Goal: Task Accomplishment & Management: Manage account settings

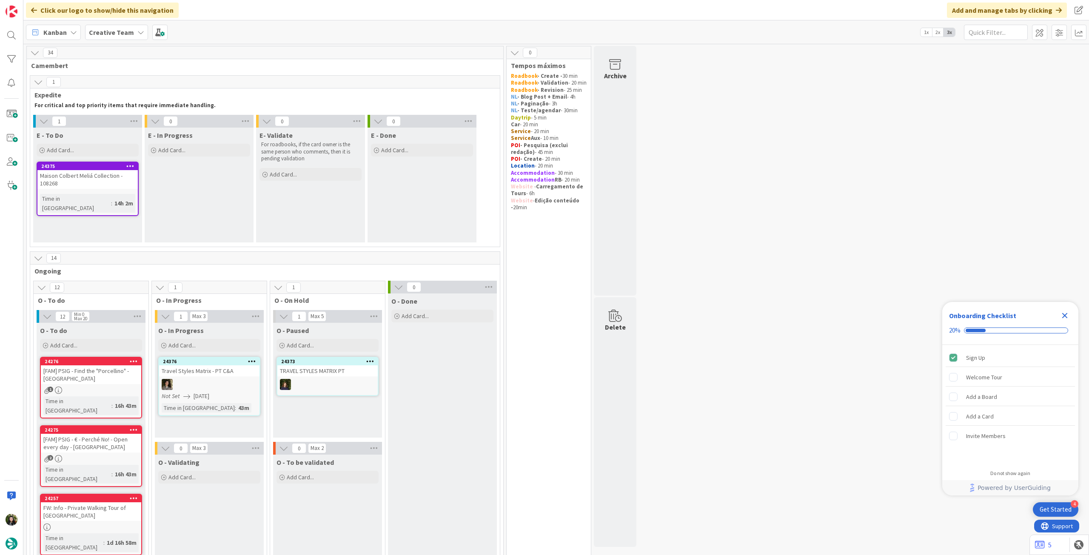
click at [1067, 310] on div "Close Checklist" at bounding box center [1065, 316] width 14 height 14
click at [119, 33] on b "Creative Team" at bounding box center [111, 32] width 45 height 9
click at [130, 119] on h4 "Creative Team - Análise" at bounding box center [153, 121] width 116 height 9
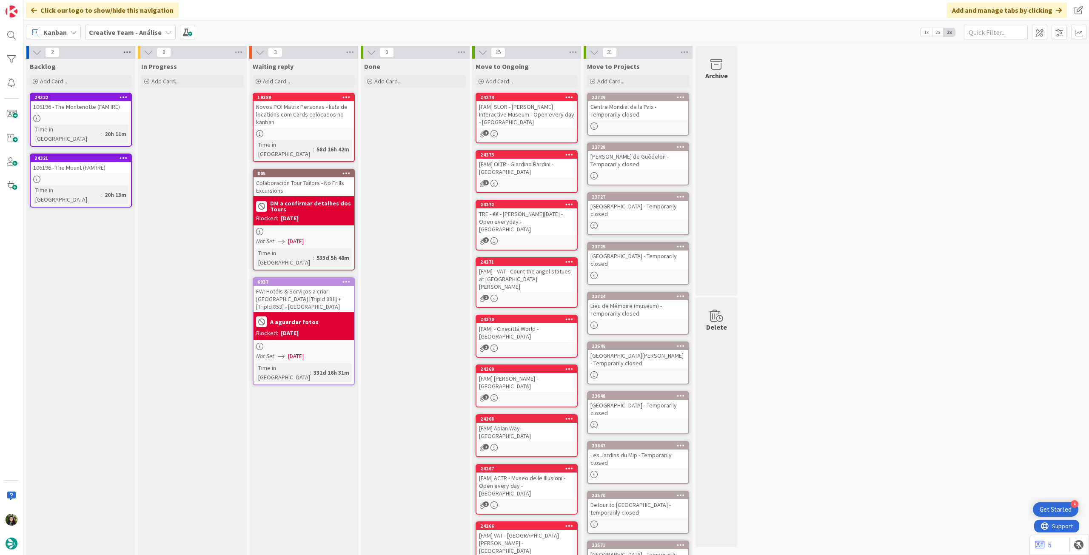
click at [125, 52] on icon at bounding box center [127, 52] width 11 height 13
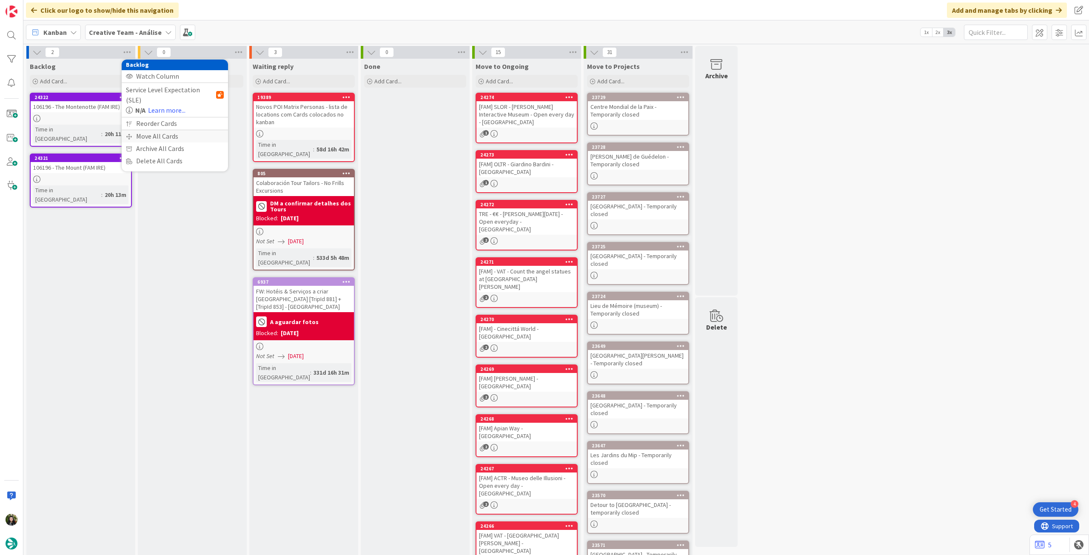
click at [142, 130] on div "Move All Cards" at bounding box center [175, 136] width 106 height 12
click at [165, 93] on span "Creative Team - Análise" at bounding box center [165, 92] width 68 height 9
click at [156, 131] on span "Creative Team" at bounding box center [180, 133] width 77 height 13
click at [159, 123] on span "Select a Column..." at bounding box center [159, 119] width 56 height 11
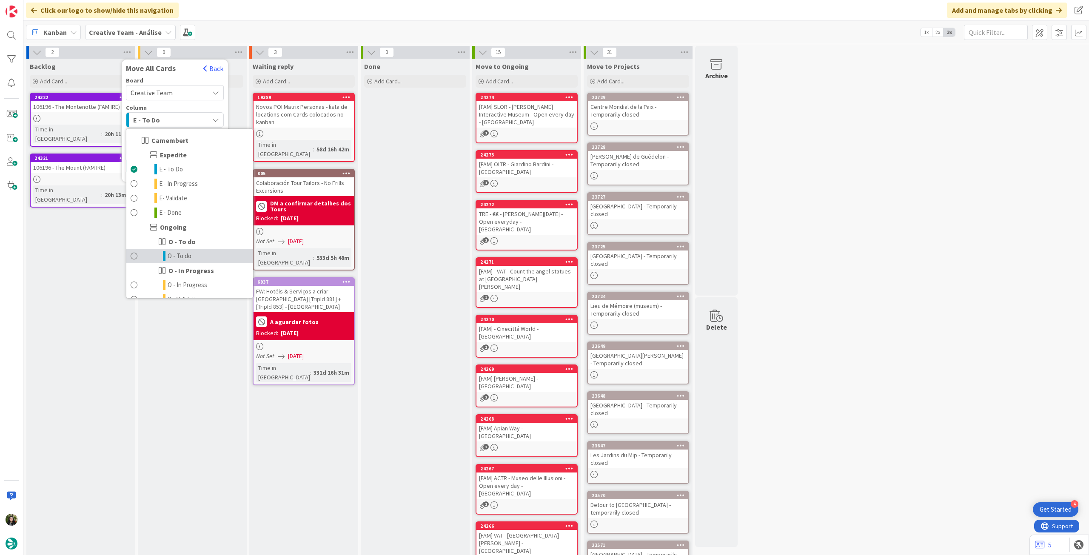
click at [193, 256] on link "O - To do" at bounding box center [189, 256] width 127 height 14
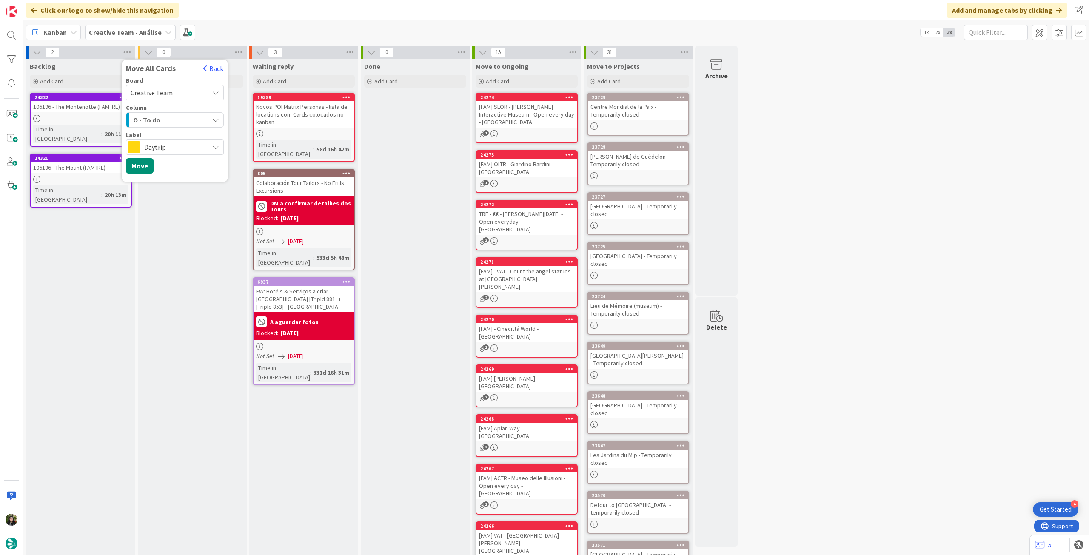
click at [177, 148] on span "Daytrip" at bounding box center [174, 147] width 60 height 12
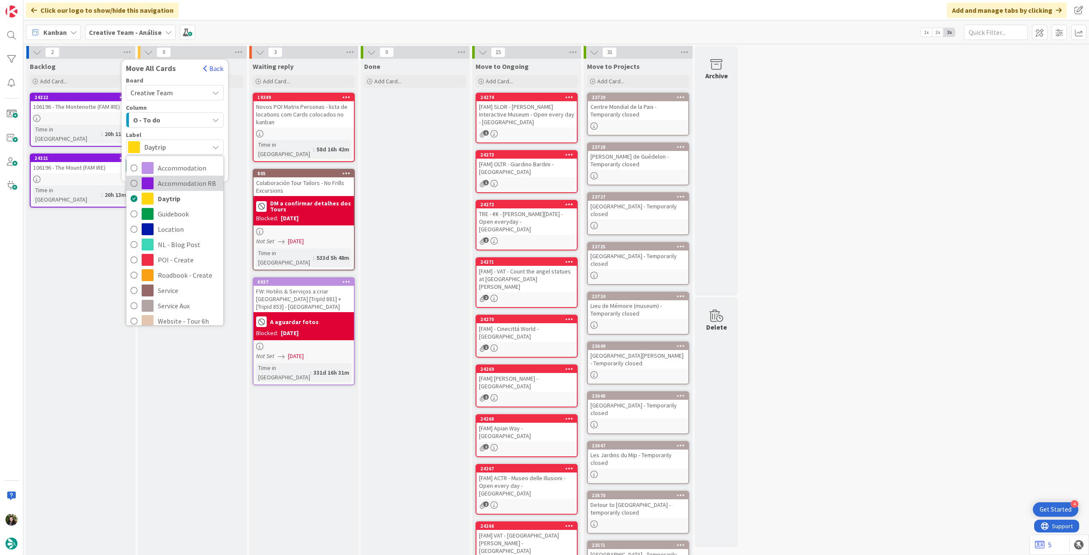
click at [175, 179] on span "Accommodation RB" at bounding box center [188, 183] width 61 height 13
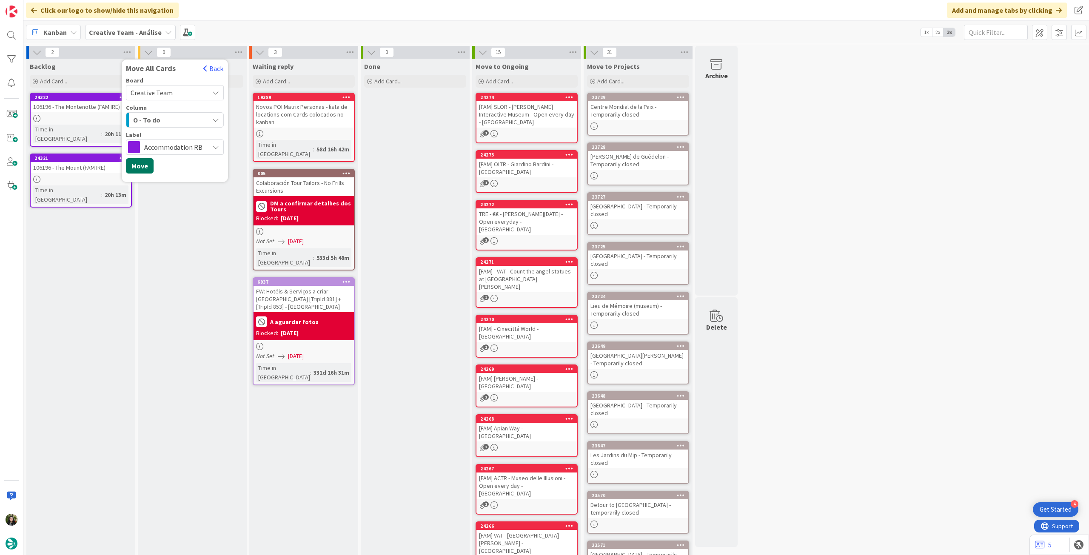
click at [139, 168] on button "Move" at bounding box center [140, 165] width 28 height 15
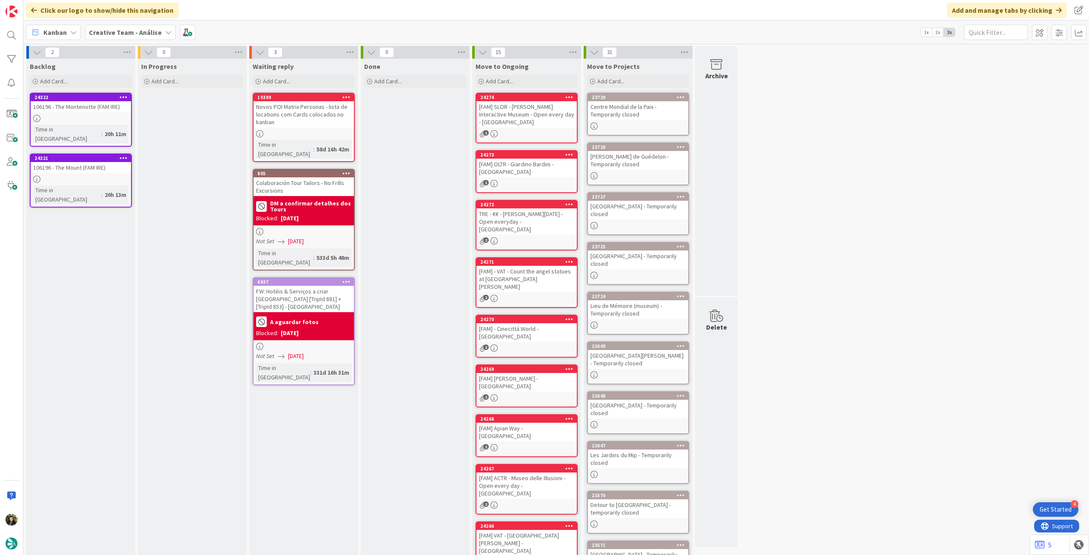
click at [109, 33] on b "Creative Team - Análise" at bounding box center [125, 32] width 73 height 9
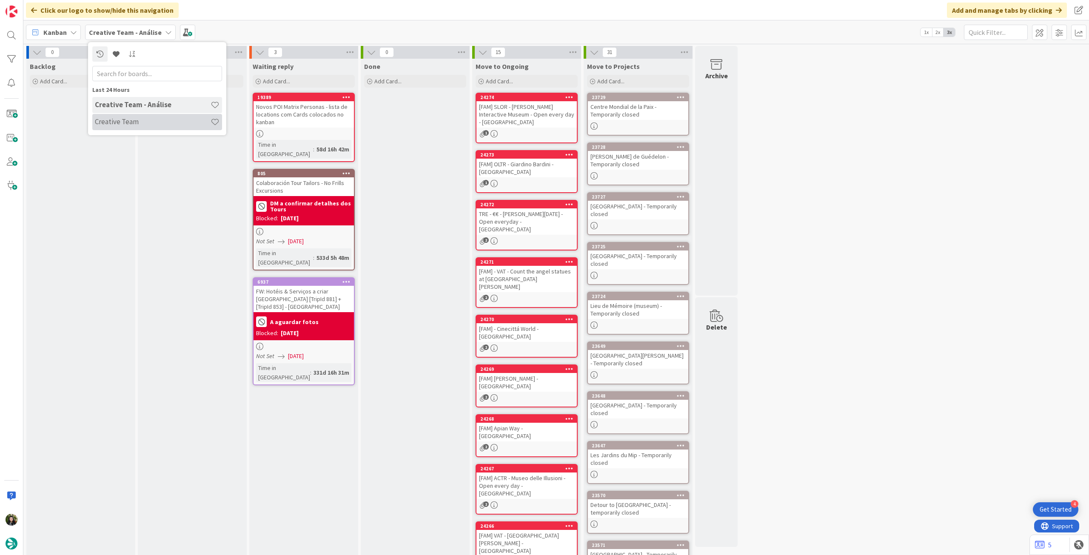
click at [119, 125] on h4 "Creative Team" at bounding box center [153, 121] width 116 height 9
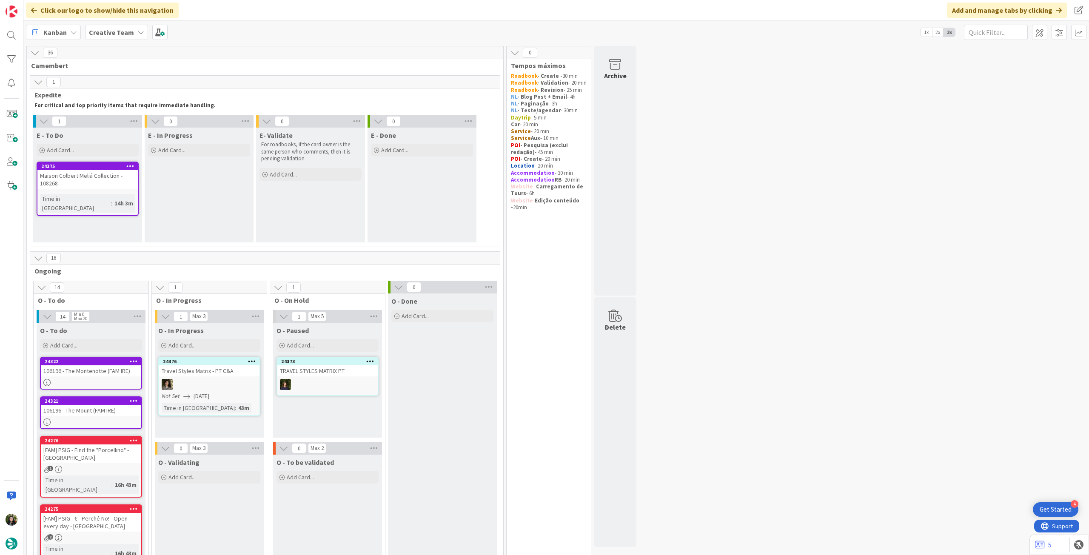
click at [115, 32] on b "Creative Team" at bounding box center [111, 32] width 45 height 9
click at [129, 122] on h4 "Creative Team - Análise" at bounding box center [153, 121] width 116 height 9
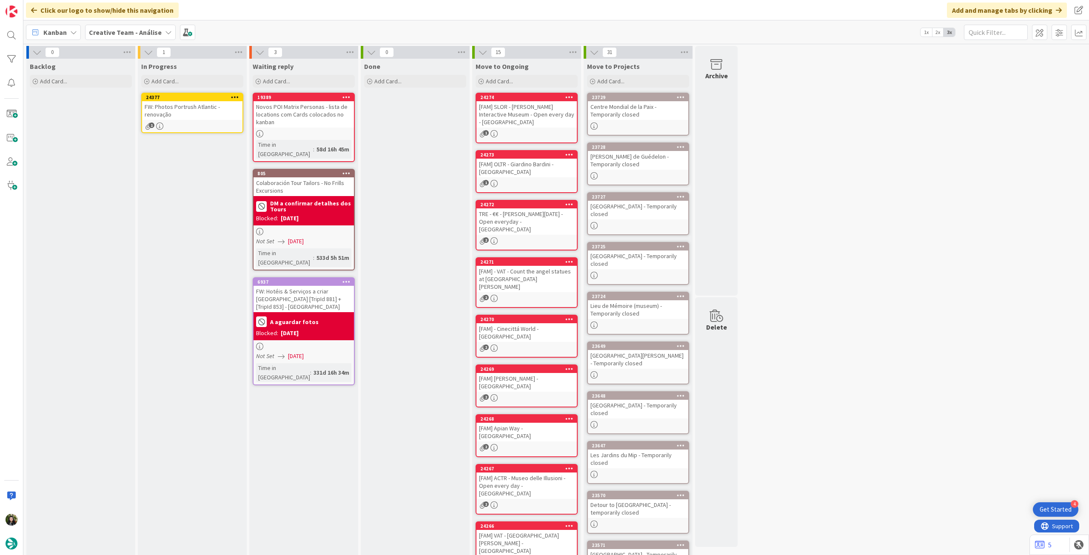
click at [235, 94] on icon at bounding box center [235, 97] width 8 height 6
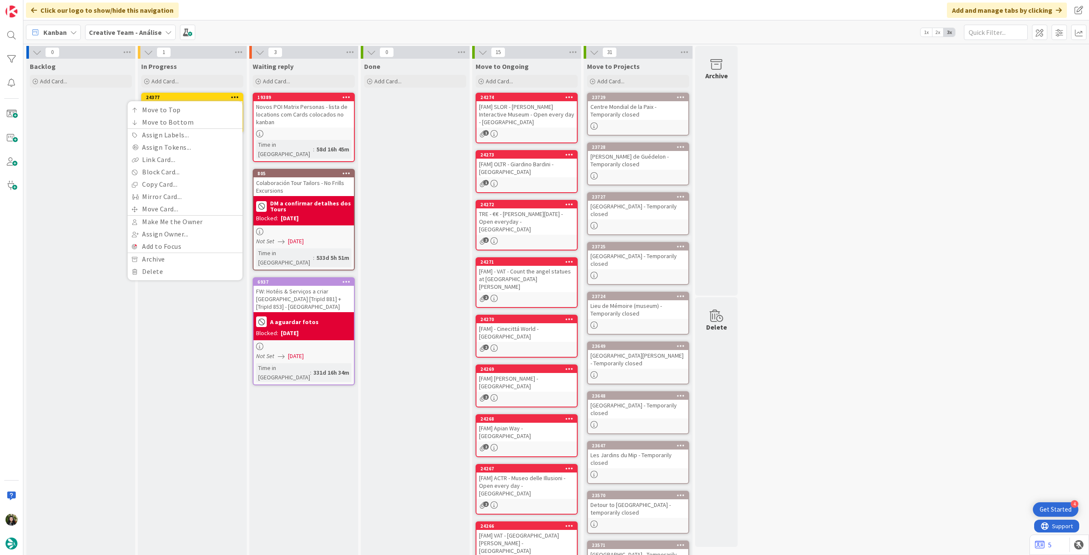
drag, startPoint x: 67, startPoint y: 220, endPoint x: 113, endPoint y: 170, distance: 68.1
click at [67, 220] on div "Backlog Add Card..." at bounding box center [80, 358] width 109 height 598
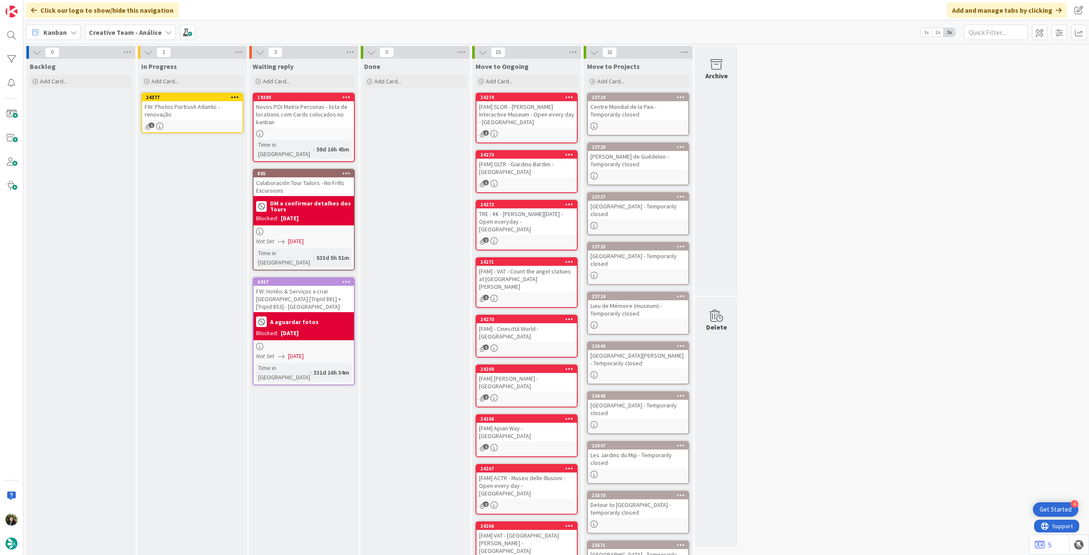
click at [174, 117] on div "FW: Photos Portrush Atlantic - renovação" at bounding box center [192, 110] width 100 height 19
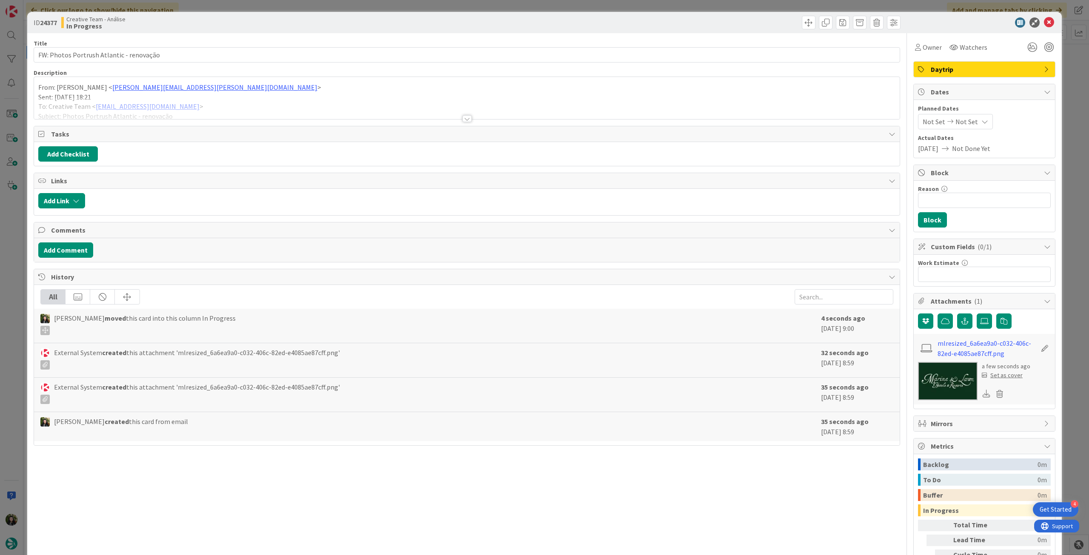
click at [89, 112] on div at bounding box center [466, 108] width 865 height 22
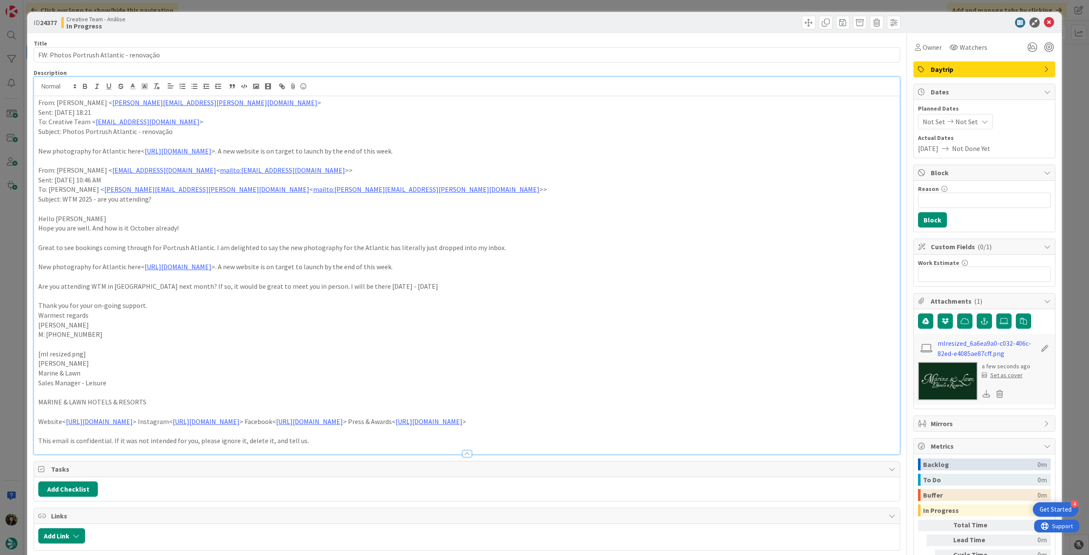
click at [34, 102] on div "From: Rita Bernardo < rita.bernardo@tourtailors.com > Sent: Wednesday, October …" at bounding box center [466, 275] width 865 height 358
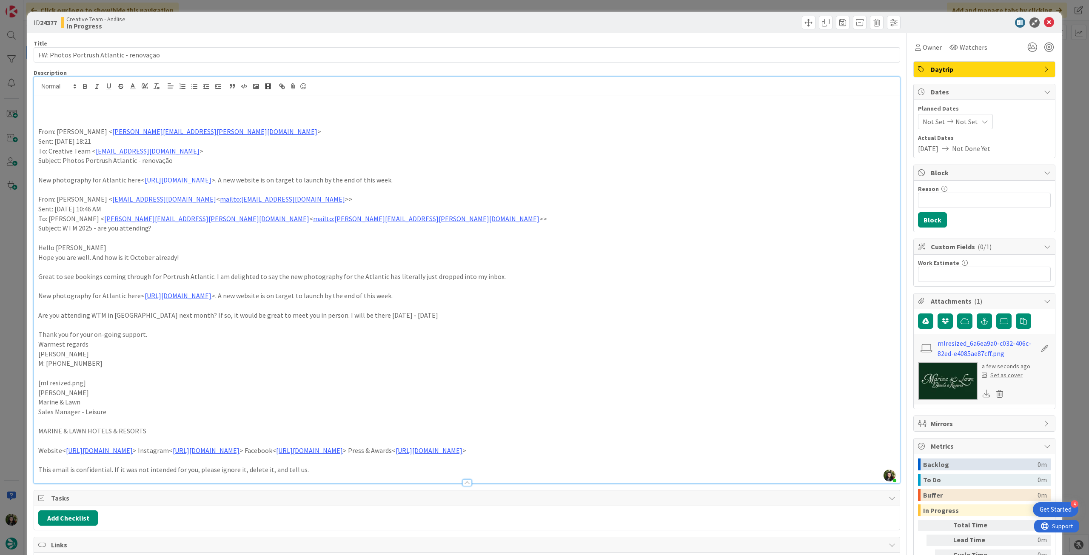
click at [65, 113] on p at bounding box center [466, 113] width 857 height 10
click at [88, 110] on p "hotel foi renovado, novas fotos no link, atualizar na app web" at bounding box center [466, 113] width 857 height 10
click at [85, 87] on icon "button" at bounding box center [84, 87] width 3 height 2
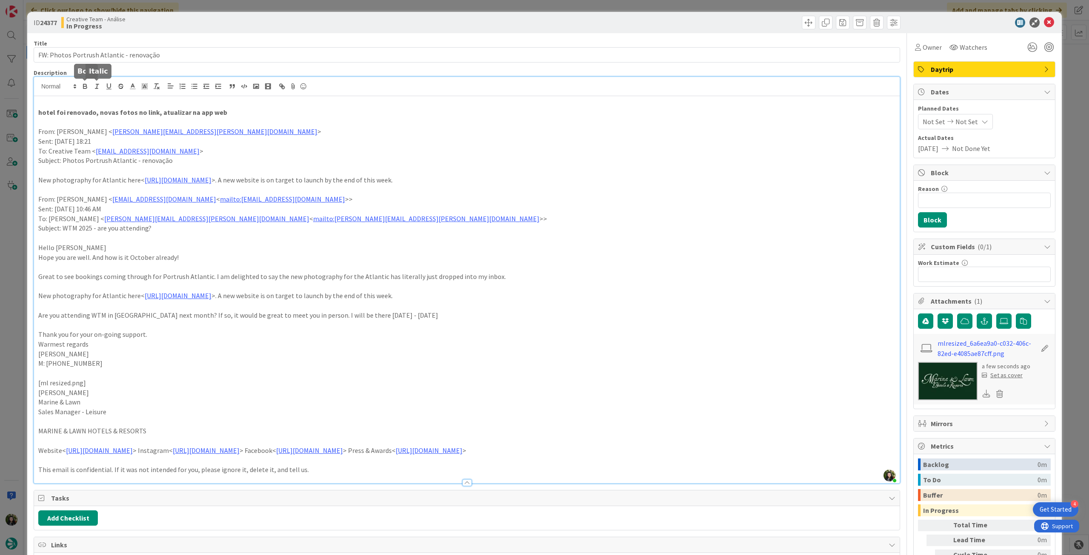
click at [373, 142] on p "Sent: Wednesday, October 1, 2025 18:21" at bounding box center [466, 142] width 857 height 10
click at [1044, 23] on icon at bounding box center [1049, 22] width 10 height 10
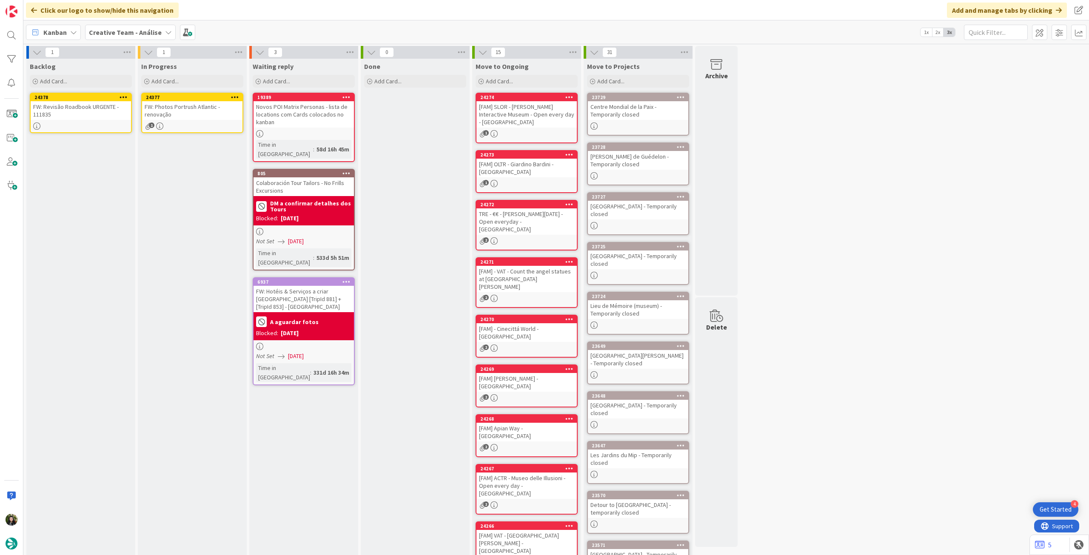
click at [239, 95] on div at bounding box center [234, 97] width 15 height 6
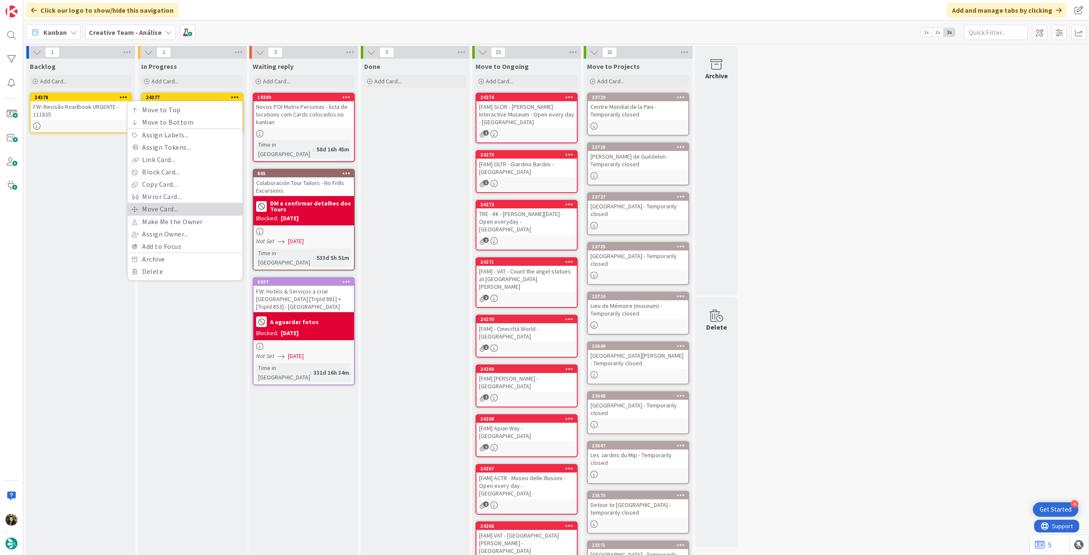
click at [193, 204] on link "Move Card..." at bounding box center [185, 209] width 115 height 12
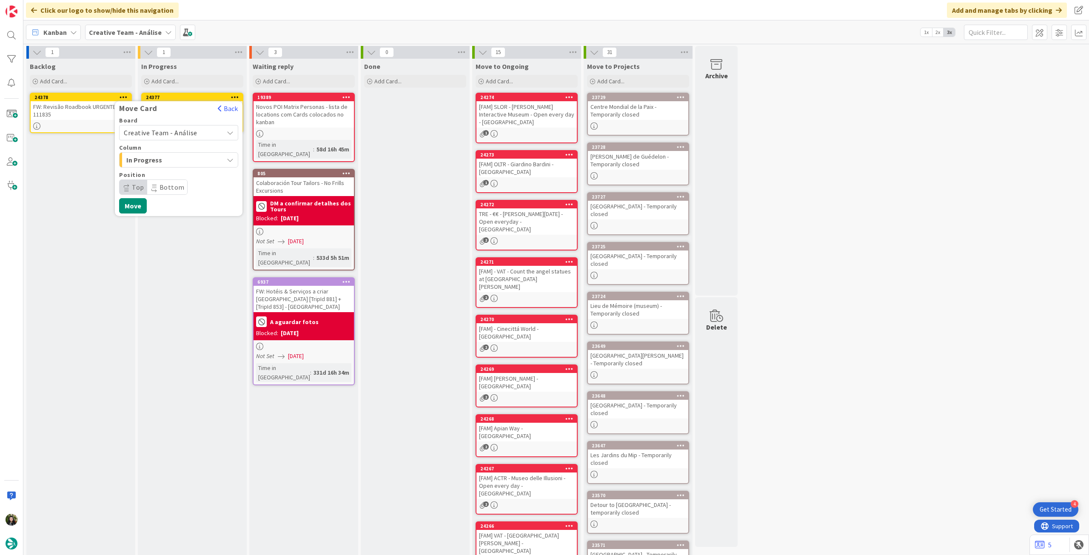
click at [198, 130] on span "Creative Team - Análise" at bounding box center [171, 133] width 95 height 12
click at [189, 172] on span "Creative Team" at bounding box center [184, 172] width 99 height 13
click at [190, 160] on span "E - To Do" at bounding box center [158, 159] width 64 height 11
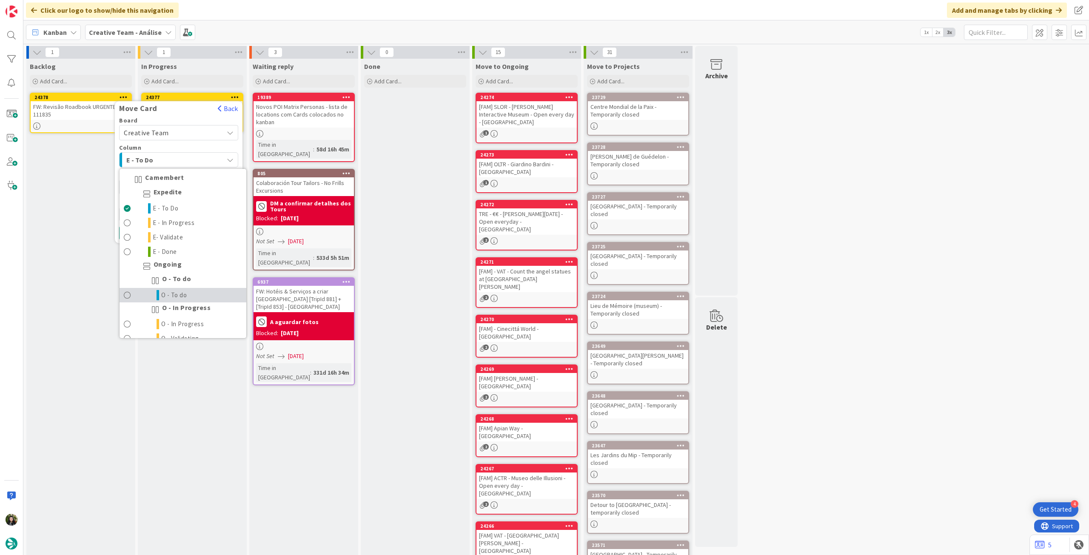
click at [184, 292] on span "O - To do" at bounding box center [174, 295] width 26 height 10
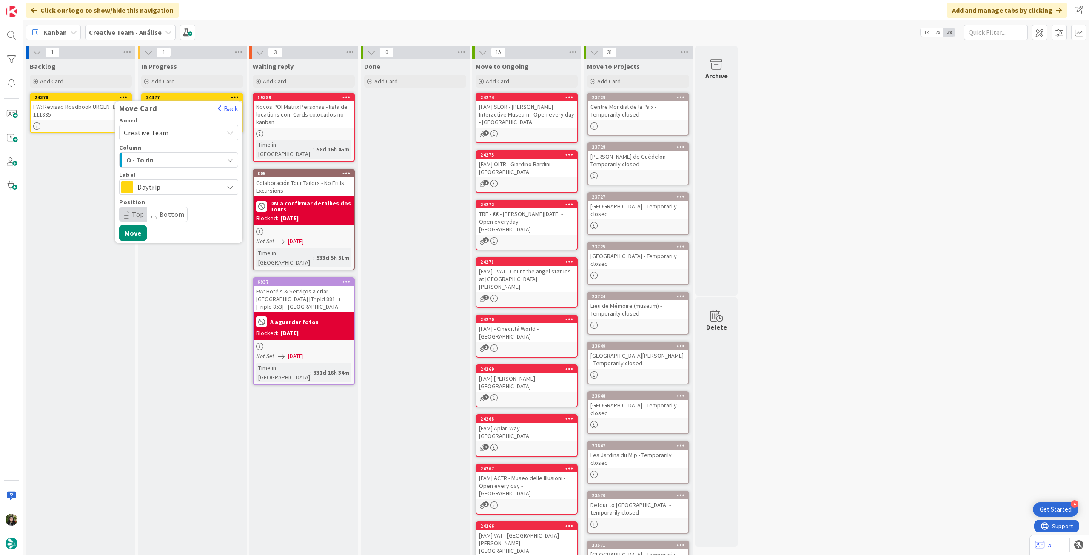
drag, startPoint x: 189, startPoint y: 187, endPoint x: 191, endPoint y: 194, distance: 7.1
click at [189, 188] on span "Daytrip" at bounding box center [178, 187] width 82 height 12
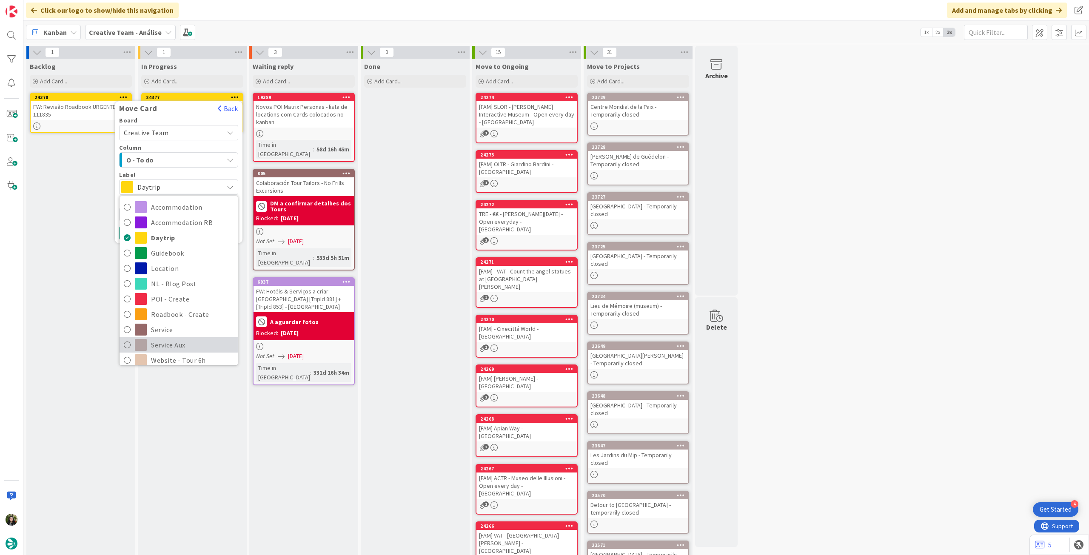
click at [184, 341] on span "Service Aux" at bounding box center [192, 344] width 82 height 13
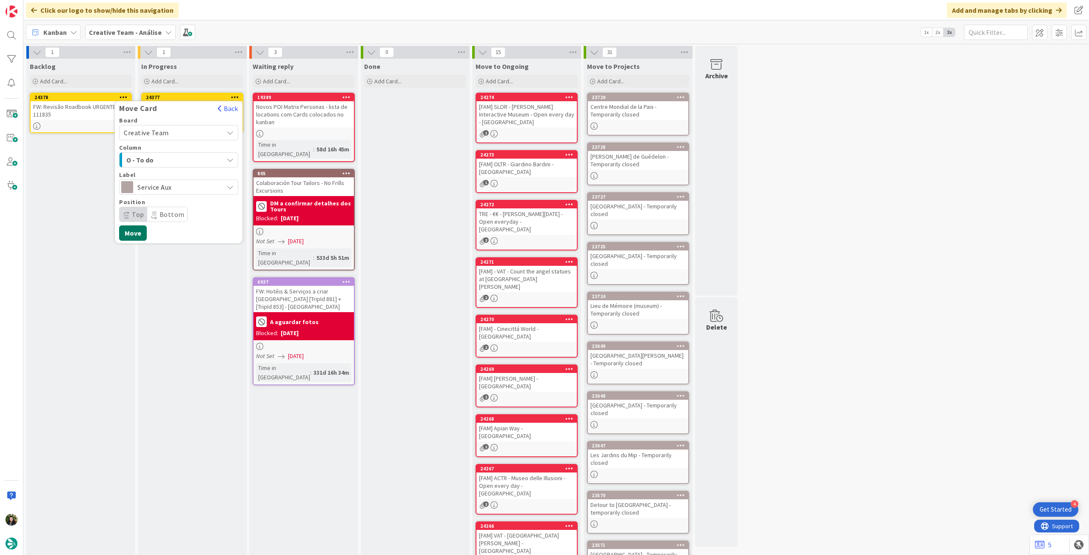
click at [135, 231] on button "Move" at bounding box center [133, 232] width 28 height 15
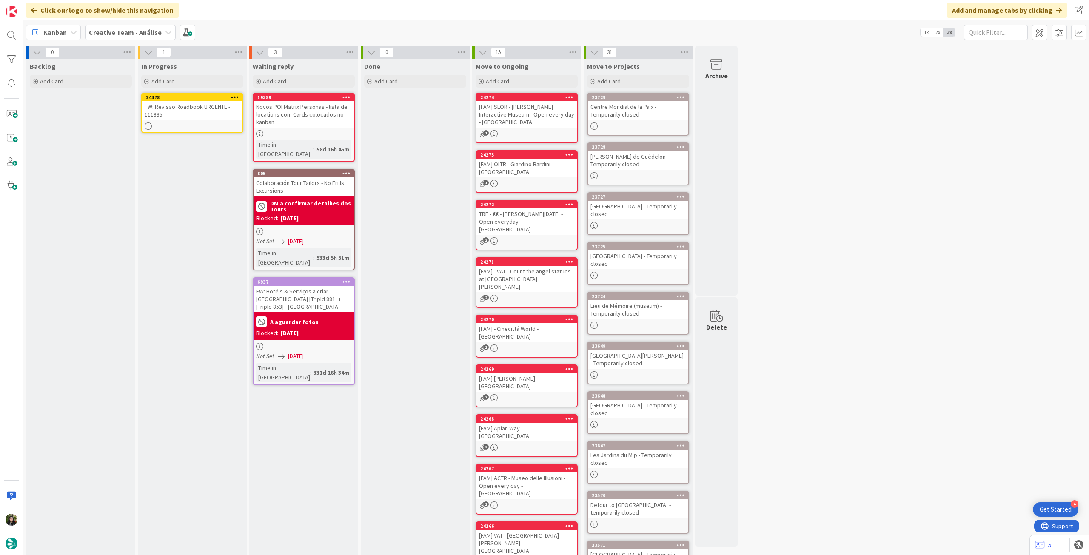
click at [236, 97] on icon at bounding box center [235, 97] width 8 height 6
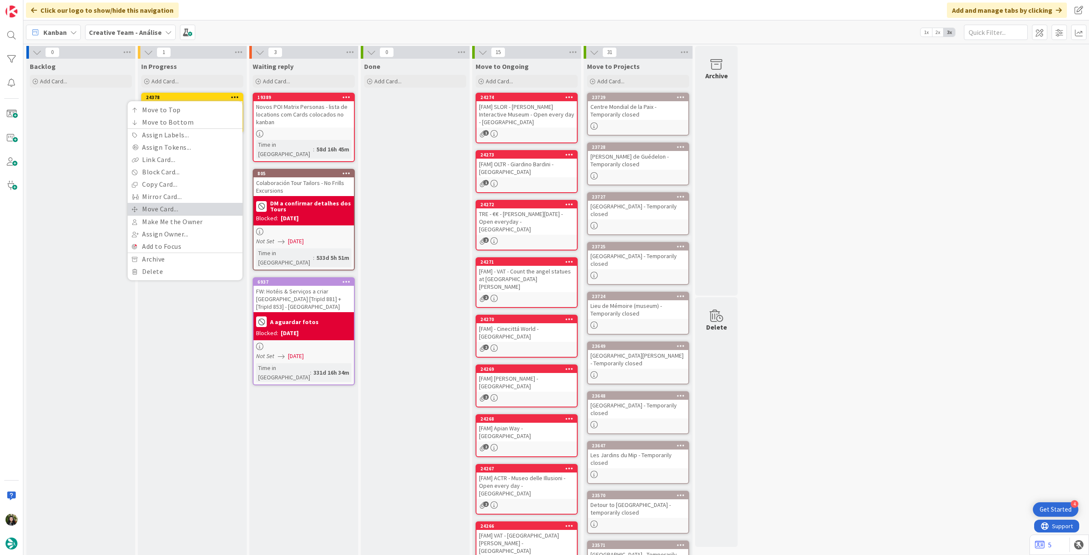
click at [193, 209] on link "Move Card..." at bounding box center [185, 209] width 115 height 12
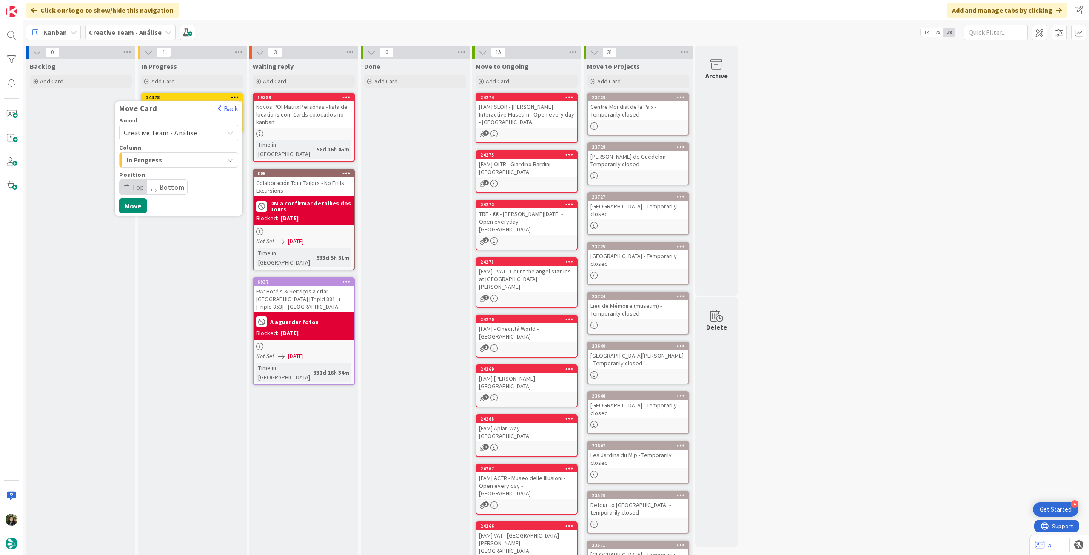
click at [196, 136] on span "Creative Team - Análise" at bounding box center [171, 133] width 95 height 12
click at [186, 176] on span "Creative Team" at bounding box center [184, 172] width 99 height 13
click at [189, 155] on span "E - To Do" at bounding box center [158, 159] width 64 height 11
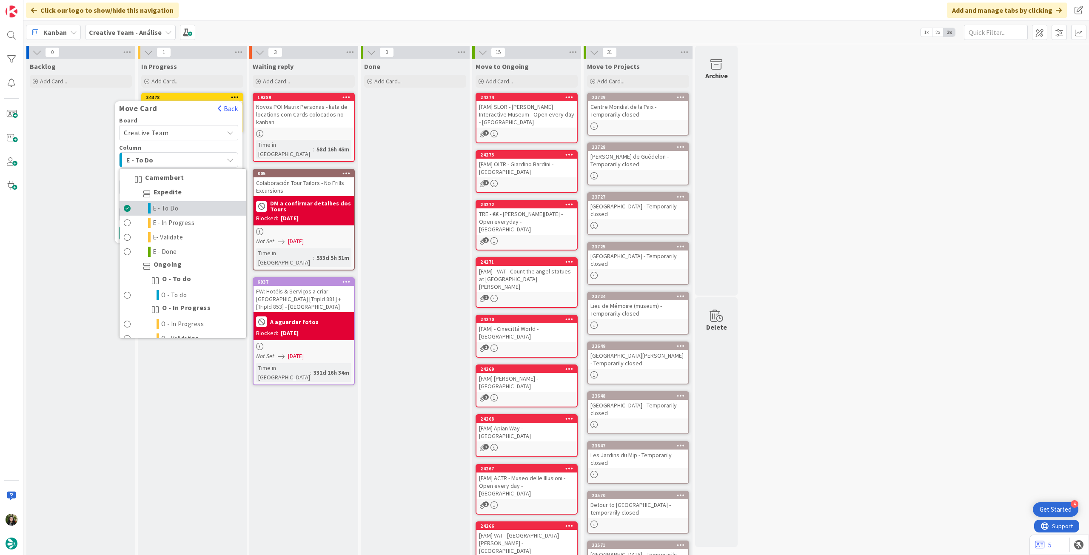
click at [180, 209] on link "E - To Do" at bounding box center [182, 208] width 127 height 14
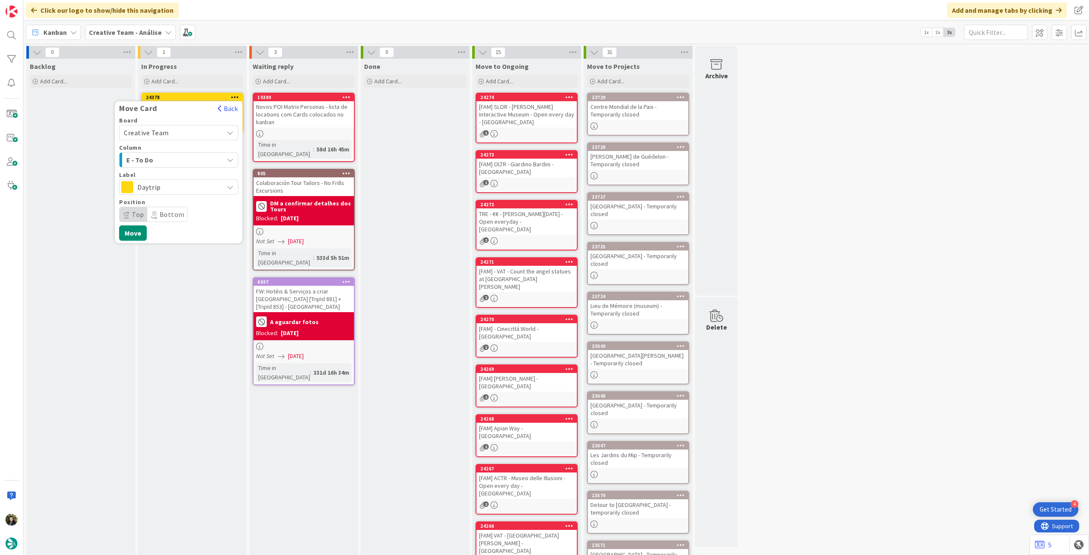
click at [190, 185] on span "Daytrip" at bounding box center [178, 187] width 82 height 12
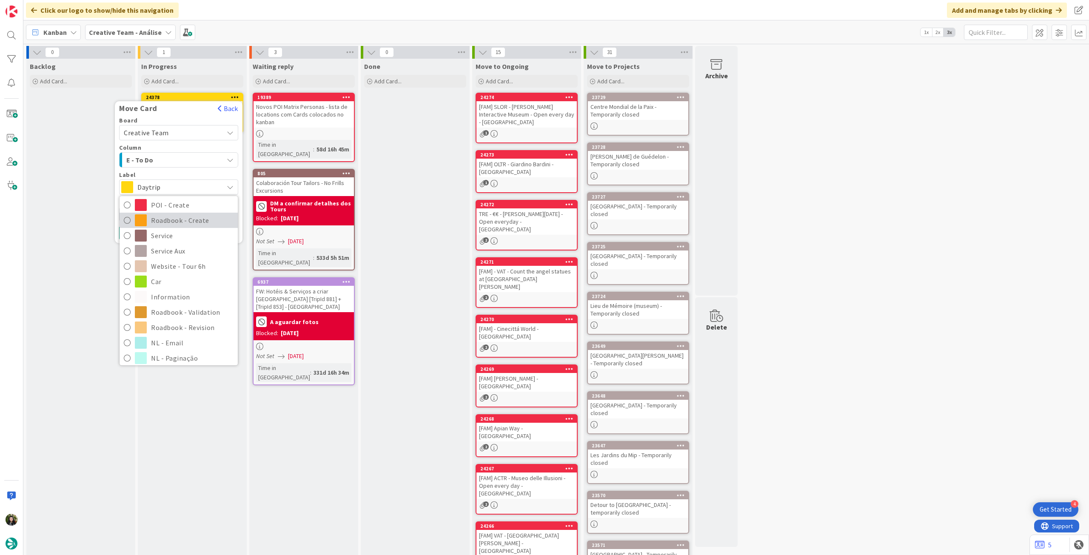
scroll to position [114, 0]
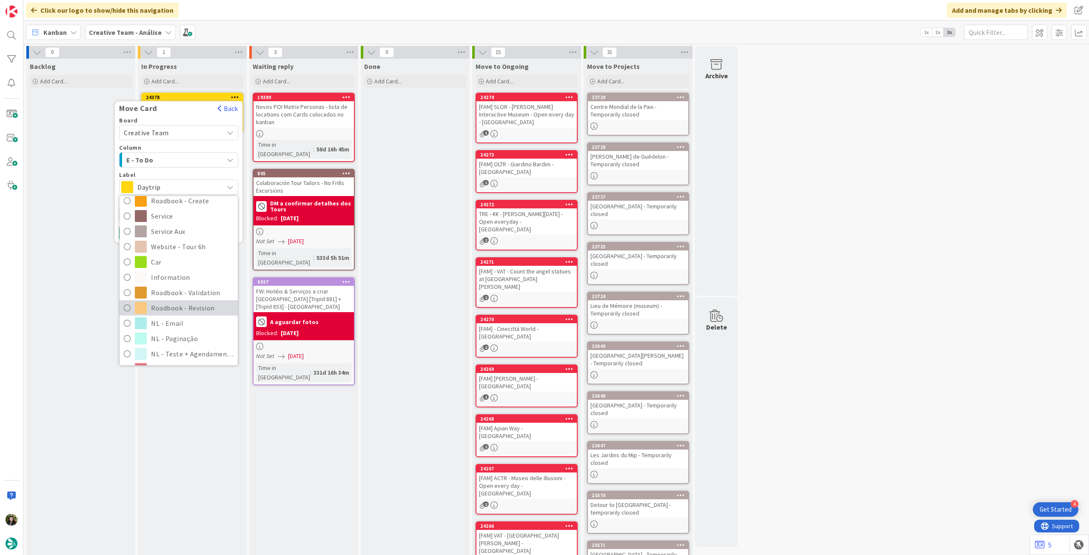
click at [193, 307] on span "Roadbook - Revision" at bounding box center [192, 307] width 82 height 13
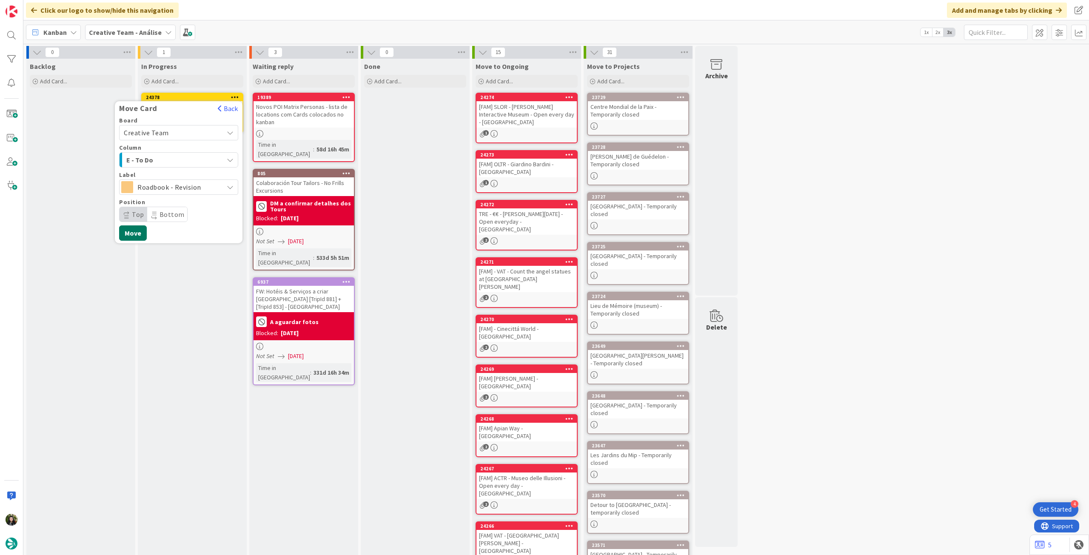
click at [132, 228] on button "Move" at bounding box center [133, 232] width 28 height 15
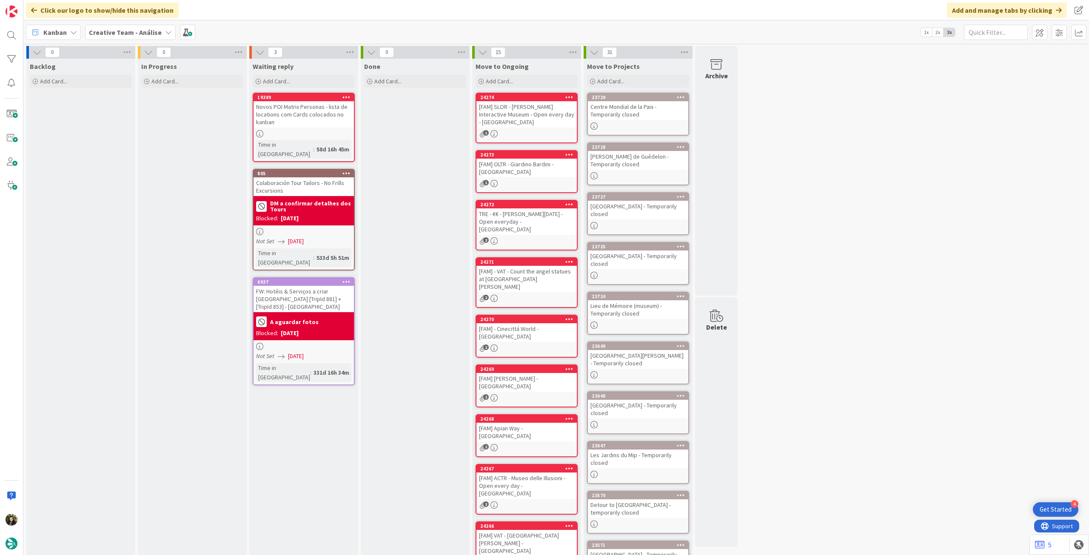
click at [108, 33] on b "Creative Team - Análise" at bounding box center [125, 32] width 73 height 9
click at [142, 122] on h4 "Creative Team" at bounding box center [153, 121] width 116 height 9
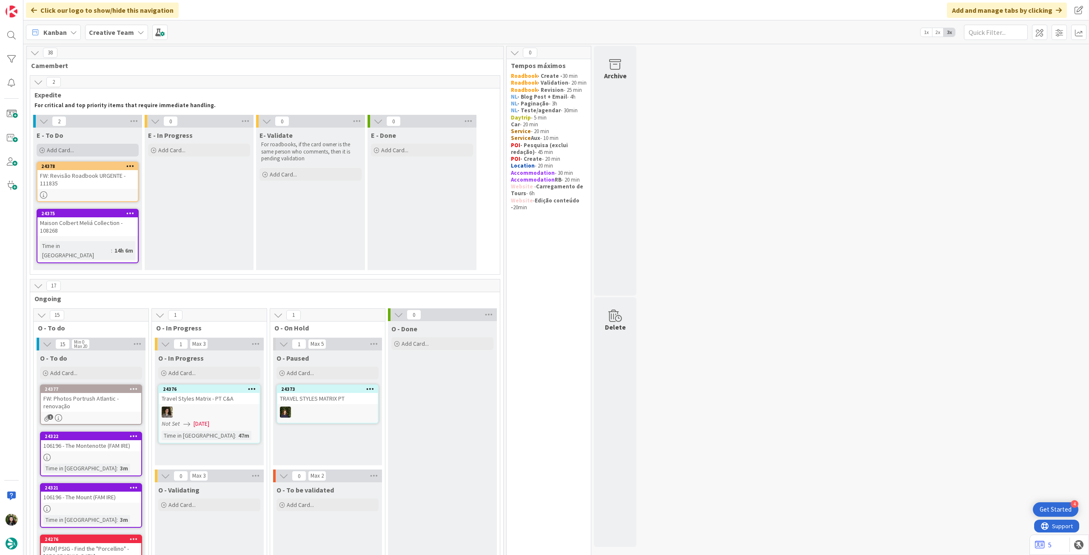
click at [116, 148] on div "Add Card..." at bounding box center [88, 150] width 102 height 13
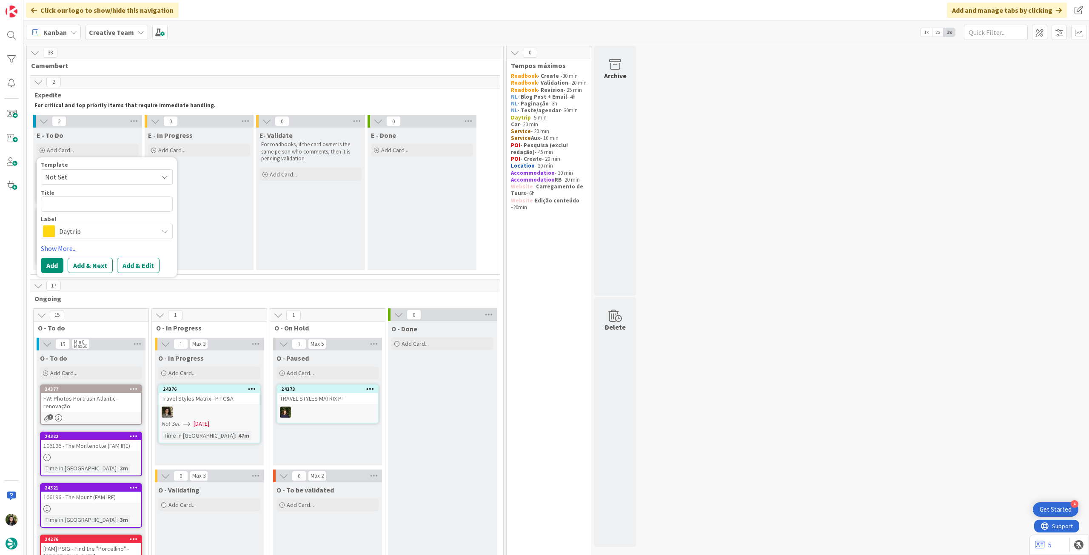
click at [97, 228] on span "Daytrip" at bounding box center [106, 231] width 94 height 12
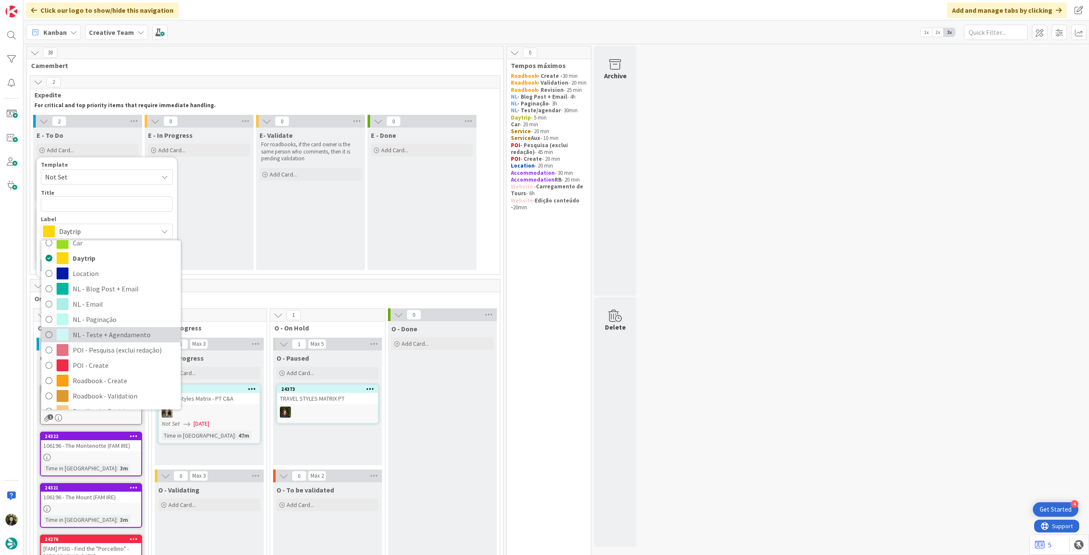
scroll to position [114, 0]
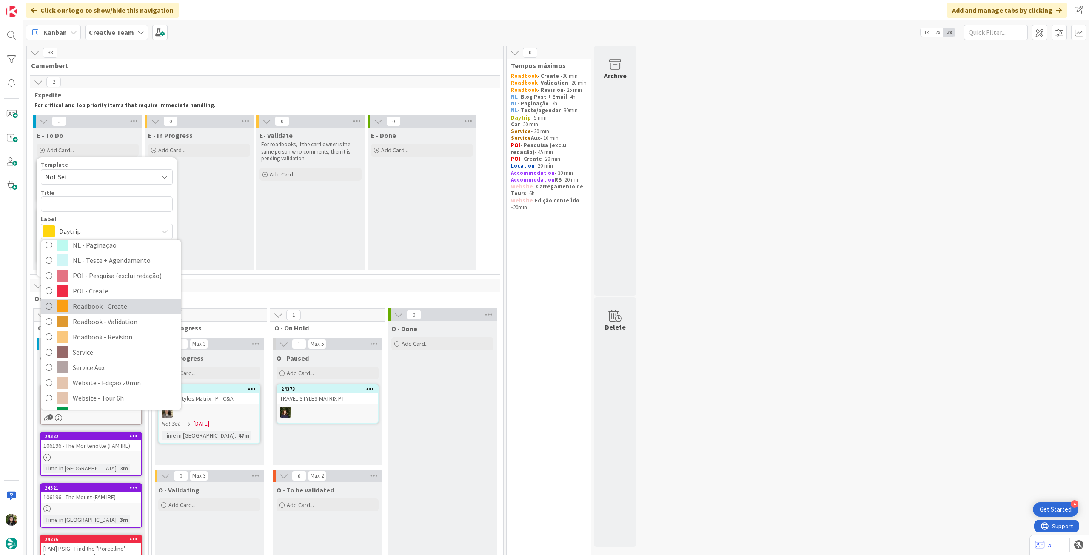
click at [136, 309] on span "Roadbook - Create" at bounding box center [125, 306] width 104 height 13
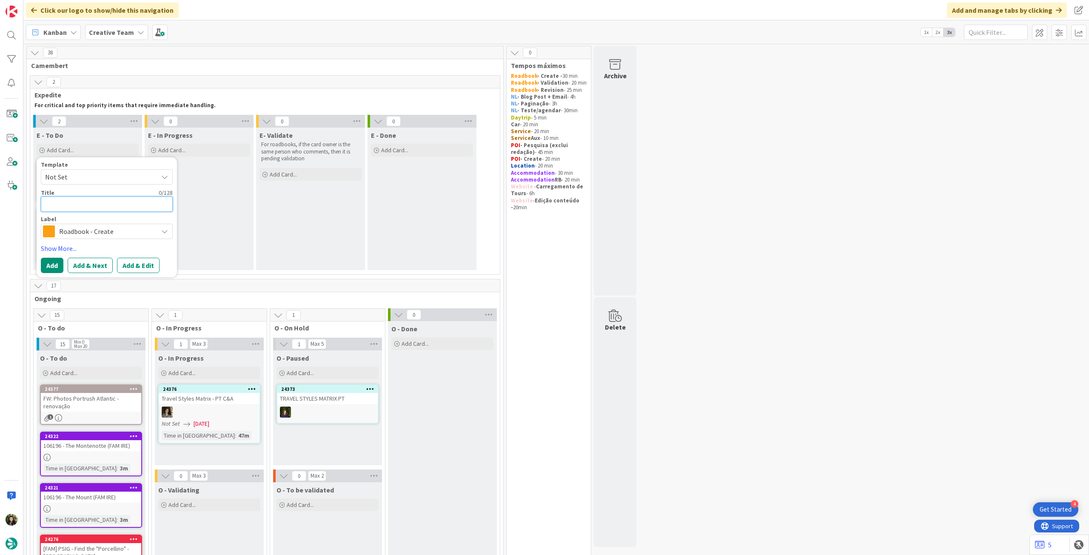
click at [102, 205] on textarea at bounding box center [107, 203] width 132 height 15
paste textarea "111853"
type textarea "x"
type textarea "111853"
type textarea "x"
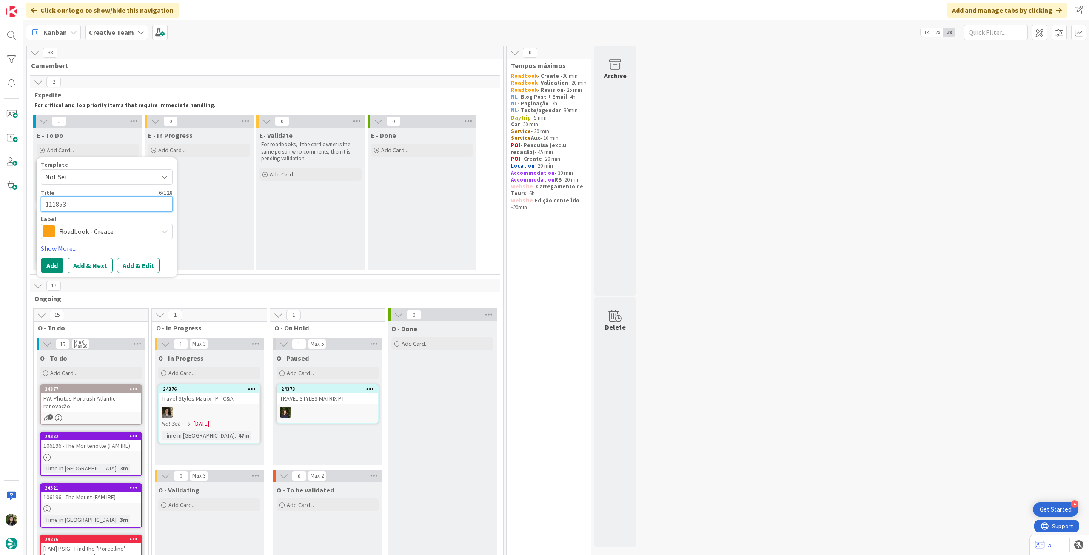
type textarea "111853"
type textarea "x"
type textarea "111853 -"
type textarea "x"
type textarea "111853 -"
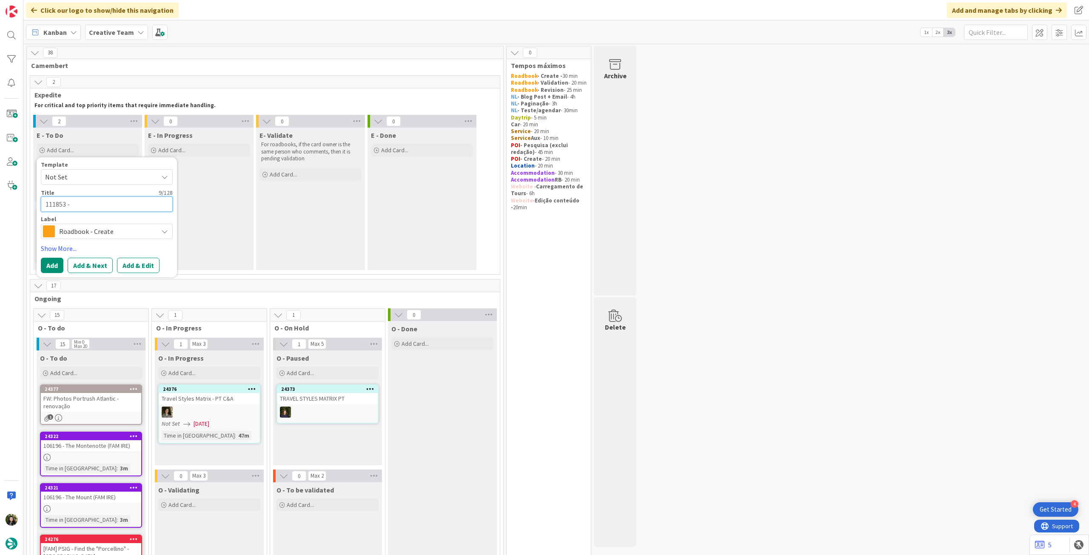
type textarea "x"
type textarea "111853 - 1"
type textarea "x"
type textarea "111853 - 17"
type textarea "x"
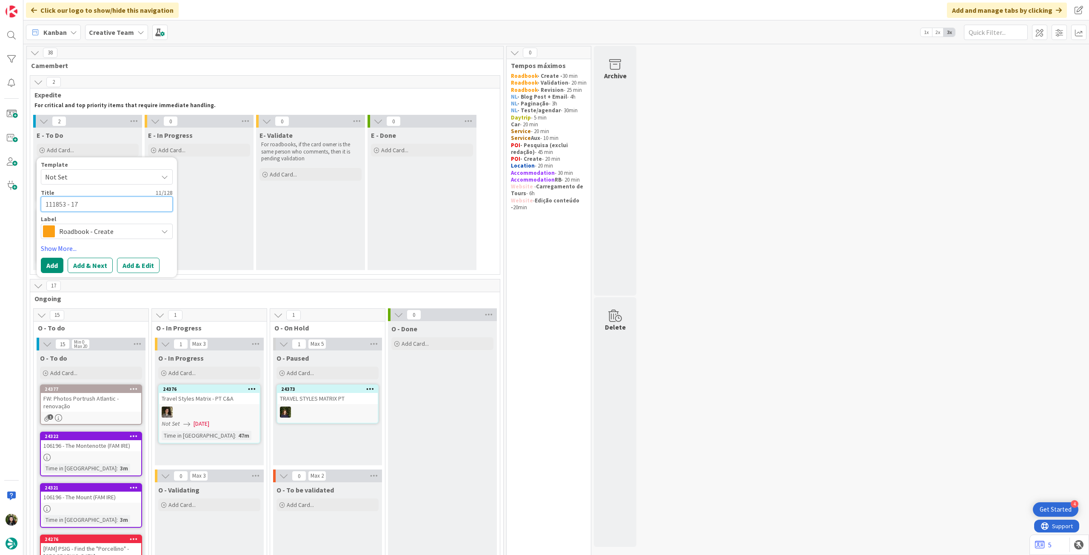
type textarea "111853 - 17"
type textarea "x"
type textarea "111853 - 17 o"
type textarea "x"
type textarea "111853 - 17 oc"
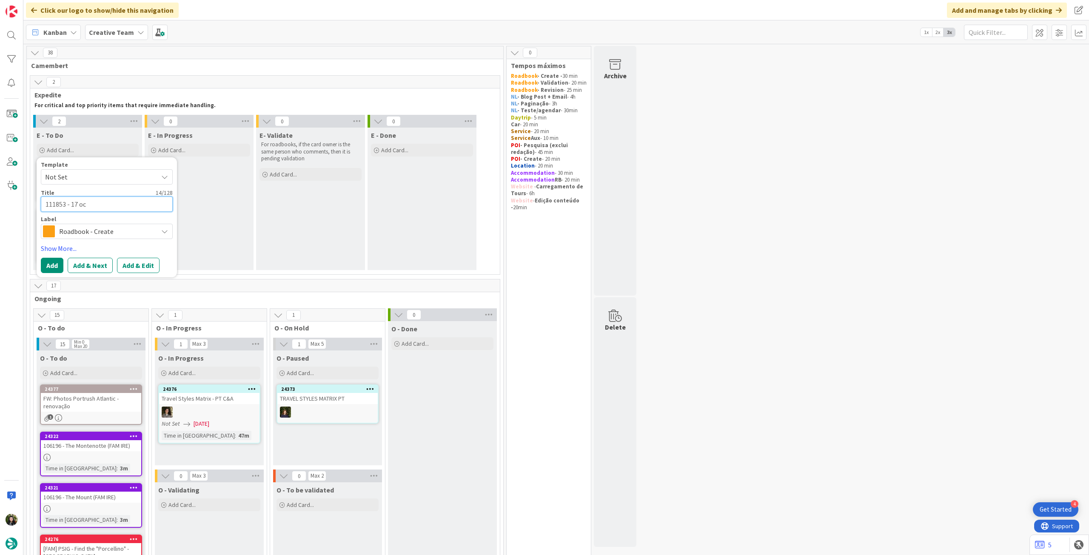
type textarea "x"
type textarea "111853 - [DATE]"
click at [46, 266] on button "Add" at bounding box center [52, 265] width 23 height 15
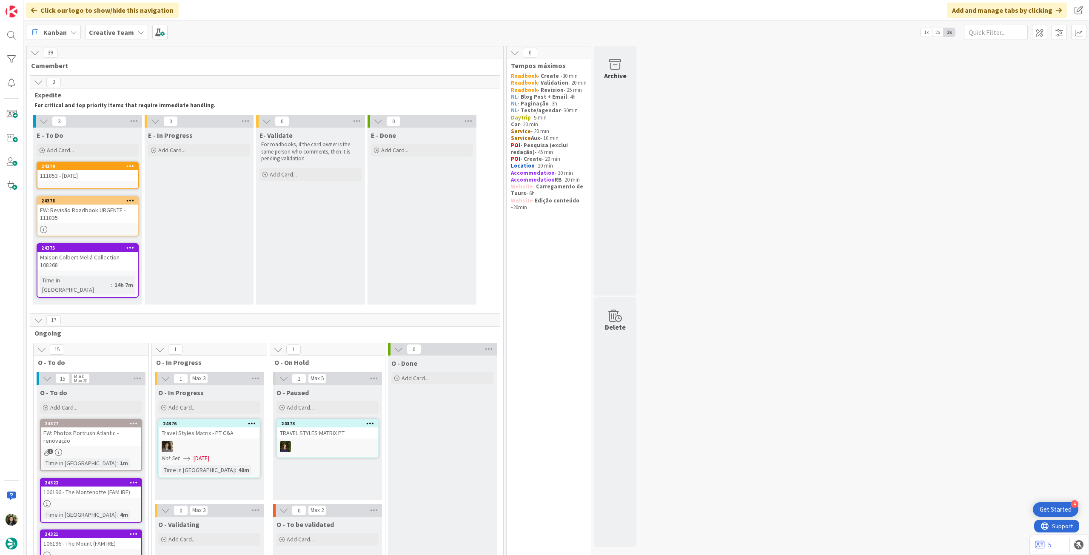
scroll to position [170, 0]
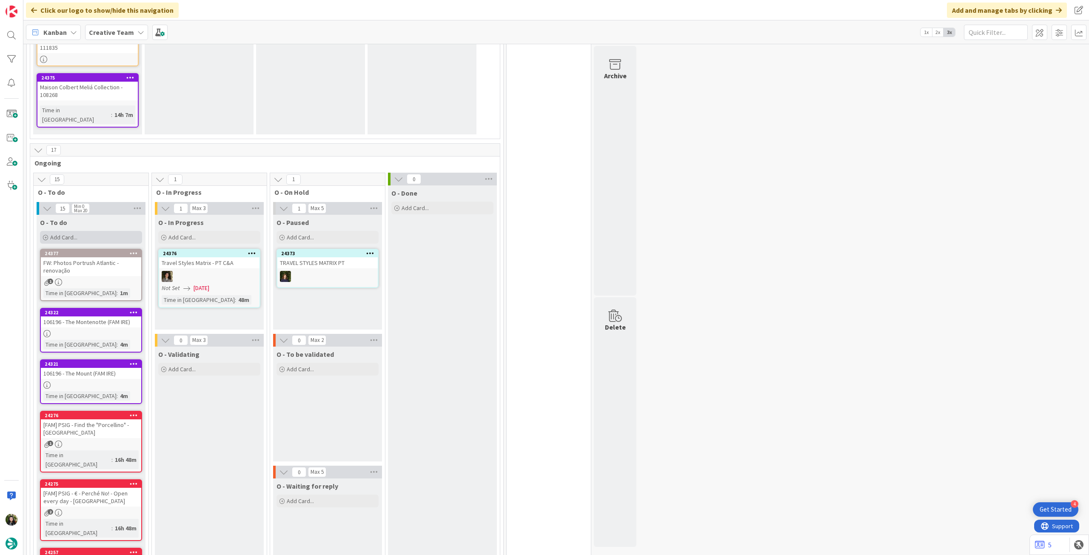
click at [100, 231] on div "Add Card..." at bounding box center [91, 237] width 102 height 13
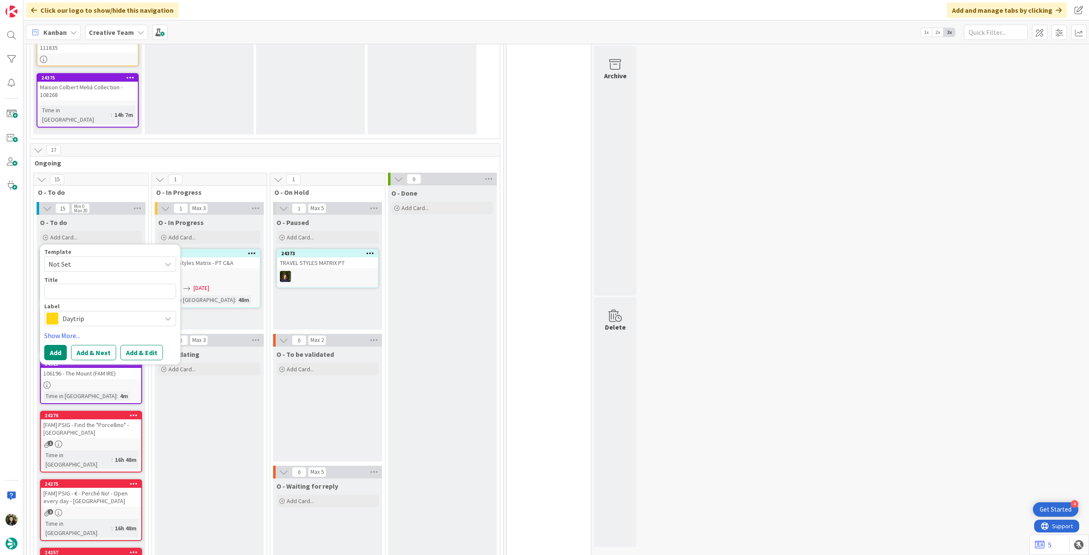
click at [106, 314] on span "Daytrip" at bounding box center [110, 319] width 94 height 12
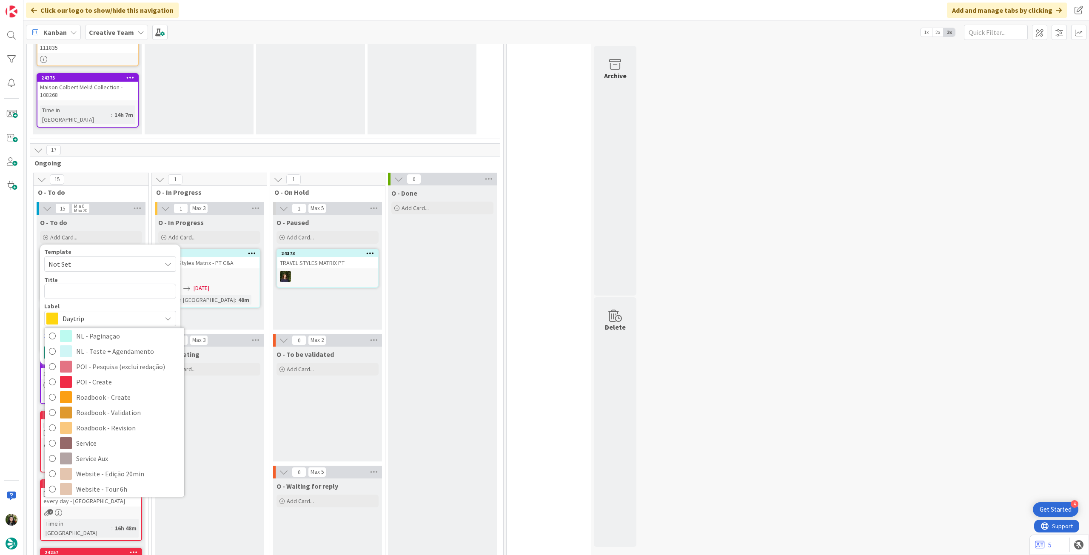
scroll to position [114, 0]
drag, startPoint x: 123, startPoint y: 382, endPoint x: 117, endPoint y: 356, distance: 26.5
click at [123, 387] on span "Roadbook - Create" at bounding box center [128, 393] width 104 height 13
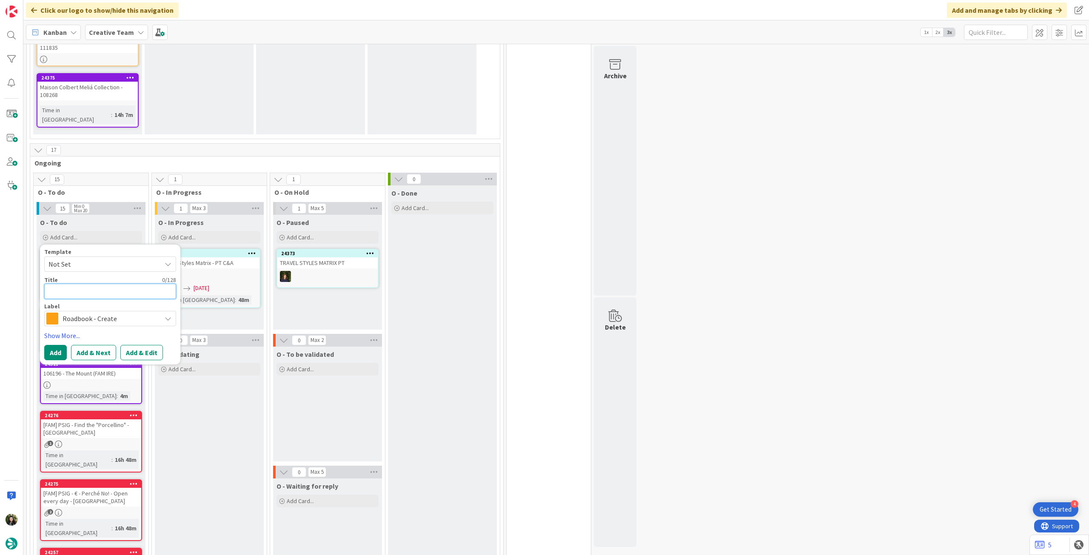
click at [108, 284] on textarea at bounding box center [110, 291] width 132 height 15
paste textarea "109087"
type textarea "x"
type textarea "109087"
click at [61, 345] on button "Add" at bounding box center [55, 352] width 23 height 15
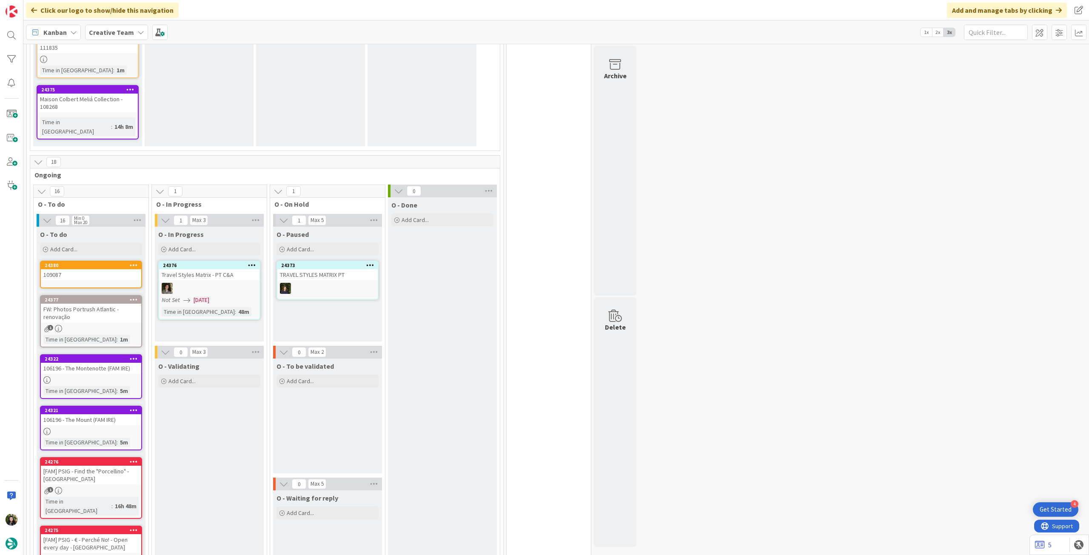
drag, startPoint x: 106, startPoint y: 239, endPoint x: 116, endPoint y: 257, distance: 20.7
click at [107, 243] on div "Add Card..." at bounding box center [91, 249] width 102 height 13
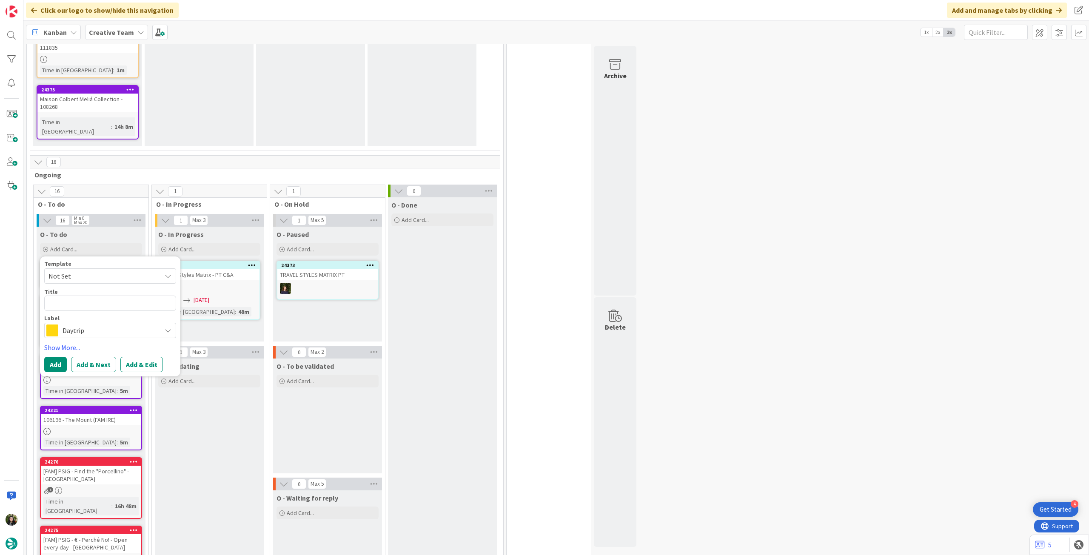
click at [104, 324] on span "Daytrip" at bounding box center [110, 330] width 94 height 12
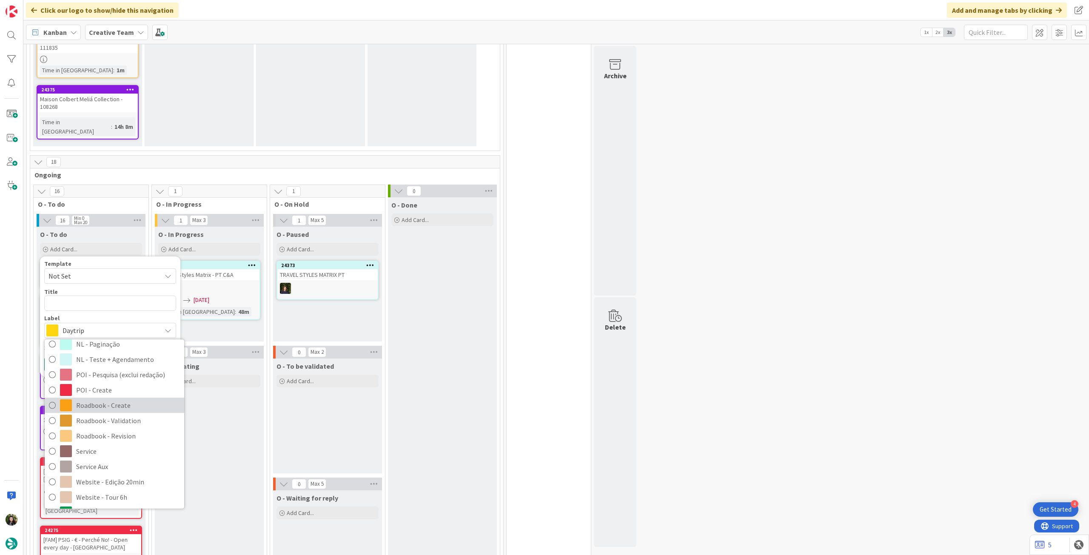
click at [100, 399] on span "Roadbook - Create" at bounding box center [128, 405] width 104 height 13
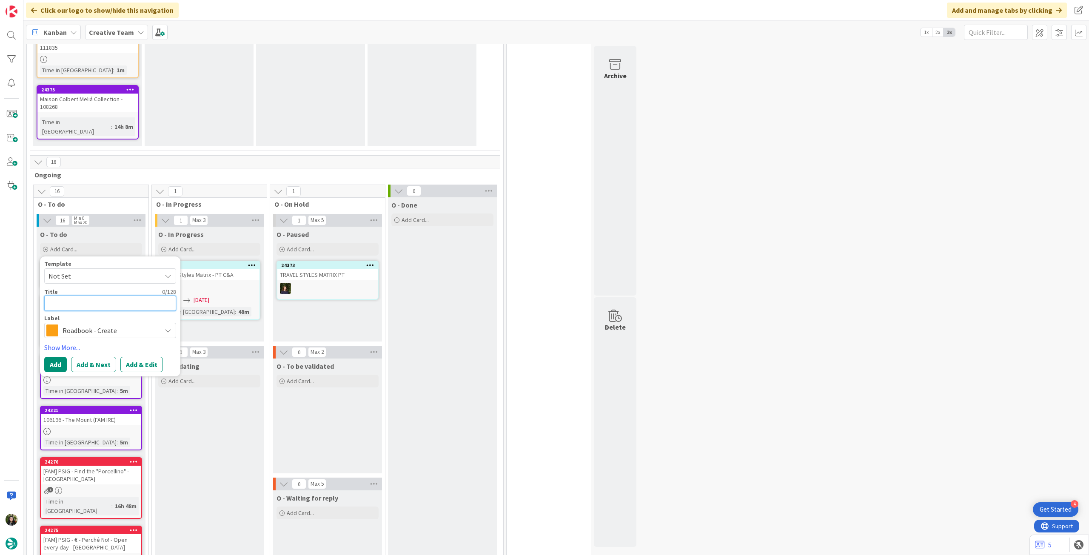
click at [104, 297] on textarea at bounding box center [110, 303] width 132 height 15
paste textarea "94583"
type textarea "x"
type textarea "94583"
drag, startPoint x: 51, startPoint y: 351, endPoint x: 55, endPoint y: 346, distance: 6.3
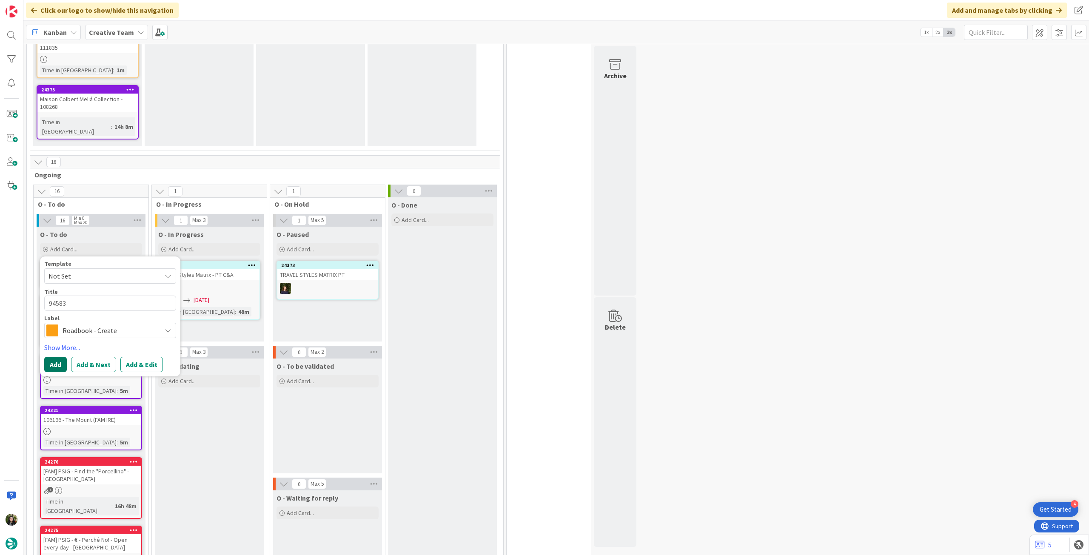
click at [51, 357] on button "Add" at bounding box center [55, 364] width 23 height 15
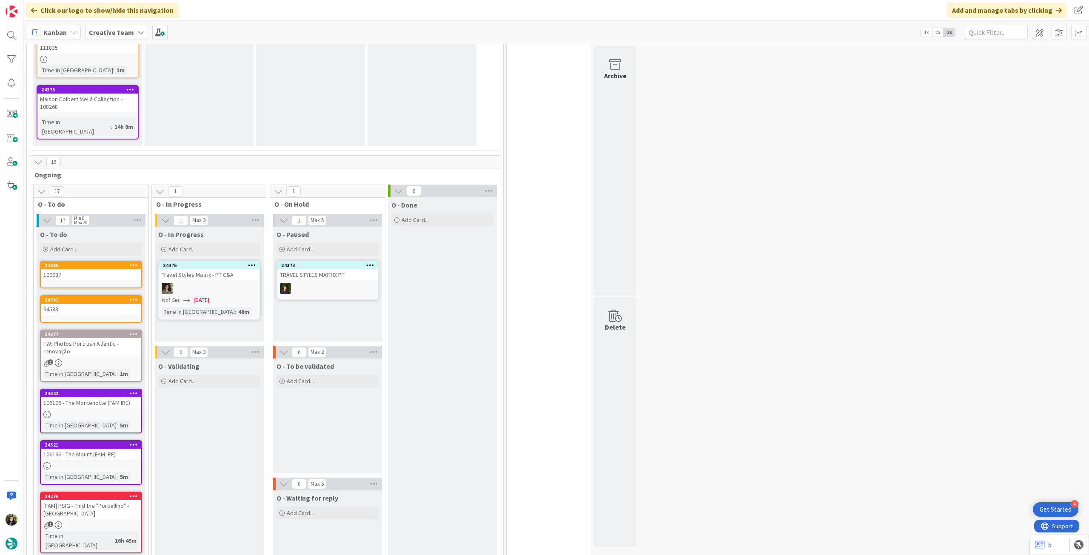
click at [83, 247] on div "O - To do Add Card... Template Not Set Title 0 / 128 Label Daytrip Accommodatio…" at bounding box center [91, 242] width 109 height 31
click at [86, 243] on div "Add Card..." at bounding box center [91, 249] width 102 height 13
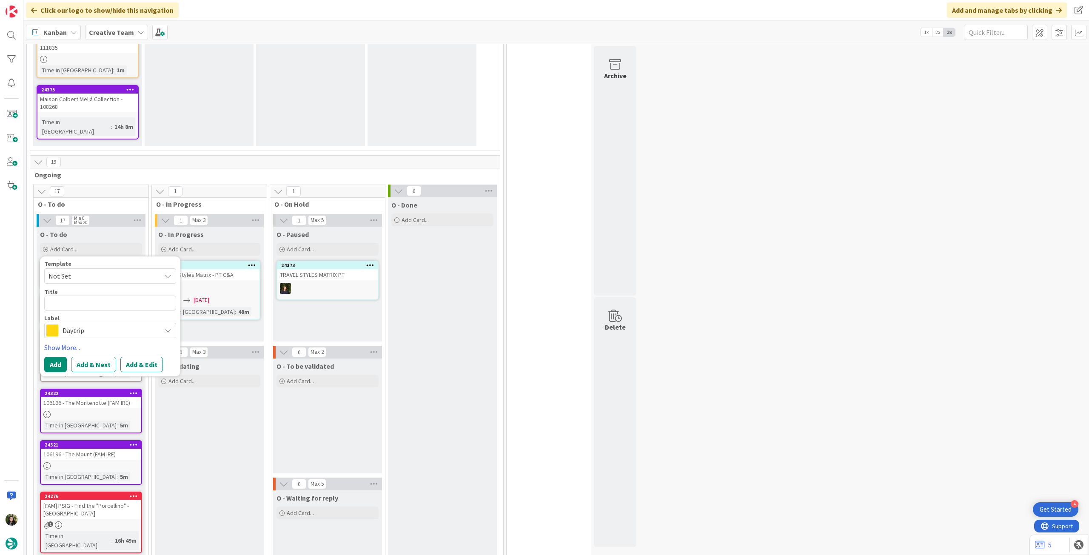
click at [91, 324] on span "Daytrip" at bounding box center [110, 330] width 94 height 12
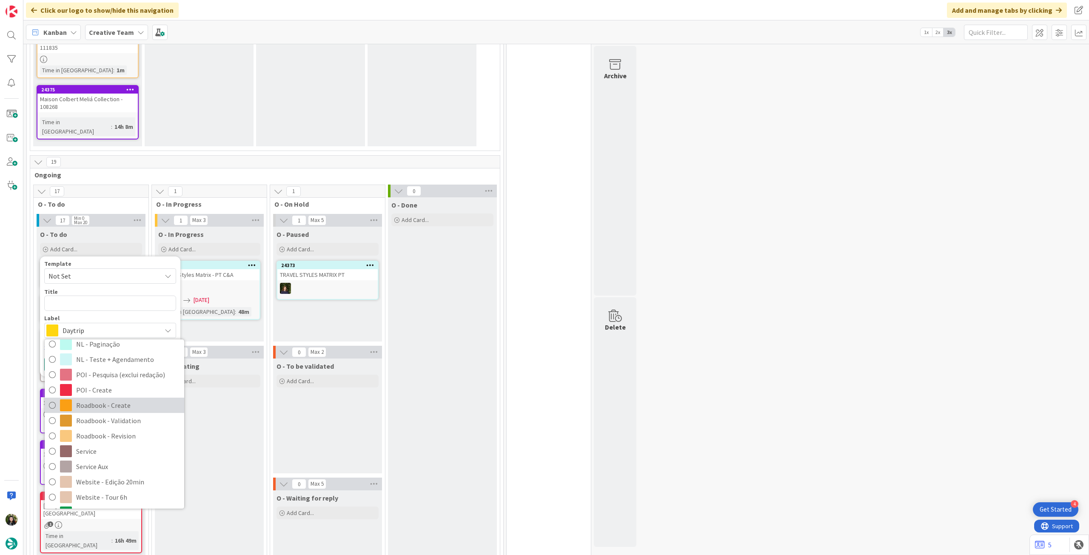
drag, startPoint x: 92, startPoint y: 399, endPoint x: 94, endPoint y: 391, distance: 8.7
click at [92, 399] on span "Roadbook - Create" at bounding box center [128, 405] width 104 height 13
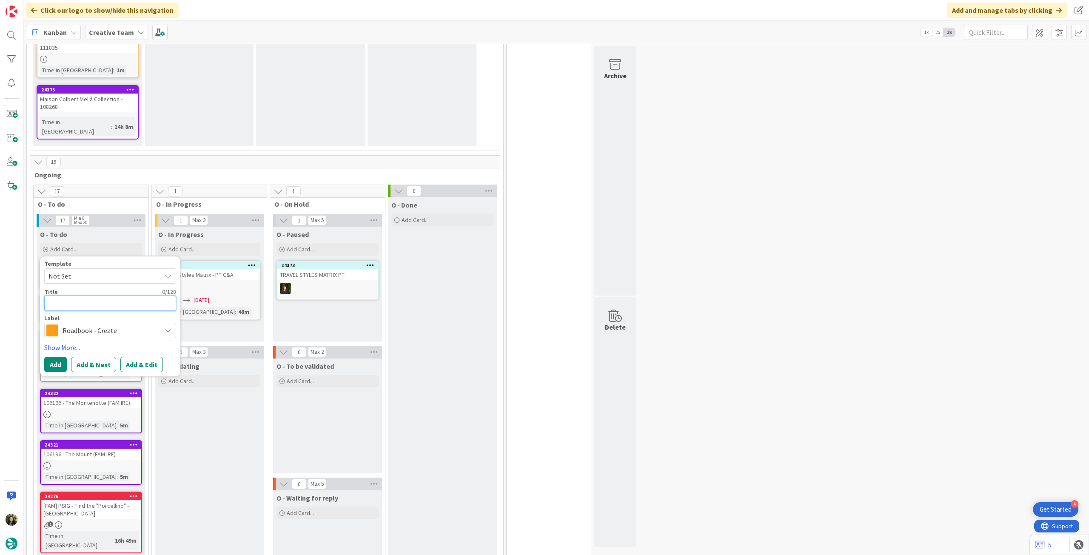
click at [93, 296] on textarea at bounding box center [110, 303] width 132 height 15
paste textarea "104154"
type textarea "x"
type textarea "104154"
click at [60, 357] on button "Add" at bounding box center [55, 364] width 23 height 15
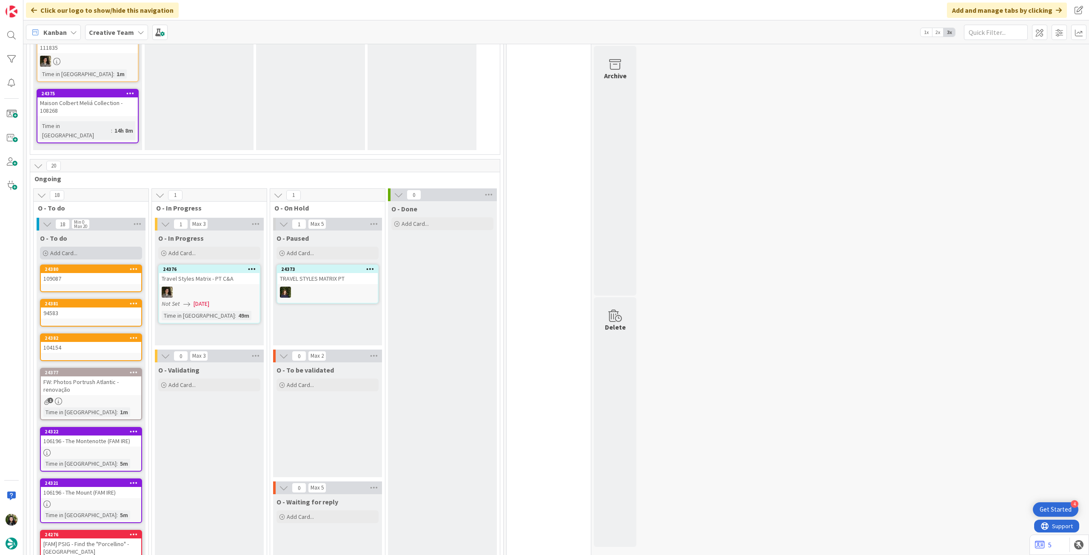
click at [68, 249] on span "Add Card..." at bounding box center [63, 253] width 27 height 8
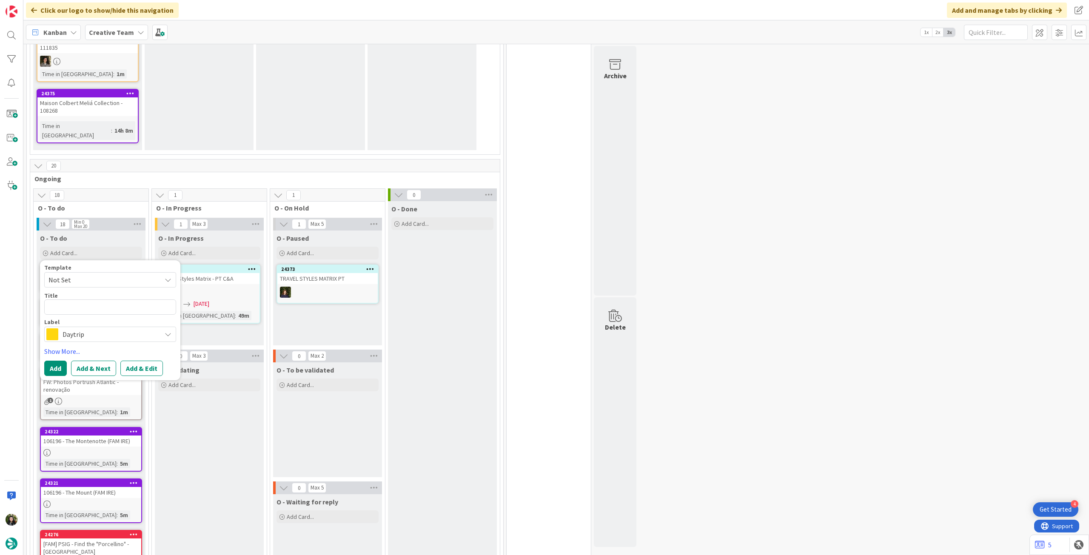
click at [78, 328] on span "Daytrip" at bounding box center [110, 334] width 94 height 12
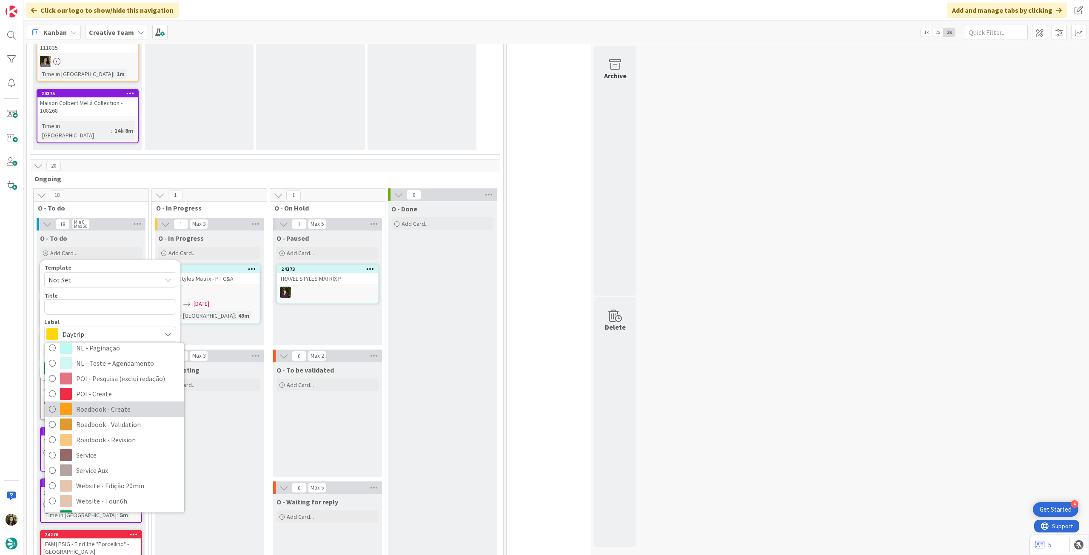
drag, startPoint x: 119, startPoint y: 397, endPoint x: 112, endPoint y: 353, distance: 44.0
click at [119, 403] on span "Roadbook - Create" at bounding box center [128, 409] width 104 height 13
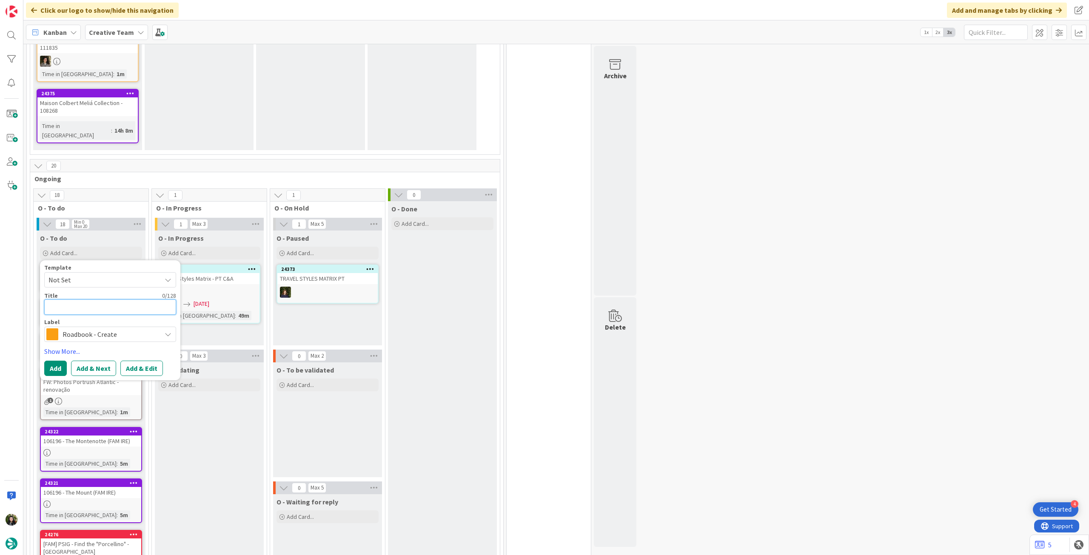
click at [107, 300] on textarea at bounding box center [110, 306] width 132 height 15
paste textarea "103407"
type textarea "x"
type textarea "103407"
click at [61, 361] on button "Add" at bounding box center [55, 368] width 23 height 15
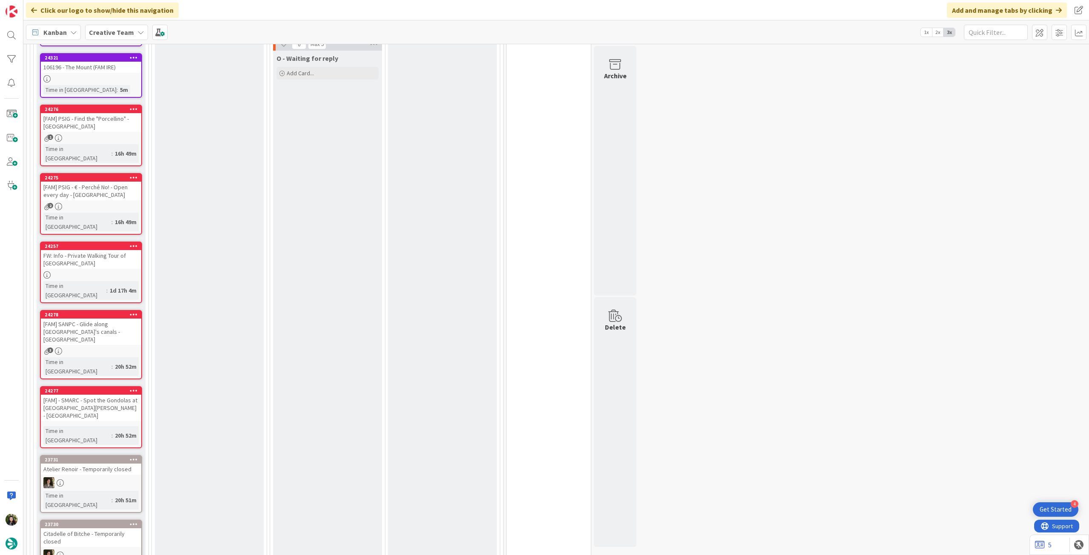
scroll to position [340, 0]
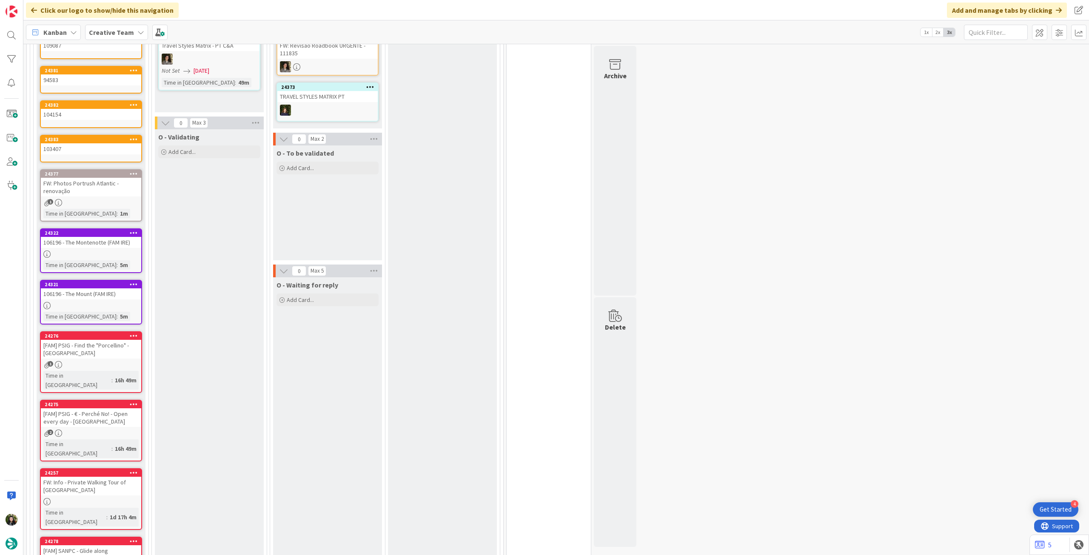
click at [132, 36] on div "Creative Team" at bounding box center [116, 32] width 63 height 15
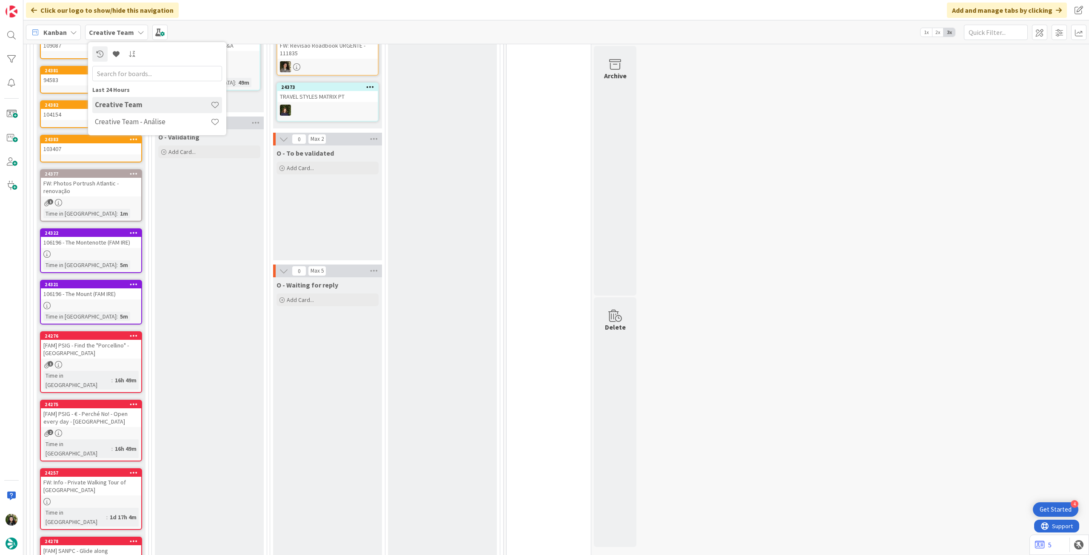
click at [136, 120] on h4 "Creative Team - Análise" at bounding box center [153, 121] width 116 height 9
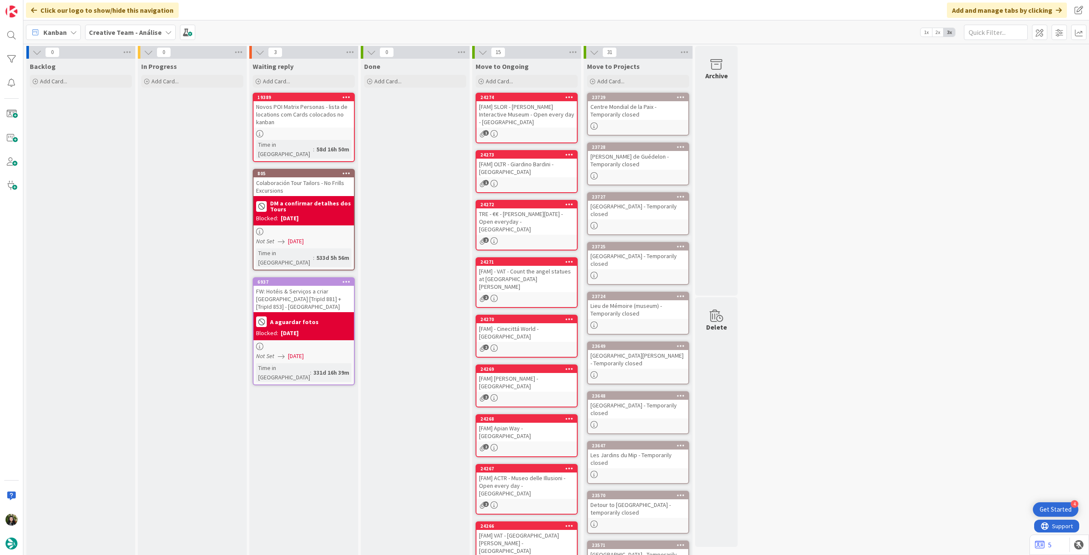
click at [114, 35] on b "Creative Team - Análise" at bounding box center [125, 32] width 73 height 9
click at [143, 119] on h4 "Creative Team" at bounding box center [153, 121] width 116 height 9
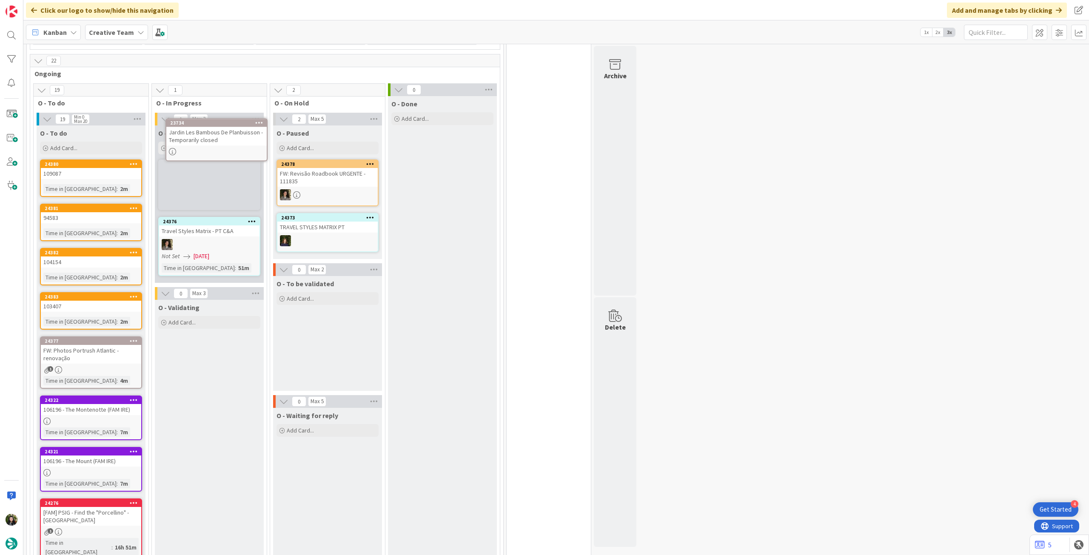
scroll to position [219, 0]
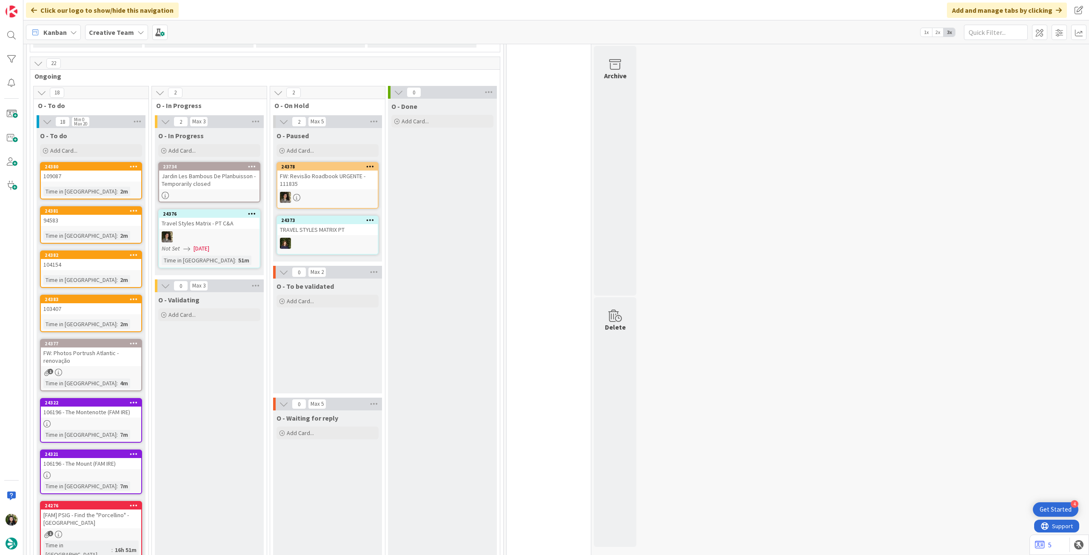
click at [235, 171] on div "Jardin Les Bambous De Planbuisson - Temporarily closed" at bounding box center [209, 180] width 100 height 19
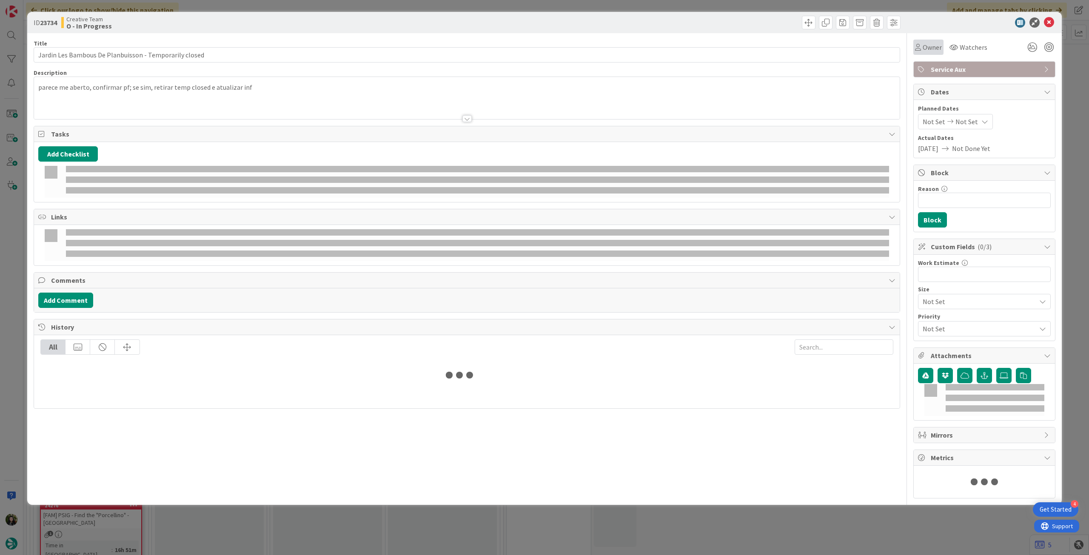
drag, startPoint x: 922, startPoint y: 48, endPoint x: 927, endPoint y: 51, distance: 6.1
click at [922, 48] on span "Owner" at bounding box center [931, 47] width 19 height 10
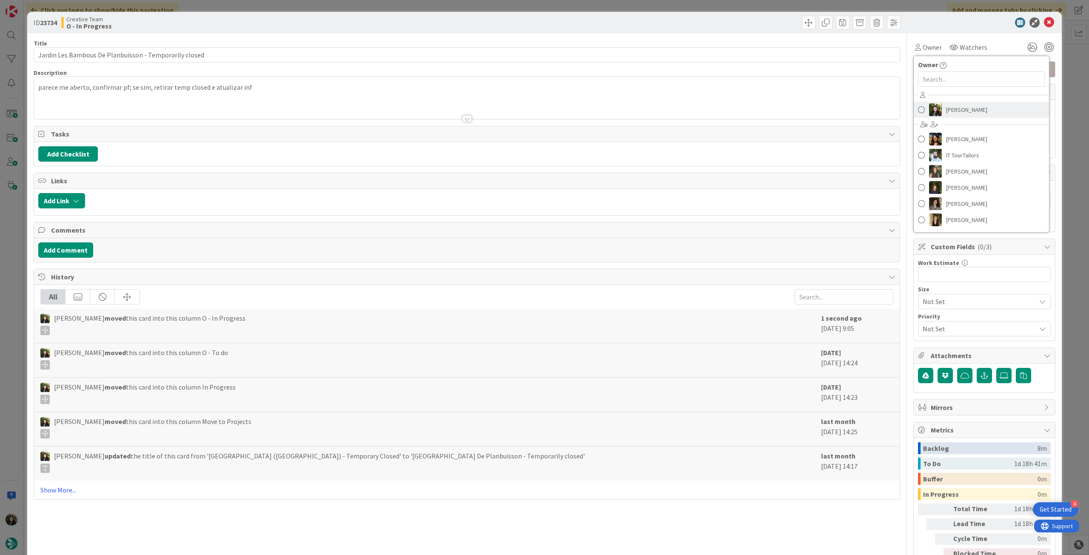
click at [950, 113] on span "[PERSON_NAME]" at bounding box center [966, 109] width 41 height 13
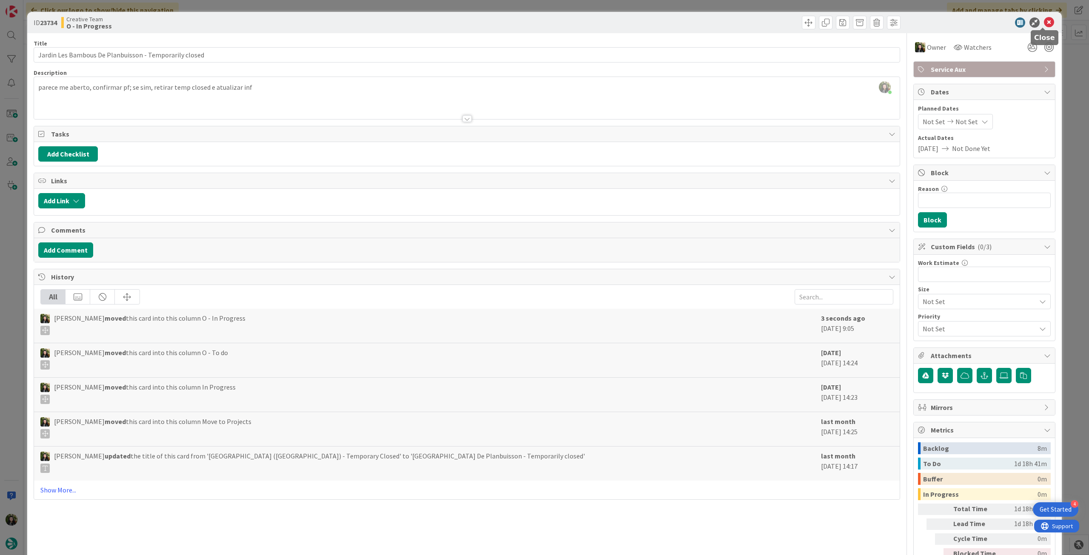
click at [1044, 22] on icon at bounding box center [1049, 22] width 10 height 10
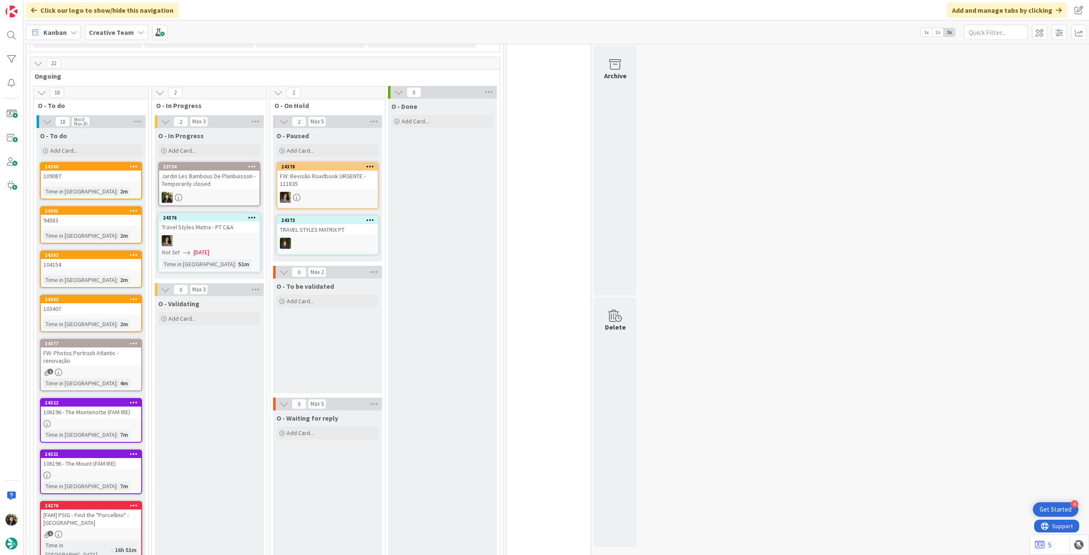
click at [118, 28] on span "Creative Team" at bounding box center [111, 32] width 45 height 10
click at [123, 119] on h4 "Creative Team - Análise" at bounding box center [153, 121] width 116 height 9
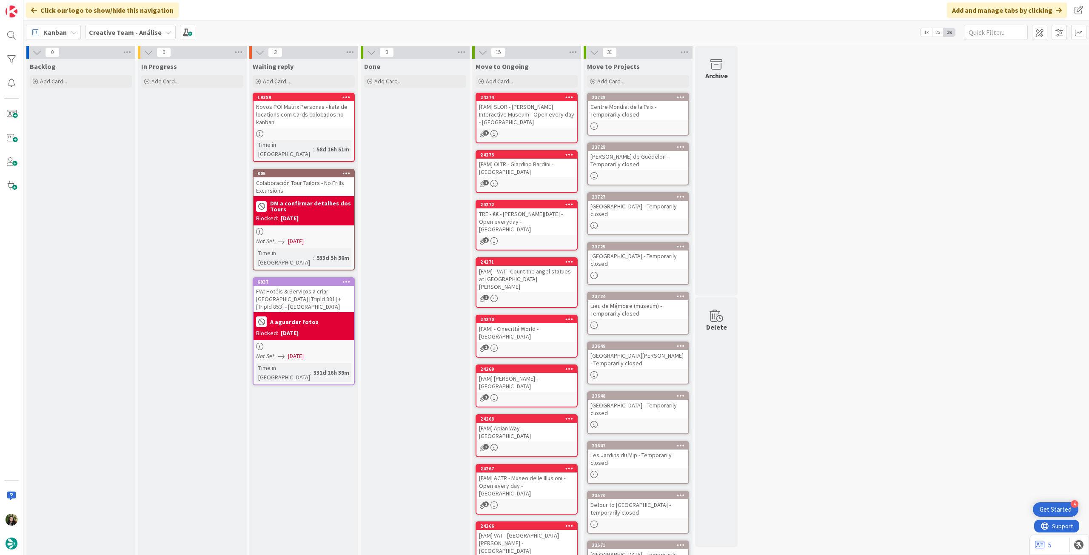
click at [157, 35] on b "Creative Team - Análise" at bounding box center [125, 32] width 73 height 9
click at [148, 119] on h4 "Creative Team" at bounding box center [146, 121] width 102 height 9
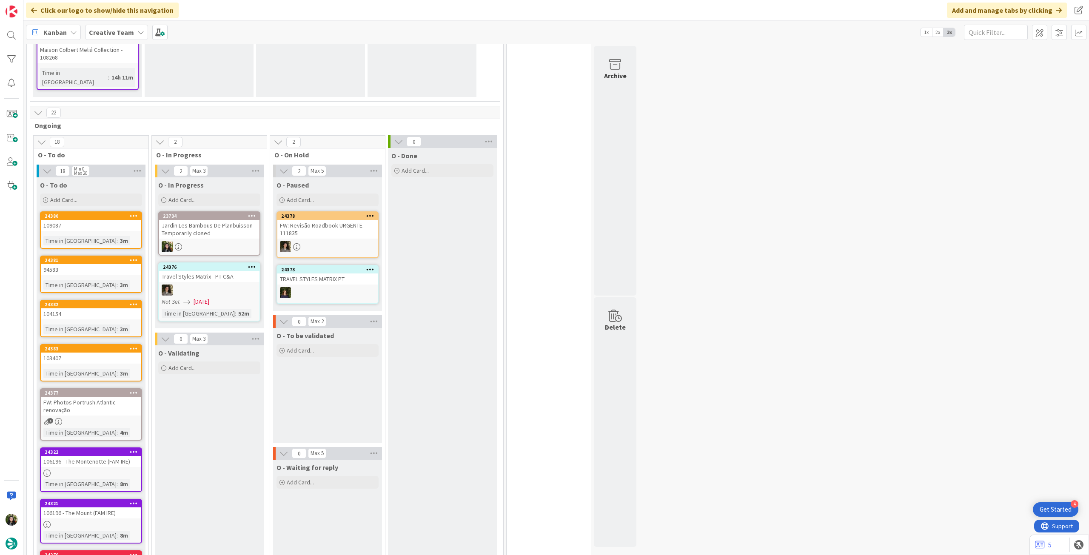
click at [245, 241] on div at bounding box center [209, 246] width 100 height 11
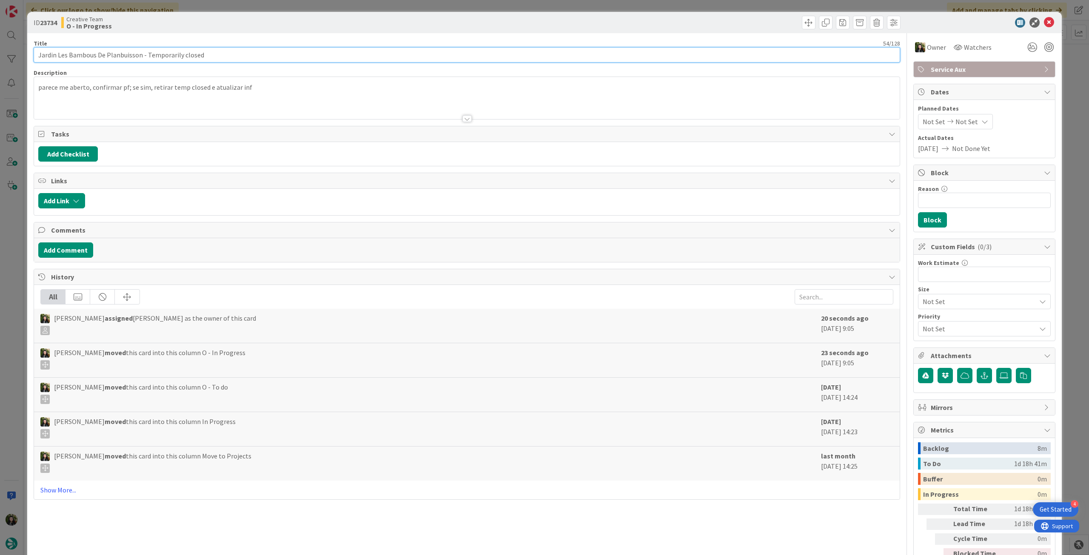
drag, startPoint x: 140, startPoint y: 53, endPoint x: 38, endPoint y: 46, distance: 101.9
click at [38, 46] on div "Title 54 / 128 Jardin Les Bambous De Planbuisson - Temporarily closed" at bounding box center [467, 51] width 866 height 23
click at [1046, 21] on icon at bounding box center [1049, 22] width 10 height 10
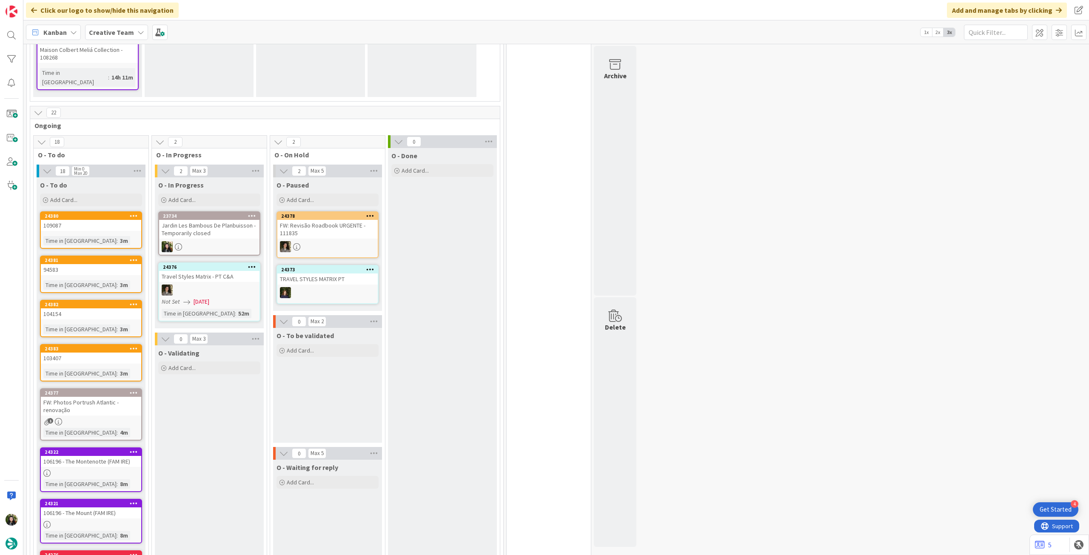
click at [230, 230] on div "23734 Jardin Les Bambous De Planbuisson - Temporarily closed" at bounding box center [209, 233] width 102 height 44
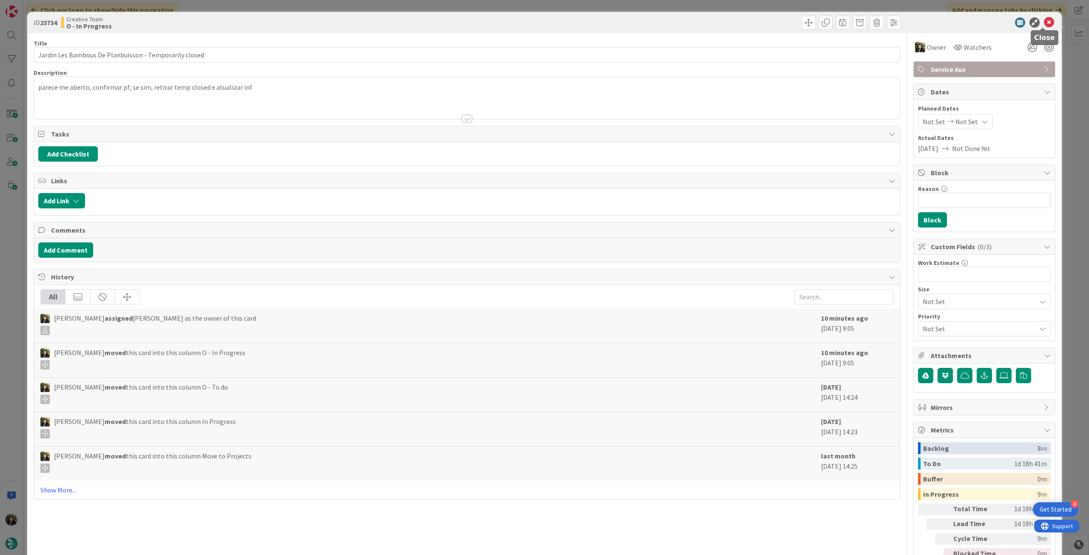
click at [1044, 19] on icon at bounding box center [1049, 22] width 10 height 10
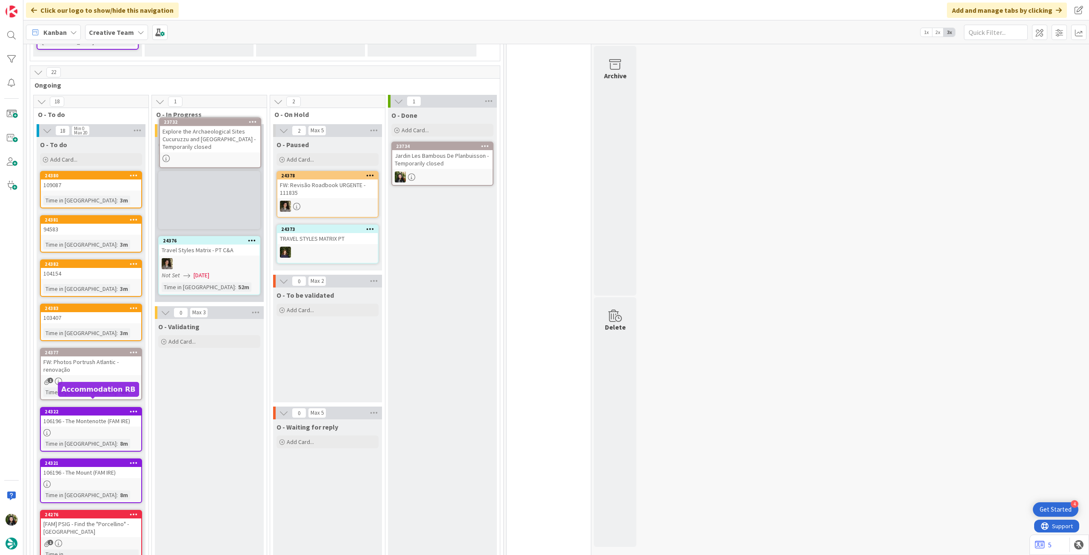
scroll to position [194, 0]
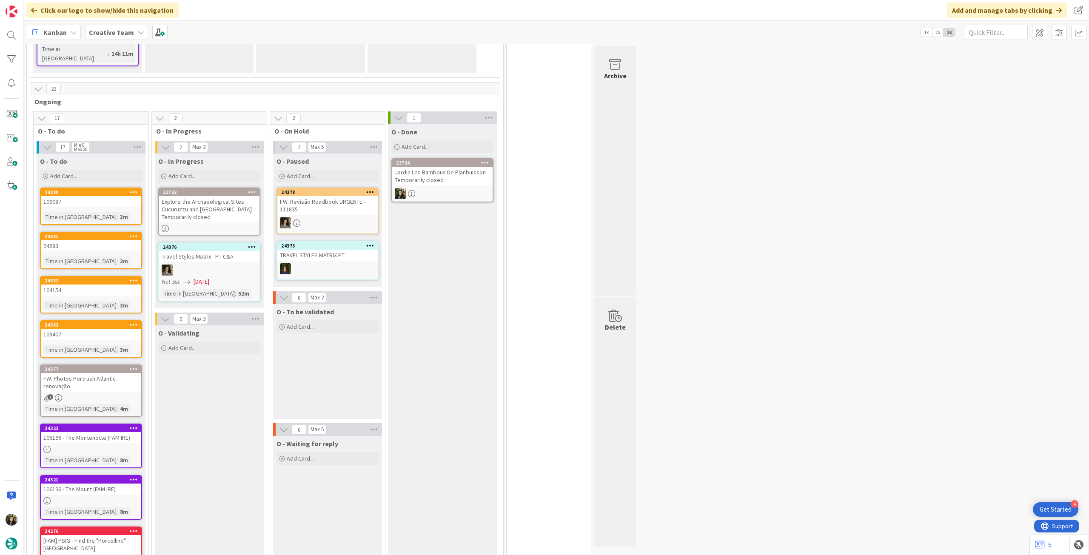
click at [211, 200] on div "Explore the Archaeological Sites Cucuruzzu and [GEOGRAPHIC_DATA] - Temporarily …" at bounding box center [209, 209] width 100 height 26
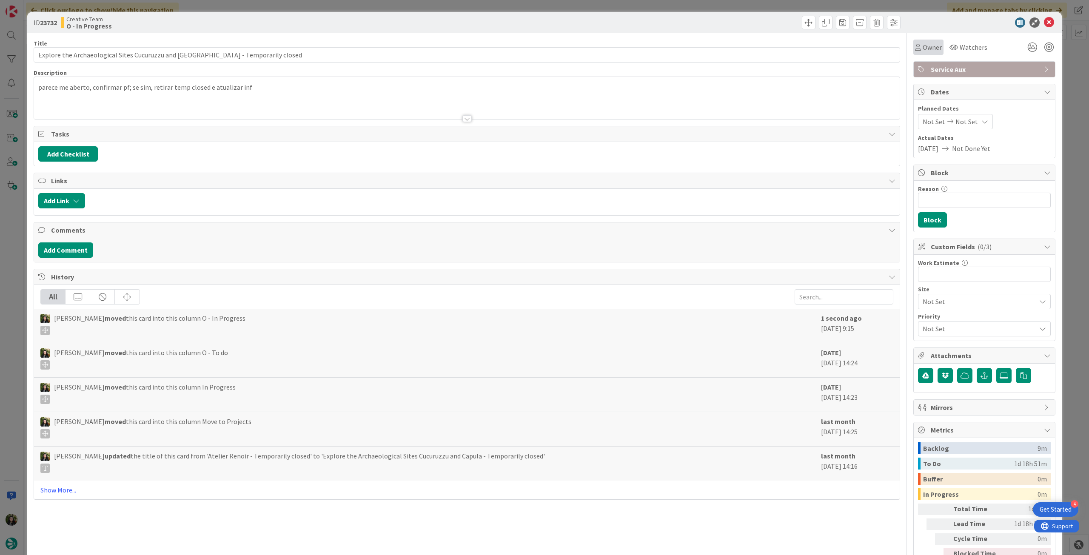
click at [935, 43] on span "Owner" at bounding box center [931, 47] width 19 height 10
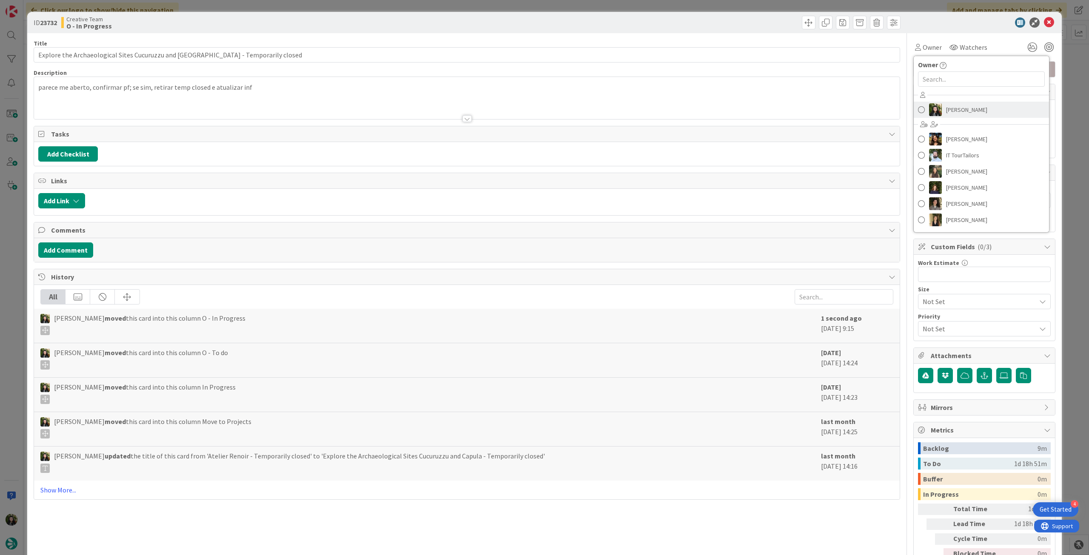
click at [946, 112] on span "[PERSON_NAME]" at bounding box center [966, 109] width 41 height 13
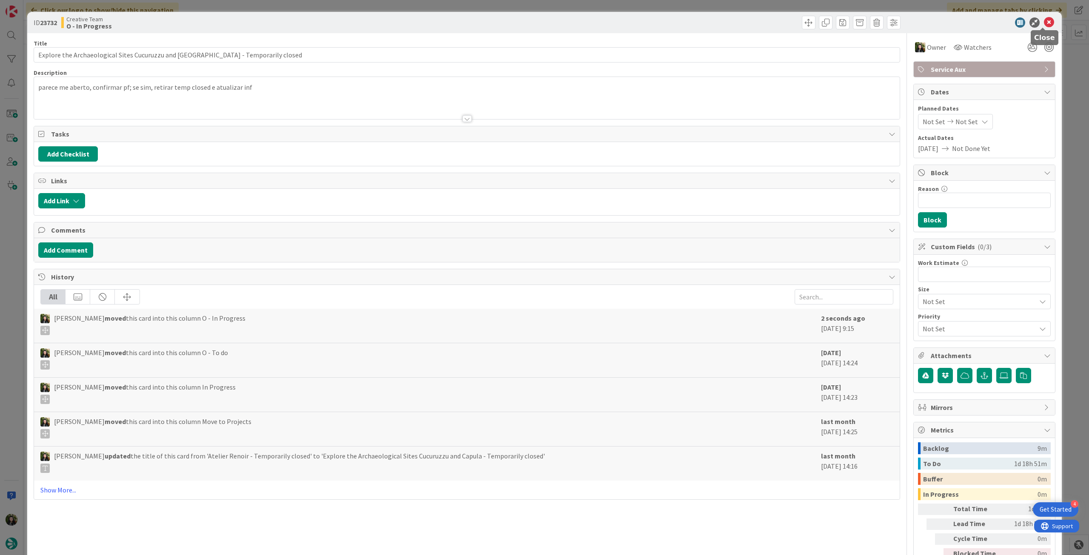
click at [1044, 17] on icon at bounding box center [1049, 22] width 10 height 10
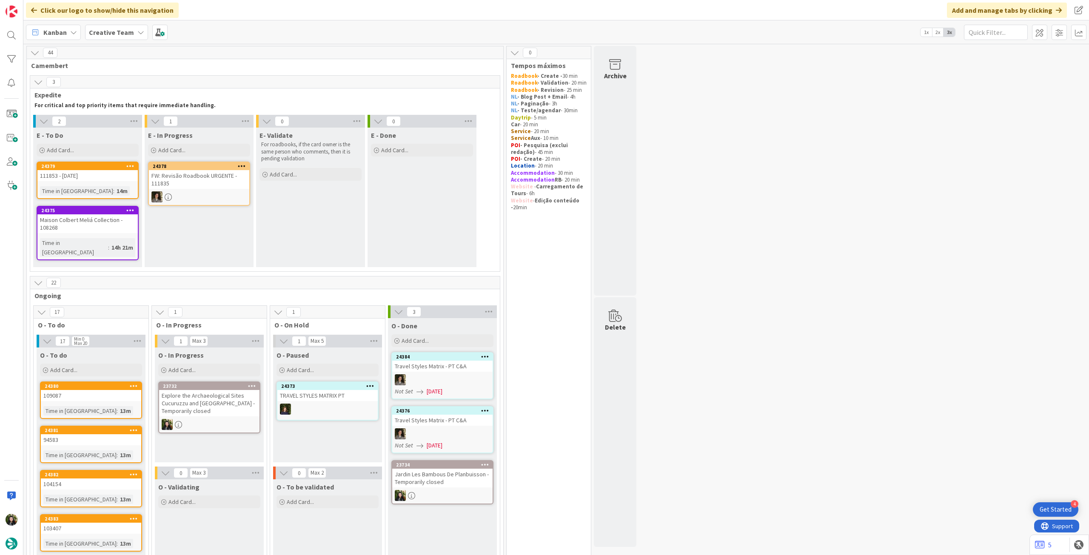
drag, startPoint x: 104, startPoint y: 31, endPoint x: 119, endPoint y: 40, distance: 17.0
click at [105, 31] on b "Creative Team" at bounding box center [111, 32] width 45 height 9
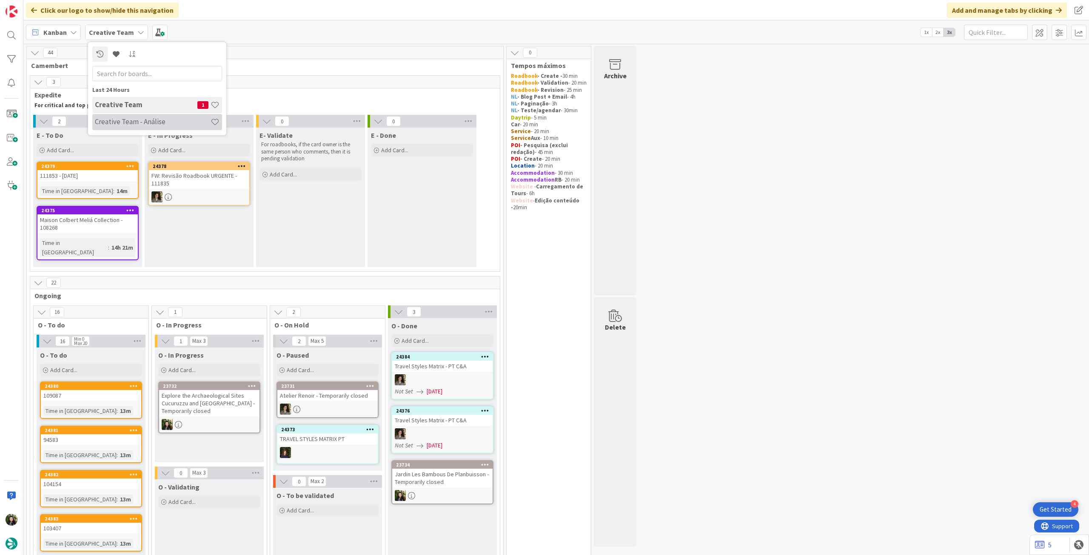
click at [117, 122] on h4 "Creative Team - Análise" at bounding box center [153, 121] width 116 height 9
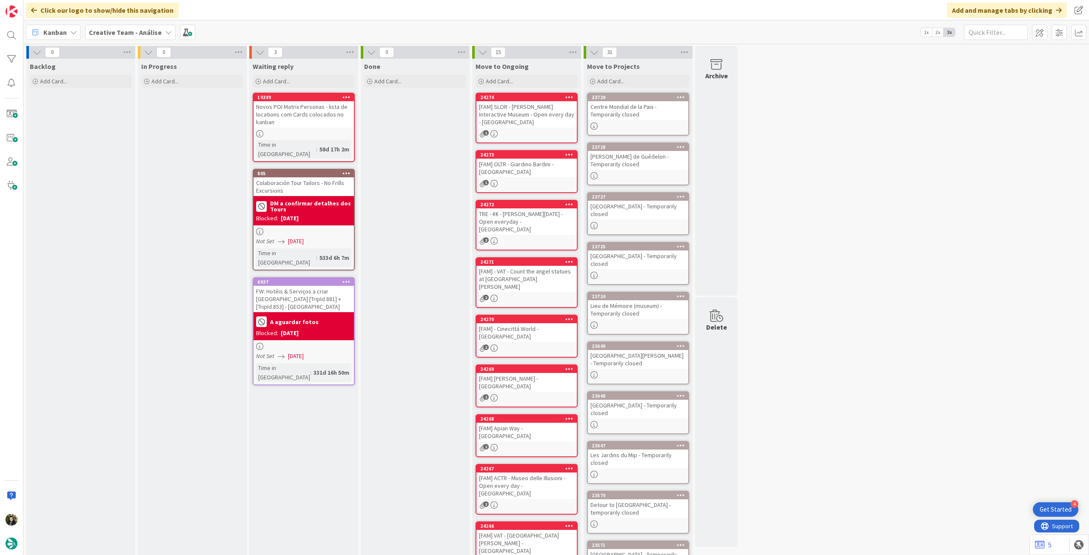
click at [130, 20] on div "Kanban Creative Team - Análise 1x 2x 3x" at bounding box center [555, 31] width 1065 height 23
click at [125, 32] on b "Creative Team - Análise" at bounding box center [125, 32] width 73 height 9
click at [113, 120] on h4 "Creative Team" at bounding box center [146, 121] width 102 height 9
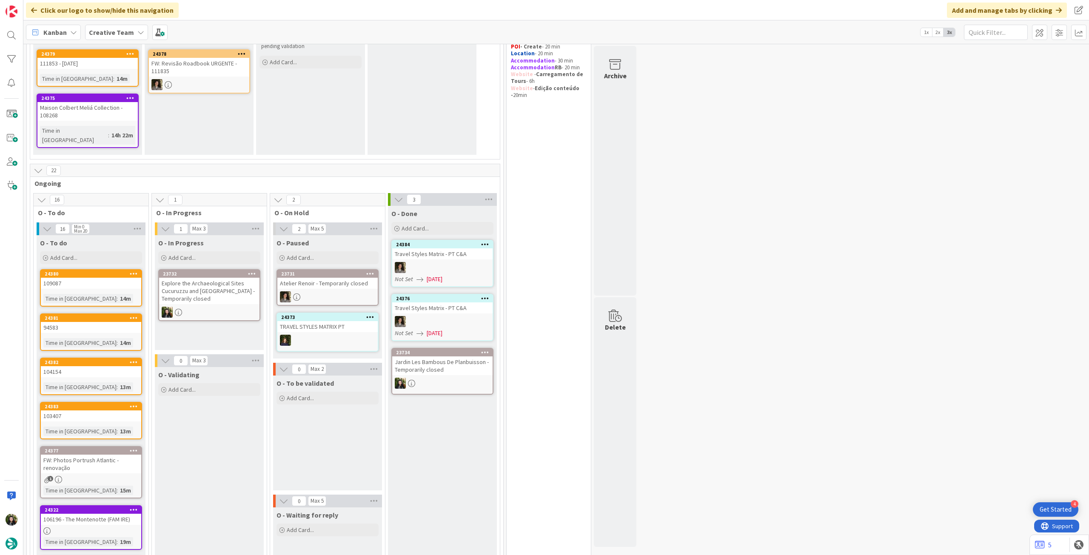
scroll to position [114, 0]
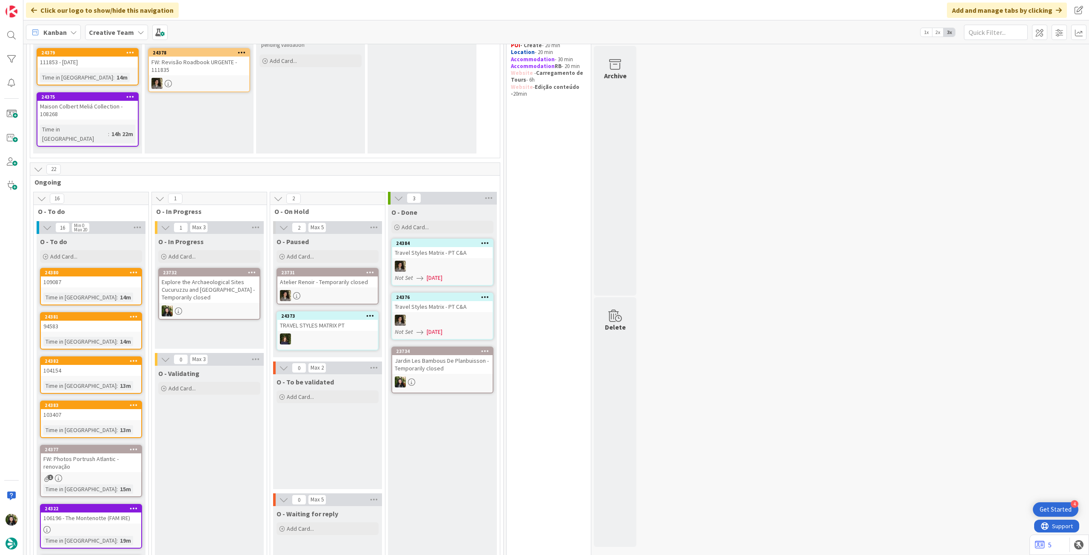
click at [221, 287] on div "Explore the Archaeological Sites Cucuruzzu and [GEOGRAPHIC_DATA] - Temporarily …" at bounding box center [209, 289] width 100 height 26
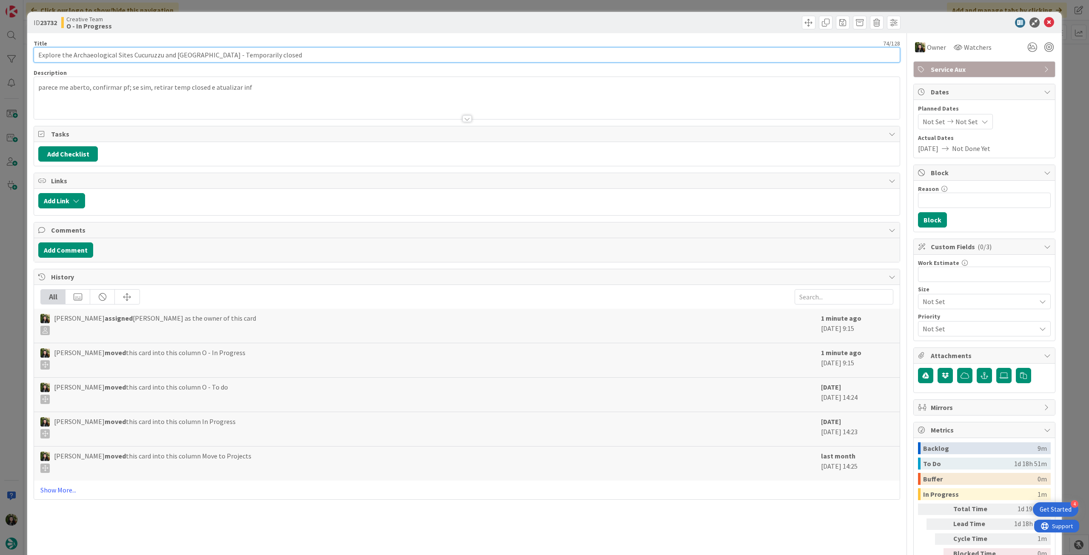
drag, startPoint x: 275, startPoint y: 51, endPoint x: -3, endPoint y: 35, distance: 278.6
click at [0, 35] on html "4 Get Started Click our logo to show/hide this navigation Add and manage tabs b…" at bounding box center [544, 277] width 1089 height 555
click at [1045, 23] on icon at bounding box center [1049, 22] width 10 height 10
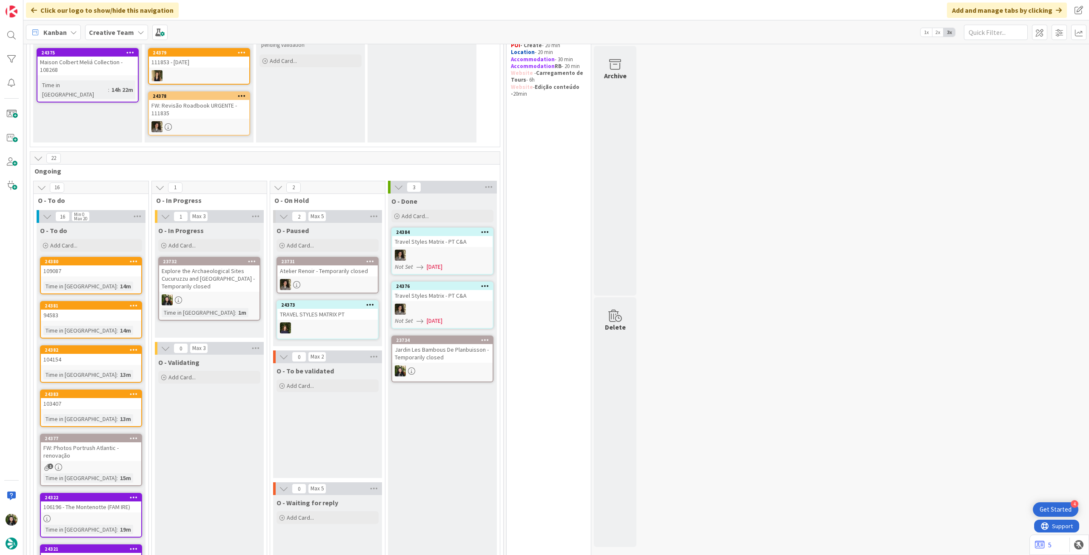
click at [216, 276] on div "Explore the Archaeological Sites Cucuruzzu and [GEOGRAPHIC_DATA] - Temporarily …" at bounding box center [209, 278] width 100 height 26
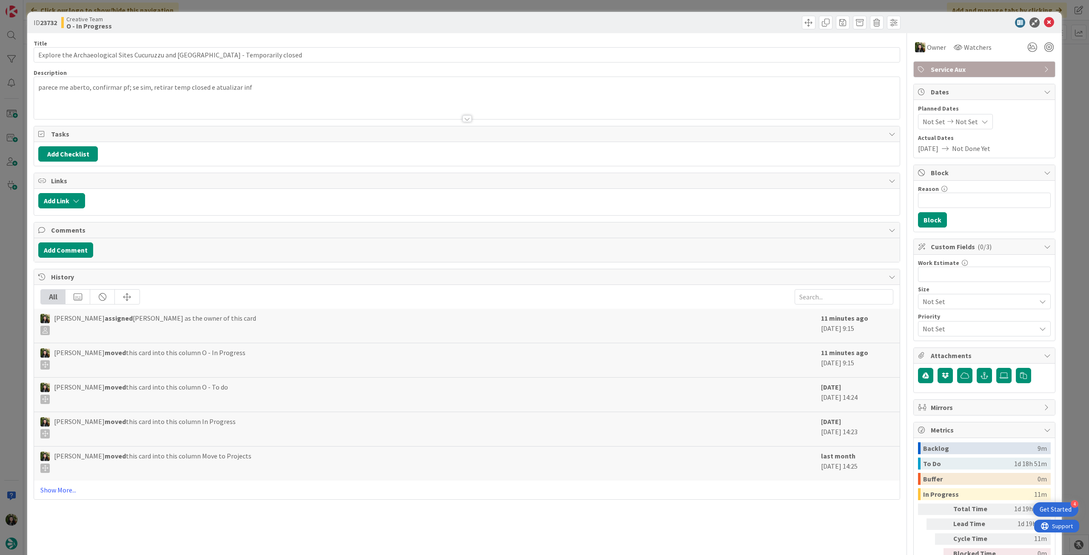
click at [1044, 17] on div "ID 23732 Creative Team O - In Progress" at bounding box center [544, 22] width 1034 height 21
click at [1044, 22] on icon at bounding box center [1049, 22] width 10 height 10
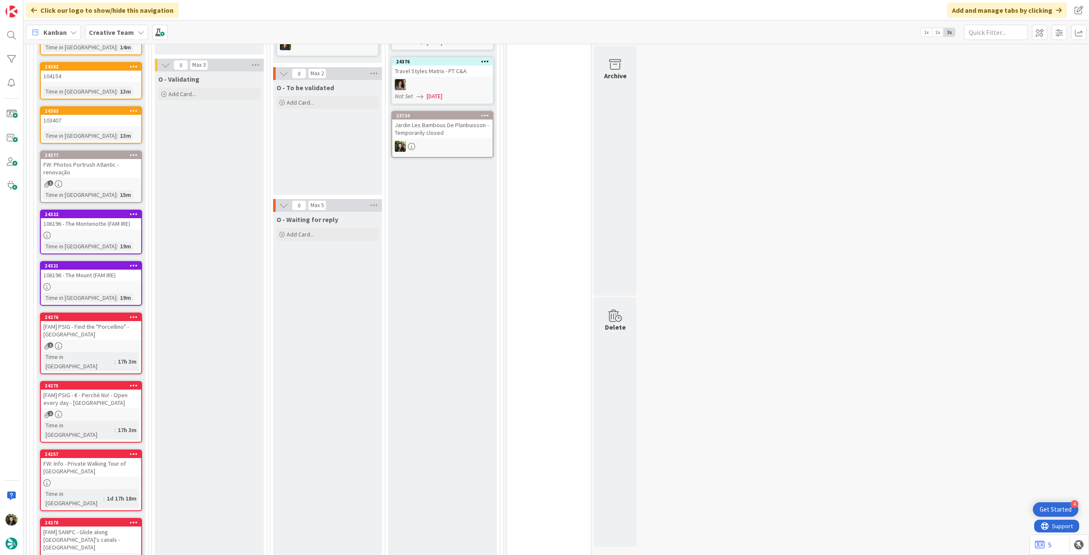
scroll to position [170, 0]
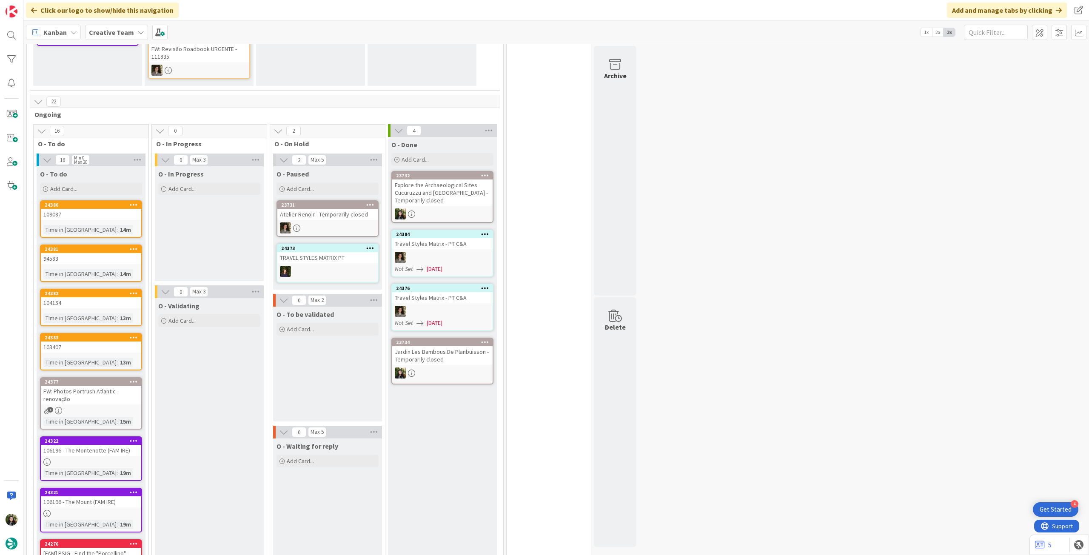
click at [125, 36] on b "Creative Team" at bounding box center [111, 32] width 45 height 9
click at [128, 128] on div "Creative Team - Análise" at bounding box center [157, 122] width 130 height 16
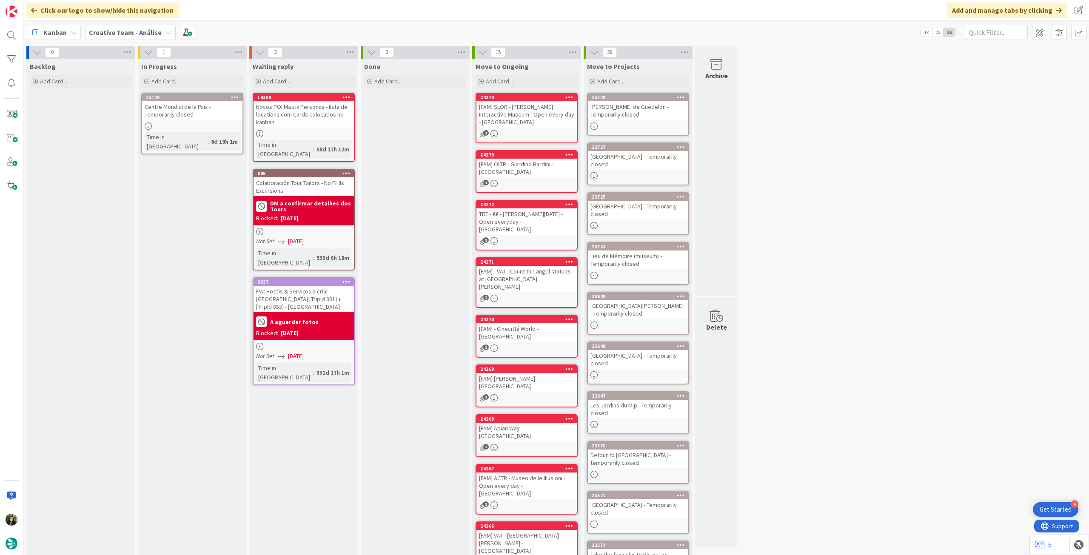
click at [191, 113] on div "Centre Mondial de la Paix - Temporarily closed" at bounding box center [192, 110] width 100 height 19
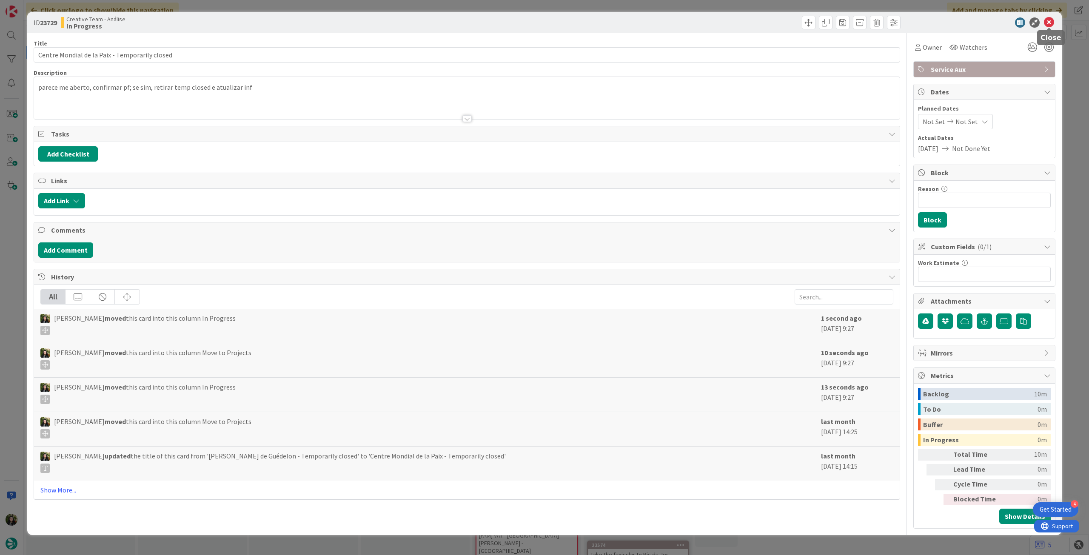
click at [1047, 23] on icon at bounding box center [1049, 22] width 10 height 10
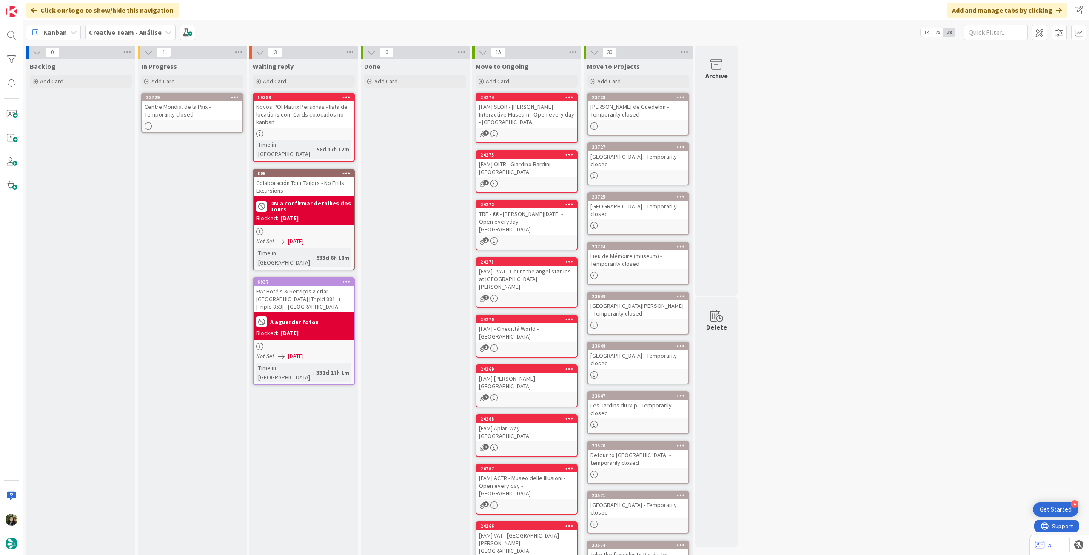
click at [238, 96] on icon at bounding box center [235, 97] width 8 height 6
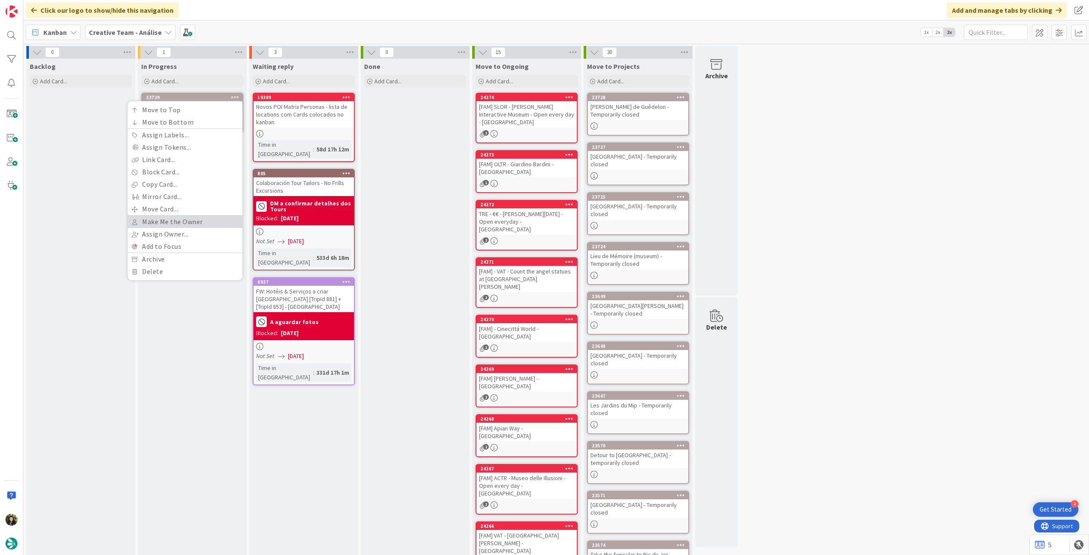
drag, startPoint x: 199, startPoint y: 221, endPoint x: 216, endPoint y: 170, distance: 54.1
click at [199, 221] on link "Make Me the Owner" at bounding box center [185, 222] width 115 height 12
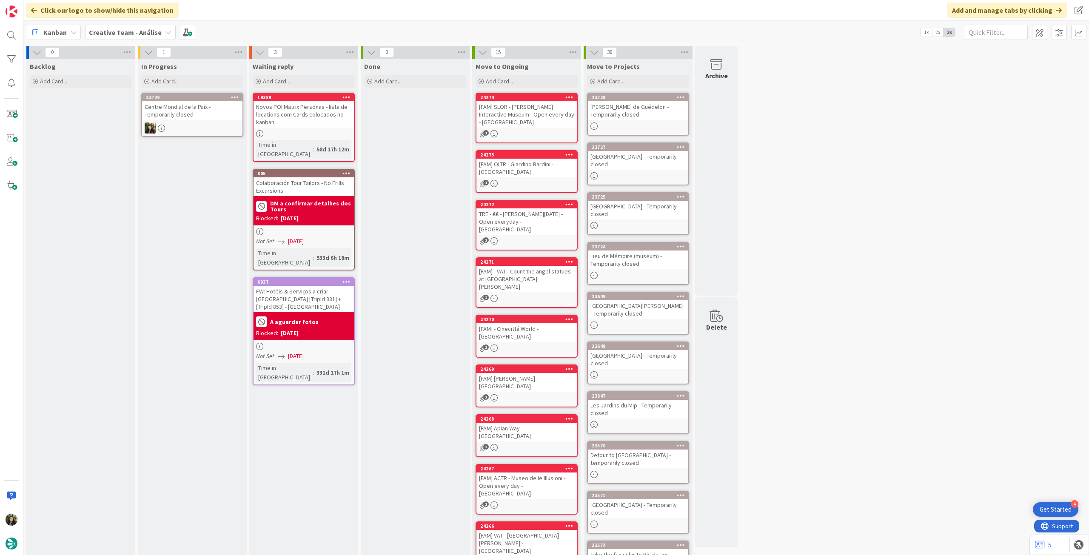
click at [237, 97] on icon at bounding box center [235, 97] width 8 height 6
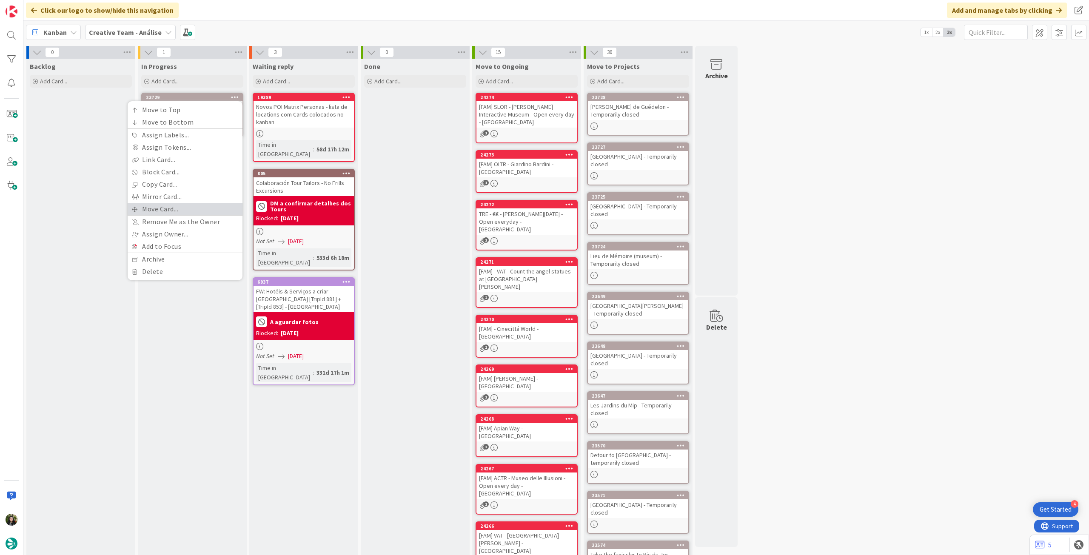
click at [184, 208] on link "Move Card..." at bounding box center [185, 209] width 115 height 12
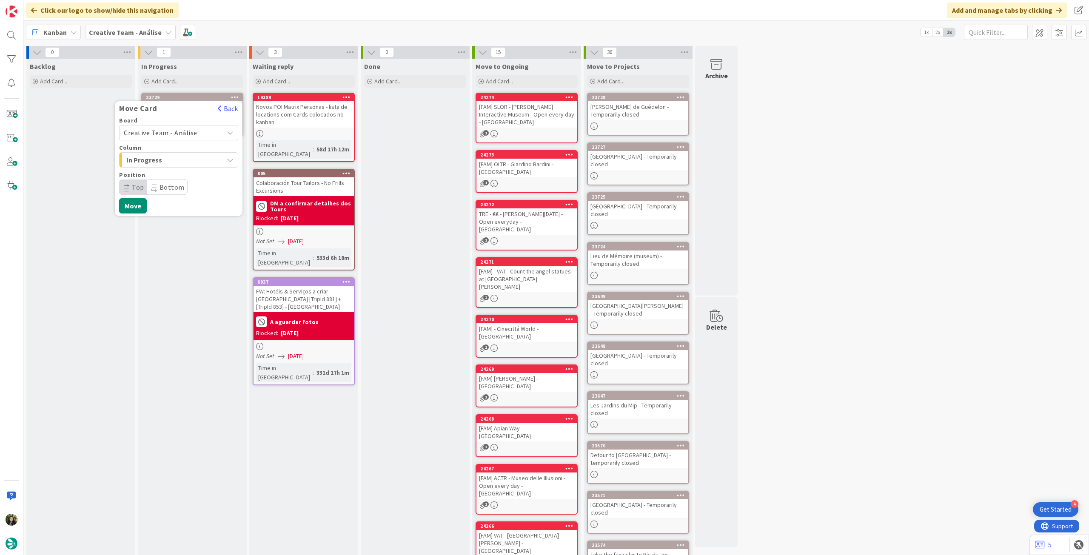
click at [199, 136] on span "Creative Team - Análise" at bounding box center [171, 133] width 95 height 12
click at [189, 172] on span "Creative Team" at bounding box center [184, 172] width 99 height 13
click at [188, 162] on span "Select a Column..." at bounding box center [156, 159] width 64 height 11
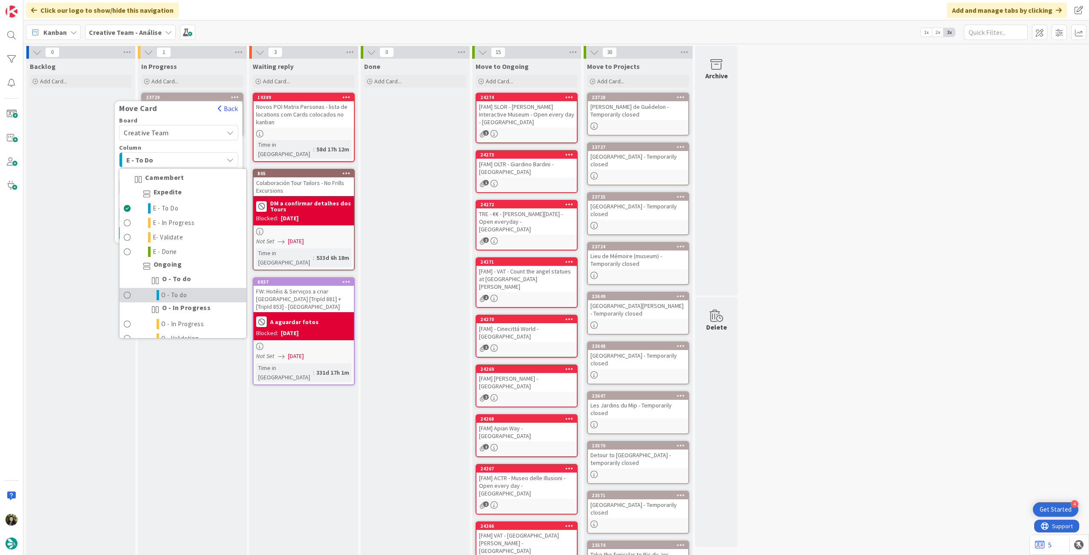
click at [196, 290] on link "O - To do" at bounding box center [182, 295] width 127 height 14
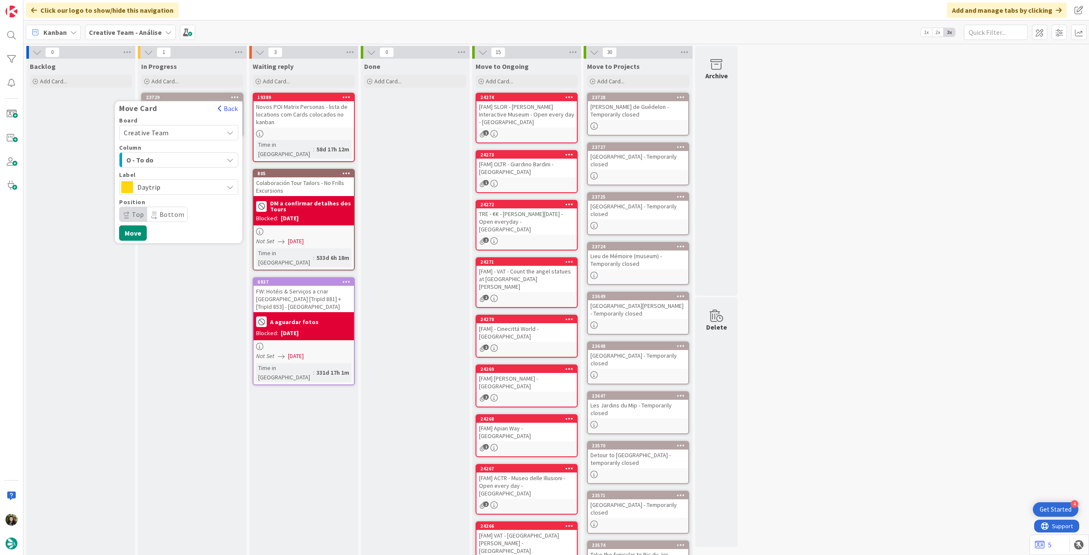
click at [189, 187] on span "Daytrip" at bounding box center [178, 187] width 82 height 12
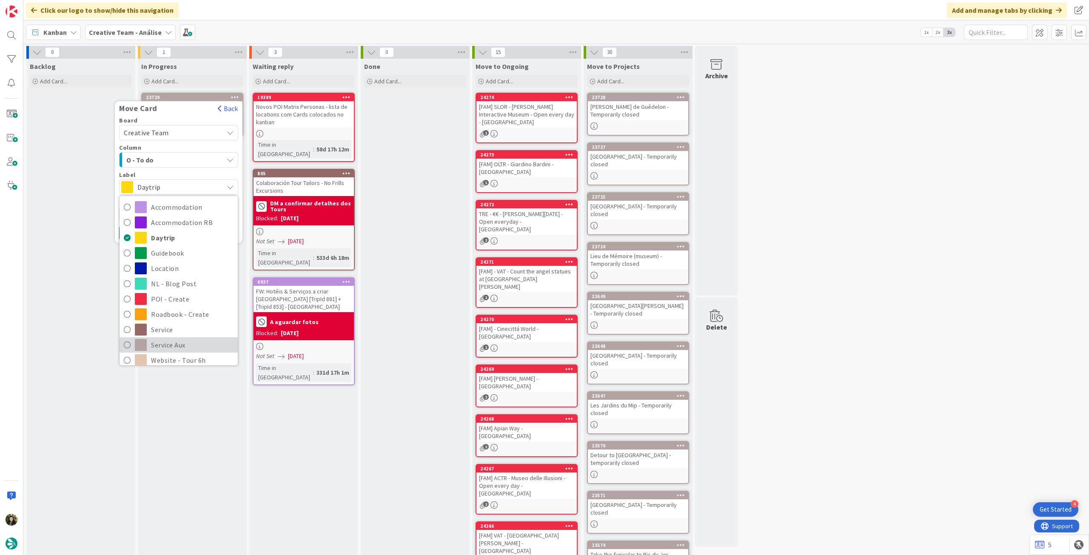
click at [177, 344] on span "Service Aux" at bounding box center [192, 344] width 82 height 13
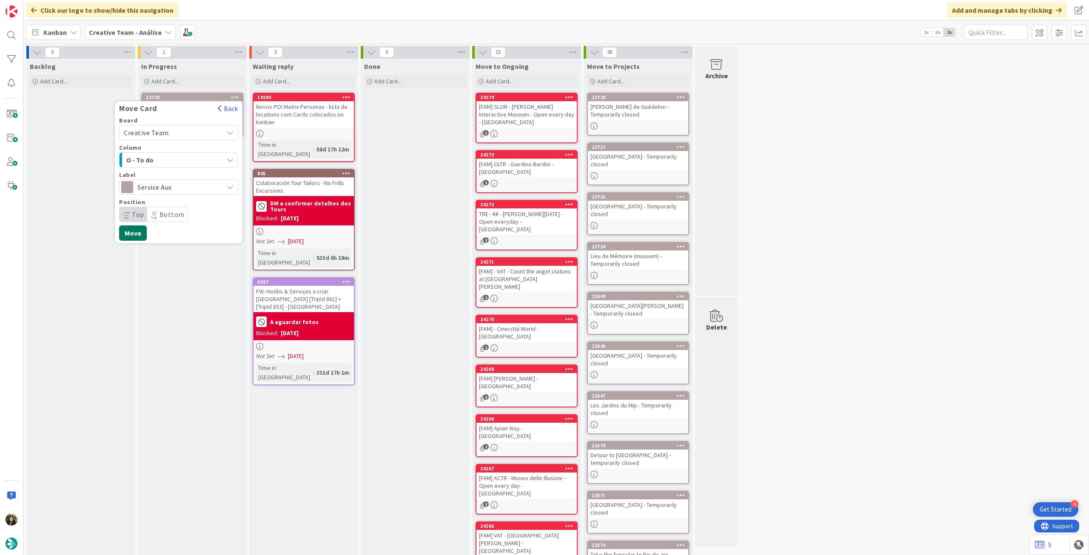
click at [137, 227] on button "Move" at bounding box center [133, 232] width 28 height 15
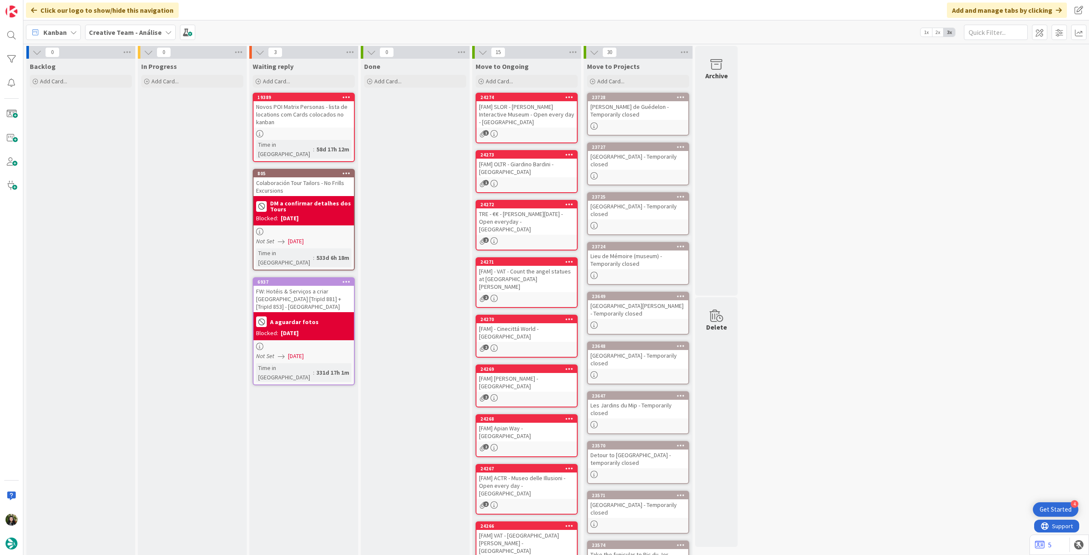
click at [121, 34] on b "Creative Team - Análise" at bounding box center [125, 32] width 73 height 9
click at [129, 122] on h4 "Creative Team" at bounding box center [153, 121] width 116 height 9
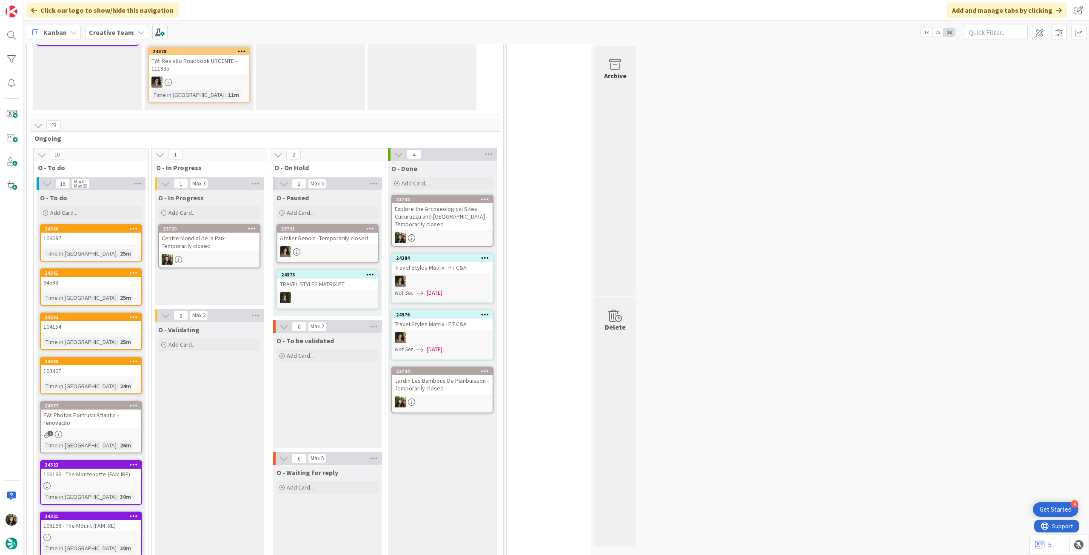
drag, startPoint x: 118, startPoint y: 239, endPoint x: 124, endPoint y: 239, distance: 5.5
click at [216, 240] on div "Centre Mondial de la Paix - Temporarily closed" at bounding box center [209, 242] width 100 height 19
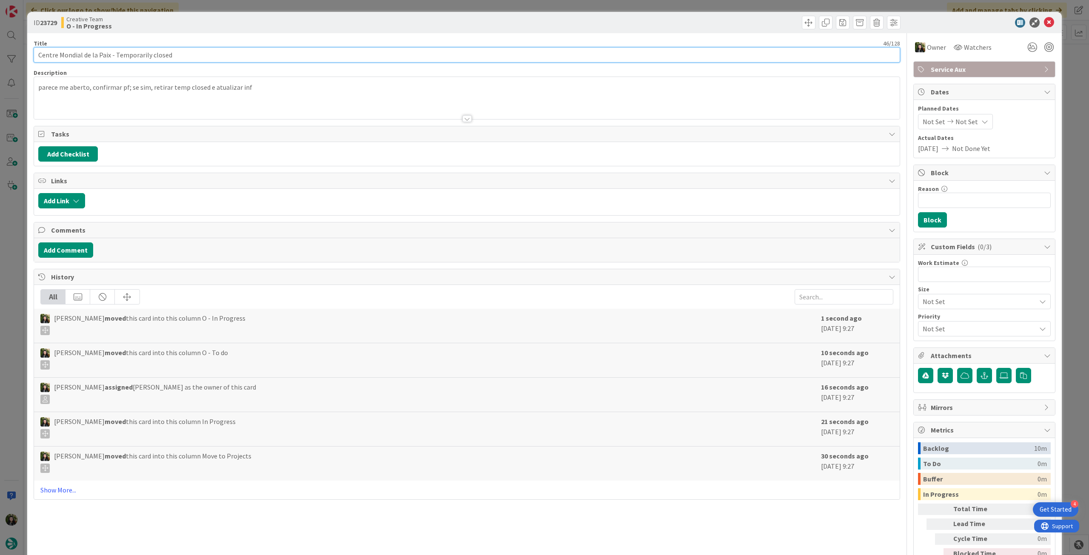
drag, startPoint x: 109, startPoint y: 53, endPoint x: 93, endPoint y: 9, distance: 46.9
click at [3, 51] on div "ID 23729 Creative Team O - In Progress Title 46 / 128 Centre Mondial de la Paix…" at bounding box center [544, 277] width 1089 height 555
click at [1044, 21] on icon at bounding box center [1049, 22] width 10 height 10
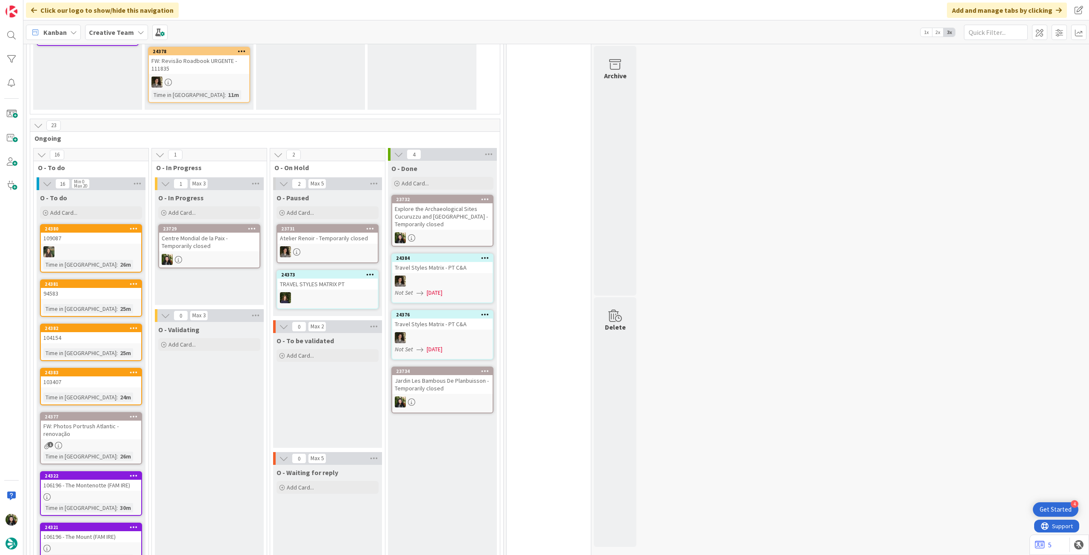
click at [226, 250] on div "Centre Mondial de la Paix - Temporarily closed" at bounding box center [209, 242] width 100 height 19
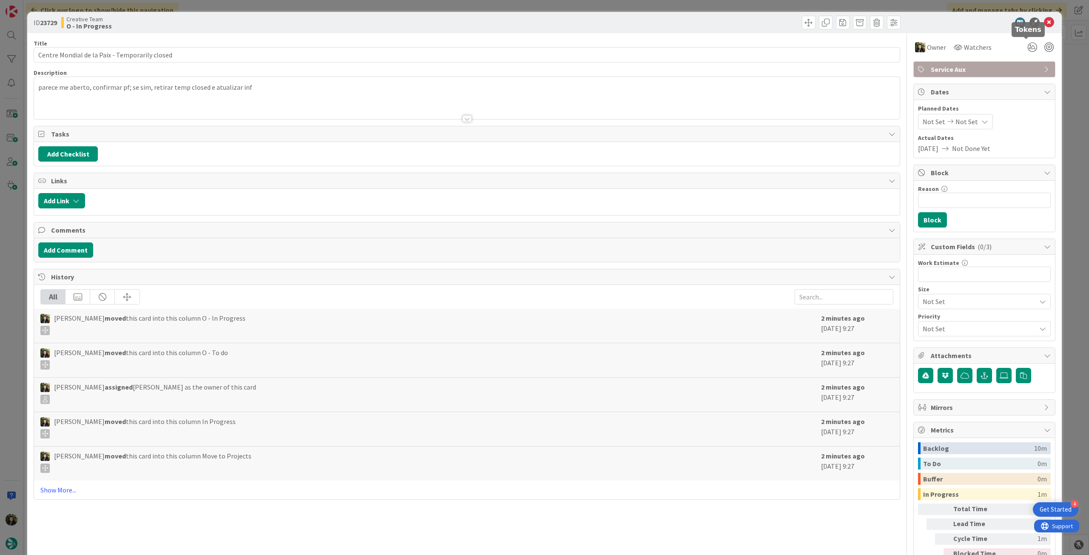
click at [1000, 71] on span "Service Aux" at bounding box center [984, 69] width 109 height 10
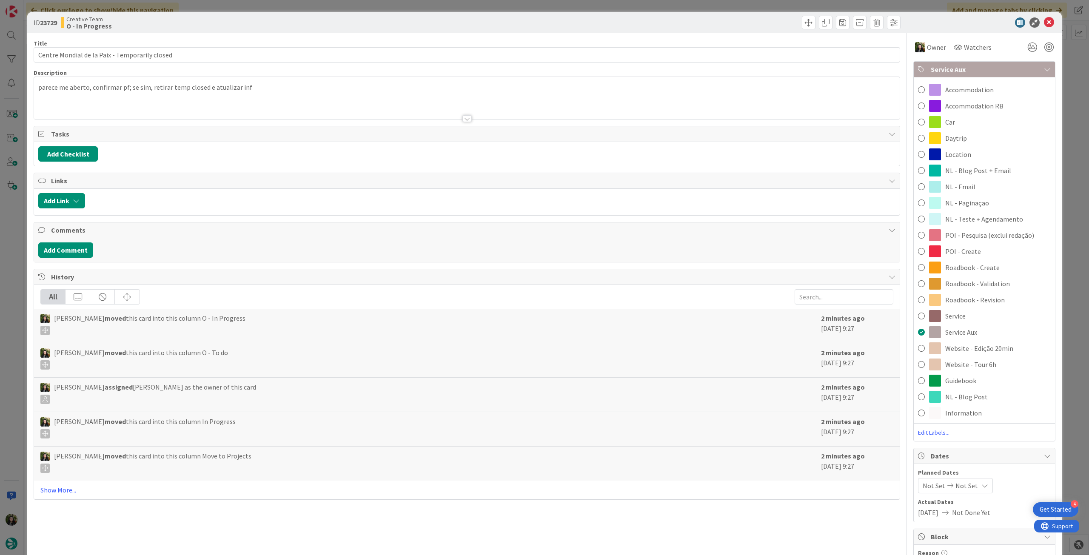
click at [971, 136] on div "Daytrip" at bounding box center [983, 138] width 141 height 16
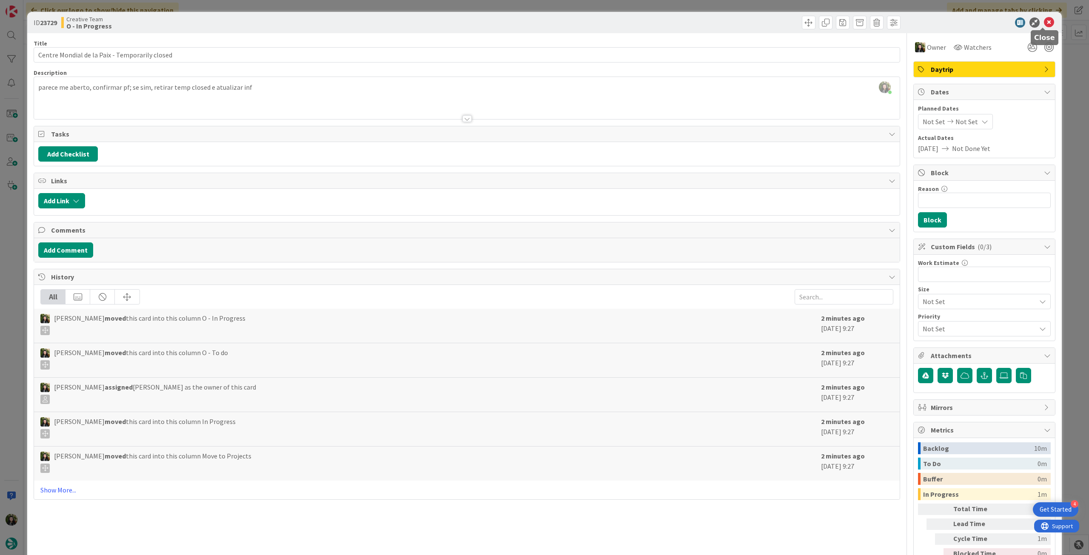
drag, startPoint x: 1041, startPoint y: 21, endPoint x: 1007, endPoint y: 35, distance: 37.7
click at [1044, 21] on icon at bounding box center [1049, 22] width 10 height 10
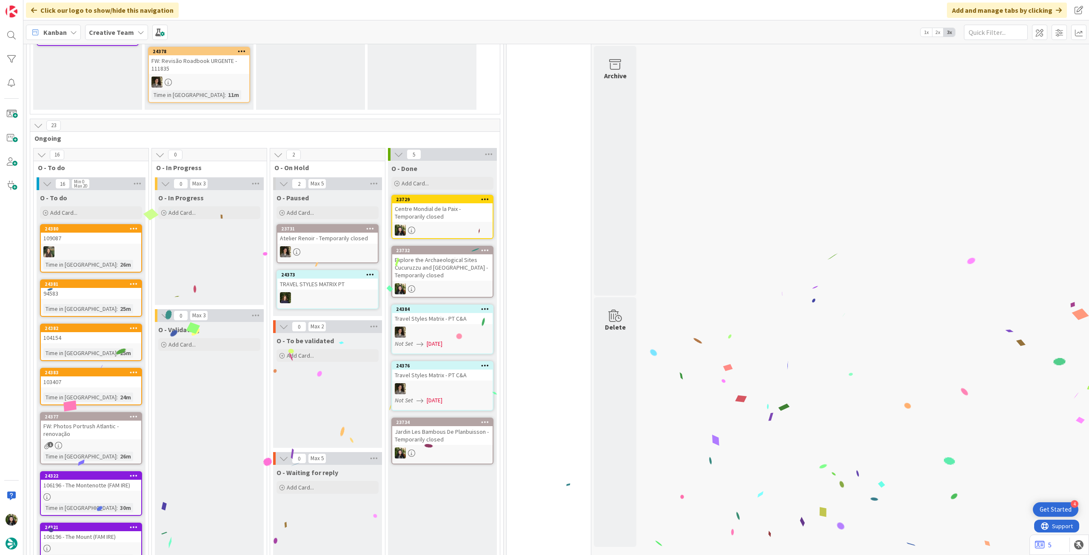
click at [119, 31] on b "Creative Team" at bounding box center [111, 32] width 45 height 9
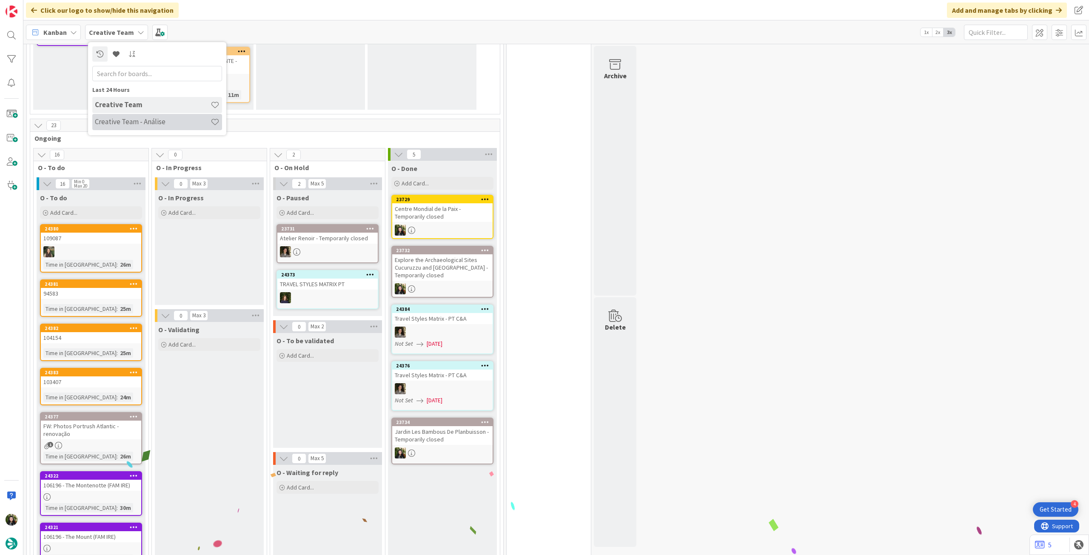
click at [121, 123] on h4 "Creative Team - Análise" at bounding box center [153, 121] width 116 height 9
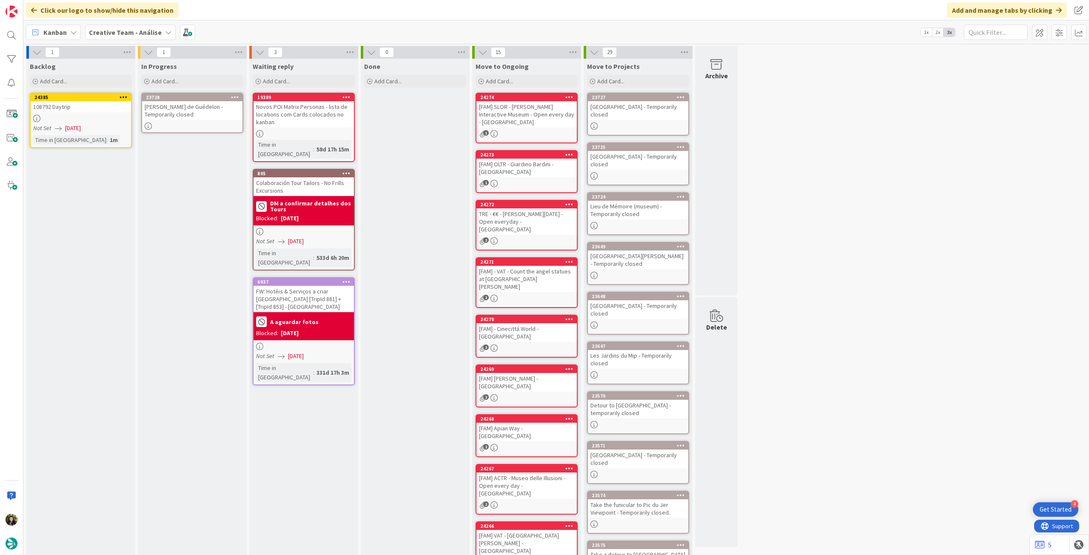
click at [234, 96] on icon at bounding box center [235, 97] width 8 height 6
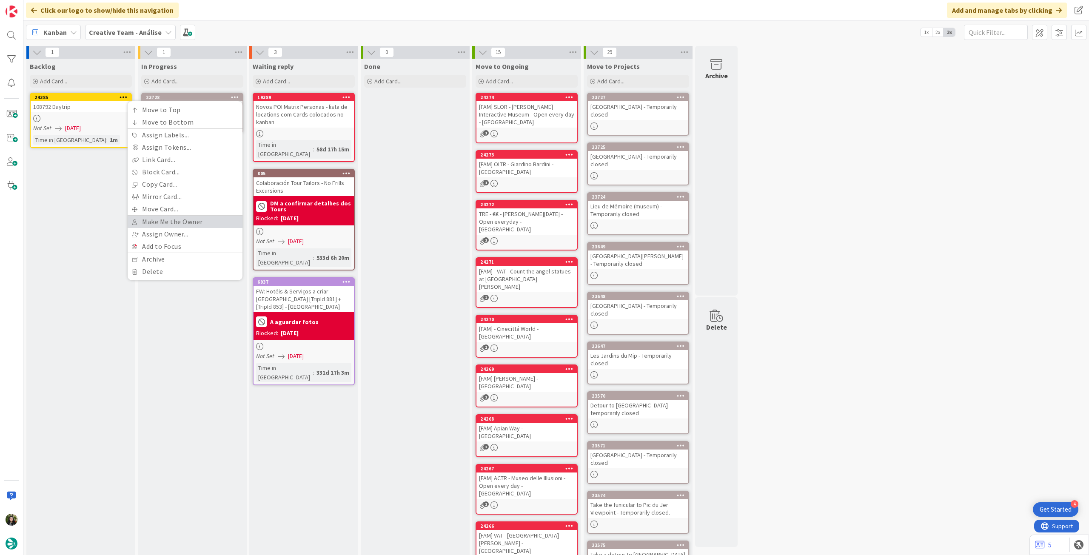
click at [201, 219] on link "Make Me the Owner" at bounding box center [185, 222] width 115 height 12
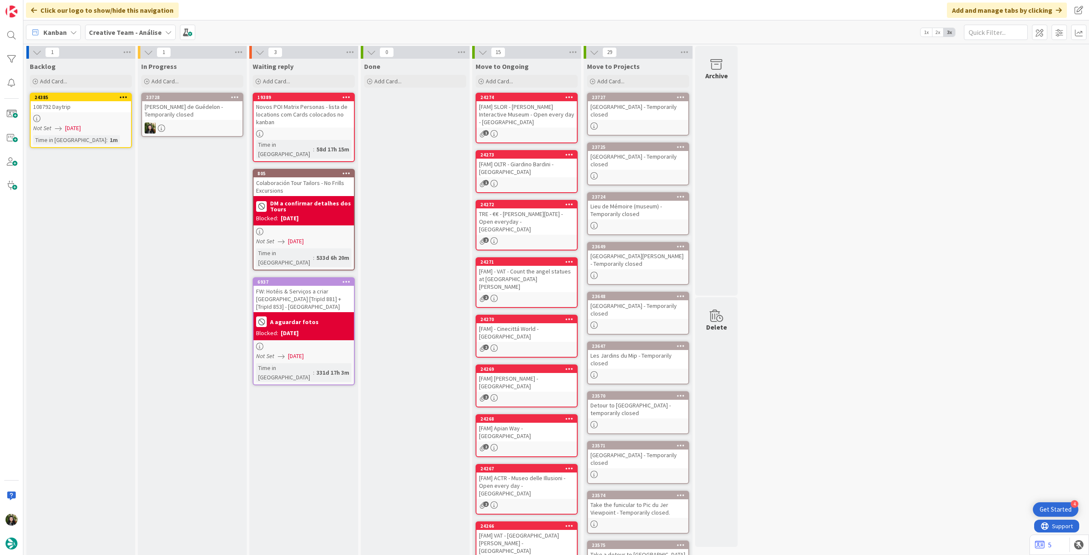
click at [233, 94] on icon at bounding box center [235, 97] width 8 height 6
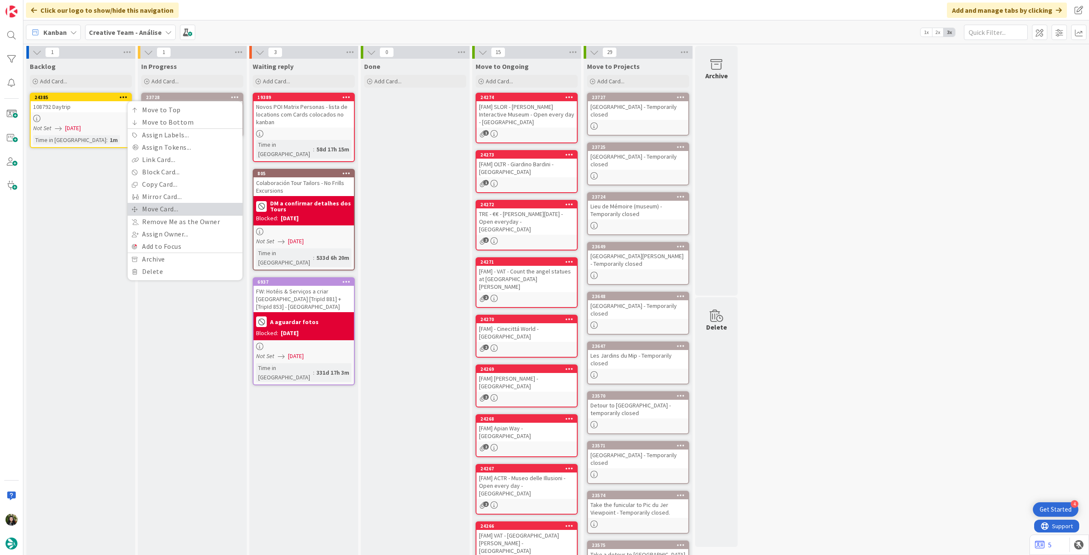
click at [177, 205] on link "Move Card..." at bounding box center [185, 209] width 115 height 12
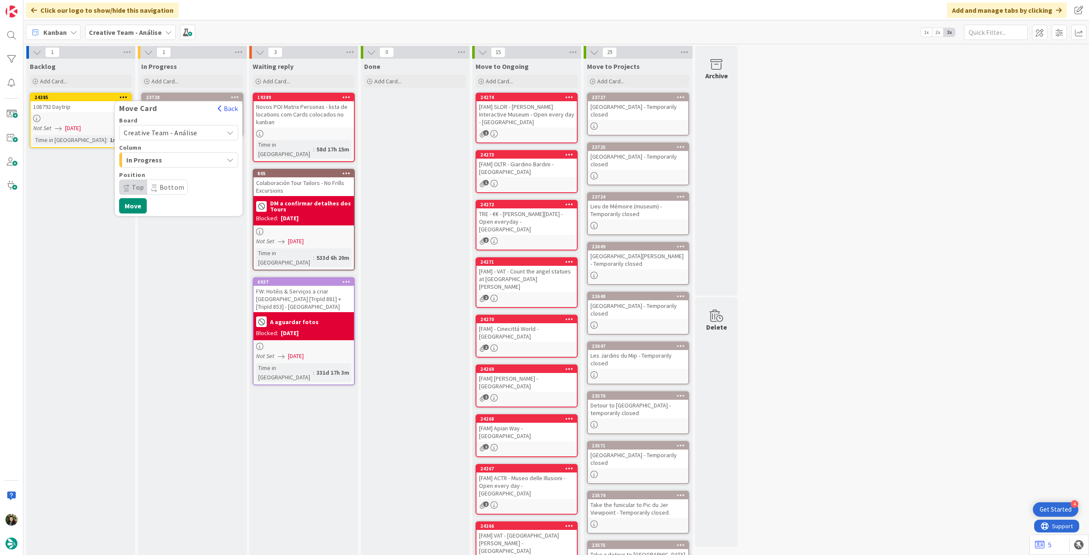
click at [188, 128] on span "Creative Team - Análise" at bounding box center [161, 132] width 74 height 9
click at [169, 175] on span "Creative Team" at bounding box center [184, 172] width 99 height 13
click at [178, 161] on span "E - To Do" at bounding box center [158, 159] width 64 height 11
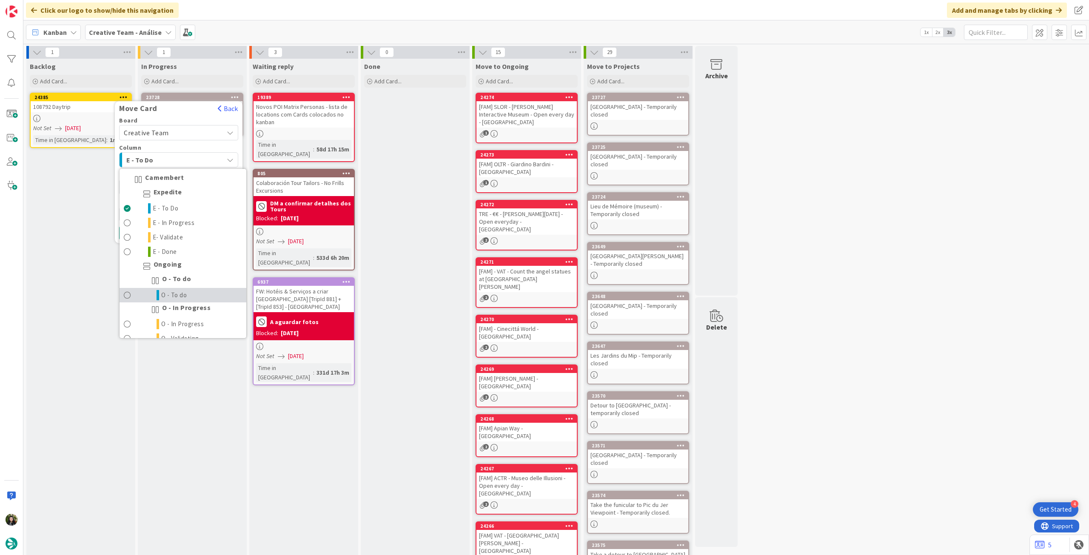
drag, startPoint x: 193, startPoint y: 291, endPoint x: 194, endPoint y: 246, distance: 45.1
click at [193, 290] on link "O - To do" at bounding box center [182, 295] width 127 height 14
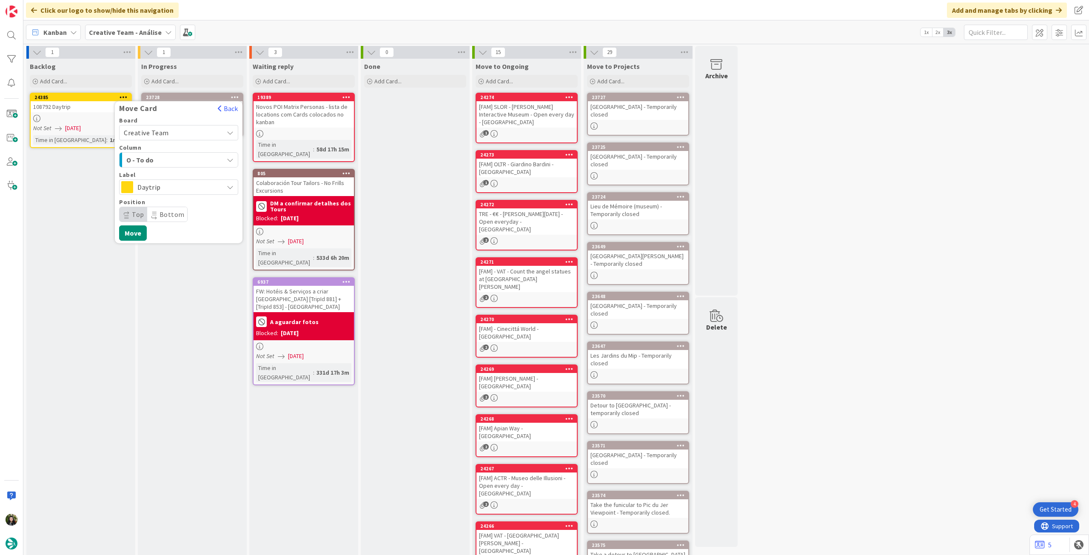
click at [194, 187] on span "Daytrip" at bounding box center [178, 187] width 82 height 12
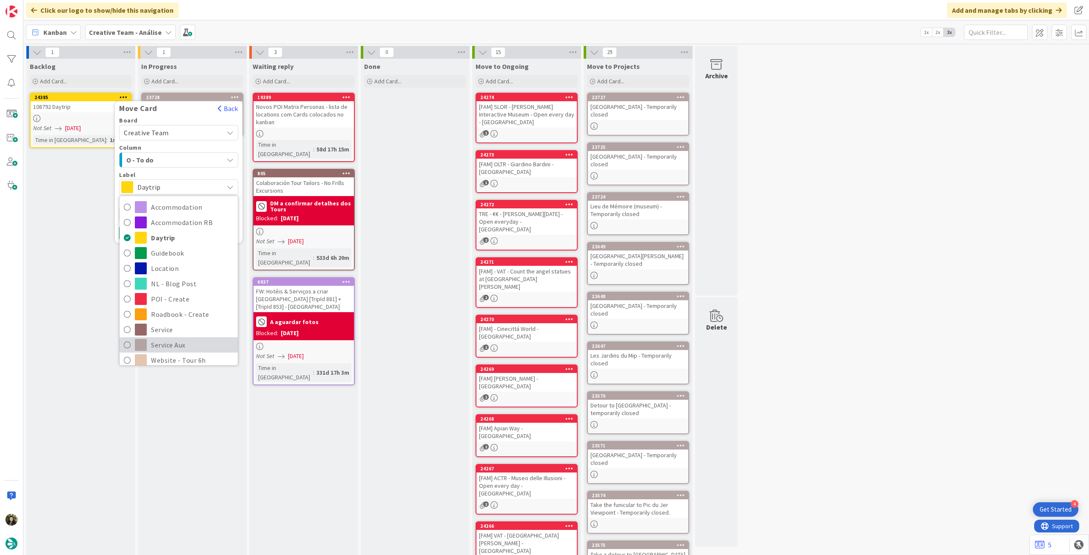
click at [166, 342] on span "Service Aux" at bounding box center [192, 344] width 82 height 13
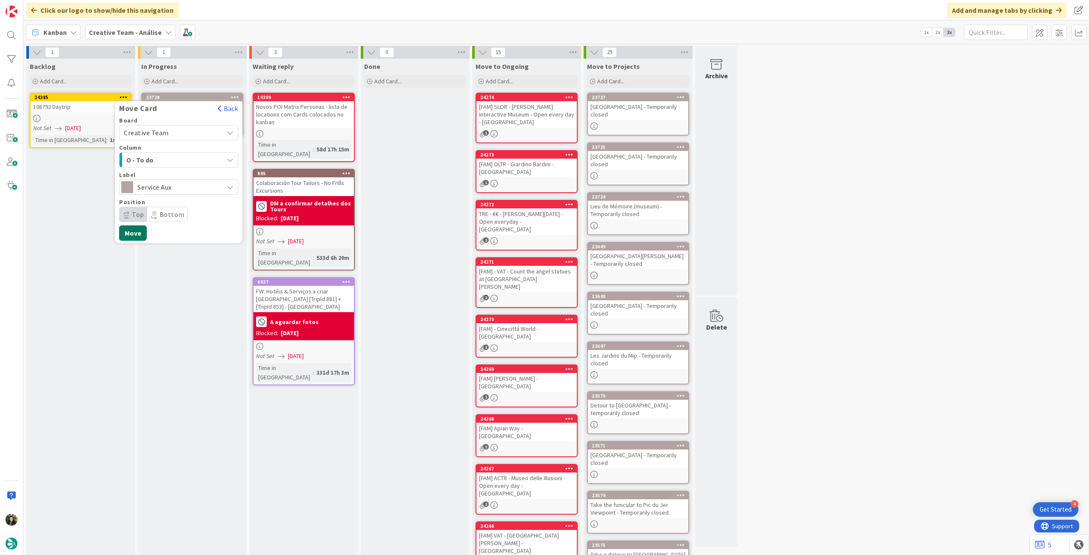
click at [136, 230] on button "Move" at bounding box center [133, 232] width 28 height 15
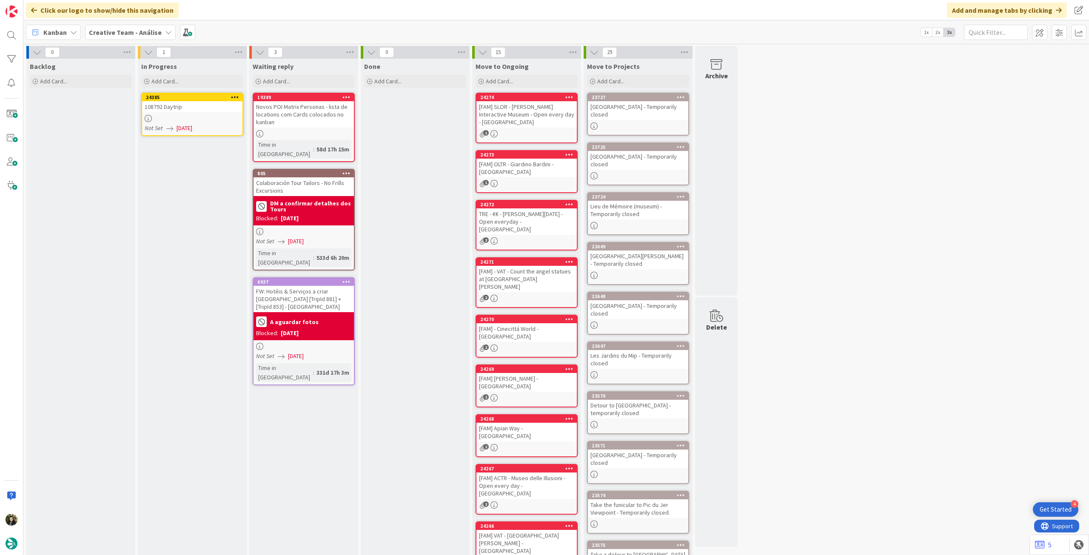
click at [196, 108] on div "108792 Daytrip" at bounding box center [192, 106] width 100 height 11
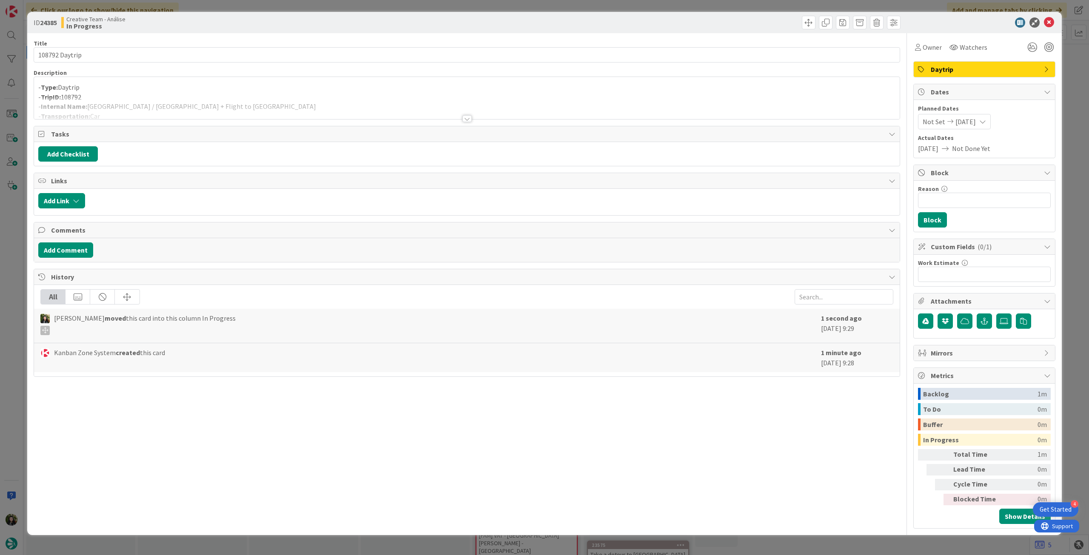
click at [202, 106] on div at bounding box center [466, 108] width 865 height 22
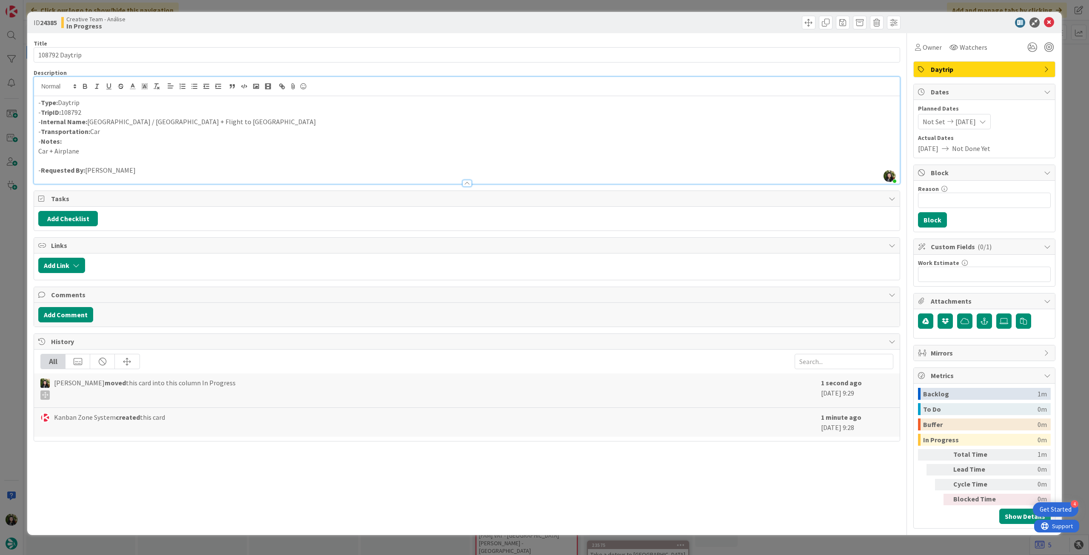
click at [148, 123] on p "- Internal Name: Como / Milan + Flight to London" at bounding box center [466, 122] width 857 height 10
click at [1047, 22] on icon at bounding box center [1049, 22] width 10 height 10
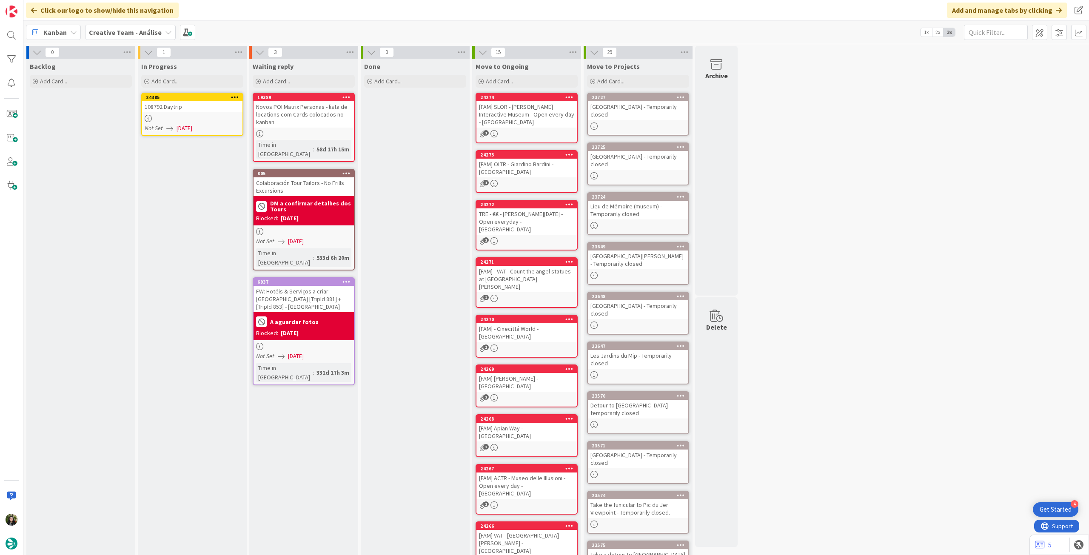
click at [238, 97] on icon at bounding box center [235, 97] width 8 height 6
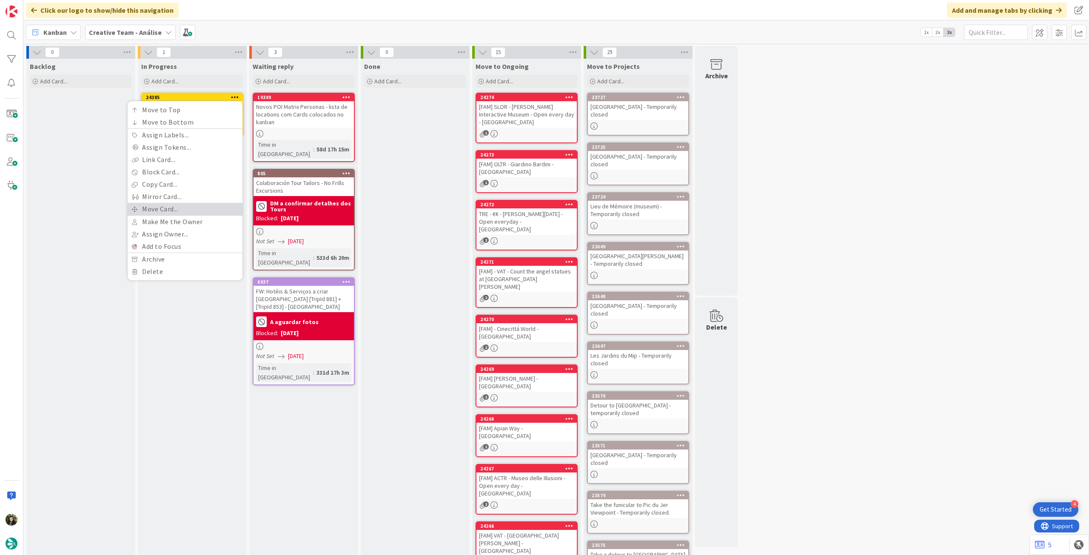
click at [204, 210] on link "Move Card..." at bounding box center [185, 209] width 115 height 12
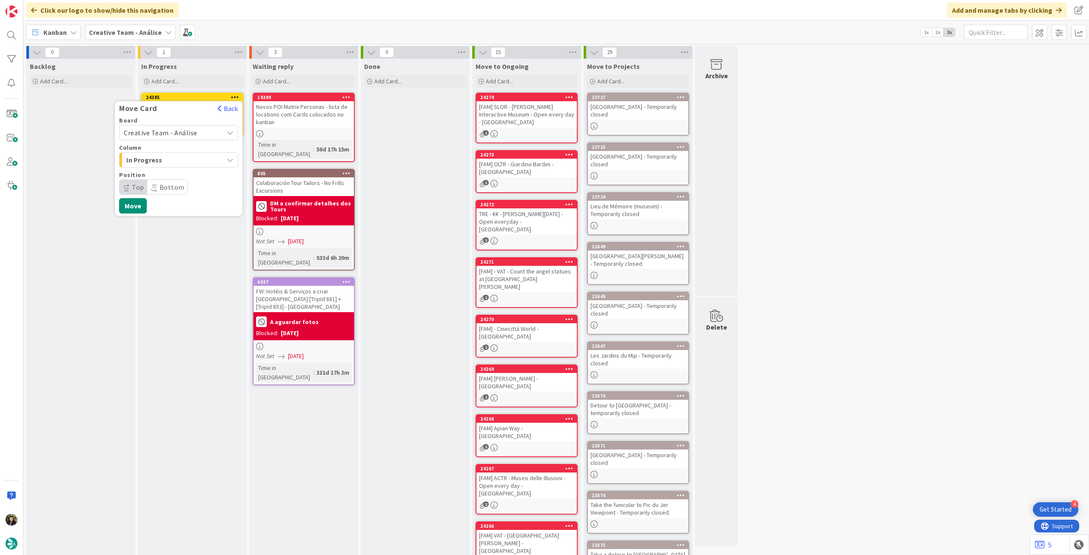
click at [199, 132] on span "Creative Team - Análise" at bounding box center [171, 133] width 95 height 12
click at [183, 178] on span "Creative Team" at bounding box center [184, 172] width 99 height 13
click at [182, 161] on span "E - To Do" at bounding box center [158, 159] width 64 height 11
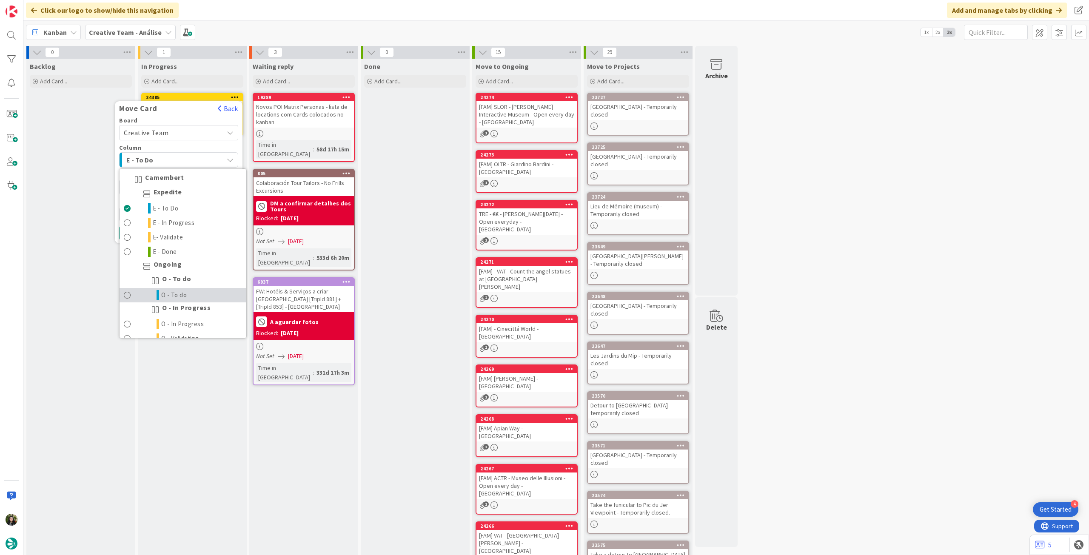
click at [201, 297] on link "O - To do" at bounding box center [182, 295] width 127 height 14
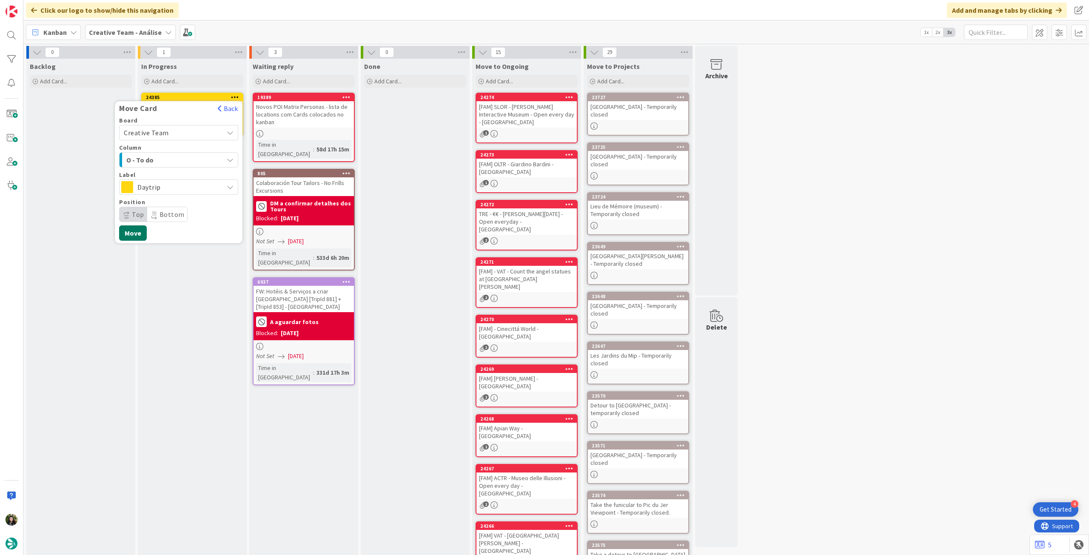
click at [130, 234] on button "Move" at bounding box center [133, 232] width 28 height 15
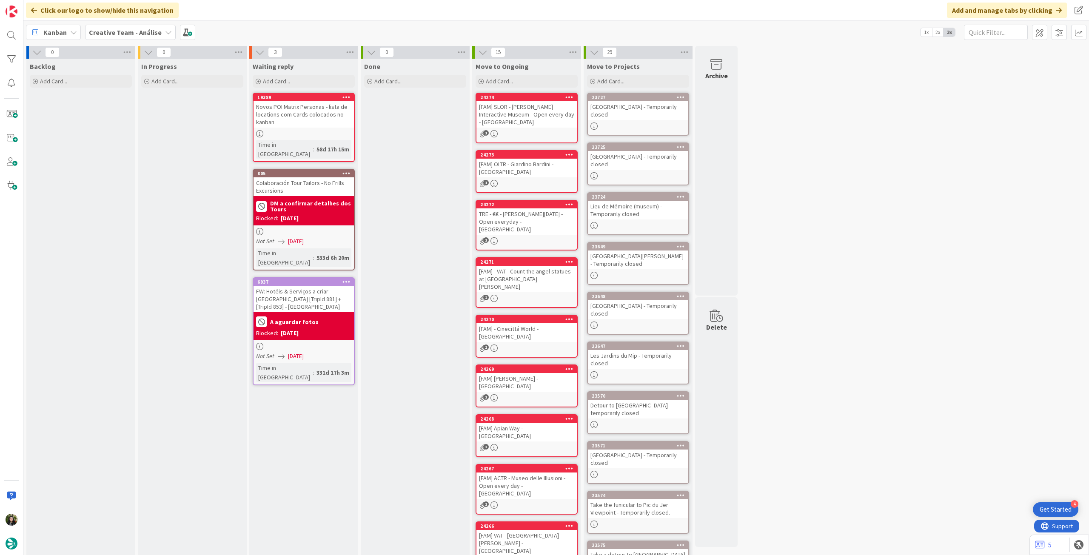
click at [112, 40] on div "Kanban Creative Team - Análise 1x 2x 3x" at bounding box center [555, 31] width 1065 height 23
click at [126, 43] on div "Kanban Creative Team - Análise 1x 2x 3x" at bounding box center [555, 31] width 1065 height 23
click at [128, 39] on div "Creative Team - Análise" at bounding box center [130, 32] width 91 height 15
click at [139, 117] on h4 "Creative Team" at bounding box center [153, 121] width 116 height 9
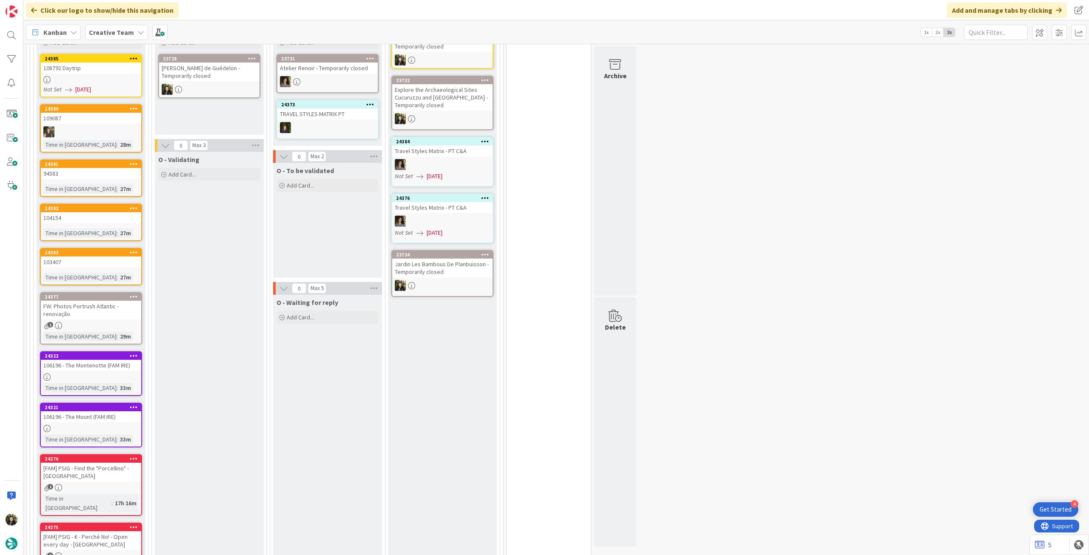
scroll to position [170, 0]
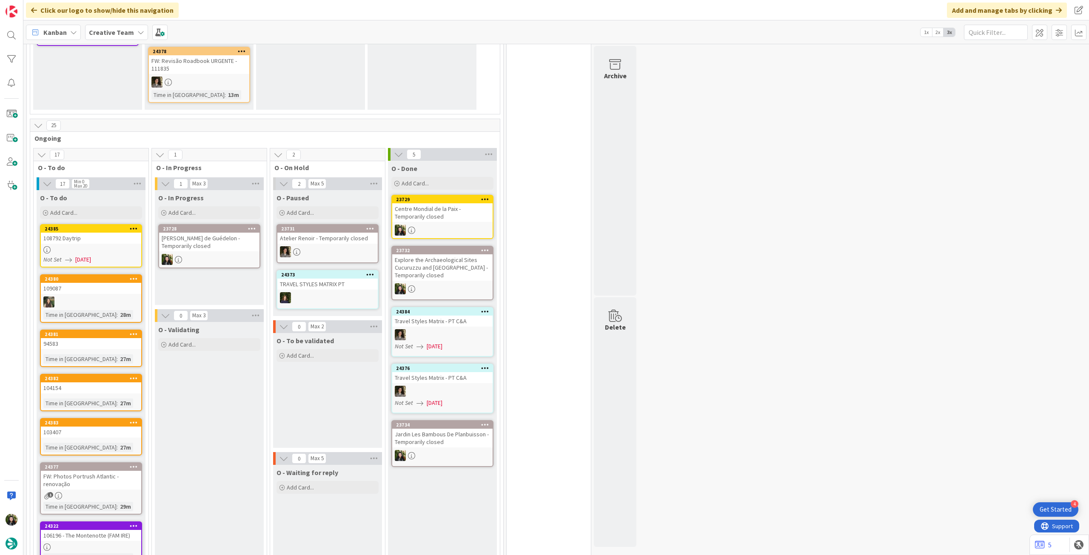
click at [225, 256] on div at bounding box center [209, 259] width 100 height 11
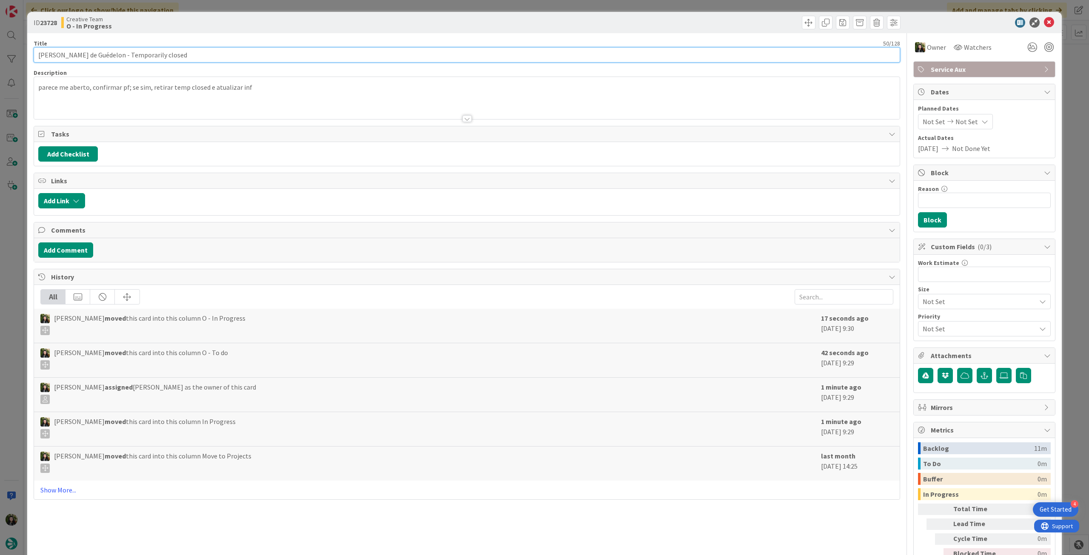
drag, startPoint x: 127, startPoint y: 57, endPoint x: 30, endPoint y: 57, distance: 97.0
click at [30, 57] on div "ID 23728 Creative Team O - In Progress Title 50 / 128 Chantier Médiéval de Guéd…" at bounding box center [544, 300] width 1034 height 577
click at [1044, 25] on icon at bounding box center [1049, 22] width 10 height 10
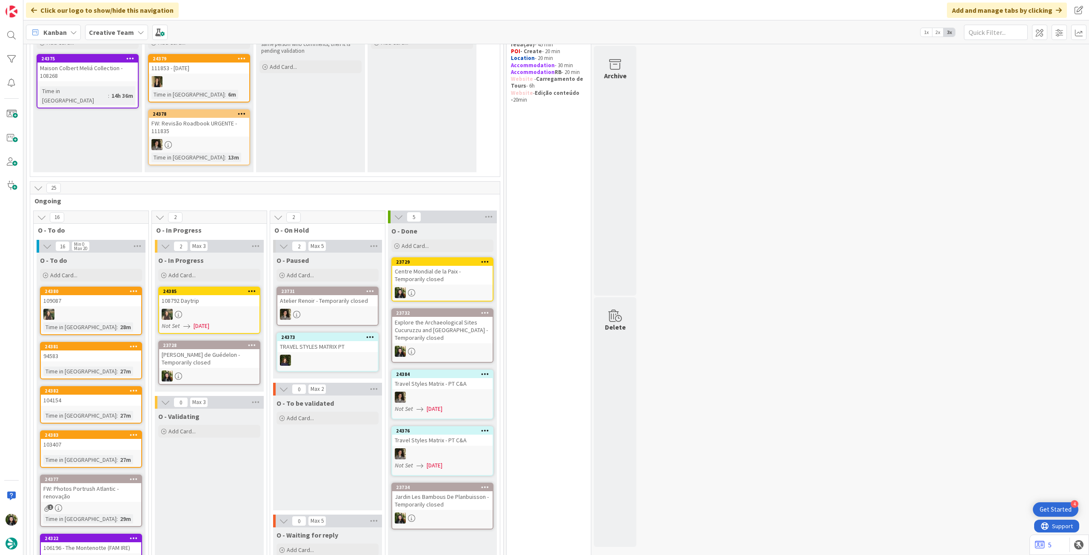
scroll to position [170, 0]
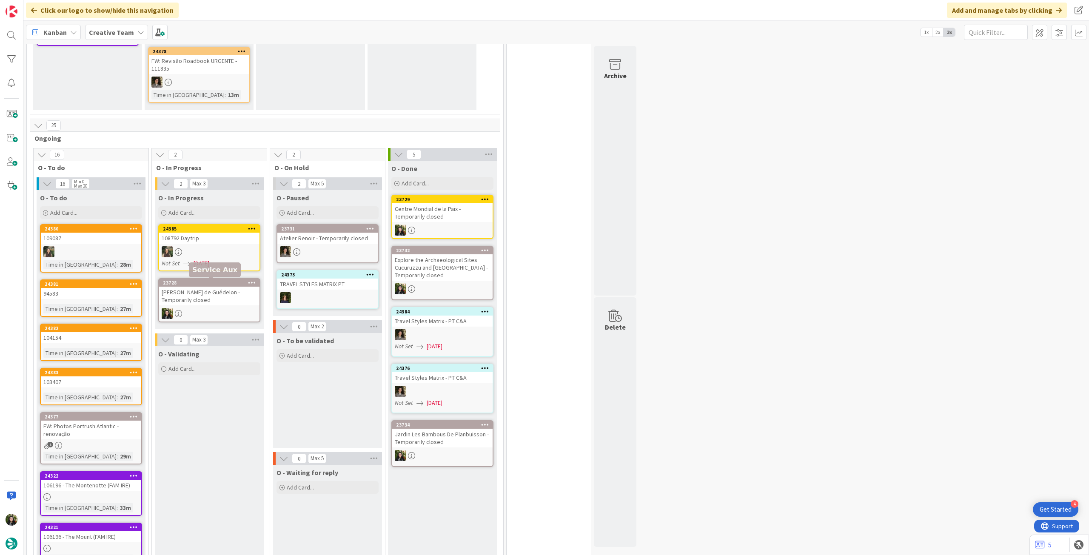
click at [200, 300] on div "[PERSON_NAME] de Guédelon - Temporarily closed" at bounding box center [209, 296] width 100 height 19
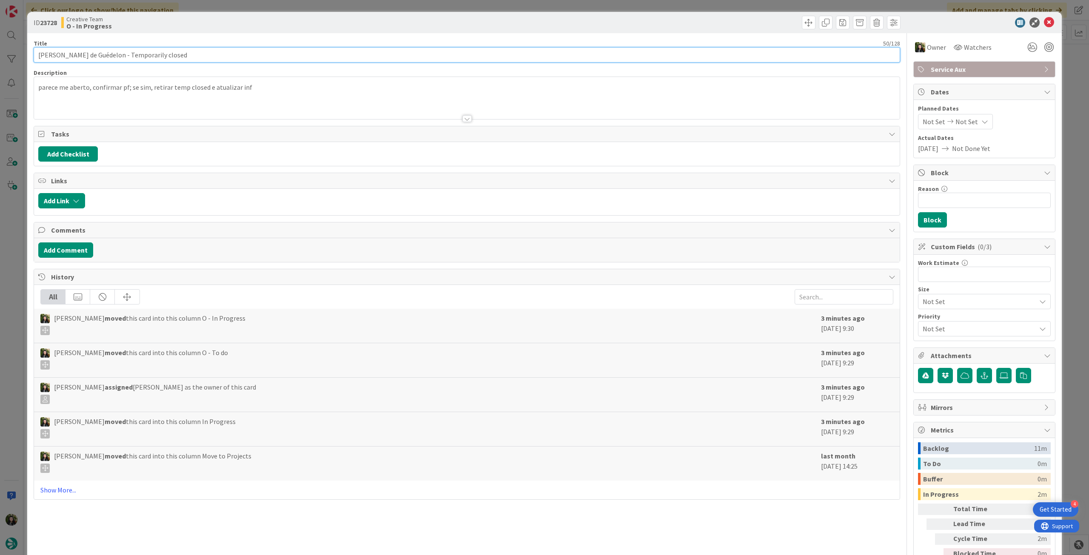
drag, startPoint x: 125, startPoint y: 54, endPoint x: 10, endPoint y: 49, distance: 115.8
click at [3, 54] on div "ID 23728 Creative Team O - In Progress Title 50 / 128 Chantier Médiéval de Guéd…" at bounding box center [544, 277] width 1089 height 555
click at [1044, 21] on icon at bounding box center [1049, 22] width 10 height 10
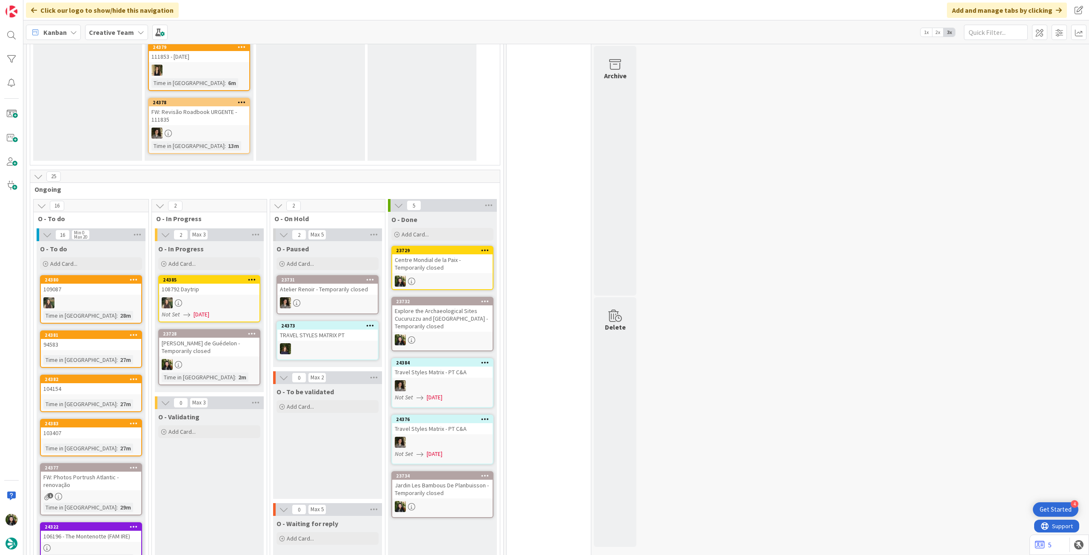
click at [117, 34] on b "Creative Team" at bounding box center [111, 32] width 45 height 9
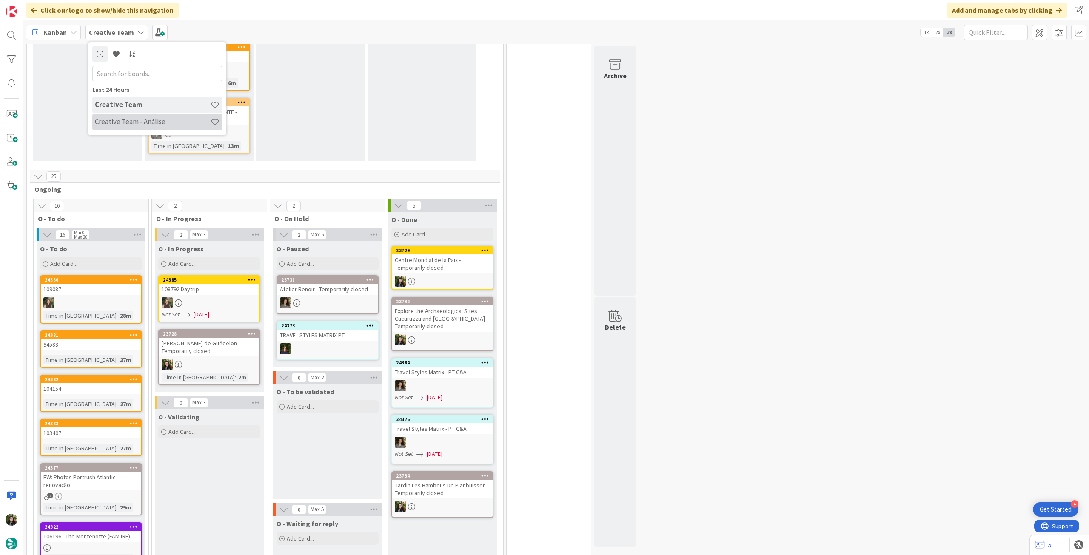
click at [115, 127] on div "Creative Team - Análise" at bounding box center [157, 122] width 130 height 16
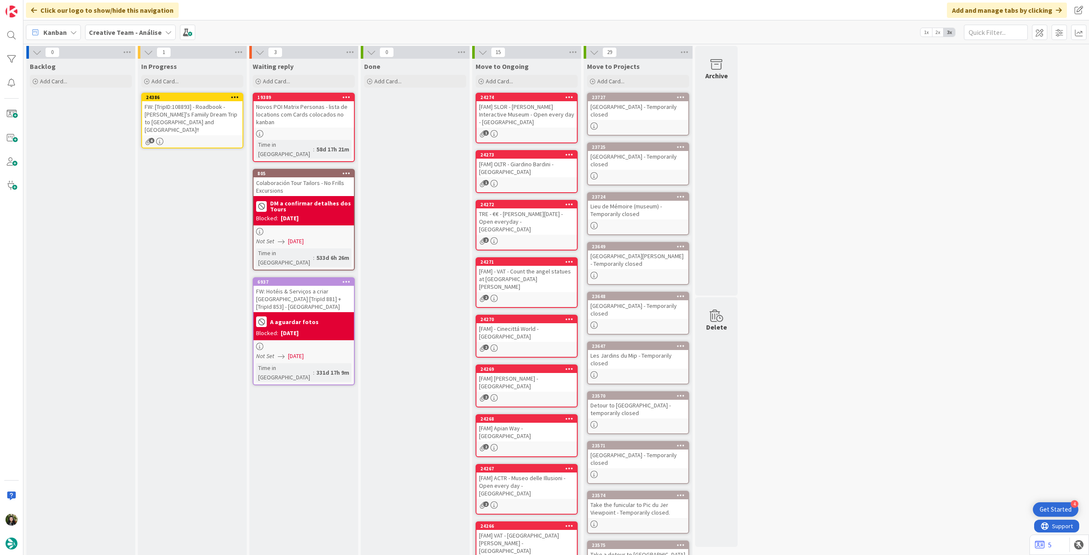
click at [234, 95] on icon at bounding box center [235, 97] width 8 height 6
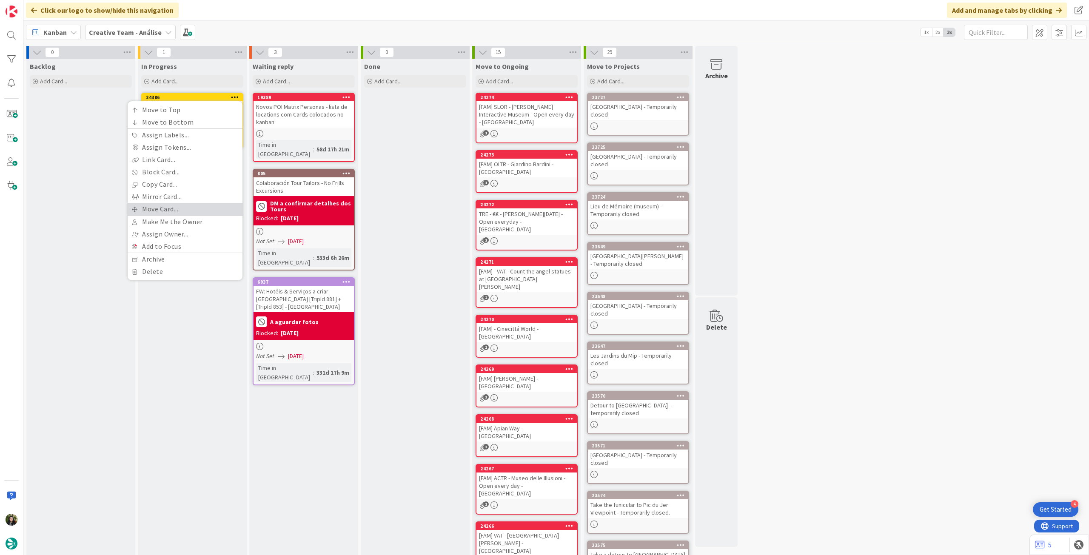
click at [174, 210] on link "Move Card..." at bounding box center [185, 209] width 115 height 12
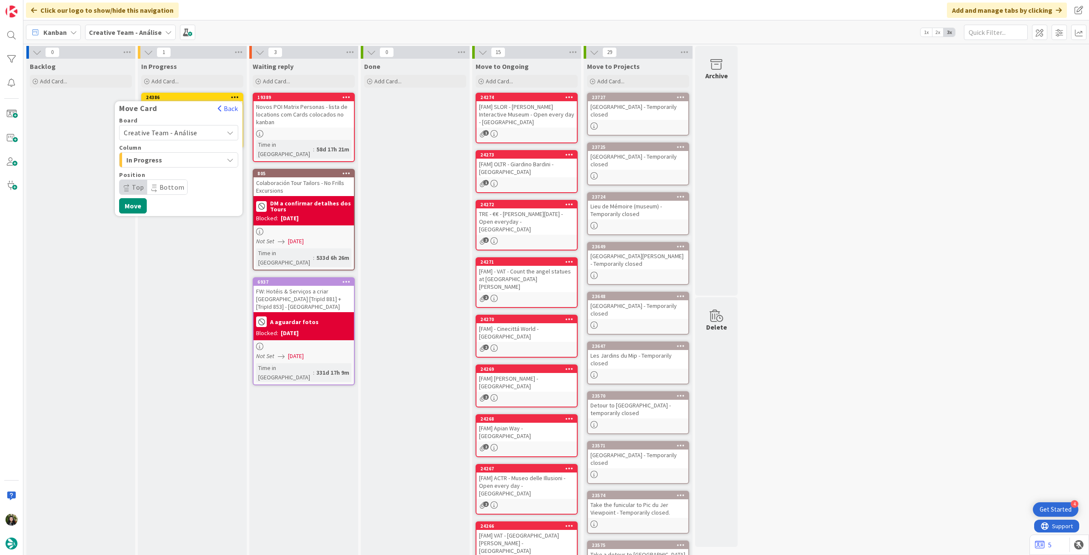
click at [196, 135] on span "Creative Team - Análise" at bounding box center [171, 133] width 95 height 12
click at [184, 168] on span "Creative Team" at bounding box center [184, 172] width 99 height 13
drag, startPoint x: 175, startPoint y: 182, endPoint x: 180, endPoint y: 189, distance: 9.1
click at [175, 182] on span "Daytrip" at bounding box center [178, 187] width 82 height 12
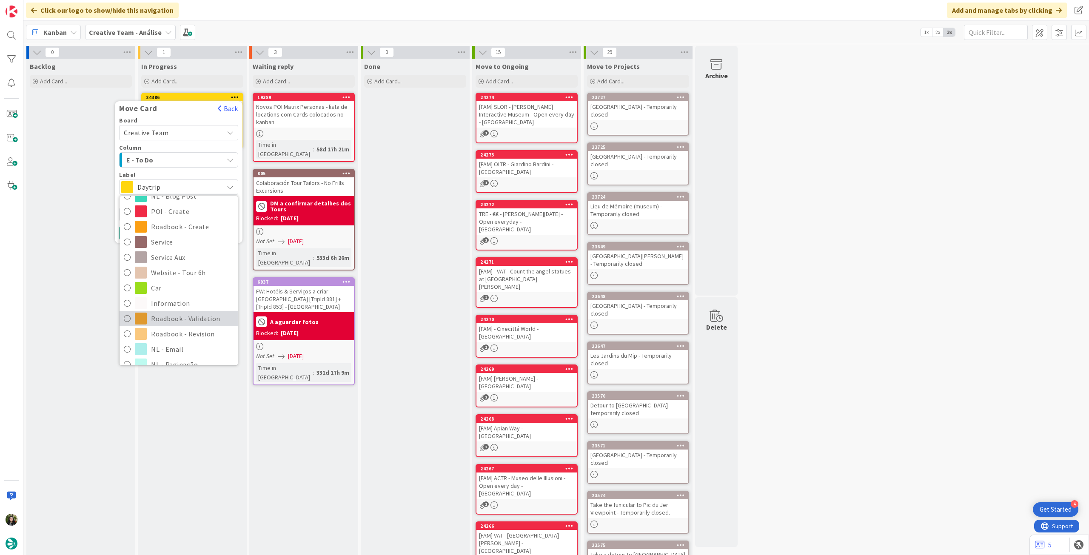
scroll to position [114, 0]
click at [173, 311] on span "Roadbook - Revision" at bounding box center [192, 307] width 82 height 13
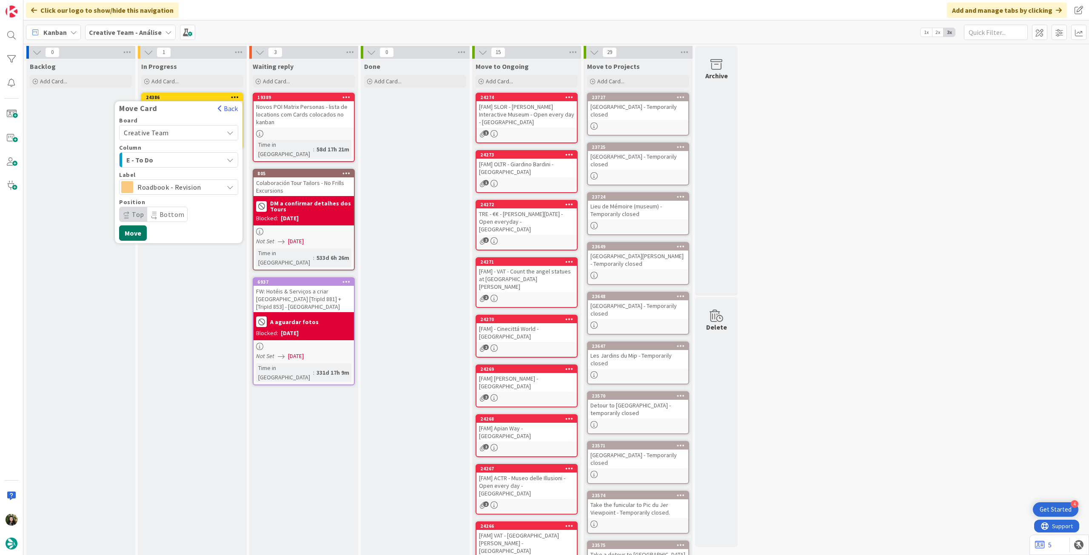
click at [135, 238] on button "Move" at bounding box center [133, 232] width 28 height 15
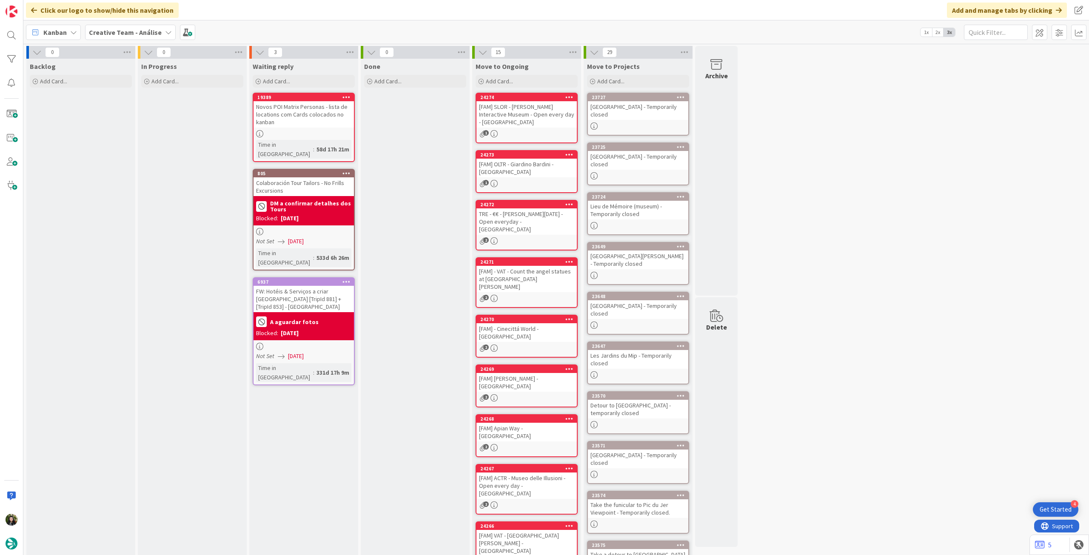
click at [129, 39] on div "Creative Team - Análise" at bounding box center [130, 32] width 91 height 15
click at [141, 123] on h4 "Creative Team" at bounding box center [153, 121] width 116 height 9
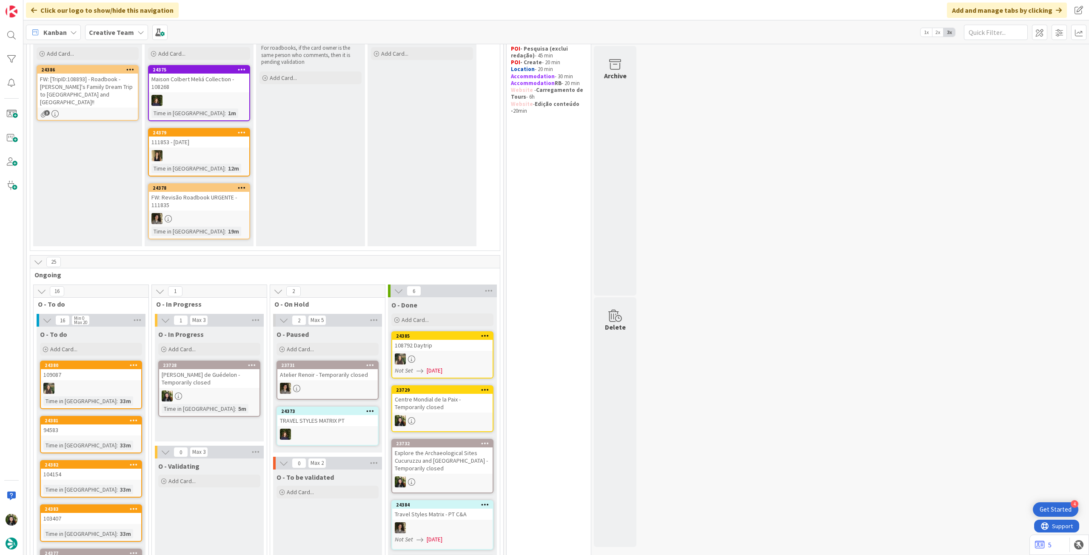
scroll to position [170, 0]
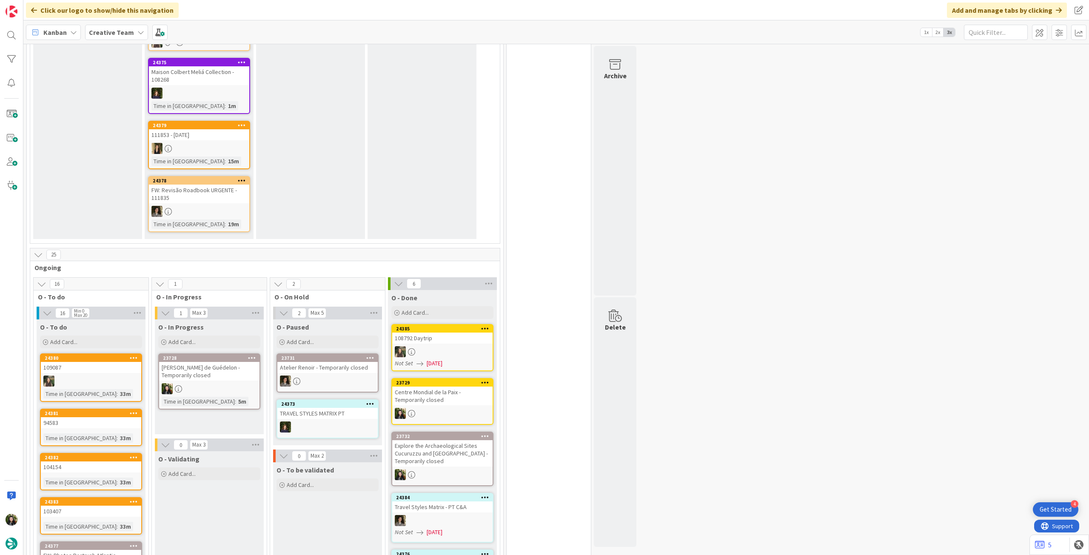
click at [233, 386] on div at bounding box center [209, 388] width 100 height 11
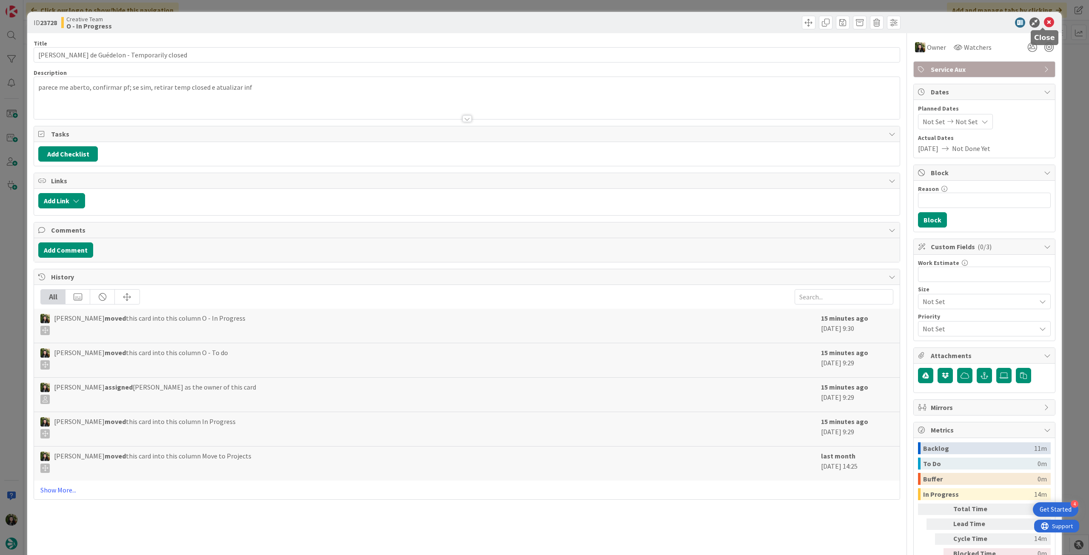
click at [1044, 24] on icon at bounding box center [1049, 22] width 10 height 10
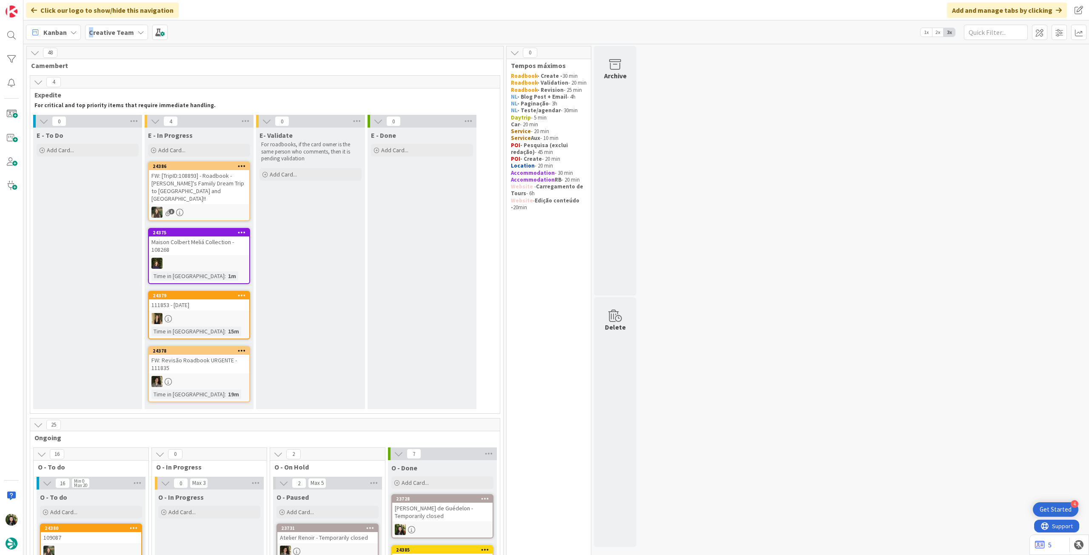
drag, startPoint x: 89, startPoint y: 27, endPoint x: 97, endPoint y: 40, distance: 15.5
click at [87, 29] on div "Creative Team" at bounding box center [116, 32] width 63 height 15
click at [121, 121] on h4 "Creative Team - Análise" at bounding box center [153, 121] width 116 height 9
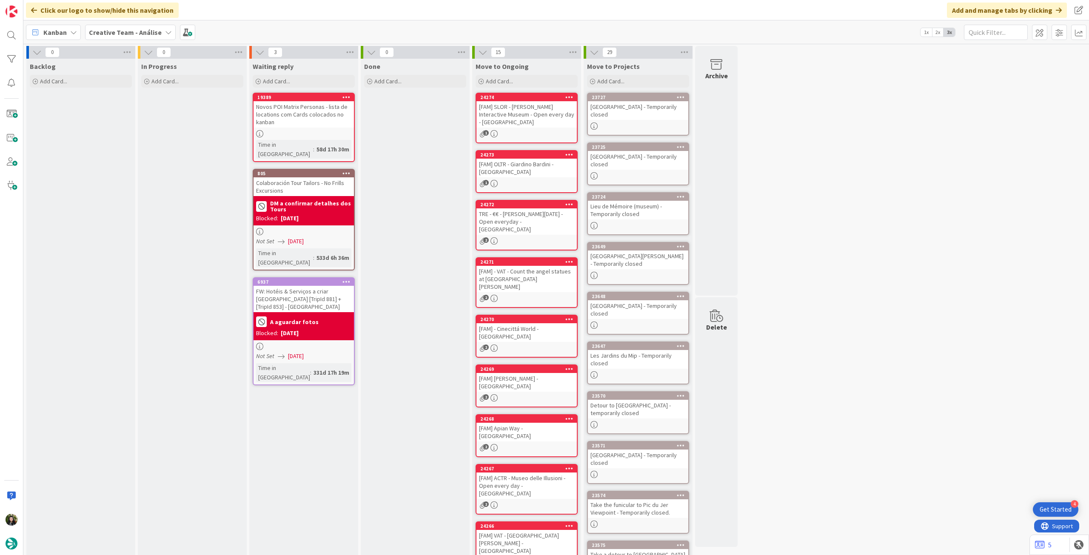
click at [101, 33] on b "Creative Team - Análise" at bounding box center [125, 32] width 73 height 9
click at [129, 122] on h4 "Creative Team" at bounding box center [153, 121] width 116 height 9
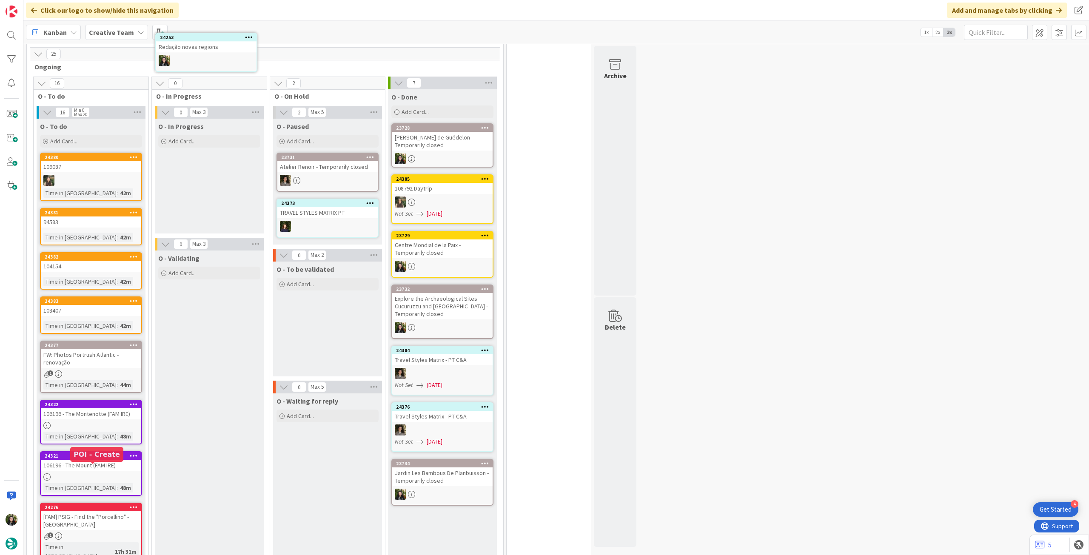
scroll to position [338, 0]
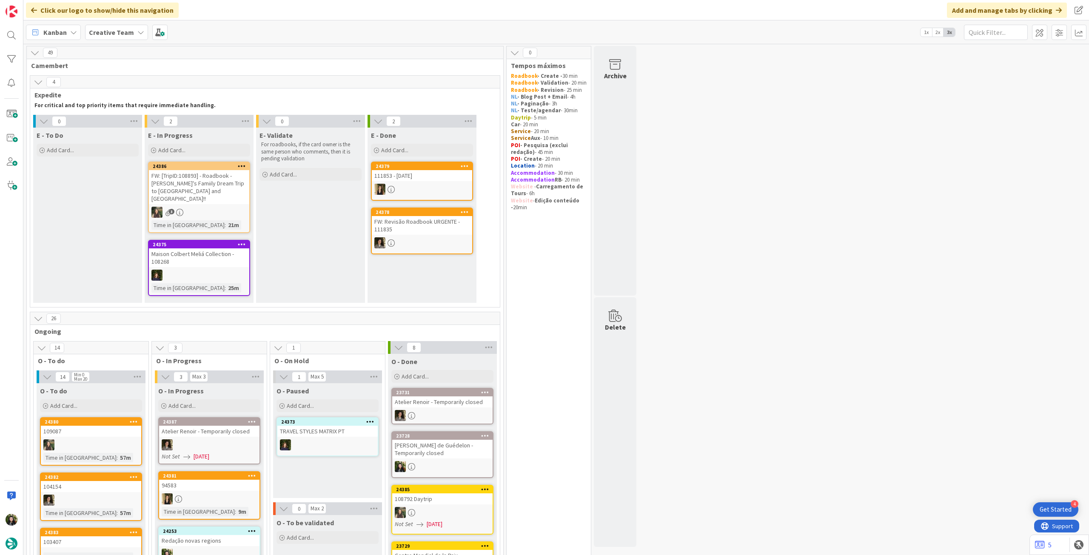
click at [102, 35] on b "Creative Team" at bounding box center [111, 32] width 45 height 9
click at [164, 128] on div "Creative Team - Análise" at bounding box center [157, 122] width 130 height 16
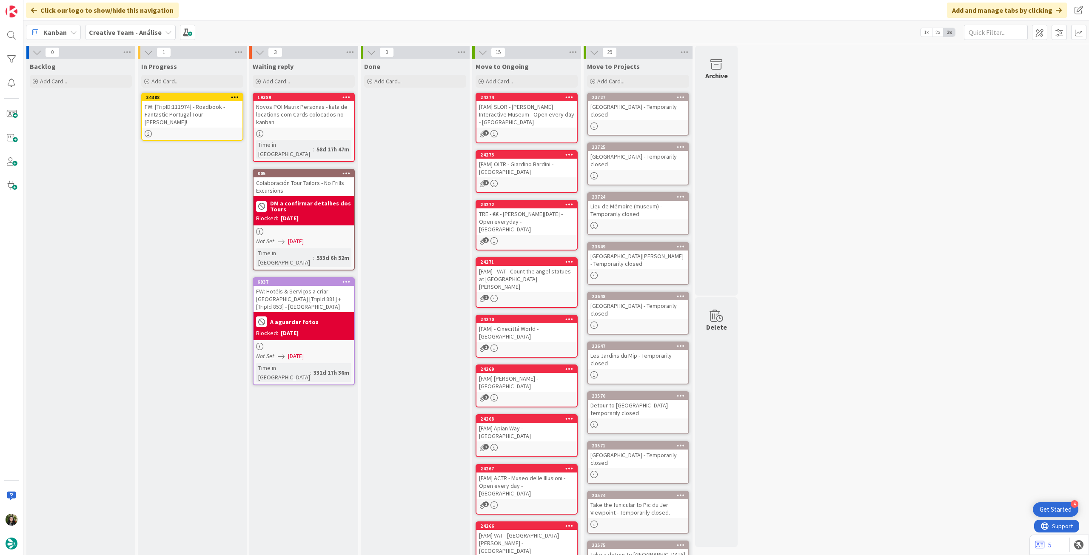
click at [188, 119] on div "FW: [TripID:111974] - Roadbook - Fantastic Portugal Tour — [PERSON_NAME]!" at bounding box center [192, 114] width 100 height 26
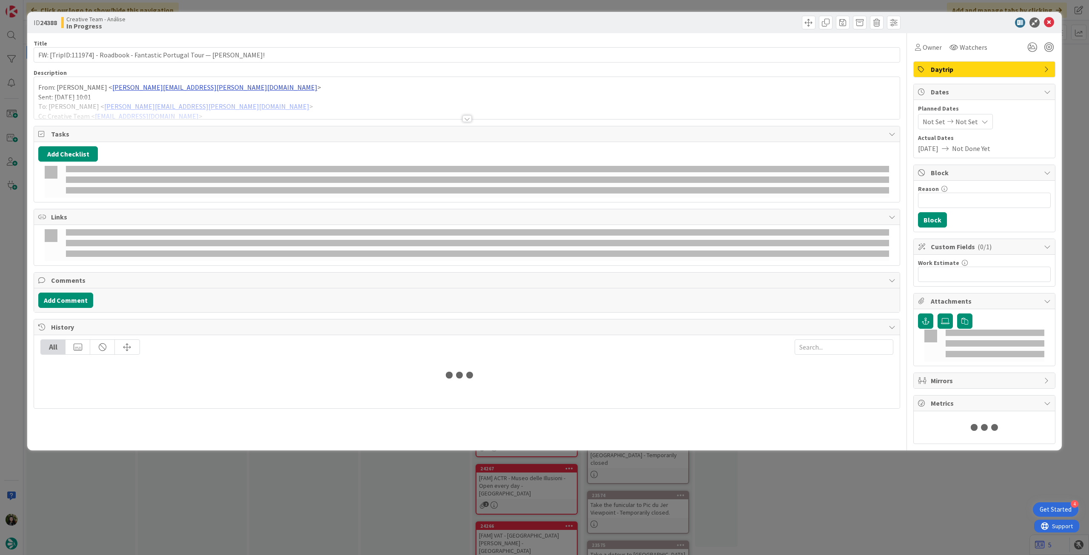
click at [135, 103] on div at bounding box center [466, 108] width 865 height 22
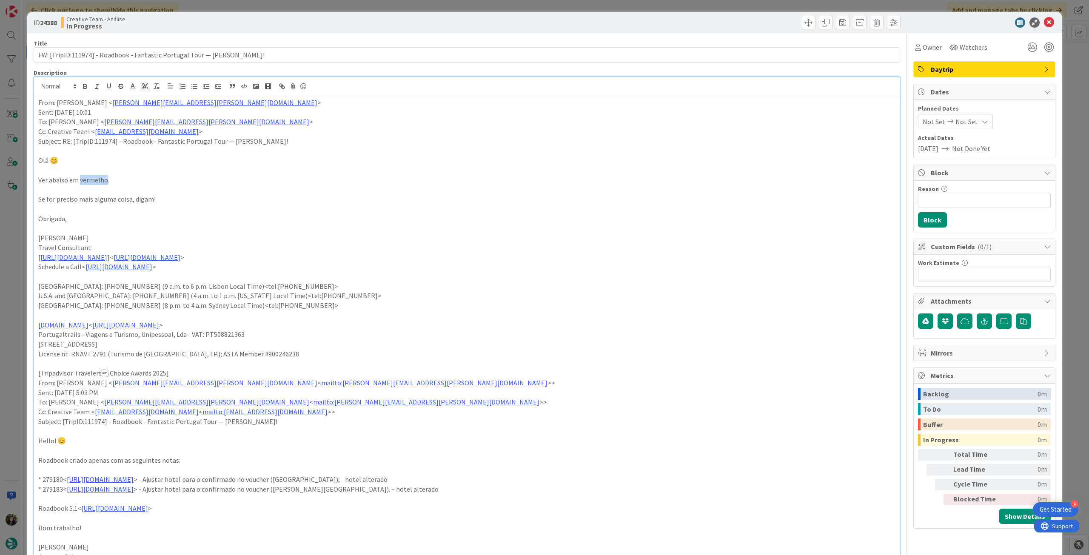
drag, startPoint x: 105, startPoint y: 181, endPoint x: 80, endPoint y: 181, distance: 25.5
click at [80, 181] on p "Ver abaixo em vermelho." at bounding box center [466, 180] width 857 height 10
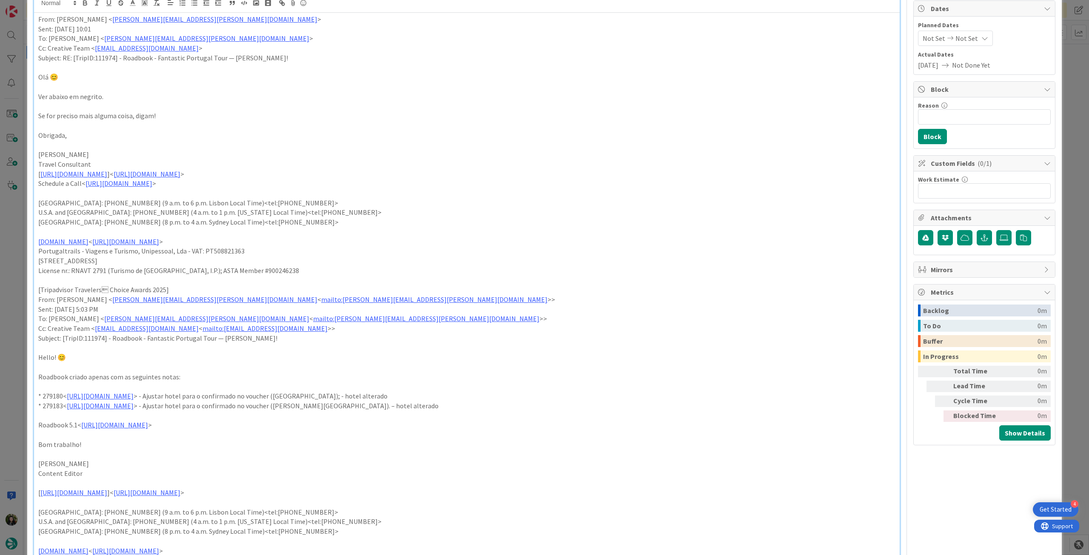
scroll to position [170, 0]
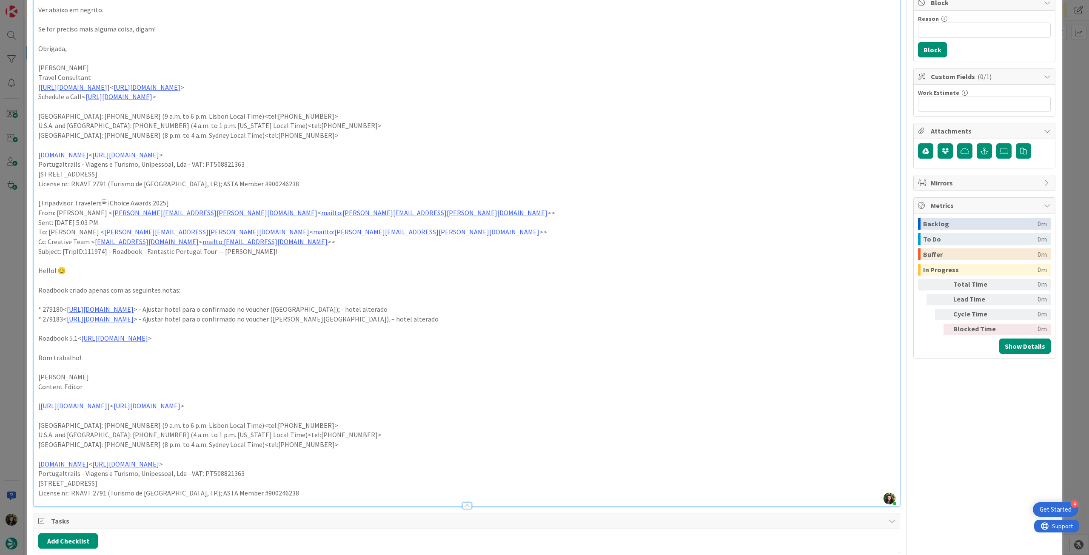
drag, startPoint x: 477, startPoint y: 310, endPoint x: 436, endPoint y: 312, distance: 40.9
click at [436, 312] on p "* 279180< [URL][DOMAIN_NAME] > - Ajustar hotel para o confirmado no voucher ([G…" at bounding box center [466, 309] width 857 height 10
drag, startPoint x: 504, startPoint y: 322, endPoint x: 456, endPoint y: 319, distance: 48.1
click at [456, 319] on p "* 279183< [URL][DOMAIN_NAME] > - Ajustar hotel para o confirmado no voucher ([P…" at bounding box center [466, 319] width 857 height 10
click at [616, 276] on p at bounding box center [466, 281] width 857 height 10
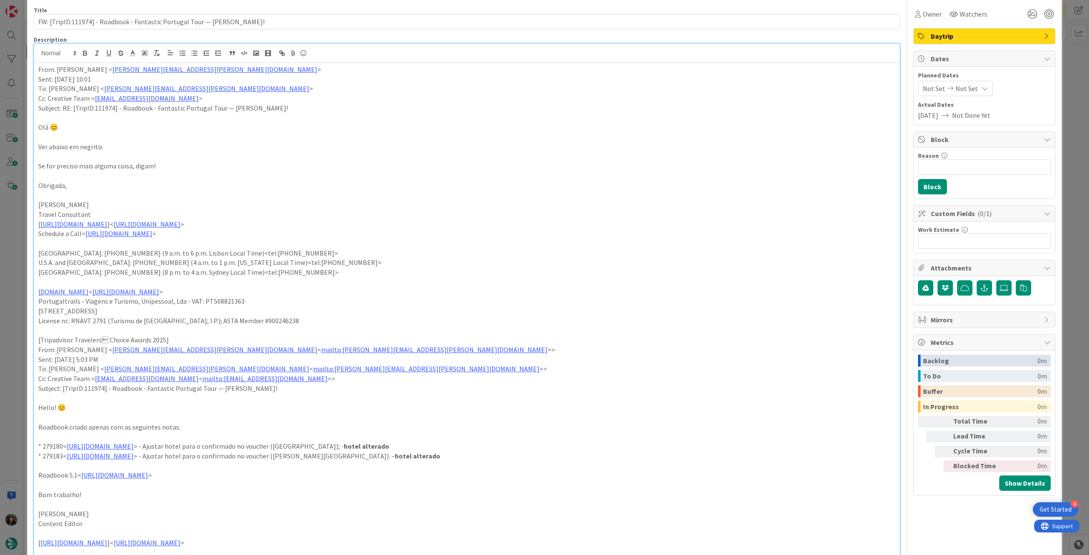
scroll to position [0, 0]
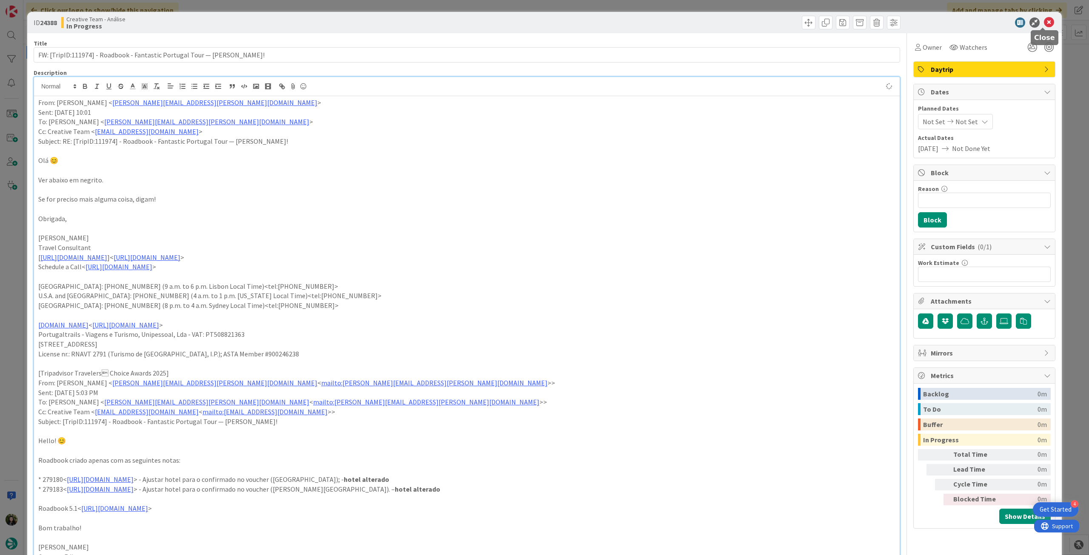
click at [1044, 21] on icon at bounding box center [1049, 22] width 10 height 10
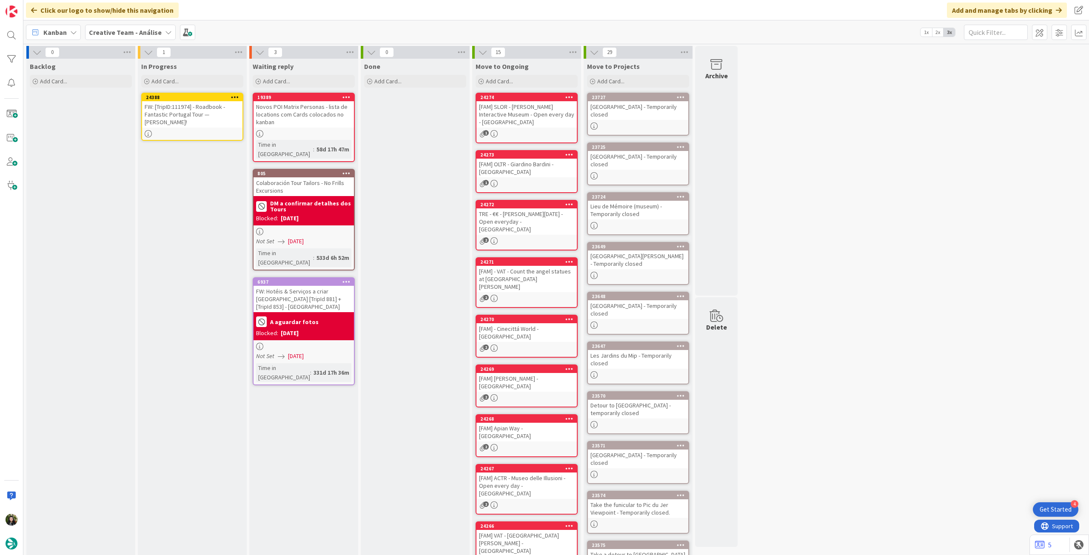
click at [233, 96] on icon at bounding box center [235, 97] width 8 height 6
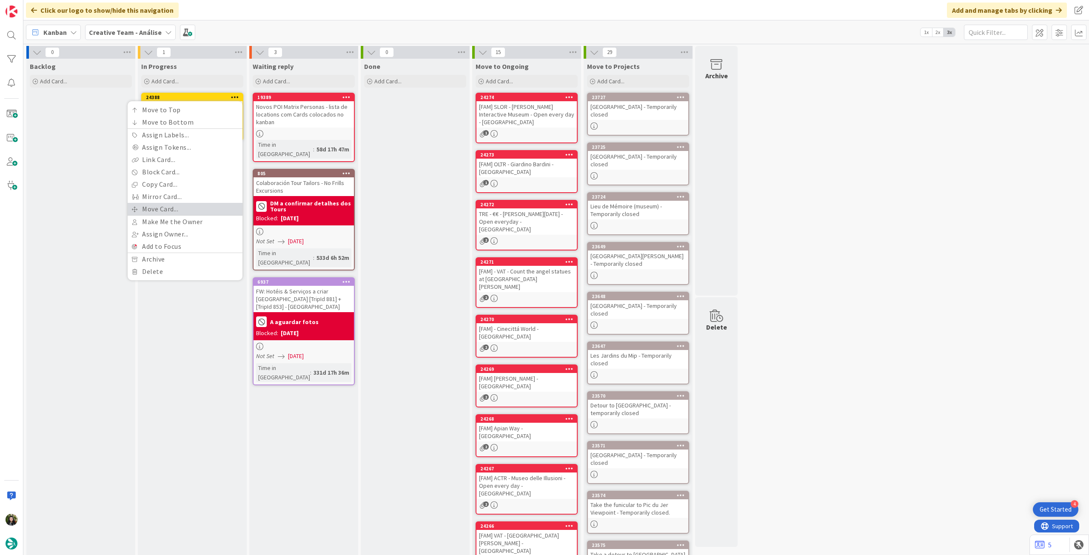
click at [169, 205] on link "Move Card..." at bounding box center [185, 209] width 115 height 12
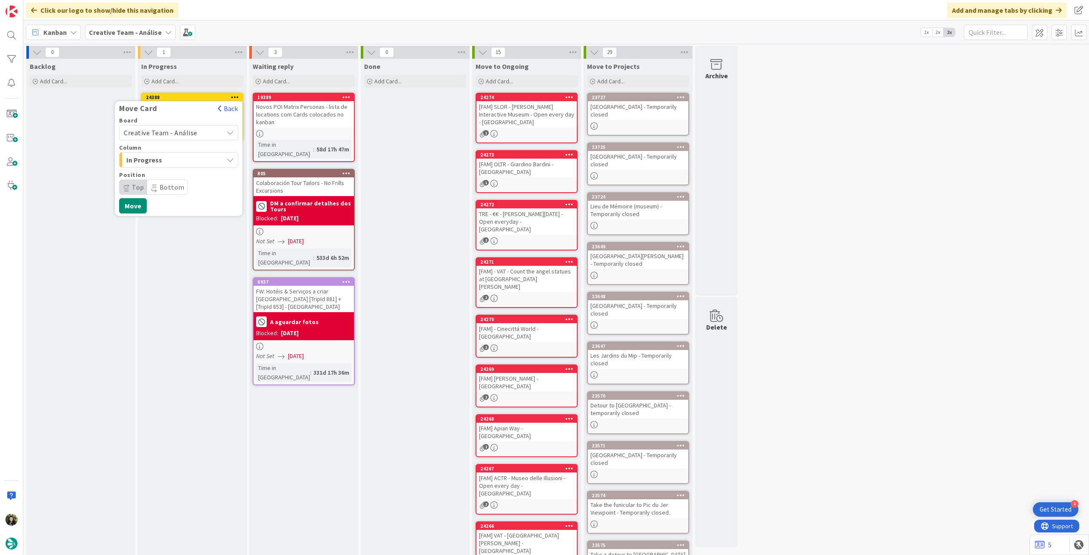
click at [181, 134] on span "Creative Team - Análise" at bounding box center [161, 132] width 74 height 9
click at [171, 173] on span "Creative Team" at bounding box center [184, 172] width 99 height 13
click at [168, 183] on span "Daytrip" at bounding box center [178, 187] width 82 height 12
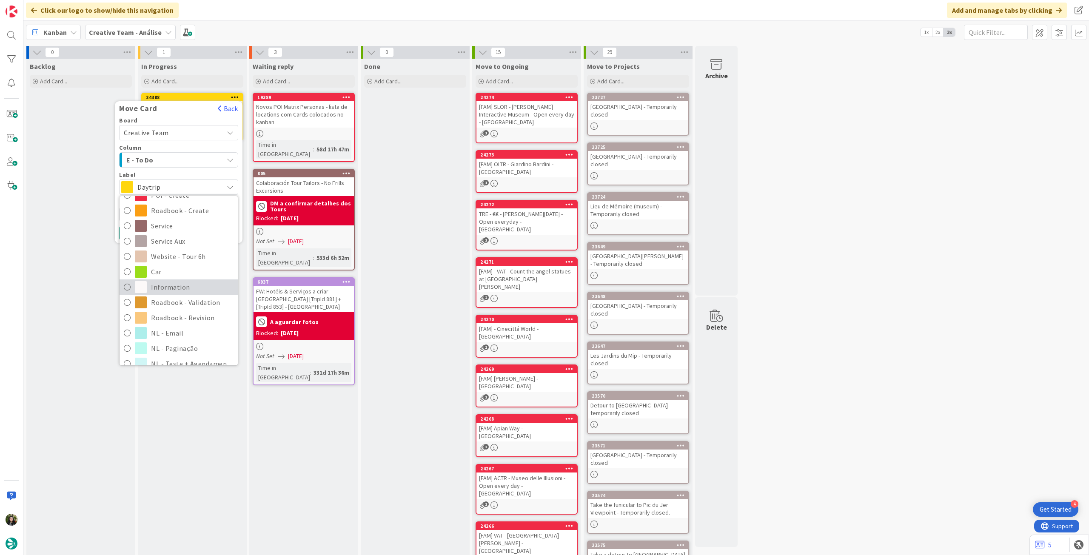
scroll to position [114, 0]
click at [165, 306] on span "Roadbook - Revision" at bounding box center [192, 307] width 82 height 13
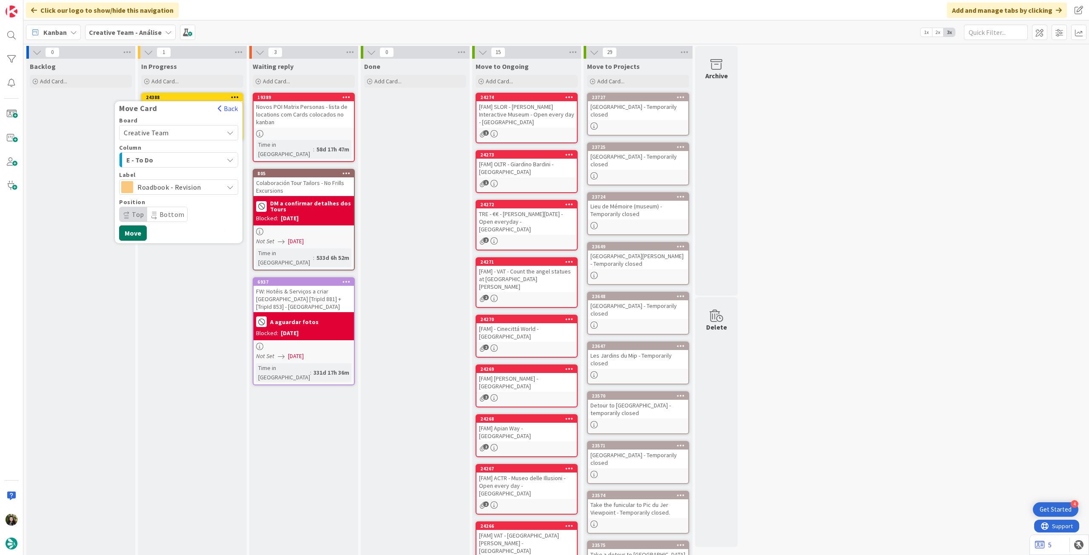
drag, startPoint x: 137, startPoint y: 230, endPoint x: 121, endPoint y: 148, distance: 83.7
click at [137, 230] on button "Move" at bounding box center [133, 232] width 28 height 15
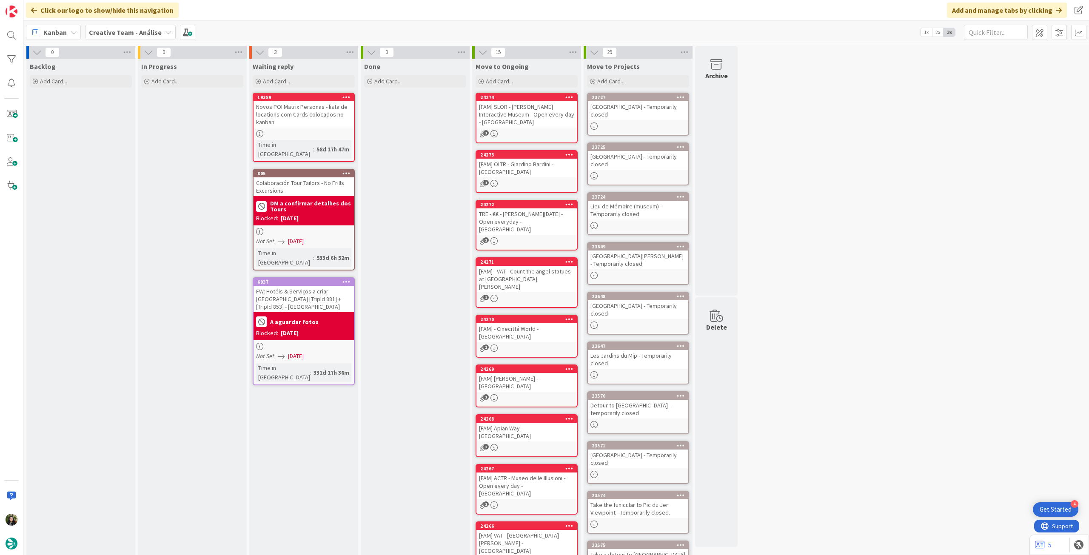
click at [100, 32] on b "Creative Team - Análise" at bounding box center [125, 32] width 73 height 9
click at [148, 125] on h4 "Creative Team" at bounding box center [153, 121] width 116 height 9
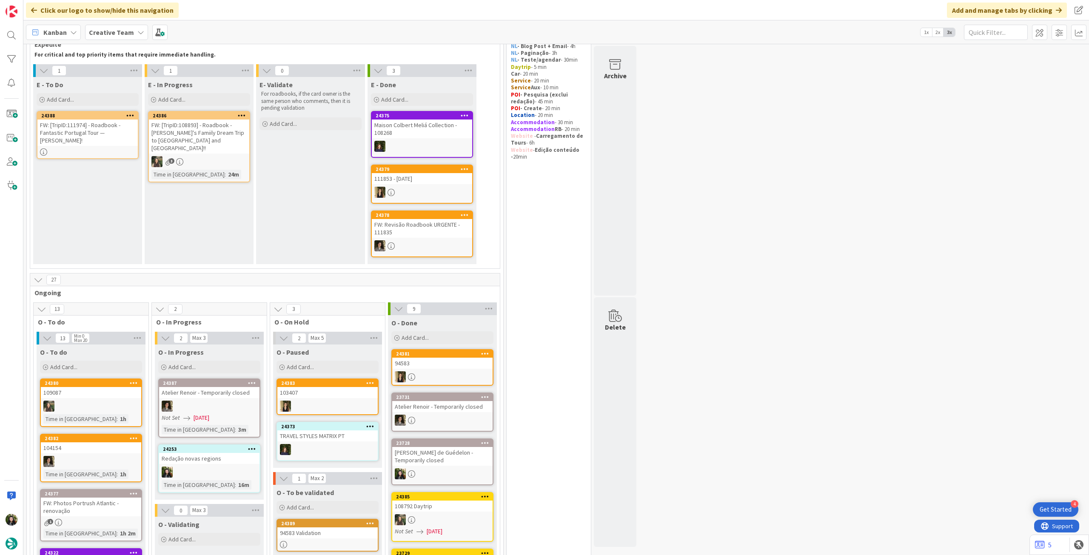
scroll to position [170, 0]
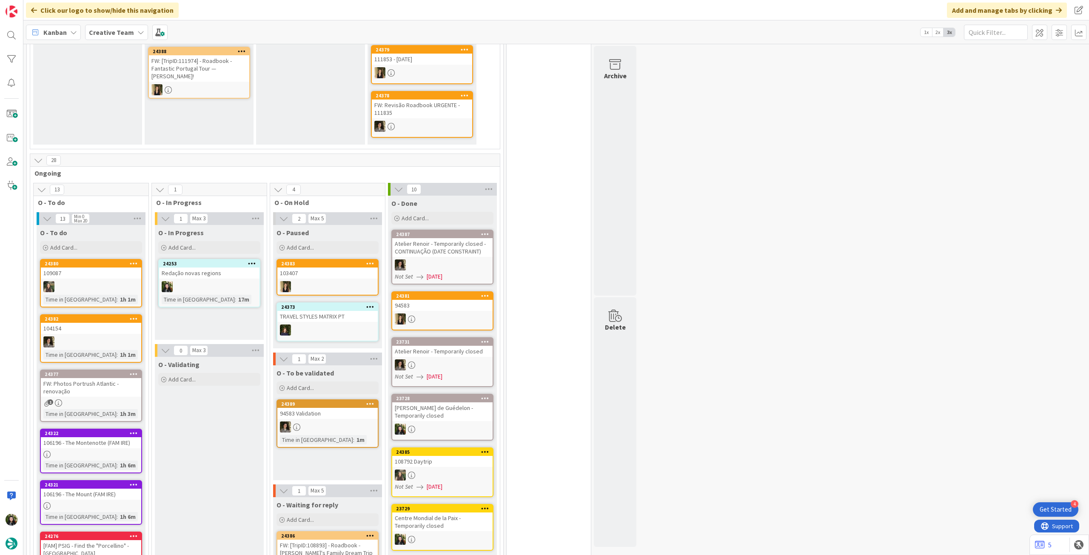
click at [130, 31] on b "Creative Team" at bounding box center [111, 32] width 45 height 9
click at [145, 116] on div "Creative Team - Análise" at bounding box center [157, 122] width 130 height 16
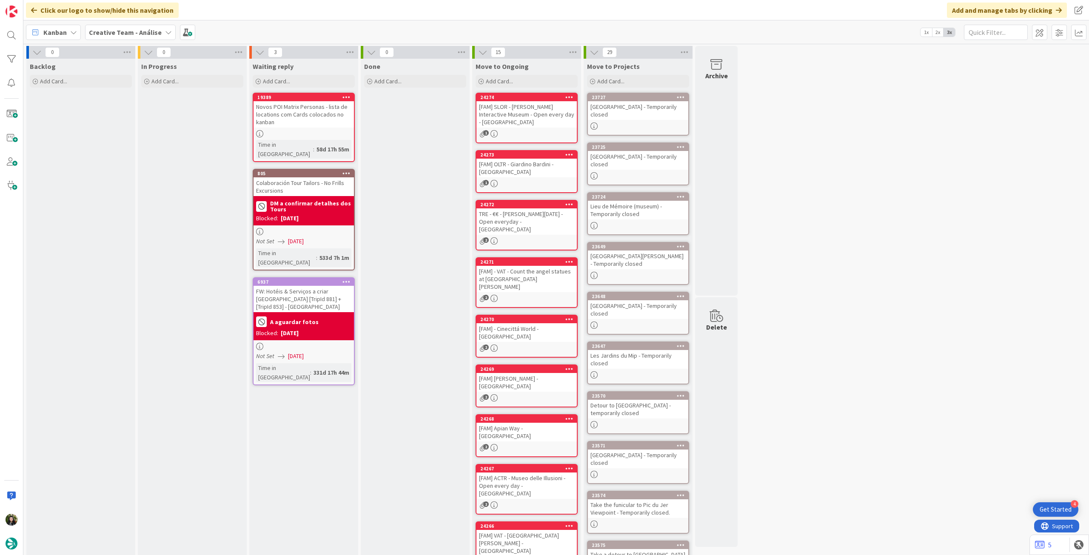
click at [123, 30] on b "Creative Team - Análise" at bounding box center [125, 32] width 73 height 9
click at [138, 115] on div "Creative Team" at bounding box center [157, 122] width 130 height 16
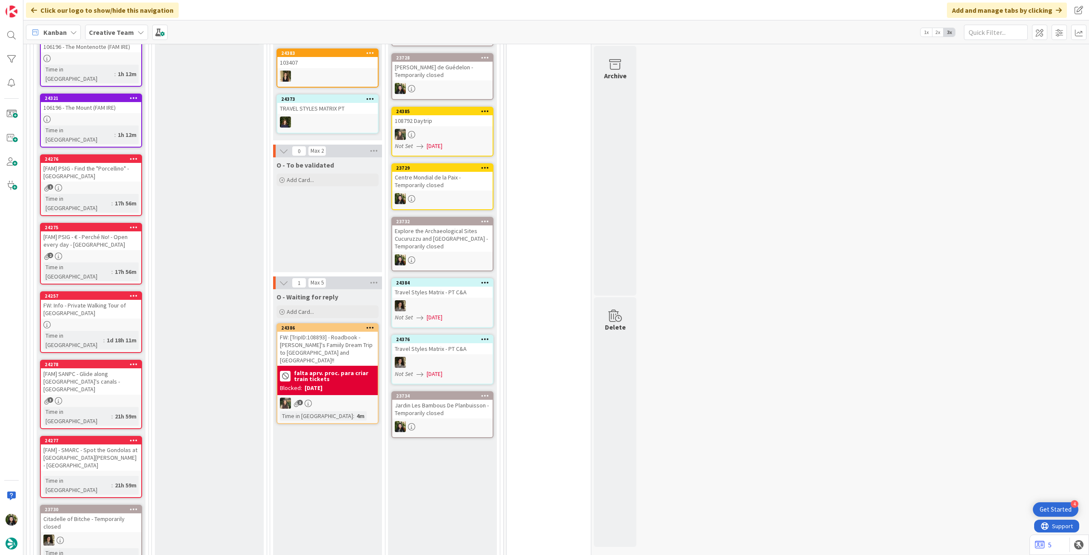
scroll to position [510, 0]
click at [115, 20] on div "Kanban Creative Team 1x 2x 3x" at bounding box center [555, 31] width 1065 height 23
click at [114, 29] on span "Creative Team" at bounding box center [111, 32] width 45 height 10
click at [134, 118] on h4 "Creative Team - Análise" at bounding box center [153, 121] width 116 height 9
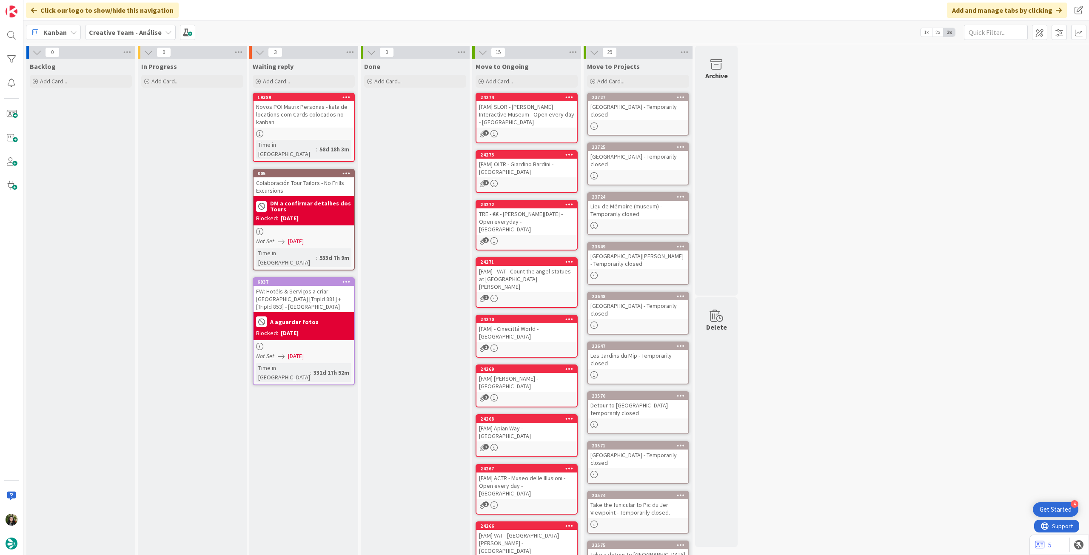
click at [137, 35] on b "Creative Team - Análise" at bounding box center [125, 32] width 73 height 9
click at [116, 125] on h4 "Creative Team" at bounding box center [153, 121] width 116 height 9
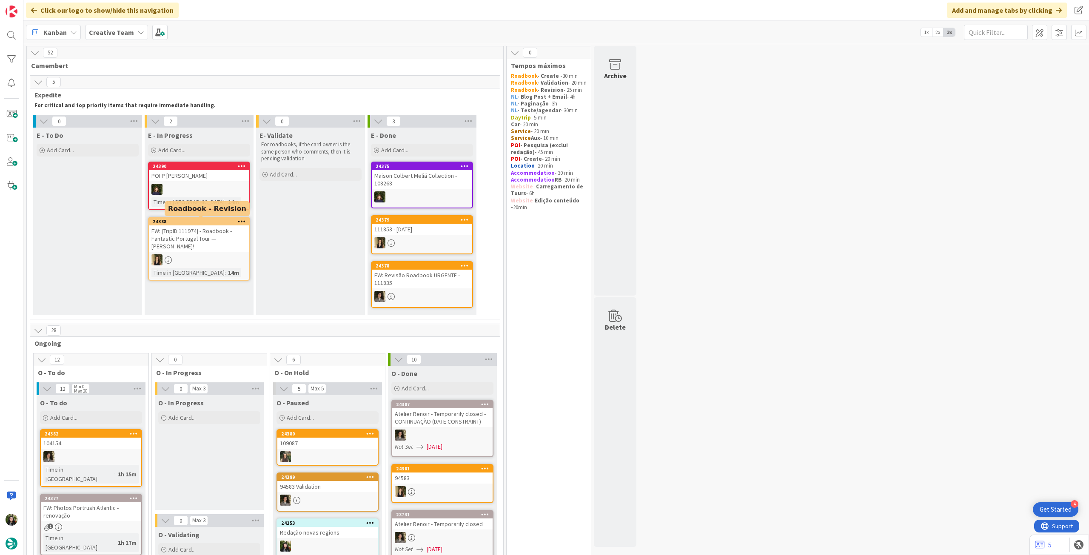
drag, startPoint x: 229, startPoint y: 224, endPoint x: 91, endPoint y: 220, distance: 137.8
click at [91, 220] on div "E - To Do Add Card..." at bounding box center [87, 221] width 109 height 187
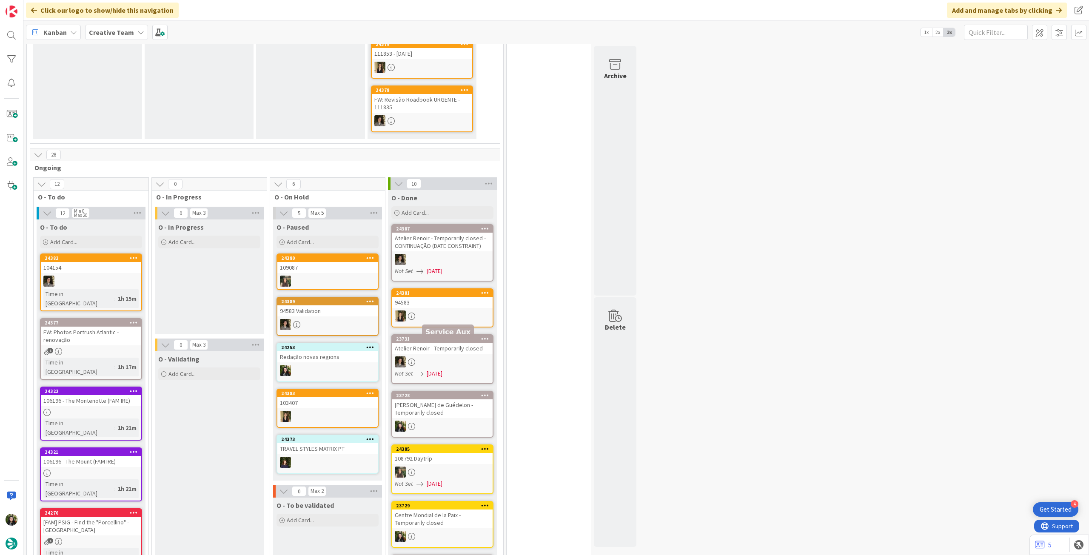
scroll to position [165, 0]
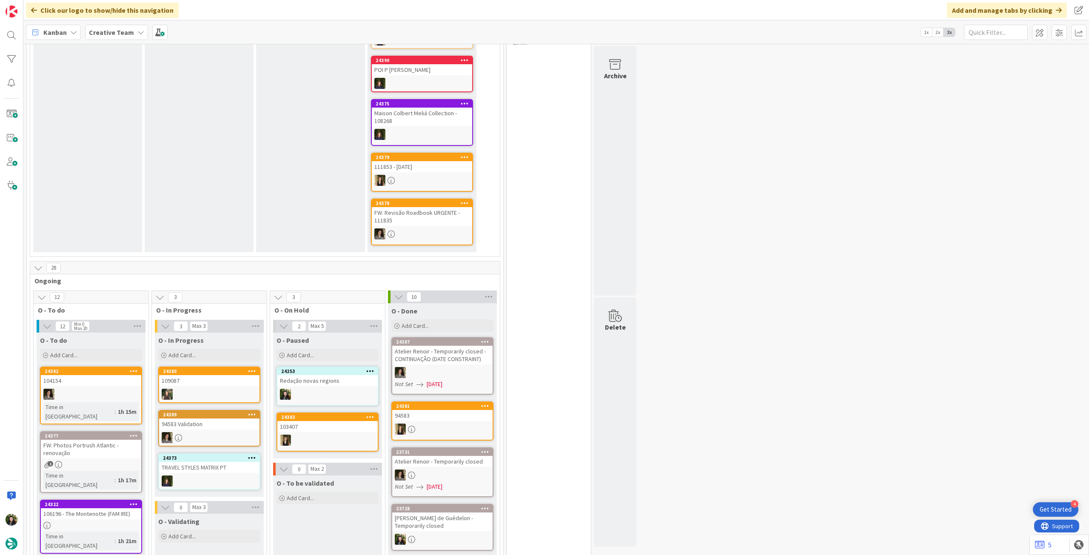
click at [117, 40] on div "Creative Team" at bounding box center [116, 32] width 63 height 15
click at [133, 125] on h4 "Creative Team - Análise" at bounding box center [153, 121] width 116 height 9
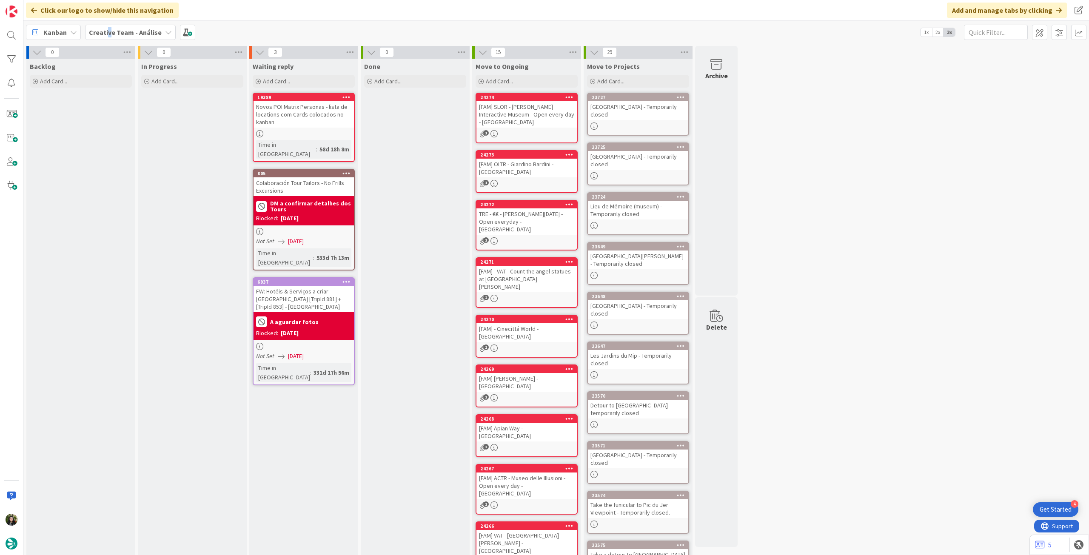
click at [108, 31] on b "Creative Team - Análise" at bounding box center [125, 32] width 73 height 9
click at [126, 117] on div "Creative Team" at bounding box center [157, 122] width 130 height 16
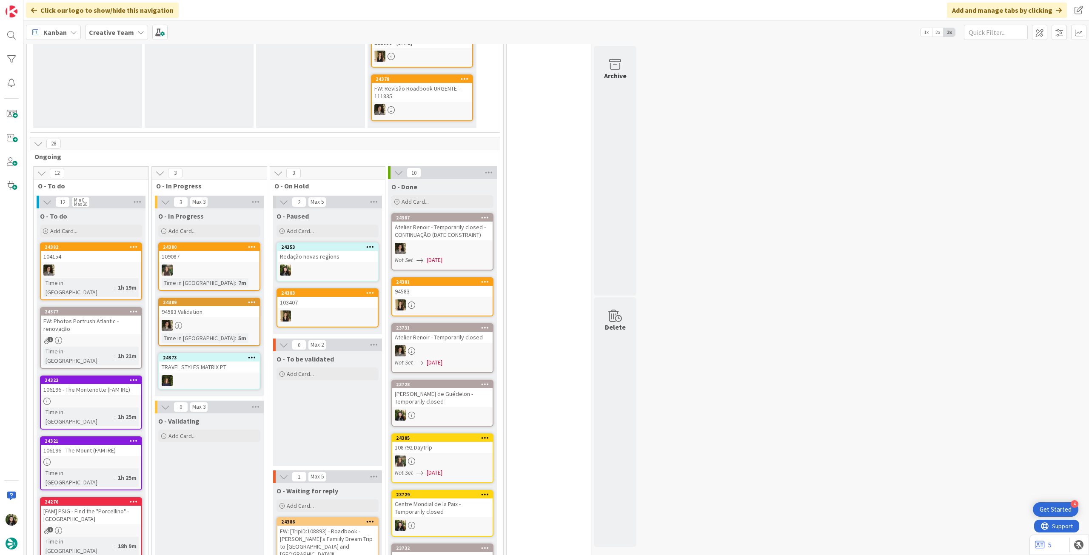
scroll to position [340, 0]
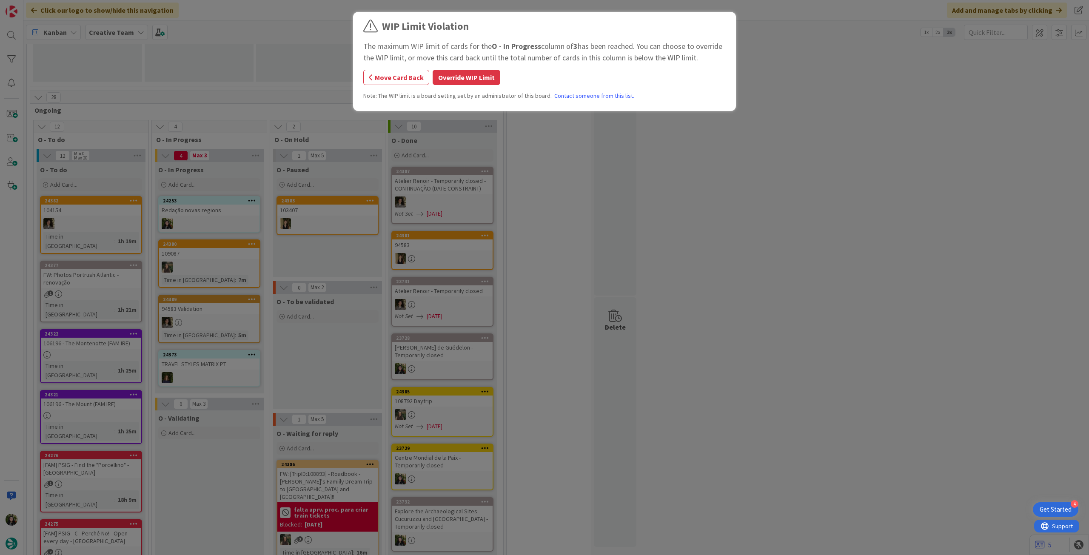
drag, startPoint x: 459, startPoint y: 77, endPoint x: 458, endPoint y: 82, distance: 4.7
click at [458, 77] on button "Override WIP Limit" at bounding box center [466, 77] width 68 height 15
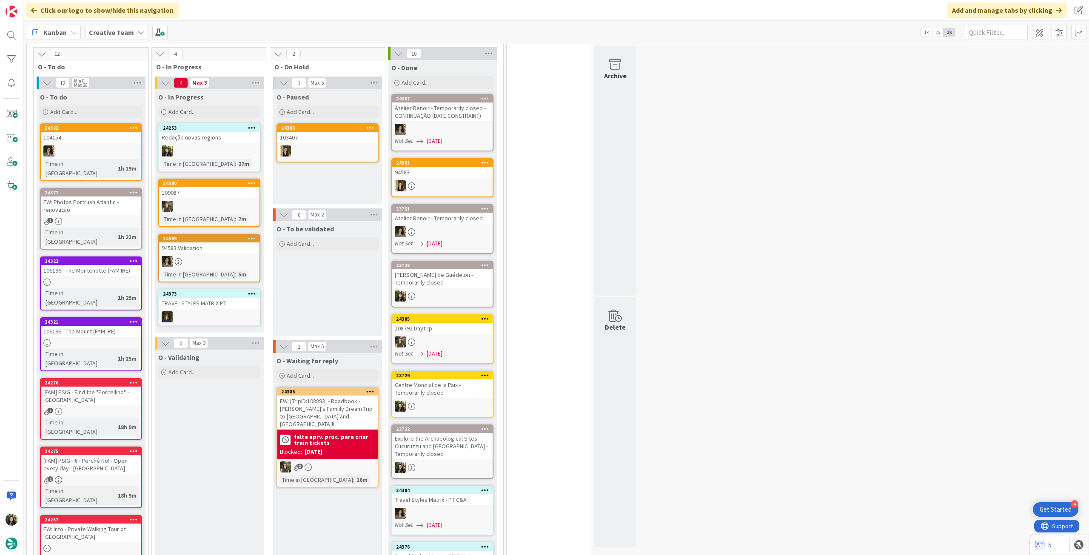
scroll to position [397, 0]
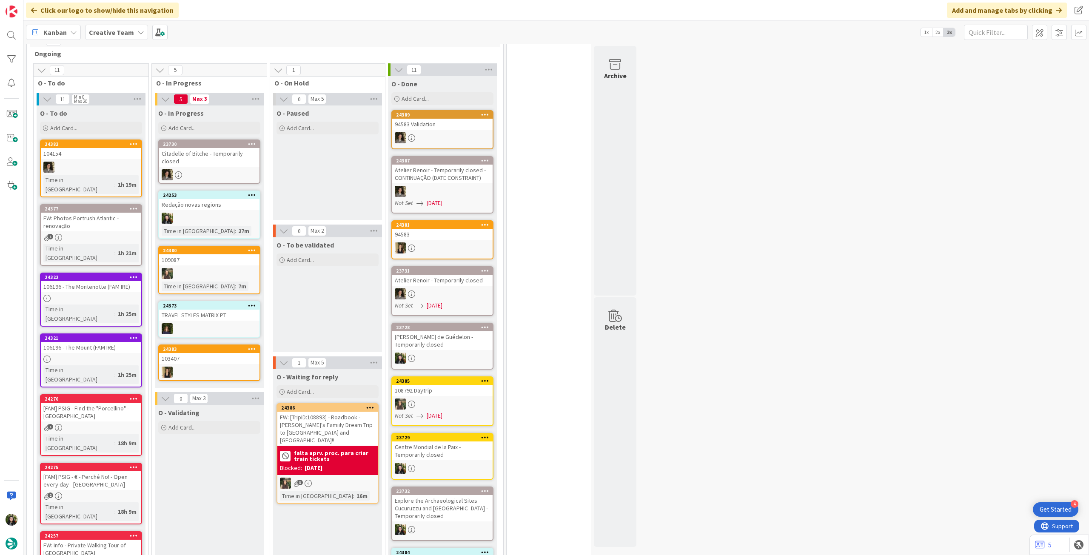
click at [111, 26] on div "Creative Team" at bounding box center [116, 32] width 63 height 15
click at [129, 122] on h4 "Creative Team - Análise" at bounding box center [153, 121] width 116 height 9
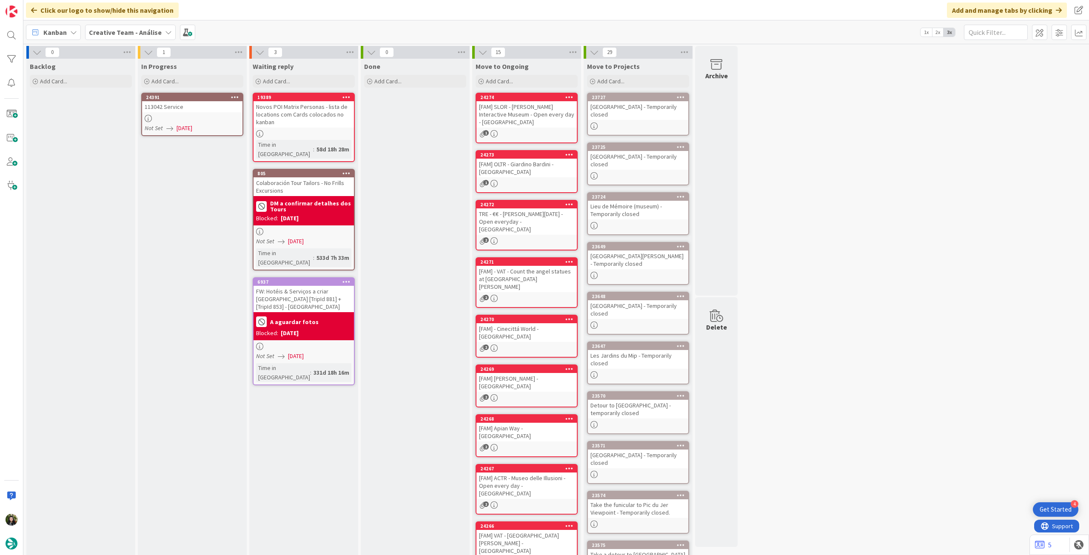
click at [193, 113] on div "24391 113042 Service Not Set [DATE]" at bounding box center [192, 114] width 102 height 43
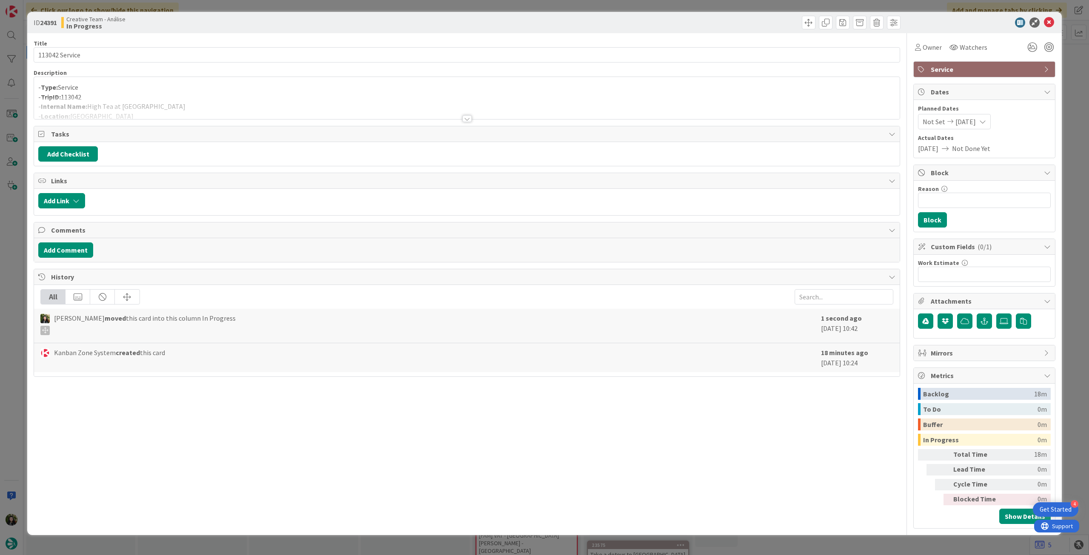
click at [188, 110] on div at bounding box center [466, 108] width 865 height 22
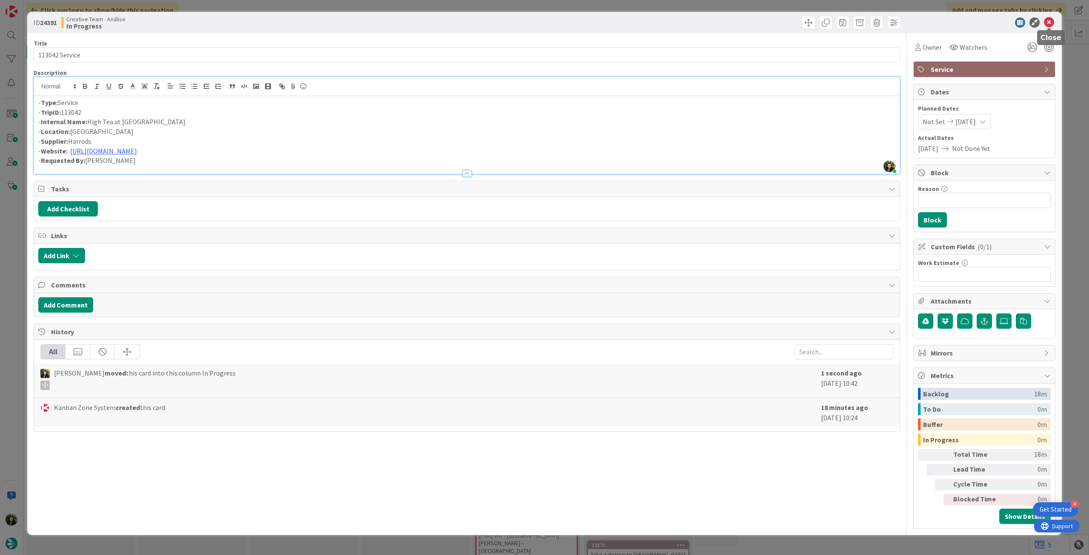
click at [1049, 20] on icon at bounding box center [1049, 22] width 10 height 10
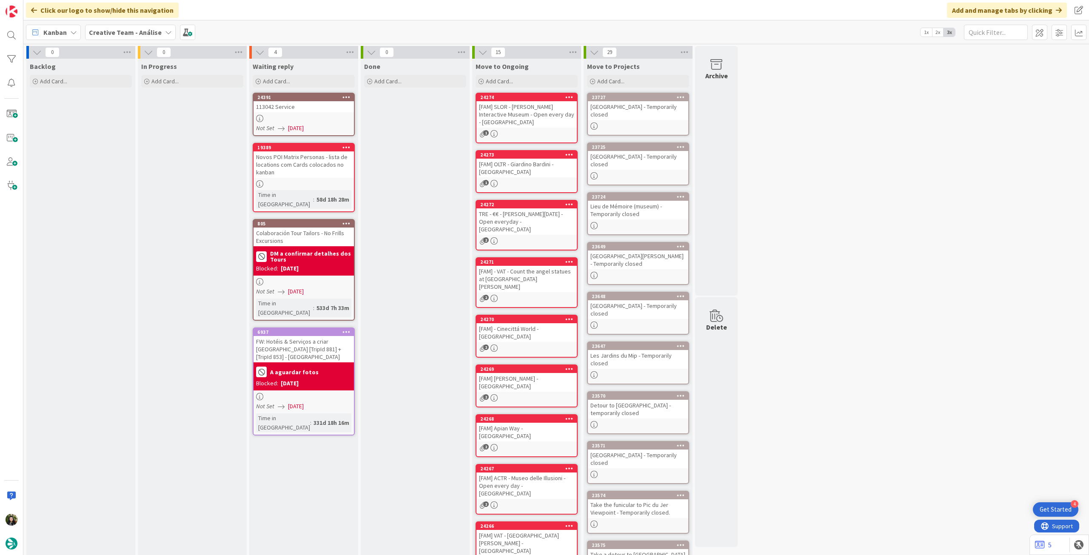
click at [111, 25] on div "Creative Team - Análise" at bounding box center [130, 32] width 91 height 15
click at [112, 123] on h4 "Creative Team" at bounding box center [153, 121] width 116 height 9
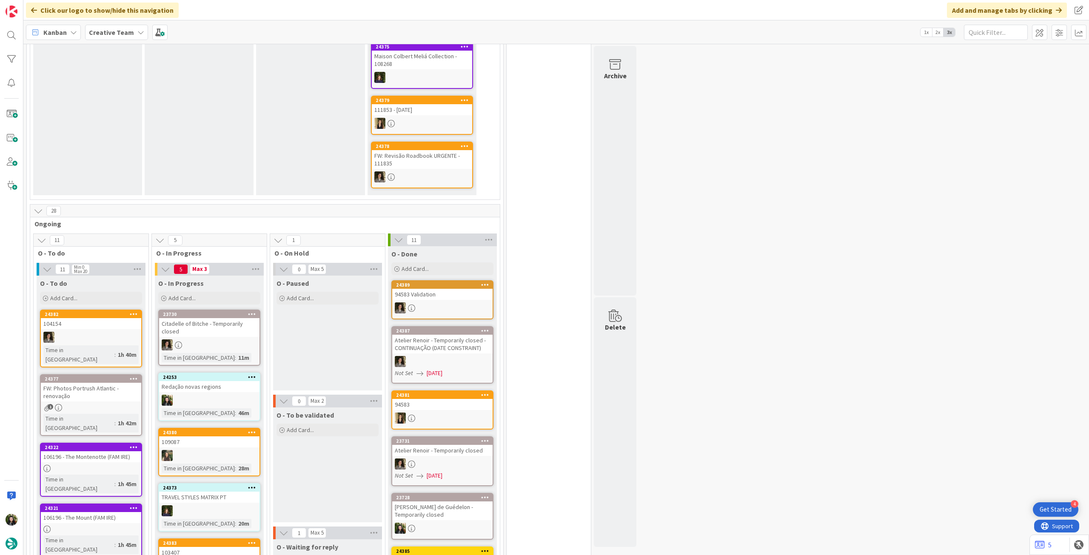
scroll to position [57, 0]
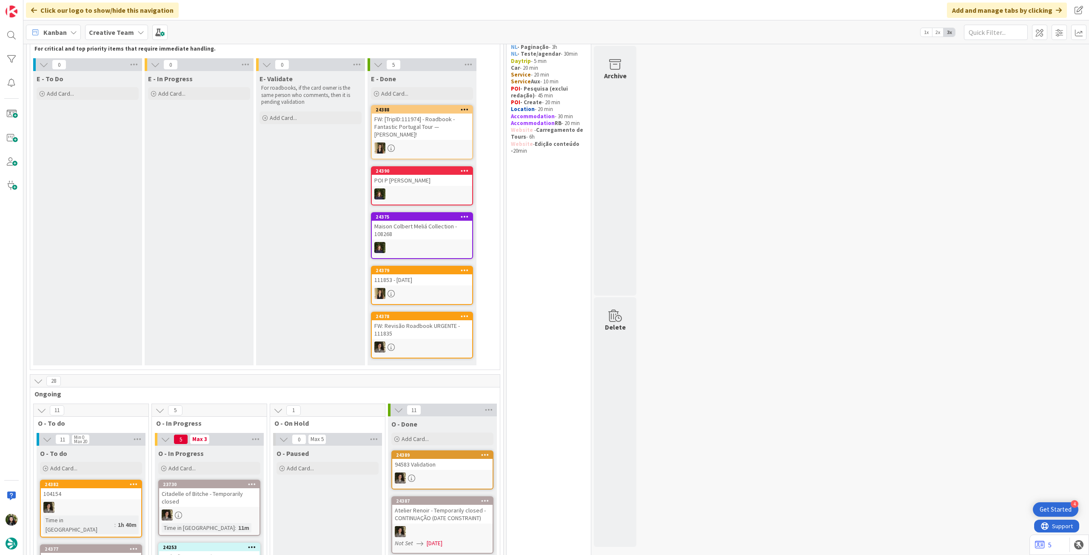
click at [139, 31] on icon at bounding box center [140, 32] width 7 height 7
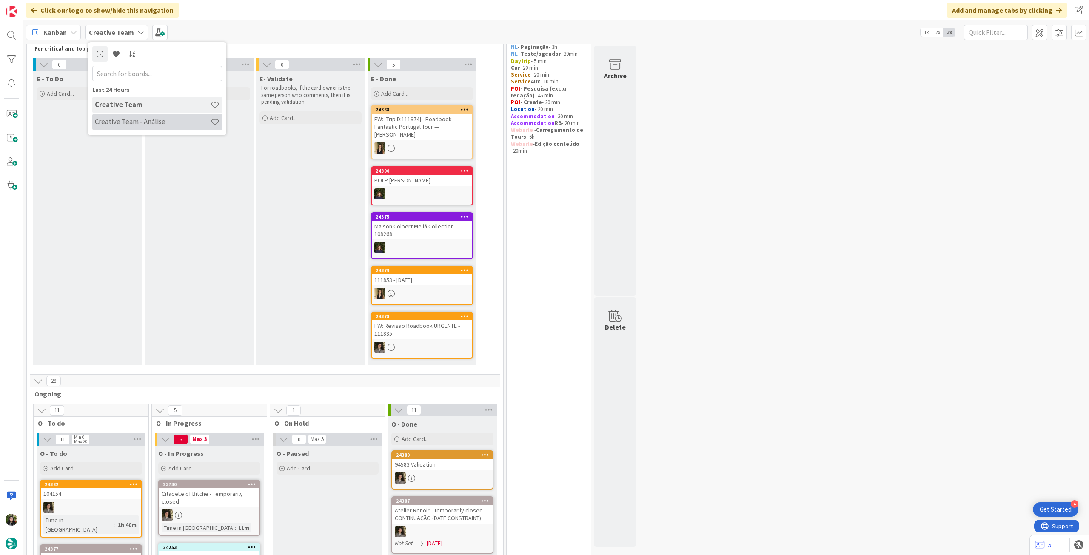
click at [133, 119] on h4 "Creative Team - Análise" at bounding box center [153, 121] width 116 height 9
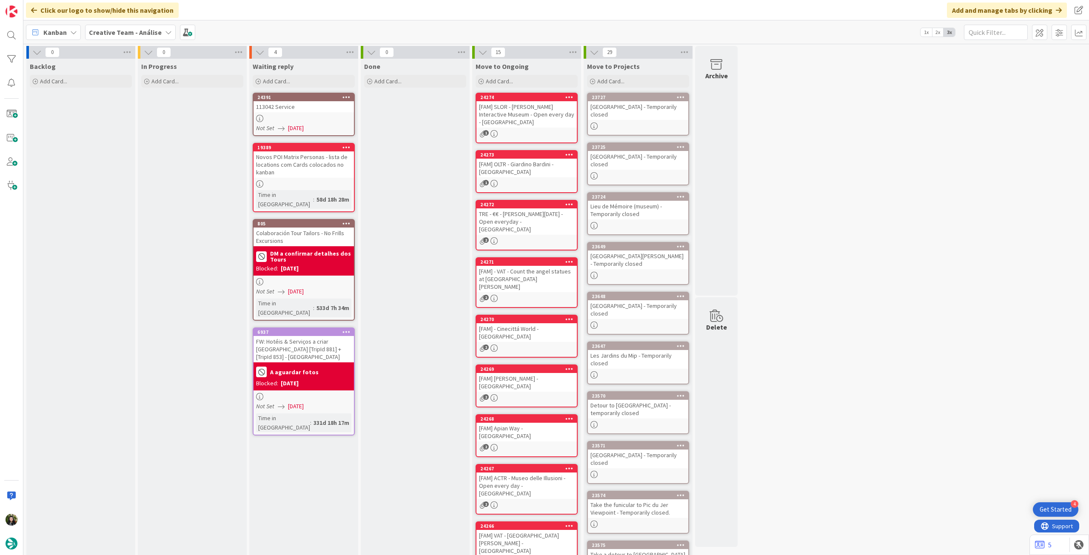
click at [282, 126] on icon at bounding box center [281, 128] width 7 height 7
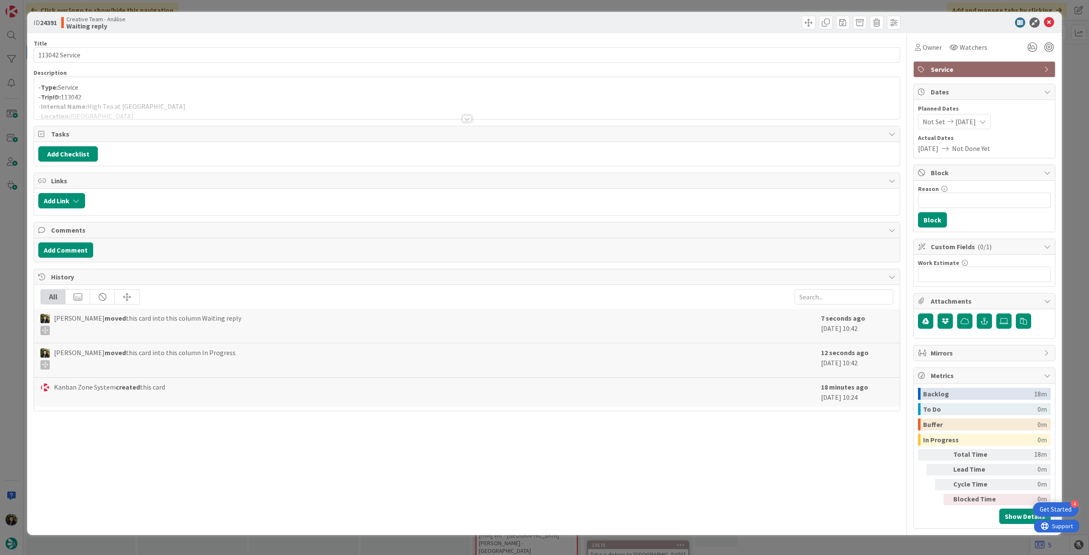
click at [160, 111] on div at bounding box center [466, 108] width 865 height 22
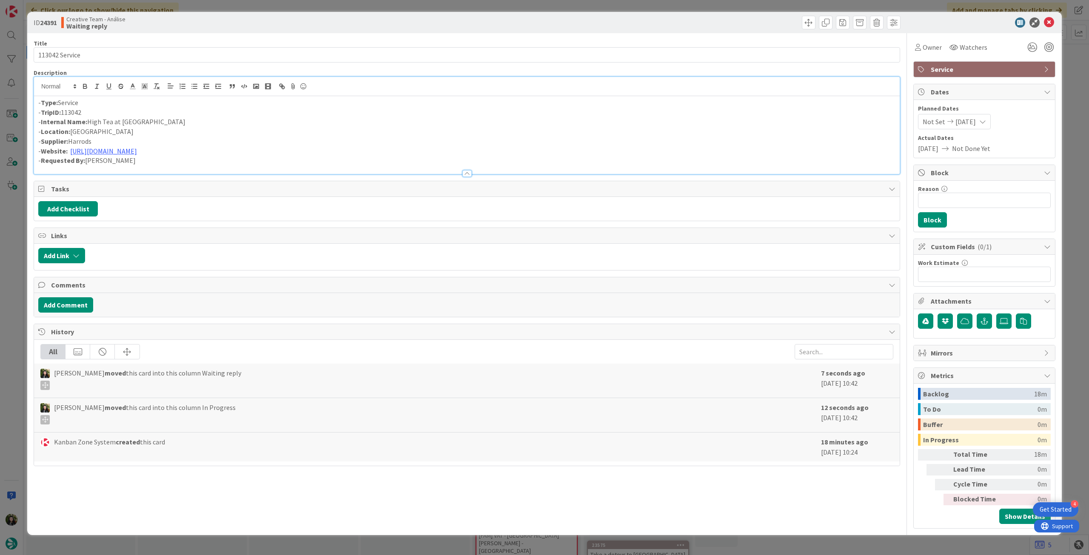
drag, startPoint x: 162, startPoint y: 164, endPoint x: 148, endPoint y: 168, distance: 14.4
click at [16, 91] on div "ID 24391 Creative Team - Análise Waiting reply Title 14 / 128 113042 Service De…" at bounding box center [544, 277] width 1089 height 555
copy div "- Type: Service - TripID: 113042 - Internal Name: High Tea at [GEOGRAPHIC_DATA]…"
click at [1046, 23] on icon at bounding box center [1049, 22] width 10 height 10
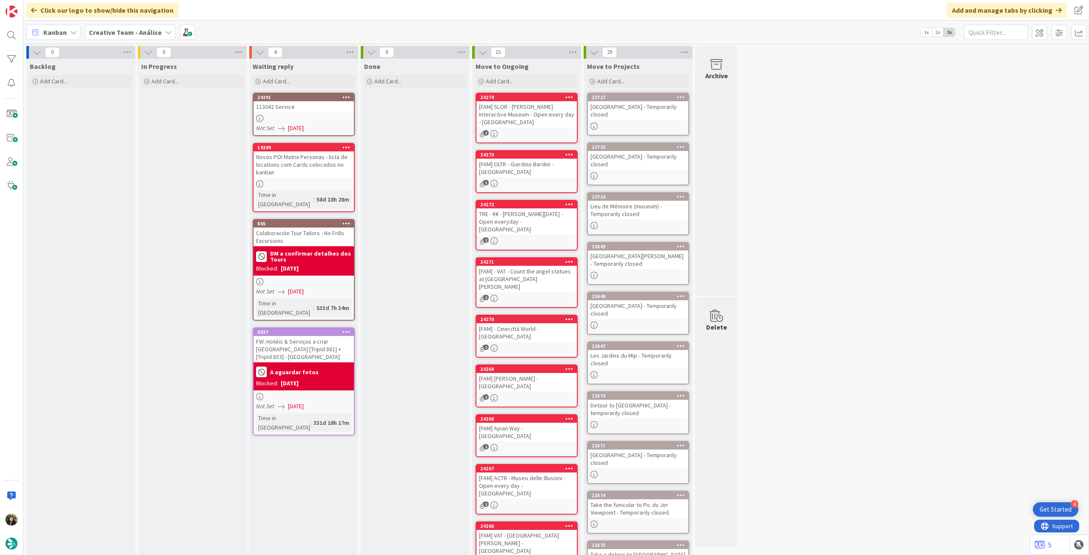
click at [148, 36] on b "Creative Team - Análise" at bounding box center [125, 32] width 73 height 9
click at [128, 122] on h4 "Creative Team" at bounding box center [153, 121] width 116 height 9
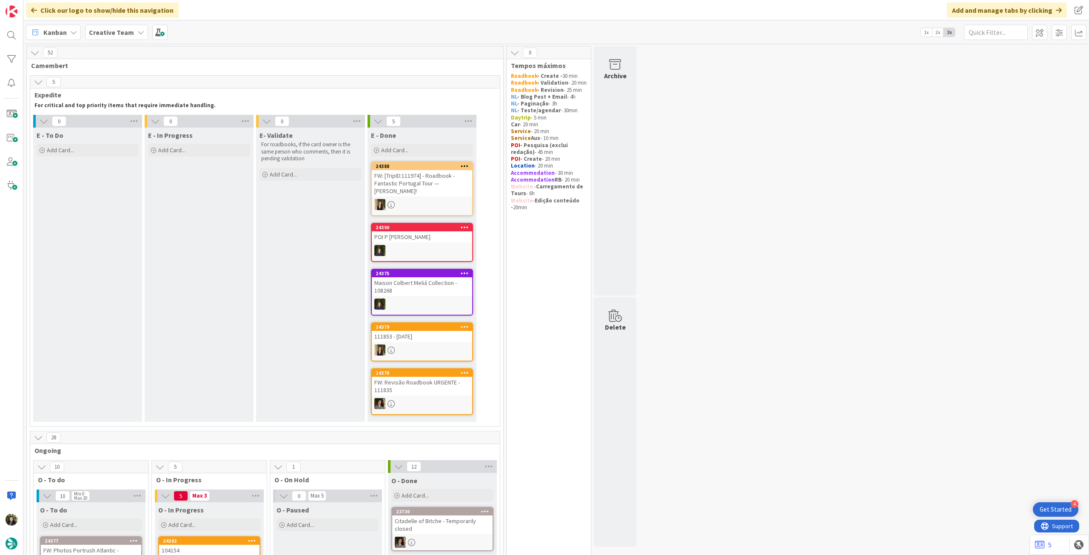
scroll to position [284, 0]
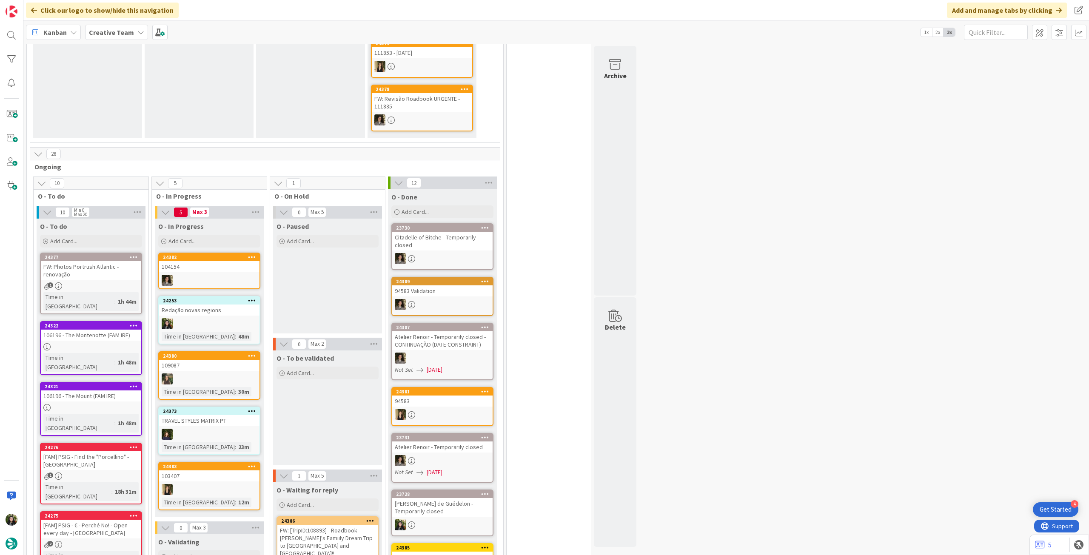
click at [250, 332] on div "Time in Column : 48m" at bounding box center [209, 336] width 95 height 9
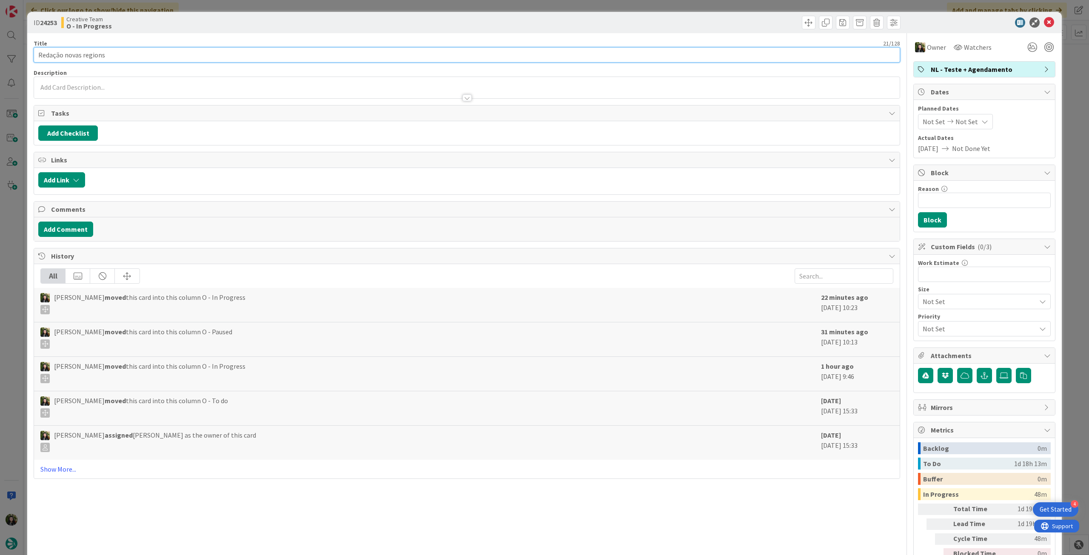
drag, startPoint x: 73, startPoint y: 57, endPoint x: 24, endPoint y: 57, distance: 48.9
click at [22, 57] on div "ID 24253 Creative Team O - In Progress Title 21 / 128 Redação novas regions Des…" at bounding box center [544, 277] width 1089 height 555
click at [1003, 68] on span "NL - Teste + Agendamento" at bounding box center [984, 69] width 109 height 10
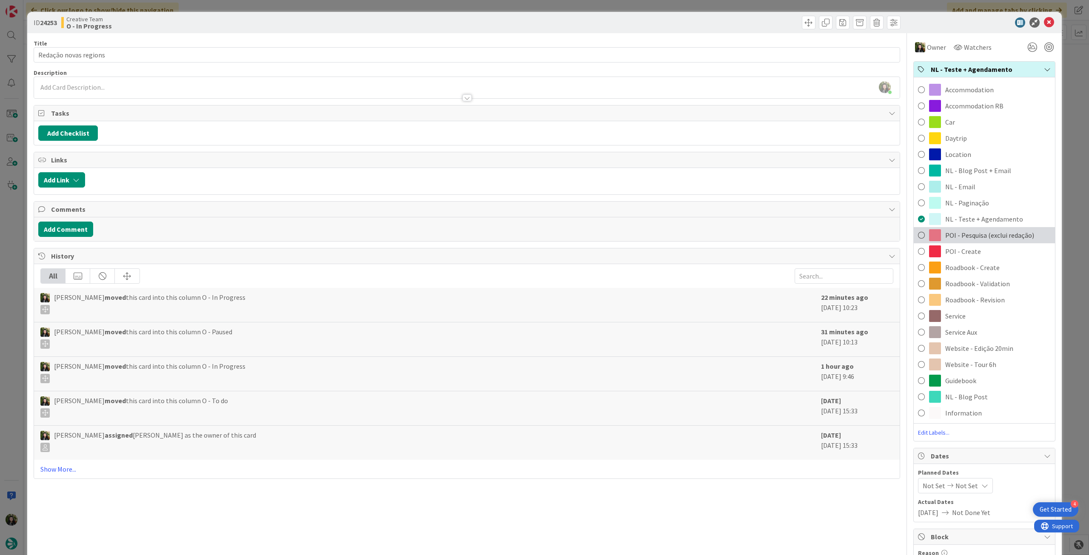
click at [987, 235] on span "POI - Pesquisa (exclui redação)" at bounding box center [989, 235] width 89 height 10
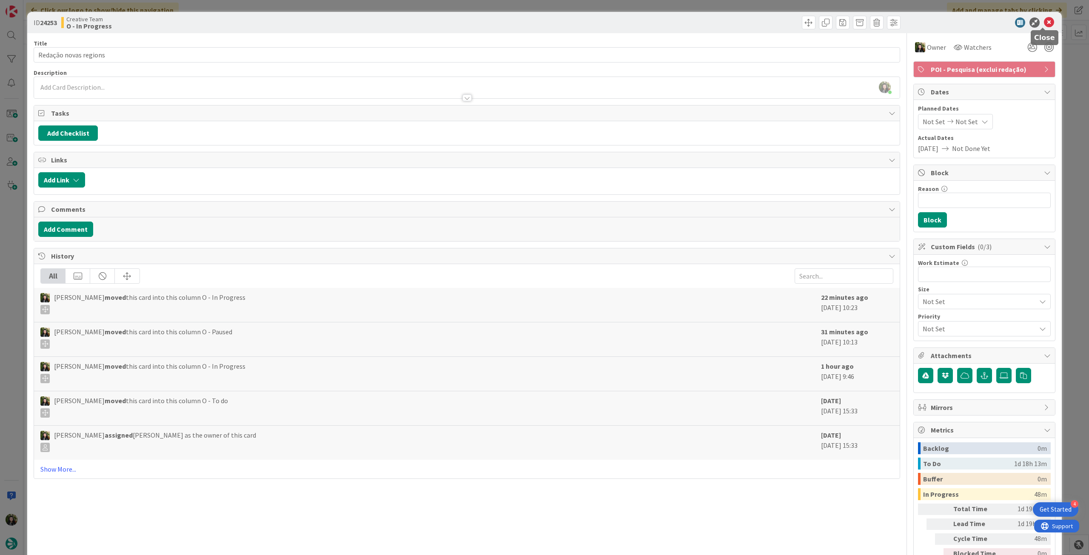
click at [1047, 23] on icon at bounding box center [1049, 22] width 10 height 10
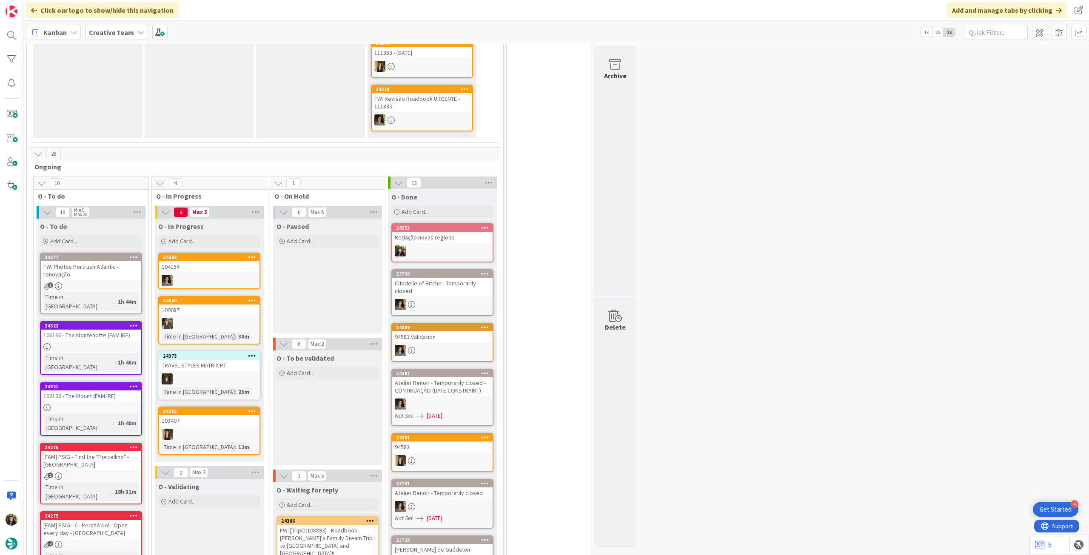
drag, startPoint x: 233, startPoint y: 235, endPoint x: 233, endPoint y: 240, distance: 5.1
click at [233, 235] on div "Add Card..." at bounding box center [209, 241] width 102 height 13
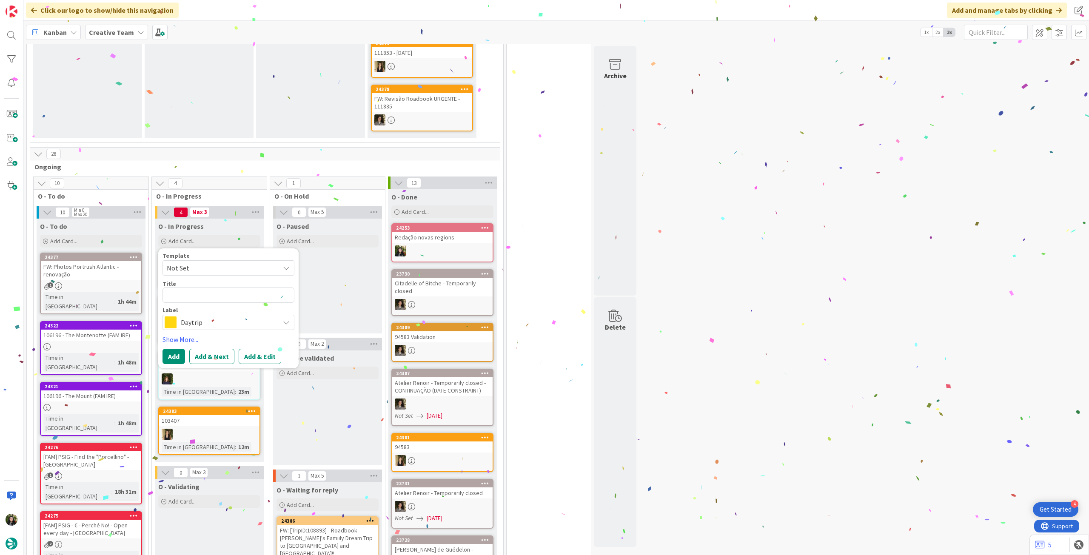
click at [232, 316] on span "Daytrip" at bounding box center [228, 322] width 94 height 12
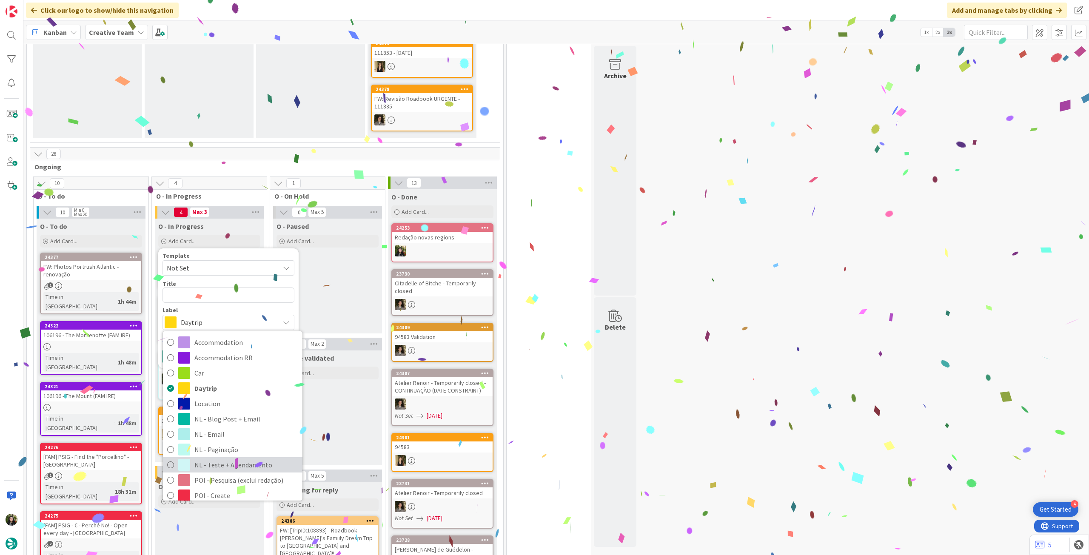
click at [238, 458] on span "NL - Teste + Agendamento" at bounding box center [246, 464] width 104 height 13
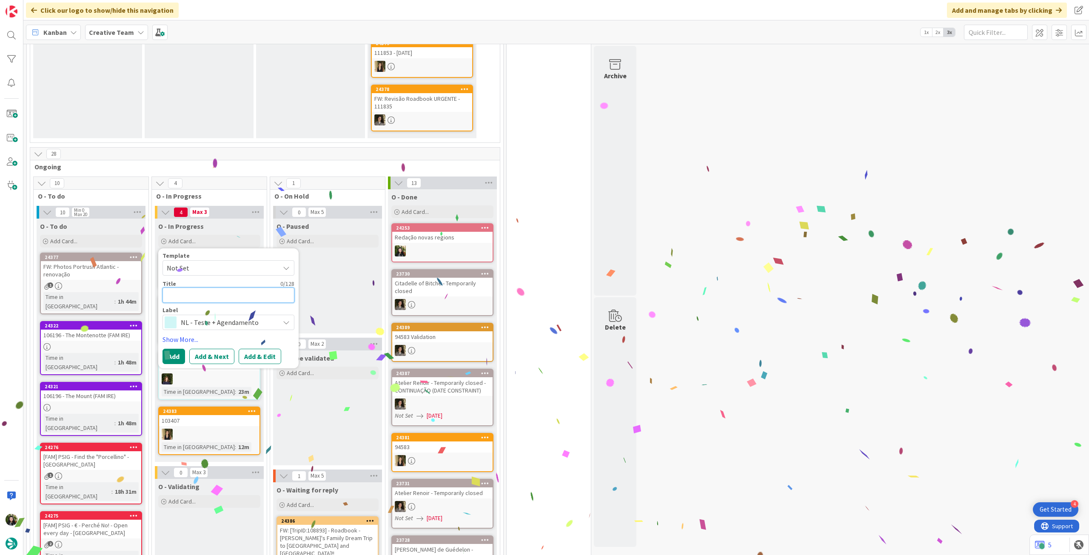
click at [210, 287] on textarea at bounding box center [228, 294] width 132 height 15
paste textarea "Redação novas regions"
type textarea "Redação novas regions"
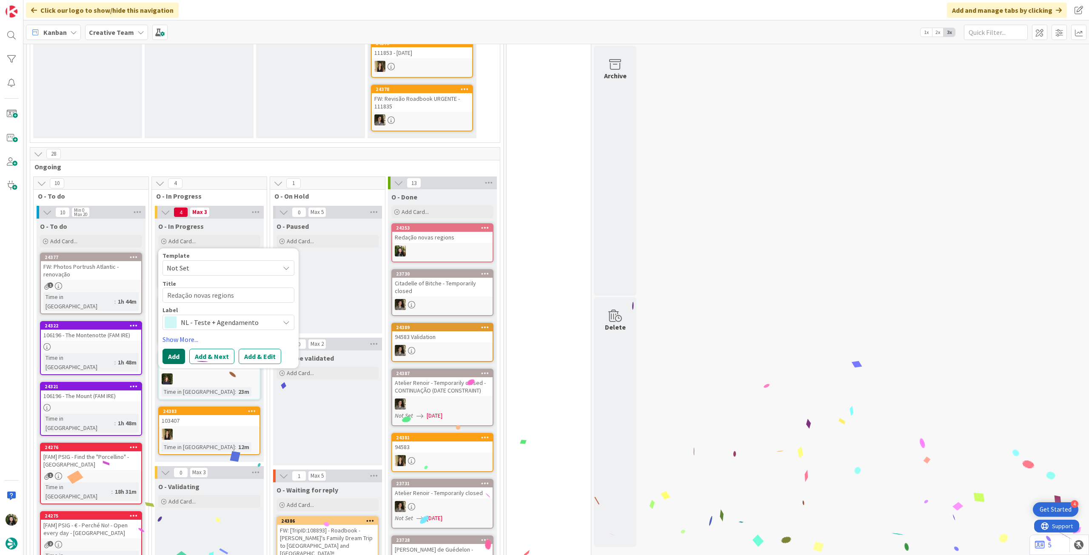
click at [182, 349] on button "Add" at bounding box center [173, 356] width 23 height 15
type textarea "x"
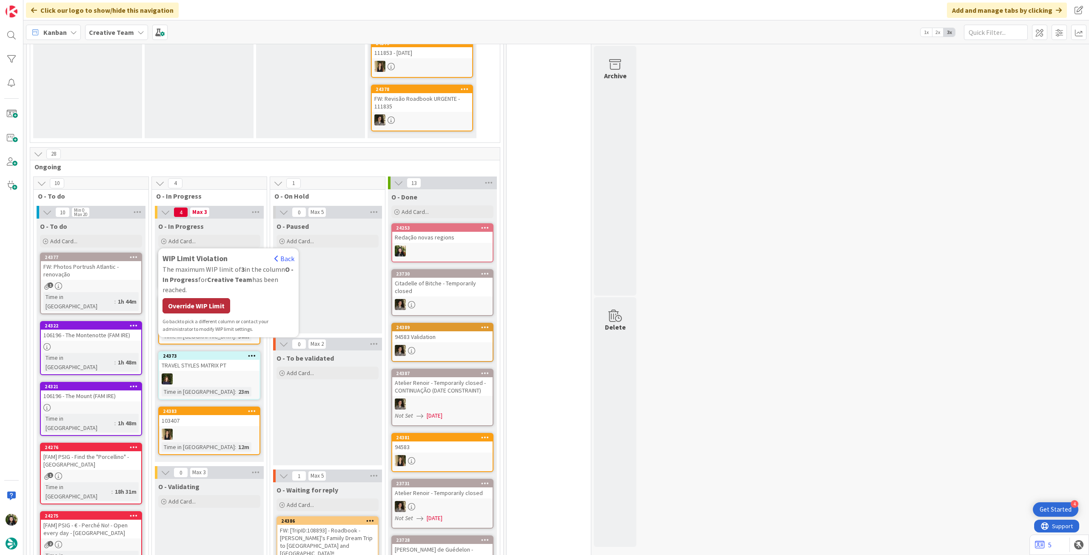
click at [201, 298] on div "Override WIP Limit" at bounding box center [196, 305] width 68 height 15
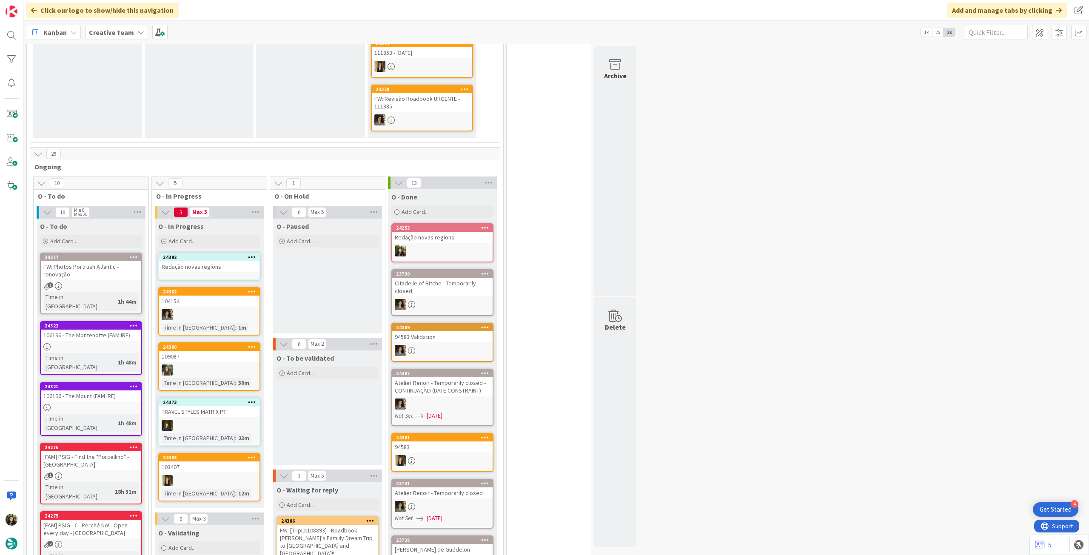
click at [216, 266] on div "24392 Redação novas regions" at bounding box center [209, 267] width 102 height 28
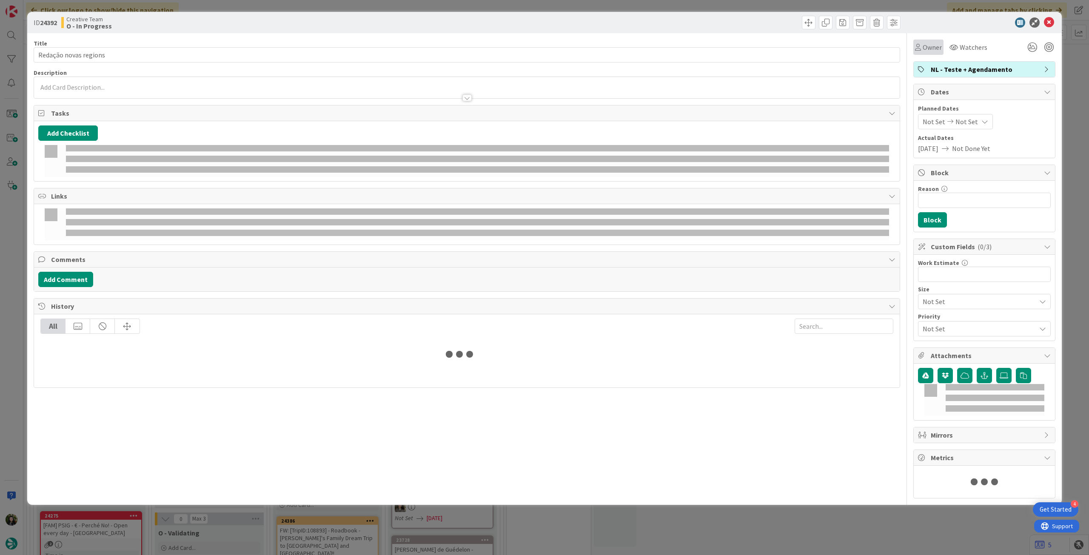
click at [926, 51] on span "Owner" at bounding box center [931, 47] width 19 height 10
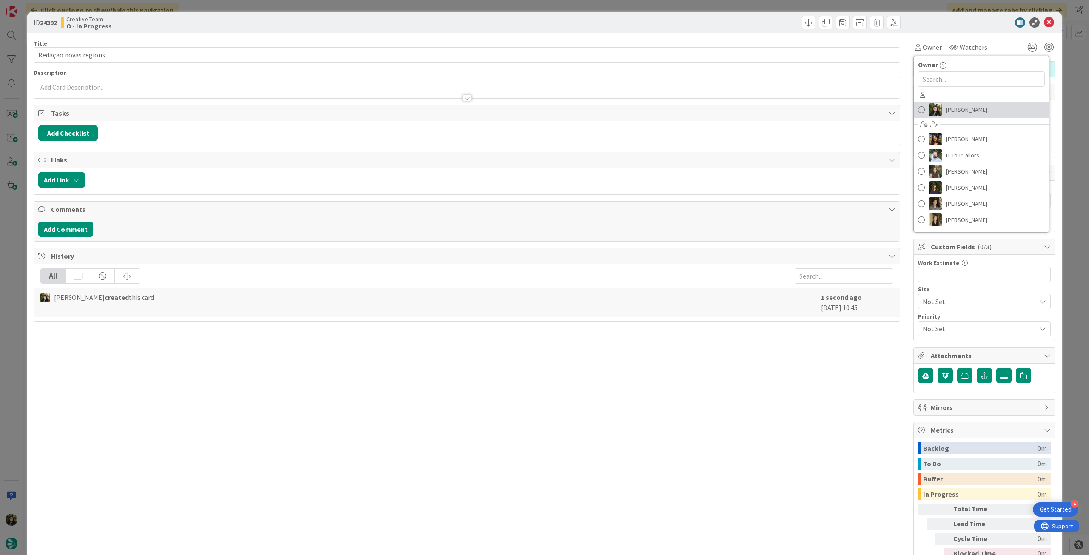
click at [948, 114] on span "[PERSON_NAME]" at bounding box center [966, 109] width 41 height 13
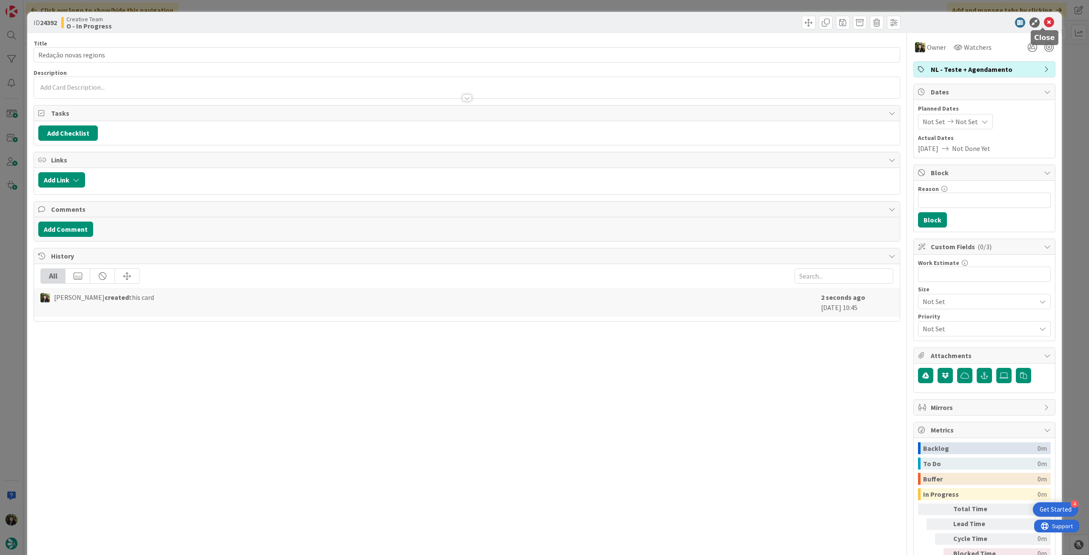
click at [1044, 25] on icon at bounding box center [1049, 22] width 10 height 10
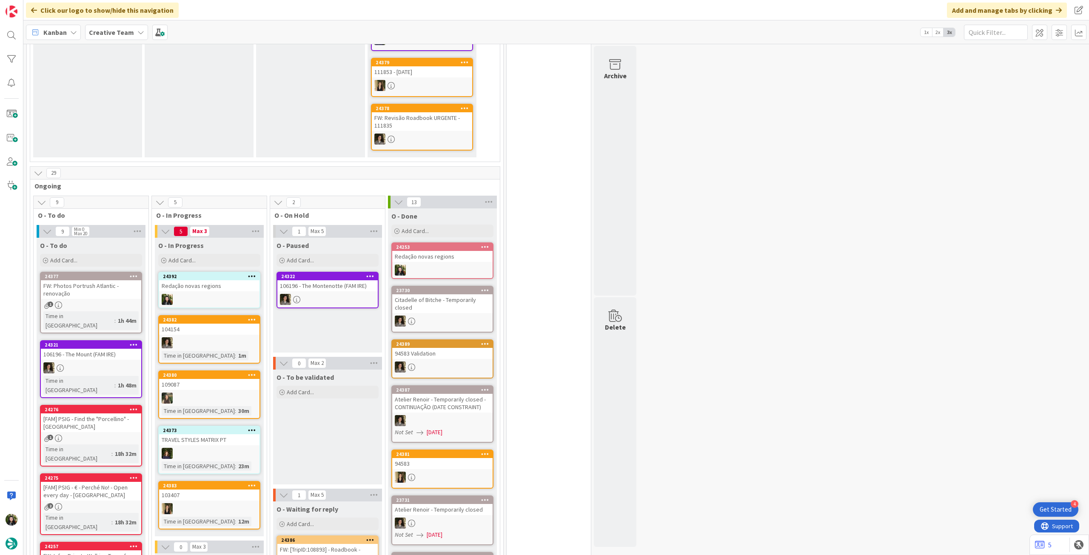
scroll to position [284, 0]
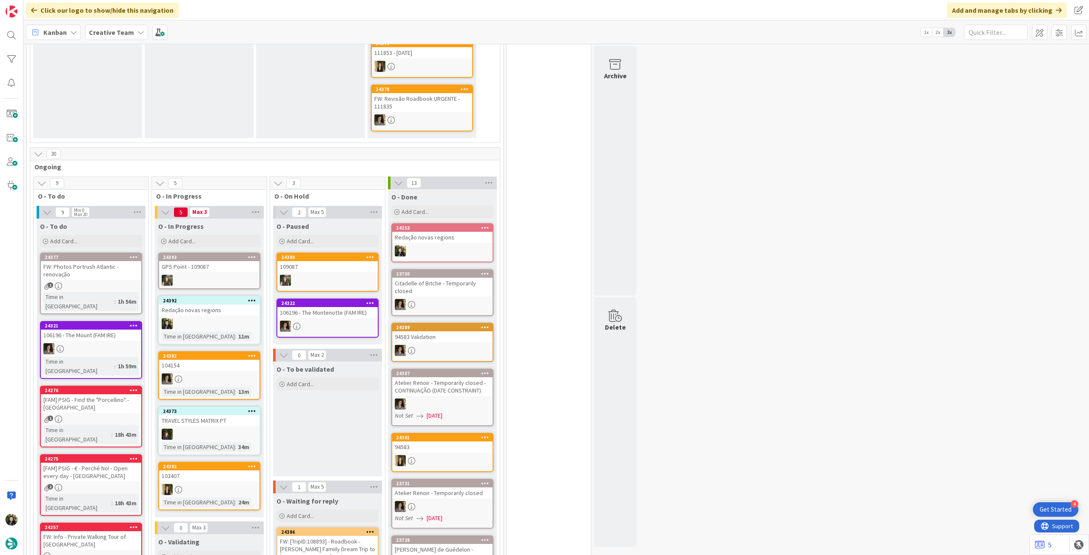
click at [108, 37] on div "Creative Team" at bounding box center [116, 32] width 63 height 15
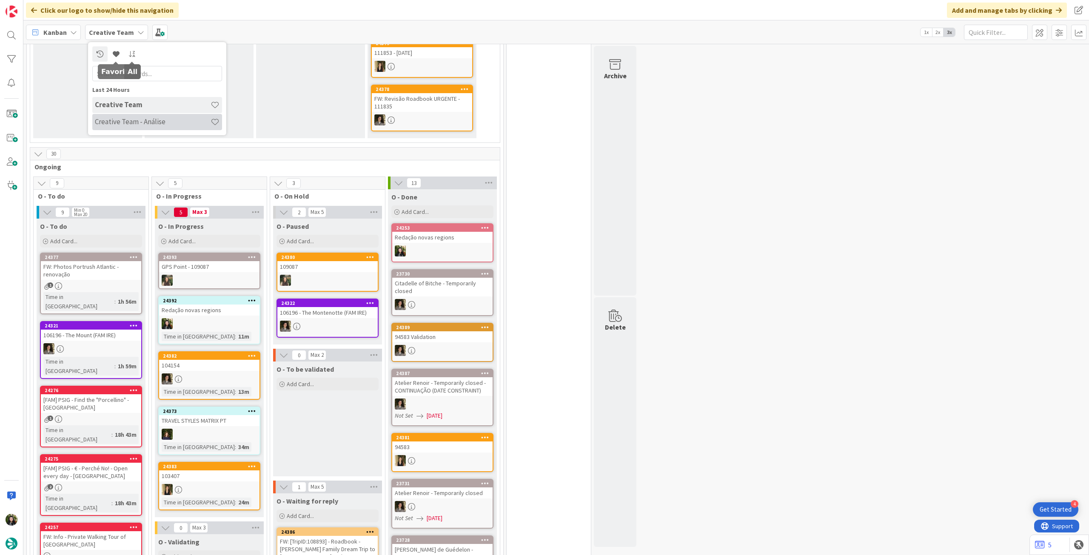
click at [126, 125] on h4 "Creative Team - Análise" at bounding box center [153, 121] width 116 height 9
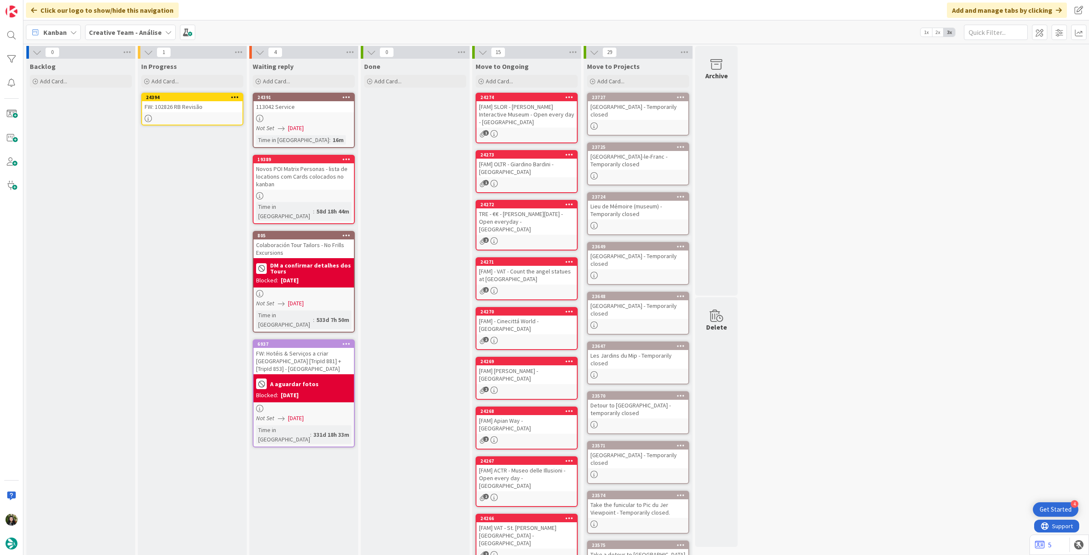
click at [235, 95] on icon at bounding box center [235, 97] width 8 height 6
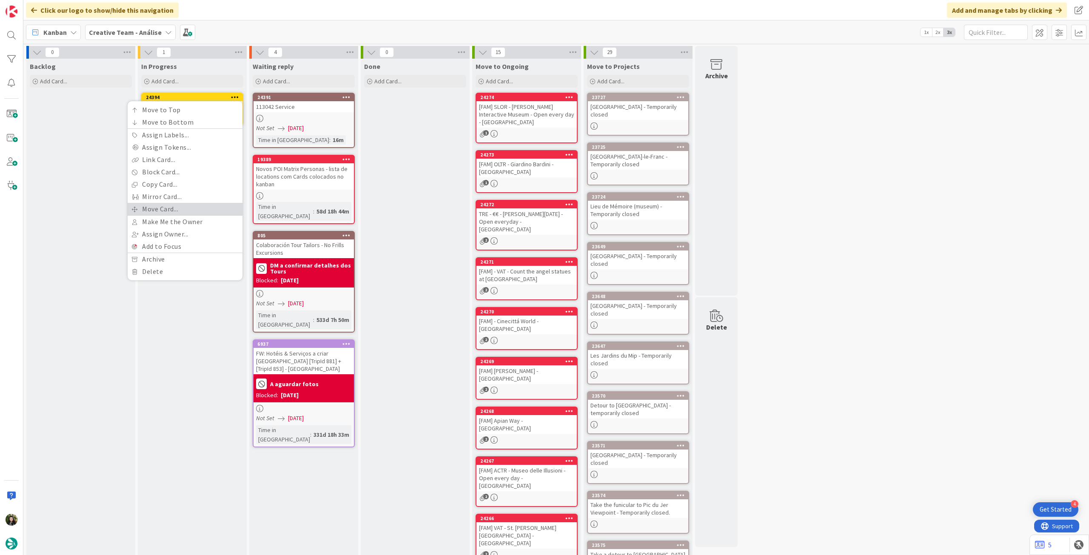
click at [178, 206] on link "Move Card..." at bounding box center [185, 209] width 115 height 12
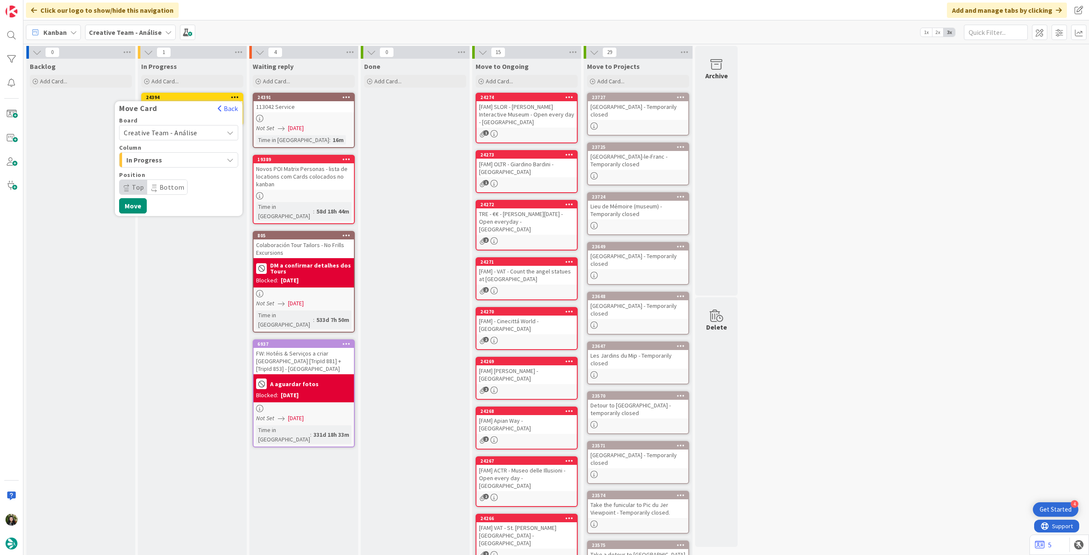
click at [178, 134] on span "Creative Team - Análise" at bounding box center [161, 132] width 74 height 9
click at [164, 173] on span "Creative Team" at bounding box center [184, 172] width 99 height 13
click at [159, 186] on span "Daytrip" at bounding box center [178, 187] width 82 height 12
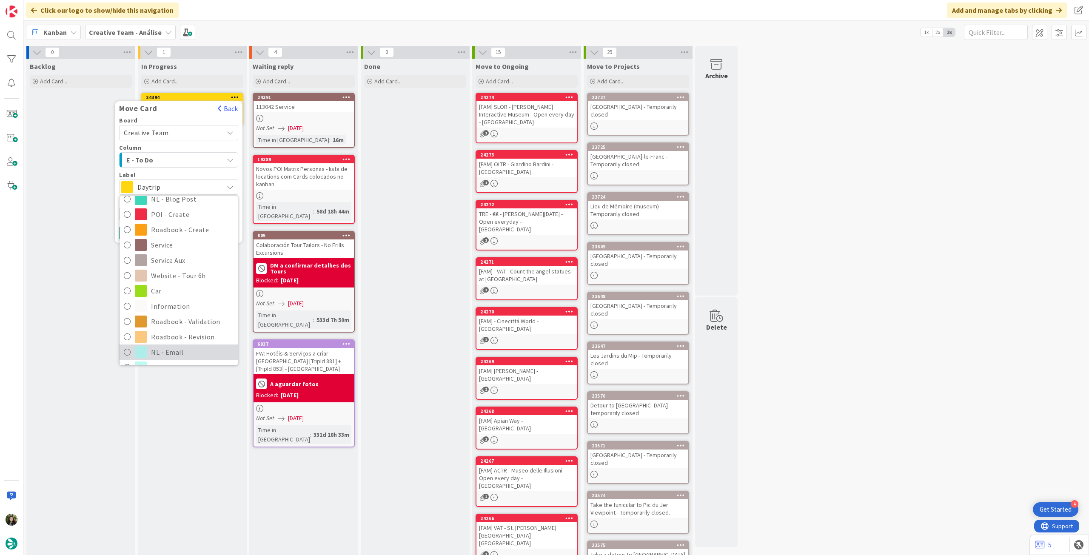
scroll to position [114, 0]
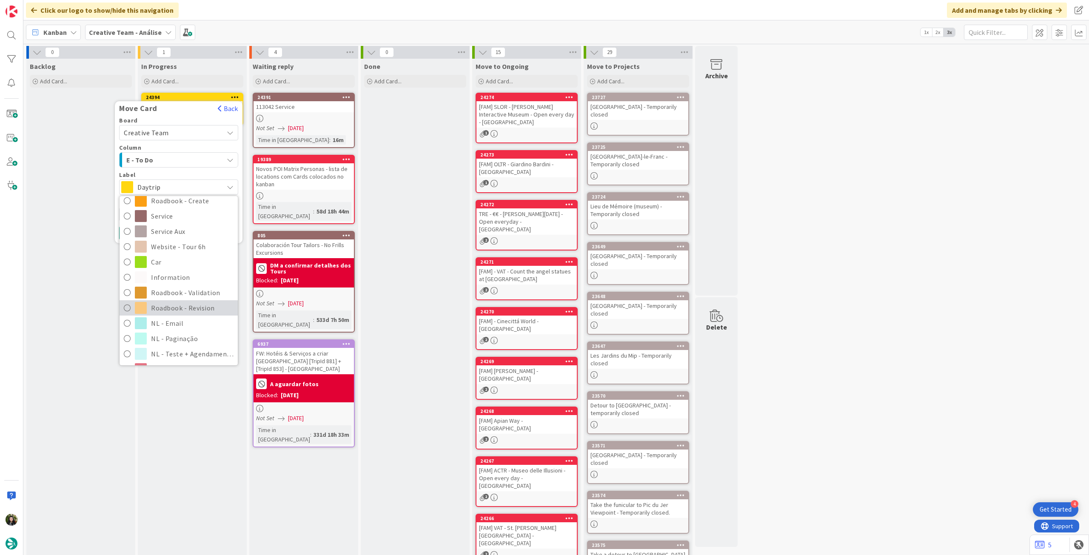
click at [188, 312] on span "Roadbook - Revision" at bounding box center [192, 307] width 82 height 13
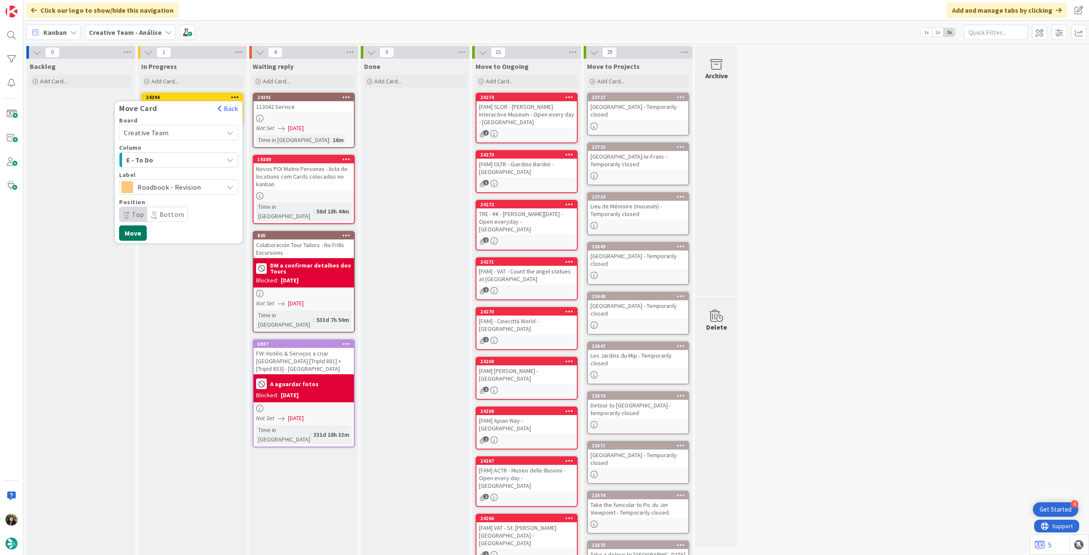
click at [134, 232] on button "Move" at bounding box center [133, 232] width 28 height 15
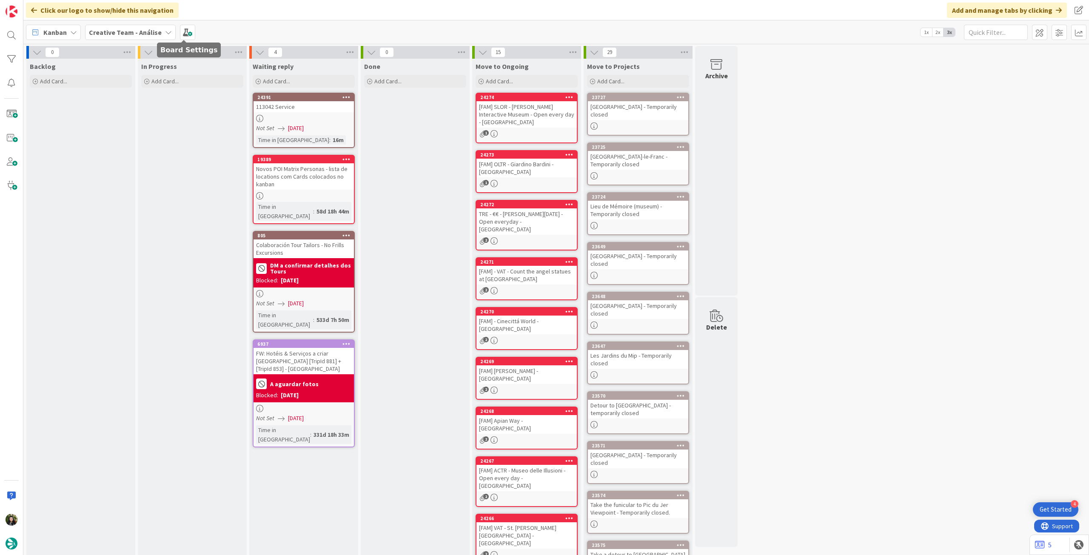
click at [139, 35] on b "Creative Team - Análise" at bounding box center [125, 32] width 73 height 9
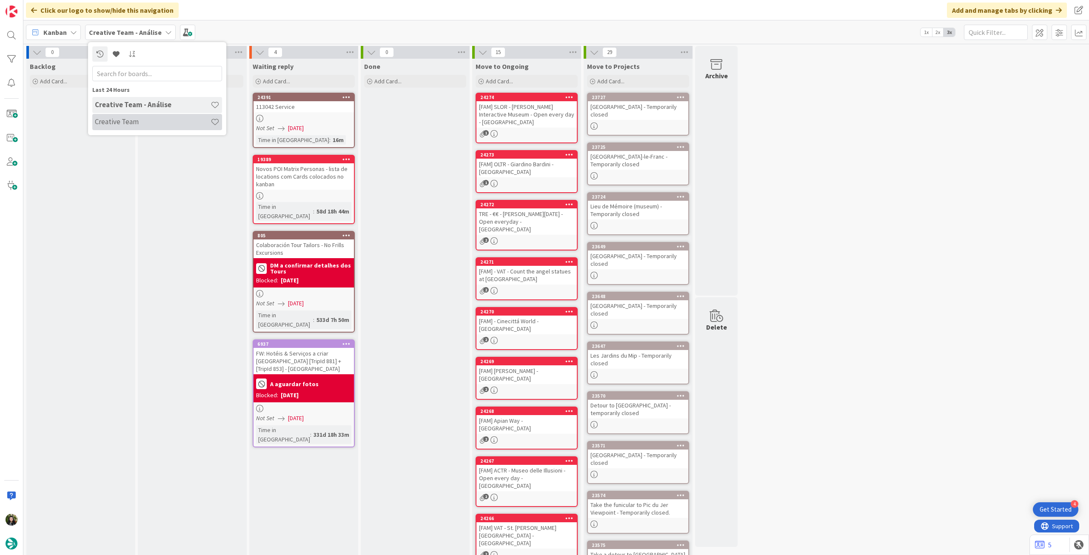
click at [129, 125] on h4 "Creative Team" at bounding box center [153, 121] width 116 height 9
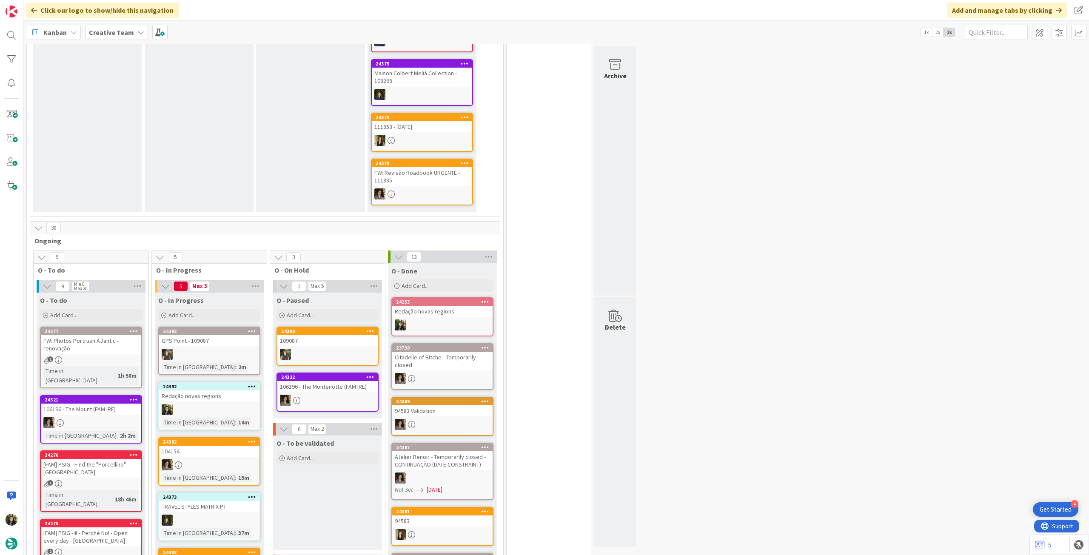
scroll to position [340, 0]
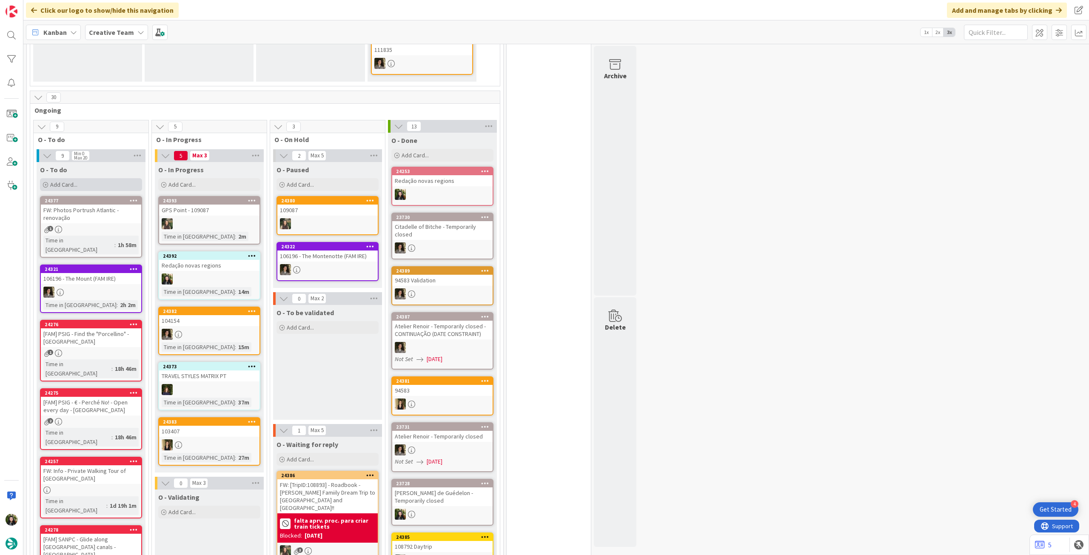
click at [85, 178] on div "Add Card..." at bounding box center [91, 184] width 102 height 13
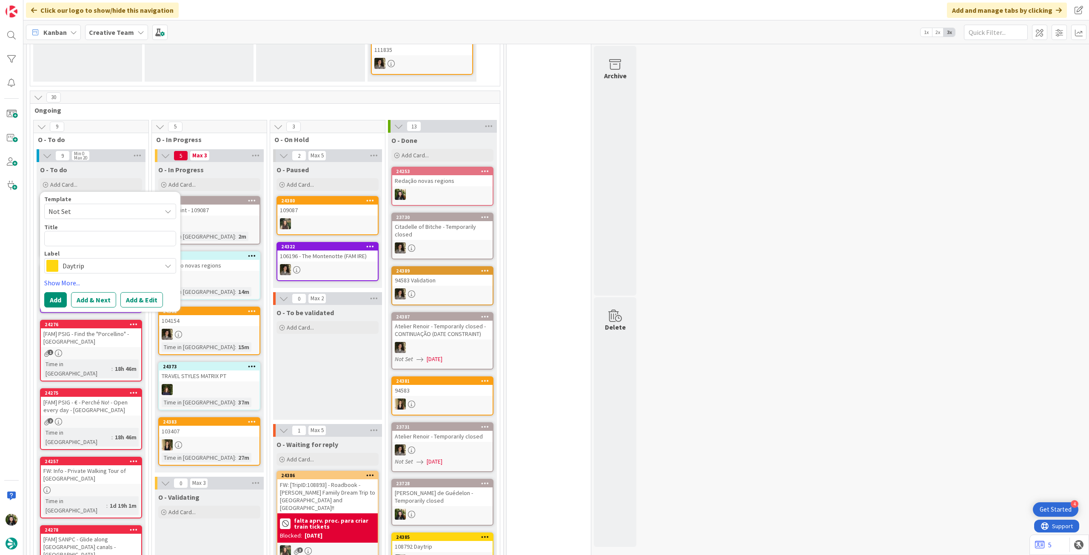
click at [74, 264] on span "Daytrip" at bounding box center [110, 266] width 94 height 12
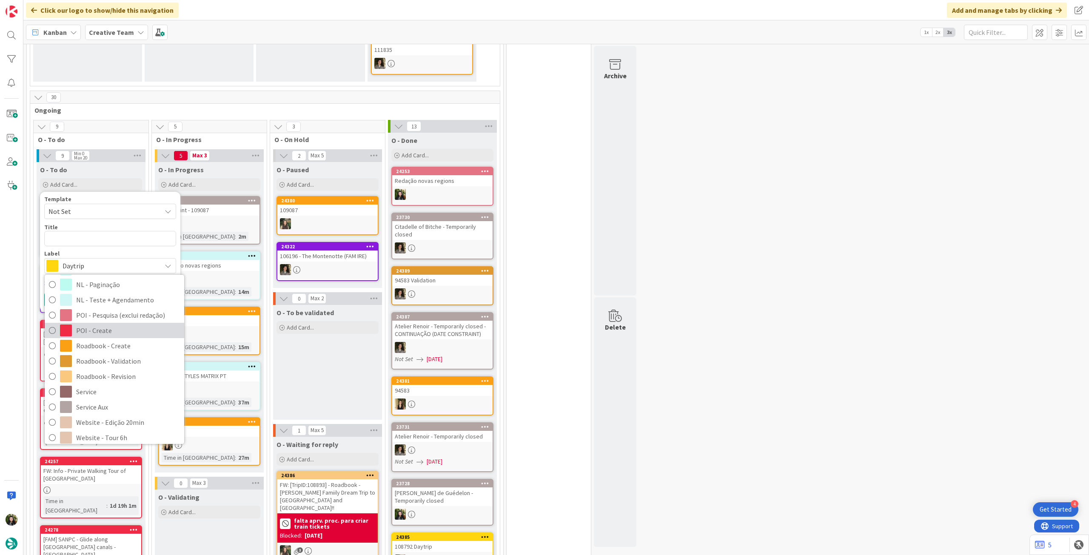
scroll to position [114, 0]
drag, startPoint x: 96, startPoint y: 376, endPoint x: 88, endPoint y: 281, distance: 96.0
click at [96, 380] on span "Service" at bounding box center [128, 386] width 104 height 13
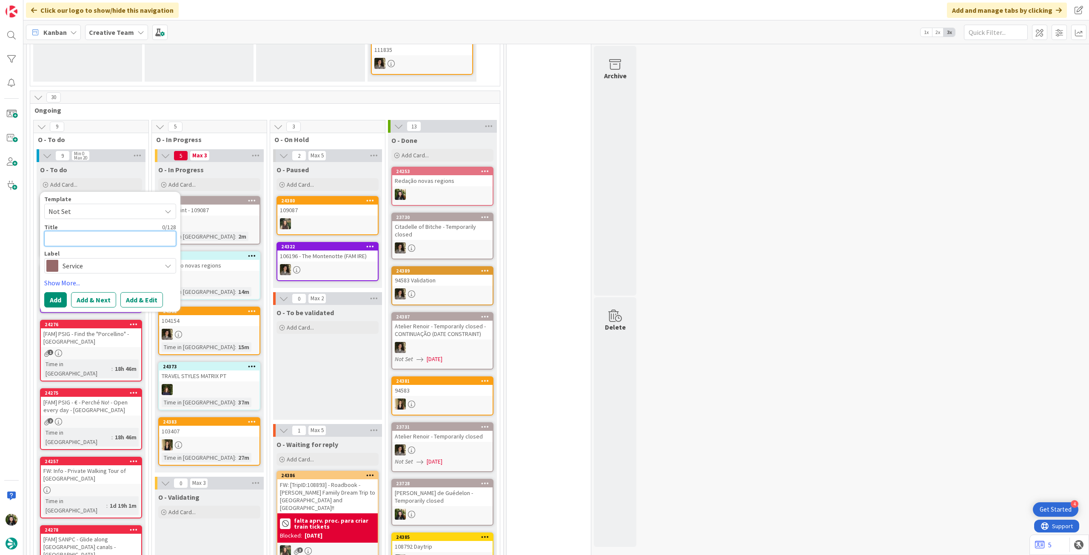
click at [88, 231] on textarea at bounding box center [110, 238] width 132 height 15
type textarea "x"
type textarea "T"
type textarea "x"
type textarea "Tr"
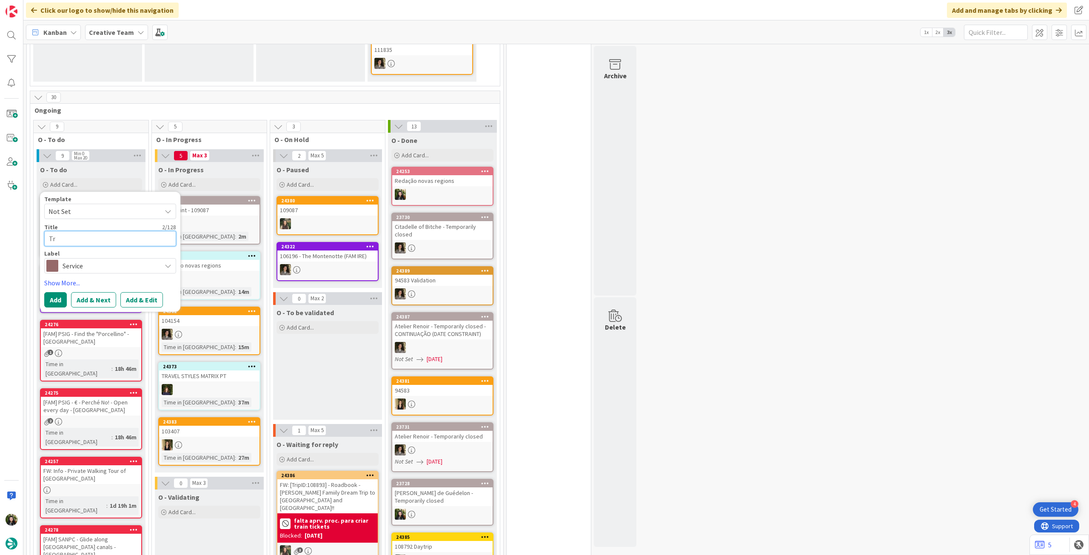
type textarea "x"
type textarea "Tri"
type textarea "x"
type textarea "Trin"
type textarea "x"
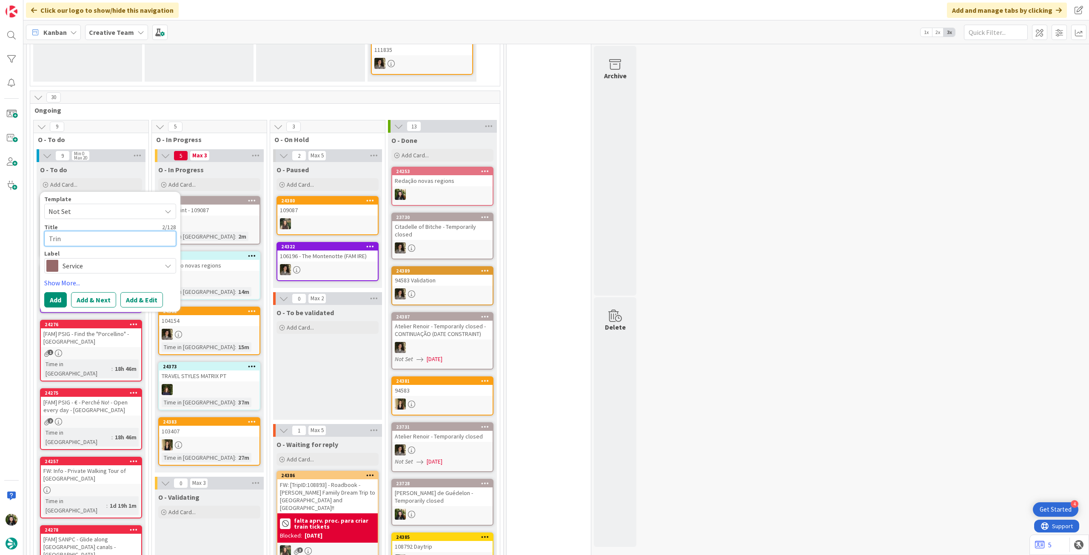
type textarea "Trina"
type textarea "x"
type textarea "Trin"
type textarea "x"
type textarea "Tri"
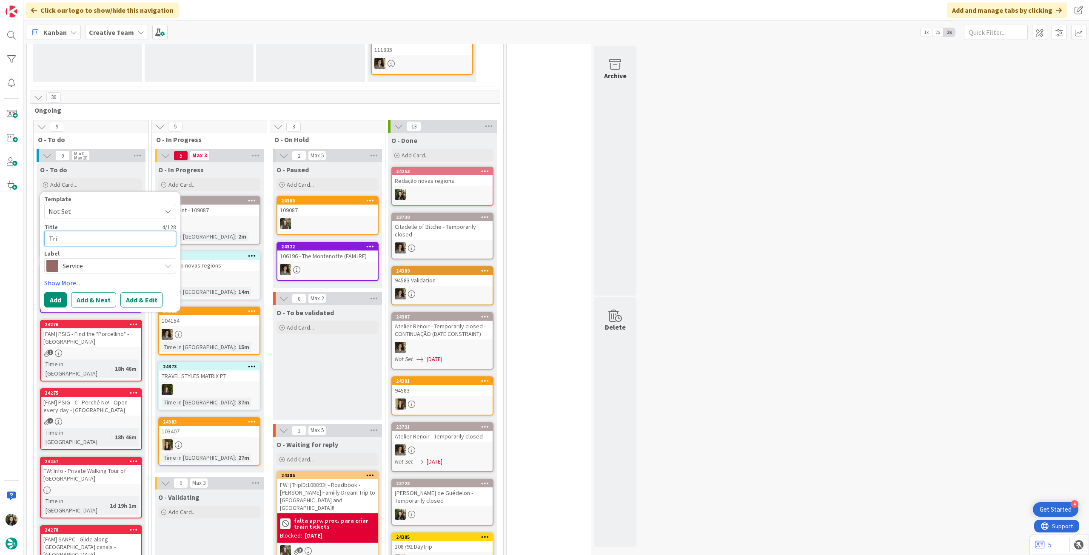
type textarea "x"
type textarea "Tr"
type textarea "x"
type textarea "Tra"
type textarea "x"
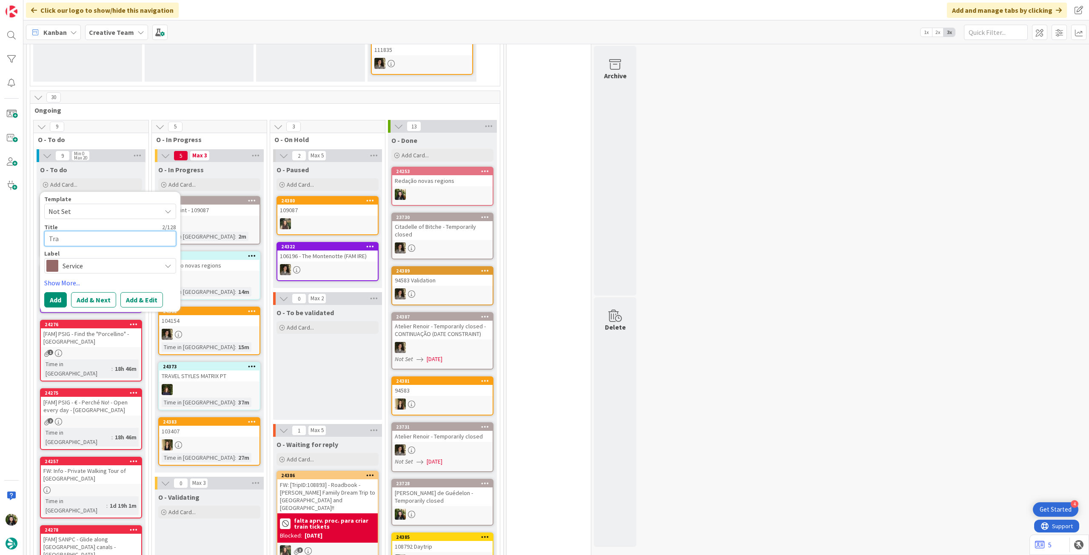
type textarea "Trai"
type textarea "x"
type textarea "Train"
type textarea "x"
type textarea "Train"
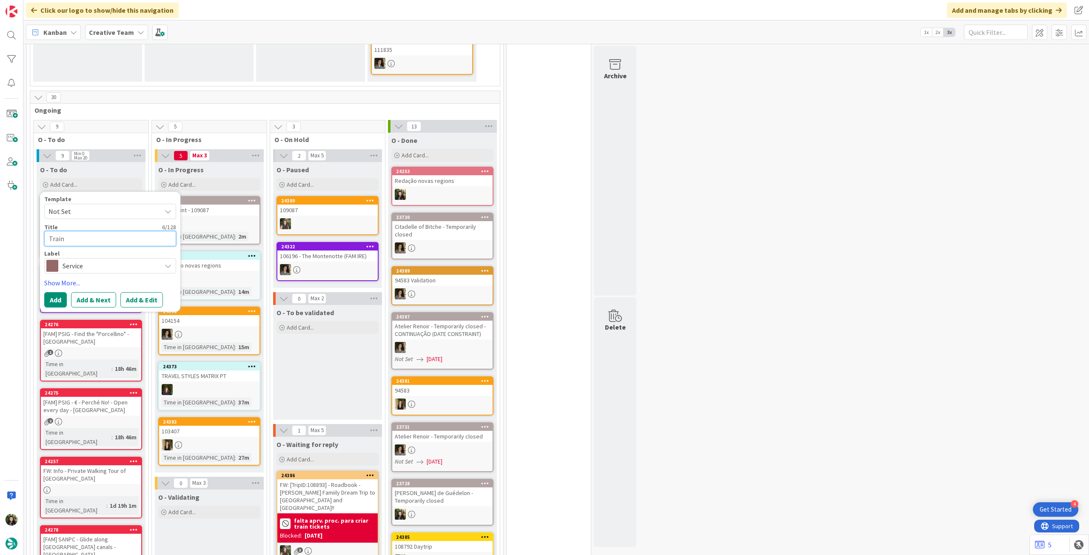
type textarea "x"
type textarea "Train -"
type textarea "x"
type textarea "Train -"
type textarea "x"
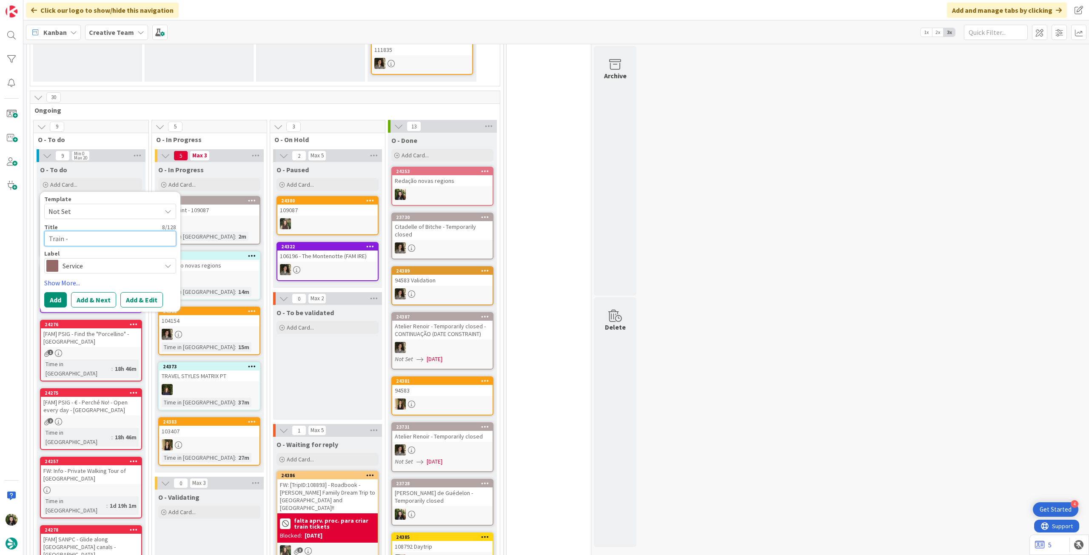
type textarea "Train - S"
type textarea "x"
type textarea "Train - Se"
type textarea "x"
type textarea "Train - Sev"
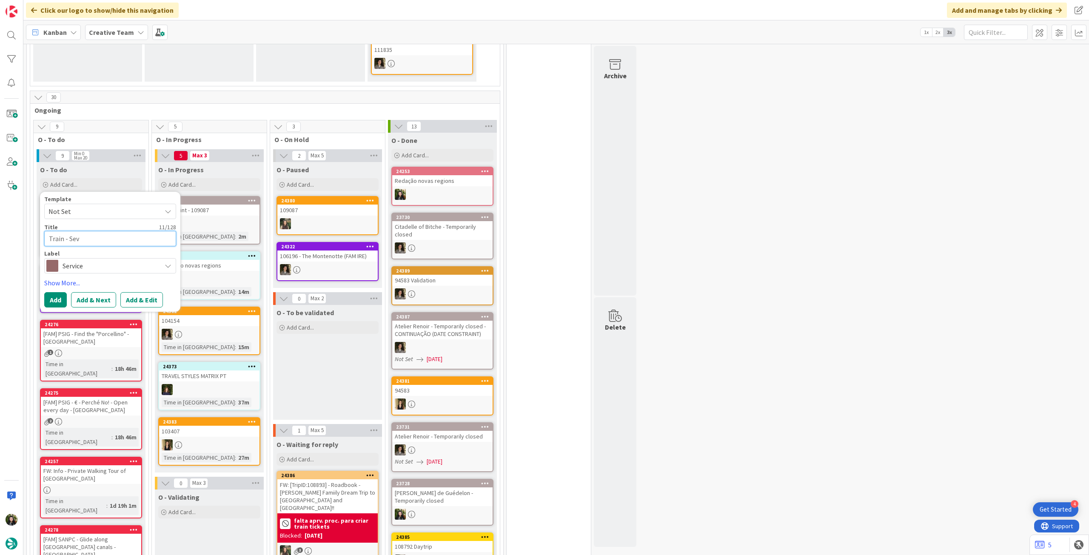
type textarea "x"
type textarea "Train - Sevi"
type textarea "x"
type textarea "Train - Sevil"
type textarea "x"
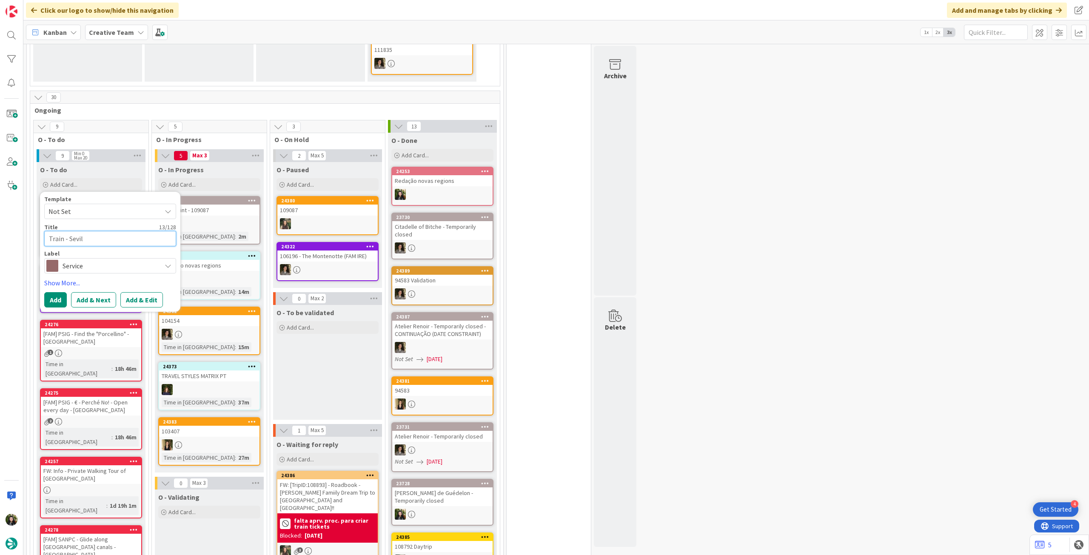
type textarea "Train - Sevill"
type textarea "x"
type textarea "Train - [GEOGRAPHIC_DATA]"
type textarea "x"
type textarea "Train - [GEOGRAPHIC_DATA]"
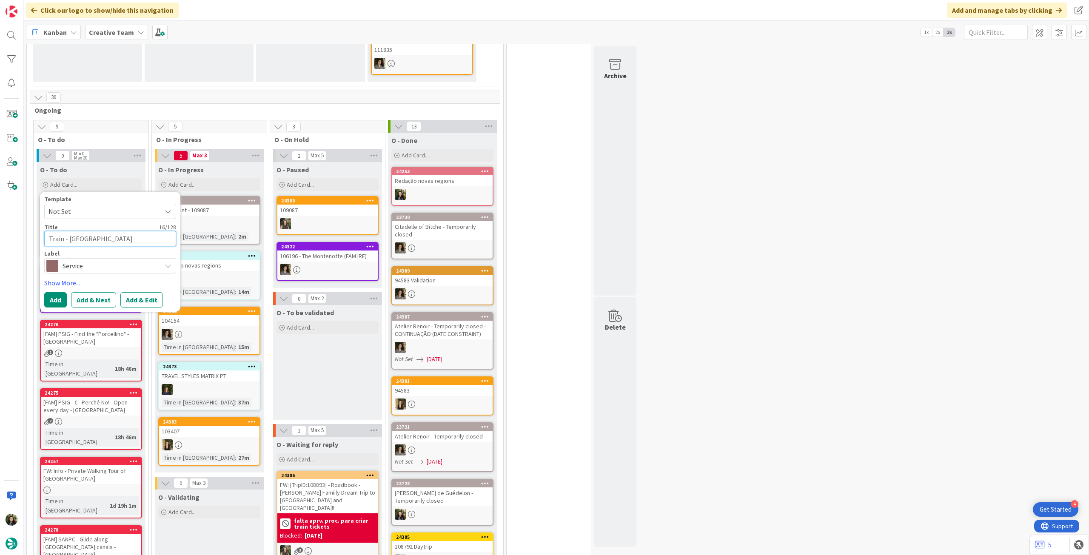
type textarea "x"
type textarea "Train - [GEOGRAPHIC_DATA] /"
type textarea "x"
type textarea "Train - [GEOGRAPHIC_DATA] /"
type textarea "x"
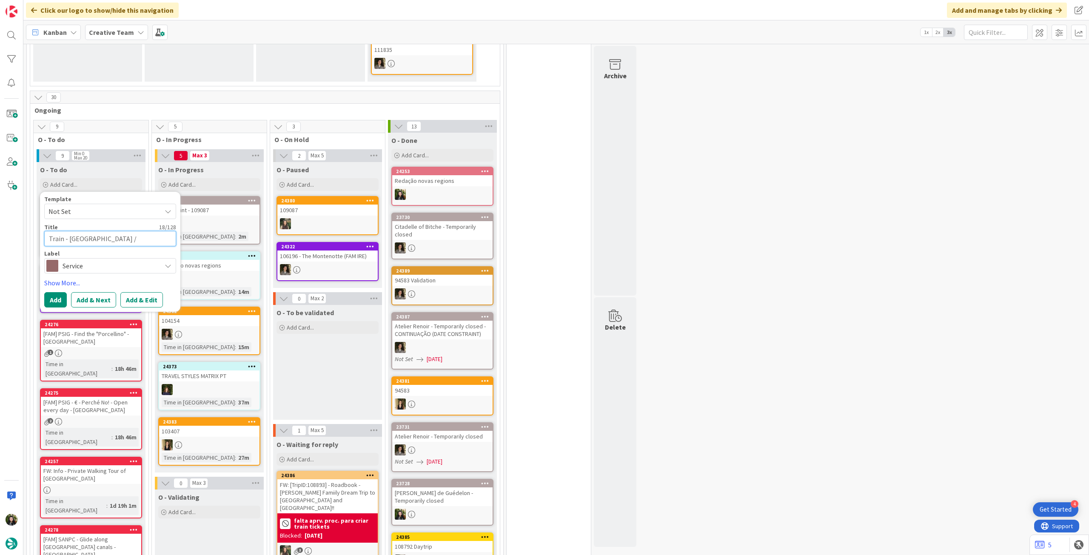
type textarea "Train - [GEOGRAPHIC_DATA] / C"
type textarea "x"
type textarea "Train - [GEOGRAPHIC_DATA] / Cu"
type textarea "x"
type textarea "Train - [GEOGRAPHIC_DATA] / Cue"
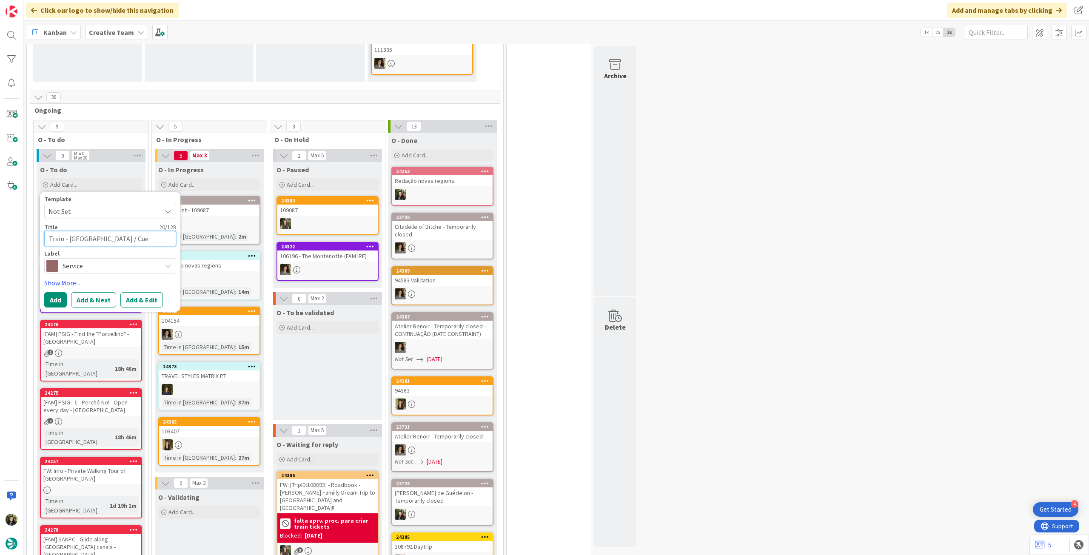
type textarea "x"
type textarea "Train - [GEOGRAPHIC_DATA] / Cuen"
type textarea "x"
type textarea "Train - [GEOGRAPHIC_DATA] / [GEOGRAPHIC_DATA]"
type textarea "x"
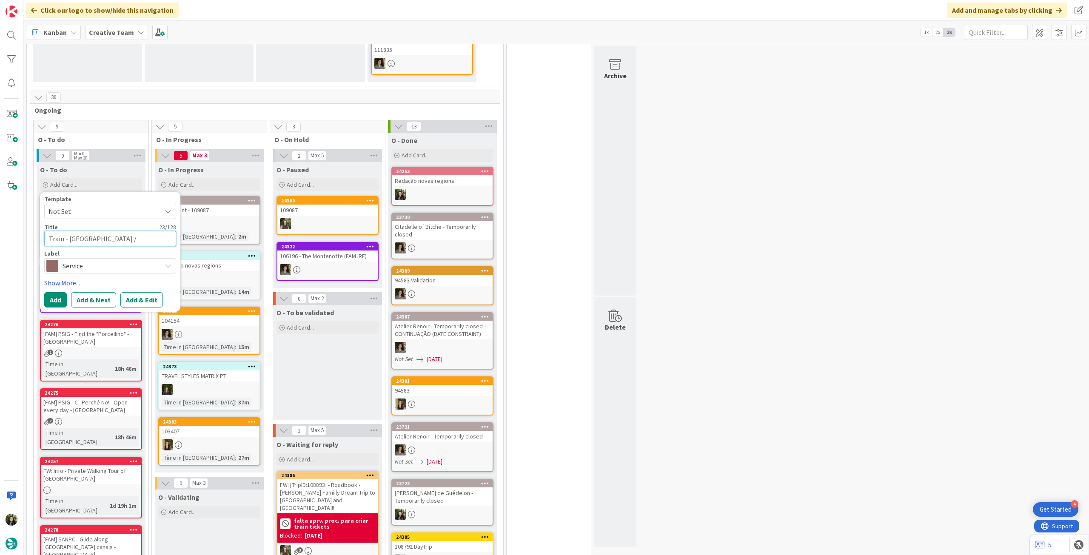
type textarea "Train - [GEOGRAPHIC_DATA] / [GEOGRAPHIC_DATA]"
type textarea "x"
type textarea "Train - [GEOGRAPHIC_DATA] / [GEOGRAPHIC_DATA]"
type textarea "x"
type textarea "Train - [GEOGRAPHIC_DATA] / [GEOGRAPHIC_DATA] ."
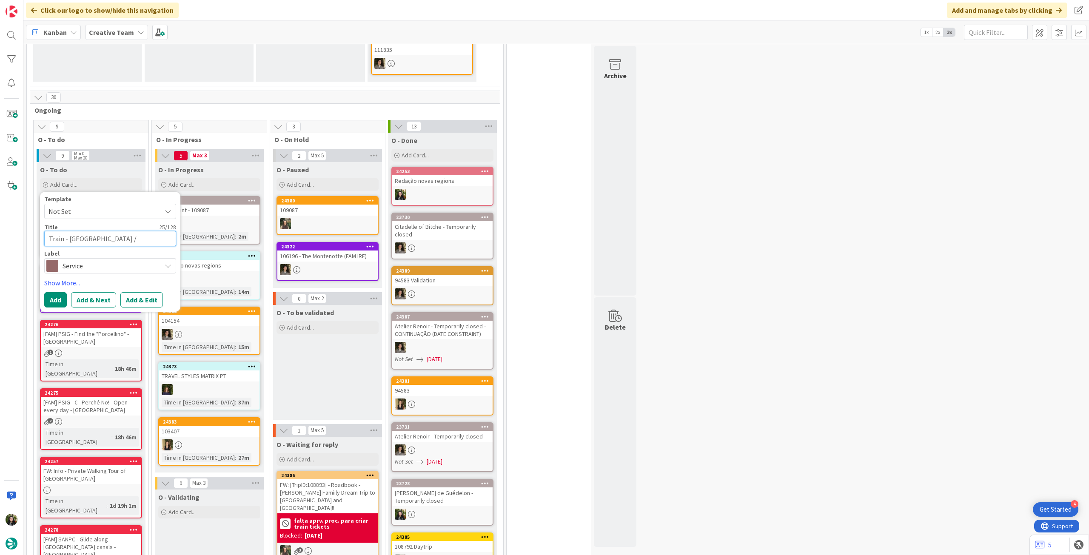
type textarea "x"
type textarea "Train - [GEOGRAPHIC_DATA] / [GEOGRAPHIC_DATA] . d"
type textarea "x"
type textarea "Train - [GEOGRAPHIC_DATA] / [GEOGRAPHIC_DATA] . di"
type textarea "x"
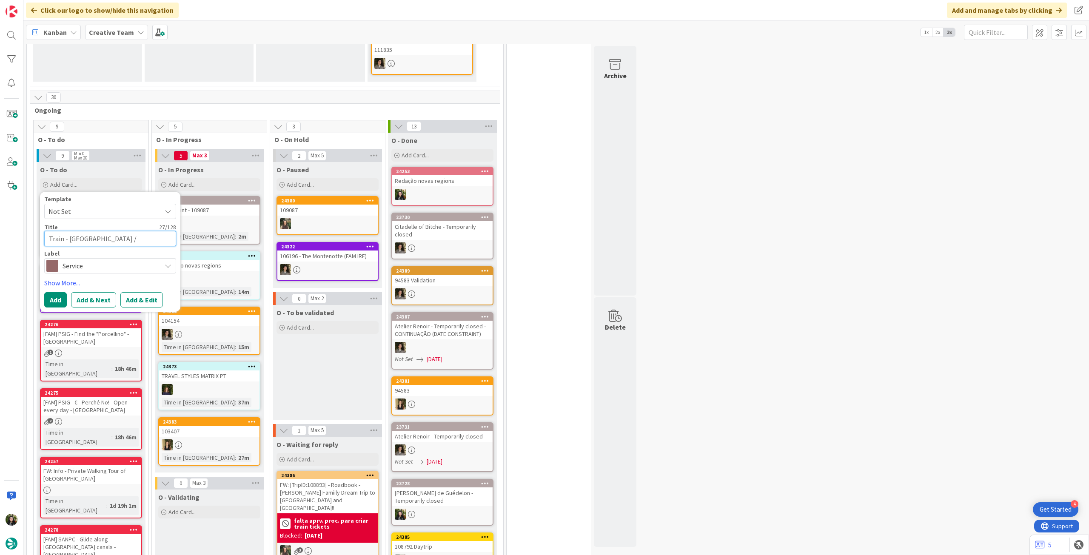
type textarea "Train - [GEOGRAPHIC_DATA] / [GEOGRAPHIC_DATA] . dir"
type textarea "x"
type textarea "Train - [GEOGRAPHIC_DATA] / [GEOGRAPHIC_DATA] . diret"
type textarea "x"
type textarea "Train - [GEOGRAPHIC_DATA] / [GEOGRAPHIC_DATA] . direto"
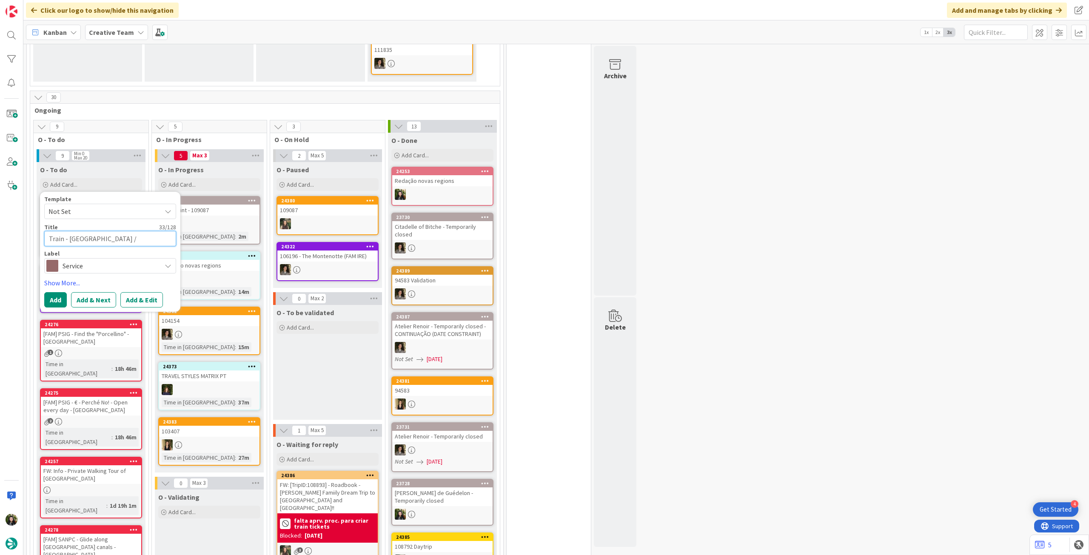
type textarea "x"
type textarea "Train - [GEOGRAPHIC_DATA] / [GEOGRAPHIC_DATA] . diret"
type textarea "x"
type textarea "Train - [GEOGRAPHIC_DATA] / [GEOGRAPHIC_DATA] . dire"
type textarea "x"
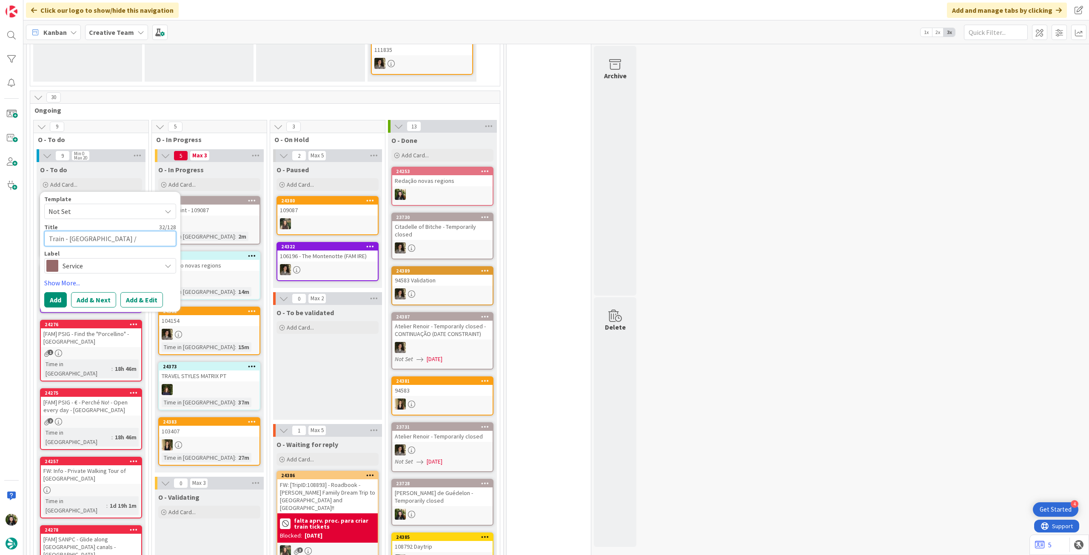
type textarea "Train - [GEOGRAPHIC_DATA] / [GEOGRAPHIC_DATA] . dir"
type textarea "x"
type textarea "Train - [GEOGRAPHIC_DATA] / [GEOGRAPHIC_DATA] . di"
type textarea "x"
type textarea "Train - [GEOGRAPHIC_DATA] / [GEOGRAPHIC_DATA] . d"
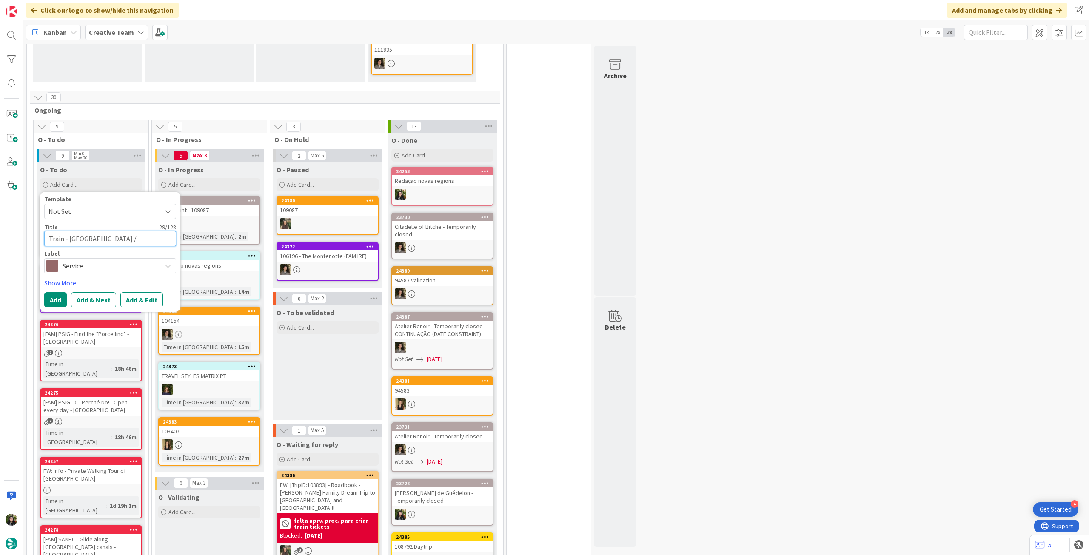
type textarea "x"
type textarea "Train - [GEOGRAPHIC_DATA] / [GEOGRAPHIC_DATA] ."
type textarea "x"
type textarea "Train - [GEOGRAPHIC_DATA] / [GEOGRAPHIC_DATA] ."
type textarea "x"
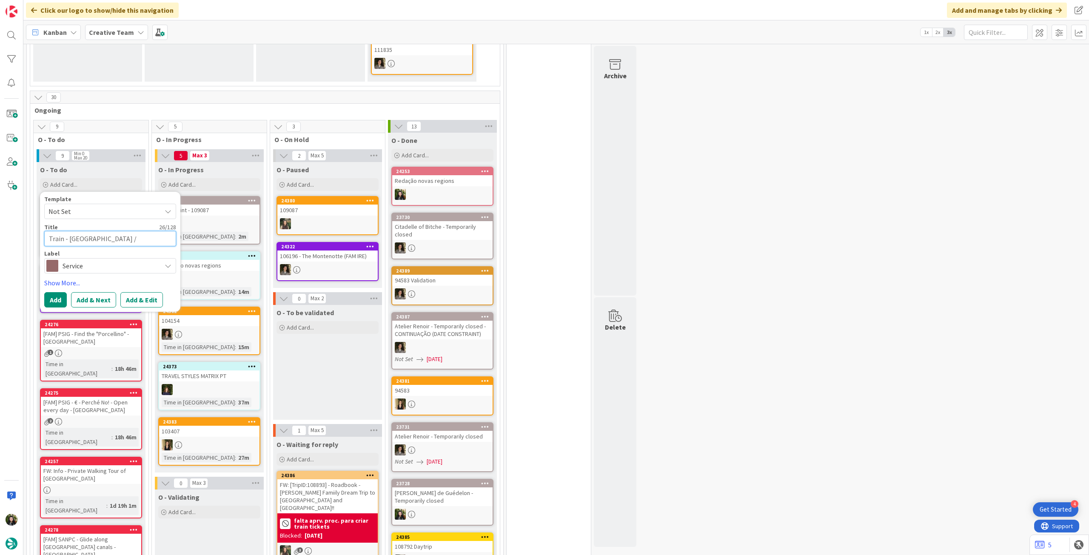
type textarea "Train - [GEOGRAPHIC_DATA] / [GEOGRAPHIC_DATA]"
type textarea "x"
type textarea "Train - [GEOGRAPHIC_DATA] / [GEOGRAPHIC_DATA] -"
type textarea "x"
type textarea "Train - [GEOGRAPHIC_DATA] / [GEOGRAPHIC_DATA] -"
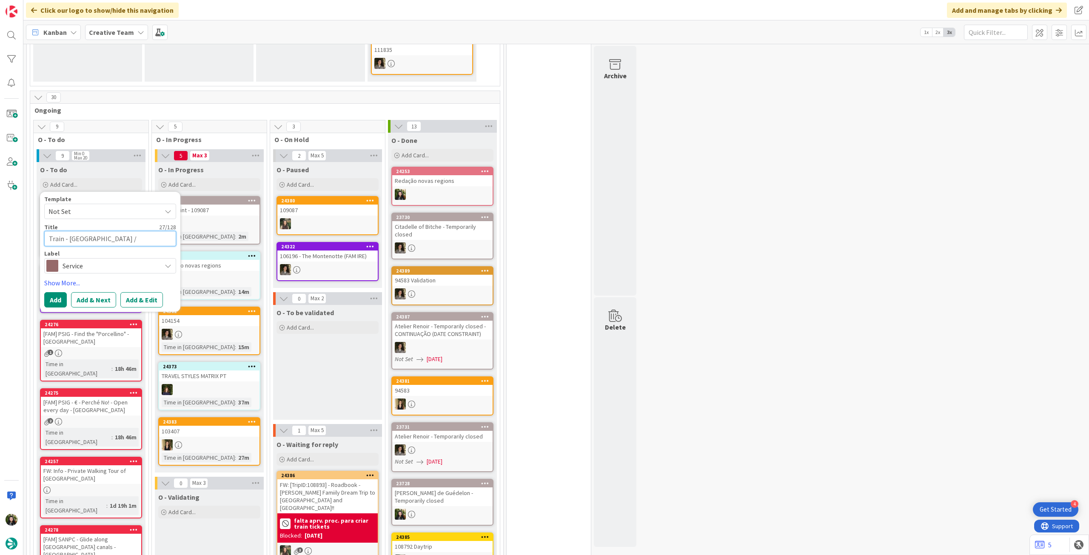
type textarea "x"
type textarea "Train - [GEOGRAPHIC_DATA] / [GEOGRAPHIC_DATA] - d"
type textarea "x"
type textarea "Train - [GEOGRAPHIC_DATA] / [GEOGRAPHIC_DATA] - [GEOGRAPHIC_DATA]"
type textarea "x"
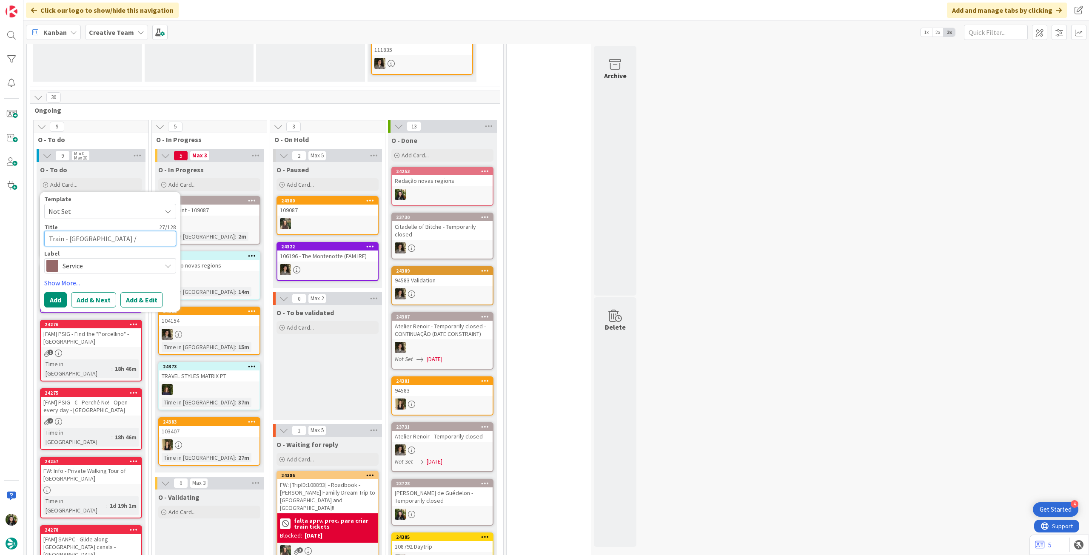
type textarea "Train - [GEOGRAPHIC_DATA] / [GEOGRAPHIC_DATA] - dir"
type textarea "x"
type textarea "Train - [GEOGRAPHIC_DATA] / [GEOGRAPHIC_DATA] - dire"
type textarea "x"
type textarea "Train - [GEOGRAPHIC_DATA] / [GEOGRAPHIC_DATA] - diret"
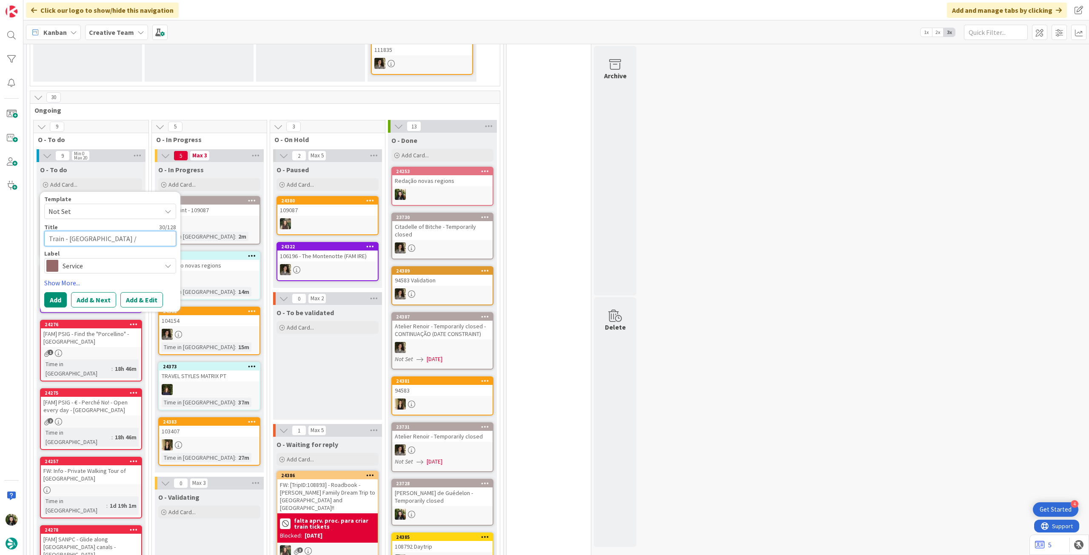
type textarea "x"
type textarea "Train - [GEOGRAPHIC_DATA] / [GEOGRAPHIC_DATA] - direto"
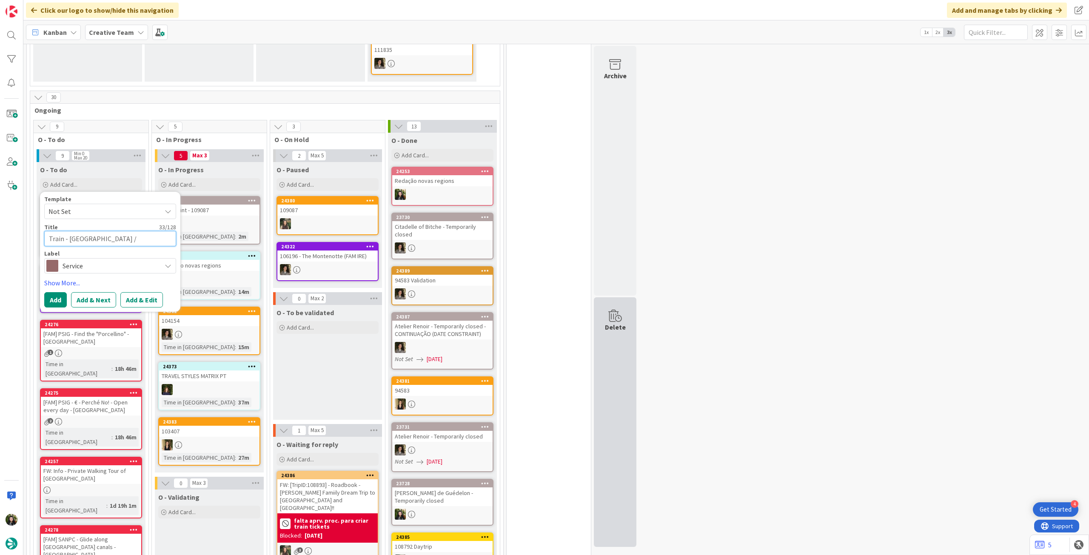
type textarea "x"
type textarea "Train - [GEOGRAPHIC_DATA] / [GEOGRAPHIC_DATA] - direto"
type textarea "x"
type textarea "Train - [GEOGRAPHIC_DATA] / [GEOGRAPHIC_DATA] - direto )"
type textarea "x"
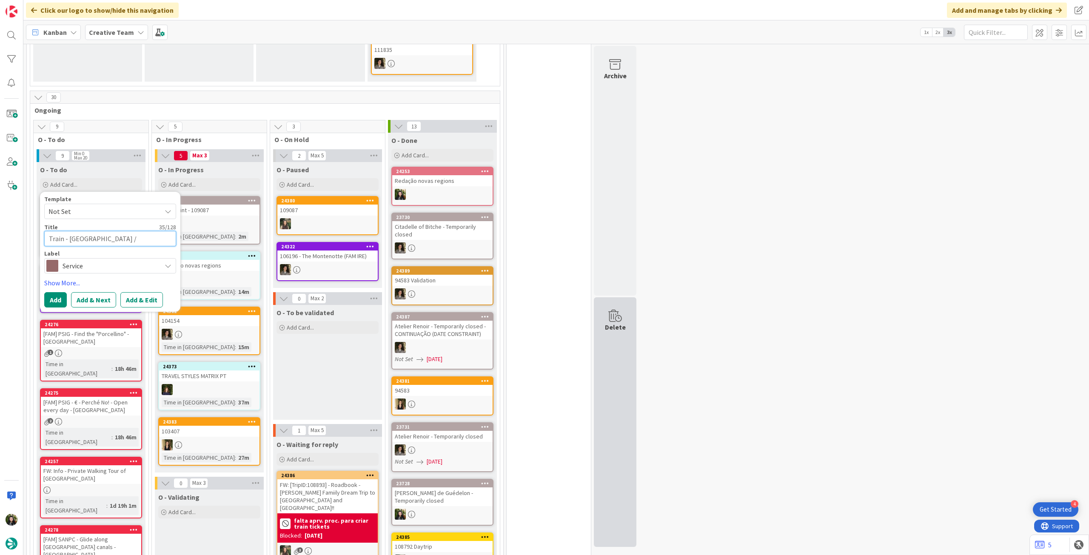
type textarea "Train - [GEOGRAPHIC_DATA] / [GEOGRAPHIC_DATA] - direto"
type textarea "x"
type textarea "Train - [GEOGRAPHIC_DATA] / [GEOGRAPHIC_DATA] - direto -"
type textarea "x"
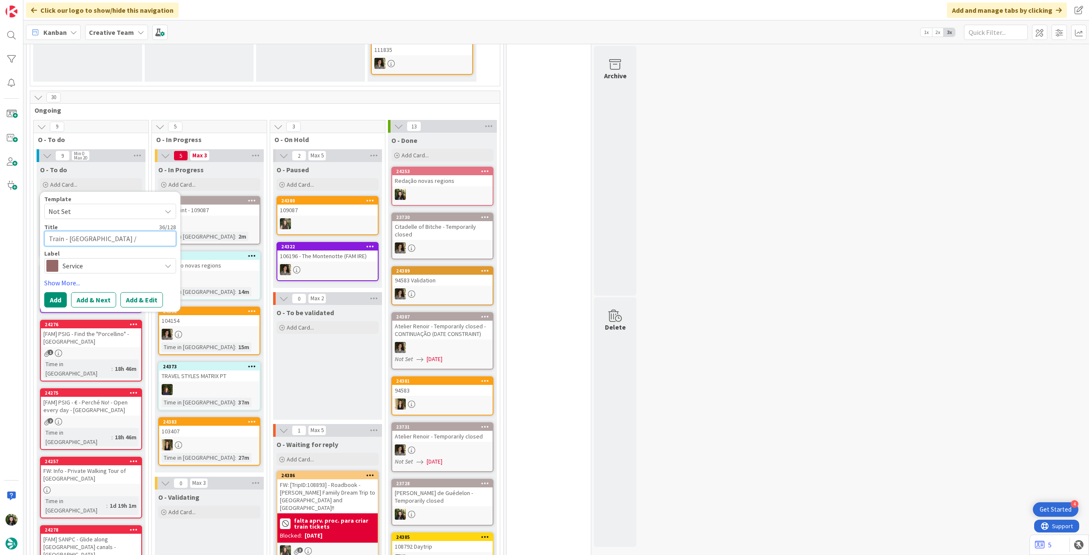
type textarea "Train - [GEOGRAPHIC_DATA] / [GEOGRAPHIC_DATA] - direto -"
paste textarea "TripID:108893"
type textarea "x"
type textarea "Train - [GEOGRAPHIC_DATA] / [GEOGRAPHIC_DATA] - direto - TripID:108893"
click at [60, 304] on button "Add" at bounding box center [55, 309] width 23 height 15
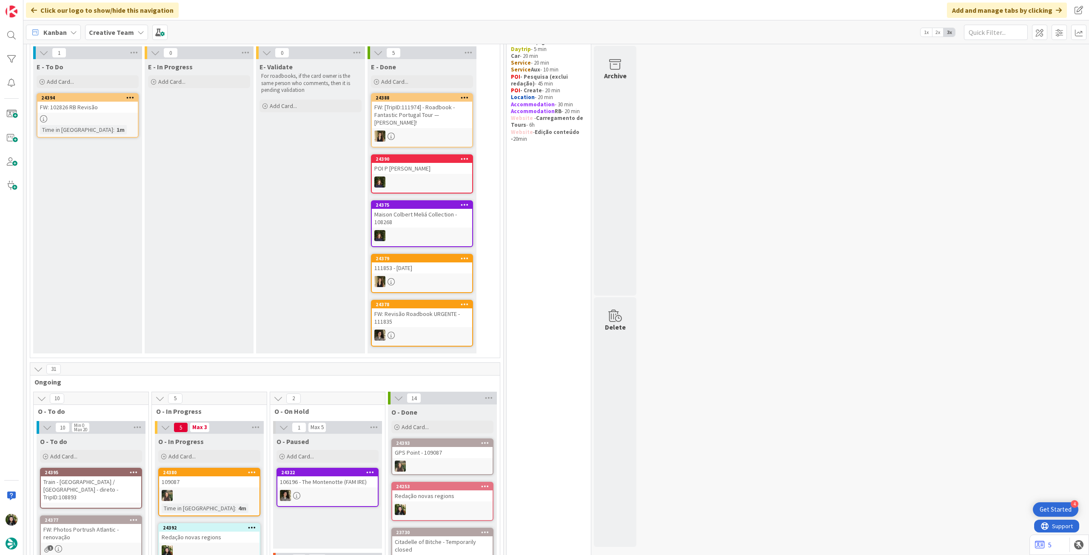
scroll to position [57, 0]
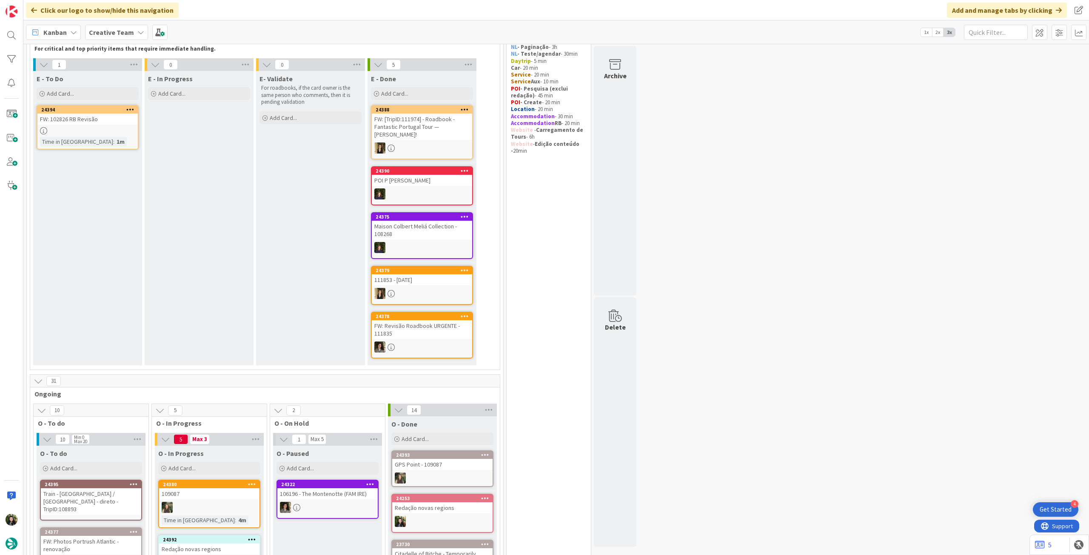
click at [124, 26] on div "Creative Team" at bounding box center [116, 32] width 63 height 15
click at [146, 125] on h4 "Creative Team - Análise" at bounding box center [153, 121] width 116 height 9
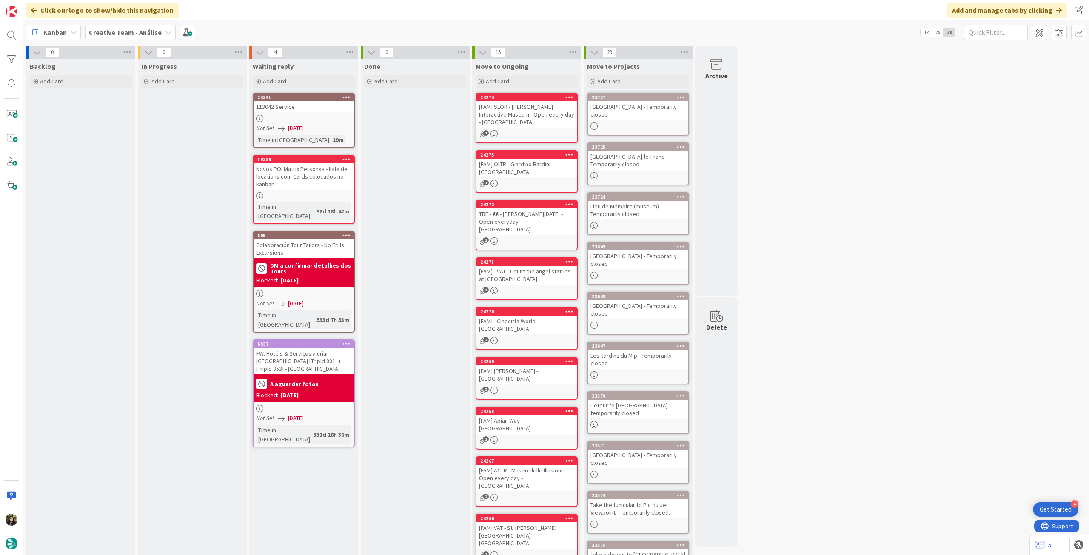
click at [115, 34] on b "Creative Team - Análise" at bounding box center [125, 32] width 73 height 9
click at [123, 125] on h4 "Creative Team" at bounding box center [153, 121] width 116 height 9
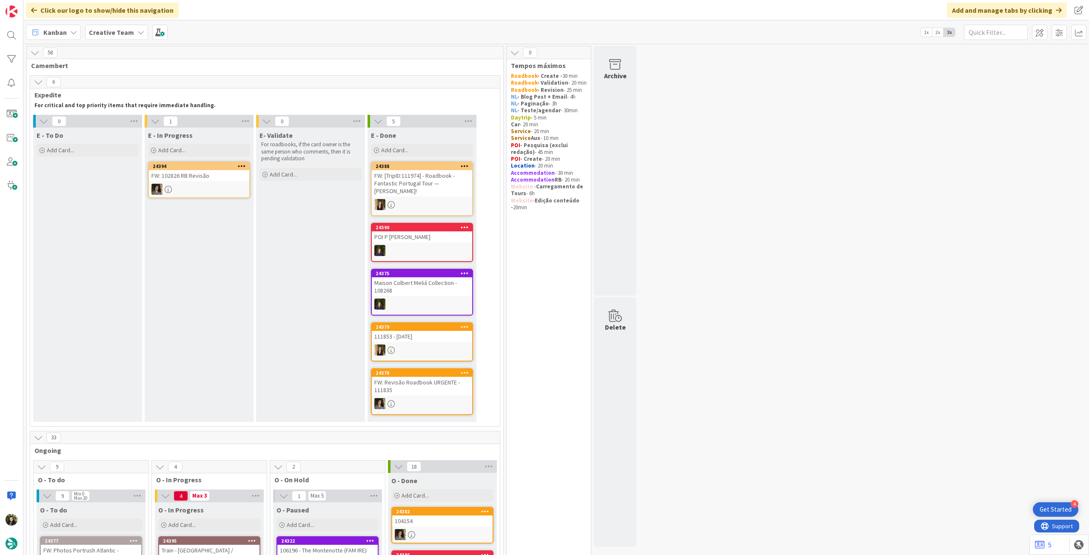
click at [100, 39] on div "Creative Team" at bounding box center [116, 32] width 63 height 15
click at [116, 122] on h4 "Creative Team - Análise" at bounding box center [153, 121] width 116 height 9
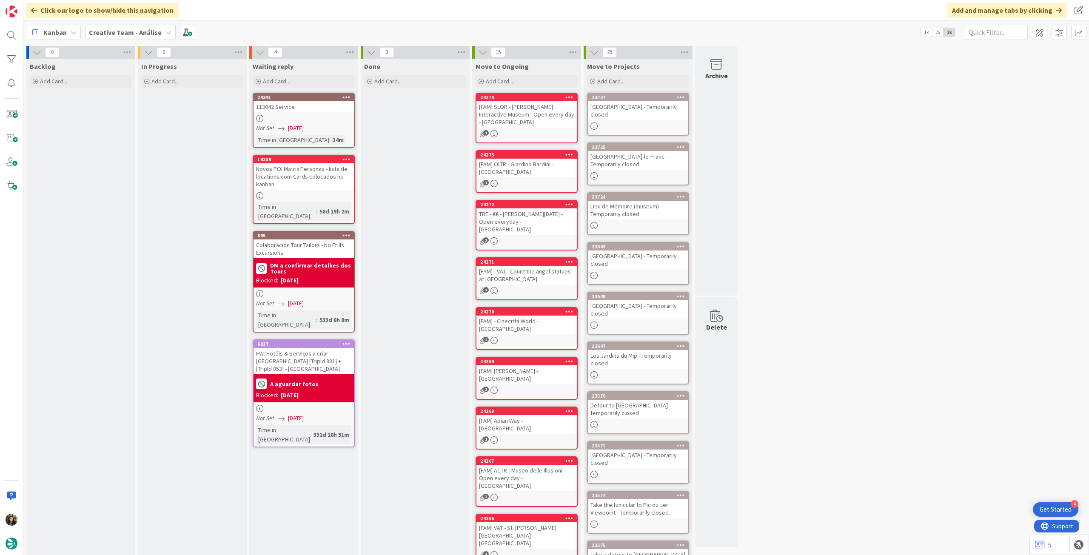
click at [116, 25] on div "Creative Team - Análise" at bounding box center [130, 32] width 91 height 15
click at [141, 119] on h4 "Creative Team" at bounding box center [153, 121] width 116 height 9
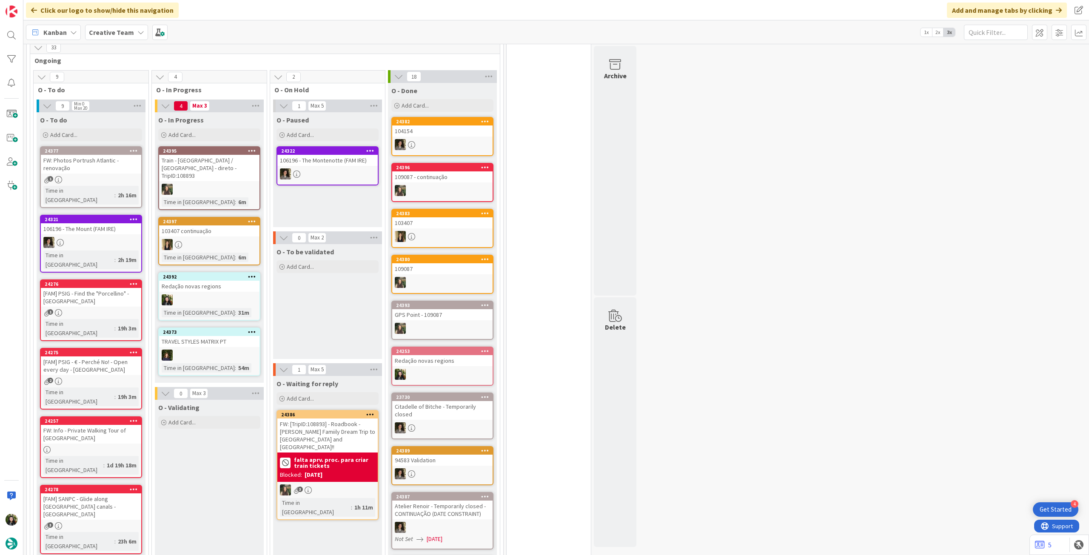
scroll to position [397, 0]
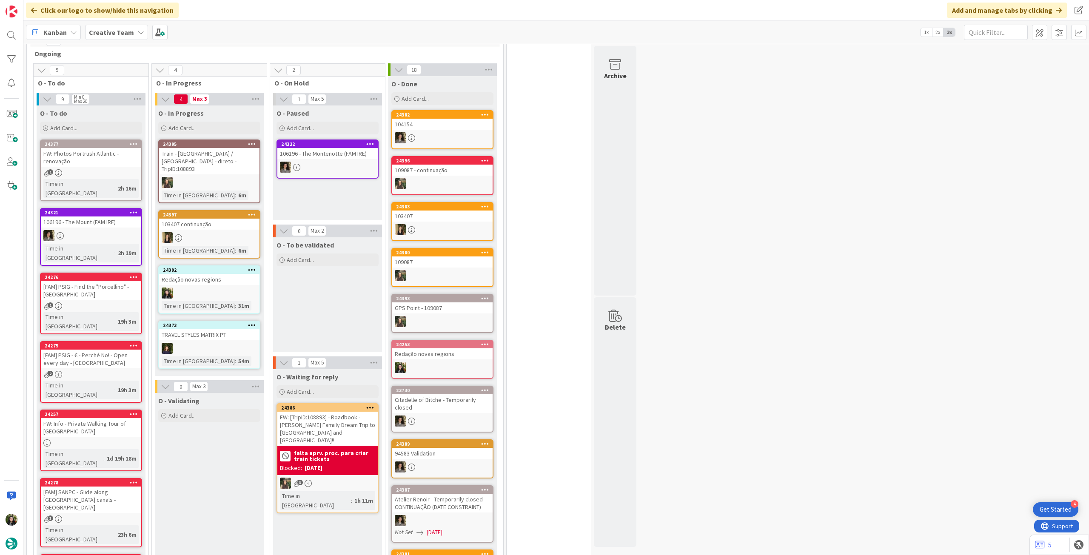
click at [124, 32] on b "Creative Team" at bounding box center [111, 32] width 45 height 9
click at [127, 122] on h4 "Creative Team - Análise" at bounding box center [153, 121] width 116 height 9
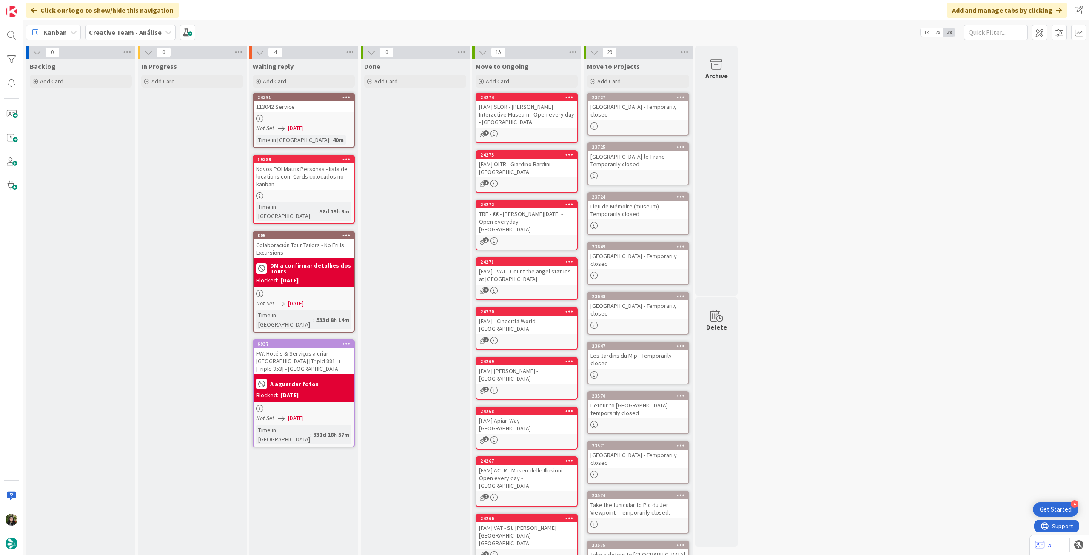
click at [138, 28] on b "Creative Team - Análise" at bounding box center [125, 32] width 73 height 9
click at [134, 125] on h4 "Creative Team" at bounding box center [153, 121] width 116 height 9
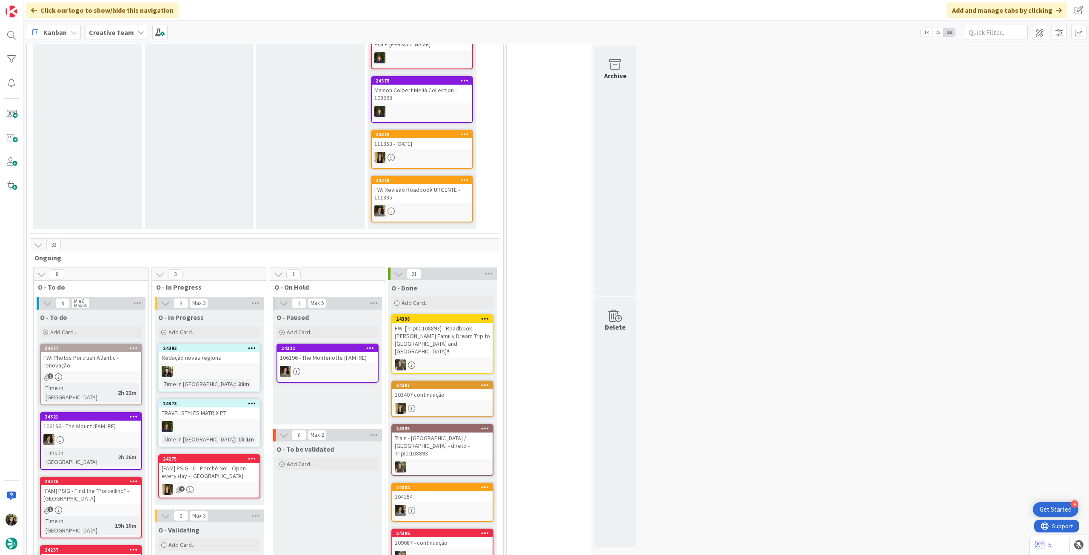
scroll to position [340, 0]
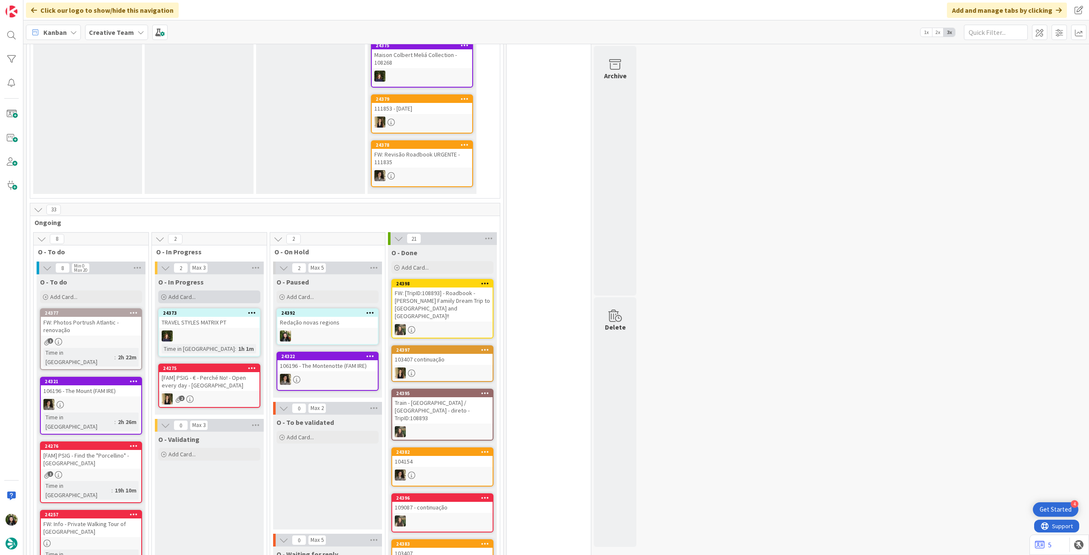
click at [234, 290] on div "Add Card..." at bounding box center [209, 296] width 102 height 13
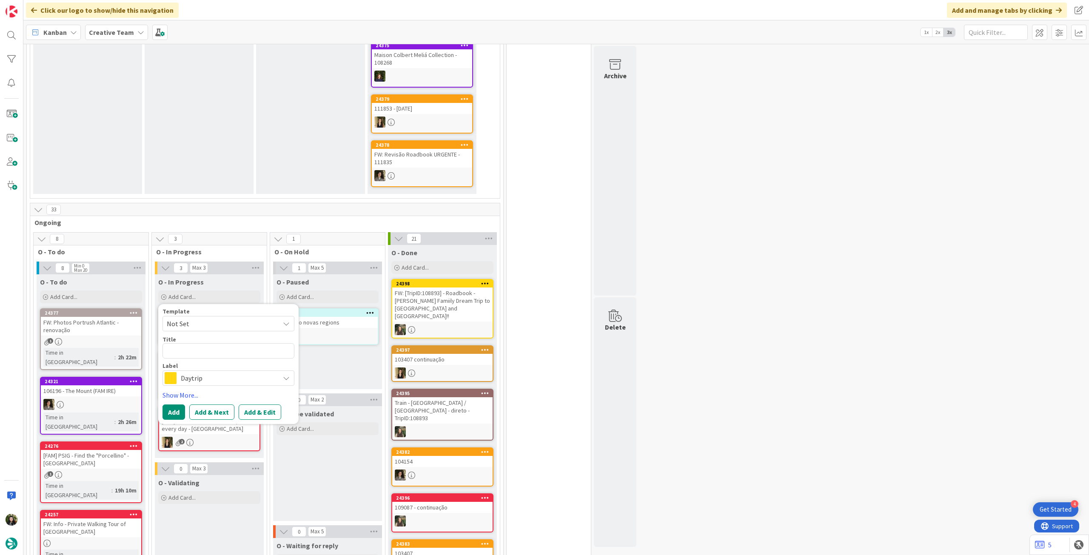
type textarea "x"
type textarea "A"
type textarea "x"
type textarea "Al"
type textarea "x"
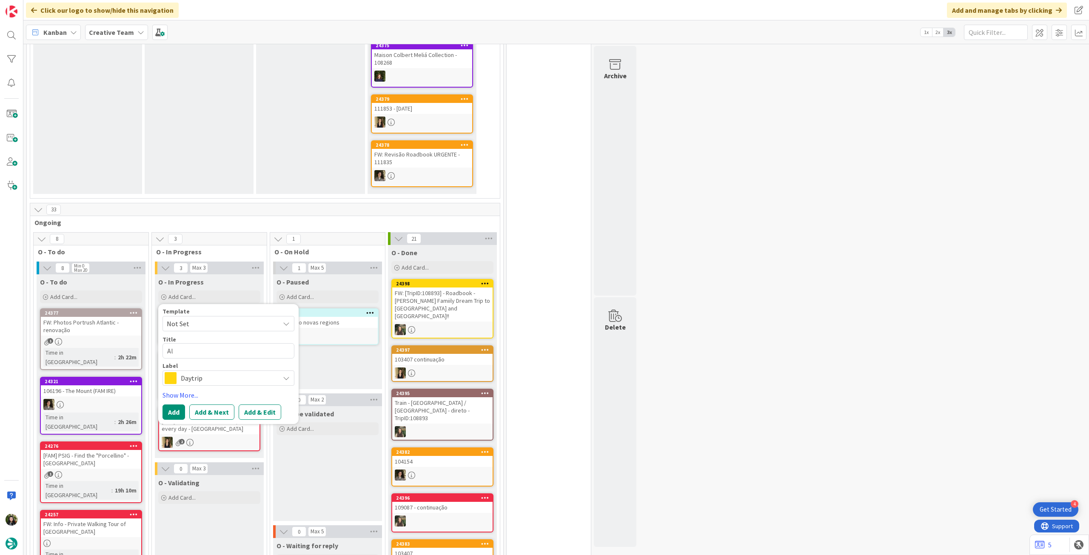
type textarea "Alt"
type textarea "x"
type textarea "Alte"
type textarea "x"
type textarea "Alter"
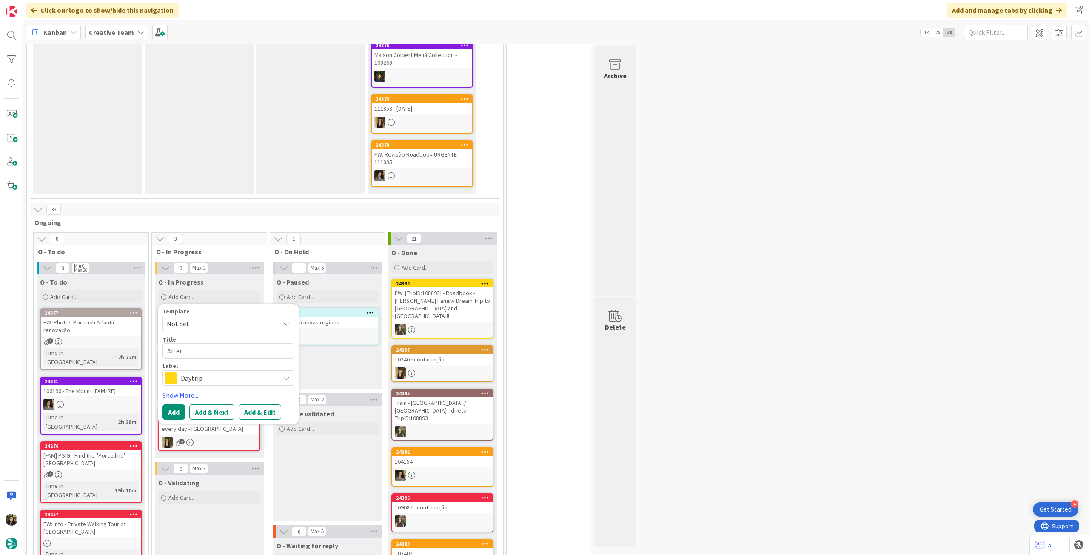
type textarea "x"
type textarea "Altera"
type textarea "x"
type textarea "Alteraç"
type textarea "x"
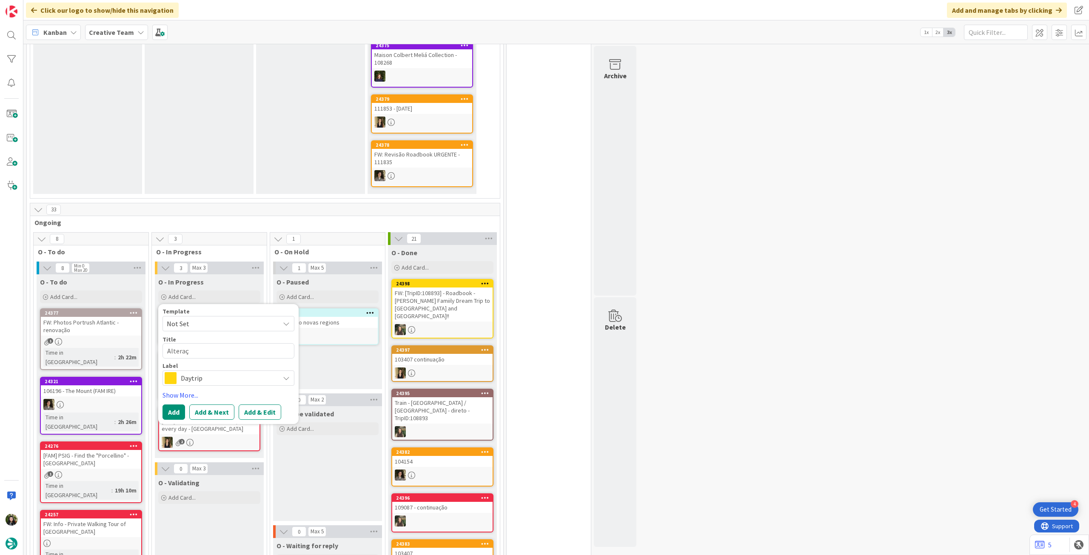
type textarea "Alteraçõ"
type textarea "x"
type textarea "Alteraçõe"
type textarea "x"
type textarea "Alterações"
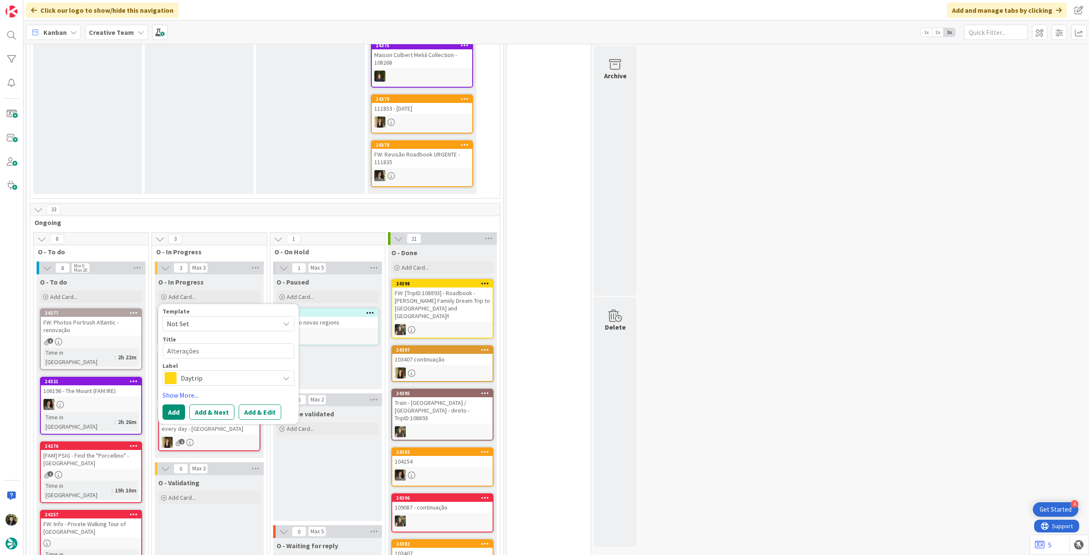
type textarea "x"
type textarea "Alterações"
type textarea "x"
type textarea "Alterações M"
type textarea "x"
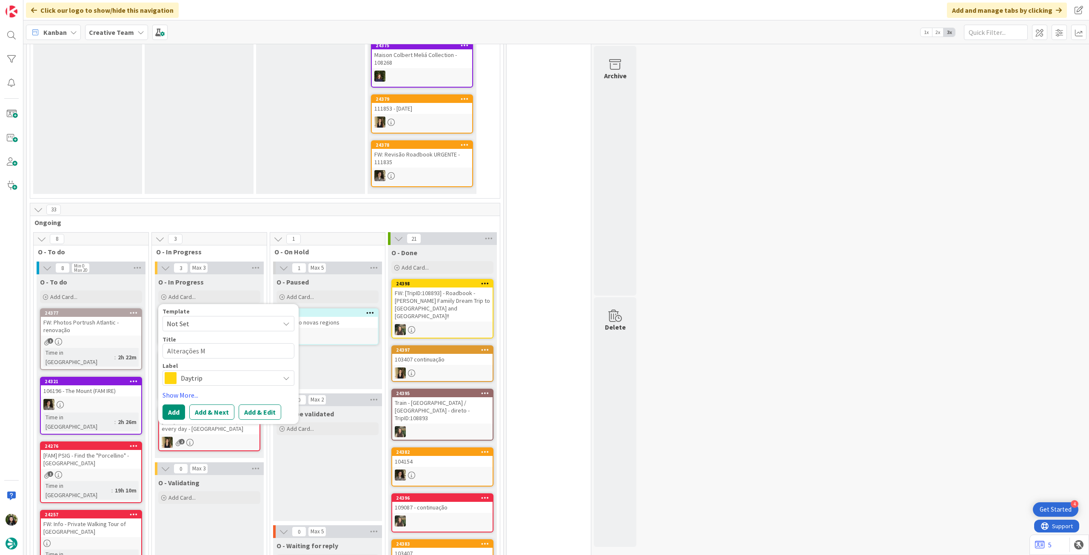
type textarea "Alterações Ma"
type textarea "x"
type textarea "Alterações Maq"
type textarea "x"
type textarea "Alterações Maqu"
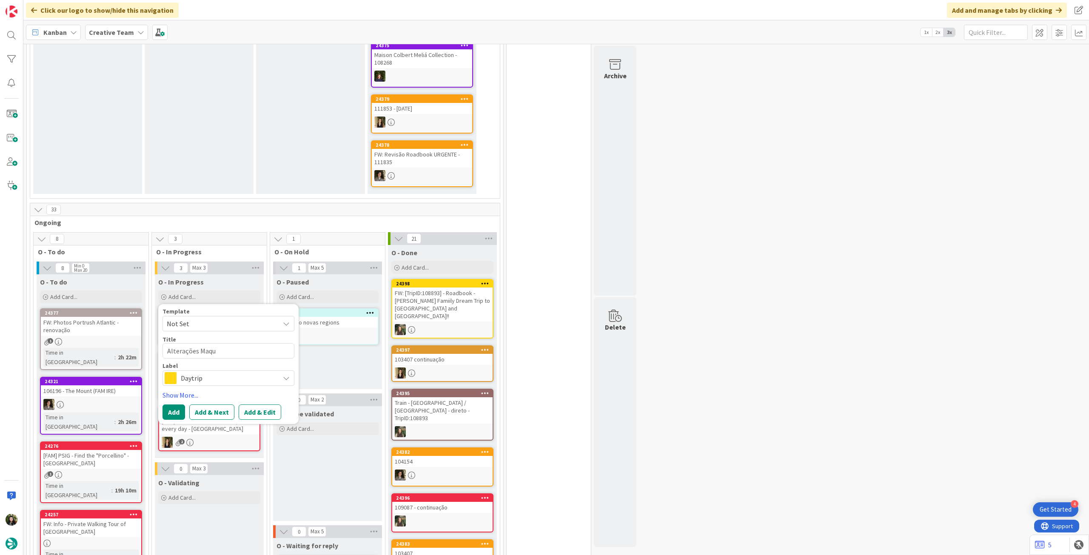
type textarea "x"
type textarea "Alterações Maque"
type textarea "x"
type textarea "Alterações Maquet"
type textarea "x"
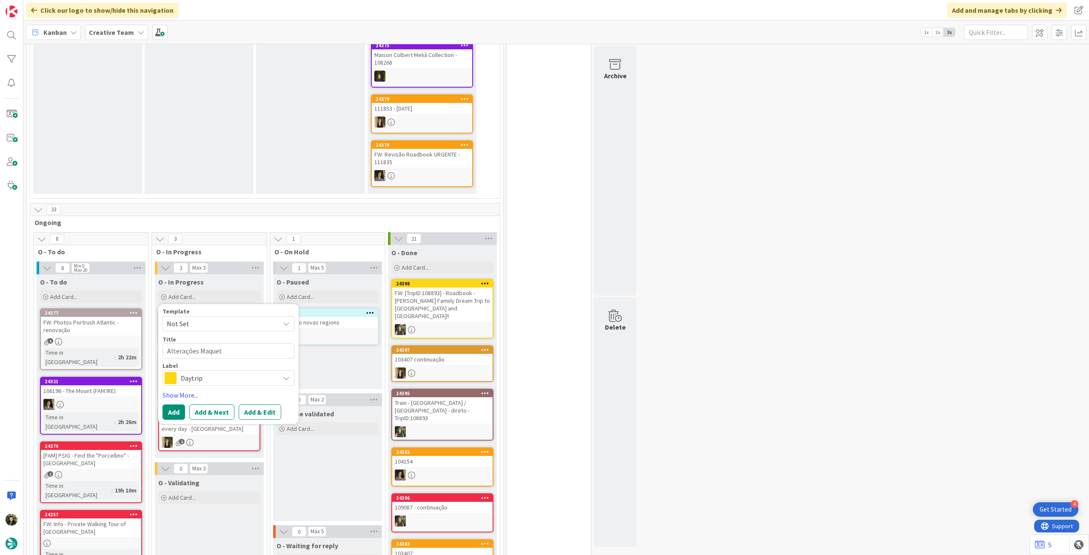
type textarea "Alterações Maquete"
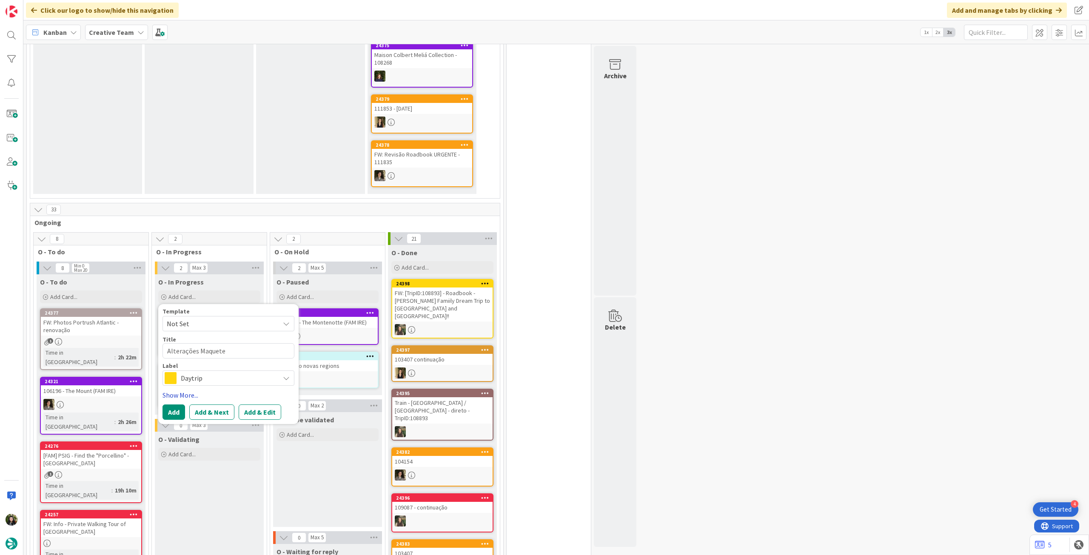
type textarea "x"
type textarea "Alterações Maquete"
type textarea "x"
type textarea "Alterações Maquete +"
type textarea "x"
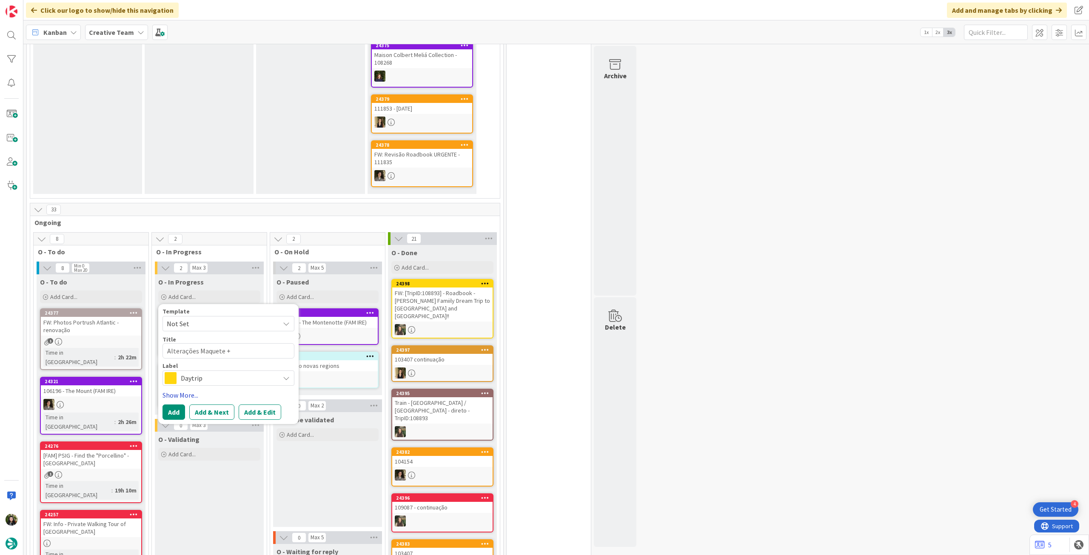
type textarea "Alterações Maquete +"
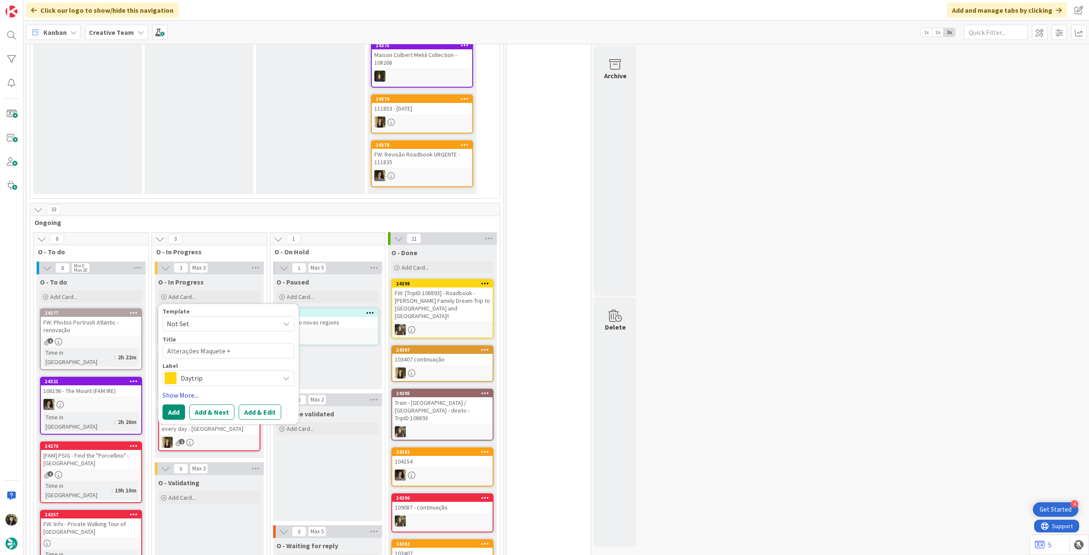
type textarea "x"
type textarea "Alterações Maquete + me"
type textarea "x"
type textarea "Alterações Maquete + mem"
type textarea "x"
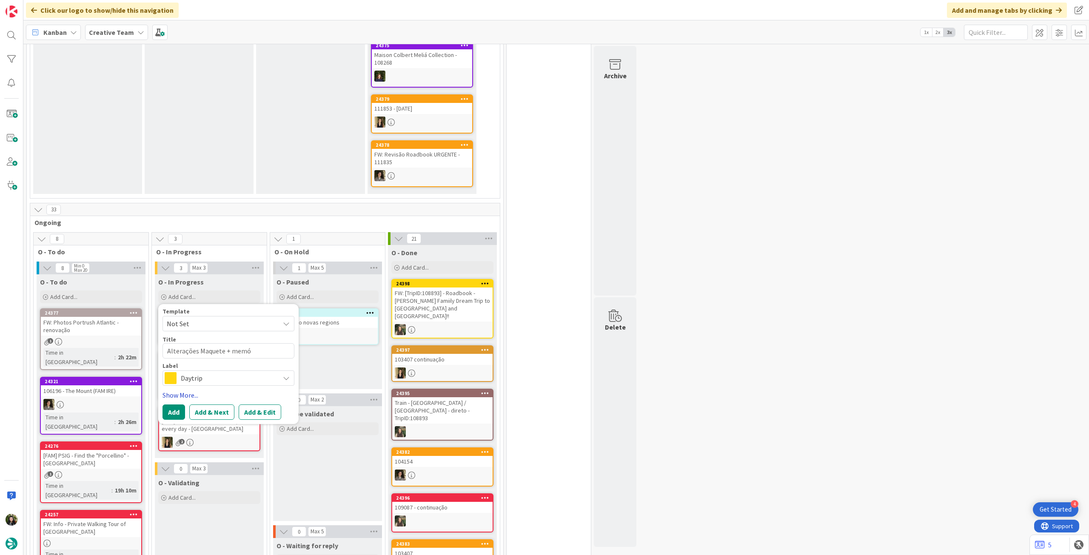
type textarea "Alterações Maquete + memór"
type textarea "x"
type textarea "Alterações Maquete + memóri"
type textarea "x"
type textarea "Alterações Maquete + memória"
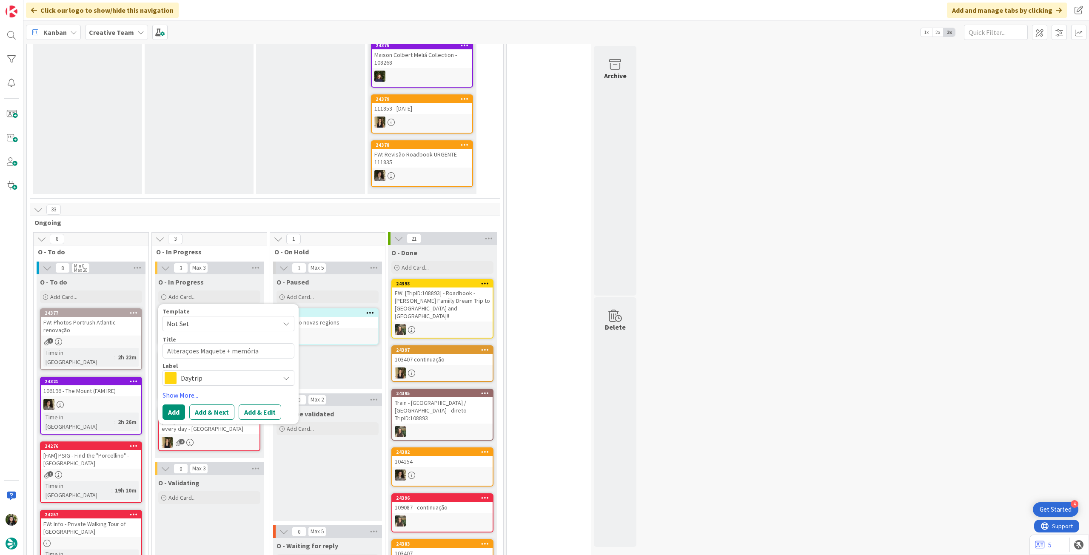
click at [221, 372] on span "Daytrip" at bounding box center [228, 378] width 94 height 12
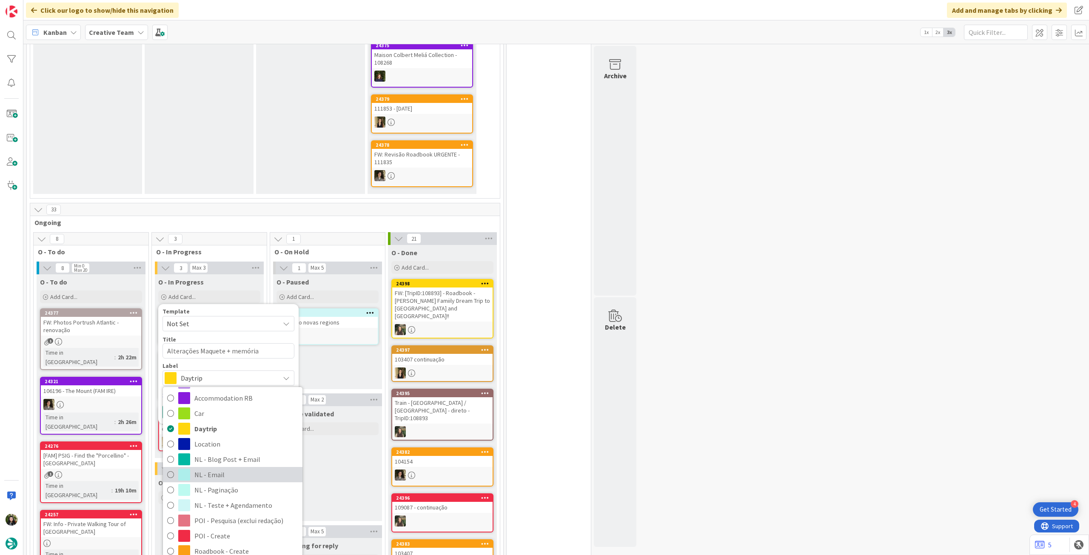
scroll to position [57, 0]
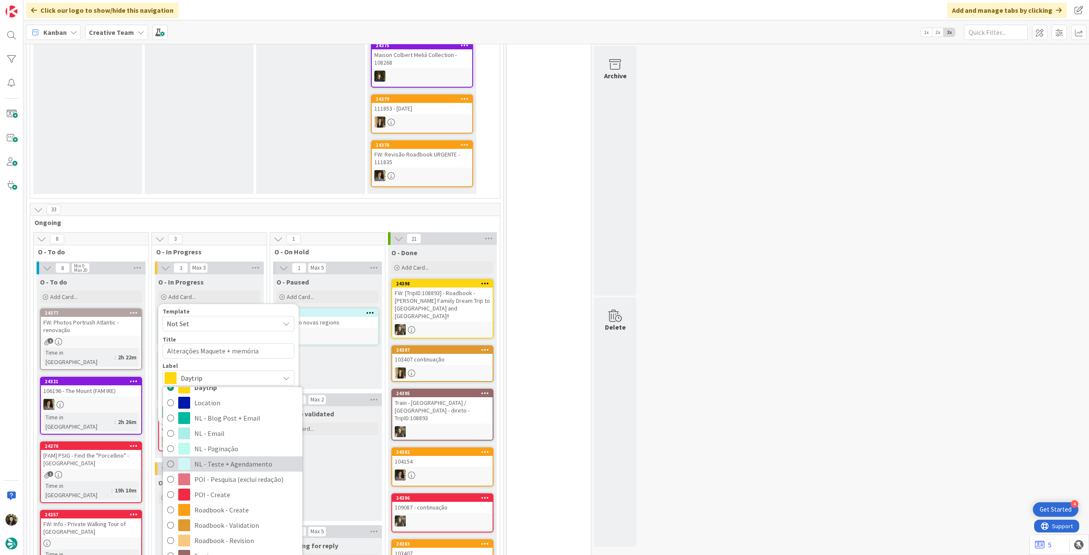
click at [242, 458] on span "NL - Teste + Agendamento" at bounding box center [246, 464] width 104 height 13
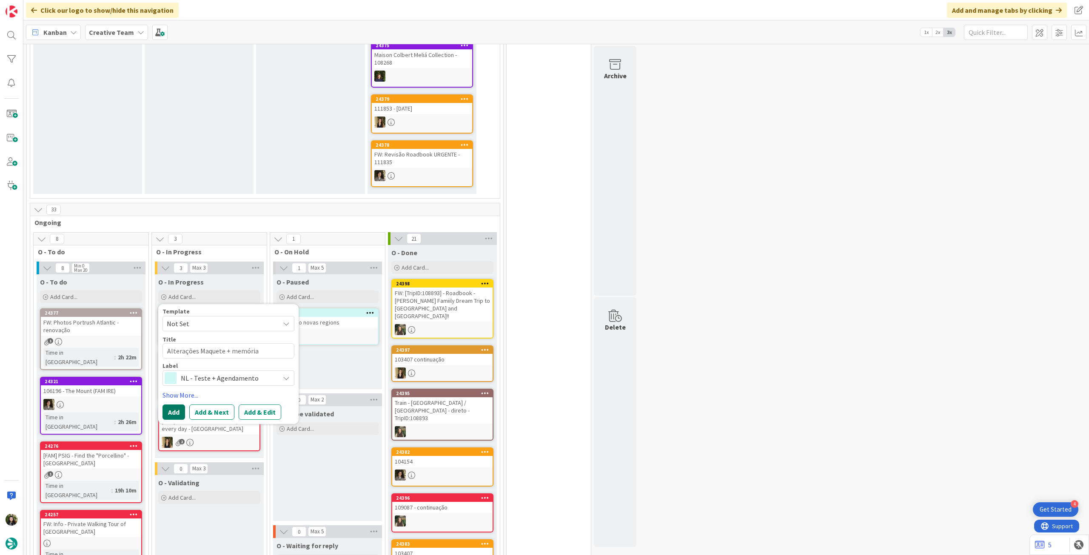
click at [178, 404] on button "Add" at bounding box center [173, 411] width 23 height 15
type textarea "x"
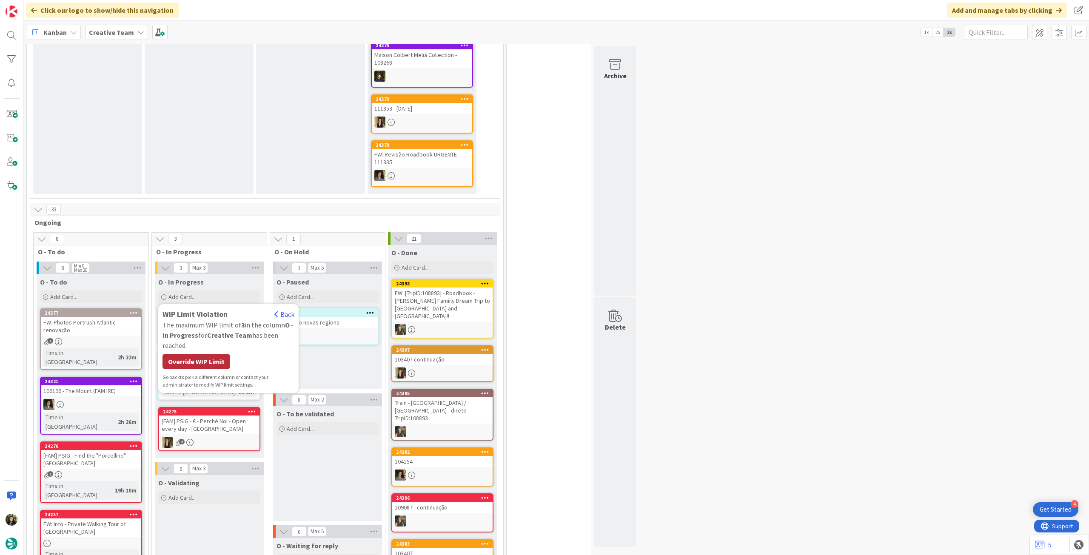
click at [206, 354] on div "Override WIP Limit" at bounding box center [196, 361] width 68 height 15
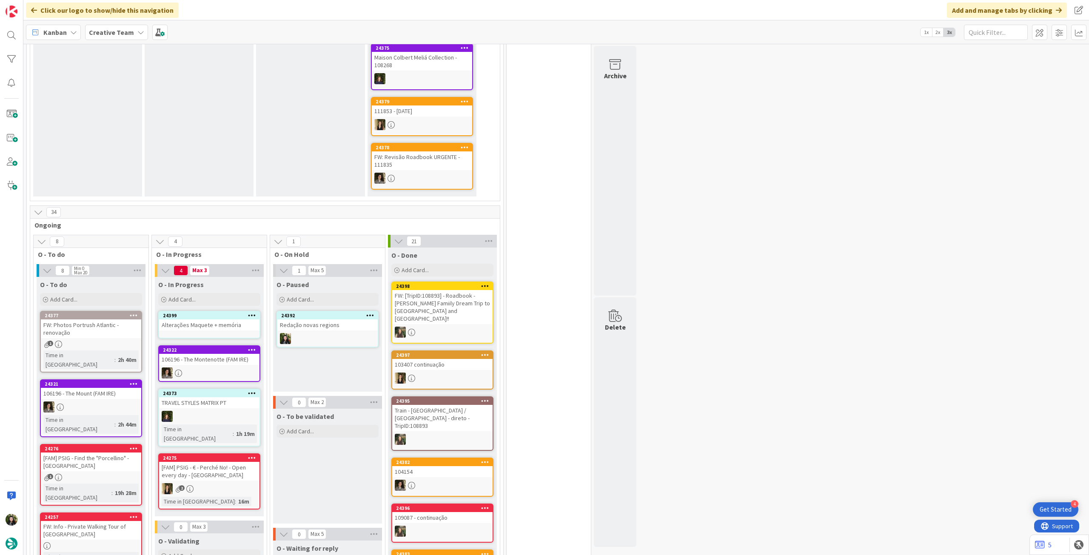
click at [225, 319] on div "Alterações Maquete + memória" at bounding box center [209, 324] width 100 height 11
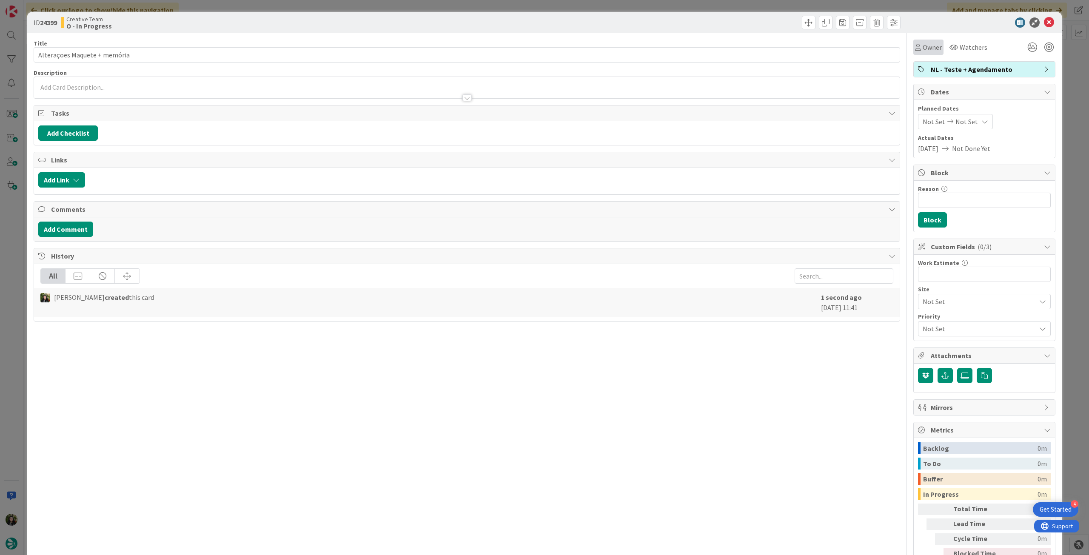
click at [927, 44] on span "Owner" at bounding box center [931, 47] width 19 height 10
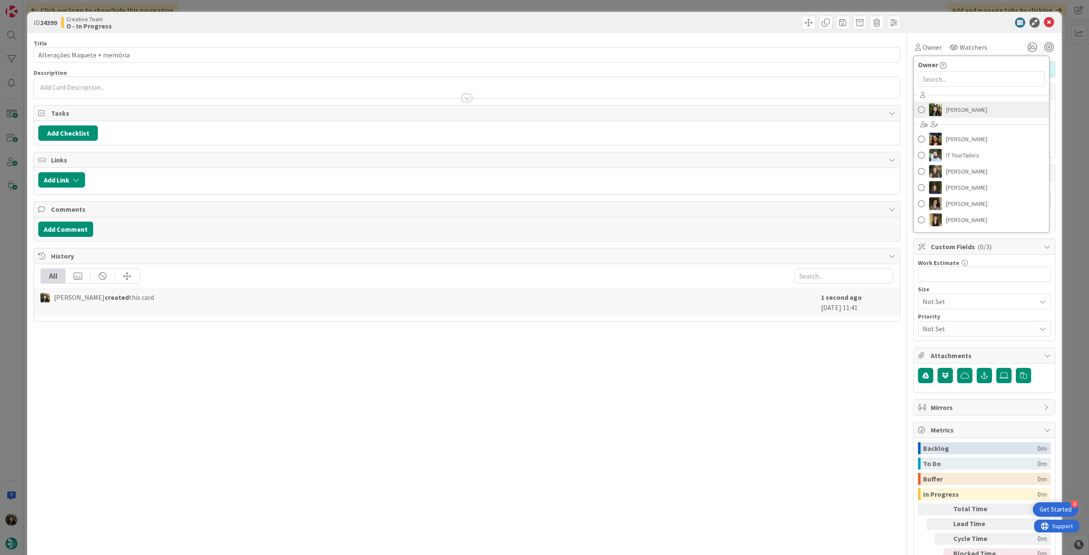
click at [950, 111] on span "[PERSON_NAME]" at bounding box center [966, 109] width 41 height 13
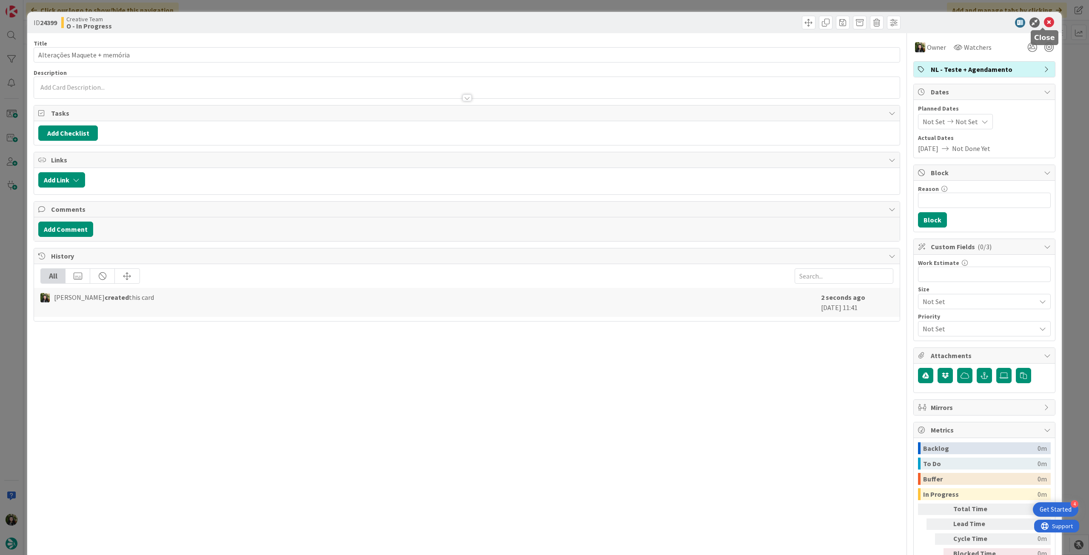
click at [1044, 23] on icon at bounding box center [1049, 22] width 10 height 10
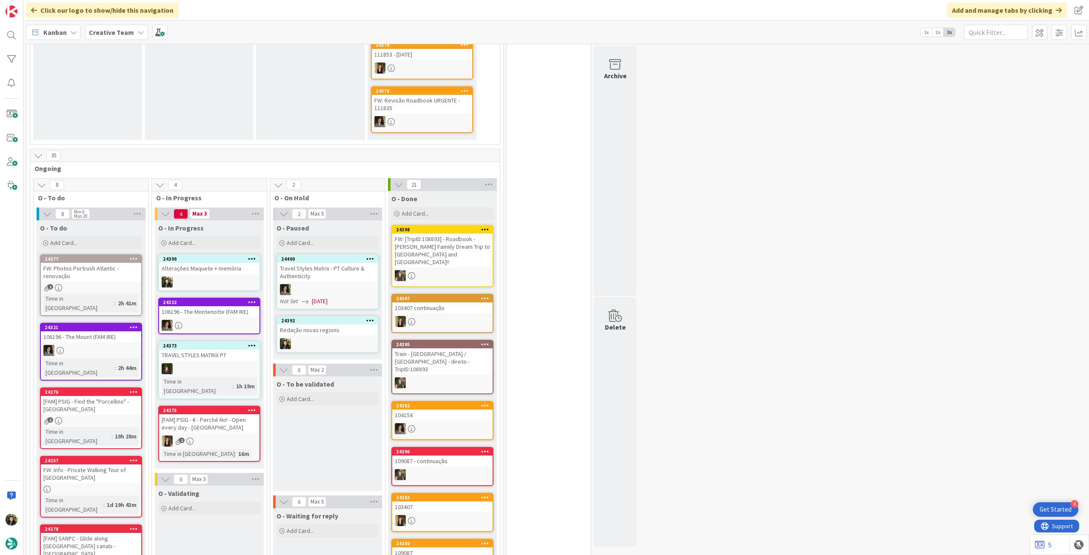
click at [126, 40] on div "Kanban Creative Team 1x 2x 3x" at bounding box center [555, 31] width 1065 height 23
click at [138, 31] on icon at bounding box center [140, 32] width 7 height 7
click at [126, 120] on h4 "Creative Team - Análise" at bounding box center [153, 121] width 116 height 9
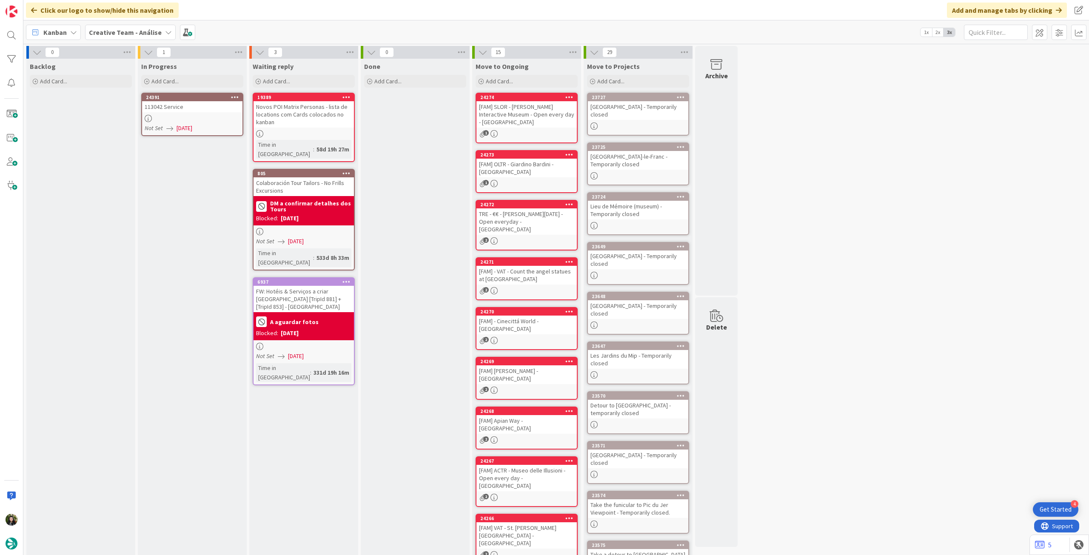
click at [233, 95] on icon at bounding box center [235, 97] width 8 height 6
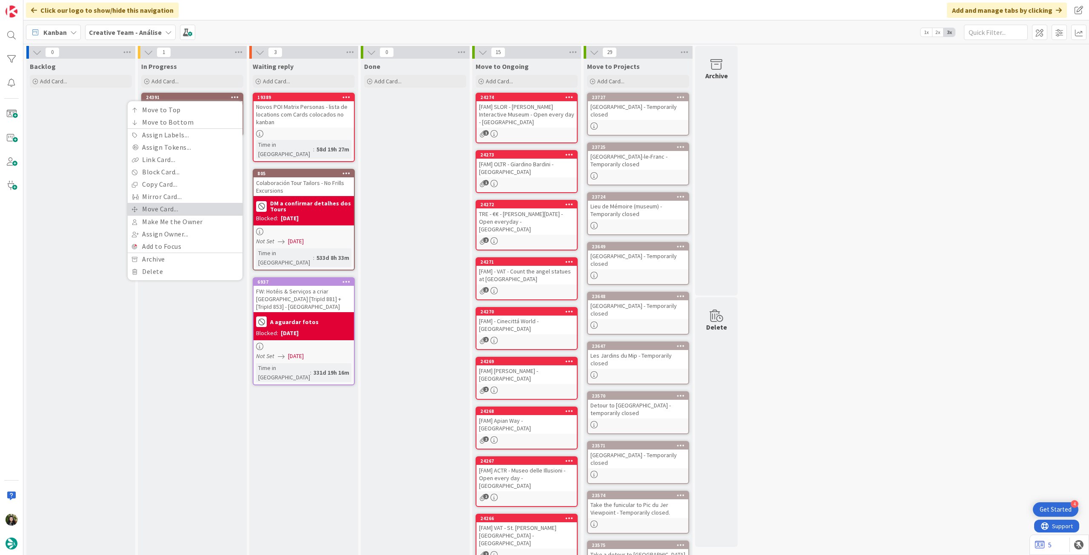
click at [169, 205] on link "Move Card..." at bounding box center [185, 209] width 115 height 12
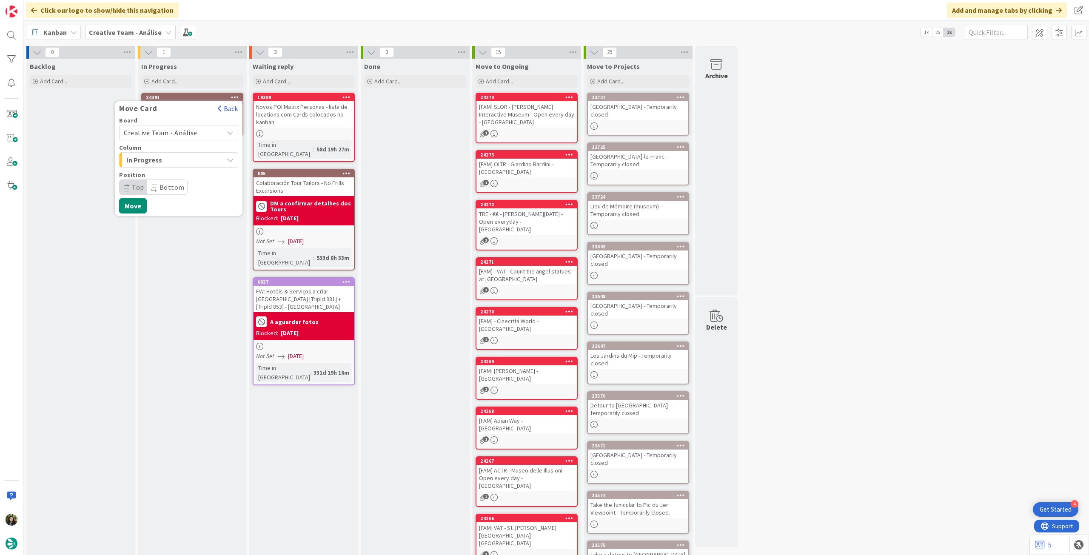
click at [175, 127] on span "Creative Team - Análise" at bounding box center [171, 133] width 95 height 12
click at [171, 177] on span "Creative Team" at bounding box center [184, 172] width 99 height 13
click at [176, 162] on span "Select a Column..." at bounding box center [156, 159] width 64 height 11
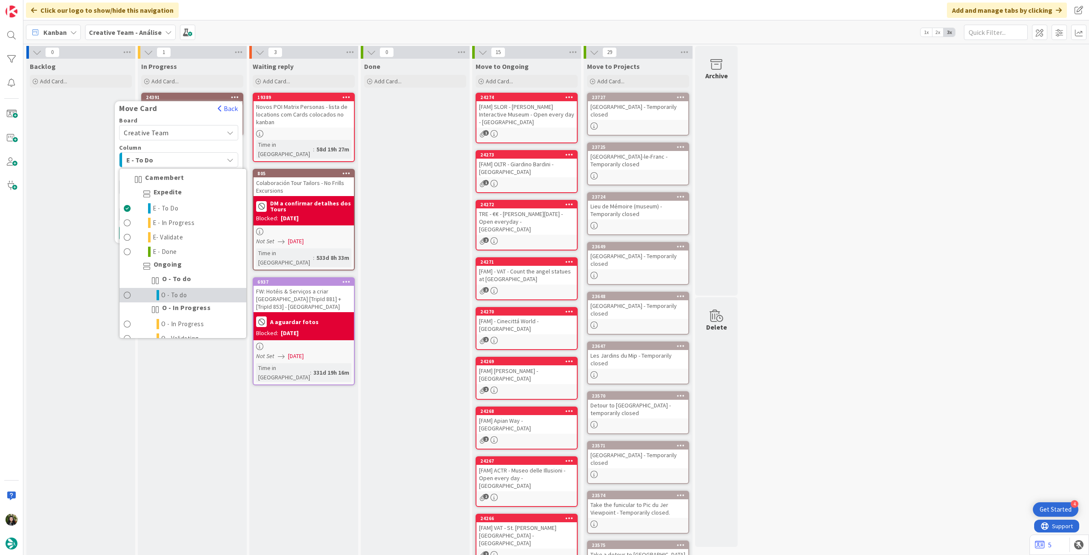
click at [180, 288] on link "O - To do" at bounding box center [182, 295] width 127 height 14
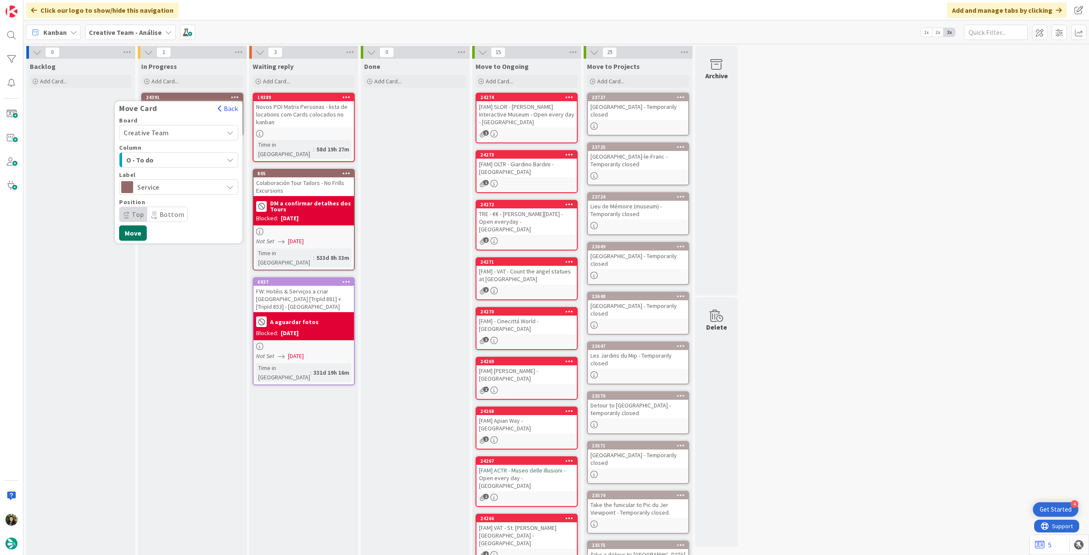
click at [141, 234] on button "Move" at bounding box center [133, 232] width 28 height 15
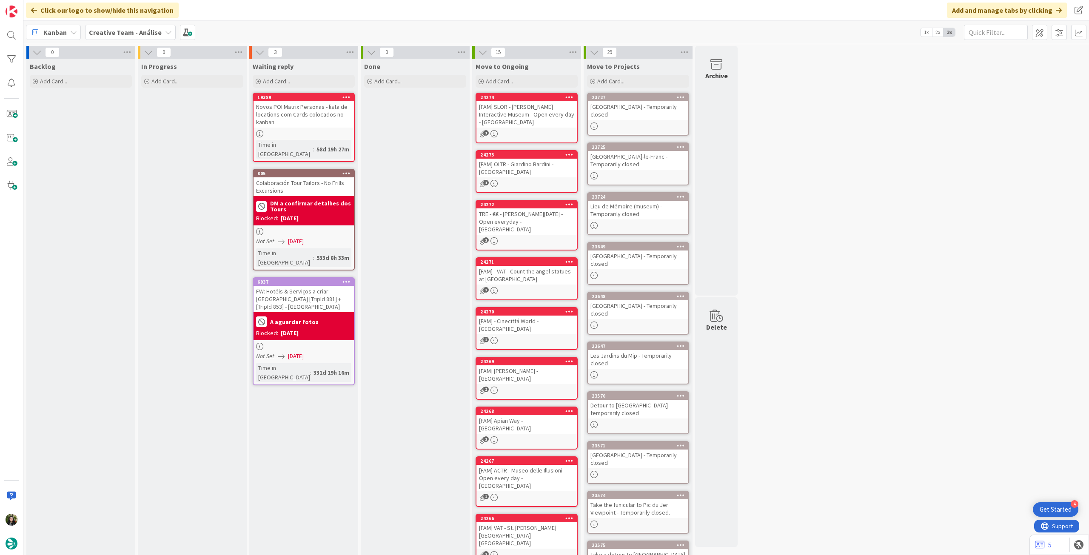
click at [123, 27] on span "Creative Team - Análise" at bounding box center [125, 32] width 73 height 10
click at [142, 126] on div "Creative Team 1" at bounding box center [157, 122] width 130 height 16
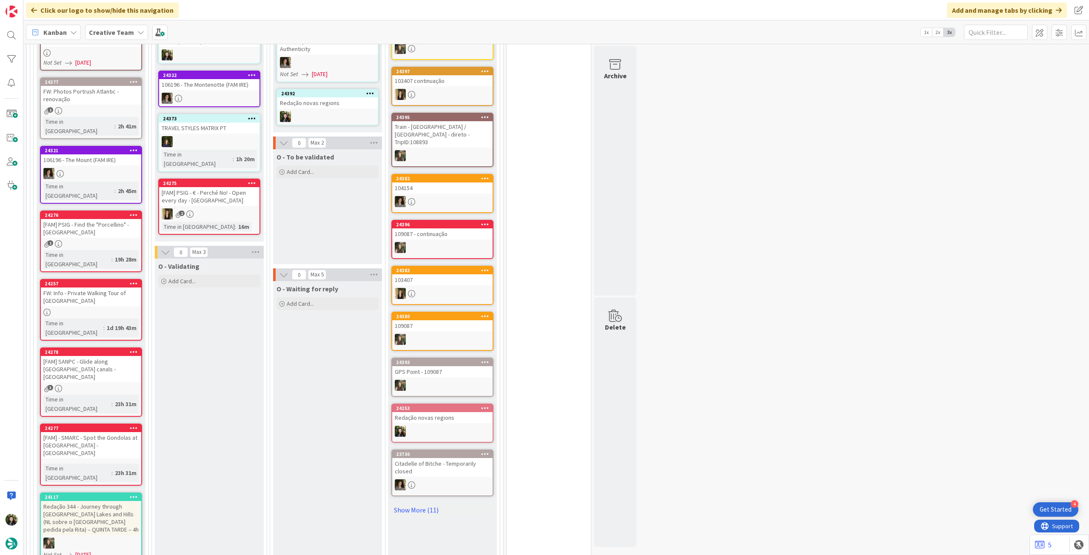
scroll to position [510, 0]
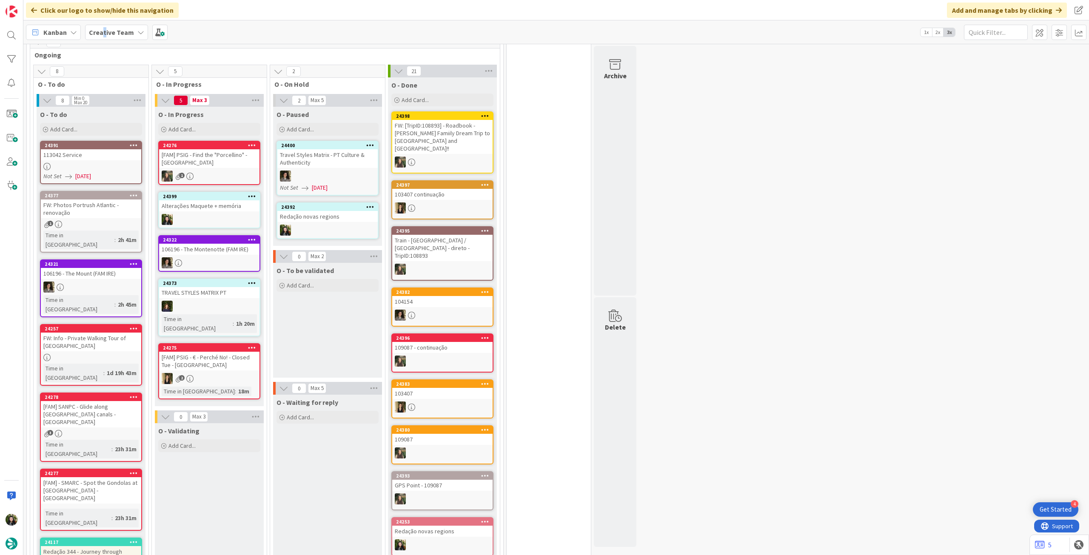
click at [103, 29] on b "Creative Team" at bounding box center [111, 32] width 45 height 9
click at [127, 127] on div "Creative Team - Análise" at bounding box center [157, 122] width 130 height 16
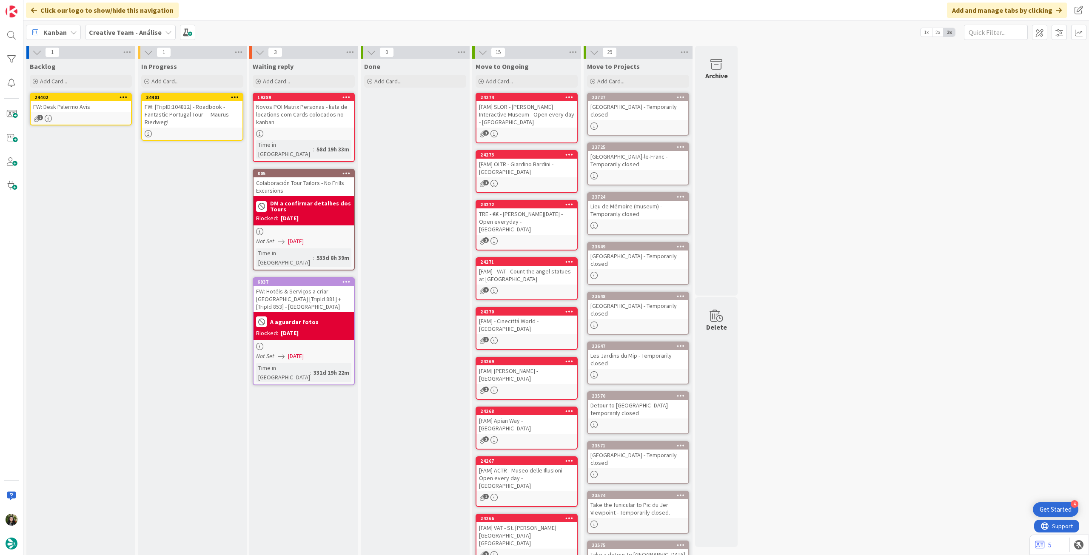
drag, startPoint x: 234, startPoint y: 94, endPoint x: 233, endPoint y: 100, distance: 6.9
click at [233, 94] on icon at bounding box center [235, 97] width 8 height 6
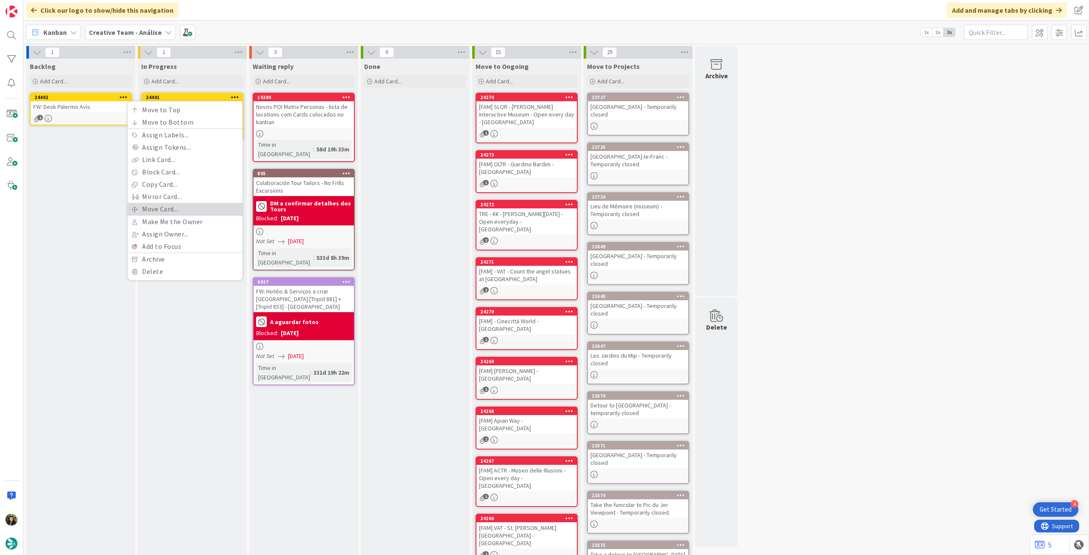
click at [188, 211] on link "Move Card..." at bounding box center [185, 209] width 115 height 12
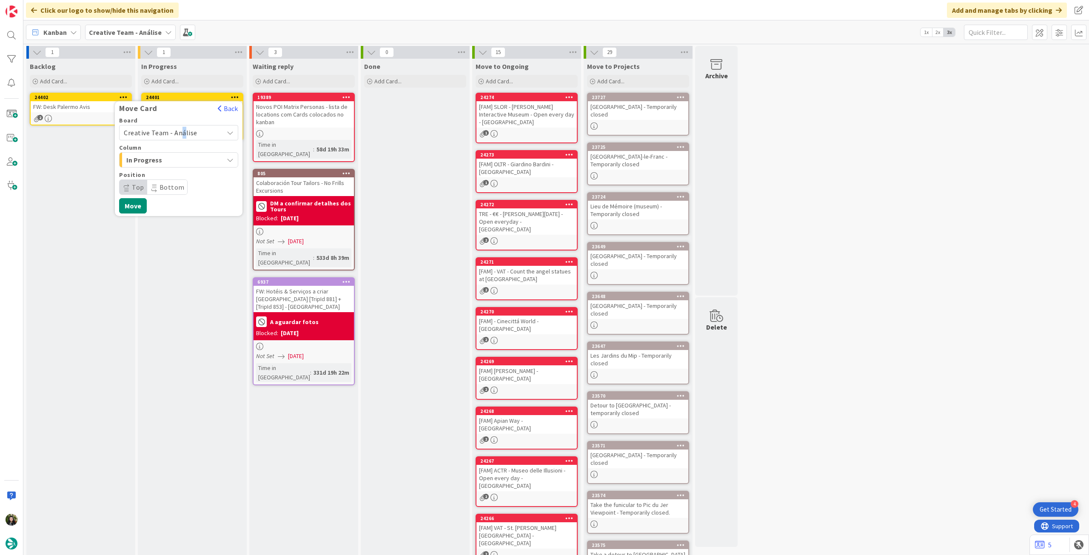
click at [181, 135] on span "Creative Team - Análise" at bounding box center [161, 132] width 74 height 9
click at [171, 174] on span "Creative Team" at bounding box center [184, 172] width 99 height 13
click at [166, 190] on span "Daytrip" at bounding box center [178, 187] width 82 height 12
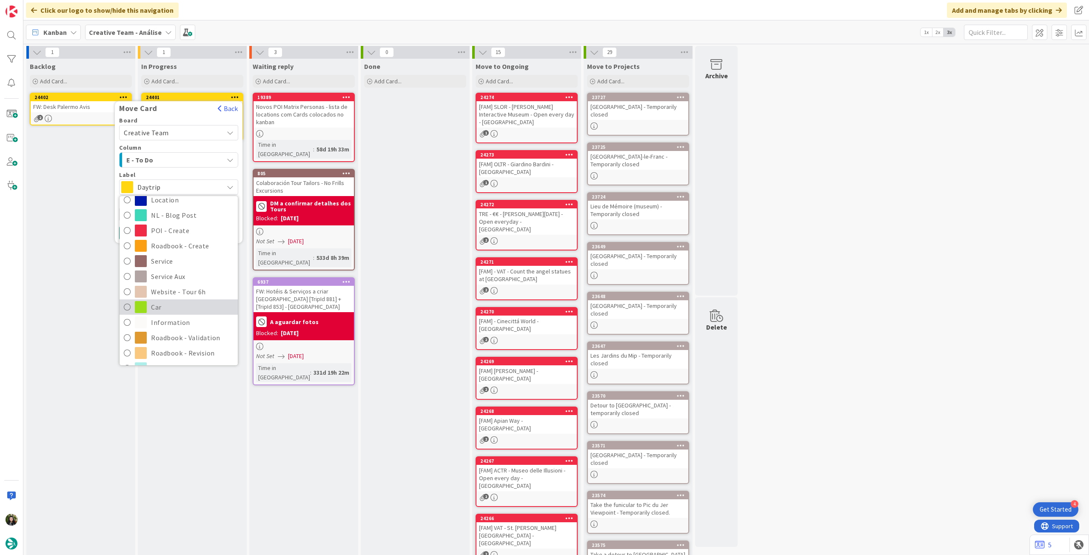
scroll to position [114, 0]
click at [179, 301] on span "Roadbook - Revision" at bounding box center [192, 307] width 82 height 13
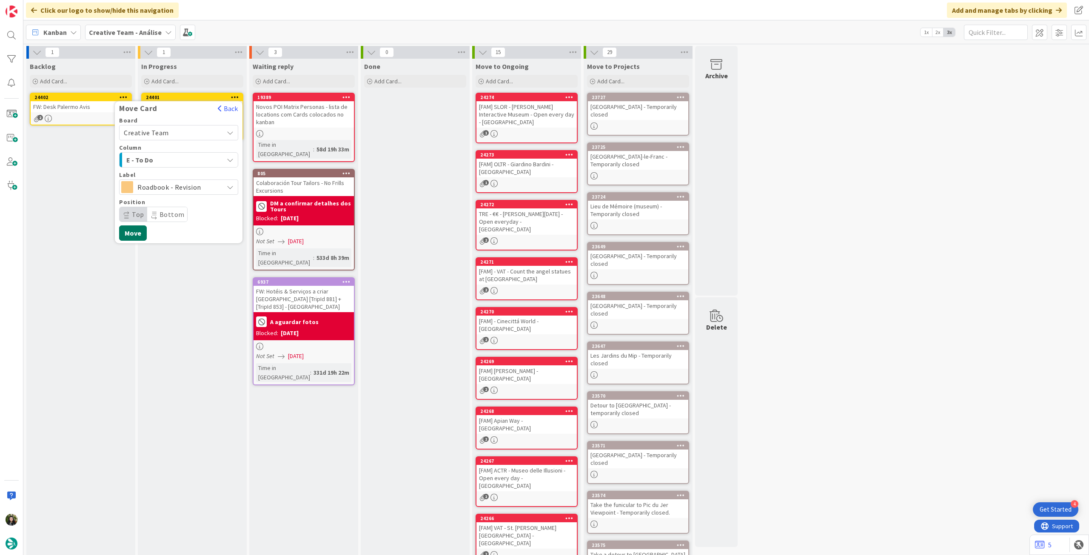
click at [136, 232] on button "Move" at bounding box center [133, 232] width 28 height 15
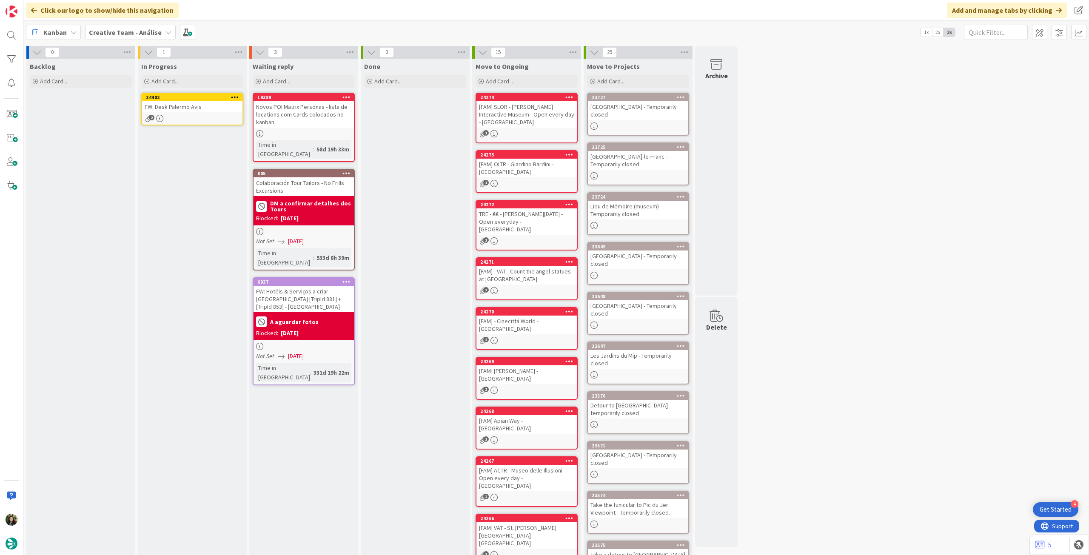
click at [201, 100] on div "24402" at bounding box center [192, 98] width 100 height 8
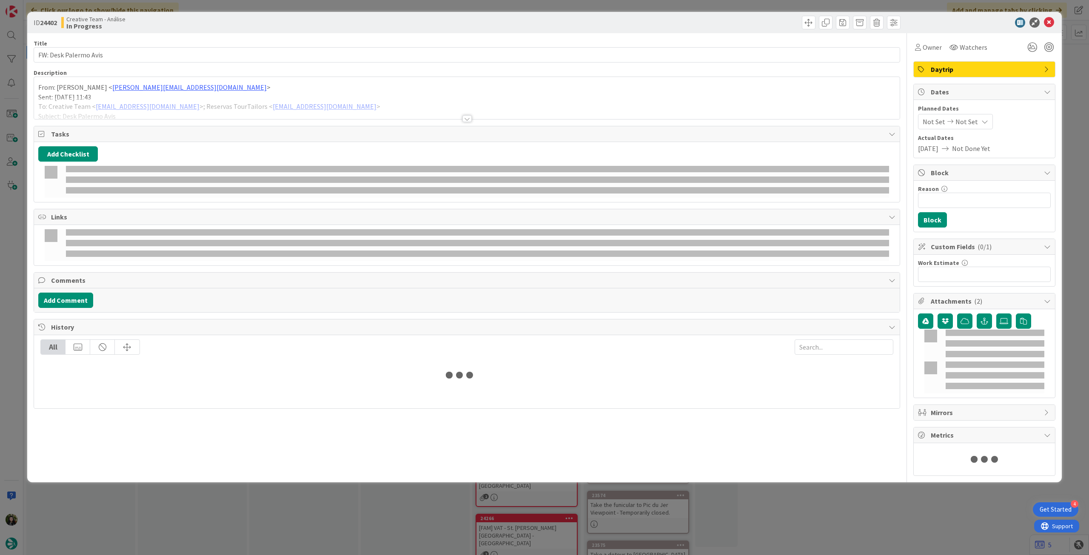
click at [83, 99] on div at bounding box center [466, 108] width 865 height 22
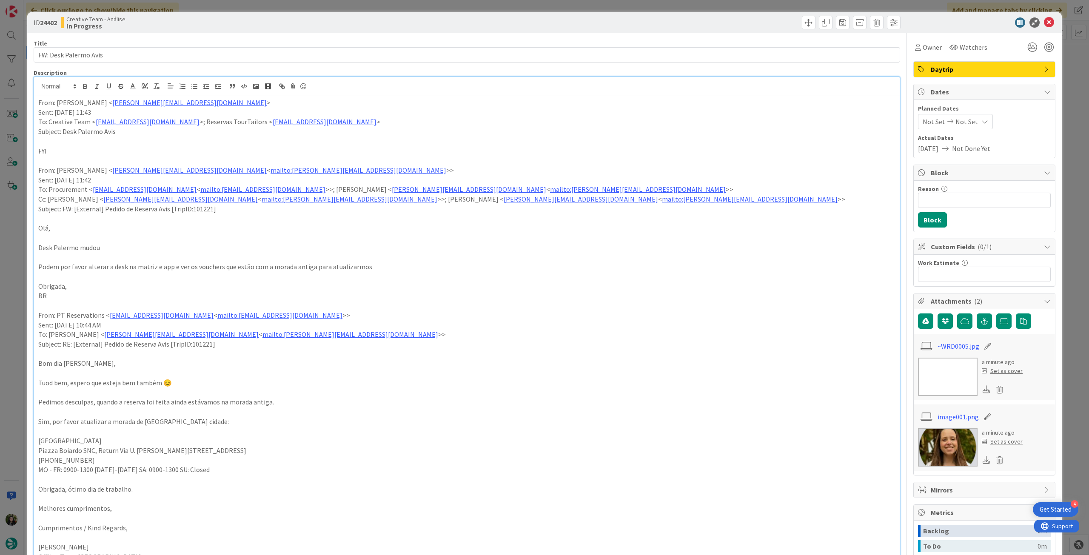
click at [38, 105] on p "From: [PERSON_NAME] < [PERSON_NAME][EMAIL_ADDRESS][DOMAIN_NAME] >" at bounding box center [466, 103] width 857 height 10
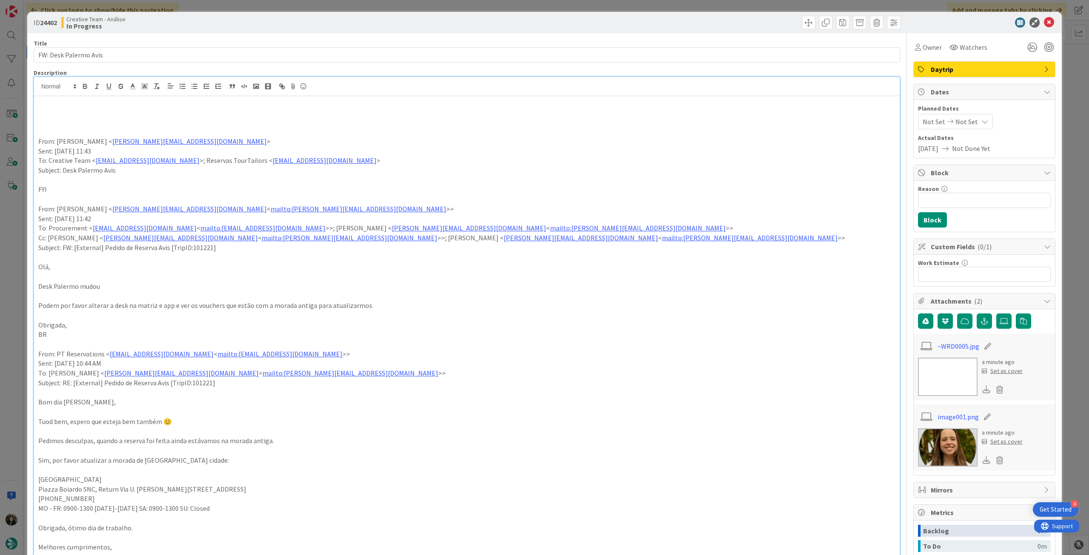
click at [51, 114] on p at bounding box center [466, 113] width 857 height 10
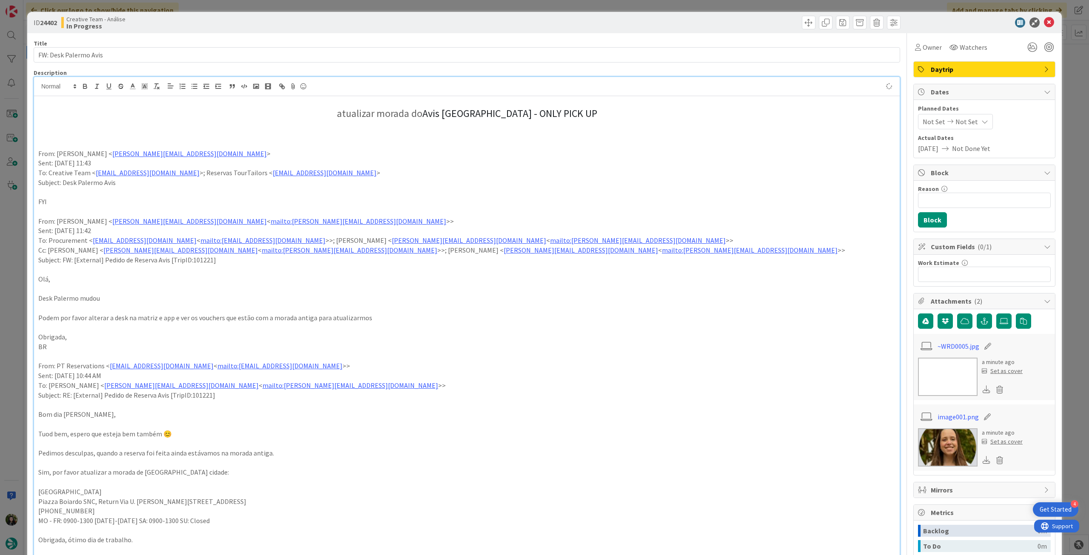
drag, startPoint x: 314, startPoint y: 117, endPoint x: 744, endPoint y: 116, distance: 429.9
click at [743, 116] on h2 "atualizar morada do Avis [GEOGRAPHIC_DATA] - ONLY PICK UP" at bounding box center [466, 114] width 857 height 12
click at [161, 85] on button "button" at bounding box center [157, 86] width 12 height 10
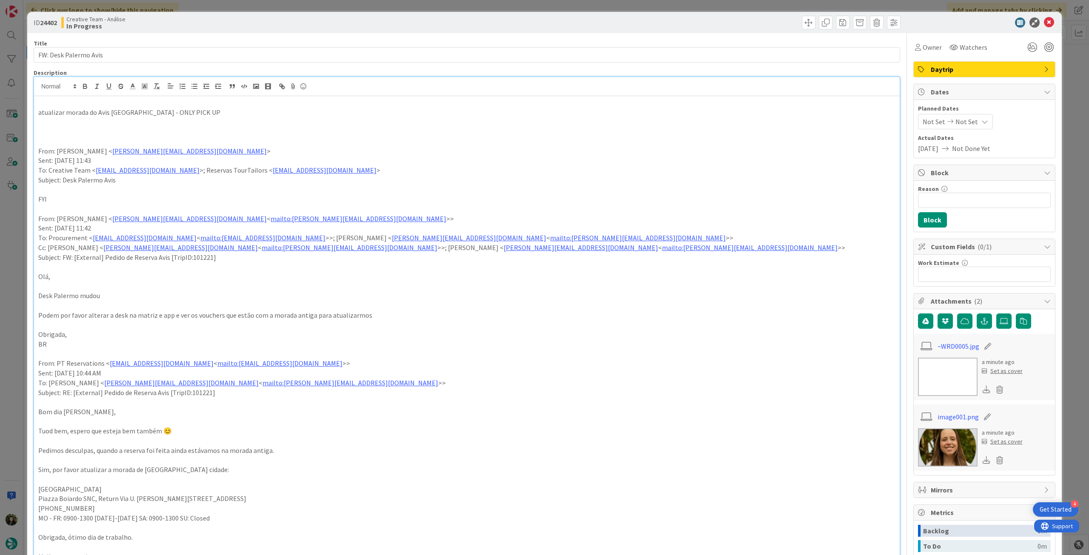
click at [160, 121] on p at bounding box center [466, 122] width 857 height 10
click at [241, 115] on p "atualizar morada do Avis [GEOGRAPHIC_DATA] - ONLY PICK UP" at bounding box center [466, 113] width 857 height 10
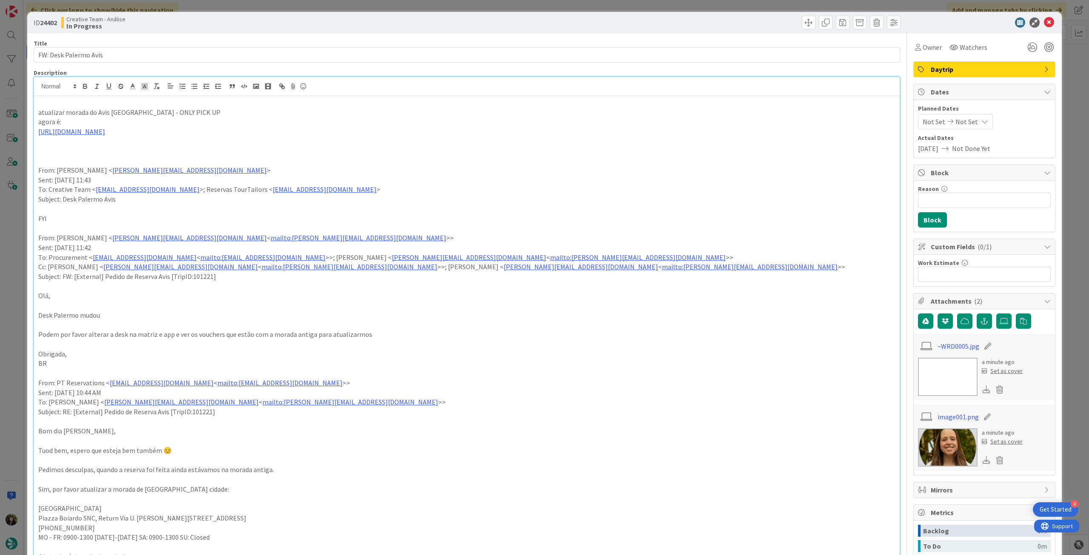
click at [203, 121] on p "agora é:" at bounding box center [466, 122] width 857 height 10
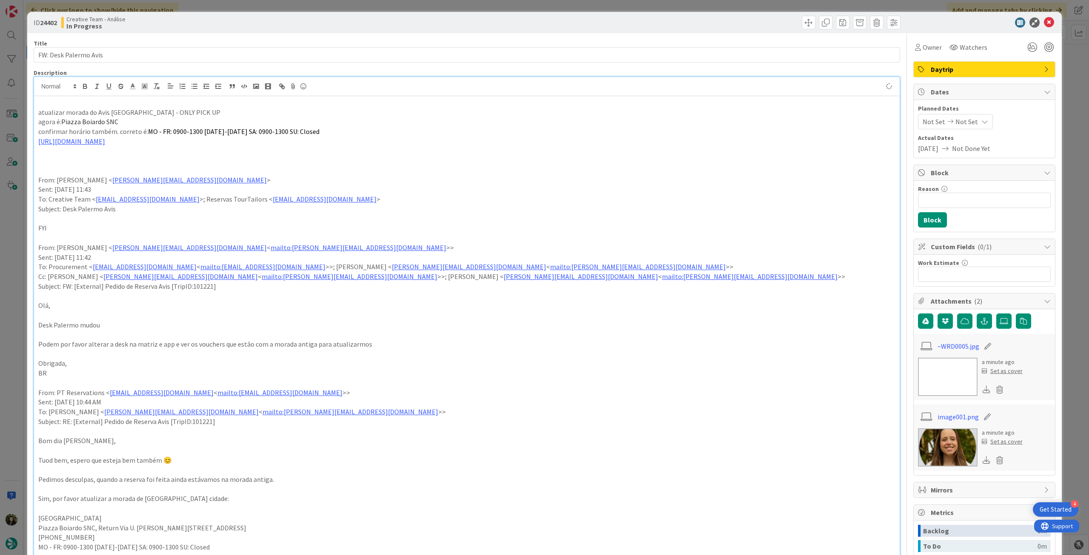
click at [310, 181] on p "From: [PERSON_NAME] < [PERSON_NAME][EMAIL_ADDRESS][DOMAIN_NAME] >" at bounding box center [466, 180] width 857 height 10
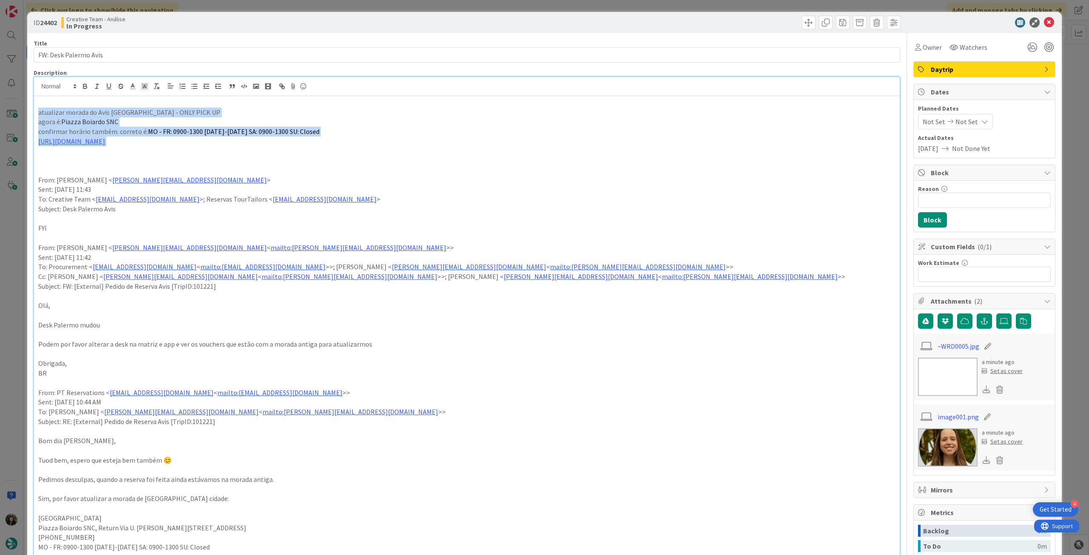
drag, startPoint x: 210, startPoint y: 140, endPoint x: 22, endPoint y: 112, distance: 190.0
click at [21, 112] on div "ID 24402 Creative Team - Análise In Progress Title 21 / 128 FW: Desk Palermo Av…" at bounding box center [544, 277] width 1089 height 555
click at [86, 86] on icon "button" at bounding box center [85, 86] width 8 height 8
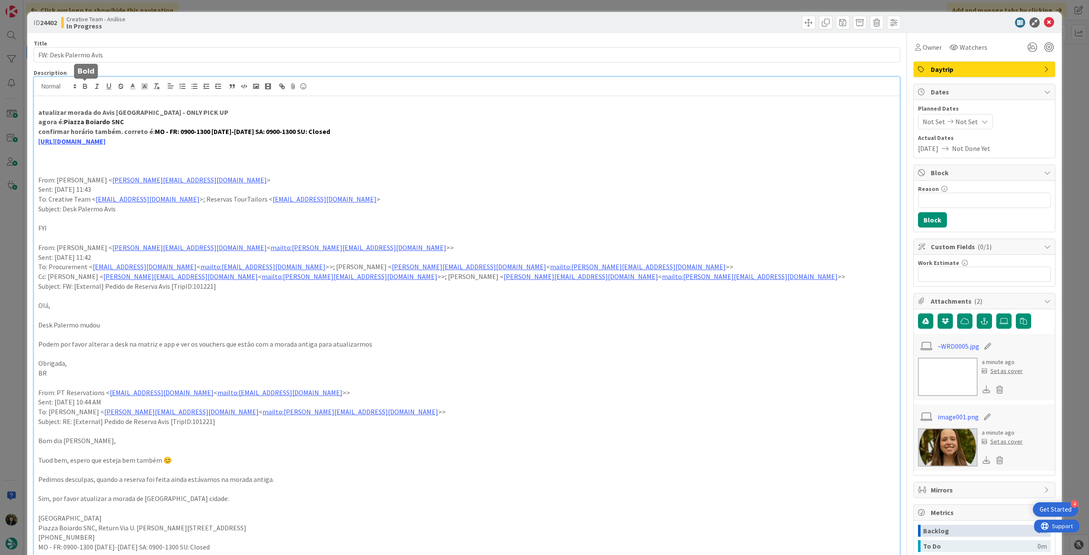
click at [402, 152] on p at bounding box center [466, 151] width 857 height 10
click at [1044, 20] on icon at bounding box center [1049, 22] width 10 height 10
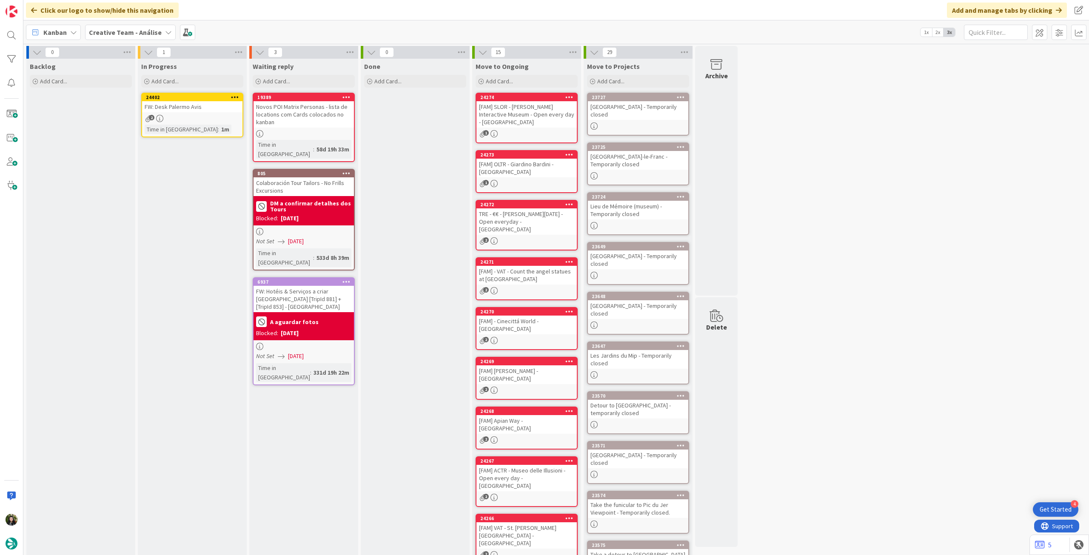
click at [234, 97] on icon at bounding box center [235, 97] width 8 height 6
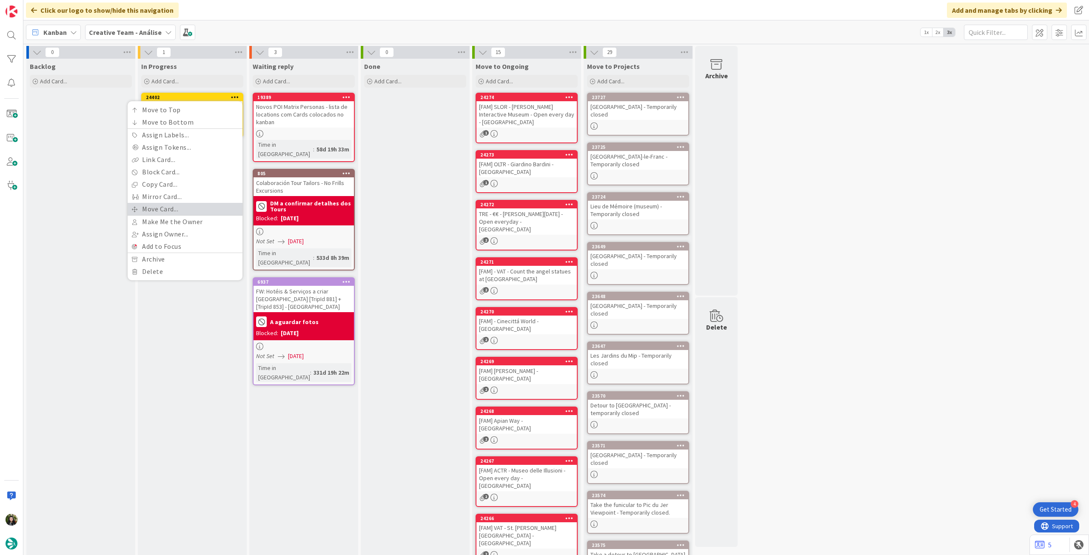
click at [192, 206] on link "Move Card..." at bounding box center [185, 209] width 115 height 12
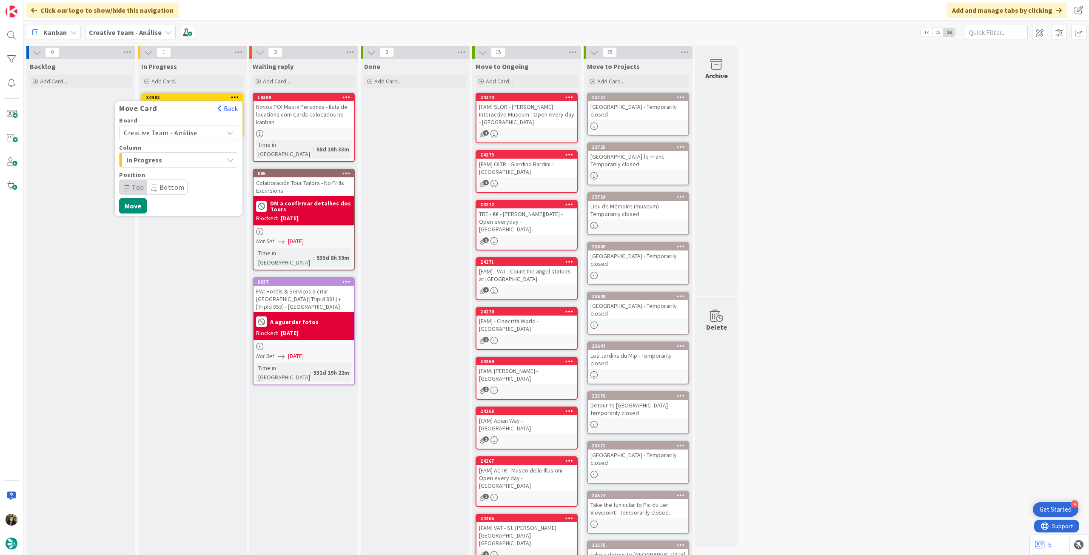
click at [193, 134] on span "Creative Team - Análise" at bounding box center [161, 132] width 74 height 9
click at [175, 173] on span "Creative Team" at bounding box center [184, 172] width 99 height 13
click at [181, 160] on span "E - To Do" at bounding box center [158, 159] width 64 height 11
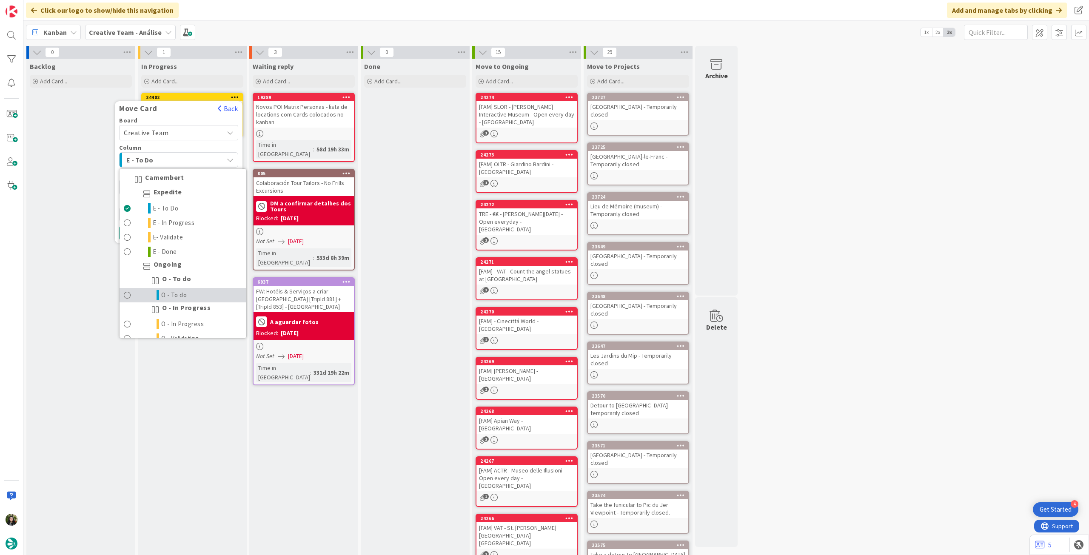
drag, startPoint x: 207, startPoint y: 293, endPoint x: 186, endPoint y: 245, distance: 52.4
click at [207, 293] on link "O - To do" at bounding box center [182, 295] width 127 height 14
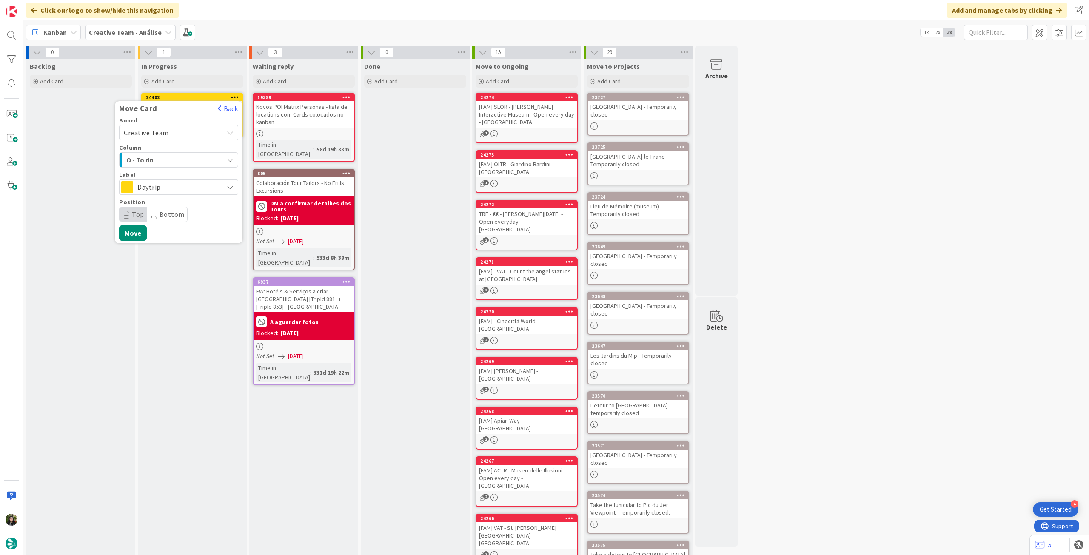
click at [199, 190] on span "Daytrip" at bounding box center [178, 187] width 82 height 12
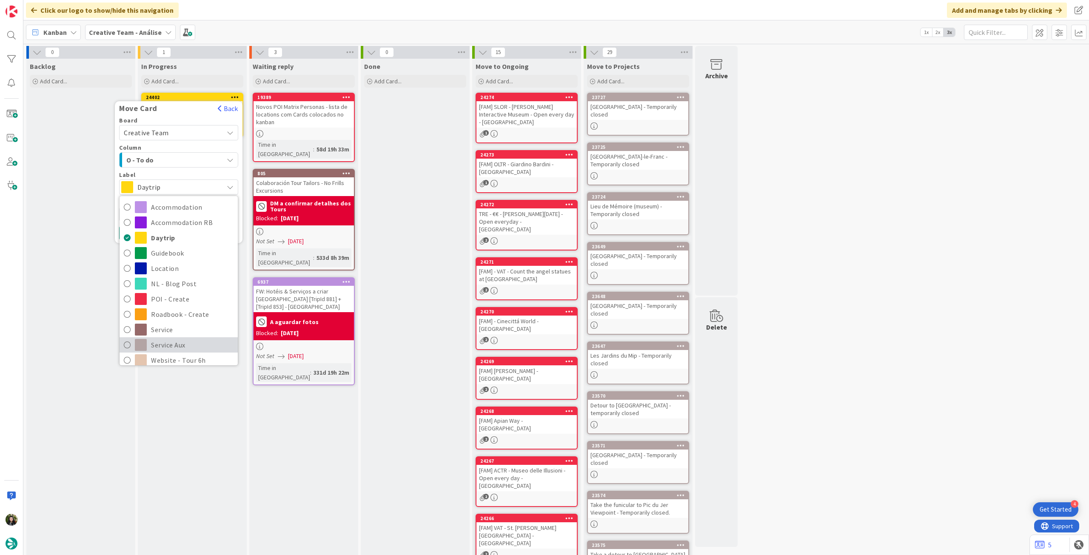
click at [179, 341] on span "Service Aux" at bounding box center [192, 344] width 82 height 13
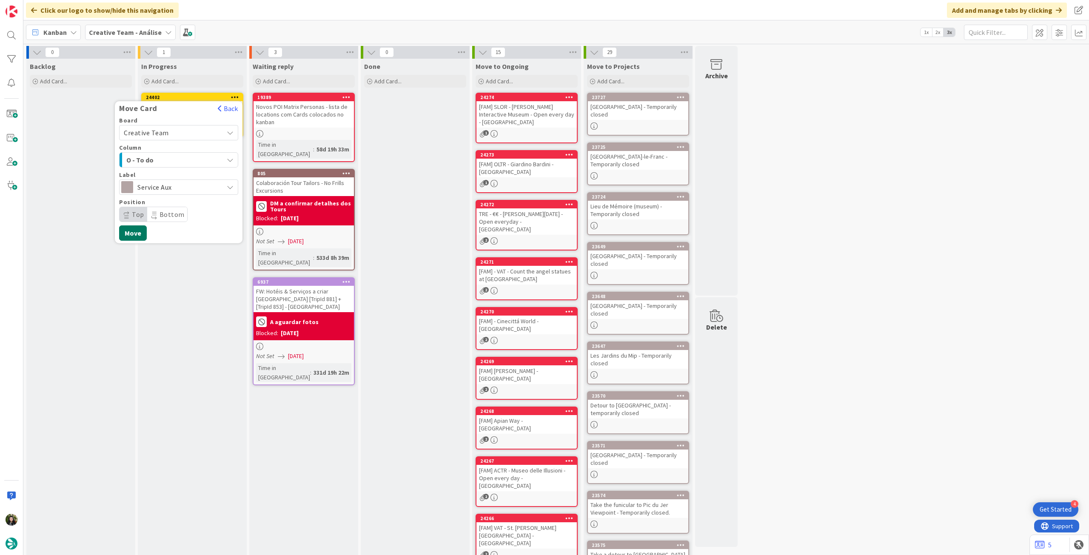
click at [137, 232] on button "Move" at bounding box center [133, 232] width 28 height 15
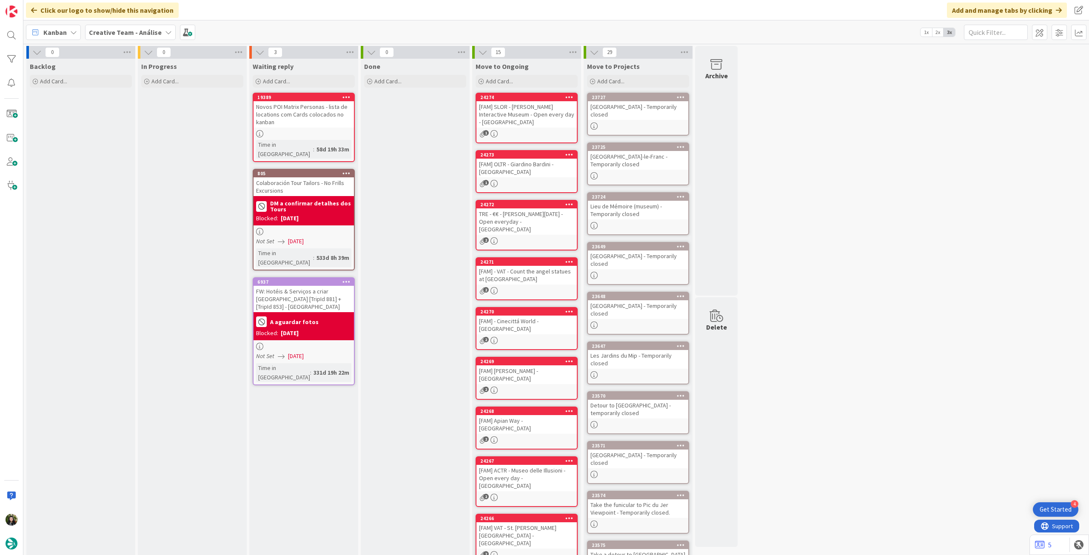
click at [124, 33] on b "Creative Team - Análise" at bounding box center [125, 32] width 73 height 9
click at [133, 120] on h4 "Creative Team" at bounding box center [146, 121] width 102 height 9
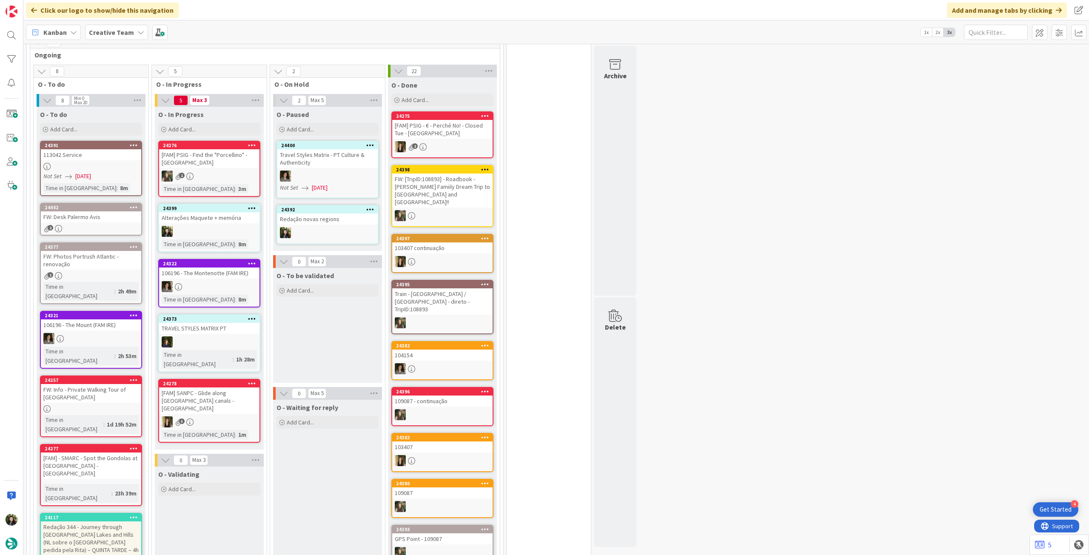
scroll to position [508, 0]
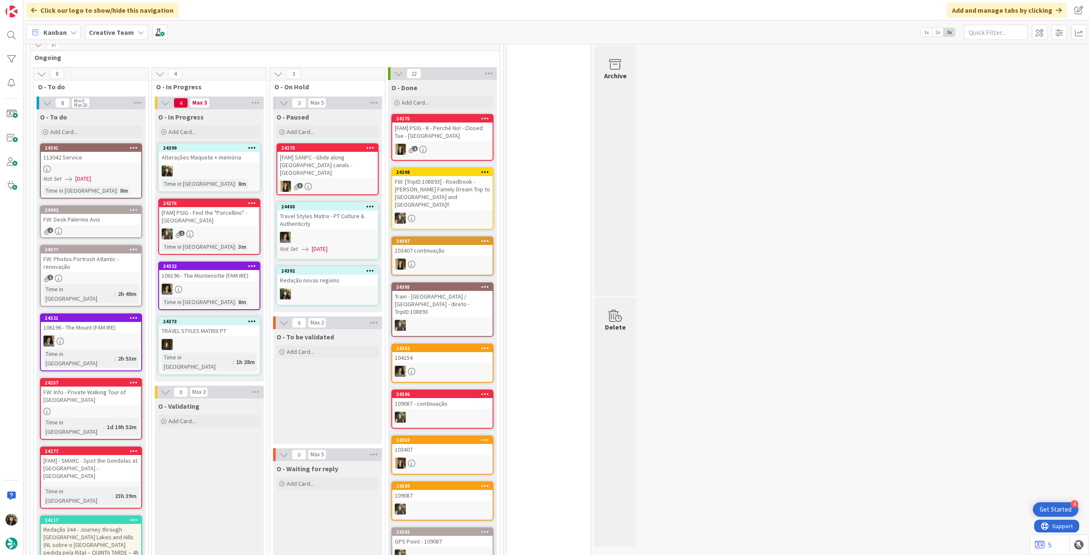
click at [115, 37] on span "Creative Team" at bounding box center [111, 32] width 45 height 10
click at [117, 128] on div "Creative Team - Análise" at bounding box center [157, 122] width 130 height 16
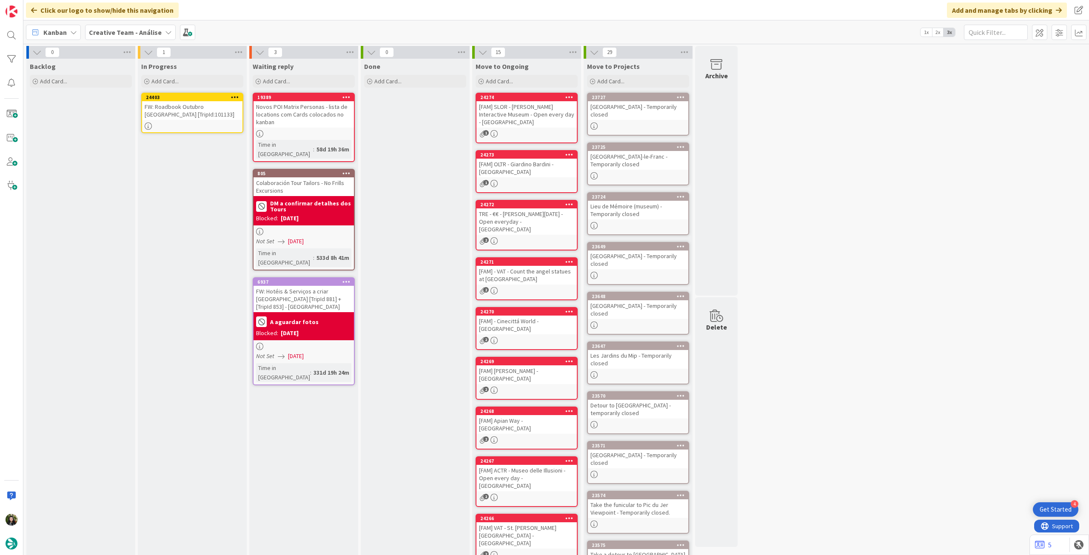
click at [237, 96] on icon at bounding box center [235, 97] width 8 height 6
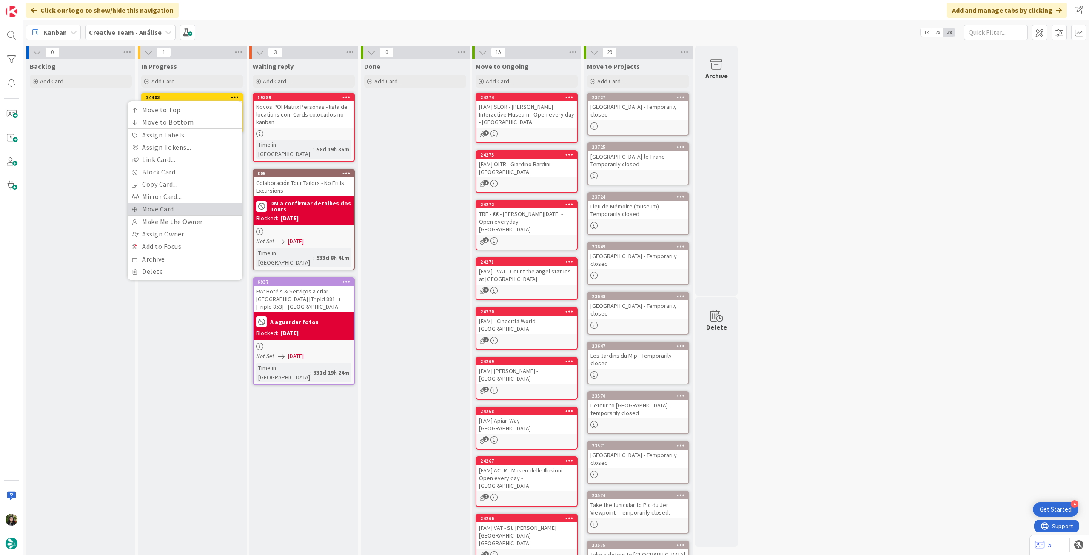
click at [195, 210] on link "Move Card..." at bounding box center [185, 209] width 115 height 12
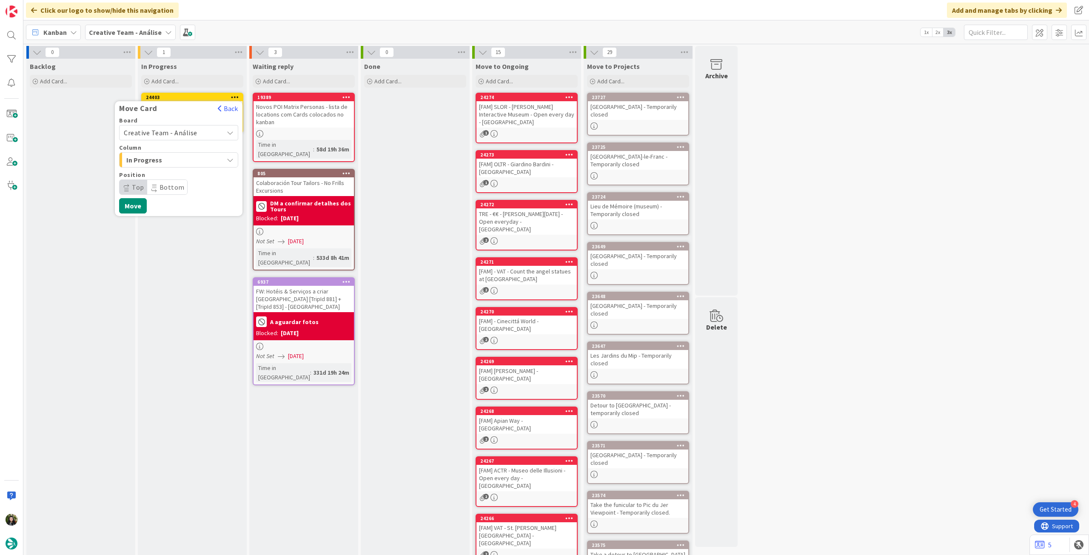
click at [177, 136] on span "Creative Team - Análise" at bounding box center [161, 132] width 74 height 9
click at [163, 169] on span "Creative Team" at bounding box center [184, 172] width 99 height 13
click at [163, 185] on span "Daytrip" at bounding box center [178, 187] width 82 height 12
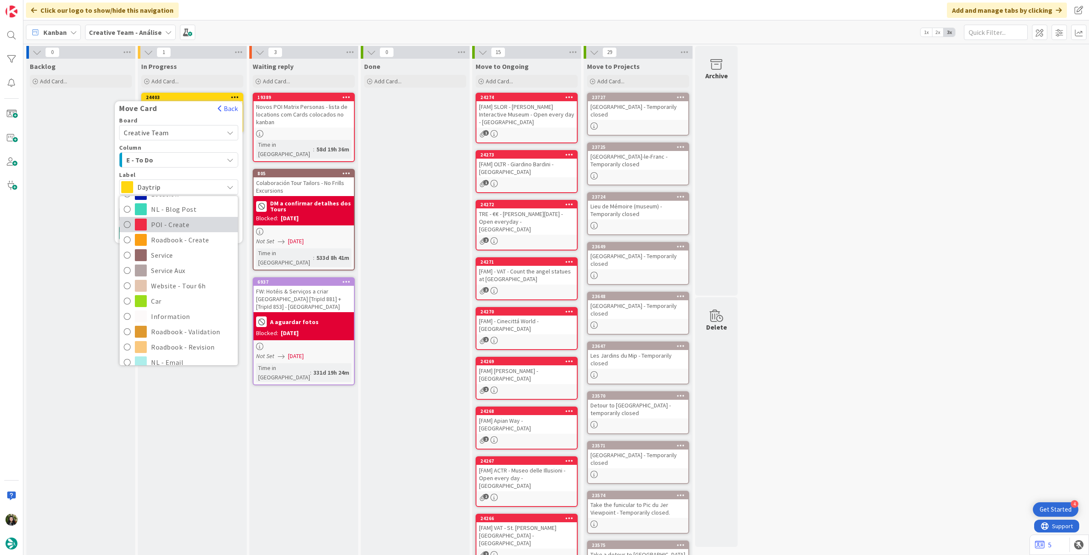
scroll to position [57, 0]
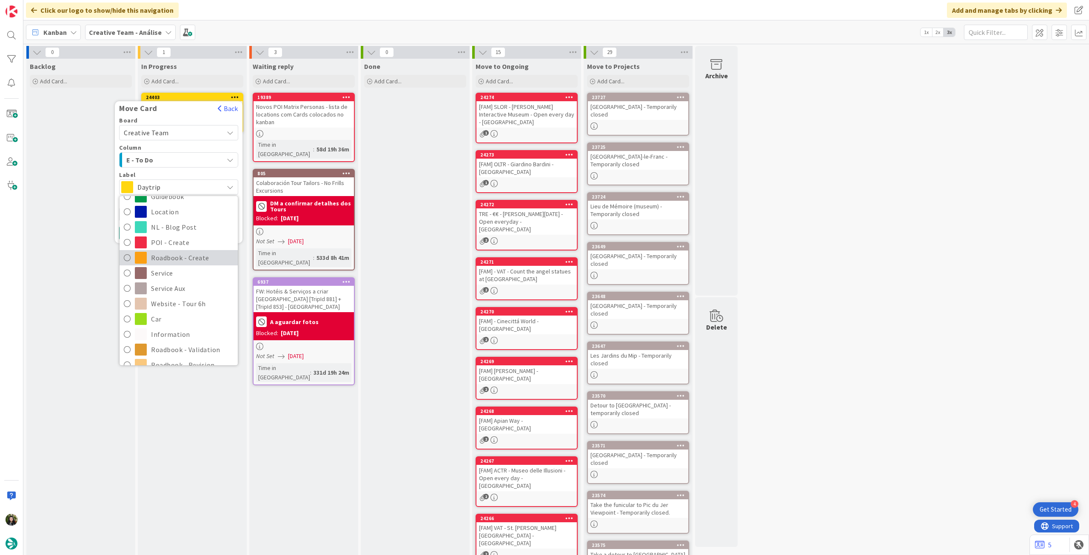
click at [182, 256] on span "Roadbook - Create" at bounding box center [192, 257] width 82 height 13
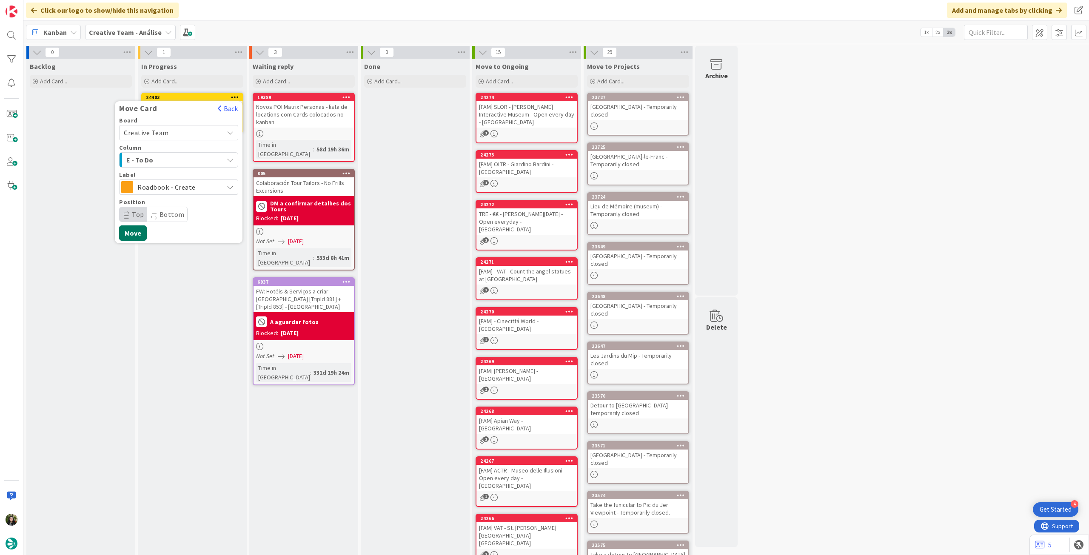
click at [133, 236] on button "Move" at bounding box center [133, 232] width 28 height 15
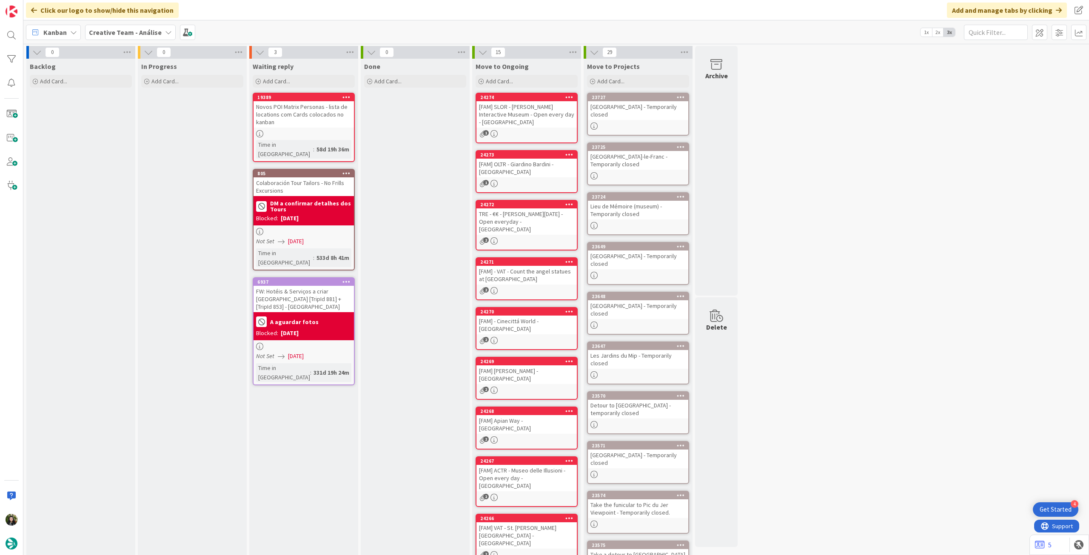
click at [117, 38] on div "Creative Team - Análise" at bounding box center [130, 32] width 91 height 15
click at [134, 122] on h4 "Creative Team" at bounding box center [146, 121] width 102 height 9
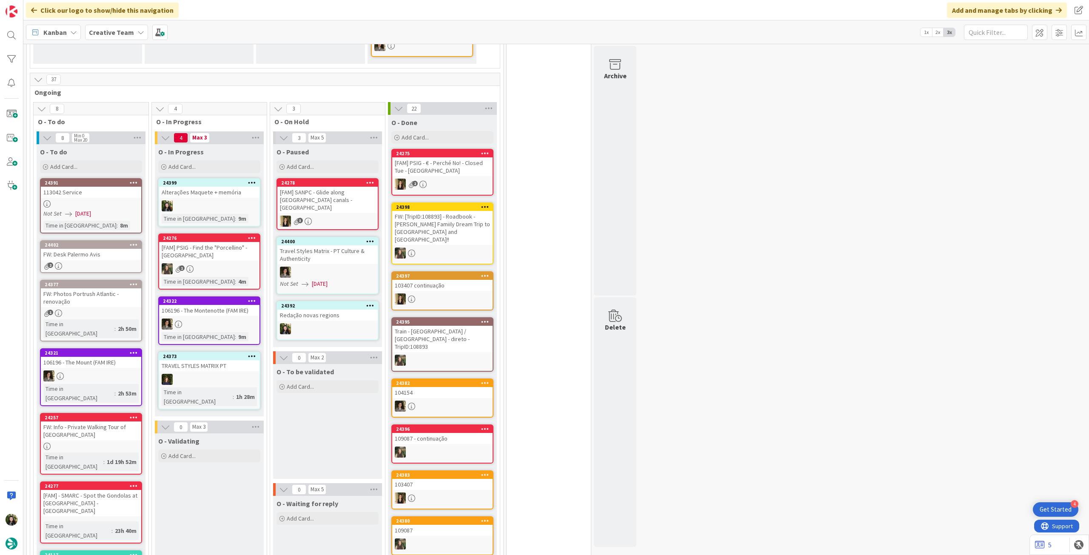
scroll to position [454, 0]
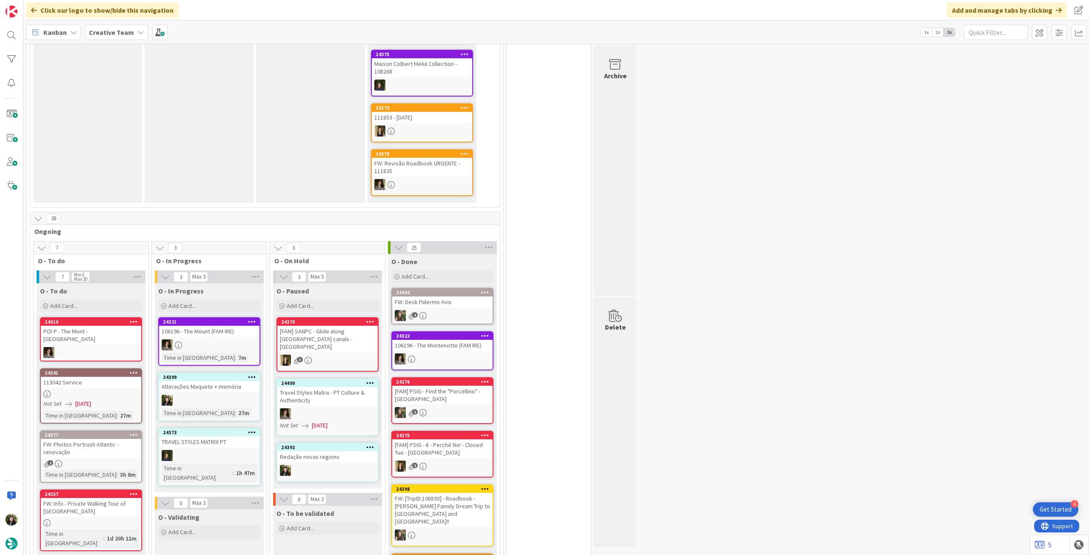
click at [82, 32] on div "Kanban Creative Team 1x 2x 3x" at bounding box center [555, 31] width 1065 height 23
click at [113, 42] on div "Kanban Creative Team 1x 2x 3x" at bounding box center [555, 31] width 1065 height 23
click at [113, 36] on b "Creative Team" at bounding box center [111, 32] width 45 height 9
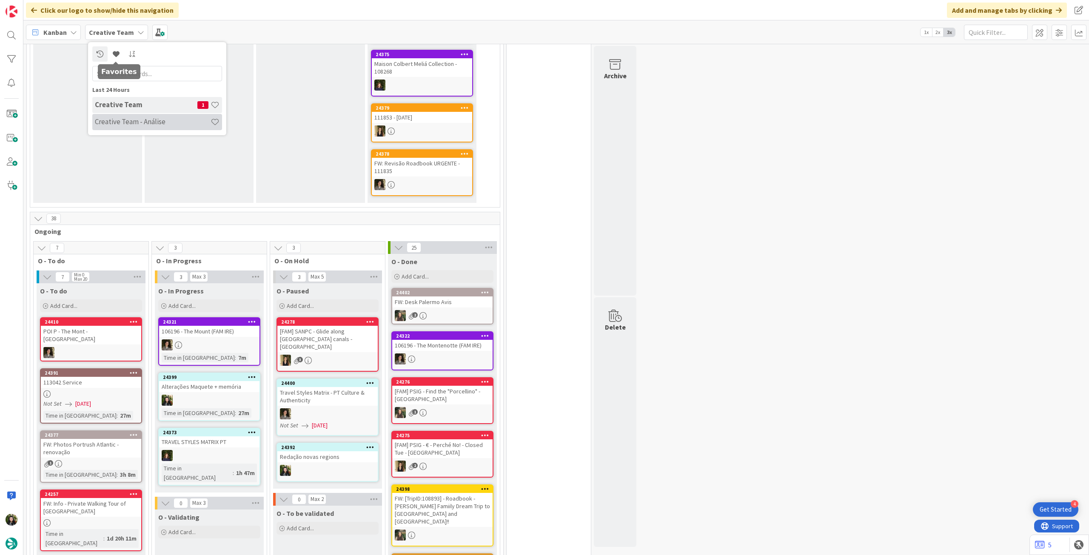
click at [118, 118] on h4 "Creative Team - Análise" at bounding box center [153, 121] width 116 height 9
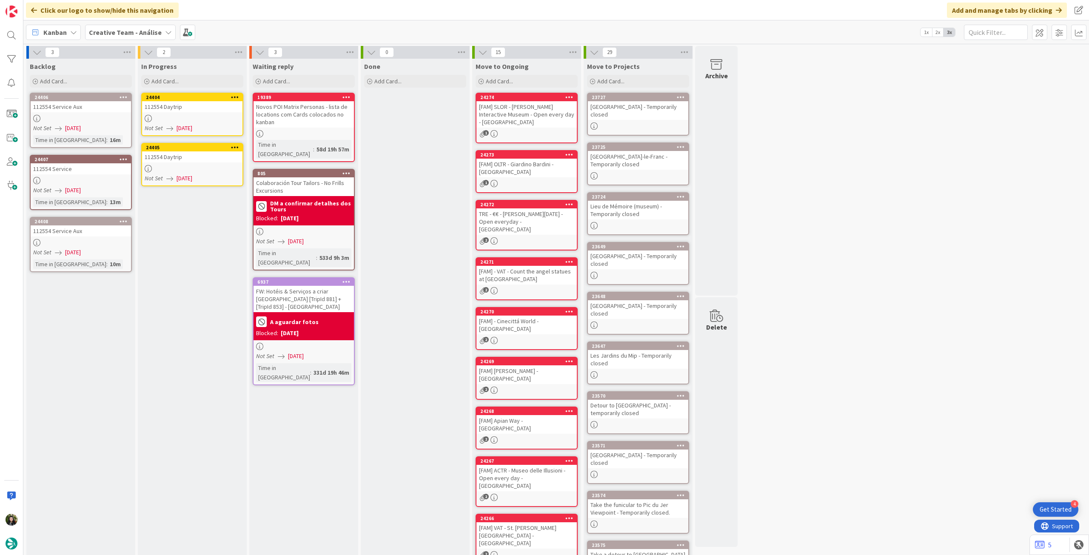
click at [192, 127] on span "[DATE]" at bounding box center [184, 128] width 16 height 9
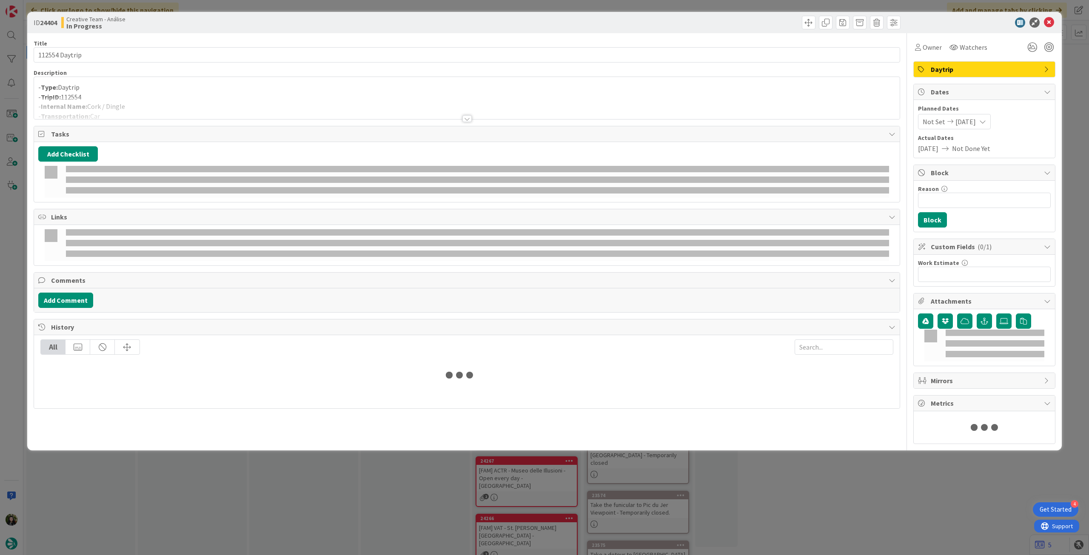
click at [203, 97] on p "- TripID: 112554" at bounding box center [466, 97] width 857 height 10
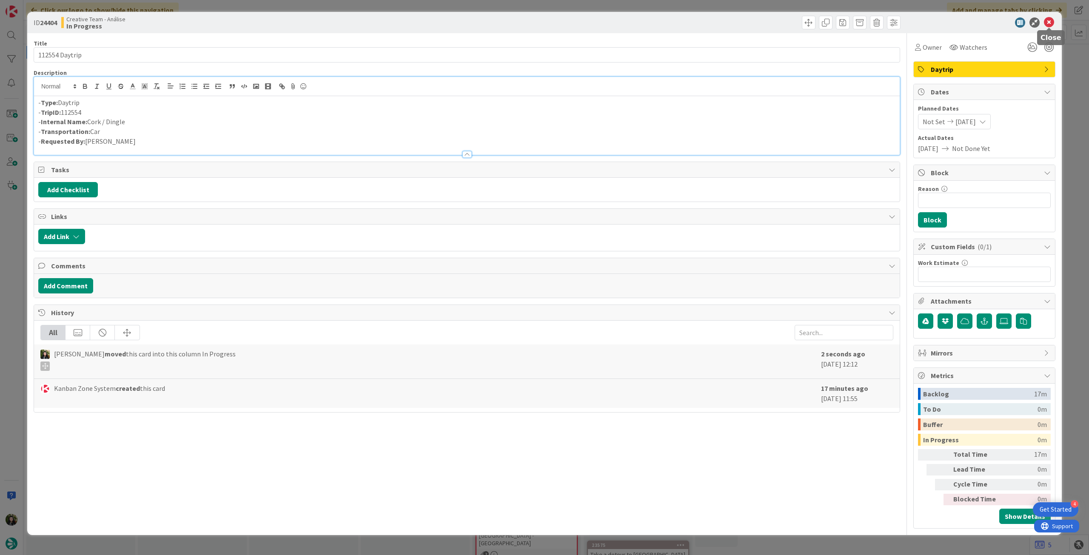
click at [1050, 21] on icon at bounding box center [1049, 22] width 10 height 10
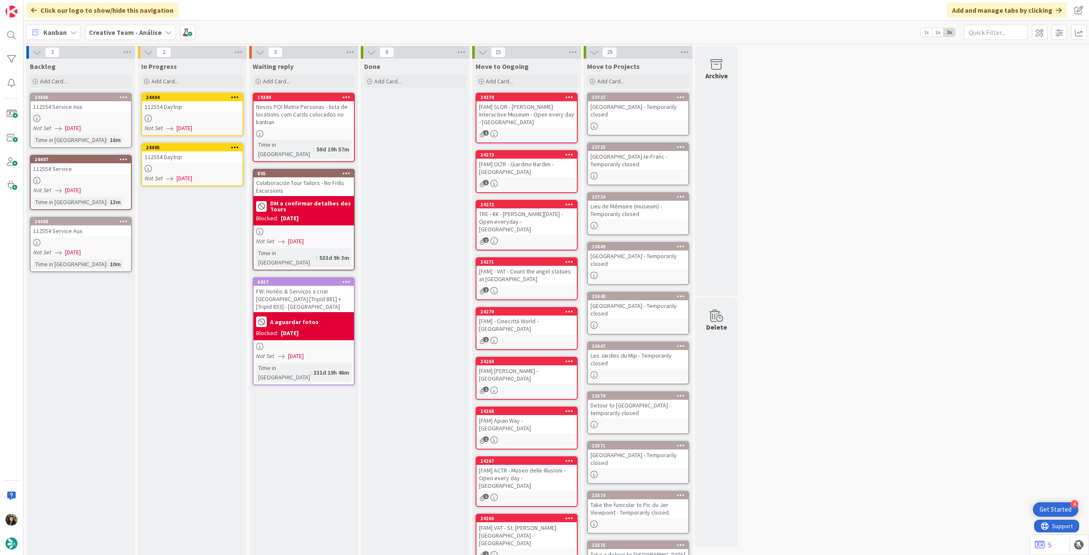
click at [193, 164] on div "24405 112554 Daytrip Not Set [DATE]" at bounding box center [192, 164] width 102 height 43
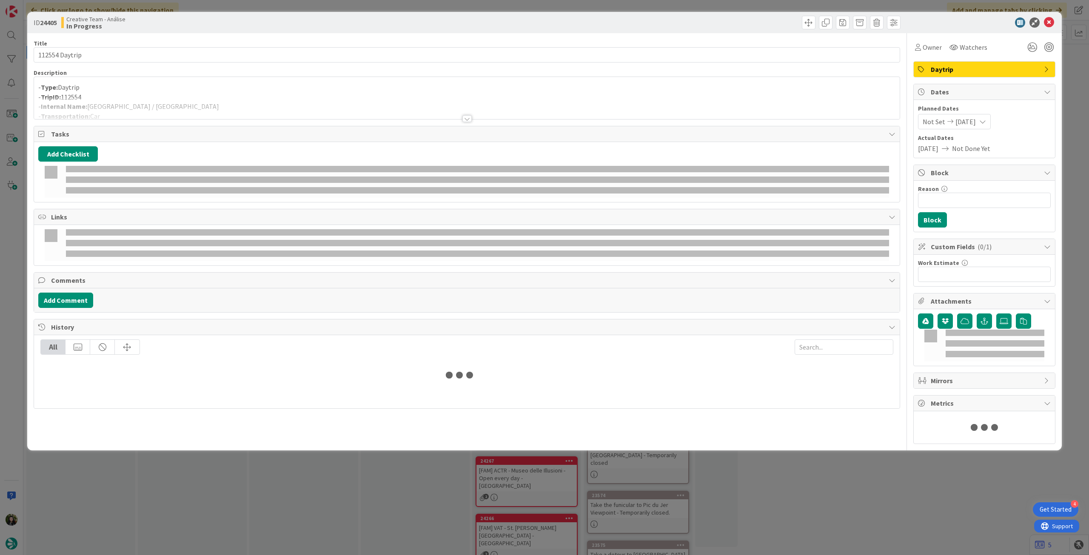
click at [190, 86] on p "- Type: Daytrip" at bounding box center [466, 87] width 857 height 10
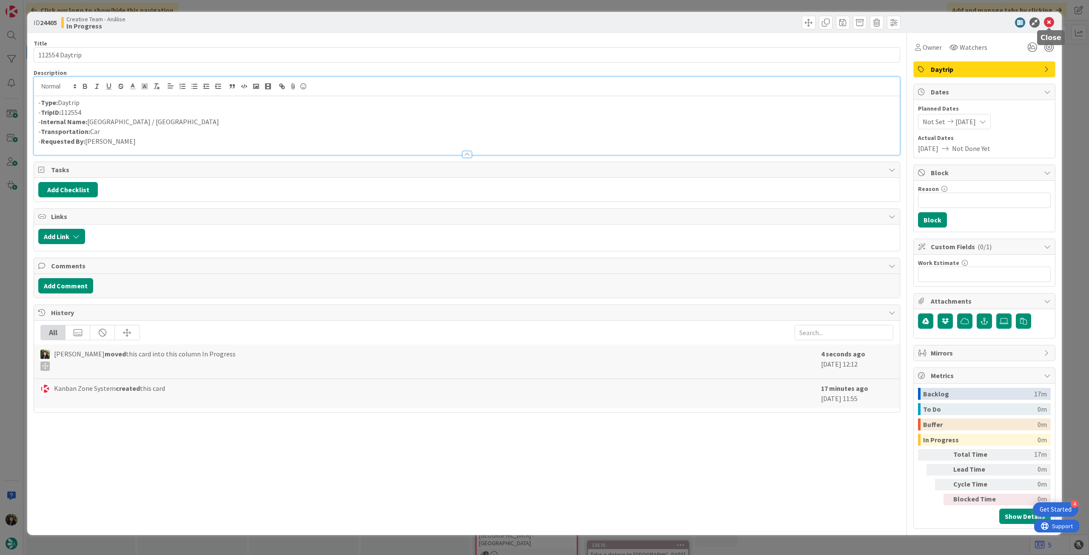
click at [1047, 23] on icon at bounding box center [1049, 22] width 10 height 10
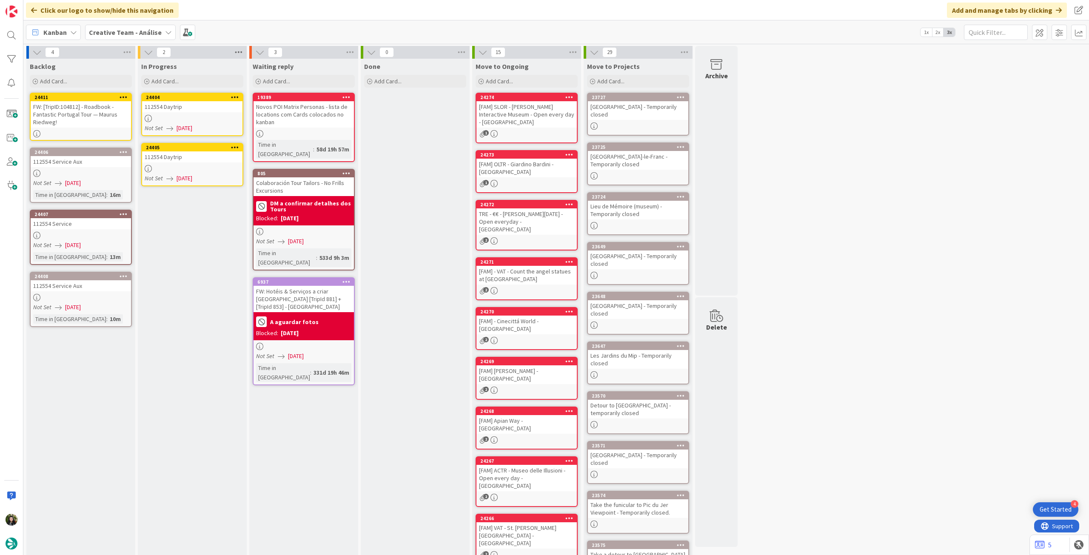
click at [236, 51] on icon at bounding box center [238, 52] width 11 height 13
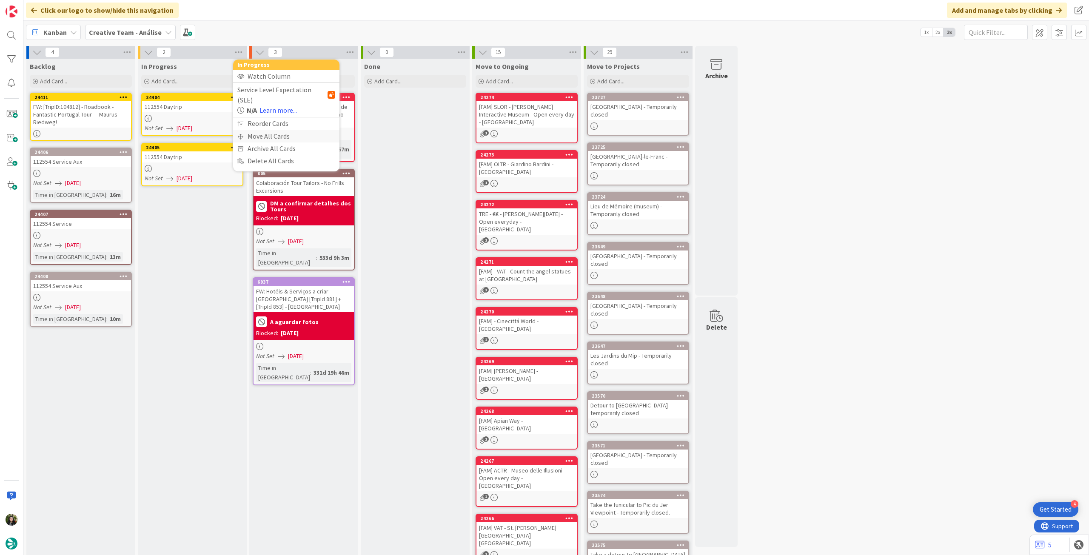
click at [250, 130] on div "Move All Cards" at bounding box center [286, 136] width 106 height 12
click at [260, 97] on span "Creative Team - Análise" at bounding box center [279, 93] width 74 height 12
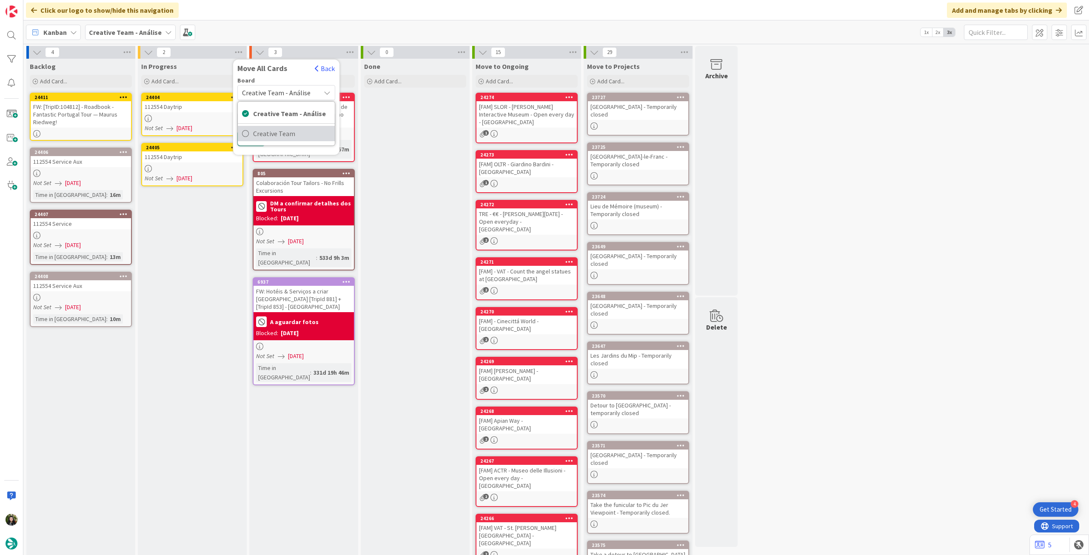
click at [260, 130] on span "Creative Team" at bounding box center [291, 133] width 77 height 13
click at [269, 122] on span "Select a Column..." at bounding box center [270, 119] width 56 height 11
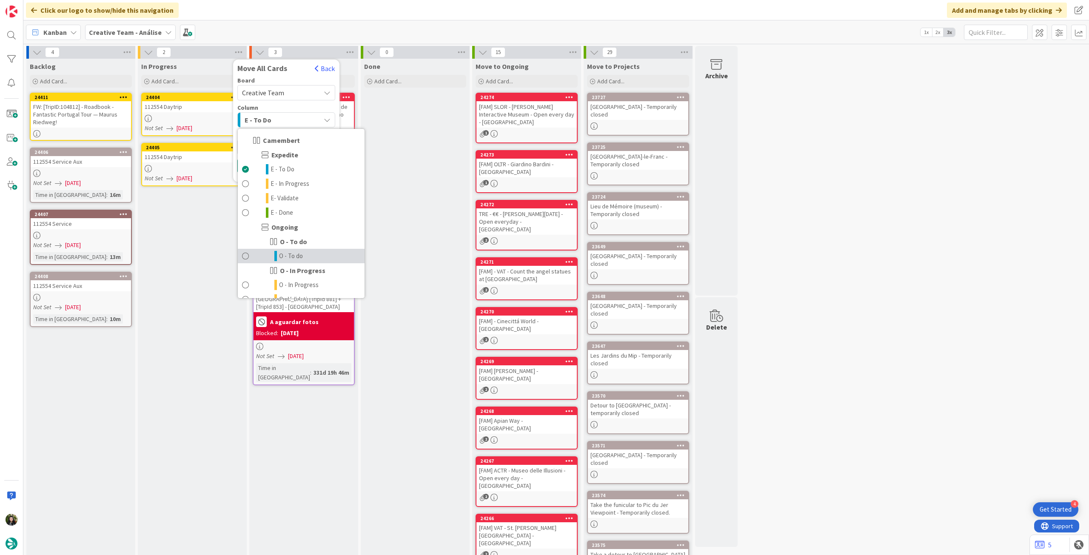
click at [295, 255] on span "O - To do" at bounding box center [291, 256] width 24 height 10
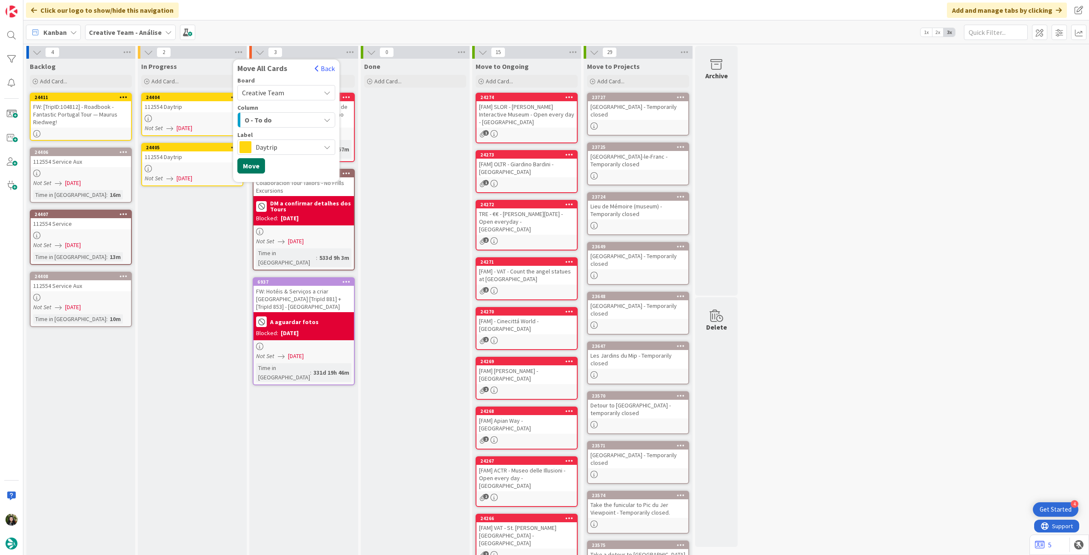
click at [255, 167] on button "Move" at bounding box center [251, 165] width 28 height 15
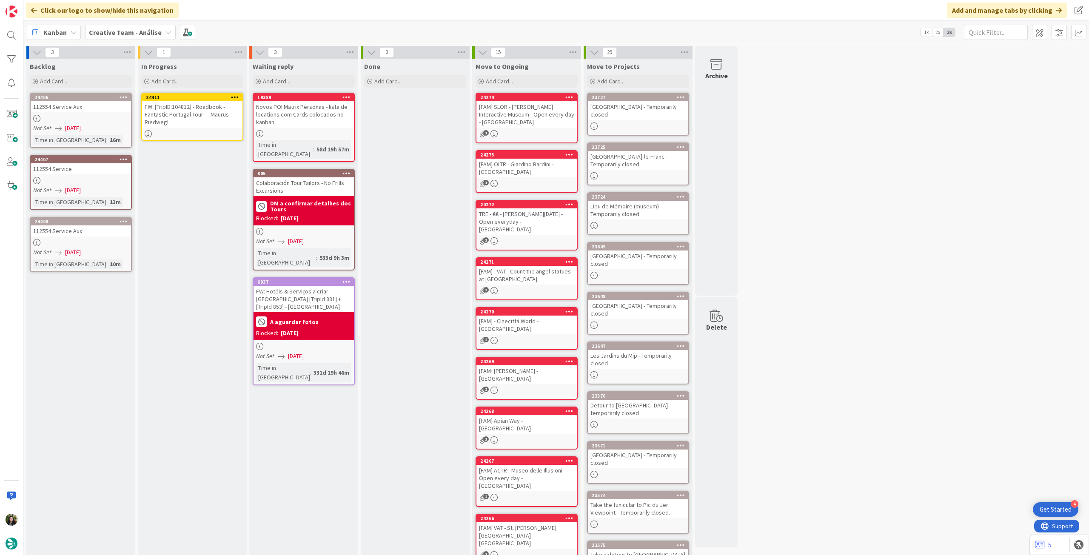
click at [187, 116] on div "FW: [TripID:104812] - Roadbook - Fantastic Portugal Tour — Maurus Riedweg!" at bounding box center [192, 114] width 100 height 26
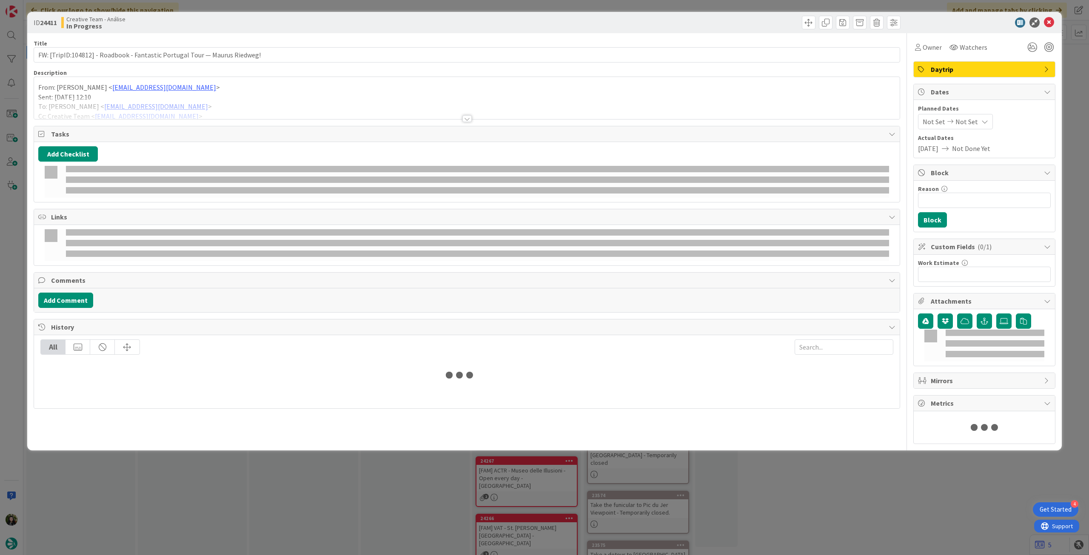
click at [52, 98] on div at bounding box center [466, 108] width 865 height 22
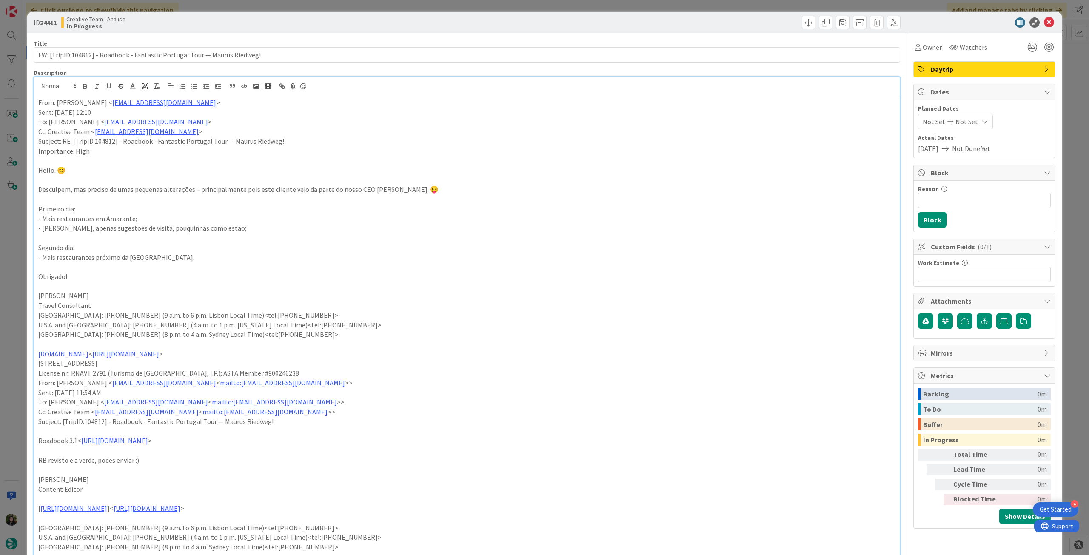
click at [38, 101] on p "From: [PERSON_NAME] < [EMAIL_ADDRESS][DOMAIN_NAME] >" at bounding box center [466, 103] width 857 height 10
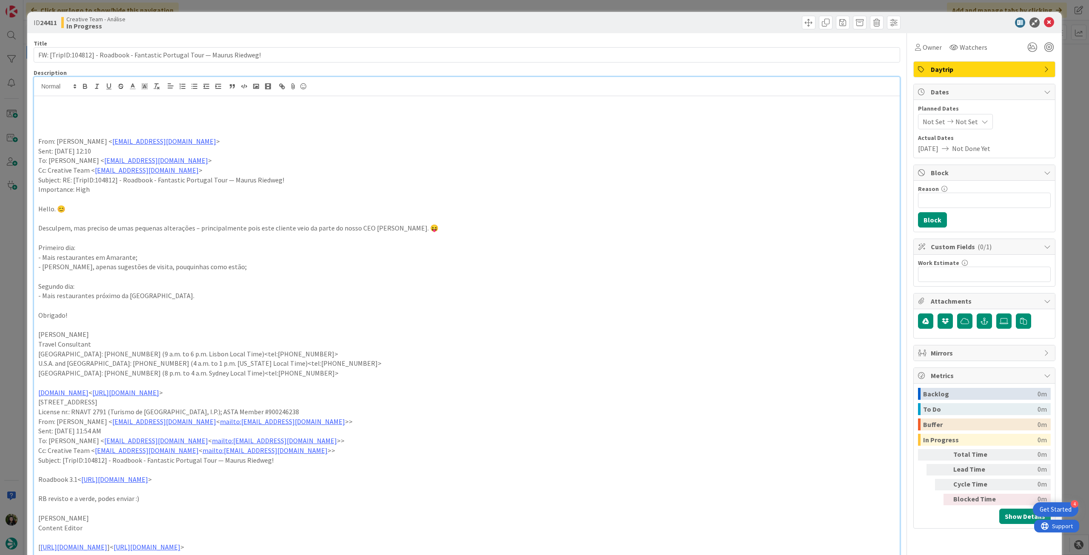
click at [68, 114] on p at bounding box center [466, 113] width 857 height 10
click at [115, 114] on p "ver notas do Calheiros. se for necessário, criar card de pesquisa para novos PO…" at bounding box center [466, 113] width 857 height 10
drag, startPoint x: 115, startPoint y: 114, endPoint x: 95, endPoint y: 101, distance: 23.7
click at [114, 114] on p "ver notas do Calheiros. se for necessário, criar card de pesquisa para novos PO…" at bounding box center [466, 113] width 857 height 10
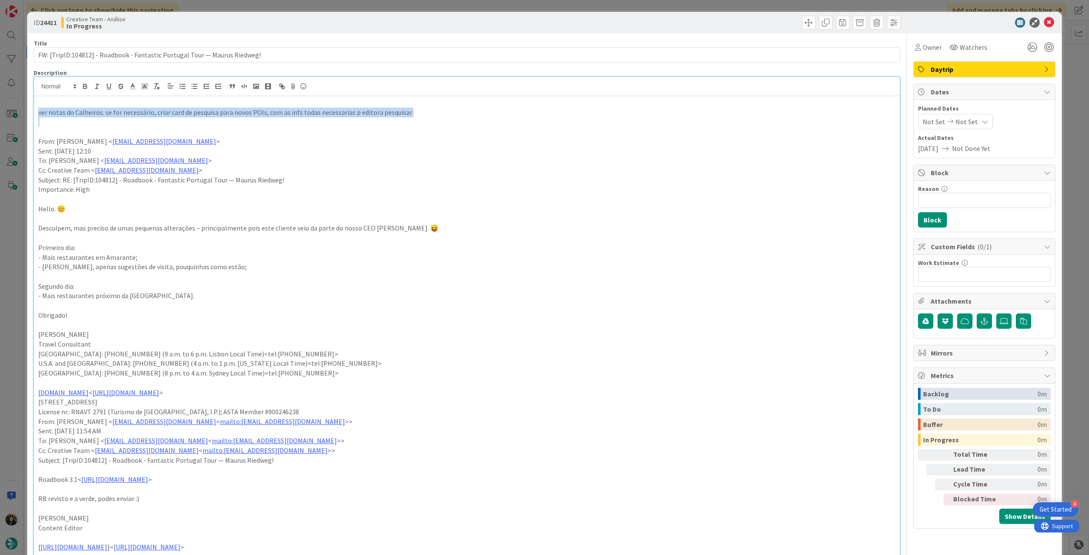
click at [83, 87] on icon "button" at bounding box center [84, 87] width 3 height 2
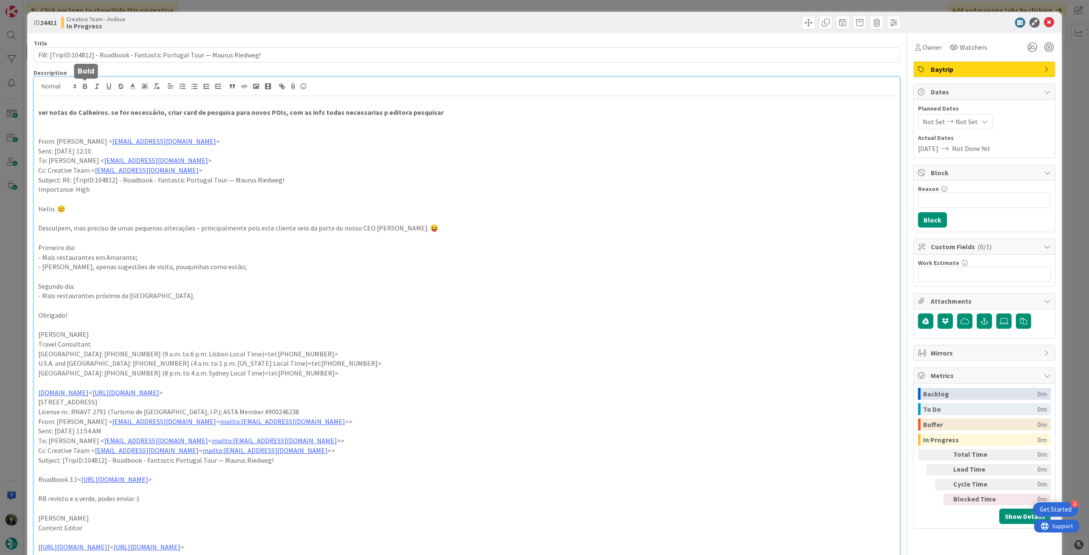
click at [238, 139] on p "From: [PERSON_NAME] < [EMAIL_ADDRESS][DOMAIN_NAME] >" at bounding box center [466, 142] width 857 height 10
click at [1044, 24] on icon at bounding box center [1049, 22] width 10 height 10
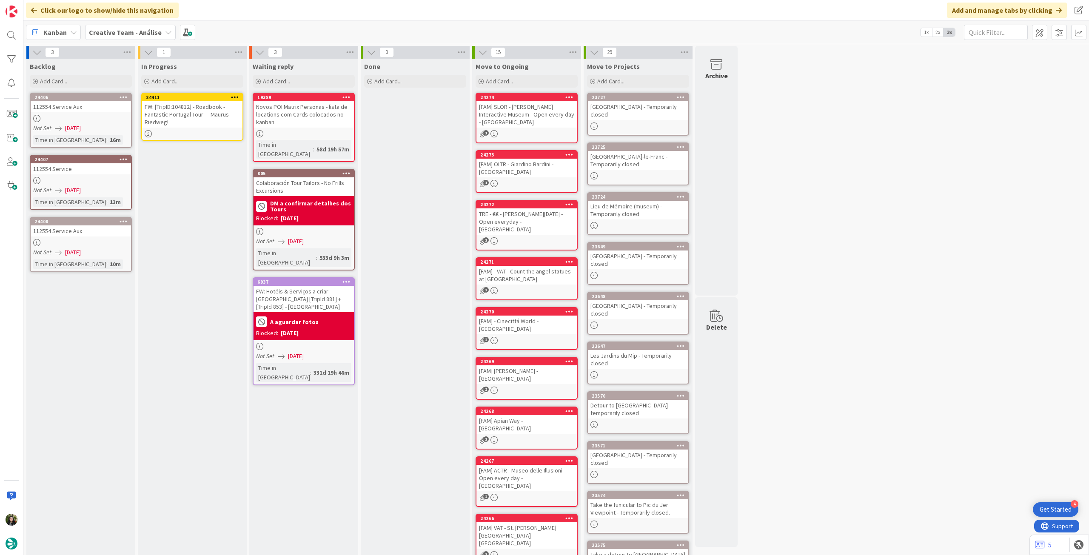
click at [237, 95] on icon at bounding box center [235, 97] width 8 height 6
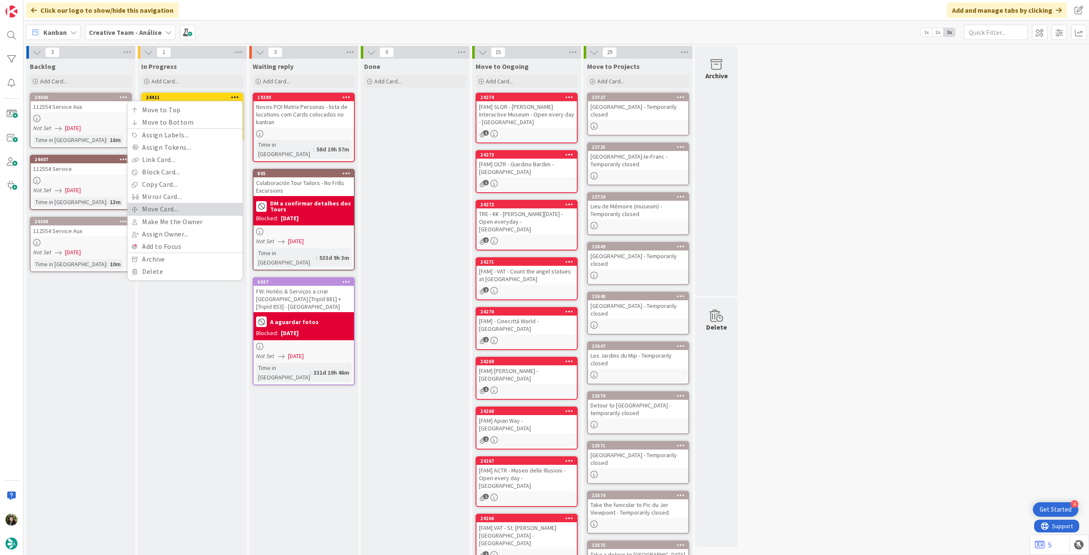
click at [177, 212] on link "Move Card..." at bounding box center [185, 209] width 115 height 12
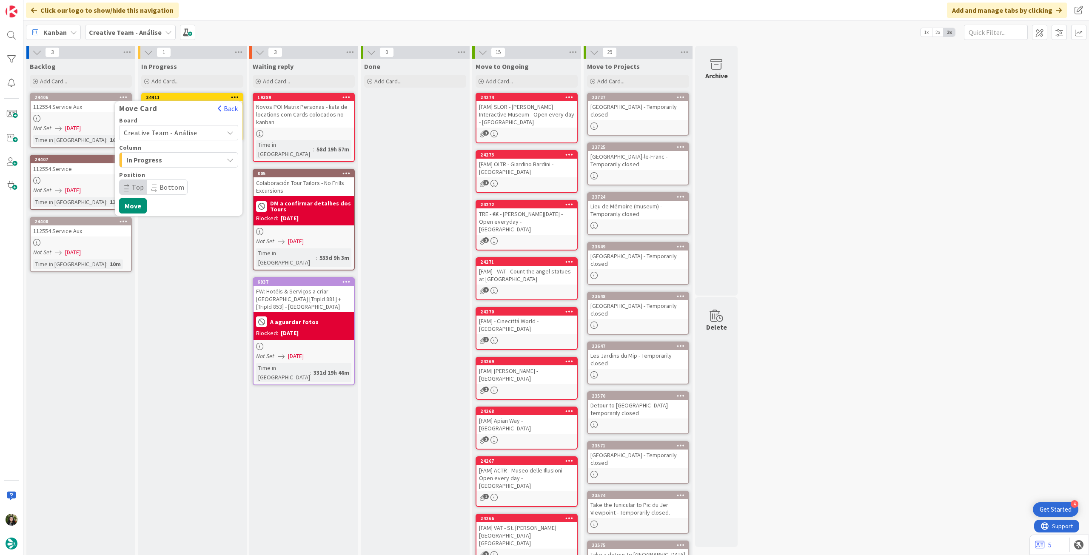
click at [180, 130] on span "Creative Team - Análise" at bounding box center [161, 132] width 74 height 9
click at [168, 172] on span "Creative Team" at bounding box center [184, 172] width 99 height 13
click at [178, 185] on span "Daytrip" at bounding box center [178, 187] width 82 height 12
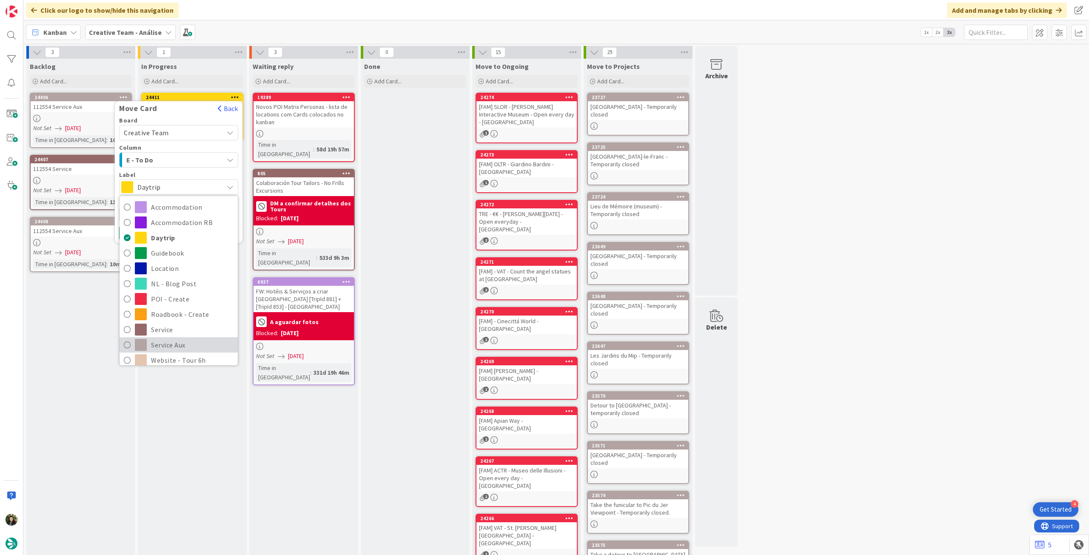
click at [174, 345] on span "Service Aux" at bounding box center [192, 344] width 82 height 13
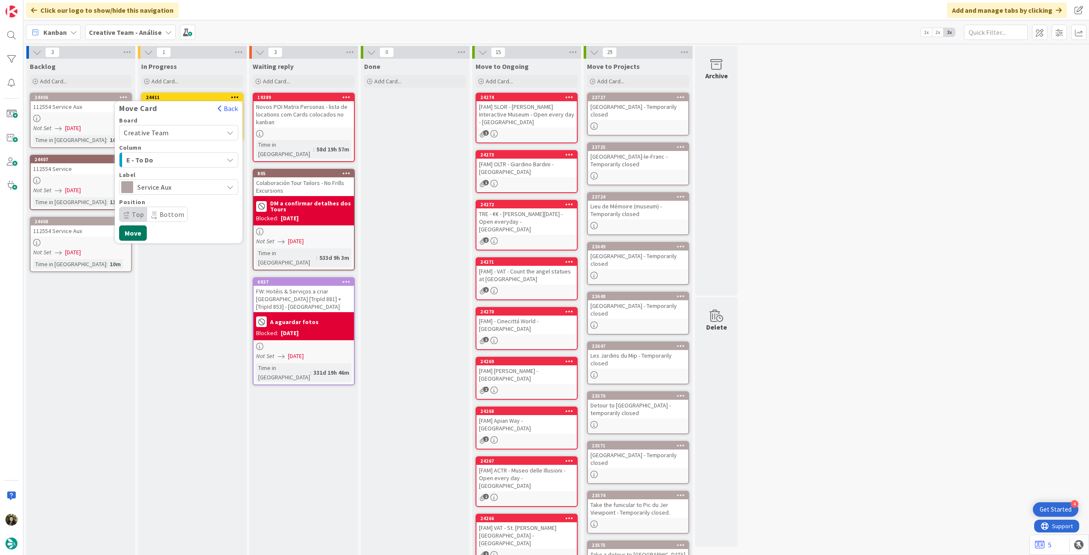
click at [139, 230] on button "Move" at bounding box center [133, 232] width 28 height 15
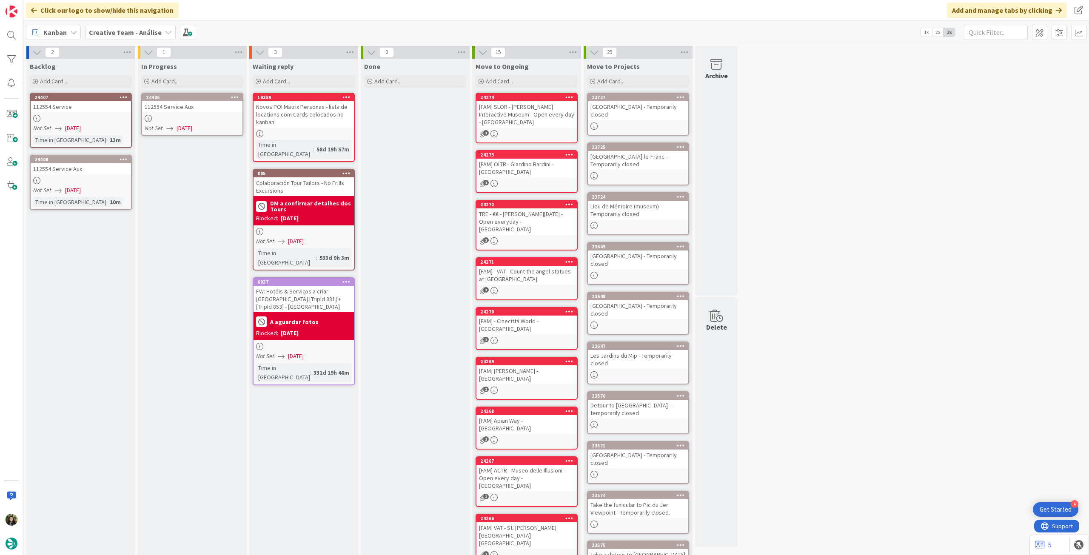
click at [162, 114] on div "24406 112554 Service Aux Not Set [DATE]" at bounding box center [192, 114] width 102 height 43
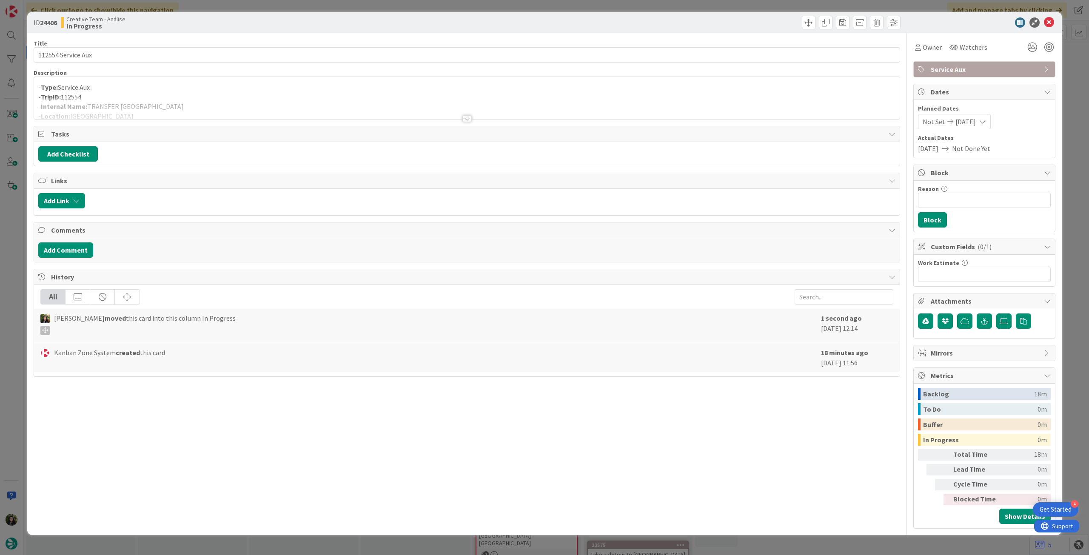
click at [189, 110] on div at bounding box center [466, 108] width 865 height 22
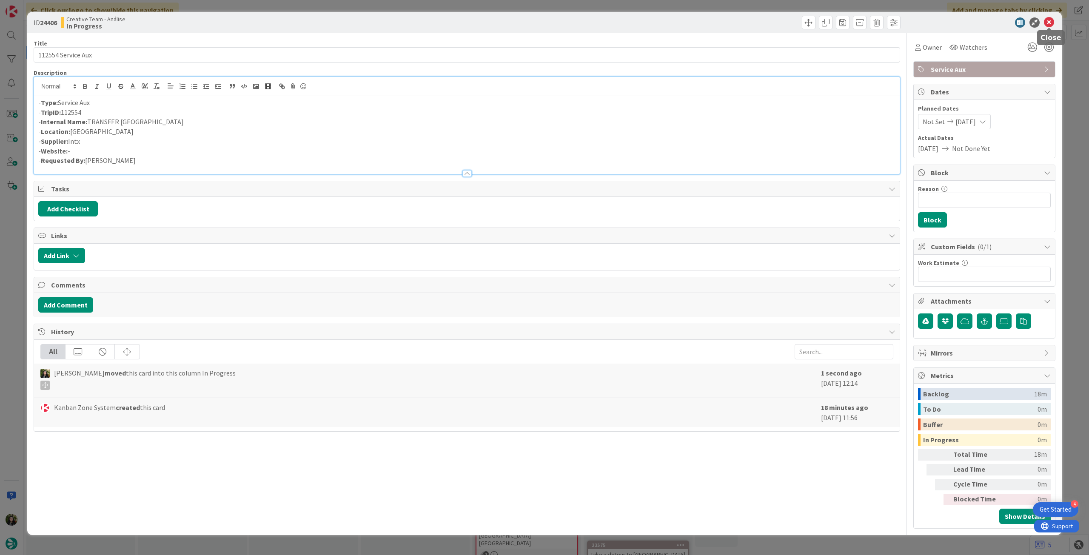
click at [1047, 23] on icon at bounding box center [1049, 22] width 10 height 10
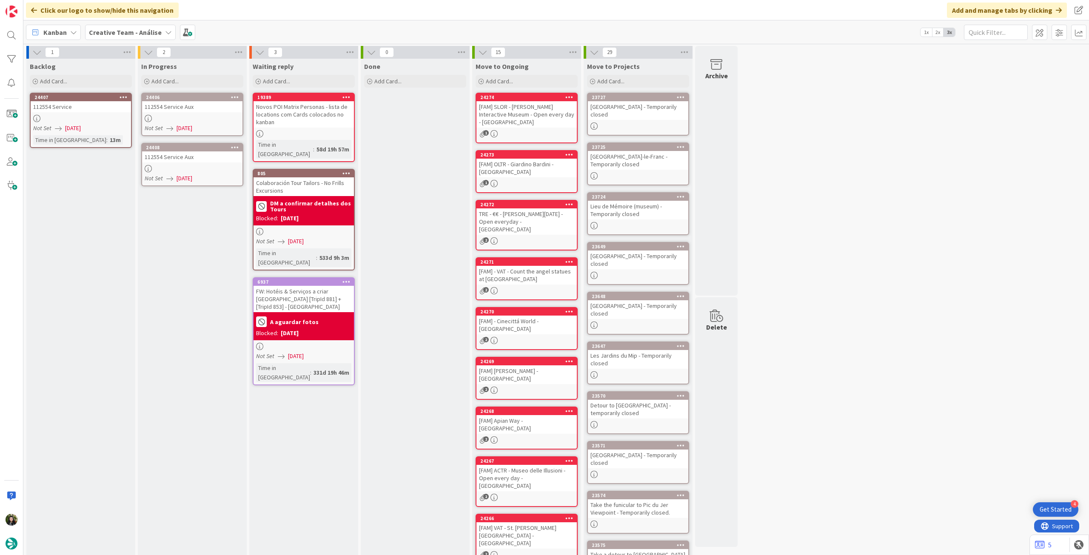
click at [173, 174] on div "Not Set [DATE]" at bounding box center [194, 178] width 98 height 9
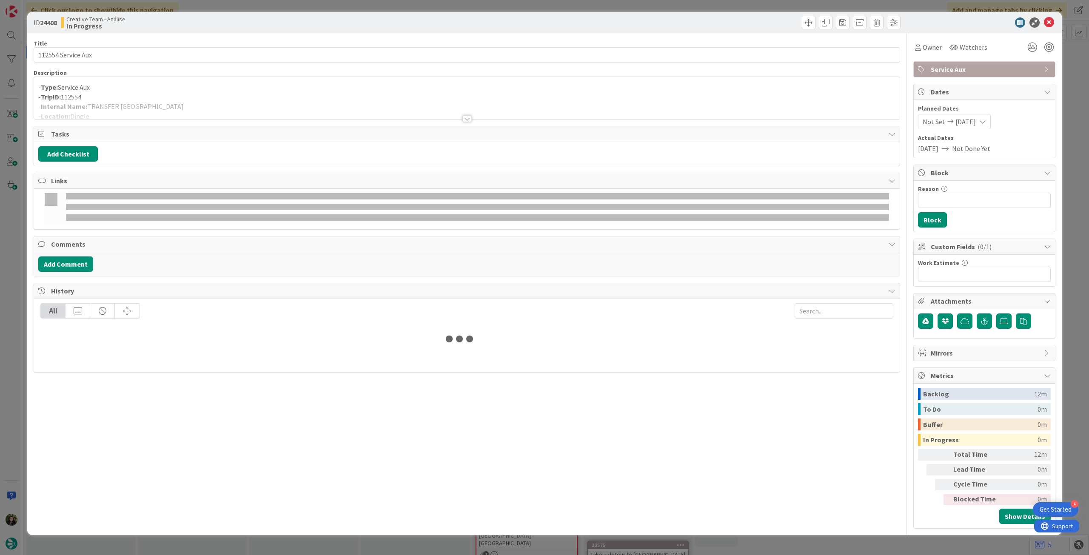
click at [176, 98] on div at bounding box center [466, 108] width 865 height 22
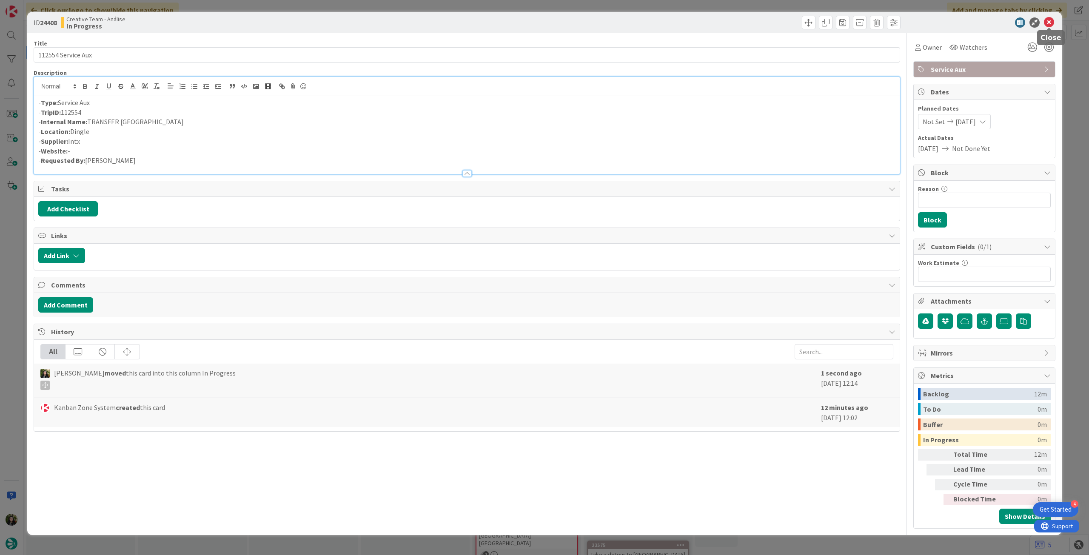
click at [1053, 20] on icon at bounding box center [1049, 22] width 10 height 10
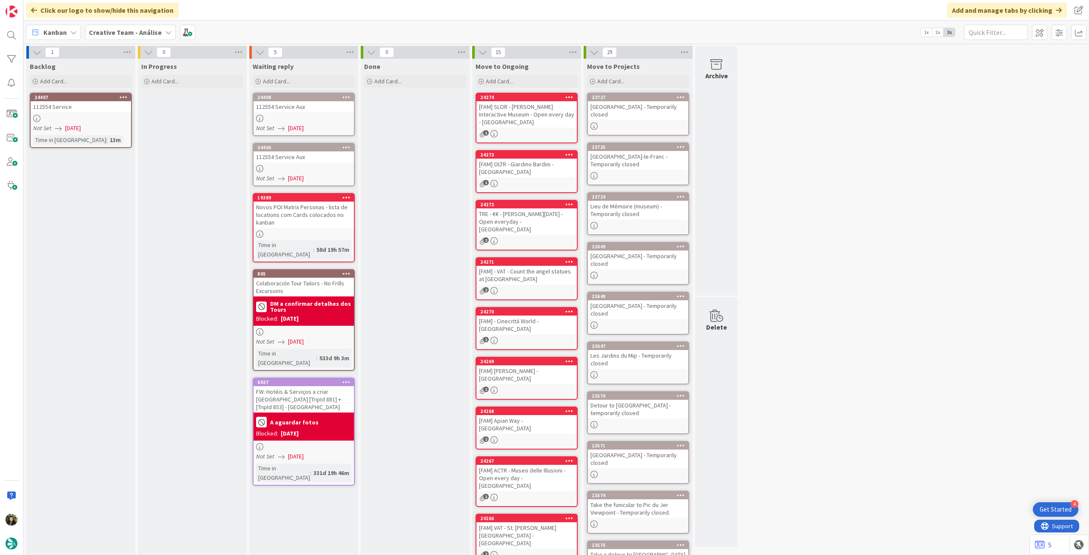
click at [86, 122] on div at bounding box center [81, 118] width 100 height 7
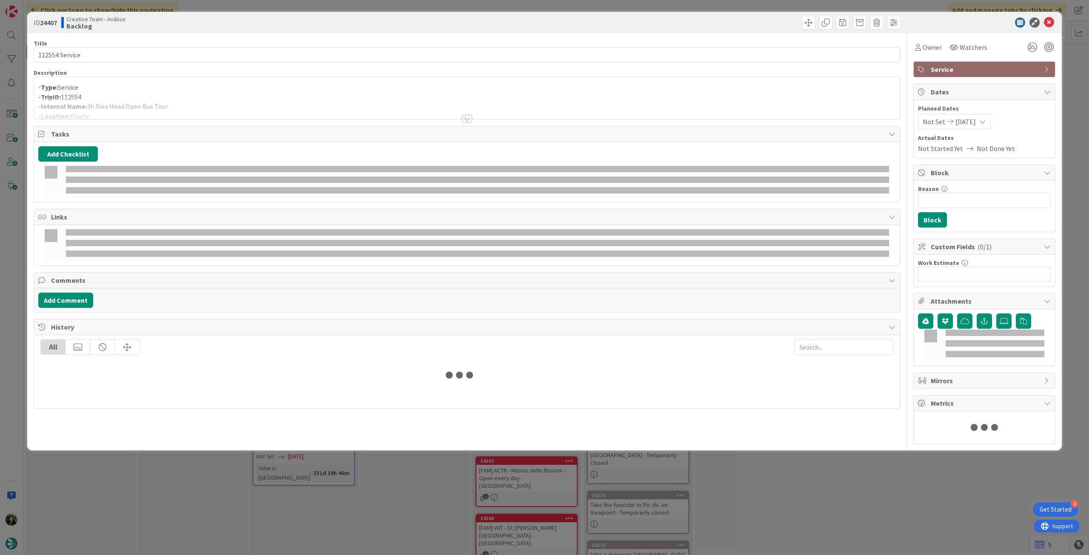
click at [193, 93] on p "- TripID: 112554" at bounding box center [466, 97] width 857 height 10
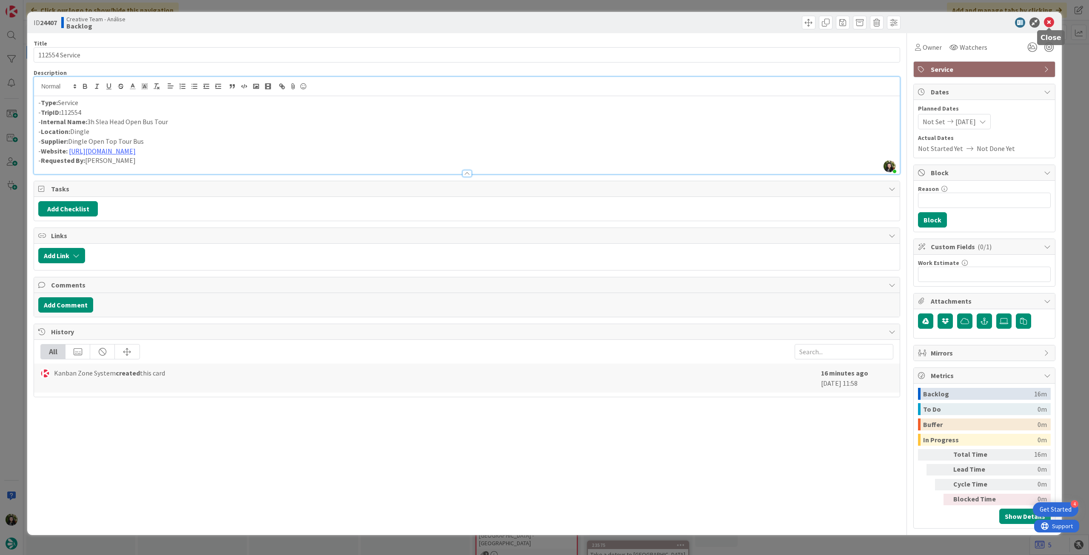
click at [1048, 24] on icon at bounding box center [1049, 22] width 10 height 10
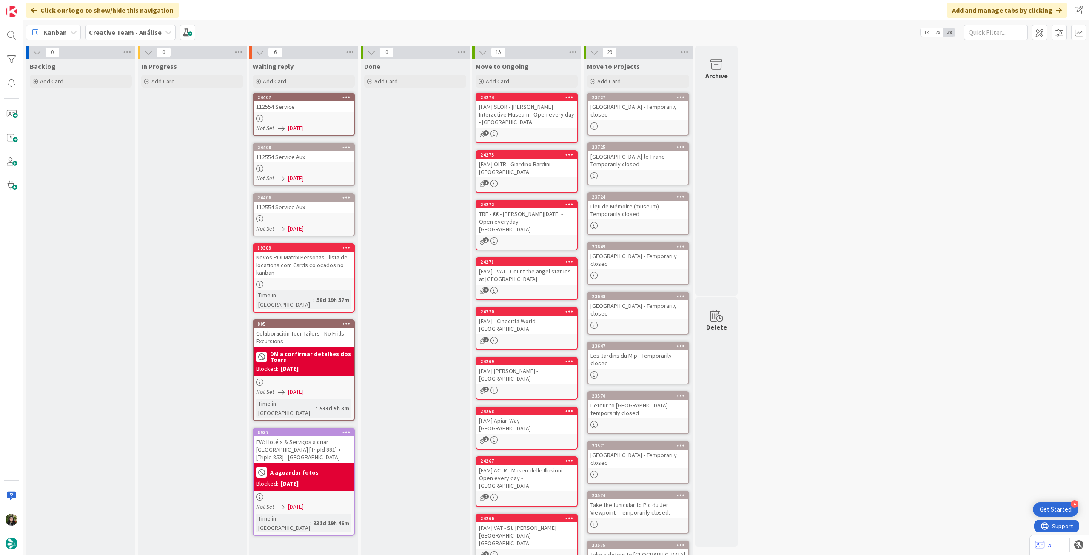
click at [129, 31] on b "Creative Team - Análise" at bounding box center [125, 32] width 73 height 9
click at [125, 126] on h4 "Creative Team" at bounding box center [146, 121] width 102 height 9
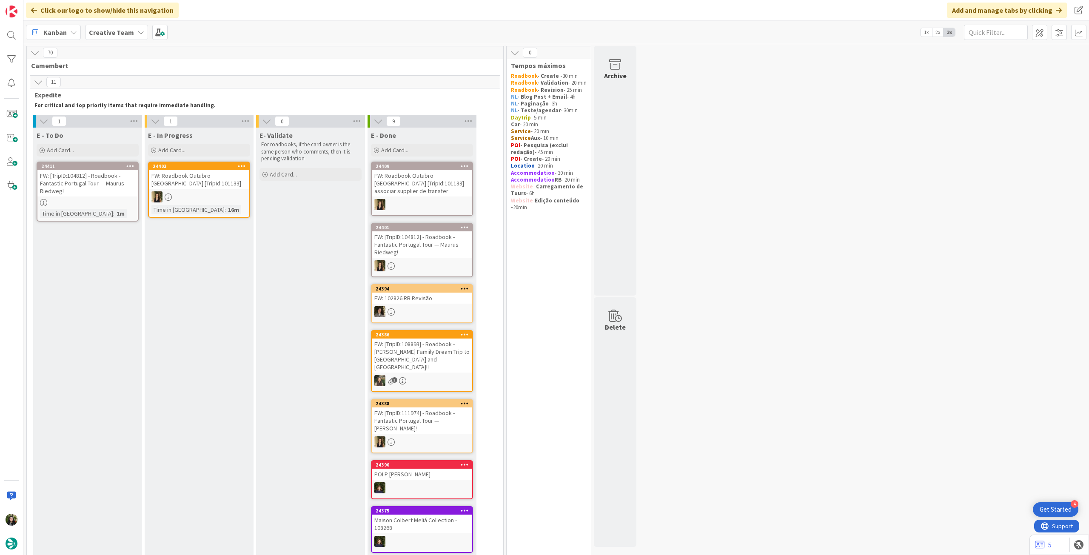
click at [427, 354] on div "FW: [TripID:108893] - Roadbook - [PERSON_NAME] Famiily Dream Trip to [GEOGRAPHI…" at bounding box center [422, 355] width 100 height 34
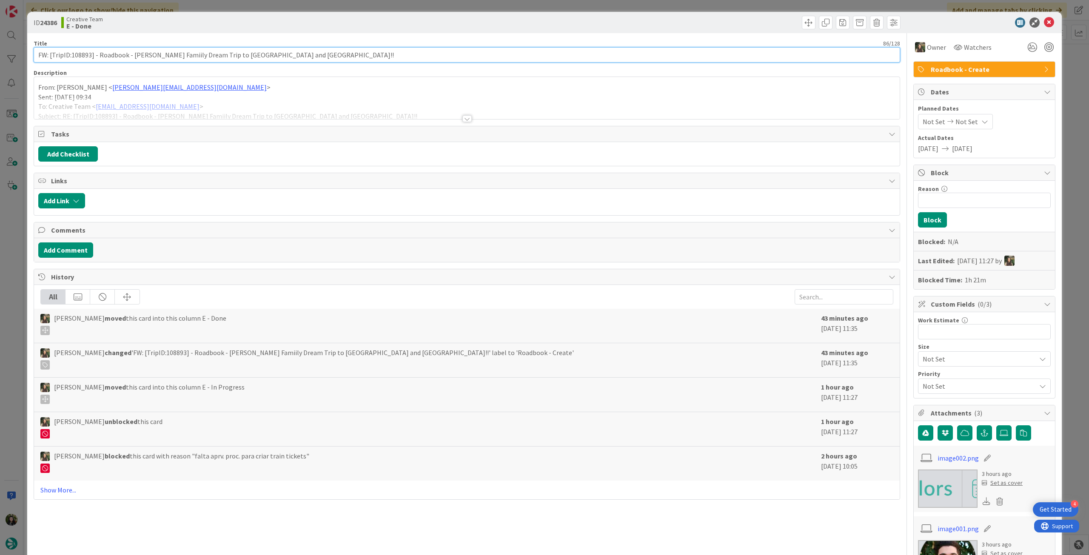
drag, startPoint x: 71, startPoint y: 57, endPoint x: 90, endPoint y: 57, distance: 19.6
click at [90, 57] on input "FW: [TripID:108893] - Roadbook - [PERSON_NAME] Famiily Dream Trip to [GEOGRAPHI…" at bounding box center [467, 54] width 866 height 15
click at [1044, 25] on icon at bounding box center [1049, 22] width 10 height 10
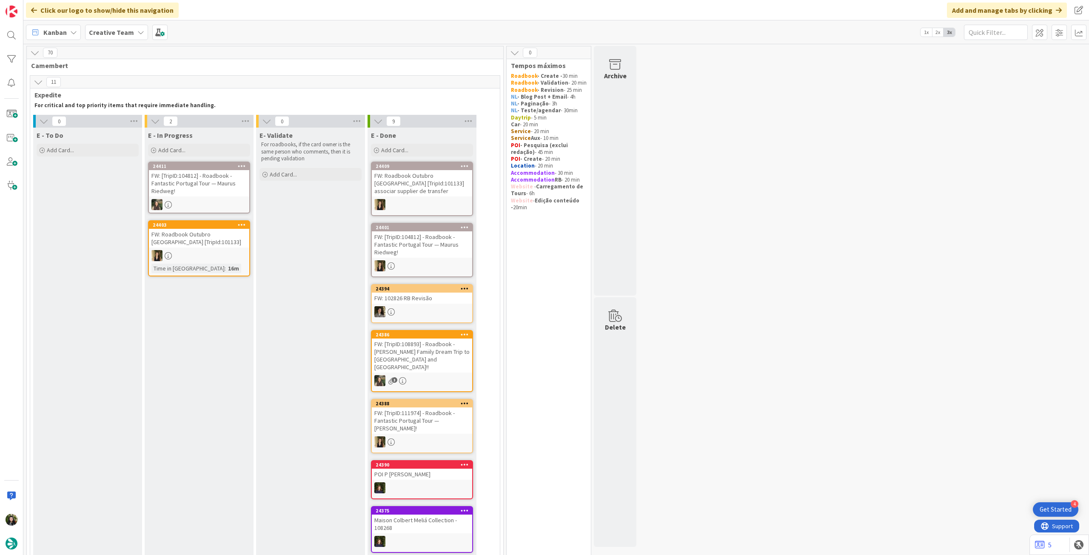
click at [126, 33] on b "Creative Team" at bounding box center [111, 32] width 45 height 9
click at [129, 113] on div "Creative Team 1 Creative Team - Análise" at bounding box center [157, 114] width 130 height 34
click at [126, 119] on h4 "Creative Team - Análise" at bounding box center [153, 121] width 116 height 9
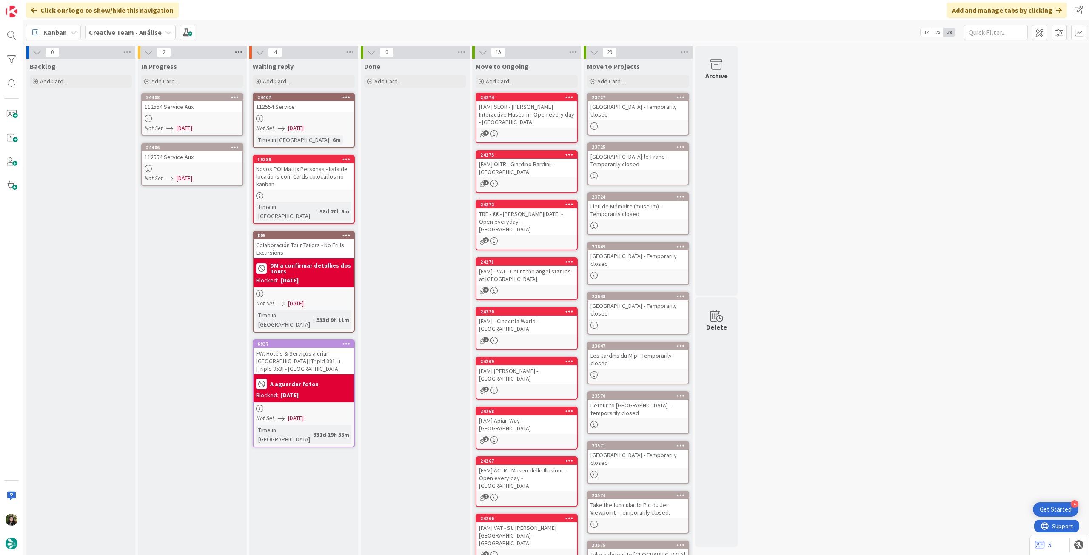
click at [242, 53] on icon at bounding box center [238, 52] width 11 height 13
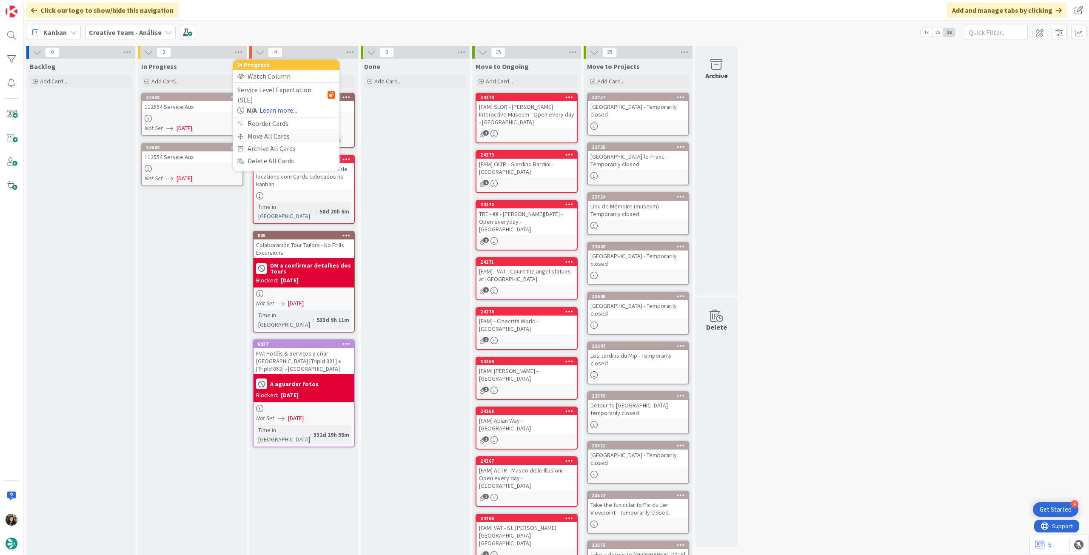
click at [259, 130] on div "Move All Cards" at bounding box center [286, 136] width 106 height 12
click at [294, 93] on span "Creative Team - Análise" at bounding box center [276, 92] width 68 height 9
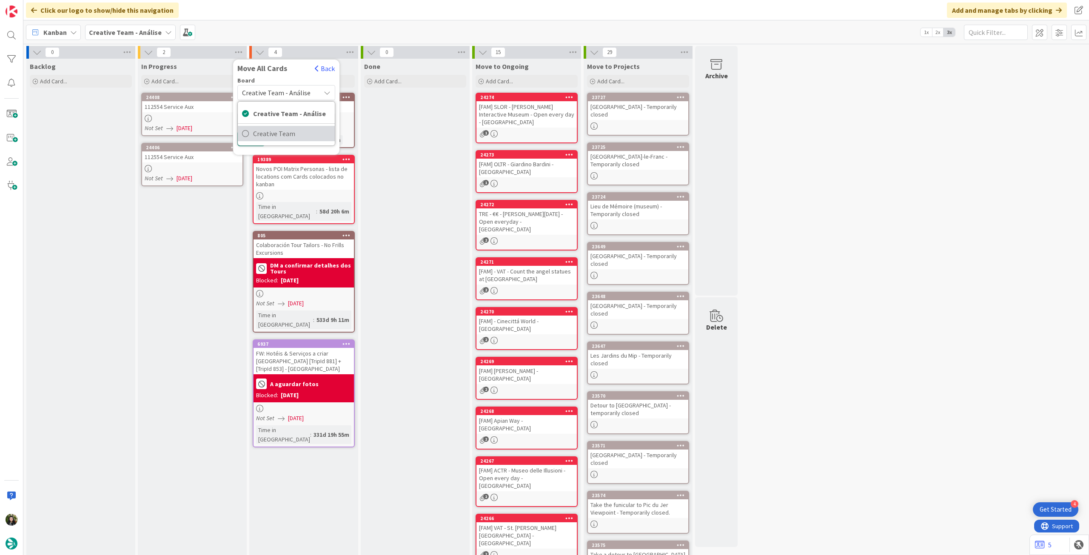
drag, startPoint x: 294, startPoint y: 94, endPoint x: 289, endPoint y: 124, distance: 30.6
click at [290, 131] on span "Creative Team" at bounding box center [291, 133] width 77 height 13
click at [288, 118] on div "Select a Column..." at bounding box center [280, 120] width 80 height 14
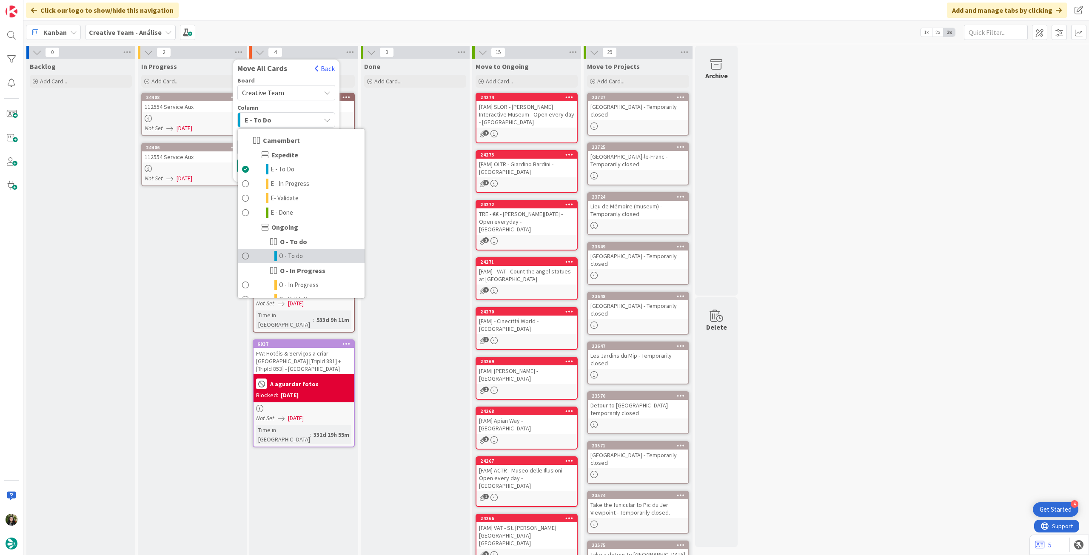
click at [315, 260] on link "O - To do" at bounding box center [301, 256] width 127 height 14
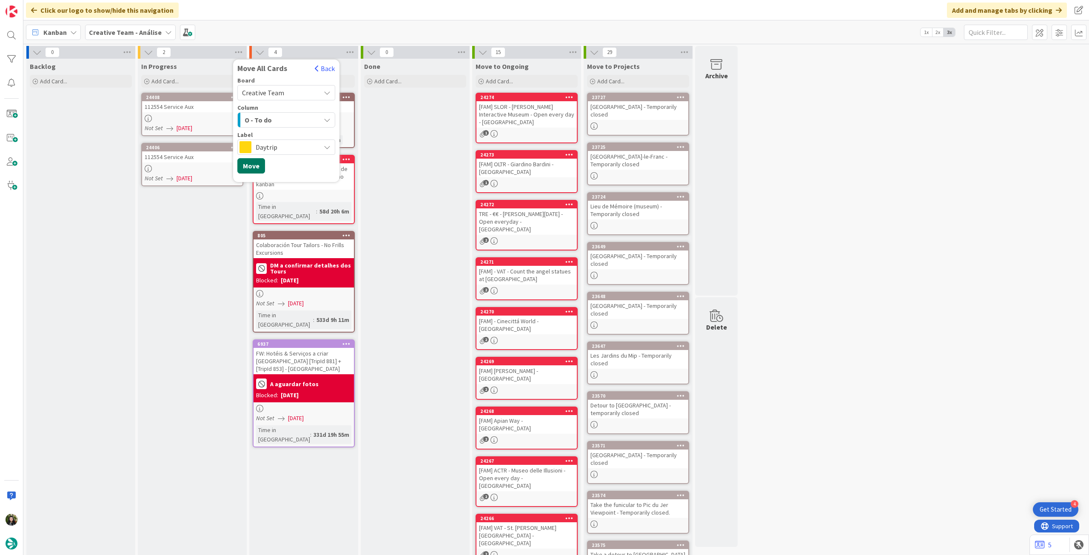
drag, startPoint x: 255, startPoint y: 165, endPoint x: 365, endPoint y: 140, distance: 112.9
click at [257, 164] on button "Move" at bounding box center [251, 165] width 28 height 15
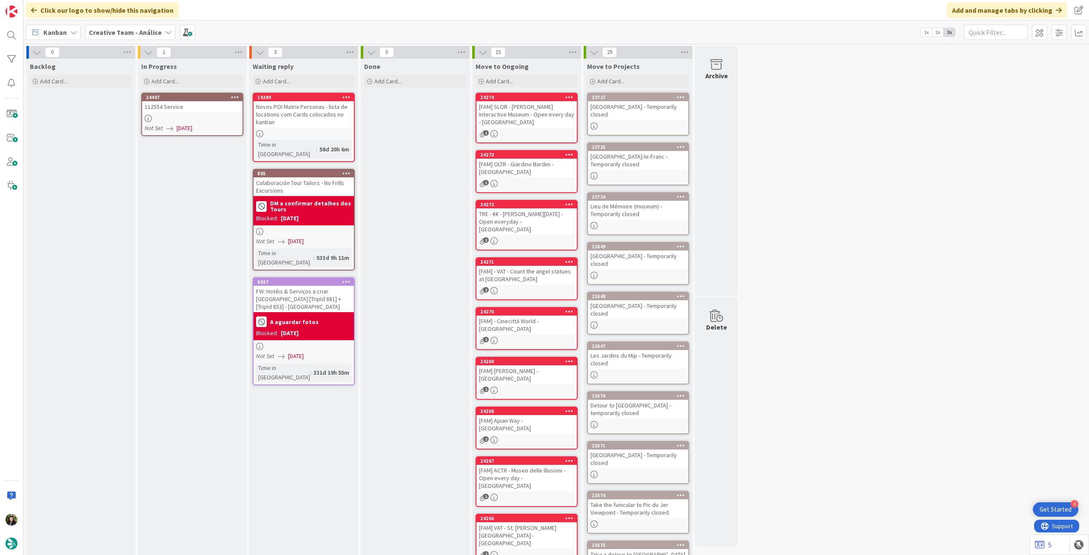
click at [239, 97] on div at bounding box center [234, 97] width 15 height 6
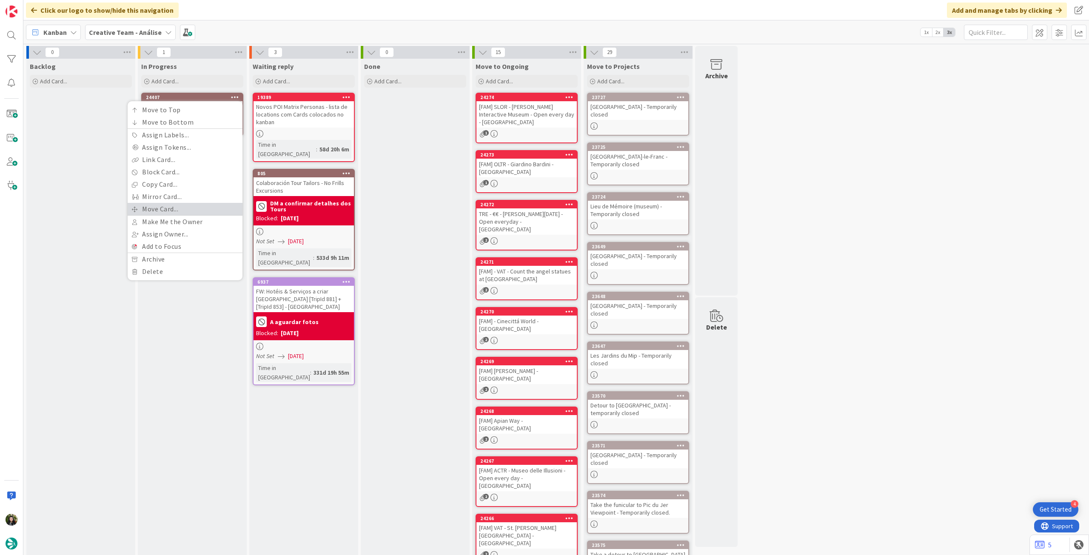
click at [190, 209] on link "Move Card..." at bounding box center [185, 209] width 115 height 12
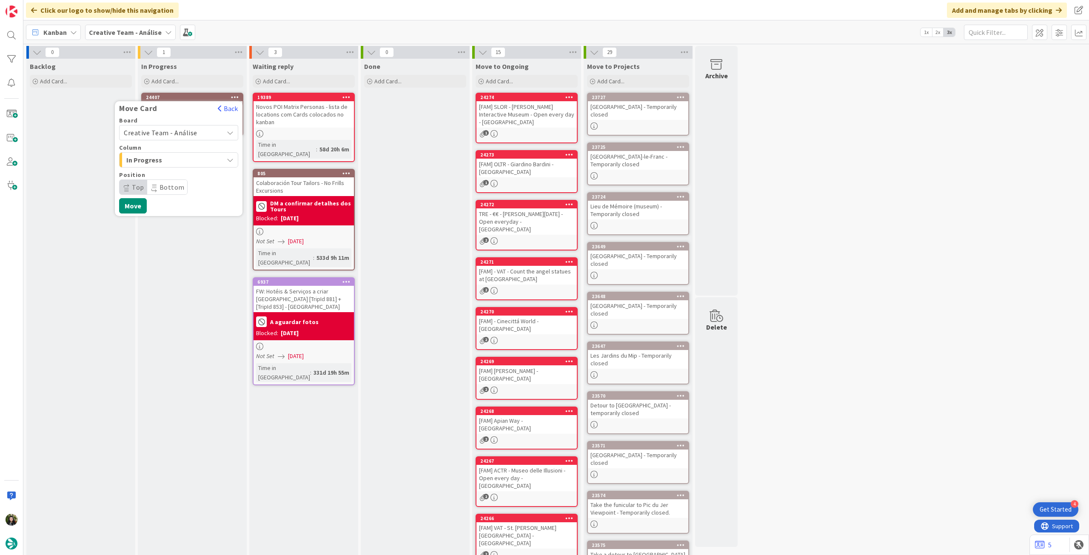
click at [190, 135] on span "Creative Team - Análise" at bounding box center [161, 132] width 74 height 9
click at [178, 167] on span "Creative Team" at bounding box center [184, 172] width 99 height 13
click at [182, 159] on span "Select a Column..." at bounding box center [156, 159] width 64 height 11
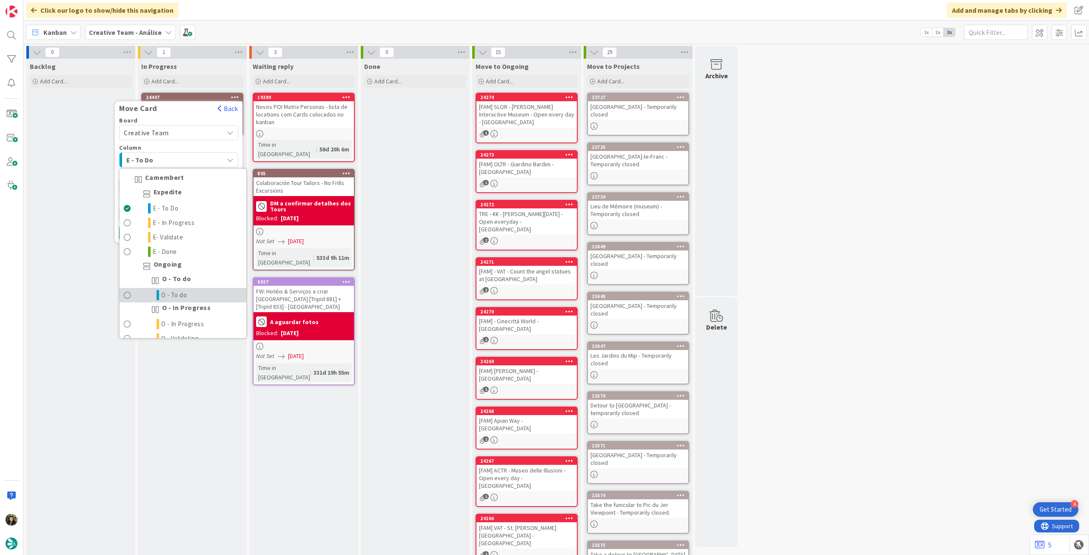
click at [176, 294] on span "O - To do" at bounding box center [174, 295] width 26 height 10
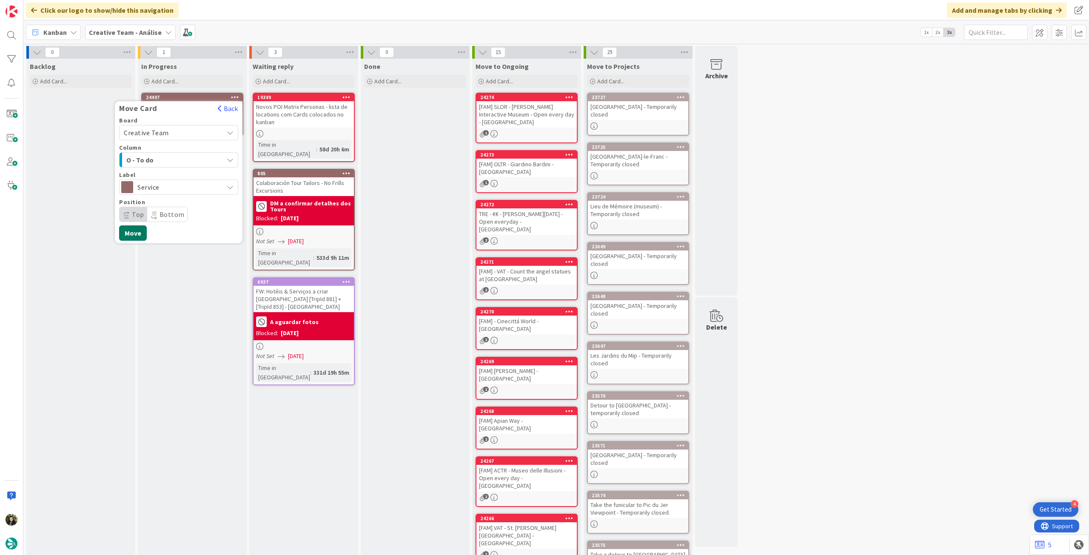
drag, startPoint x: 140, startPoint y: 231, endPoint x: 133, endPoint y: 208, distance: 24.4
click at [138, 232] on button "Move" at bounding box center [133, 232] width 28 height 15
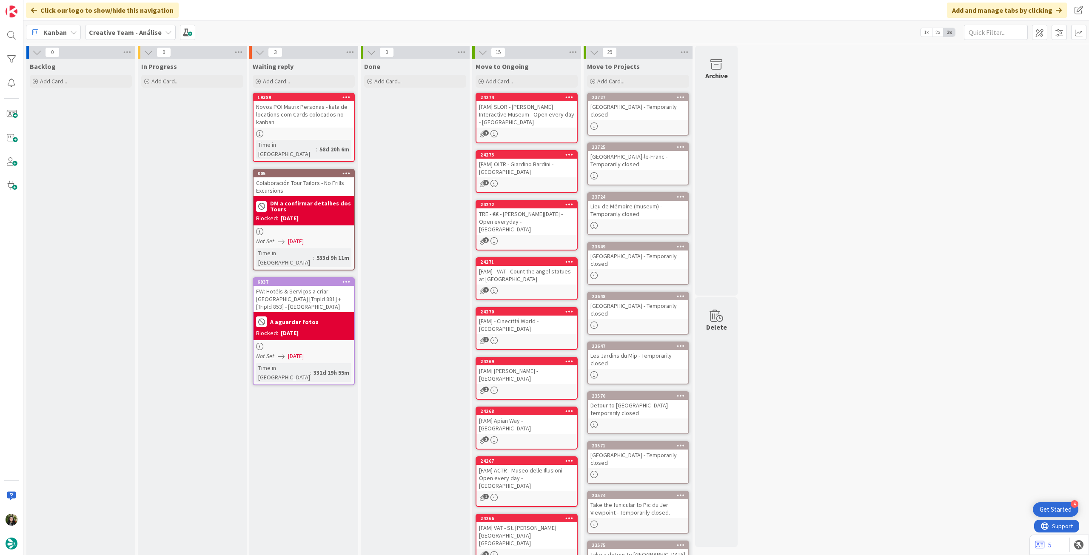
click at [138, 32] on b "Creative Team - Análise" at bounding box center [125, 32] width 73 height 9
click at [120, 117] on div "Creative Team 1" at bounding box center [157, 122] width 130 height 16
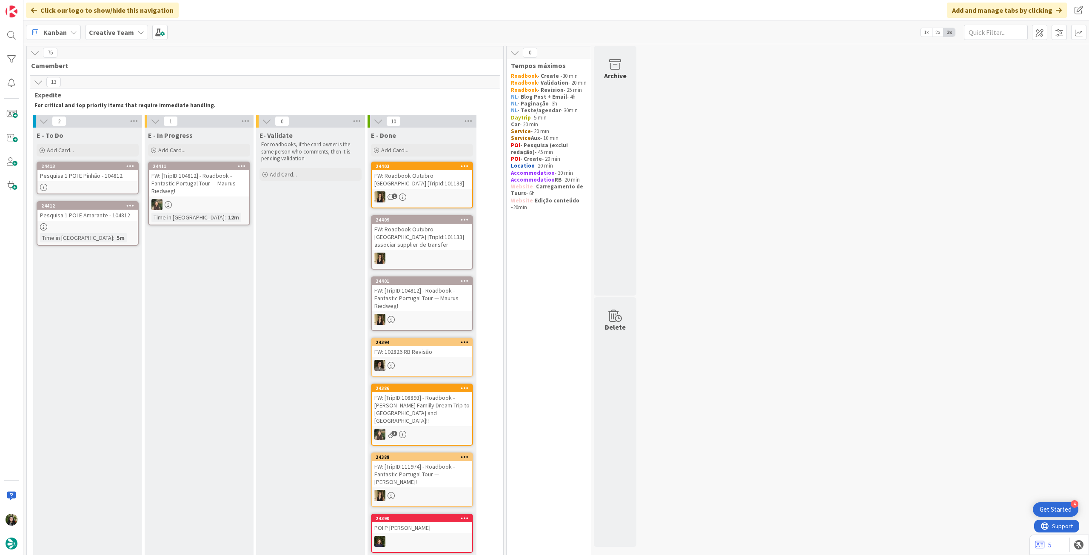
click at [94, 193] on div "24413 Pesquisa 1 POI E Pinhão - 104812" at bounding box center [88, 178] width 102 height 33
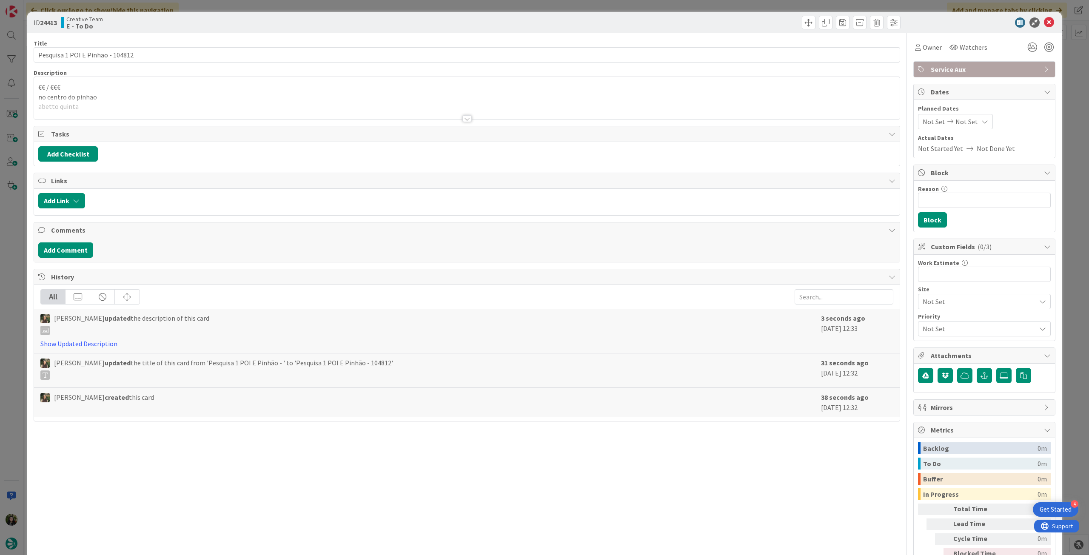
click at [152, 108] on div at bounding box center [466, 108] width 865 height 22
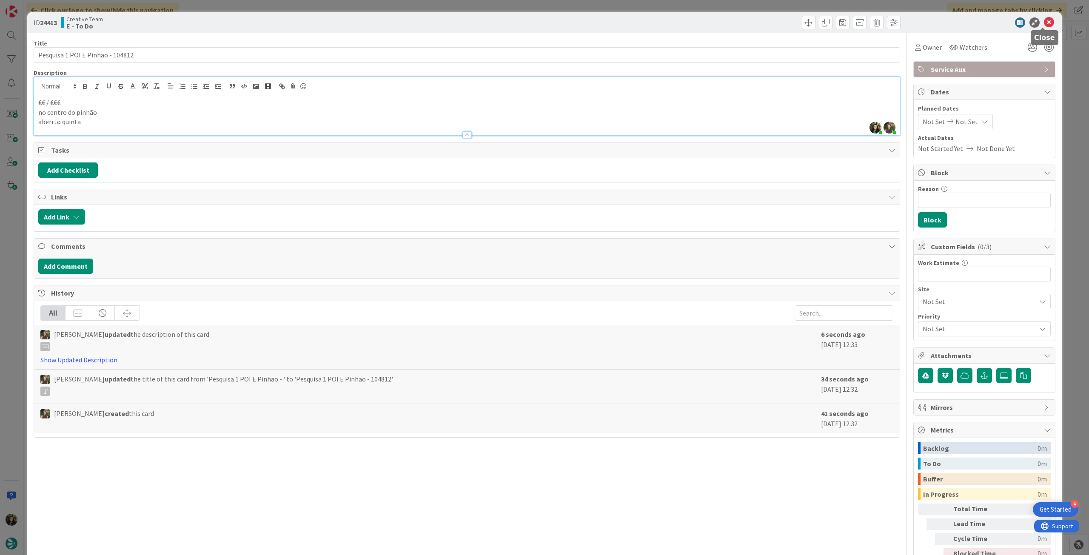
click at [1044, 22] on icon at bounding box center [1049, 22] width 10 height 10
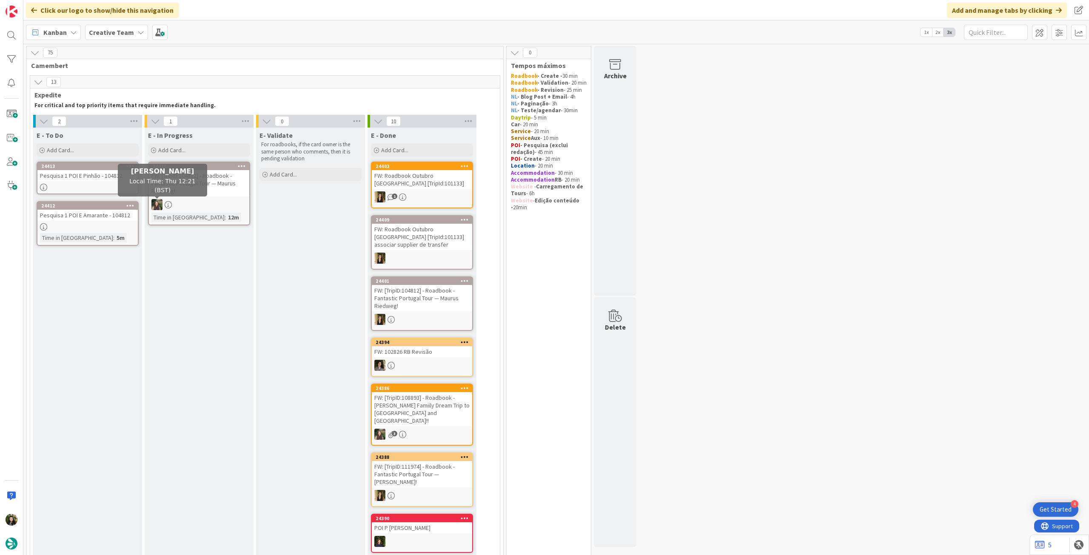
click at [117, 231] on div "24412 Pesquisa 1 POI E Amarante - 104812 Time in Column : 5m" at bounding box center [88, 223] width 102 height 45
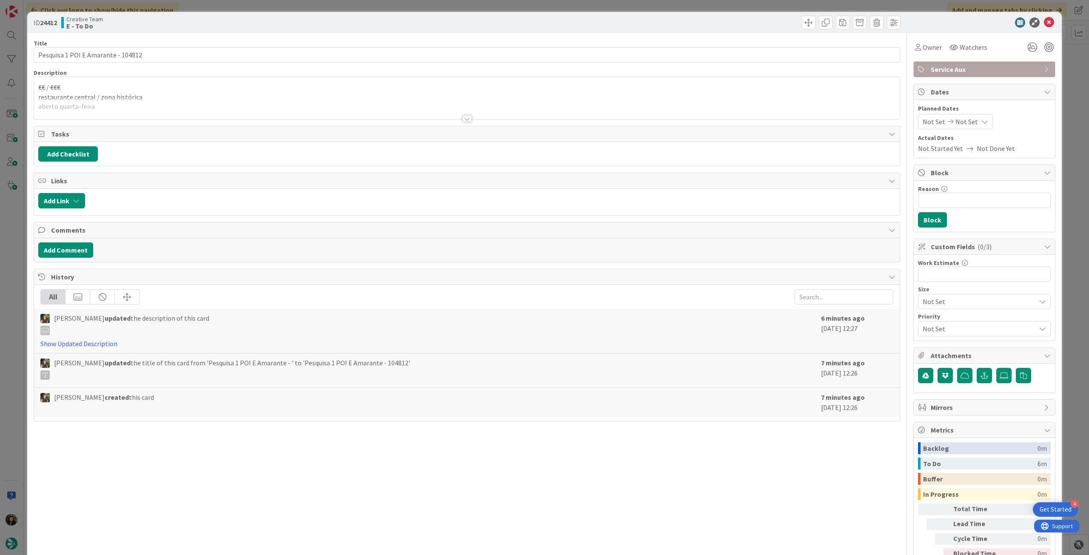
click at [157, 111] on div at bounding box center [466, 108] width 865 height 22
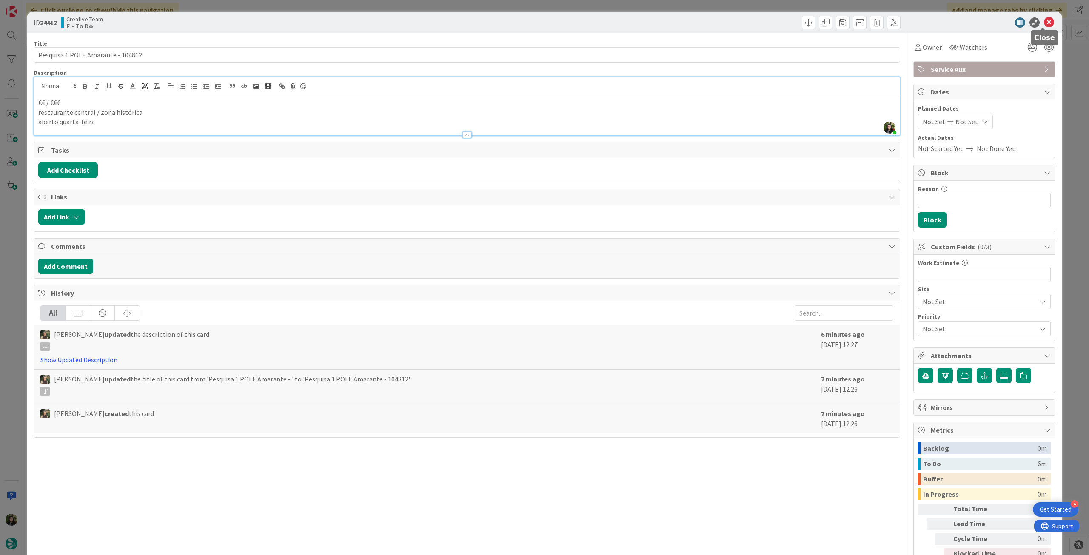
click at [1044, 22] on icon at bounding box center [1049, 22] width 10 height 10
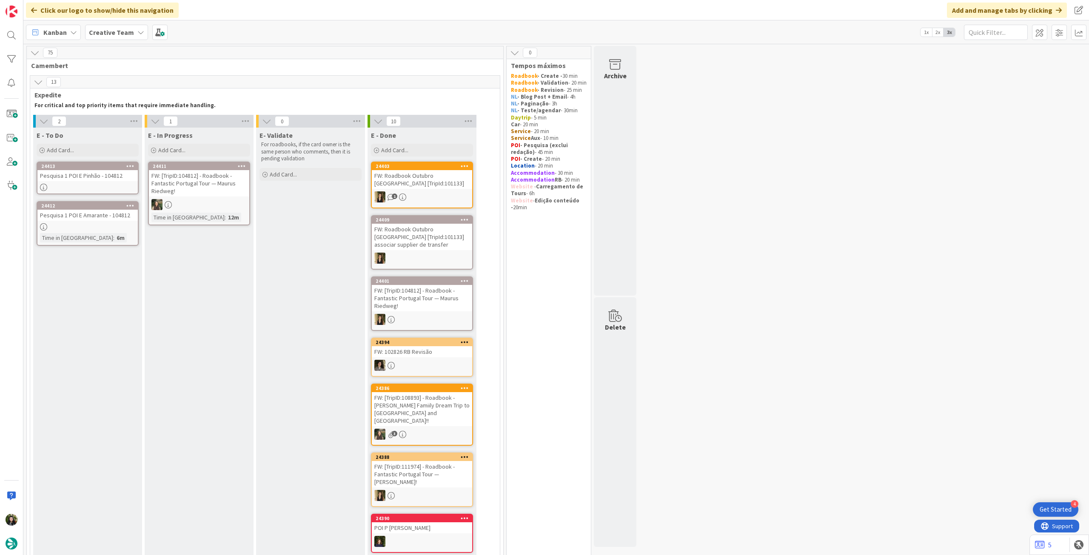
click at [220, 191] on div "FW: [TripID:104812] - Roadbook - Fantastic Portugal Tour — Maurus Riedweg!" at bounding box center [199, 183] width 100 height 26
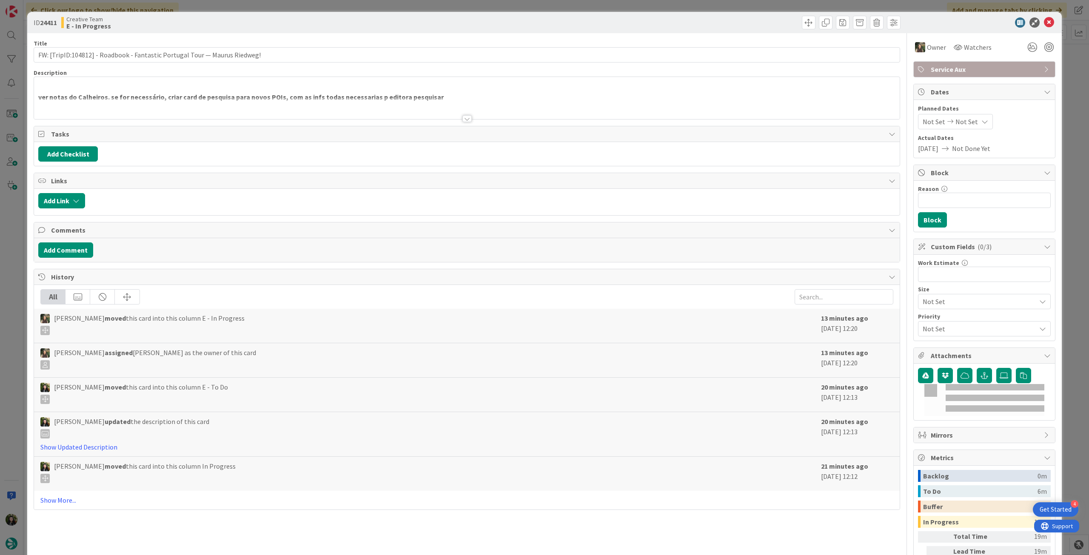
click at [199, 102] on div at bounding box center [466, 108] width 865 height 22
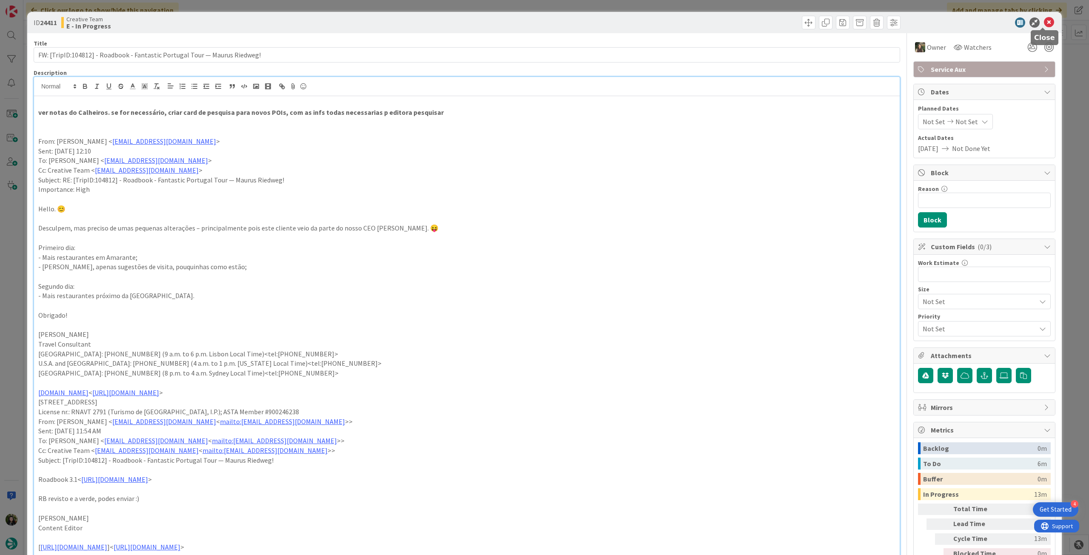
click at [1044, 21] on icon at bounding box center [1049, 22] width 10 height 10
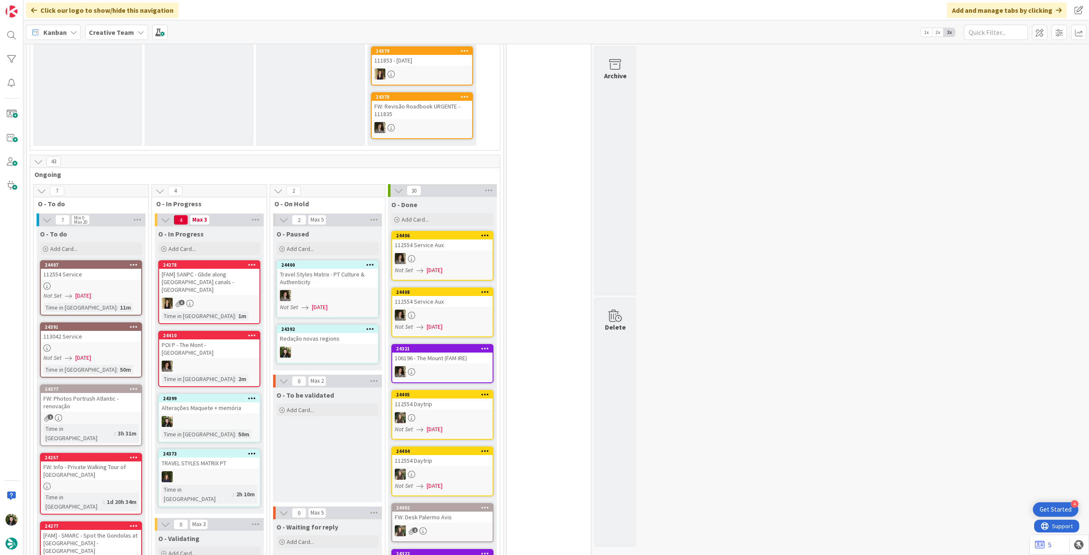
click at [119, 37] on span "Creative Team" at bounding box center [111, 32] width 45 height 10
click at [140, 123] on h4 "Creative Team - Análise" at bounding box center [153, 121] width 116 height 9
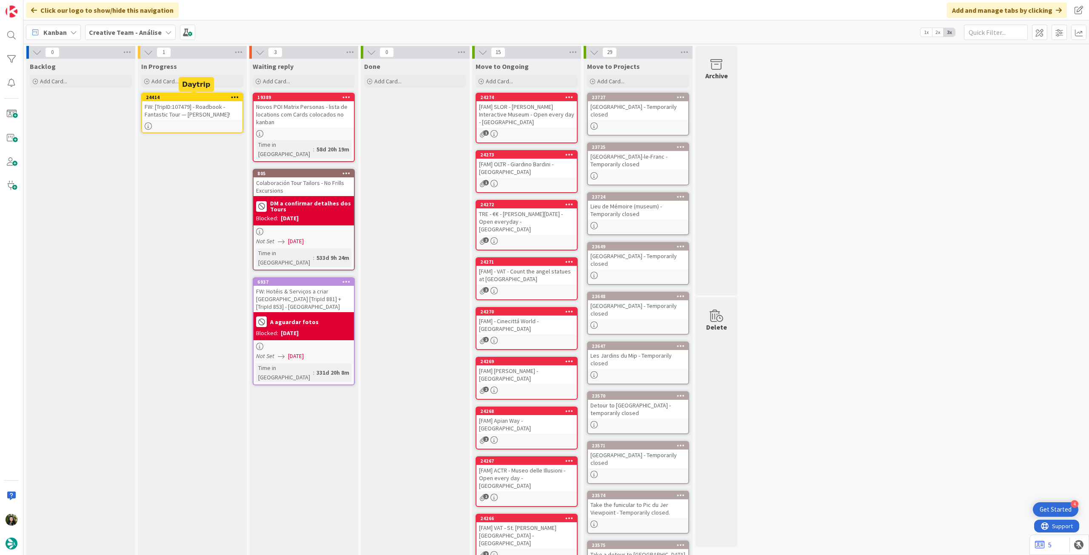
click at [233, 97] on icon at bounding box center [235, 97] width 8 height 6
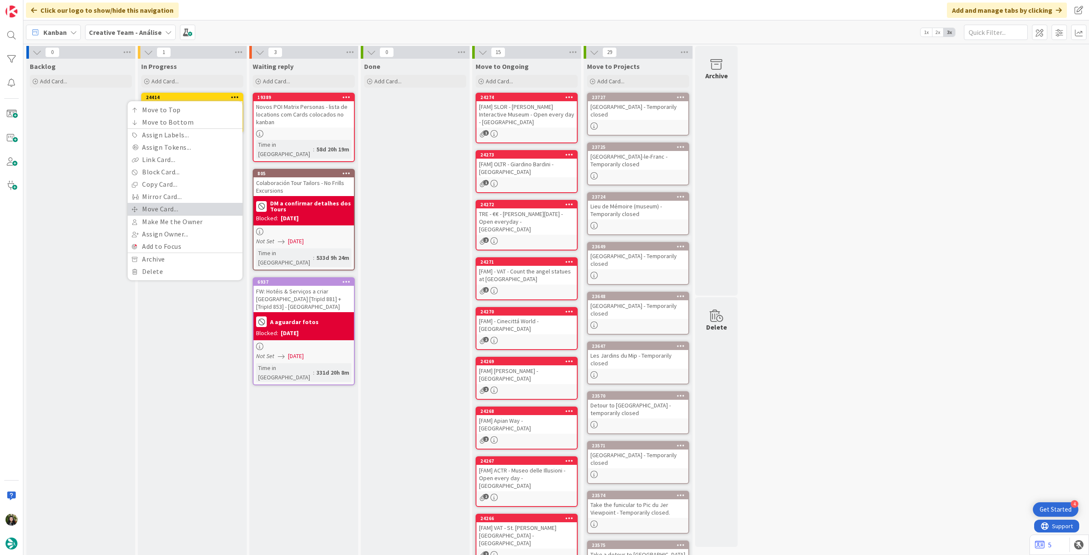
click at [163, 205] on link "Move Card..." at bounding box center [185, 209] width 115 height 12
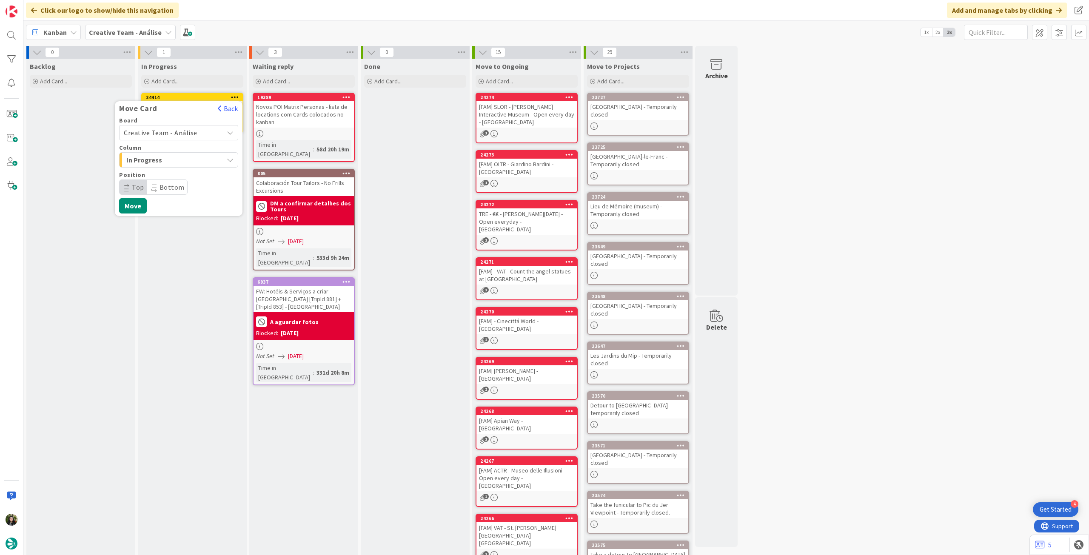
click at [186, 137] on span "Creative Team - Análise" at bounding box center [161, 132] width 74 height 9
click at [168, 173] on span "Creative Team" at bounding box center [184, 172] width 99 height 13
click at [158, 193] on span "Daytrip" at bounding box center [178, 187] width 82 height 12
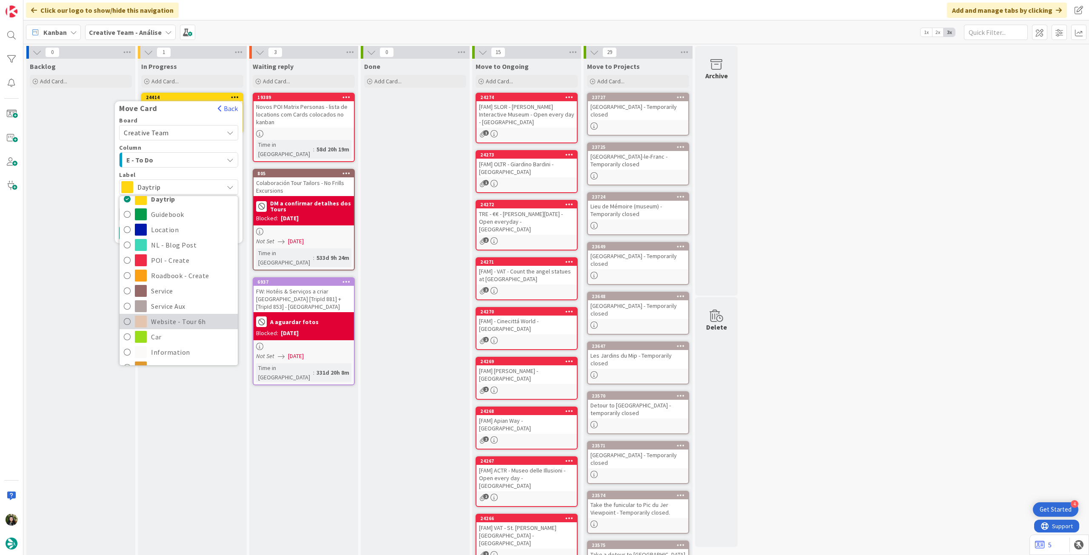
scroll to position [57, 0]
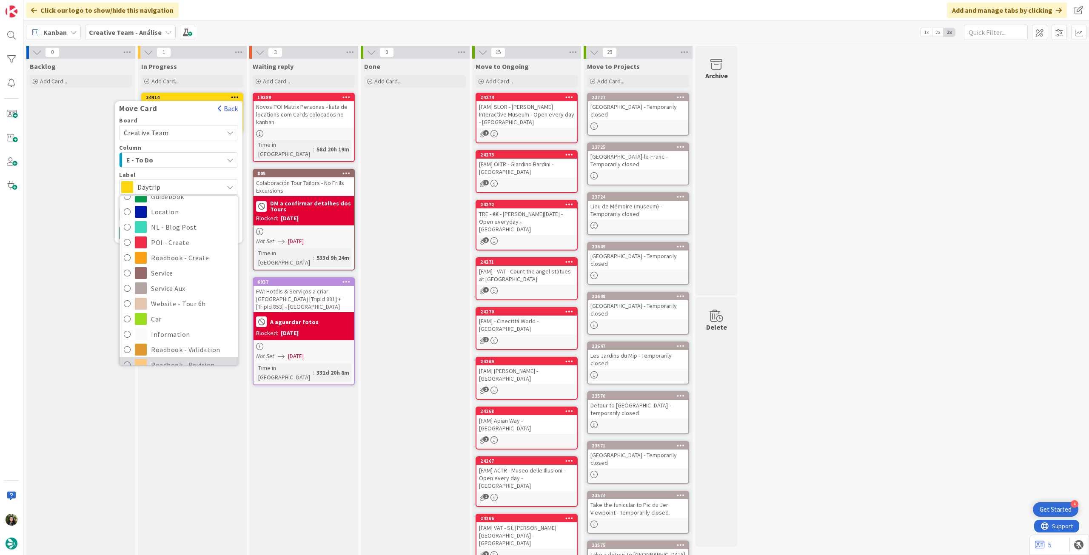
click at [163, 361] on span "Roadbook - Revision" at bounding box center [192, 364] width 82 height 13
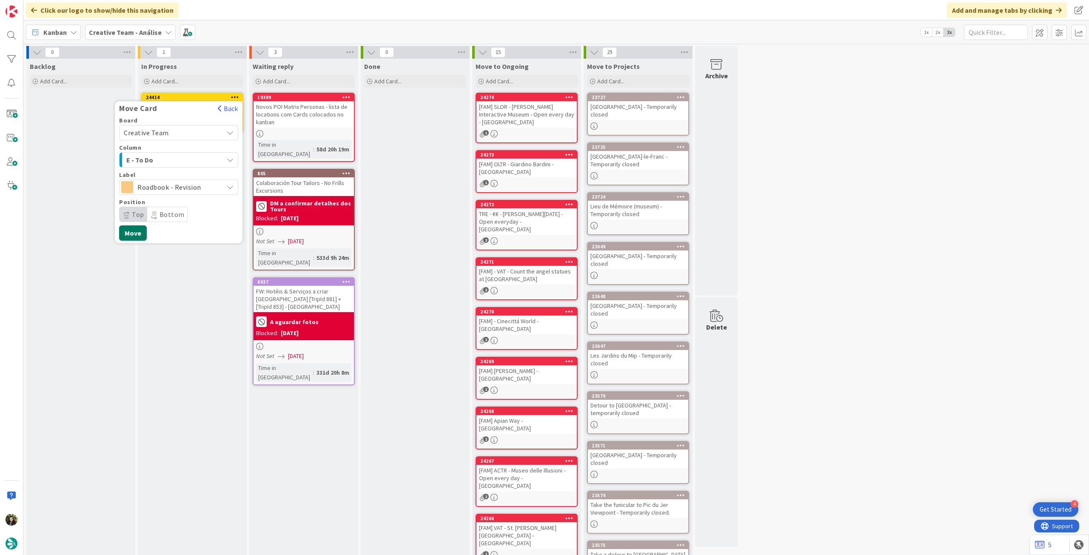
drag, startPoint x: 131, startPoint y: 237, endPoint x: 121, endPoint y: 181, distance: 56.6
click at [131, 237] on button "Move" at bounding box center [133, 232] width 28 height 15
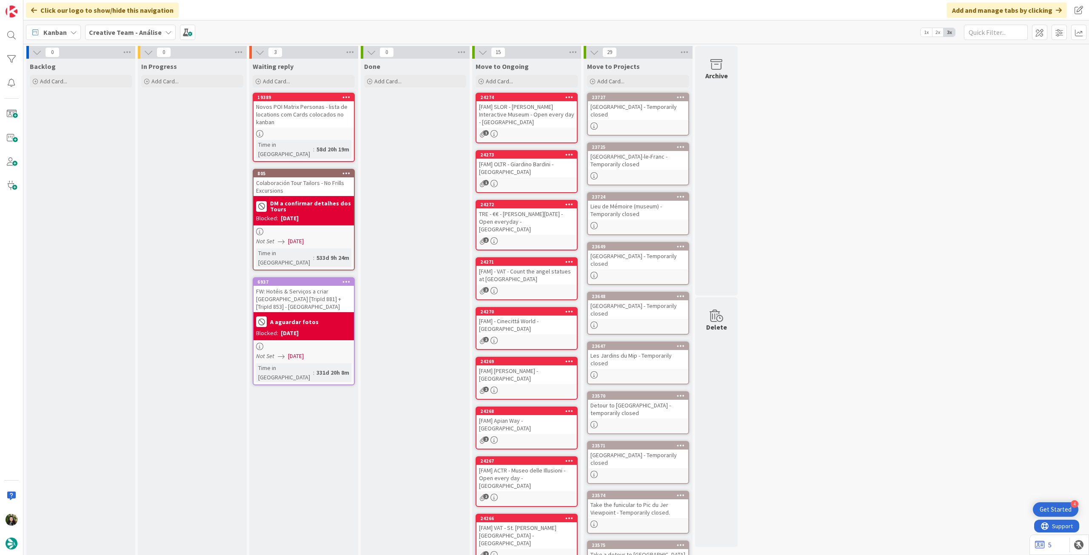
click at [127, 31] on b "Creative Team - Análise" at bounding box center [125, 32] width 73 height 9
click at [113, 114] on div "Creative Team 1" at bounding box center [157, 122] width 130 height 16
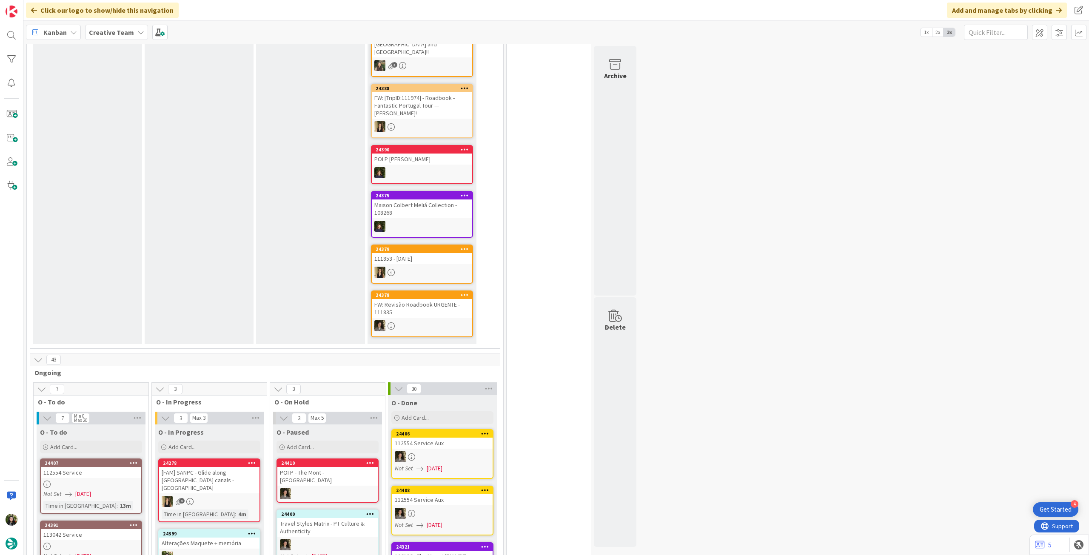
scroll to position [284, 0]
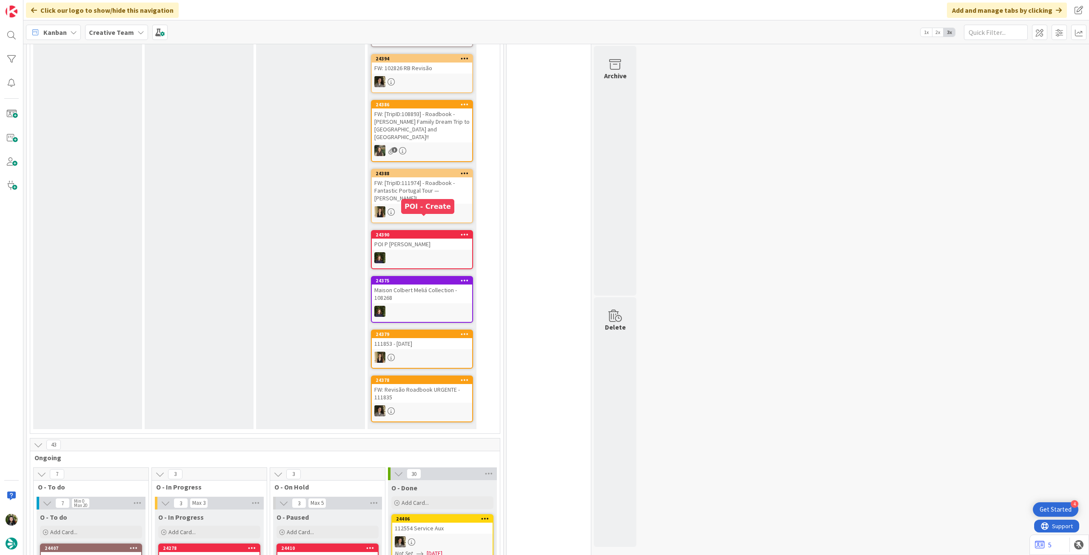
click at [420, 189] on div "24388 FW: [TripID:111974] - Roadbook - Fantastic Portugal Tour — [PERSON_NAME]!" at bounding box center [422, 196] width 102 height 54
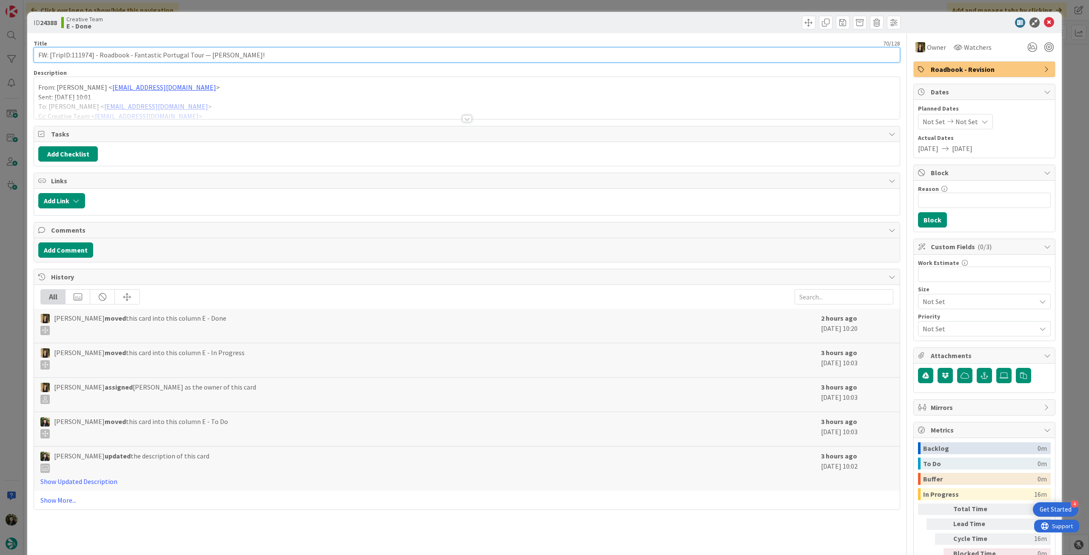
drag, startPoint x: 71, startPoint y: 54, endPoint x: 90, endPoint y: 56, distance: 19.2
click at [90, 56] on input "FW: [TripID:111974] - Roadbook - Fantastic Portugal Tour — [PERSON_NAME]!" at bounding box center [467, 54] width 866 height 15
click at [1046, 22] on icon at bounding box center [1049, 22] width 10 height 10
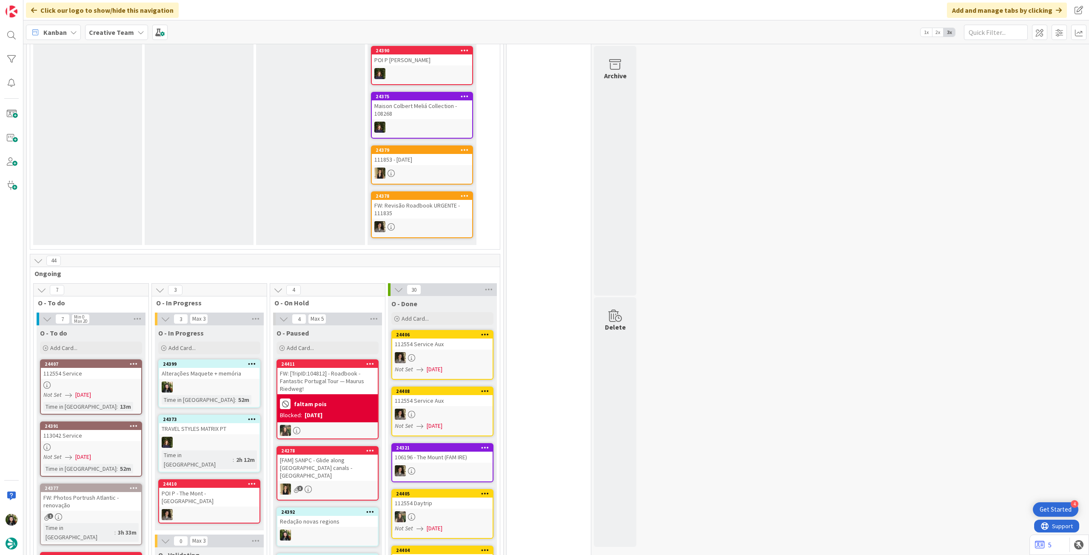
scroll to position [397, 0]
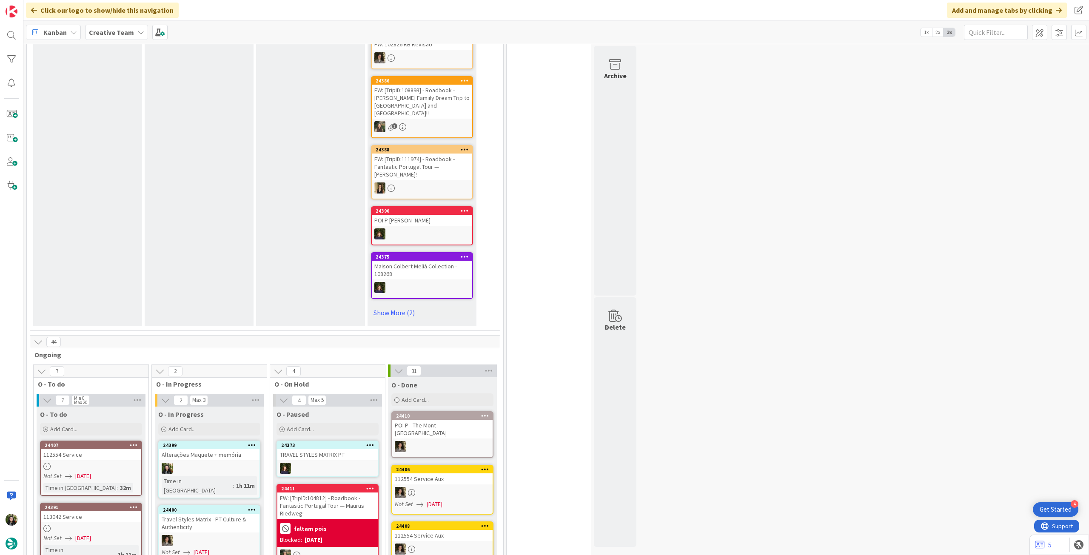
click at [107, 32] on b "Creative Team" at bounding box center [111, 32] width 45 height 9
click at [120, 122] on h4 "Creative Team - Análise" at bounding box center [153, 121] width 116 height 9
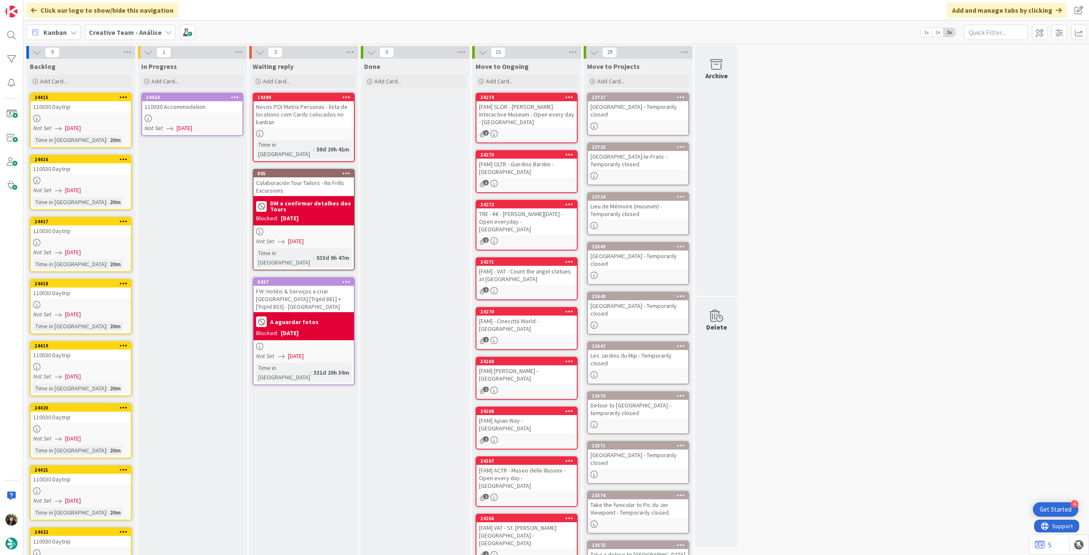
click at [215, 110] on div "110030 Accommodation" at bounding box center [192, 106] width 100 height 11
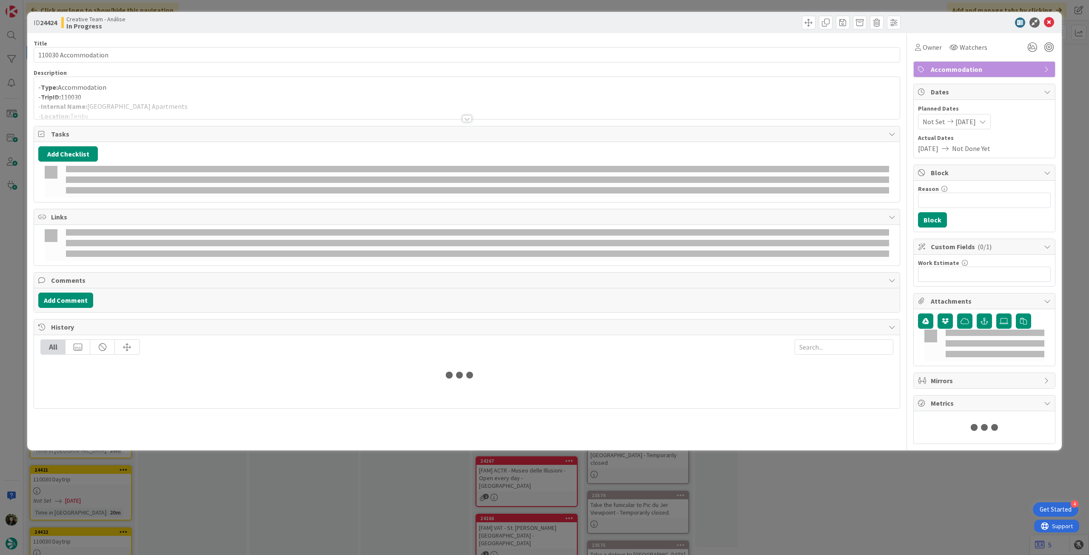
click at [208, 96] on p "- TripID: 110030" at bounding box center [466, 97] width 857 height 10
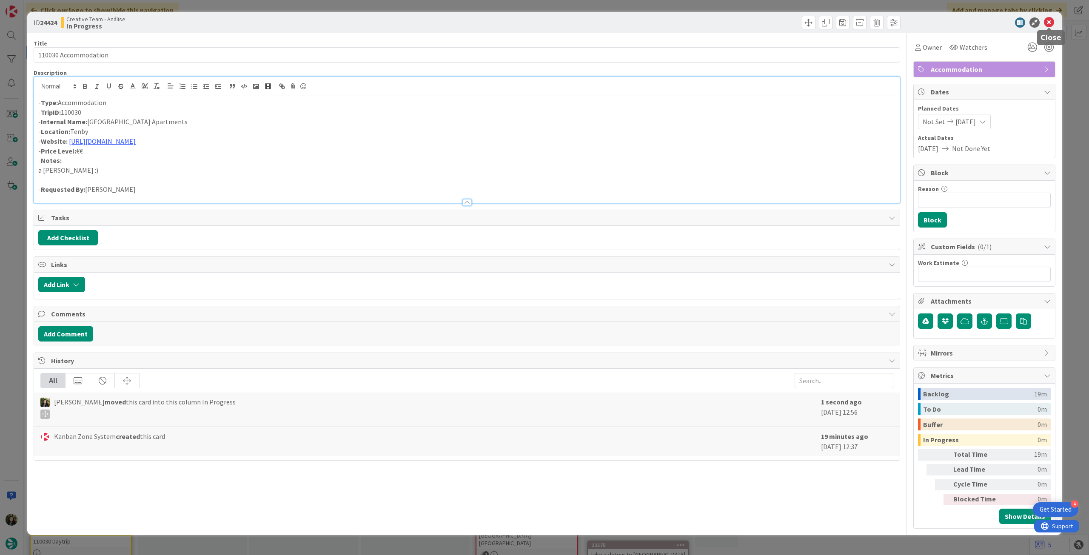
click at [1046, 19] on icon at bounding box center [1049, 22] width 10 height 10
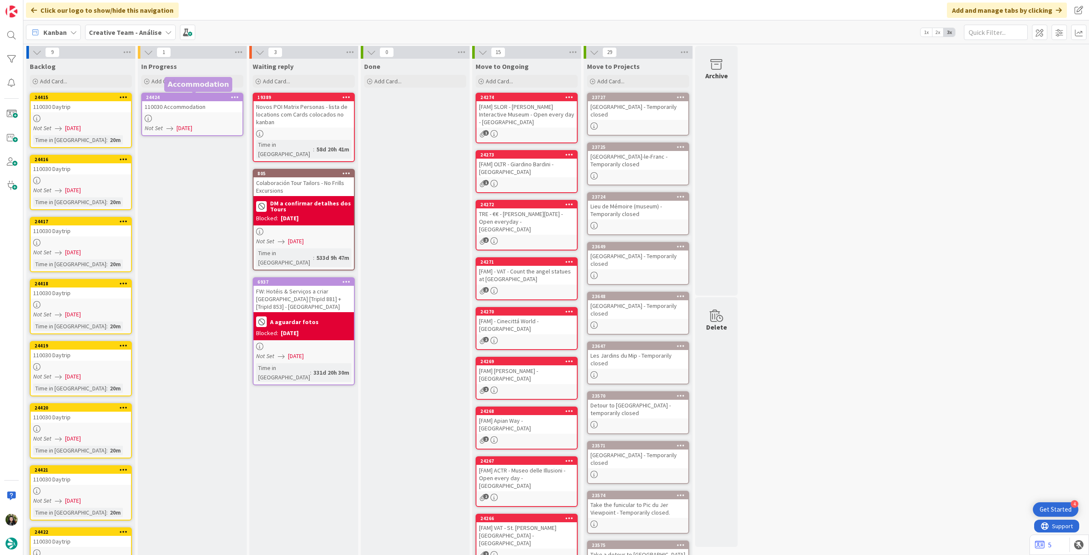
click at [233, 94] on icon at bounding box center [235, 97] width 8 height 6
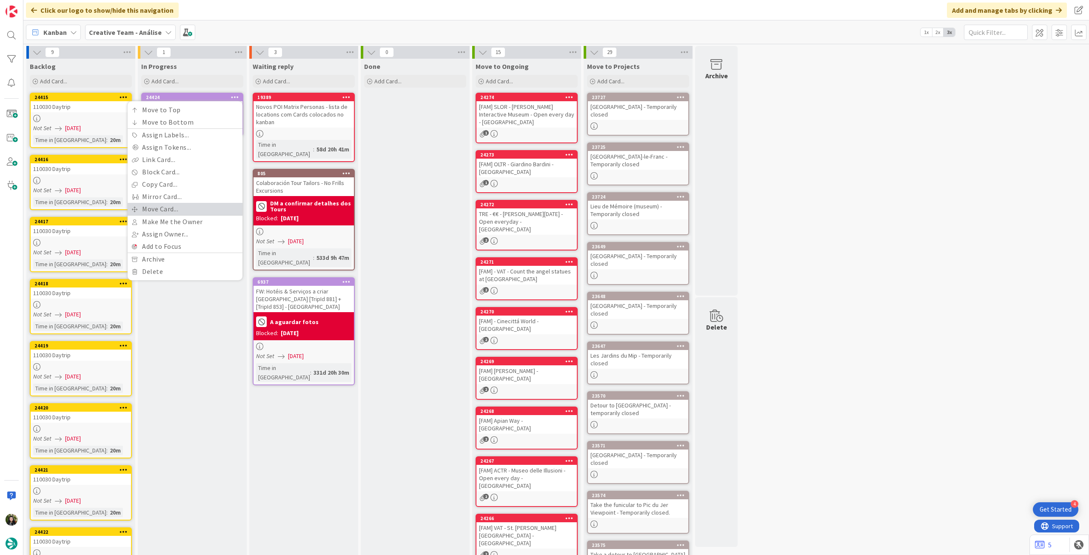
click at [168, 207] on link "Move Card..." at bounding box center [185, 209] width 115 height 12
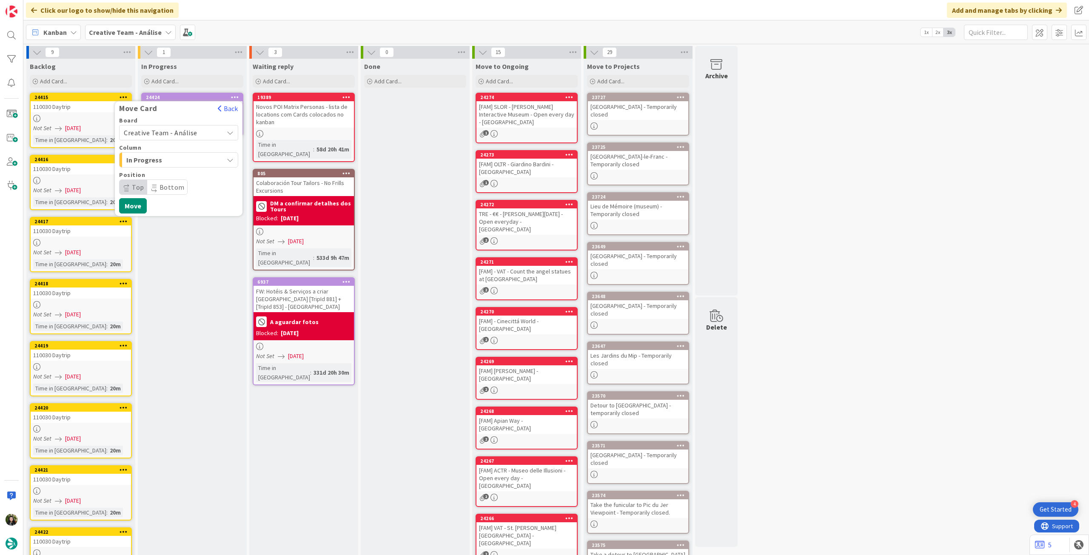
click at [180, 132] on span "Creative Team - Análise" at bounding box center [161, 132] width 74 height 9
click at [174, 172] on span "Creative Team" at bounding box center [184, 172] width 99 height 13
click at [177, 164] on span "Select a Column..." at bounding box center [156, 159] width 64 height 11
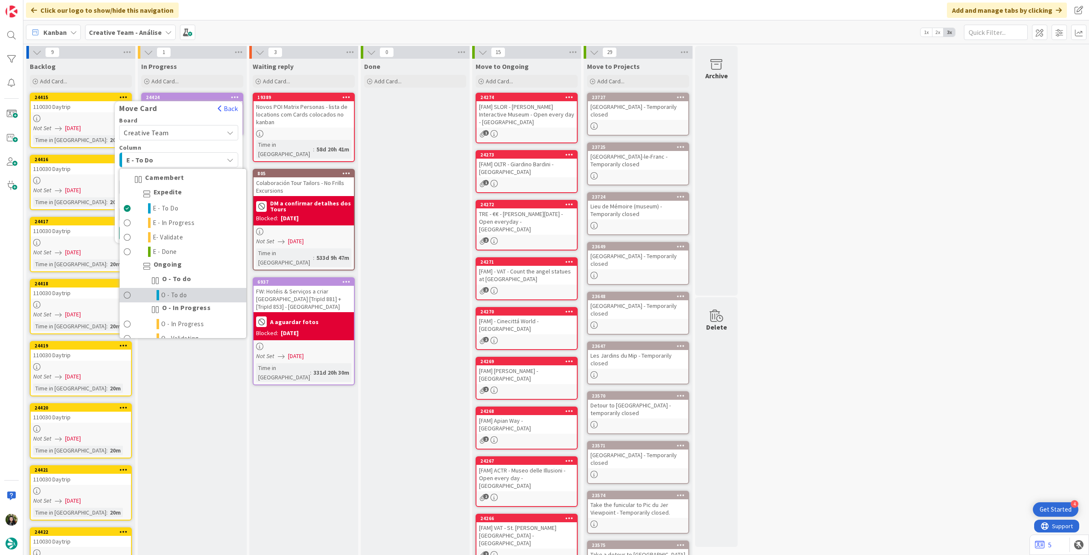
click at [183, 295] on span "O - To do" at bounding box center [174, 295] width 26 height 10
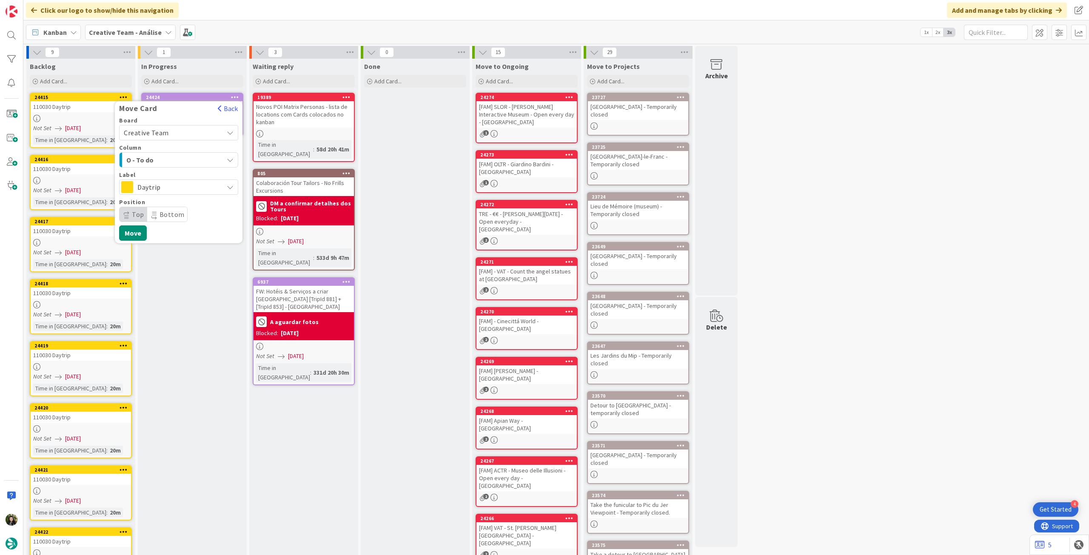
click at [189, 183] on span "Daytrip" at bounding box center [178, 187] width 82 height 12
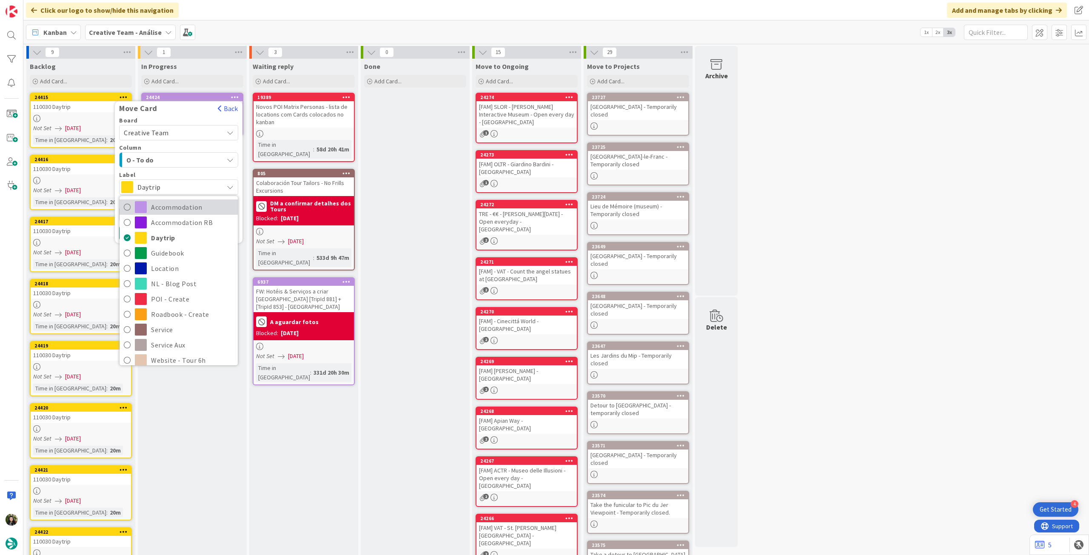
drag, startPoint x: 182, startPoint y: 207, endPoint x: 152, endPoint y: 232, distance: 39.0
click at [182, 208] on span "Accommodation" at bounding box center [192, 207] width 82 height 13
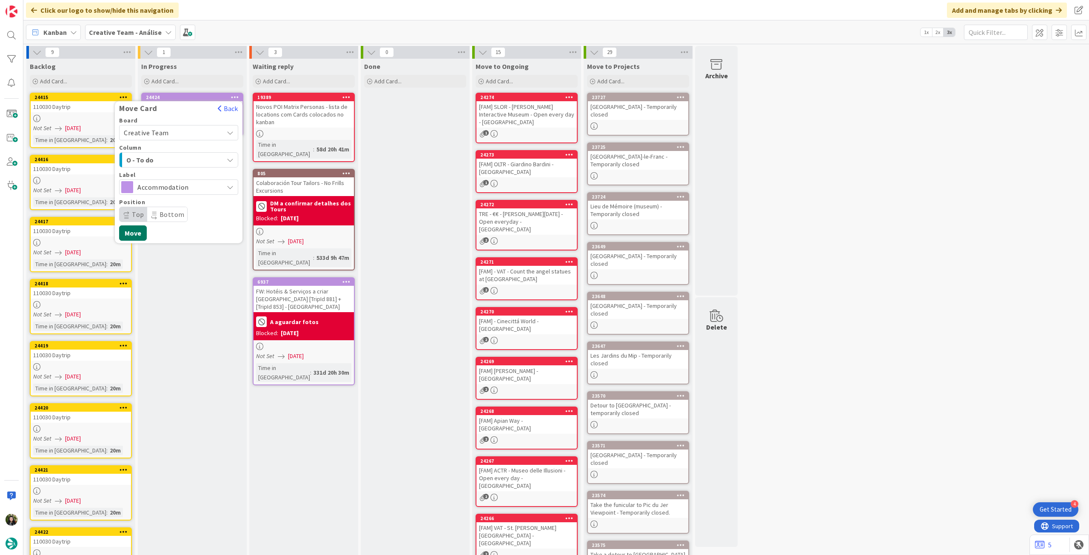
click at [140, 235] on button "Move" at bounding box center [133, 232] width 28 height 15
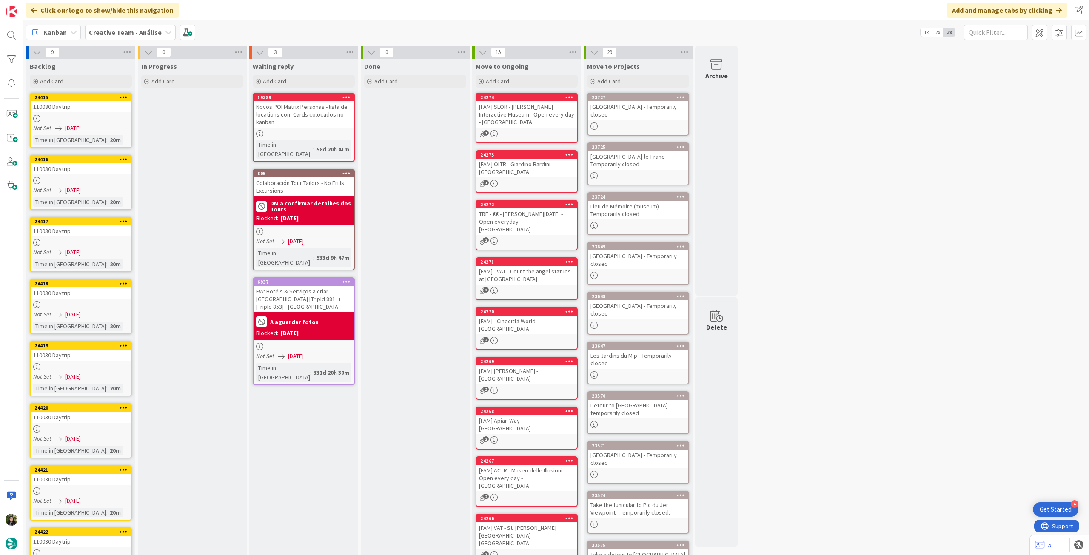
click at [135, 30] on b "Creative Team - Análise" at bounding box center [125, 32] width 73 height 9
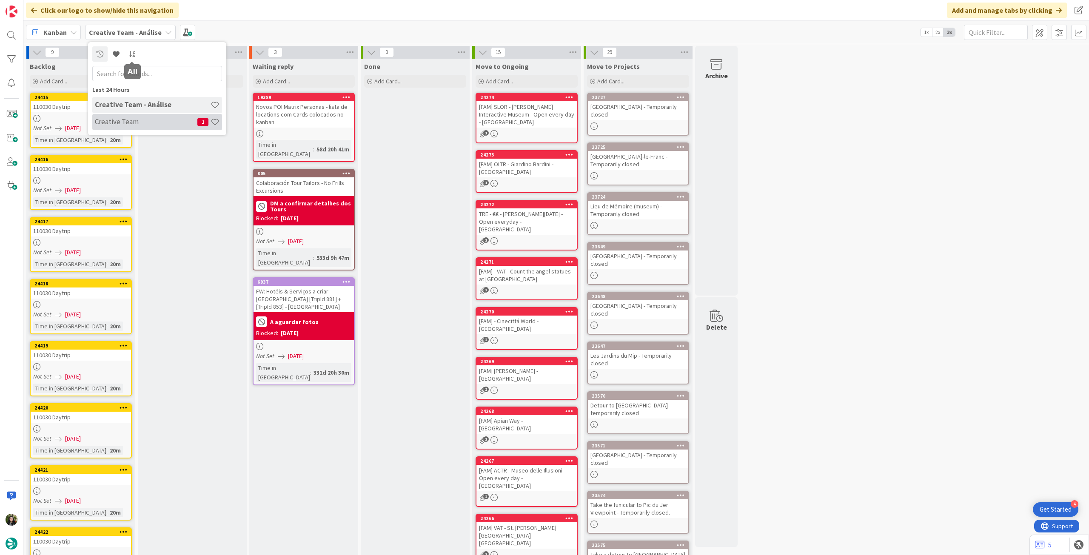
click at [136, 128] on div "Creative Team 1" at bounding box center [157, 122] width 130 height 16
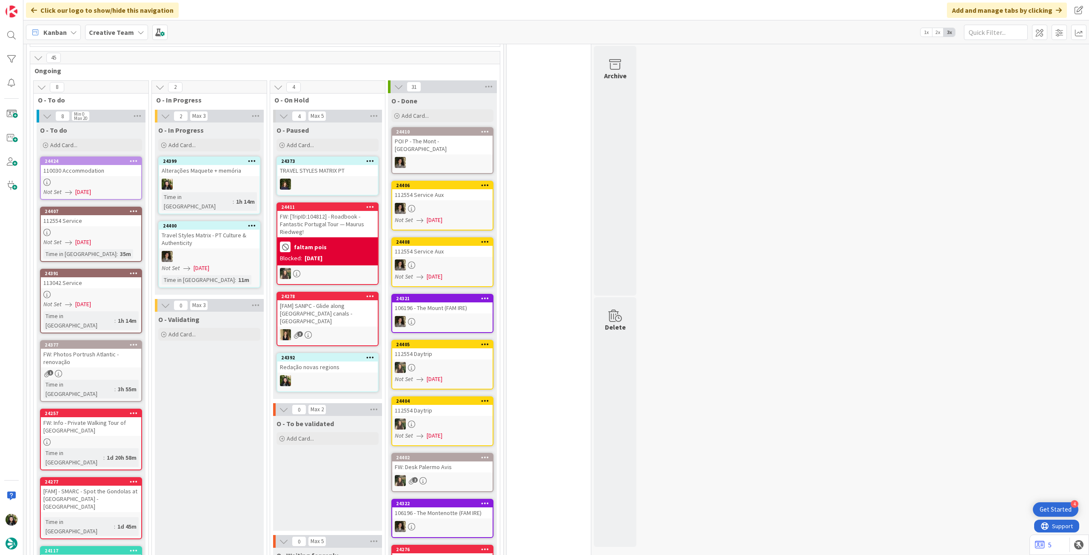
scroll to position [624, 0]
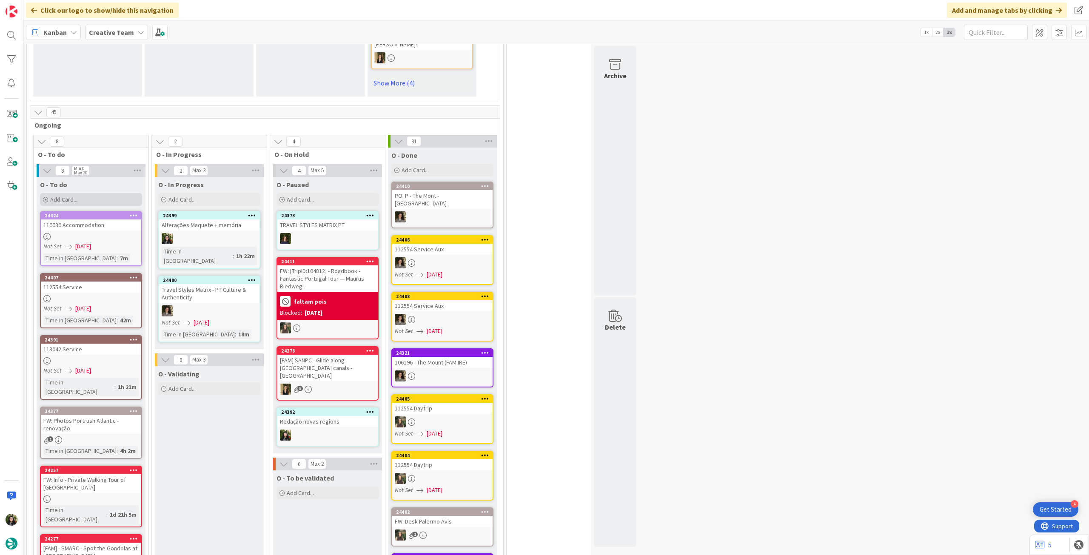
click at [93, 193] on div "Add Card..." at bounding box center [91, 199] width 102 height 13
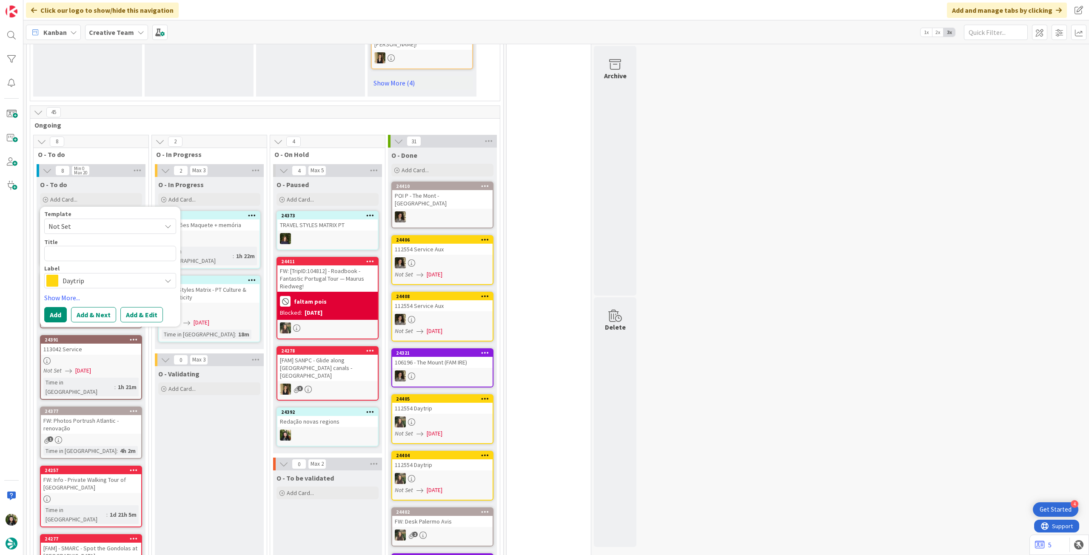
click at [88, 275] on span "Daytrip" at bounding box center [110, 281] width 94 height 12
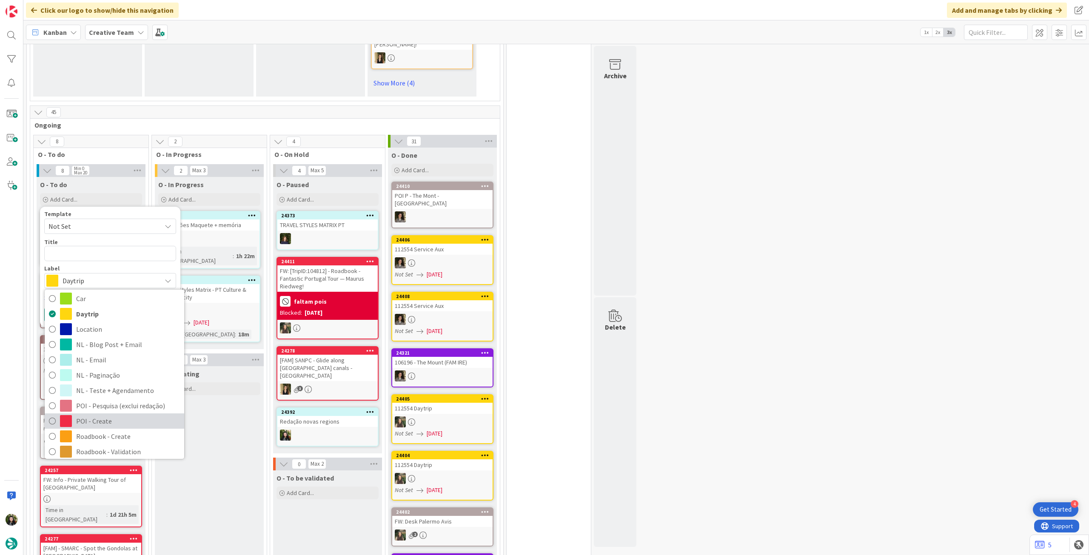
scroll to position [57, 0]
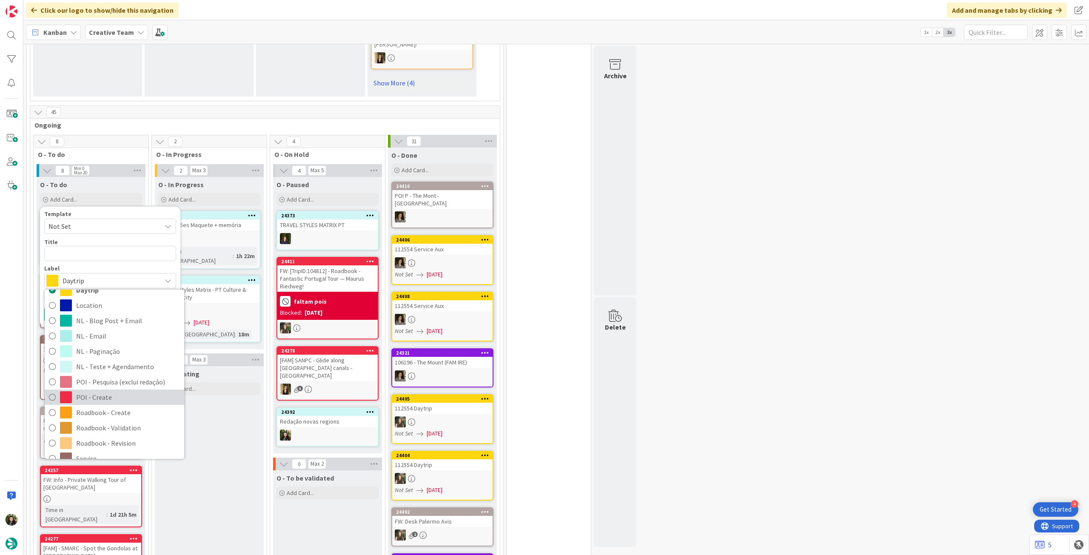
click at [128, 391] on span "POI - Create" at bounding box center [128, 397] width 104 height 13
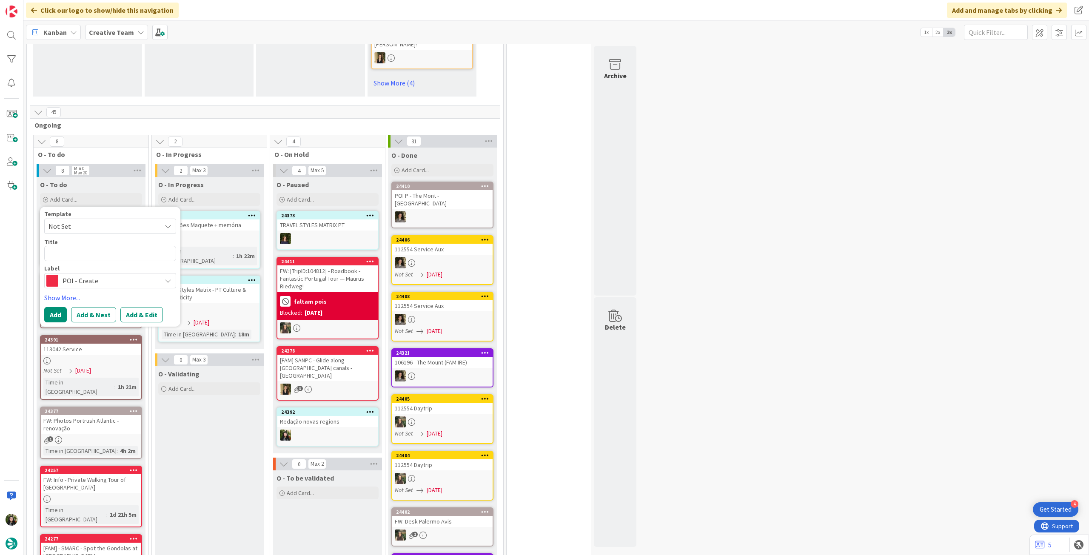
click at [120, 275] on span "POI - Create" at bounding box center [110, 281] width 94 height 12
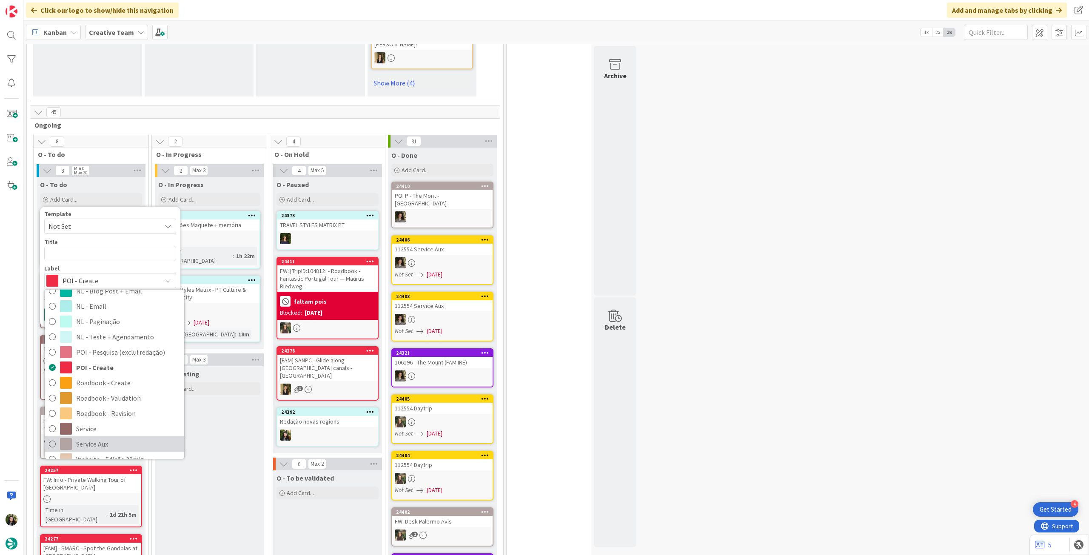
scroll to position [113, 0]
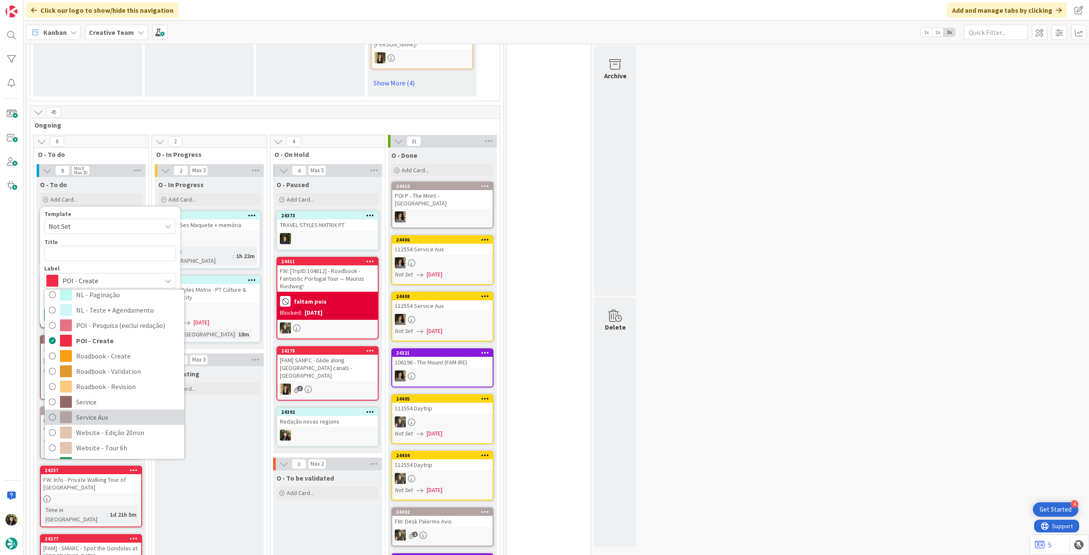
click at [107, 411] on span "Service Aux" at bounding box center [128, 417] width 104 height 13
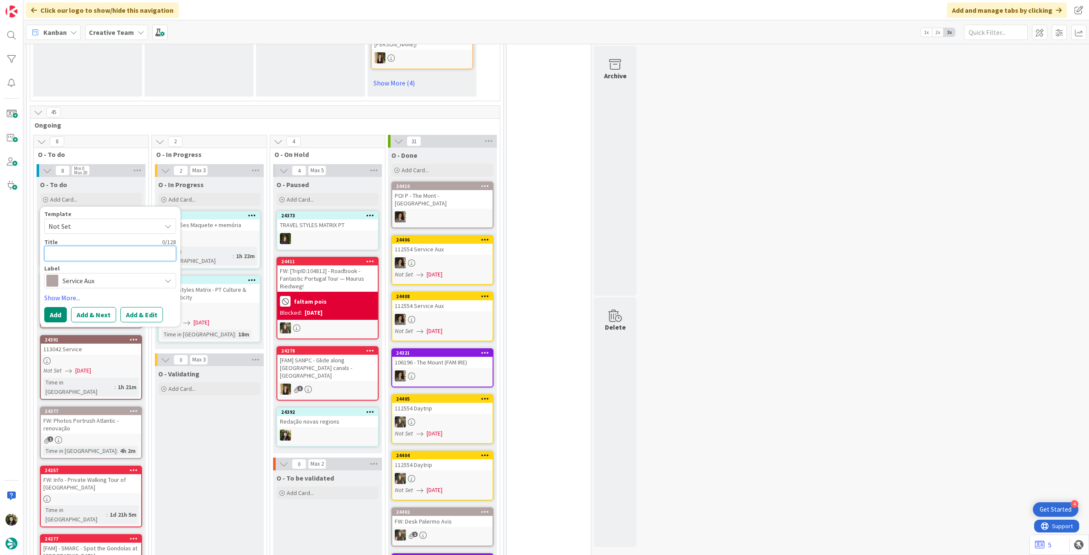
click at [118, 246] on textarea at bounding box center [110, 253] width 132 height 15
paste textarea "Avis [GEOGRAPHIC_DATA]"
type textarea "x"
type textarea "Avis [GEOGRAPHIC_DATA]"
click at [59, 307] on button "Add" at bounding box center [55, 314] width 23 height 15
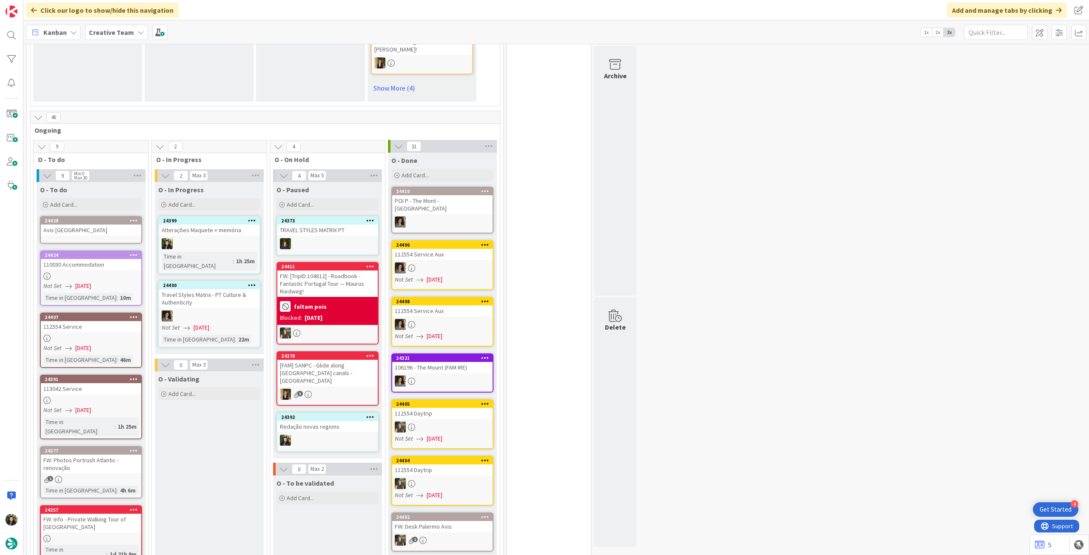
click at [92, 225] on div "Avis [GEOGRAPHIC_DATA]" at bounding box center [91, 230] width 100 height 11
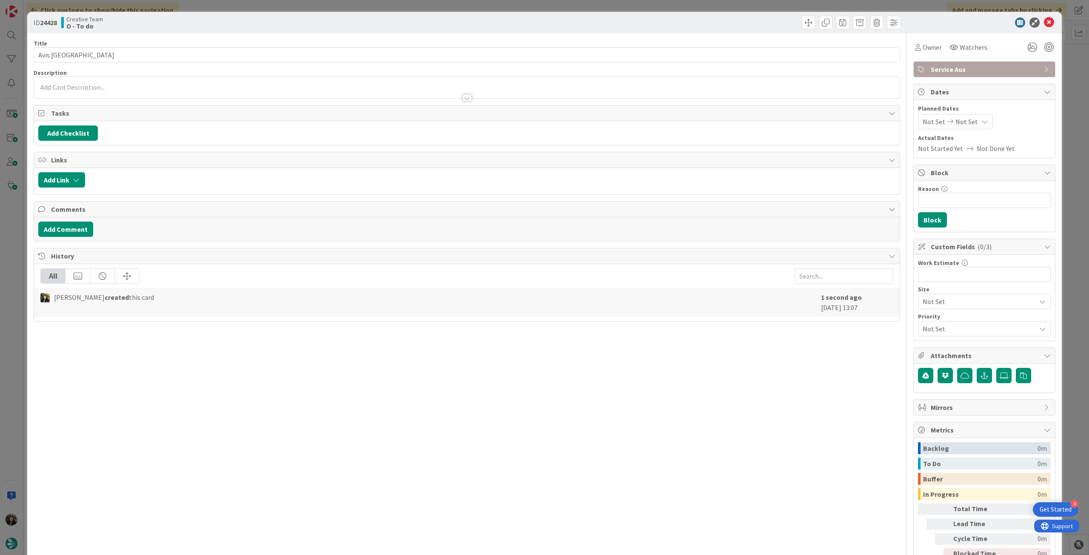
click at [117, 91] on div at bounding box center [466, 93] width 865 height 9
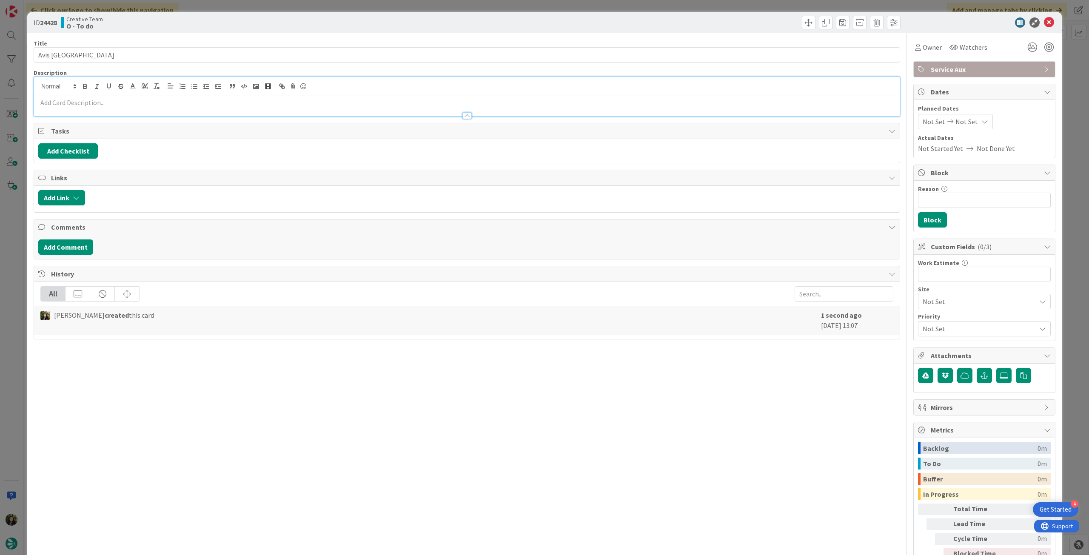
click at [117, 100] on p at bounding box center [466, 103] width 857 height 10
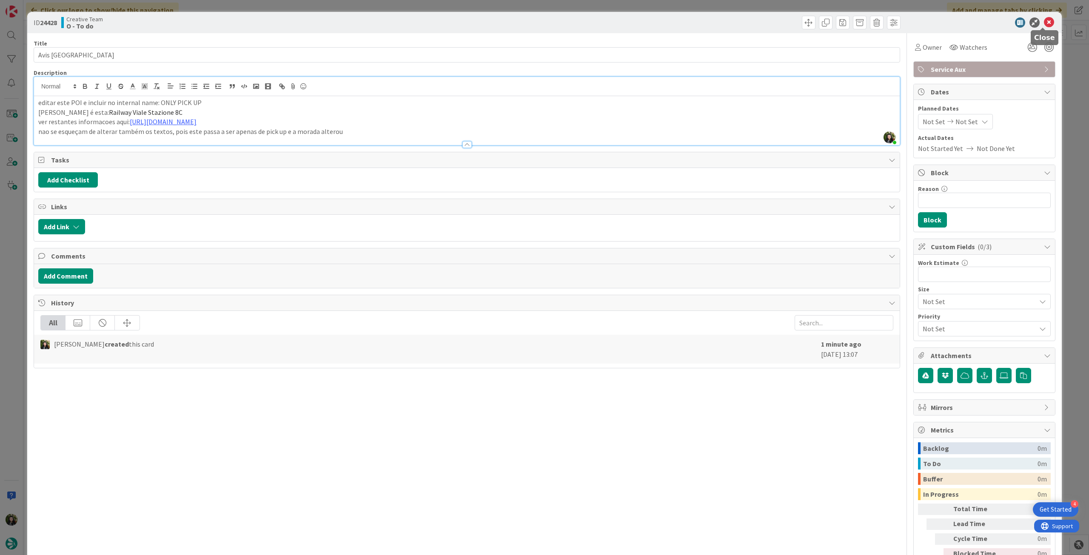
click at [1044, 22] on icon at bounding box center [1049, 22] width 10 height 10
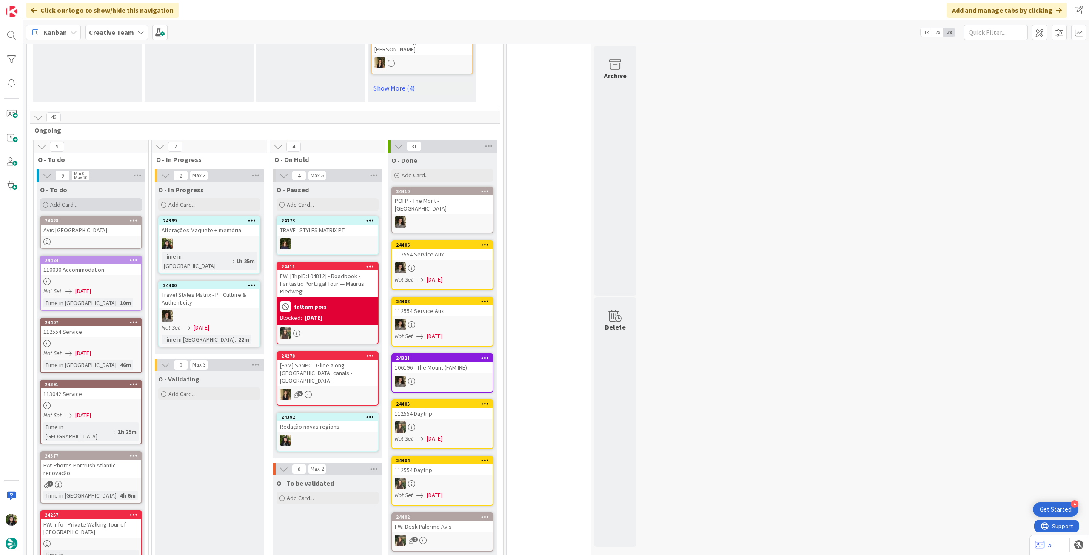
click at [84, 198] on div "Add Card..." at bounding box center [91, 204] width 102 height 13
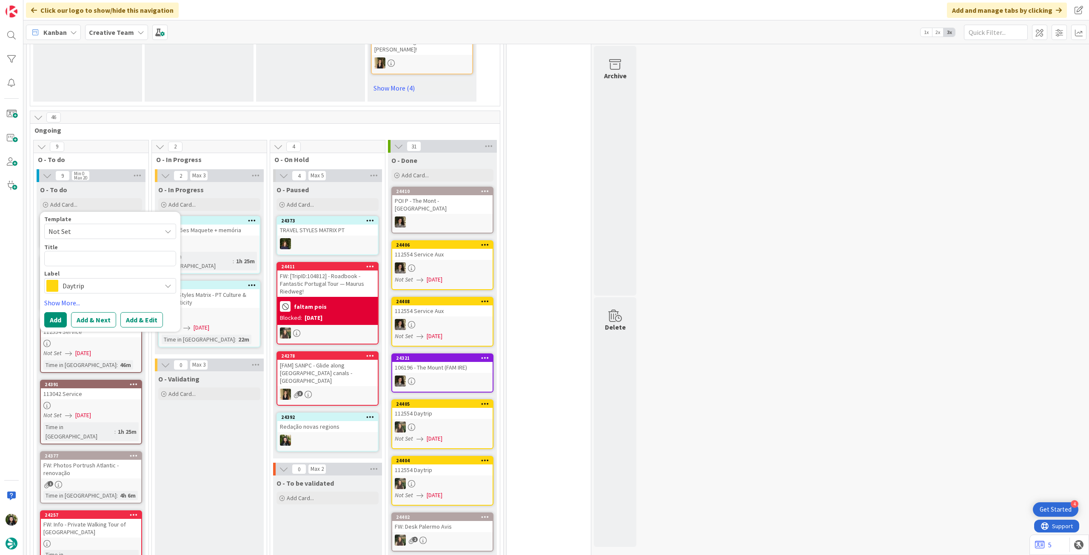
click at [78, 279] on div "Template Not Set Title 0 / 128 Label Daytrip Accommodation Accommodation RB Car…" at bounding box center [110, 271] width 132 height 111
click at [88, 280] on span "Daytrip" at bounding box center [110, 286] width 94 height 12
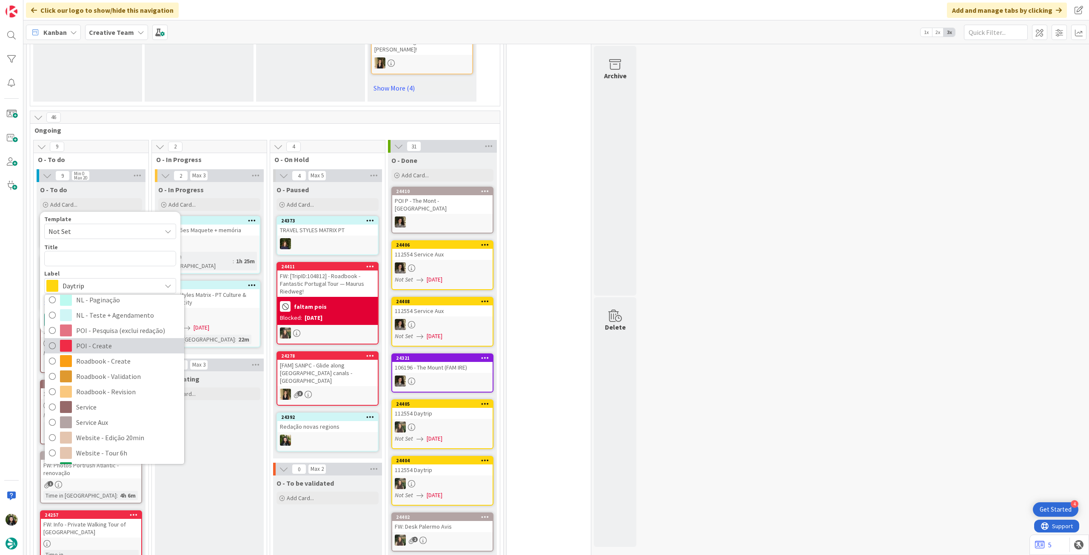
drag, startPoint x: 117, startPoint y: 331, endPoint x: 108, endPoint y: 317, distance: 16.2
click at [117, 339] on span "POI - Create" at bounding box center [128, 345] width 104 height 13
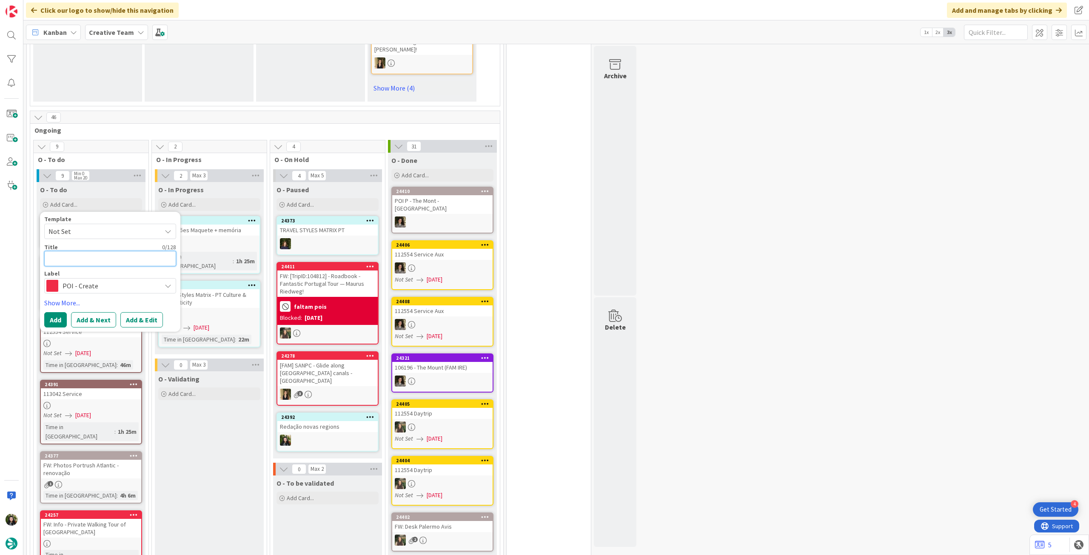
click at [98, 251] on textarea at bounding box center [110, 258] width 132 height 15
paste textarea "Avis [GEOGRAPHIC_DATA]"
type textarea "x"
type textarea "Avis [GEOGRAPHIC_DATA]"
type textarea "x"
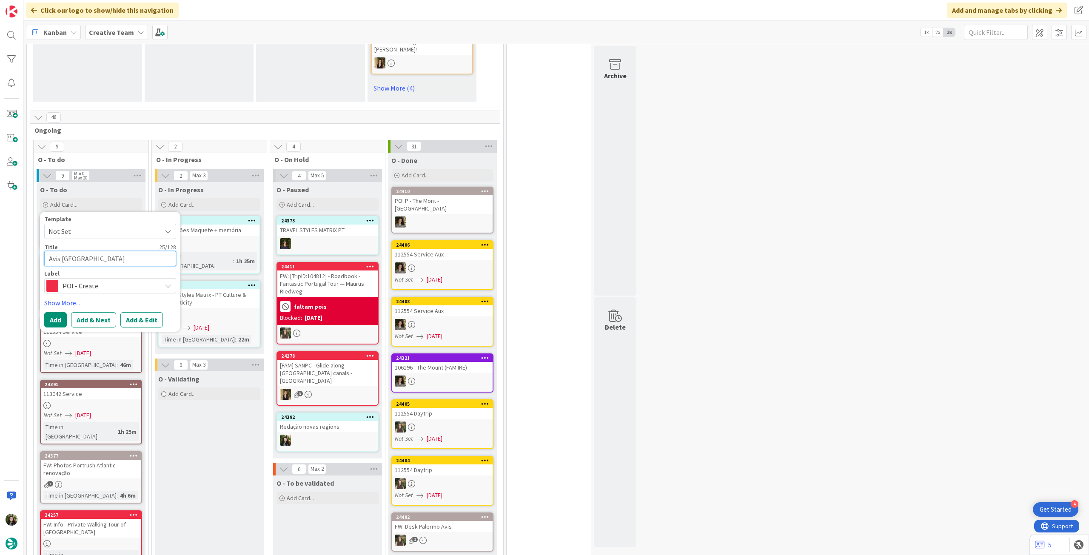
type textarea "Avis [GEOGRAPHIC_DATA] -"
type textarea "x"
type textarea "Avis [GEOGRAPHIC_DATA] -"
paste textarea "- Closed Sun & Sat afternoon"
type textarea "x"
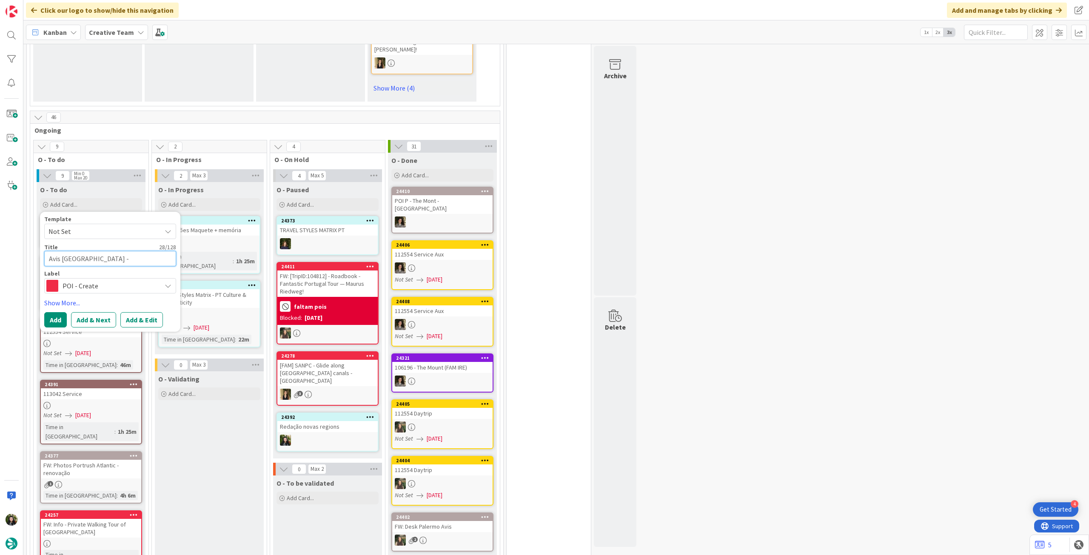
type textarea "Avis [GEOGRAPHIC_DATA] - - Closed Sun & Sat afternoon"
type textarea "x"
type textarea "Avis [GEOGRAPHIC_DATA] - - Closed Sun & Sat afternoon"
type textarea "x"
type textarea "Avis [GEOGRAPHIC_DATA] - - Closed Sun & Sat afternoon -"
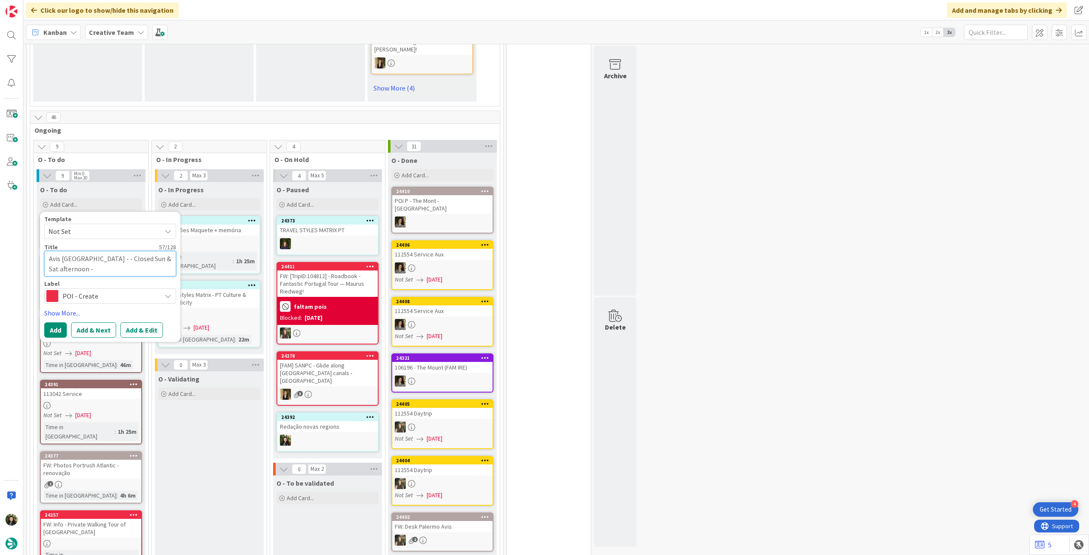
type textarea "x"
type textarea "Avis [GEOGRAPHIC_DATA] - - Closed Sun & Sat afternoon - O"
type textarea "x"
type textarea "Avis [GEOGRAPHIC_DATA] - - Closed Sun & Sat afternoon - ON"
type textarea "x"
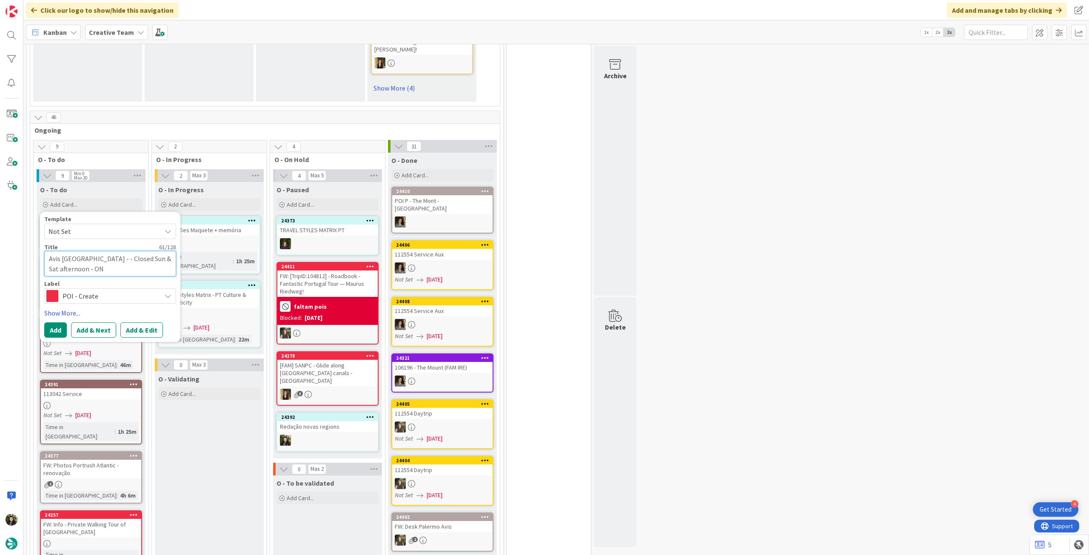
type textarea "Avis [GEOGRAPHIC_DATA] - - Closed Sun & Sat afternoon - ONL"
type textarea "x"
type textarea "Avis [GEOGRAPHIC_DATA] - - Closed Sun & Sat afternoon - ONLY"
type textarea "x"
type textarea "Avis [GEOGRAPHIC_DATA] - - Closed Sun & Sat afternoon - ONLY"
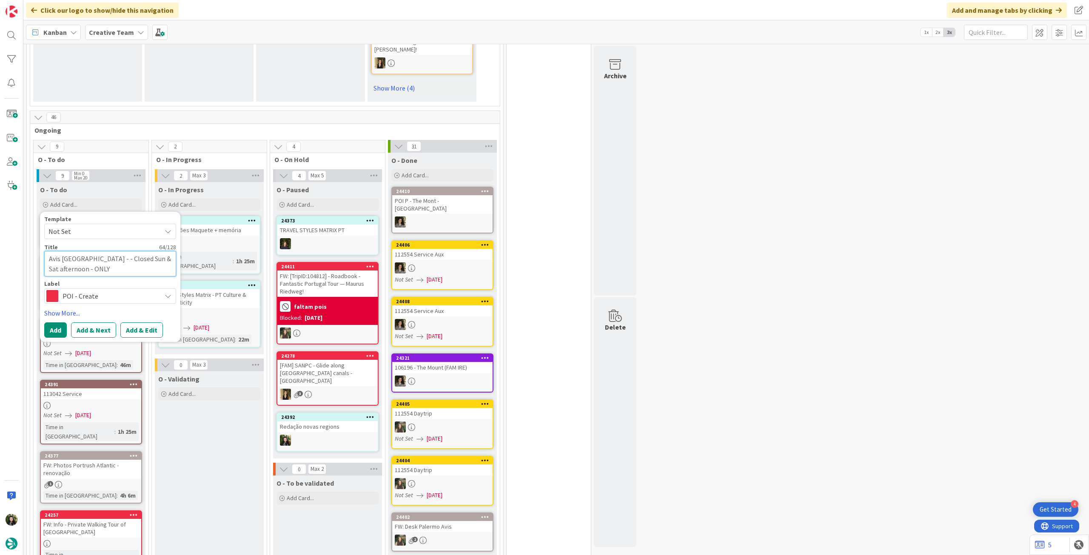
type textarea "x"
type textarea "Avis [GEOGRAPHIC_DATA] - - Closed Sun & Sat afternoon - ONLY D"
click at [63, 322] on button "Add" at bounding box center [55, 329] width 23 height 15
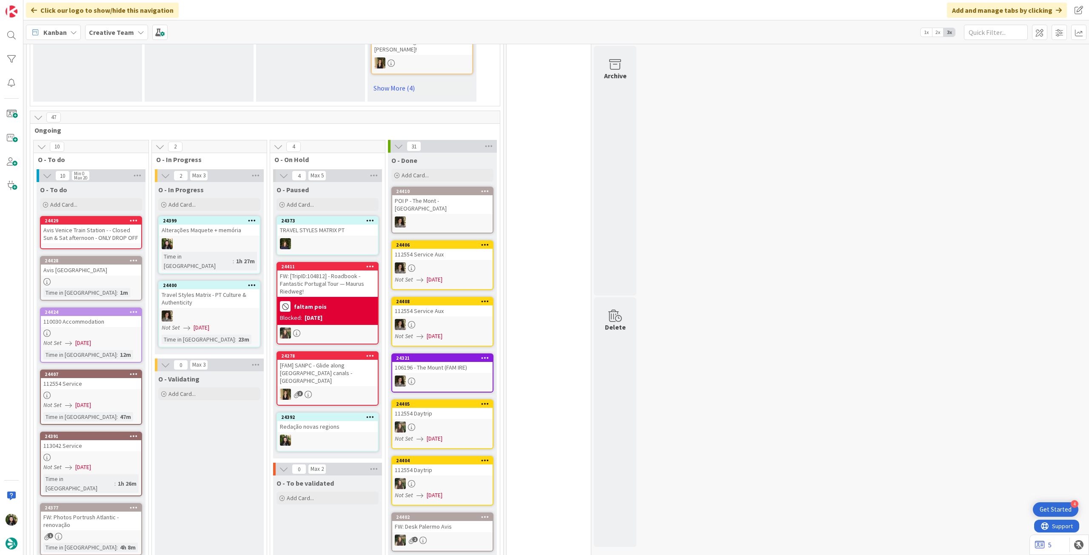
click at [112, 225] on div "Avis Venice Train Station - - Closed Sun & Sat afternoon - ONLY DROP OFF" at bounding box center [91, 234] width 100 height 19
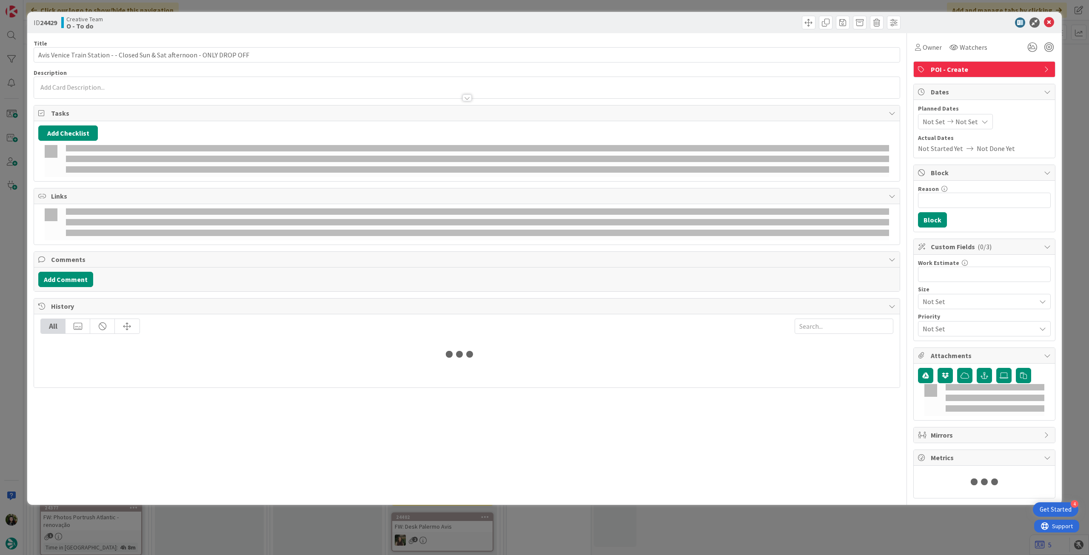
click at [149, 92] on div at bounding box center [466, 93] width 865 height 9
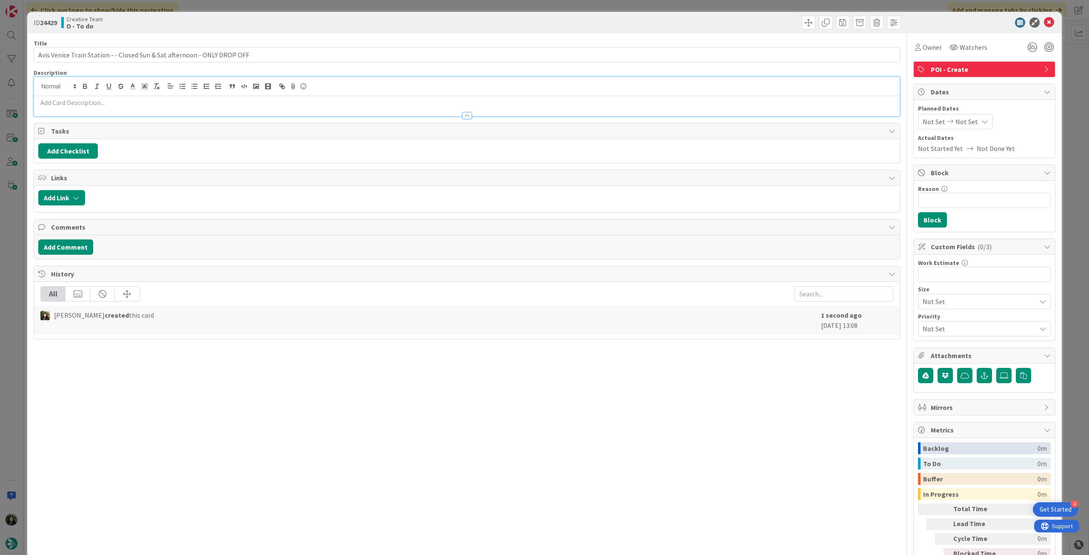
click at [147, 98] on p at bounding box center [466, 103] width 857 height 10
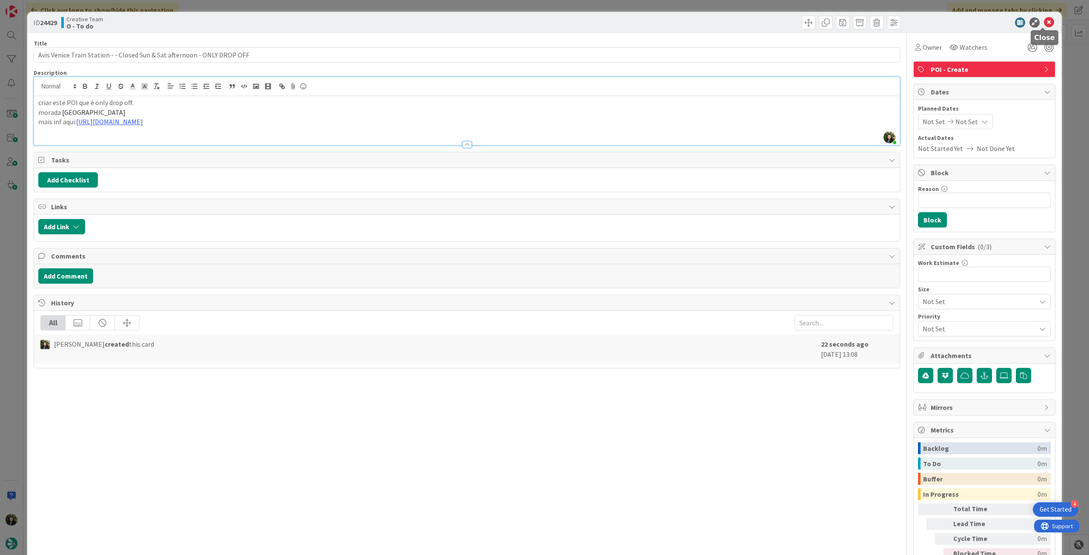
click at [1044, 21] on icon at bounding box center [1049, 22] width 10 height 10
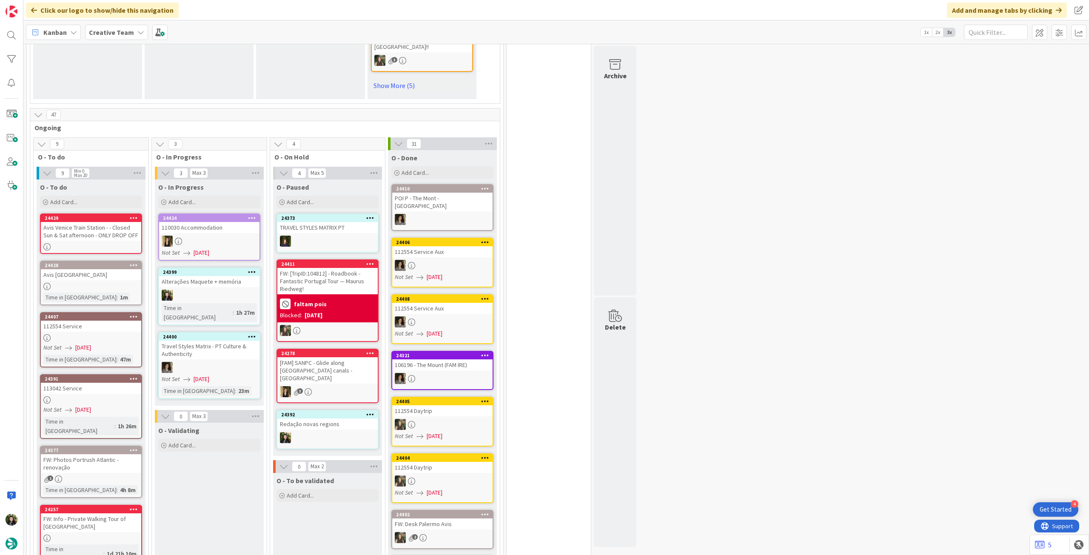
click at [75, 224] on div "Avis Venice Train Station - - Closed Sun & Sat afternoon - ONLY DROP OFF" at bounding box center [91, 231] width 100 height 19
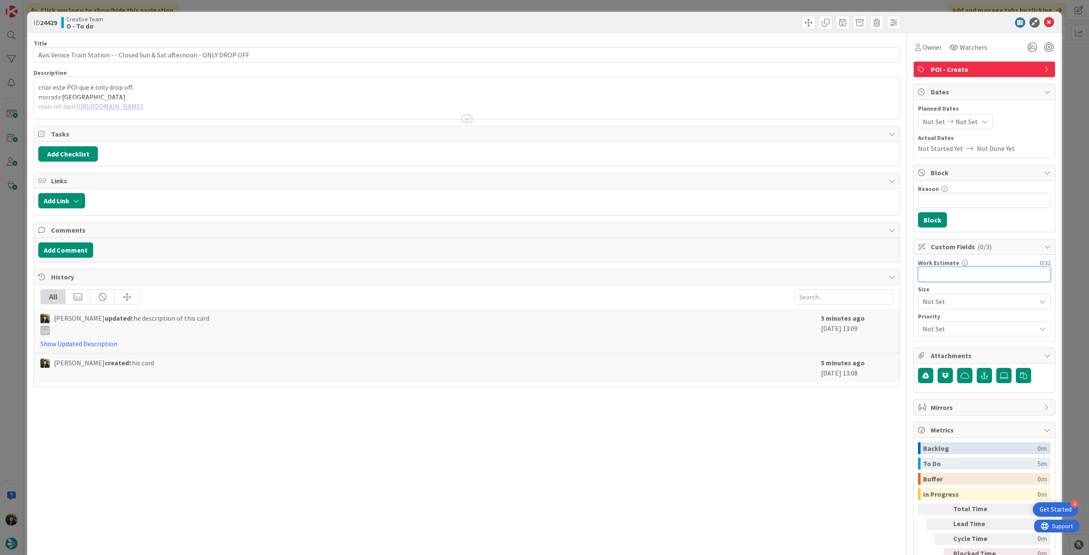
click at [956, 274] on input "text" at bounding box center [984, 274] width 133 height 15
click at [947, 198] on input "Reason" at bounding box center [984, 200] width 133 height 15
click at [918, 219] on button "Block" at bounding box center [932, 219] width 29 height 15
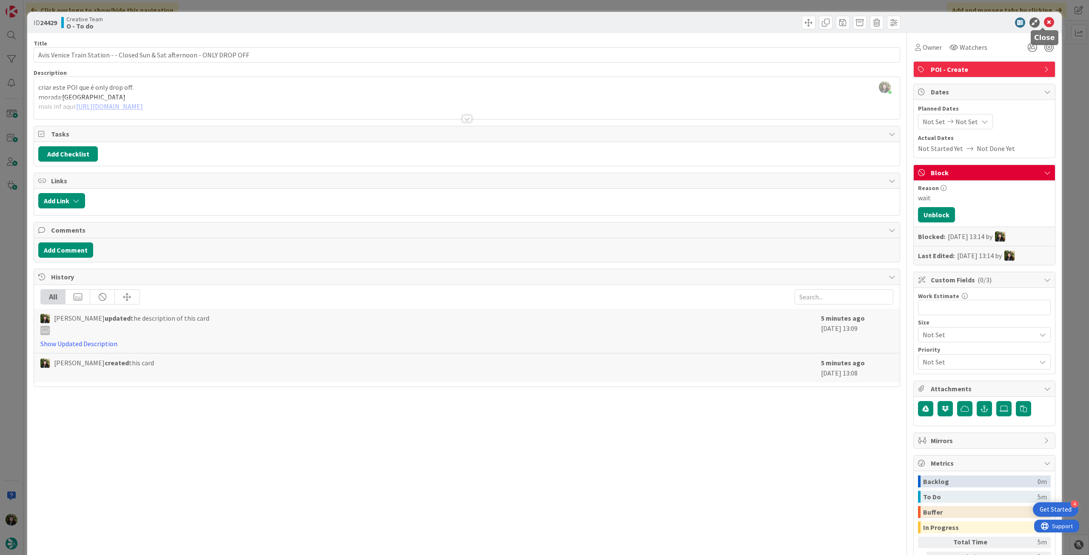
click at [1044, 20] on icon at bounding box center [1049, 22] width 10 height 10
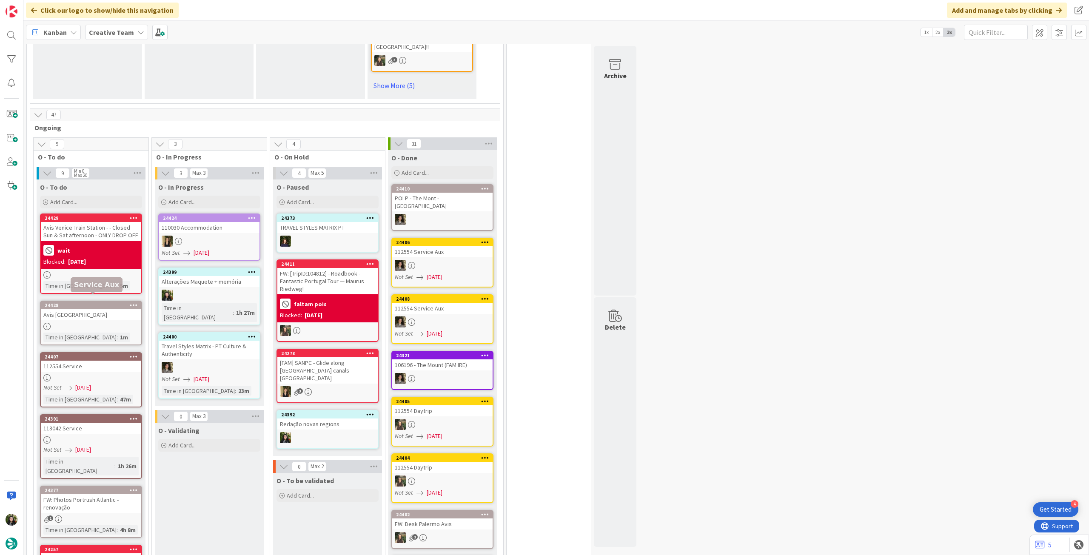
click at [82, 323] on div at bounding box center [91, 326] width 100 height 7
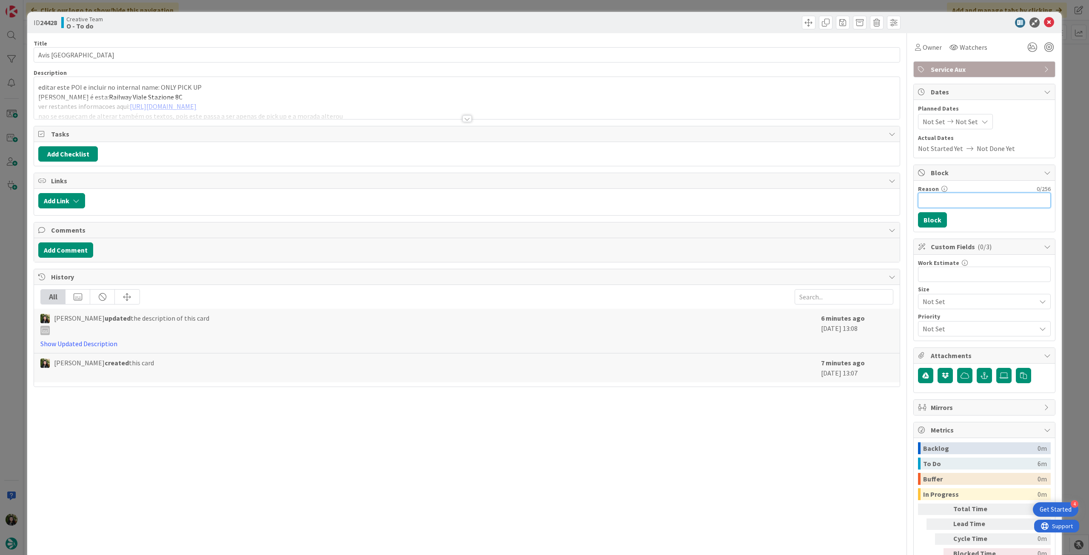
click at [957, 199] on input "Reason" at bounding box center [984, 200] width 133 height 15
click at [937, 225] on button "Block" at bounding box center [932, 219] width 29 height 15
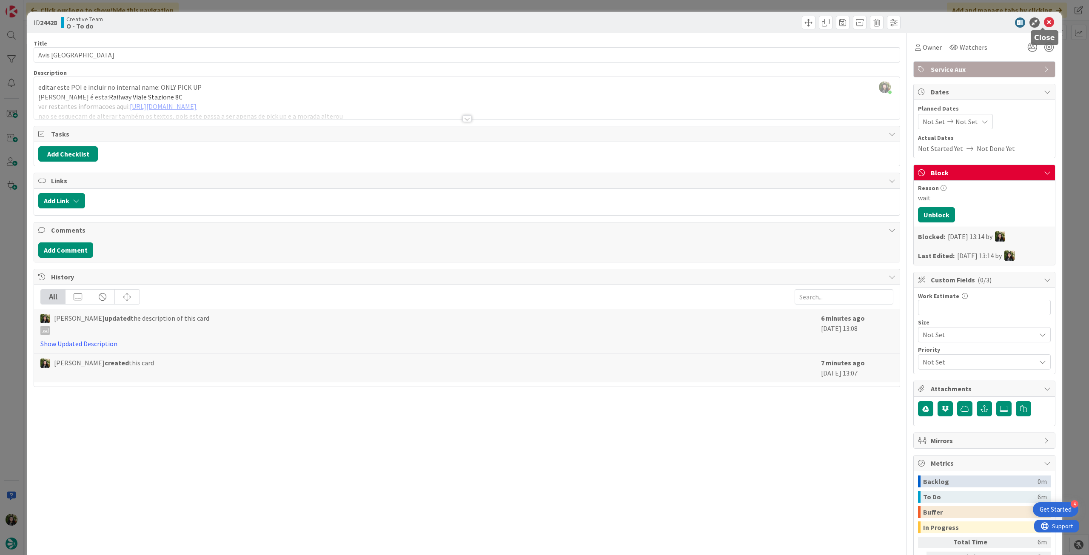
click at [1046, 23] on icon at bounding box center [1049, 22] width 10 height 10
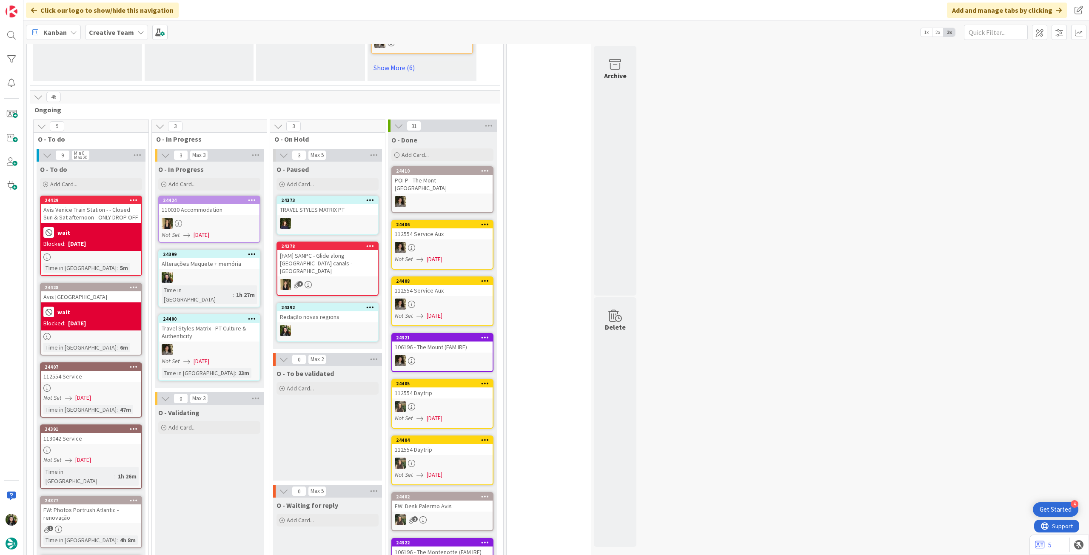
click at [101, 304] on div "wait Blocked: [DATE]" at bounding box center [91, 316] width 100 height 28
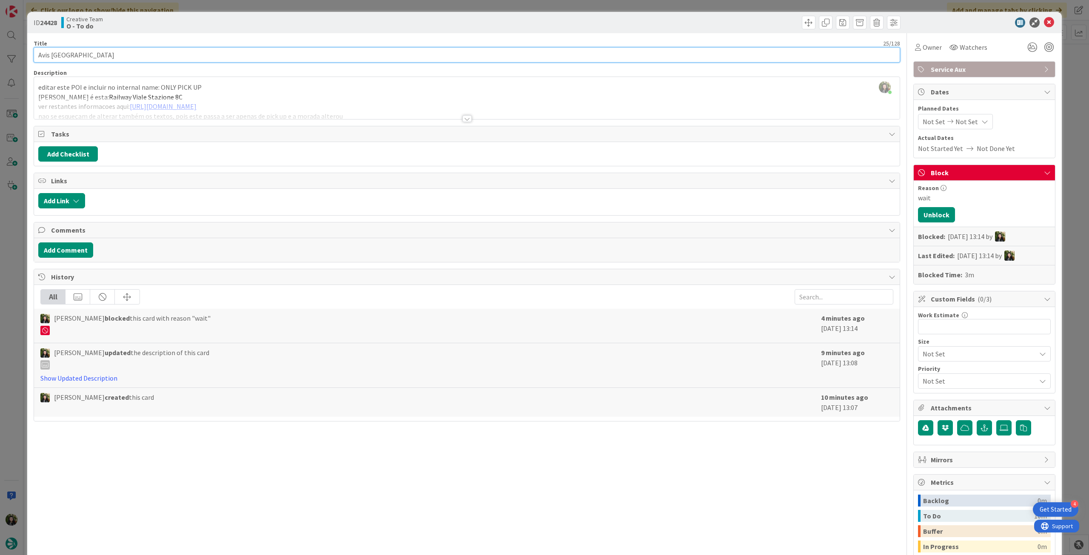
click at [68, 57] on input "Avis [GEOGRAPHIC_DATA]" at bounding box center [467, 54] width 866 height 15
click at [338, 104] on div at bounding box center [466, 108] width 865 height 22
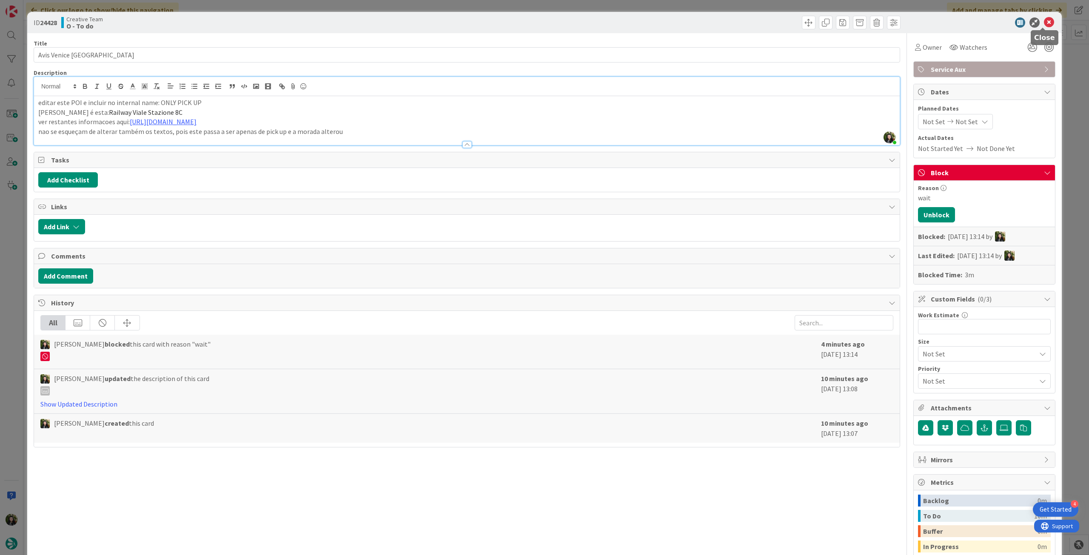
click at [1044, 21] on icon at bounding box center [1049, 22] width 10 height 10
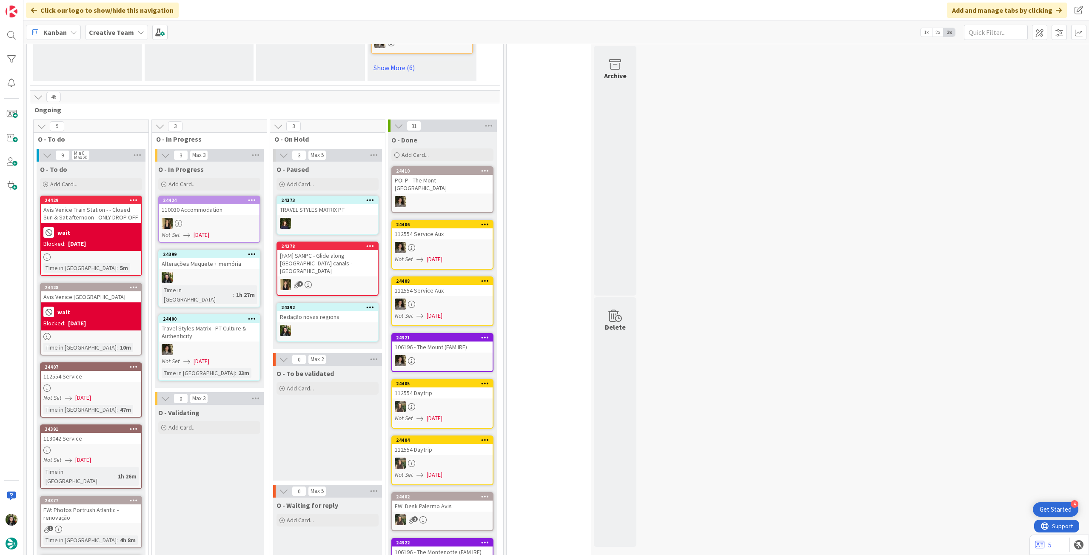
click at [131, 240] on div "Blocked: [DATE]" at bounding box center [90, 243] width 95 height 9
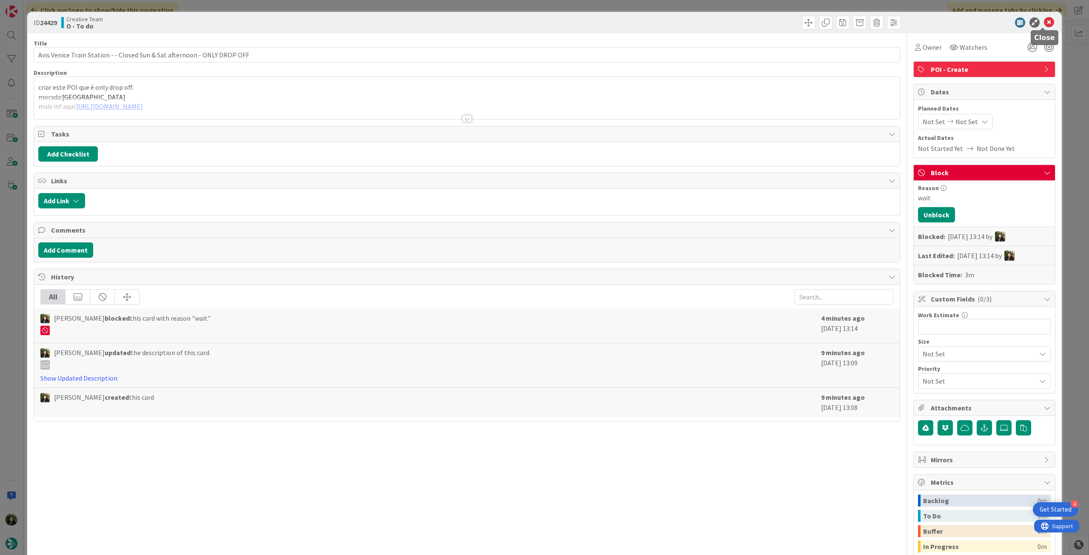
click at [1044, 20] on icon at bounding box center [1049, 22] width 10 height 10
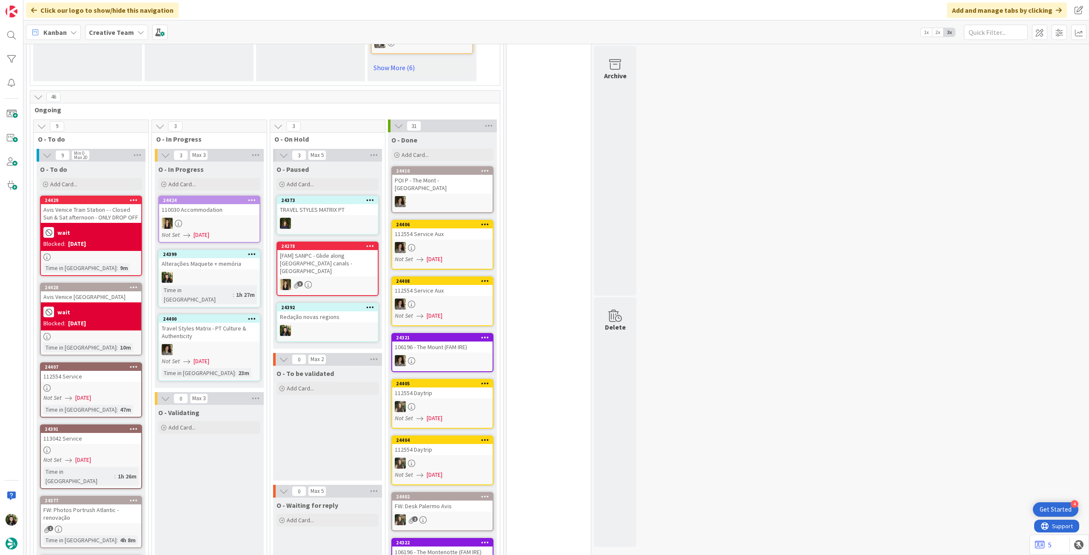
click at [96, 317] on div "wait" at bounding box center [90, 312] width 95 height 14
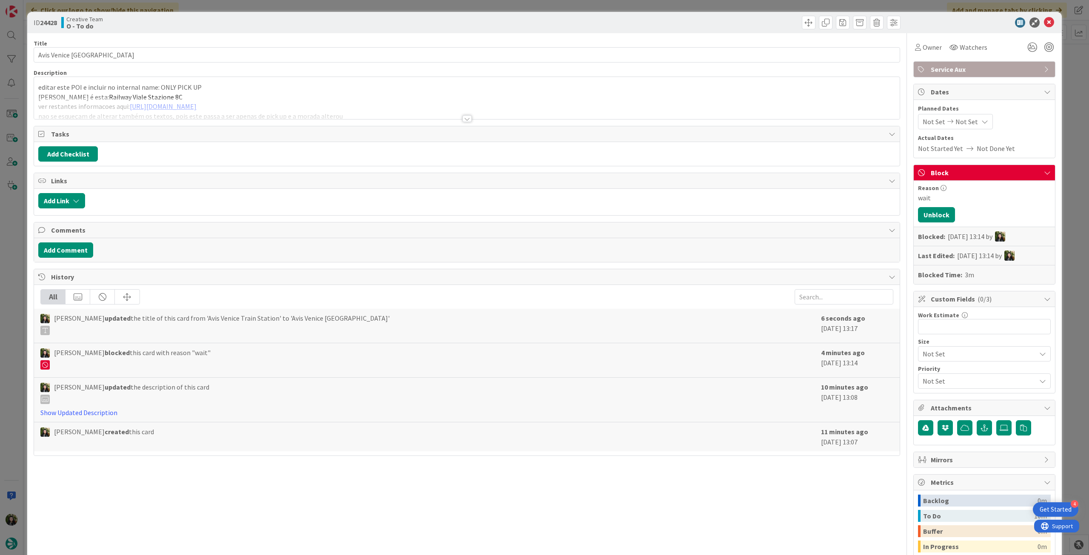
click at [87, 99] on div at bounding box center [466, 108] width 865 height 22
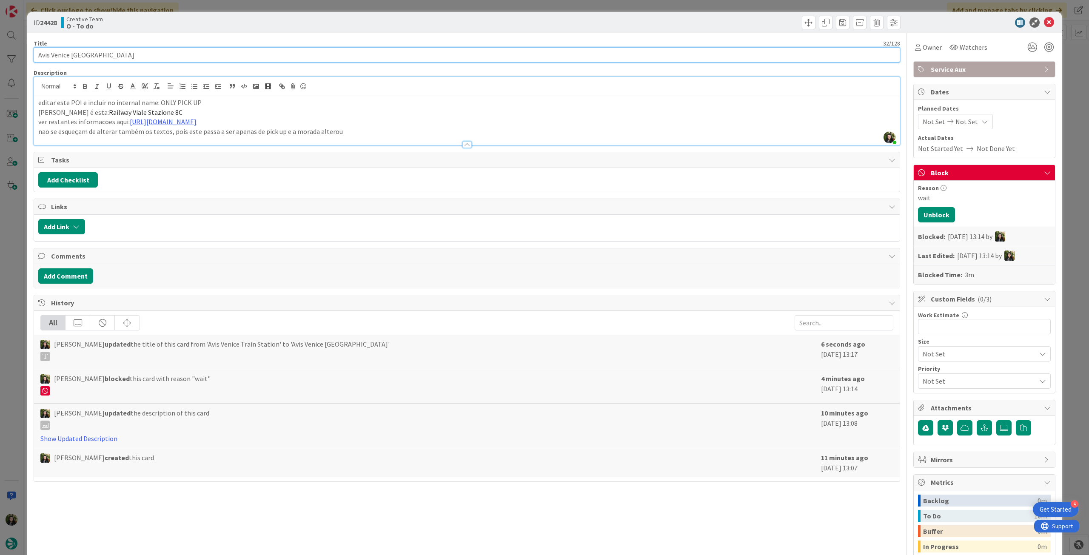
click at [67, 54] on input "Avis Venice [GEOGRAPHIC_DATA]" at bounding box center [467, 54] width 866 height 15
click at [241, 105] on p "editar este POI e incluir no internal name: ONLY PICK UP" at bounding box center [466, 103] width 857 height 10
drag, startPoint x: 199, startPoint y: 104, endPoint x: 80, endPoint y: 102, distance: 119.5
click at [80, 102] on p "editar este POI e incluir no internal name: ONLY PICK UP" at bounding box center [466, 103] width 857 height 10
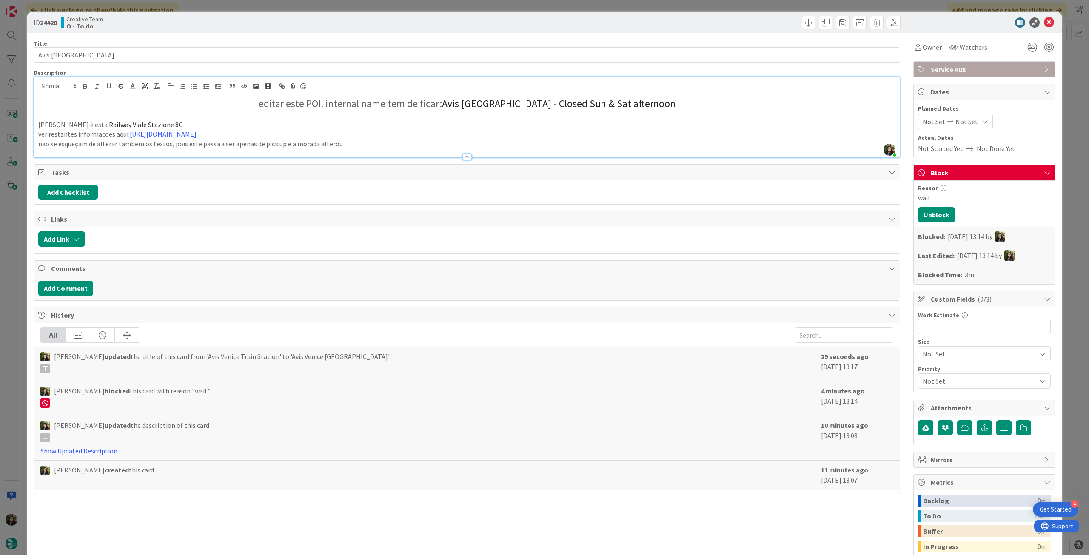
drag, startPoint x: 243, startPoint y: 109, endPoint x: 558, endPoint y: 105, distance: 315.1
click at [735, 105] on h2 "editar este POI. internal name tem de ficar: Avis Venice Train Station - Closed…" at bounding box center [466, 104] width 857 height 12
click at [154, 84] on icon "button" at bounding box center [157, 86] width 8 height 8
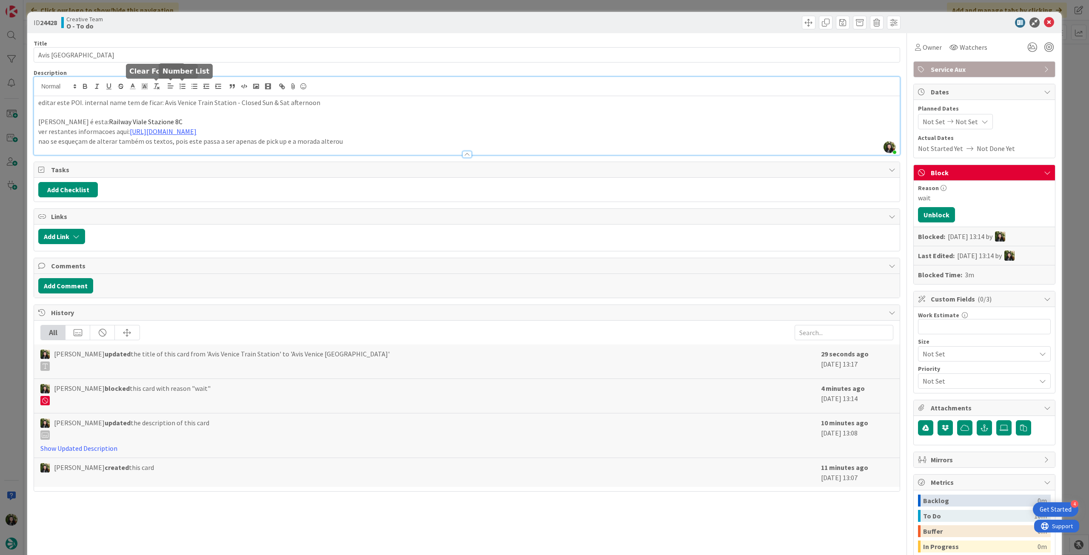
click at [135, 111] on p at bounding box center [466, 113] width 857 height 10
click at [171, 105] on p "editar este POI. internal name tem de ficar: Avis Venice Train Station - Closed…" at bounding box center [466, 103] width 857 height 10
click at [191, 101] on p "editar este POI. internal name tem de ficar: Avis Venice Train Station - Closed…" at bounding box center [466, 103] width 857 height 10
click at [255, 102] on p "editar este POI. internal name tem de ficar: Avis Venice Mestre Train Station -…" at bounding box center [466, 103] width 857 height 10
click at [1044, 20] on icon at bounding box center [1049, 22] width 10 height 10
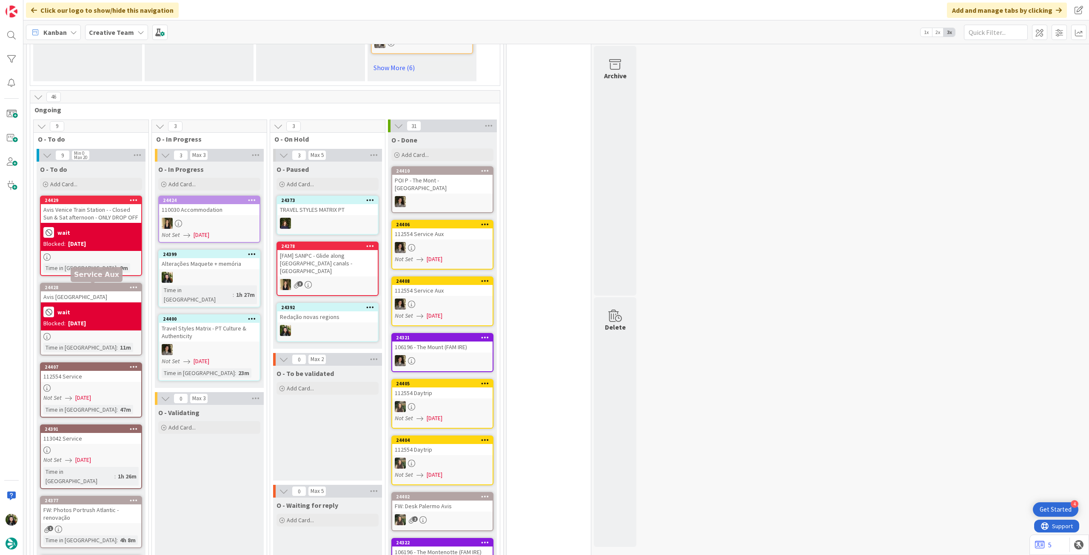
click at [76, 302] on div "Avis [GEOGRAPHIC_DATA]" at bounding box center [91, 296] width 100 height 11
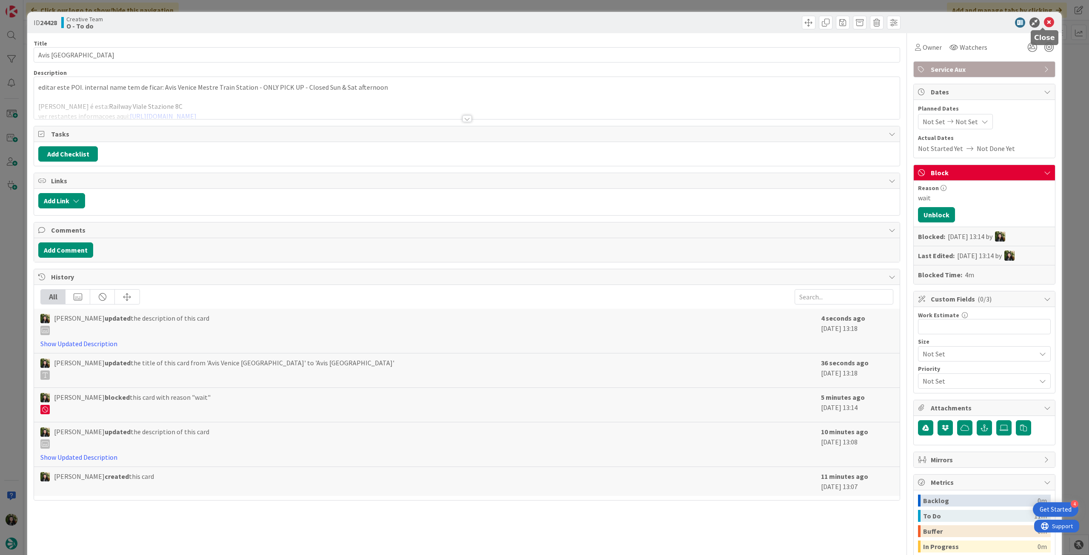
click at [1044, 20] on icon at bounding box center [1049, 22] width 10 height 10
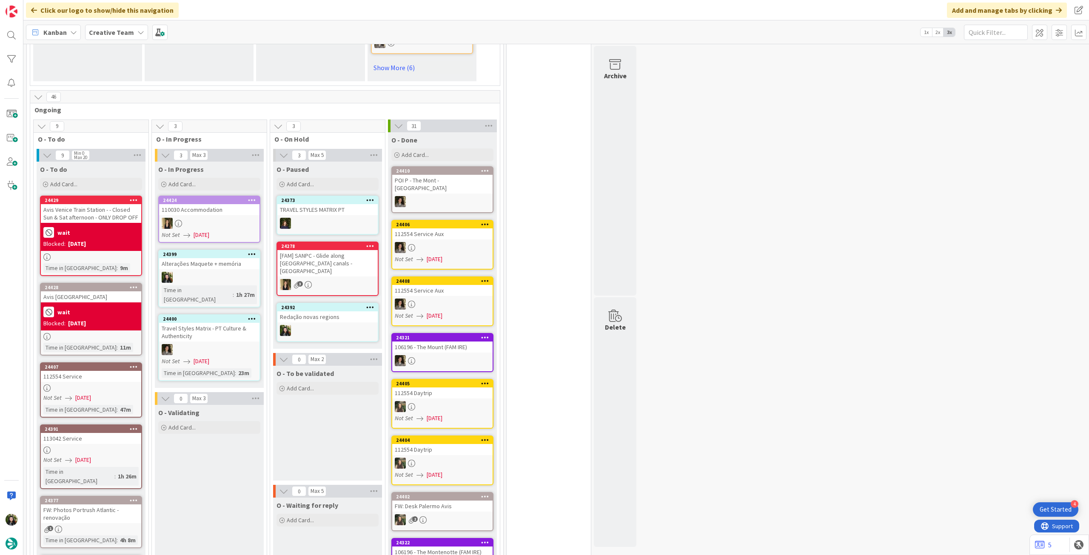
click at [109, 236] on div "wait" at bounding box center [90, 232] width 95 height 14
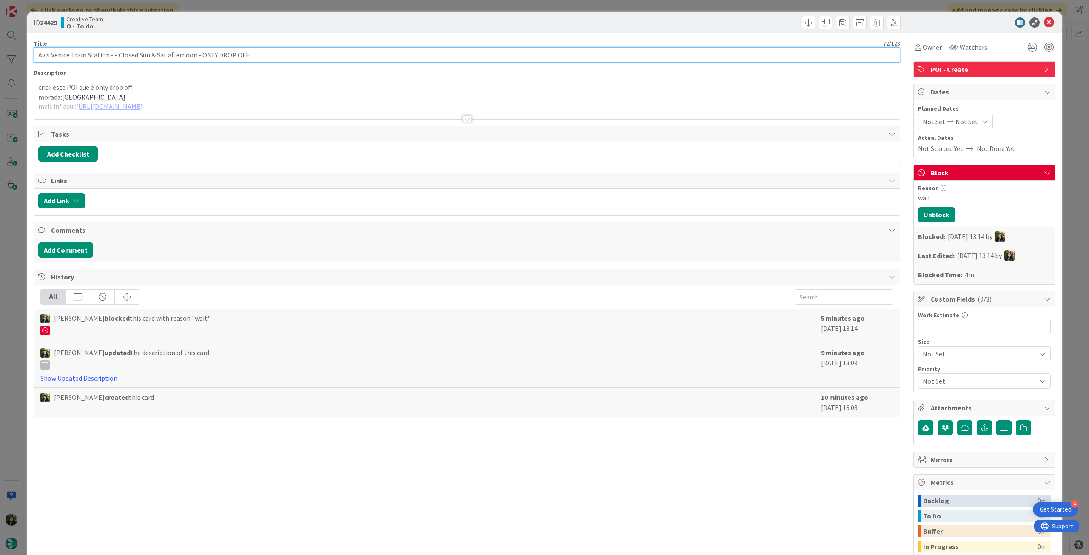
click at [72, 54] on input "Avis Venice Train Station - - Closed Sun & Sat afternoon - ONLY DROP OFF" at bounding box center [467, 54] width 866 height 15
click at [131, 56] on input "Avis Venice Mestre Train Station - - Closed Sun & Sat afternoon - ONLY DROP OFF" at bounding box center [467, 54] width 866 height 15
drag, startPoint x: 268, startPoint y: 52, endPoint x: 416, endPoint y: 63, distance: 148.4
click at [412, 61] on input "Avis Venice Mestre Train Station - ONLY DROP OFF - Closed Sun & Sat afternoon -…" at bounding box center [467, 54] width 866 height 15
click at [321, 105] on div at bounding box center [466, 108] width 865 height 22
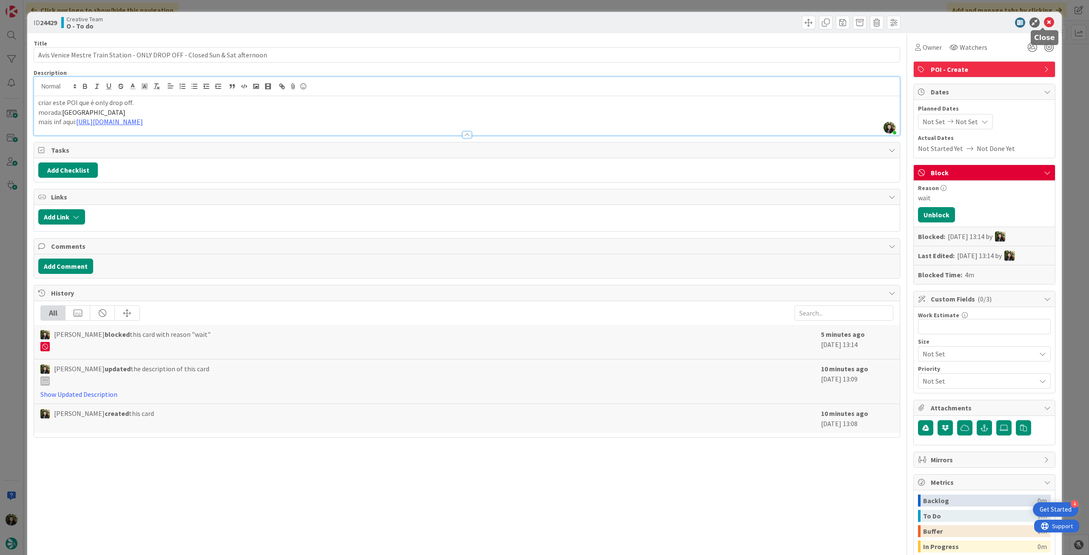
click at [1044, 21] on icon at bounding box center [1049, 22] width 10 height 10
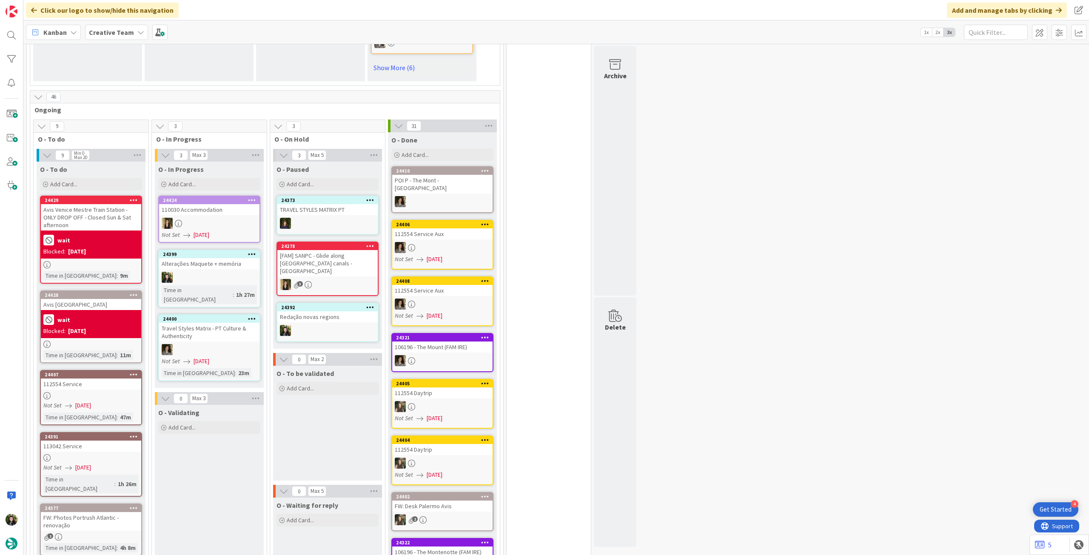
click at [115, 250] on div "Blocked: [DATE]" at bounding box center [90, 251] width 95 height 9
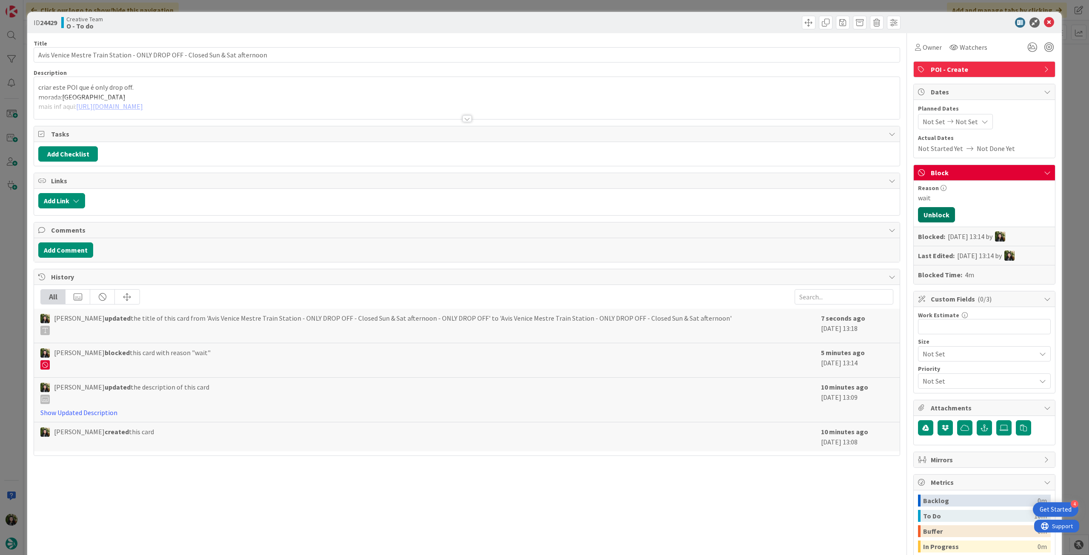
click at [928, 220] on button "Unblock" at bounding box center [936, 214] width 37 height 15
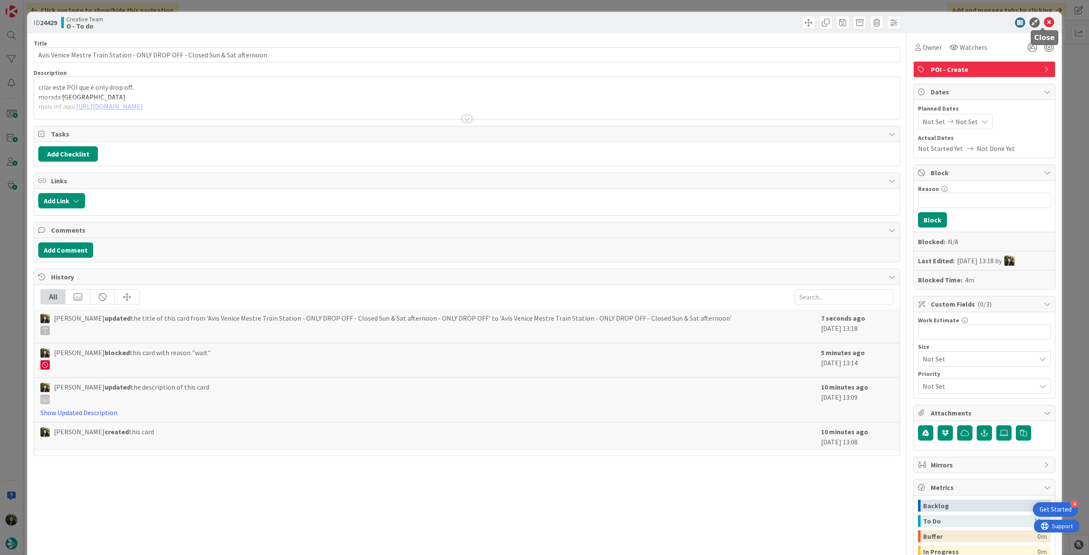
click at [1044, 20] on icon at bounding box center [1049, 22] width 10 height 10
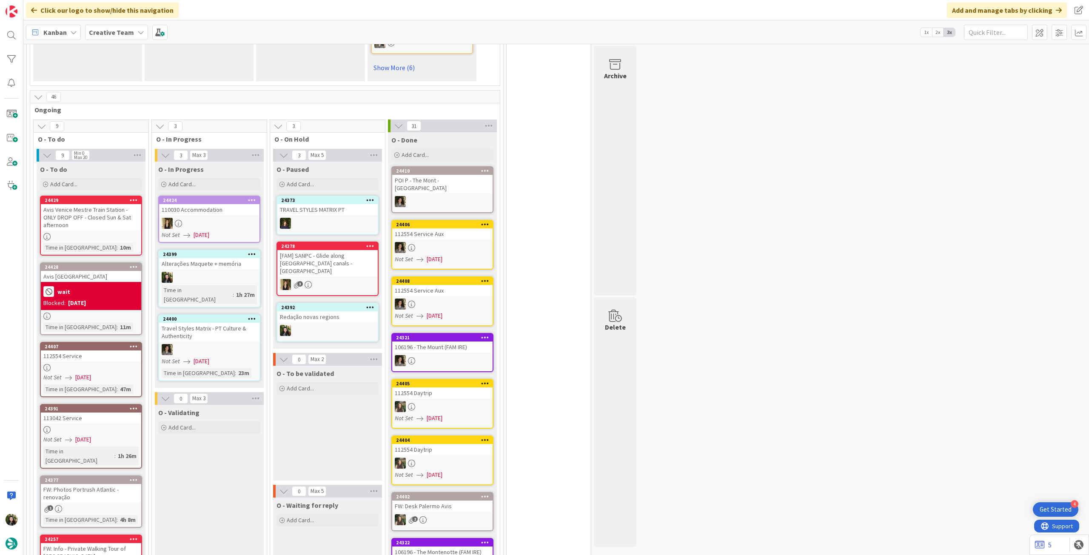
click at [86, 299] on div "[DATE]" at bounding box center [77, 303] width 18 height 9
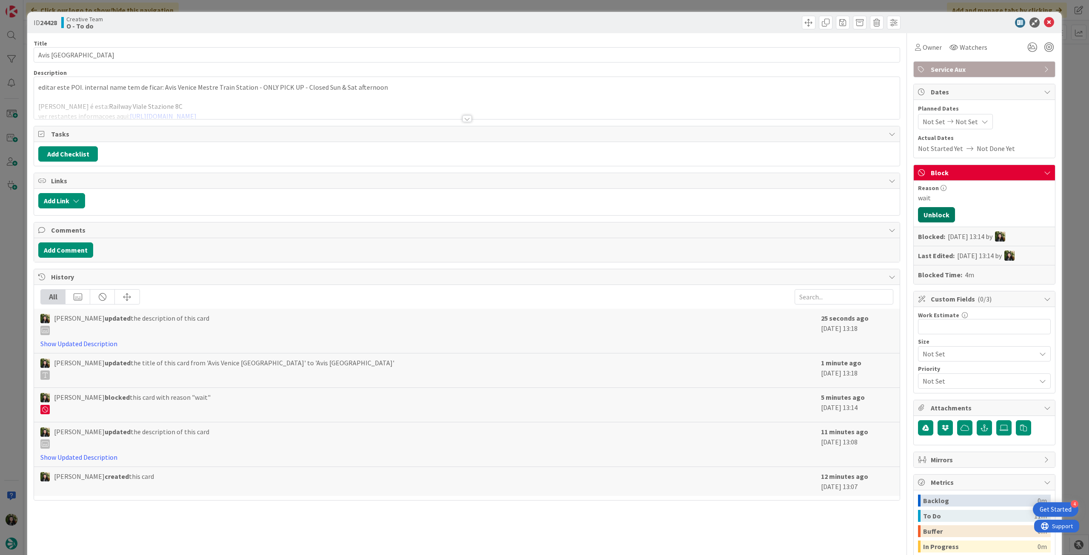
click at [939, 215] on button "Unblock" at bounding box center [936, 214] width 37 height 15
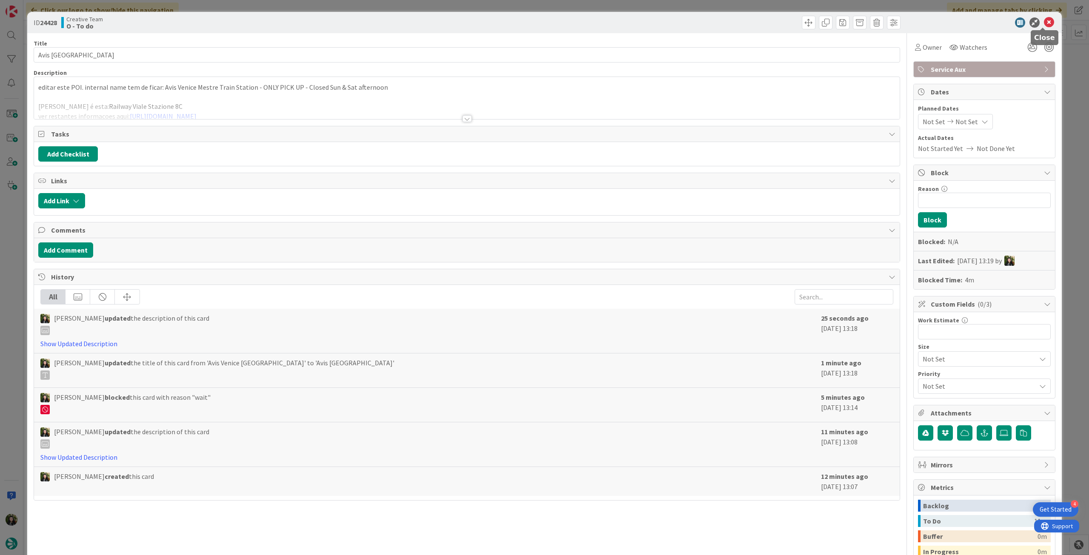
click at [1044, 20] on icon at bounding box center [1049, 22] width 10 height 10
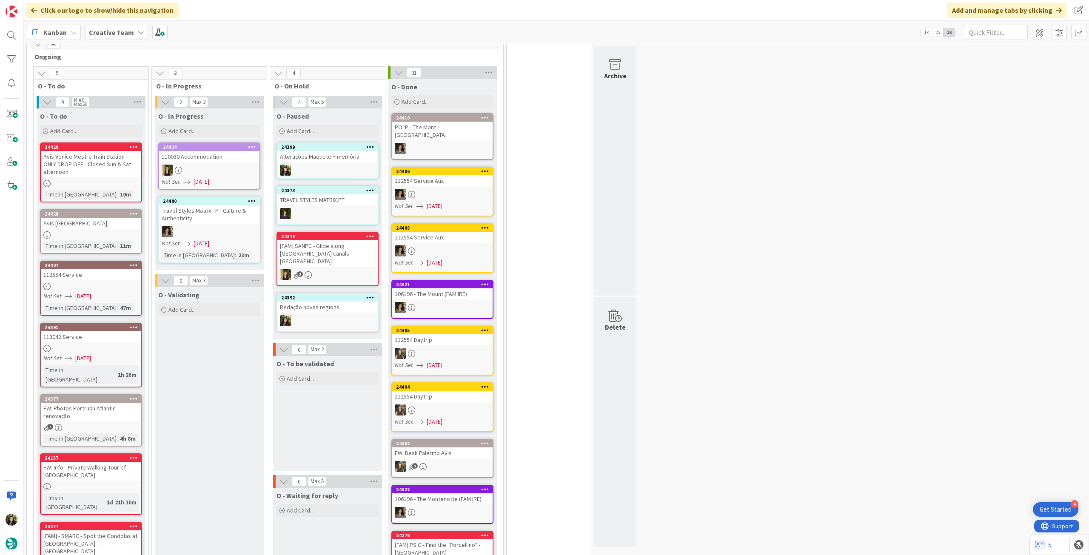
scroll to position [676, 0]
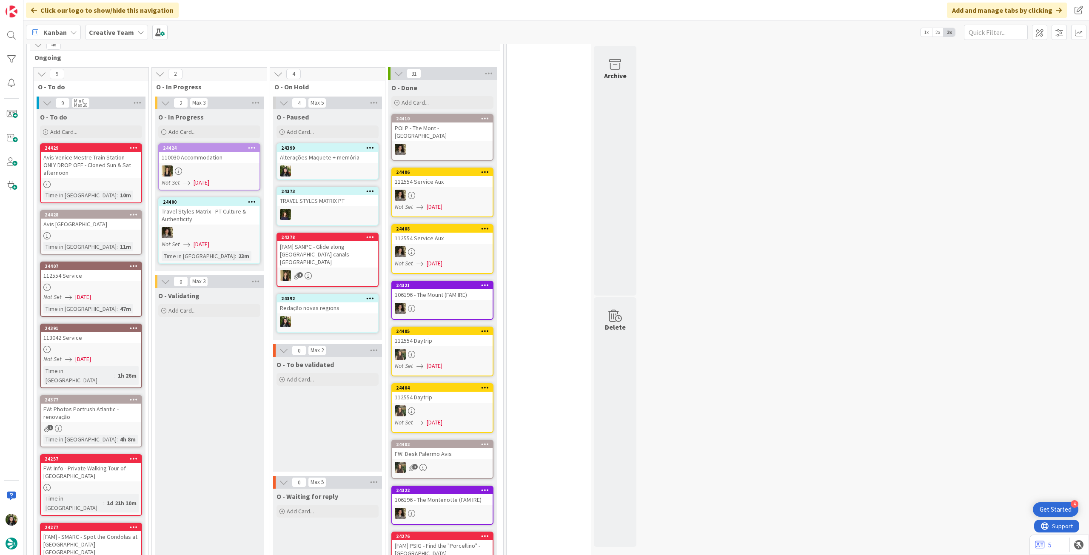
click at [345, 171] on div at bounding box center [327, 170] width 100 height 11
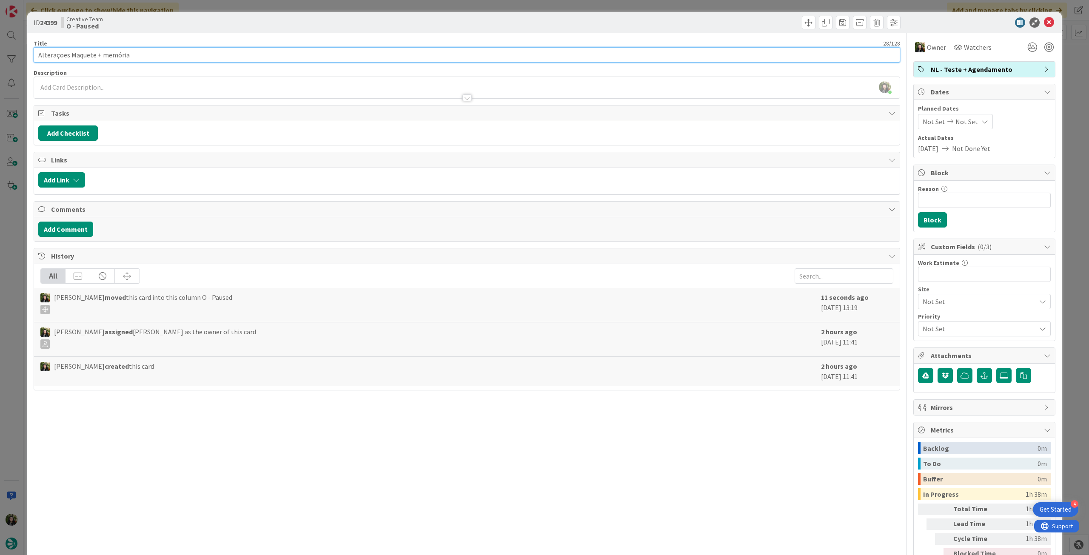
drag, startPoint x: 16, startPoint y: 56, endPoint x: 144, endPoint y: 49, distance: 128.2
click at [13, 57] on div "ID 24399 Creative Team O - Paused Title 28 / 128 Alterações Maquete + memória D…" at bounding box center [544, 277] width 1089 height 555
click at [1046, 22] on icon at bounding box center [1049, 22] width 10 height 10
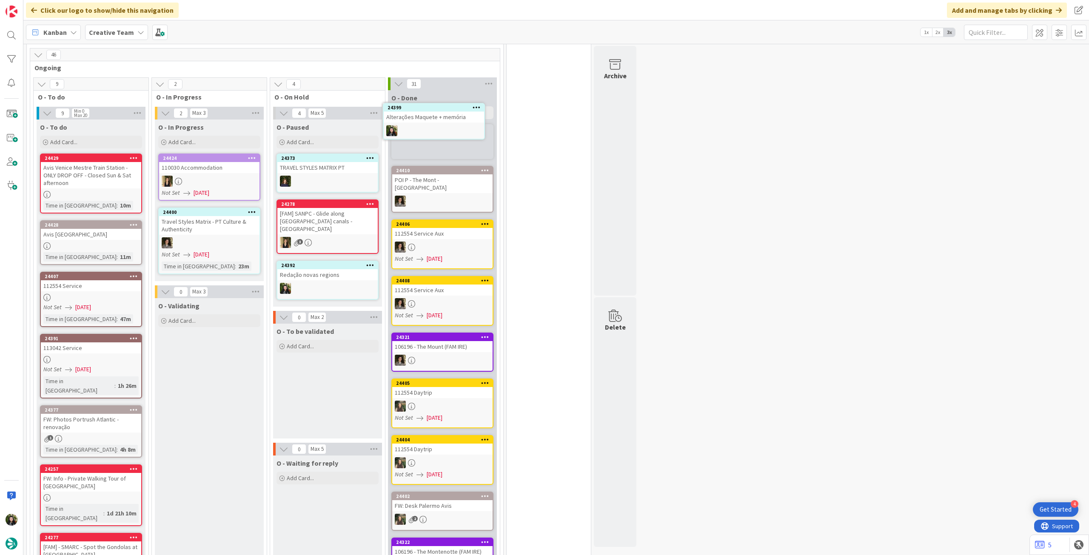
scroll to position [656, 0]
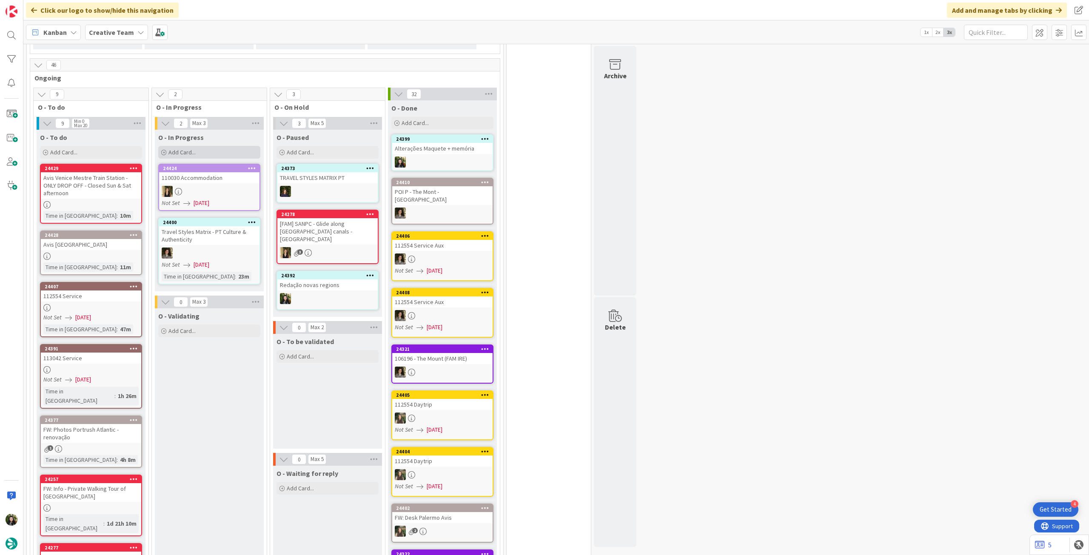
click at [189, 157] on div "Add Card..." at bounding box center [209, 152] width 102 height 13
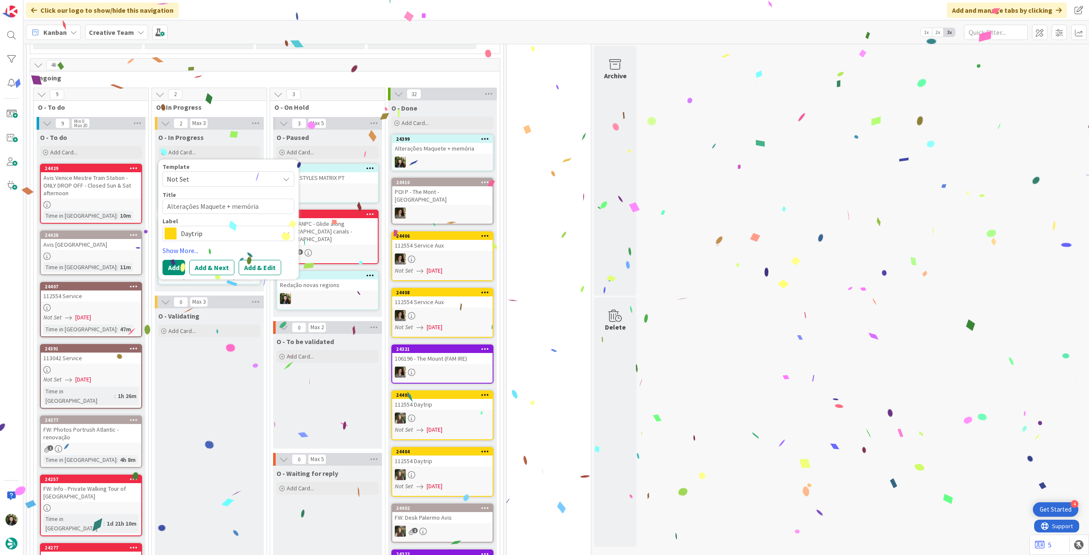
click at [201, 236] on span "Daytrip" at bounding box center [228, 234] width 94 height 12
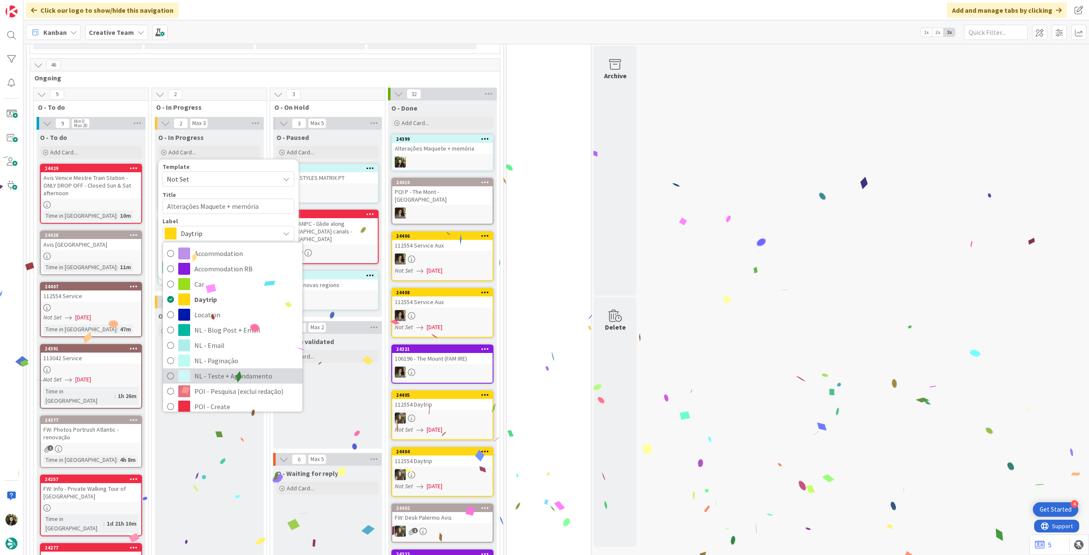
click at [239, 380] on span "NL - Teste + Agendamento" at bounding box center [246, 376] width 104 height 13
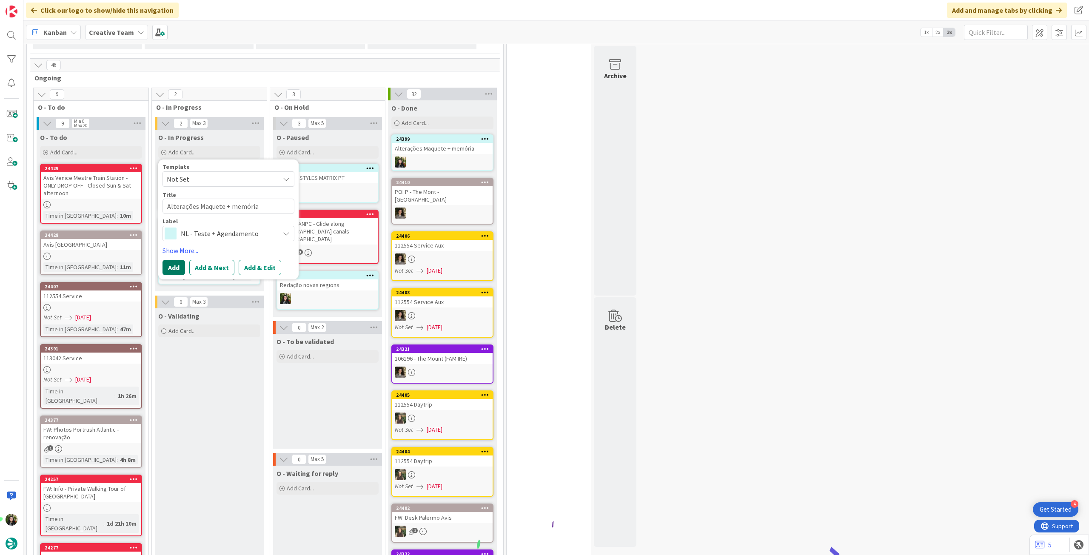
click at [182, 269] on button "Add" at bounding box center [173, 267] width 23 height 15
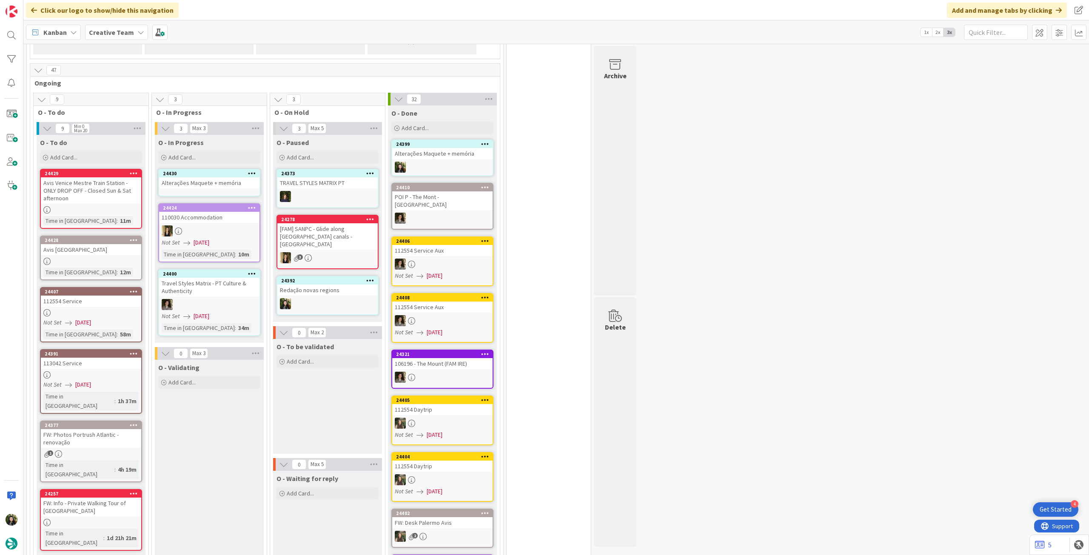
click at [219, 178] on div "Alterações Maquete + memória" at bounding box center [209, 182] width 100 height 11
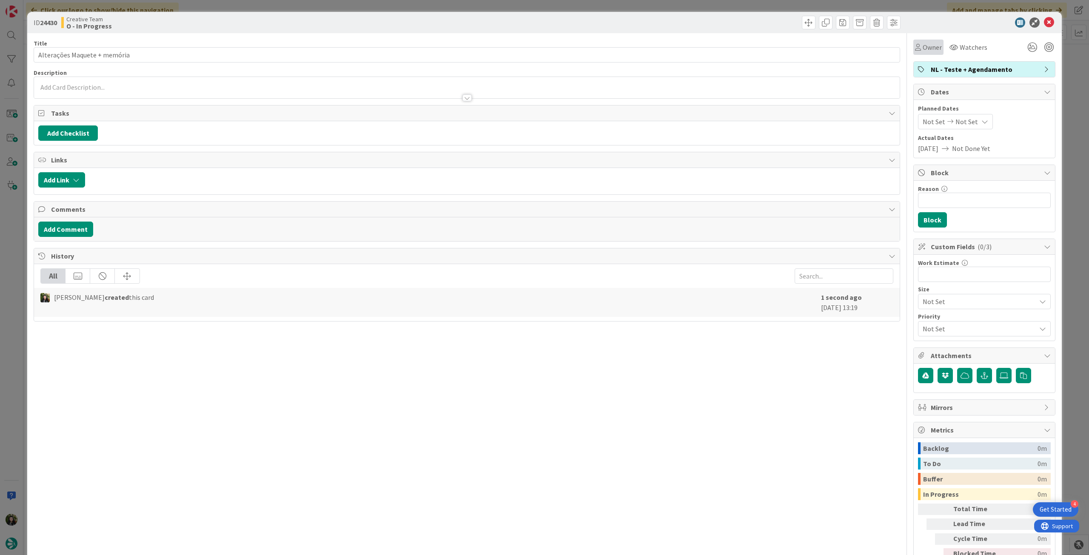
click at [923, 43] on span "Owner" at bounding box center [931, 47] width 19 height 10
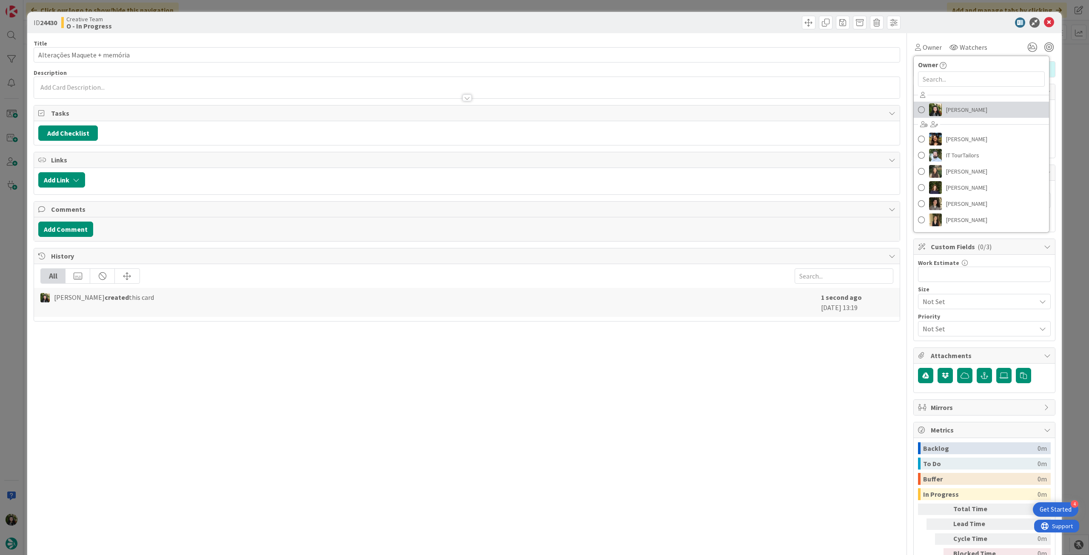
click at [946, 112] on span "[PERSON_NAME]" at bounding box center [966, 109] width 41 height 13
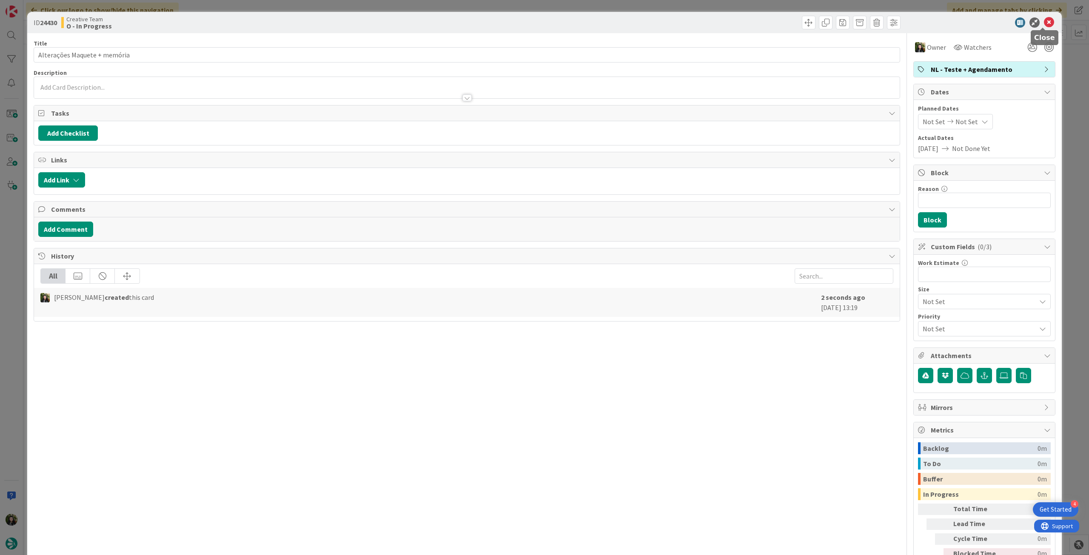
click at [1044, 21] on icon at bounding box center [1049, 22] width 10 height 10
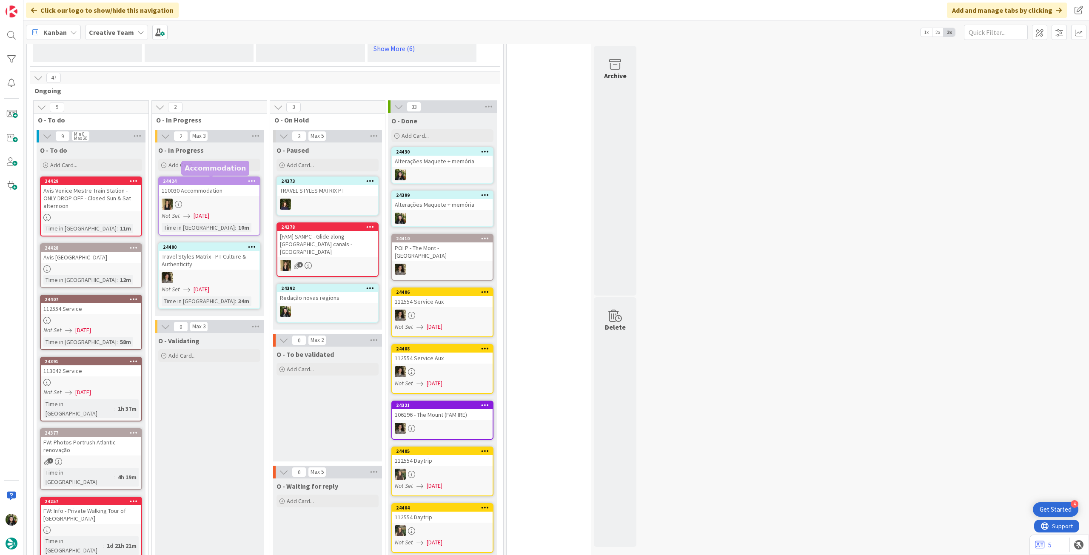
click at [189, 163] on span "Add Card..." at bounding box center [181, 165] width 27 height 8
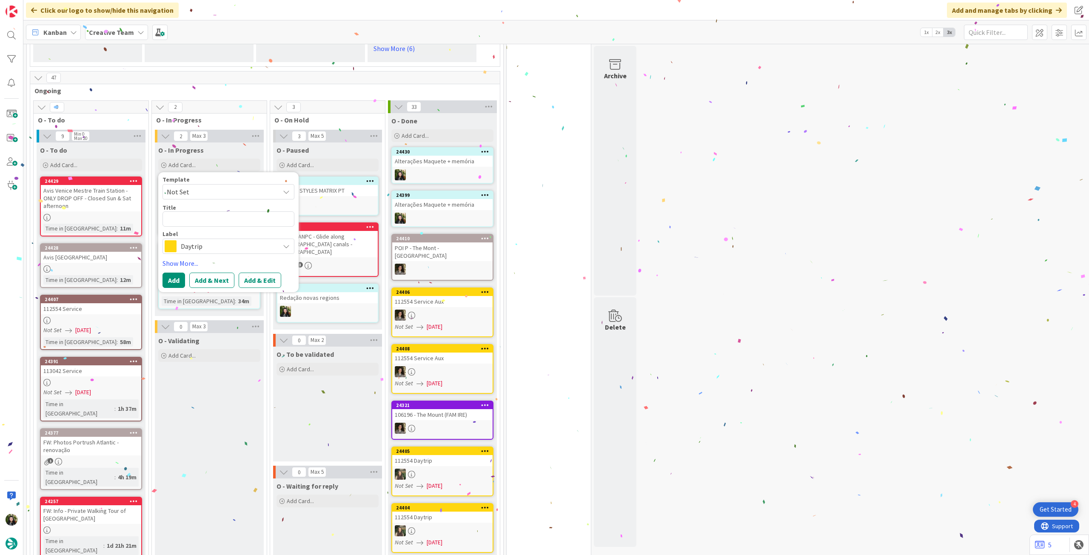
click at [225, 254] on div "Template Not Set Title 0 / 128 Label Daytrip Accommodation Accommodation RB Car…" at bounding box center [228, 231] width 132 height 111
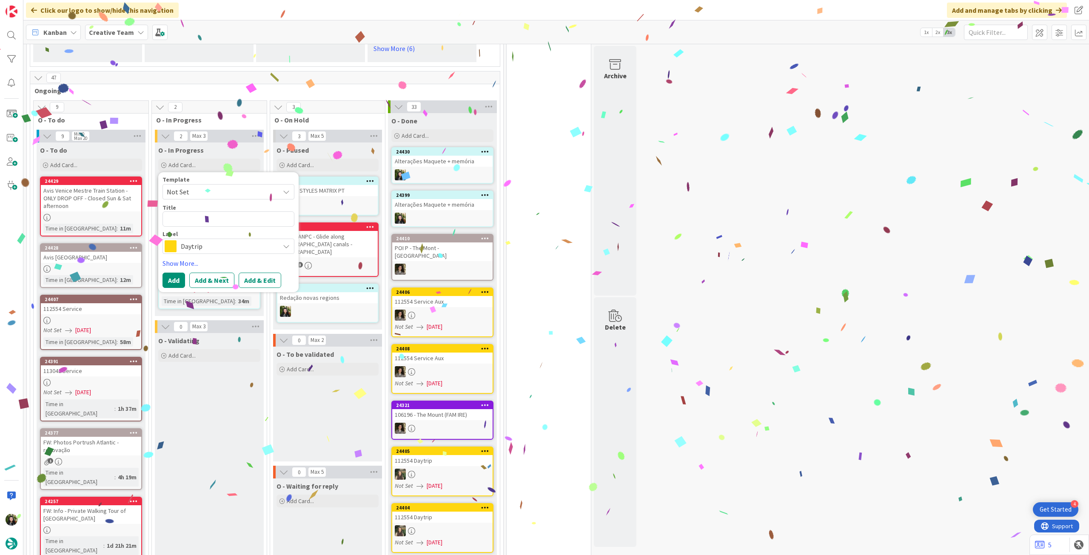
click at [244, 256] on div "Template Not Set Title 0 / 128 Label Daytrip Accommodation Accommodation RB Car…" at bounding box center [228, 231] width 132 height 111
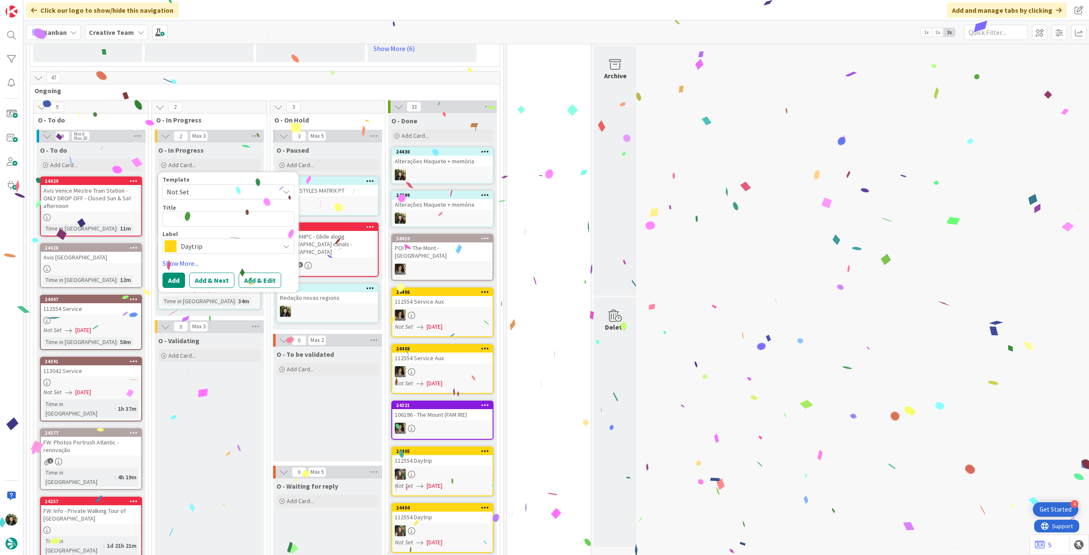
click at [248, 247] on span "Daytrip" at bounding box center [228, 246] width 94 height 12
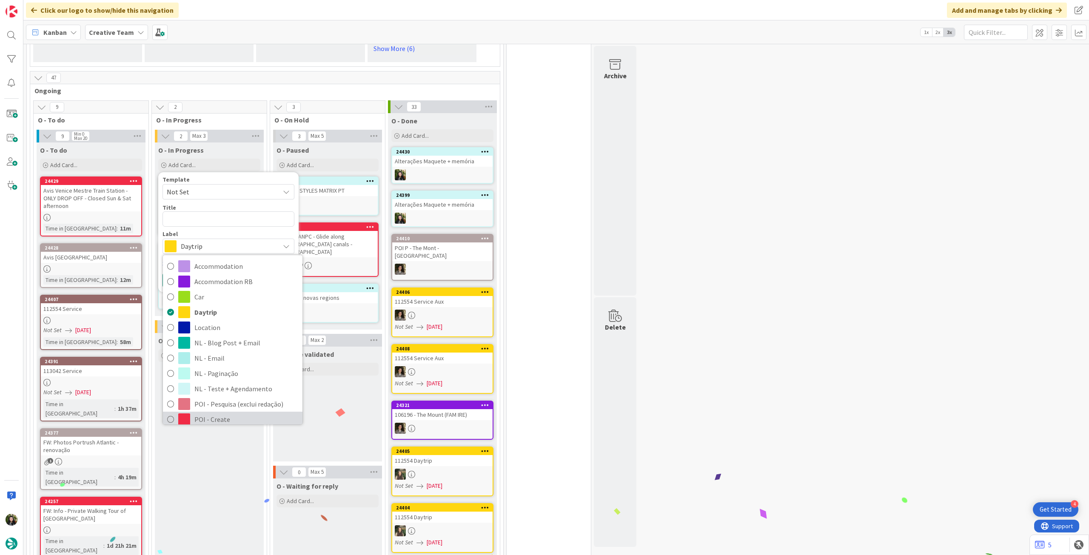
click at [219, 417] on span "POI - Create" at bounding box center [246, 419] width 104 height 13
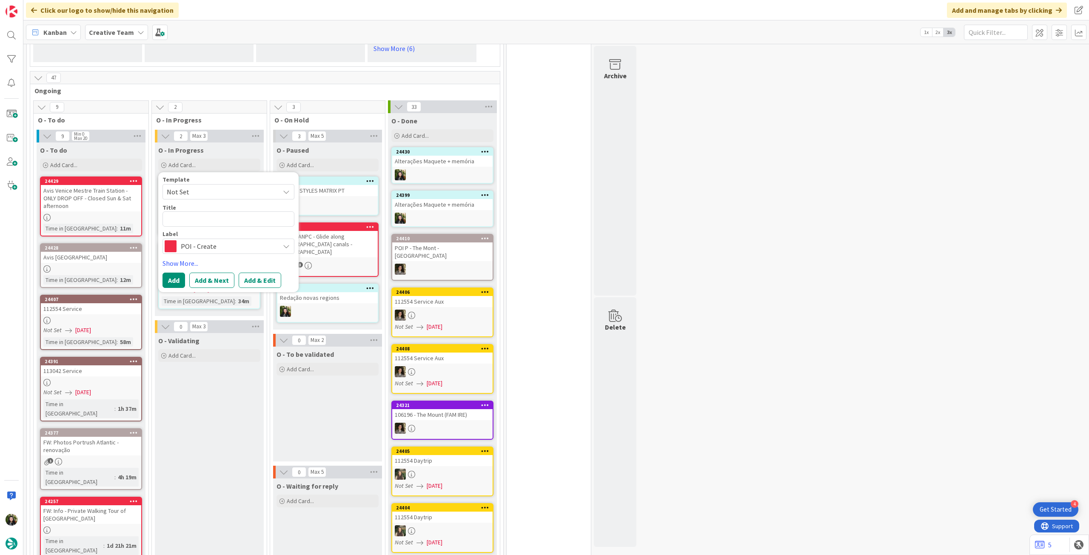
click at [225, 208] on div "Title 0 / 128" at bounding box center [228, 208] width 132 height 8
click at [223, 221] on textarea at bounding box center [228, 218] width 132 height 15
paste textarea "Alterações Maquete + memória"
click at [176, 276] on button "Add" at bounding box center [173, 280] width 23 height 15
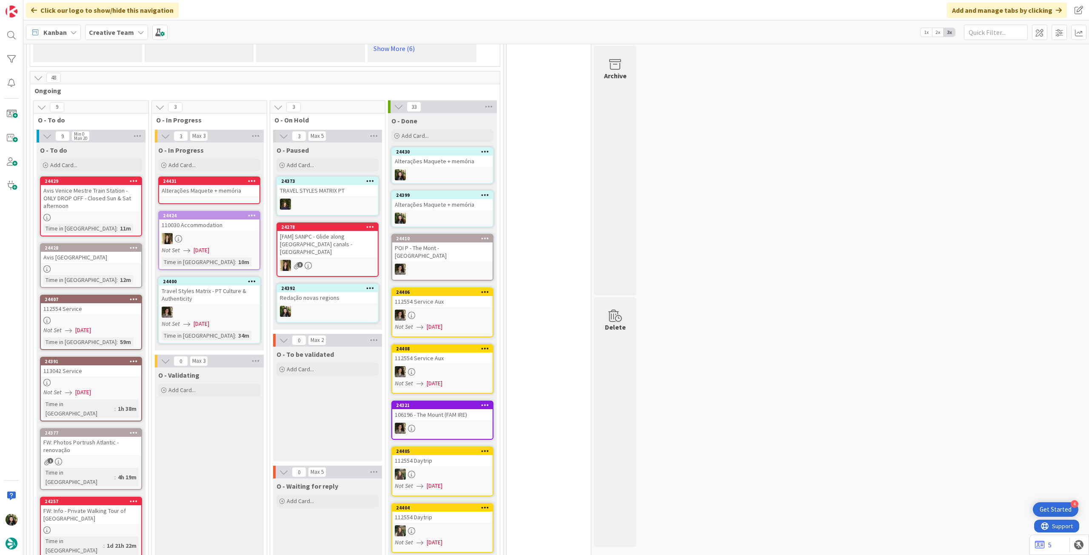
click at [205, 193] on div "Alterações Maquete + memória" at bounding box center [209, 190] width 100 height 11
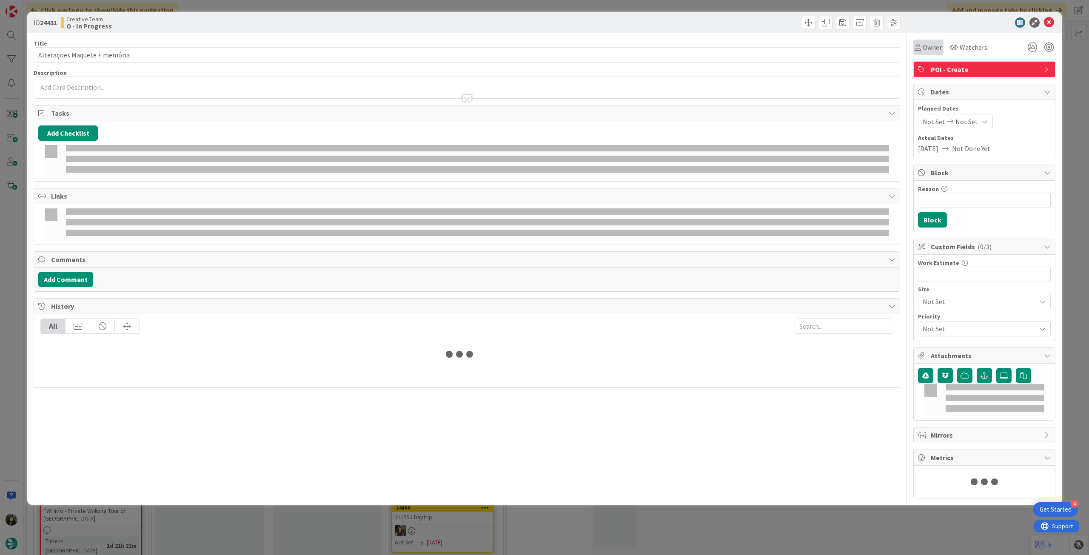
click at [922, 54] on div "Owner" at bounding box center [928, 47] width 30 height 15
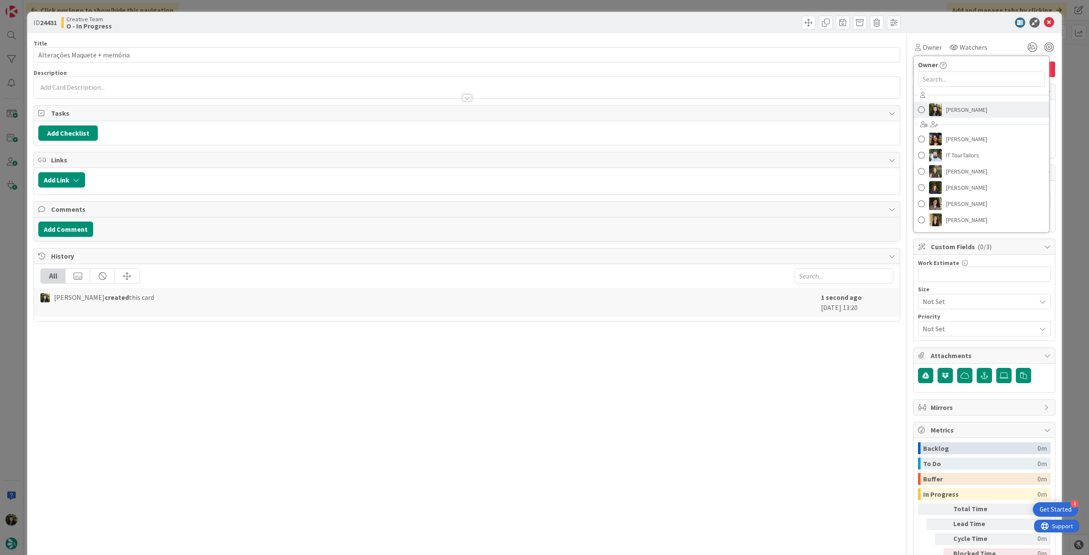
click at [963, 105] on span "[PERSON_NAME]" at bounding box center [966, 109] width 41 height 13
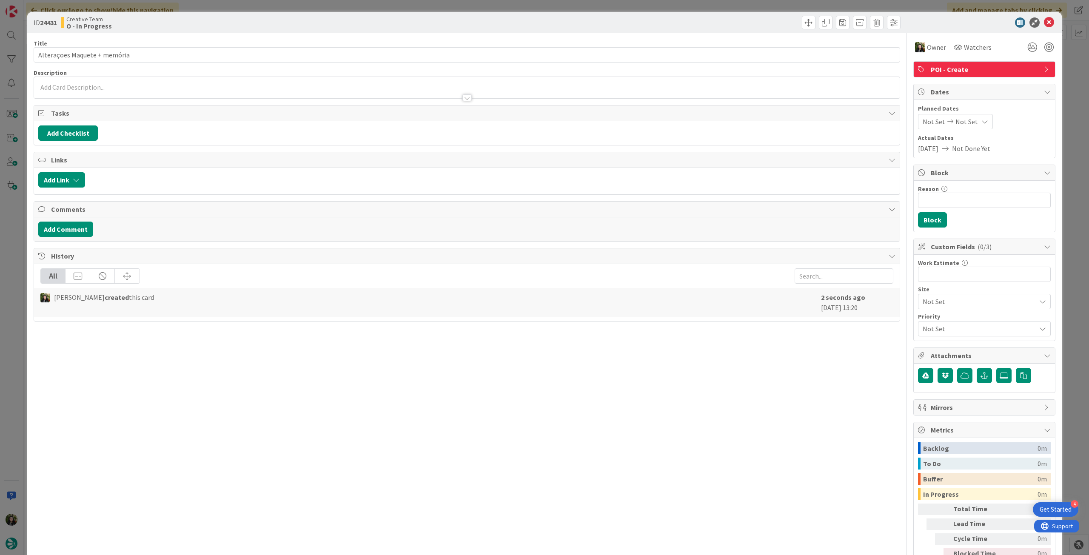
click at [1044, 20] on icon at bounding box center [1049, 22] width 10 height 10
